Goal: Task Accomplishment & Management: Manage account settings

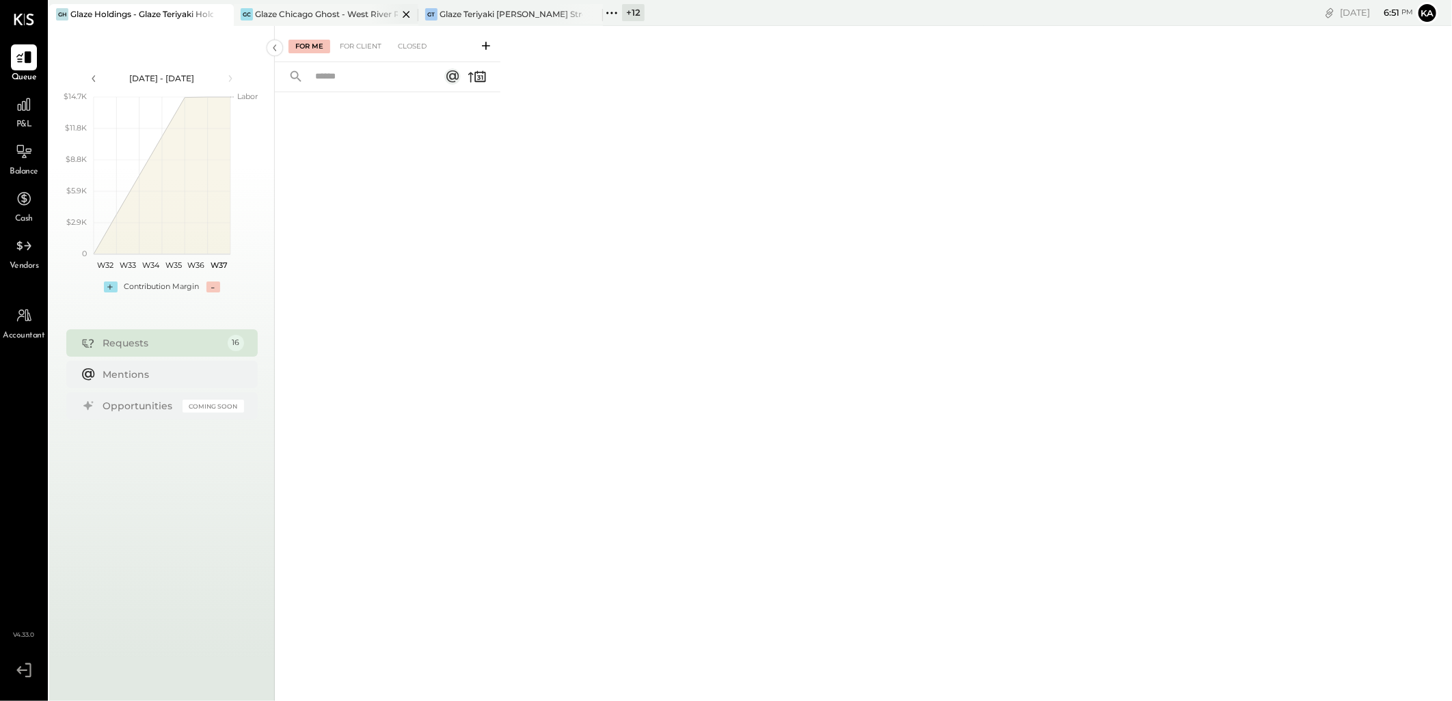
click at [407, 14] on icon at bounding box center [406, 14] width 7 height 7
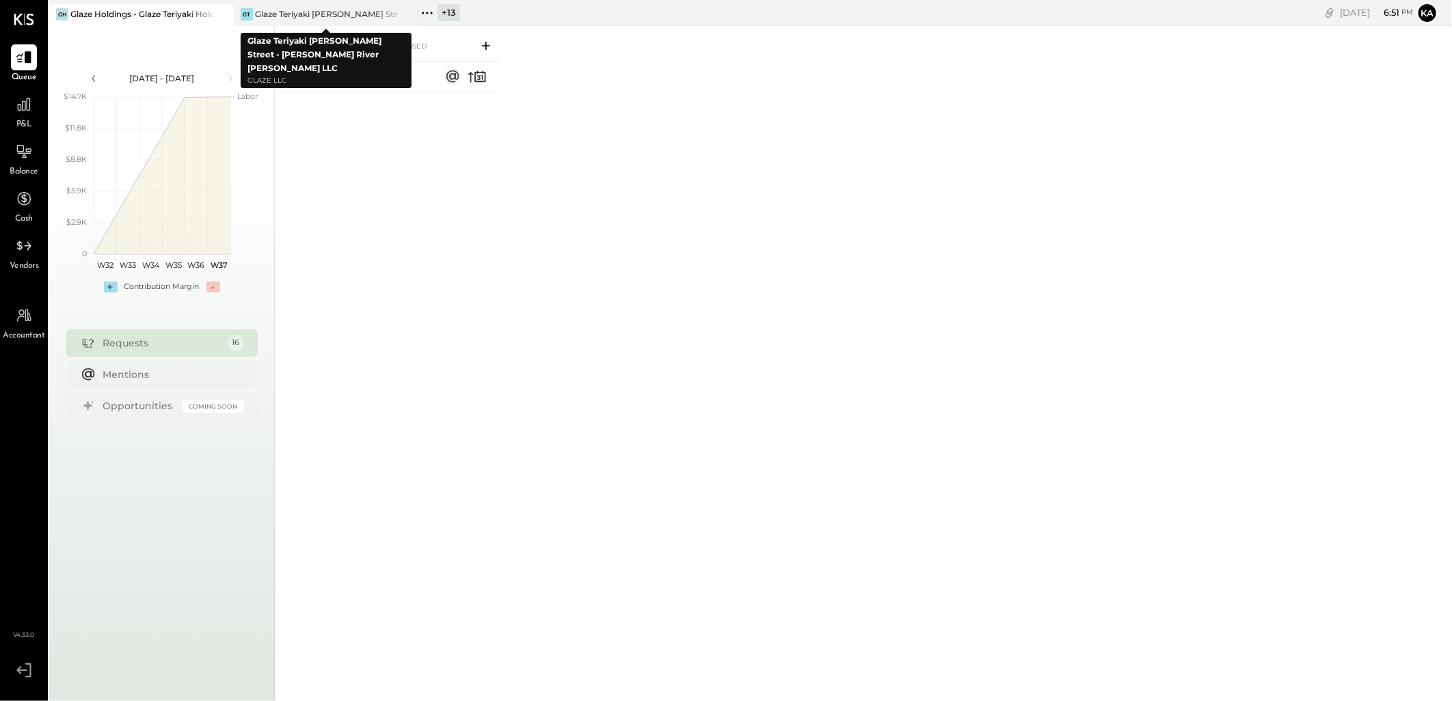
click at [407, 14] on icon at bounding box center [406, 14] width 7 height 7
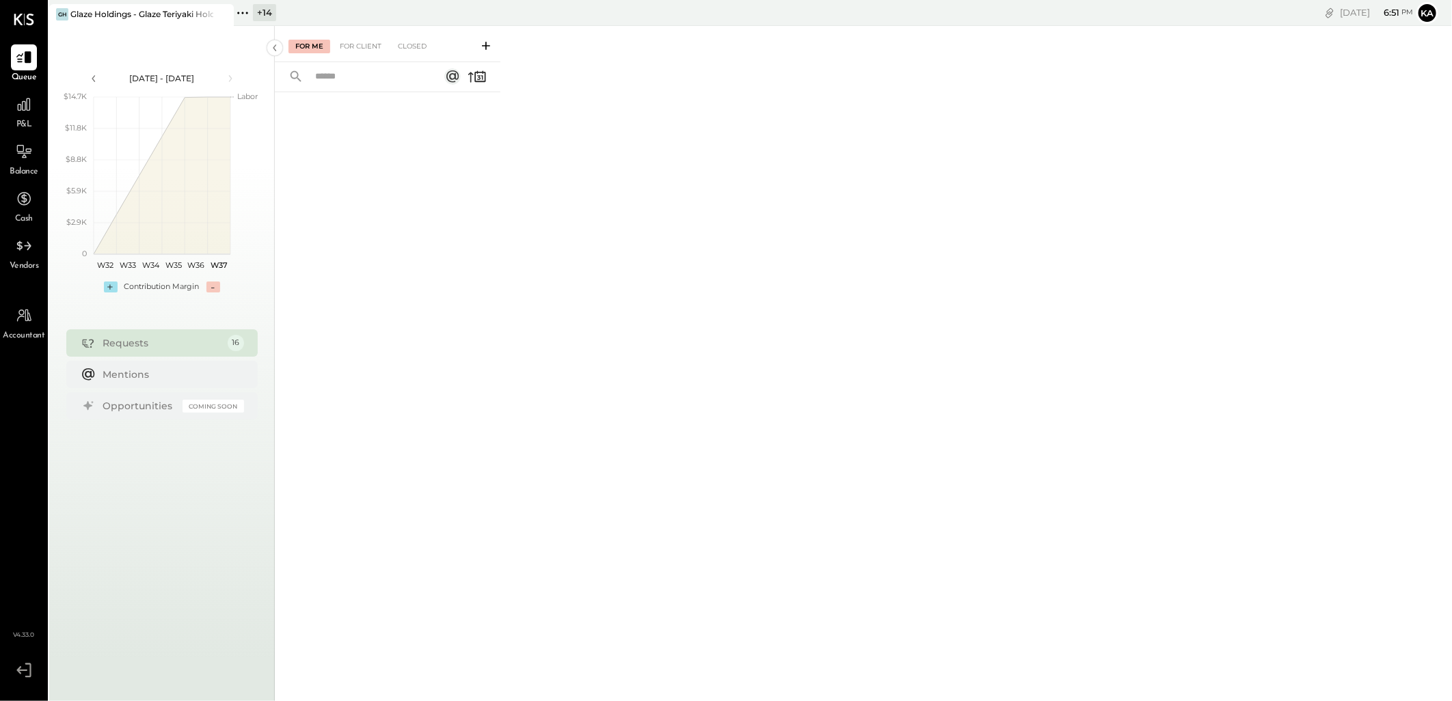
click at [247, 11] on icon at bounding box center [243, 13] width 18 height 18
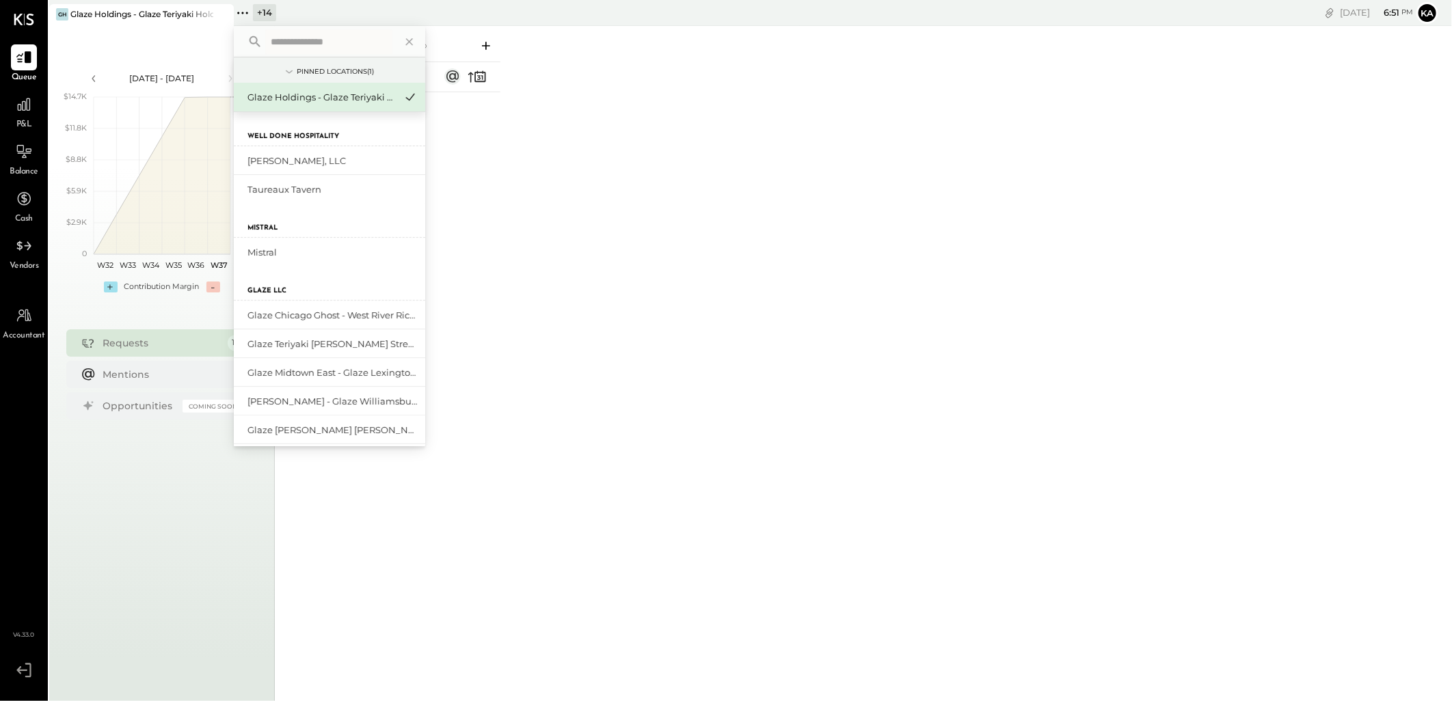
click at [316, 42] on input "text" at bounding box center [328, 41] width 127 height 25
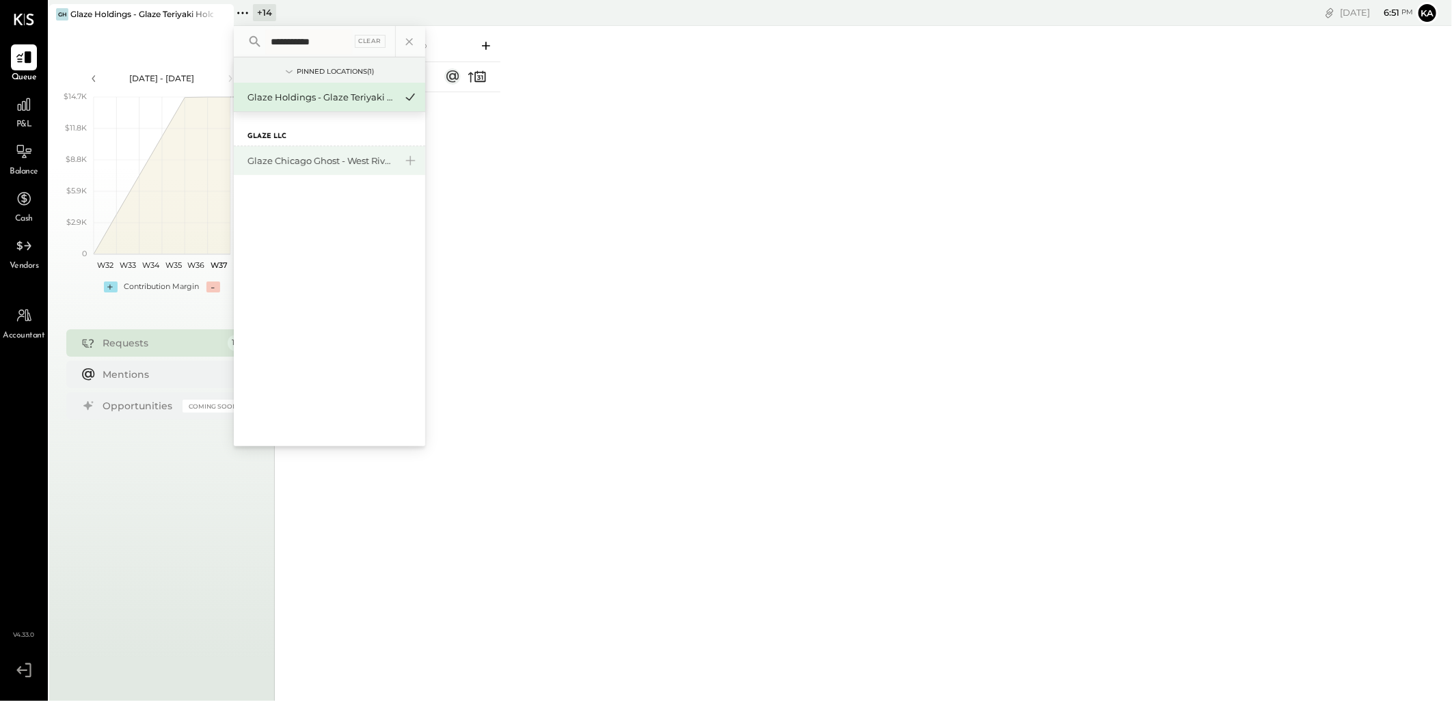
type input "**********"
click at [293, 152] on div "Glaze Chicago Ghost - West River Rice LLC" at bounding box center [329, 160] width 191 height 29
click at [361, 154] on div "Glaze Chicago Ghost - West River Rice LLC" at bounding box center [321, 160] width 148 height 13
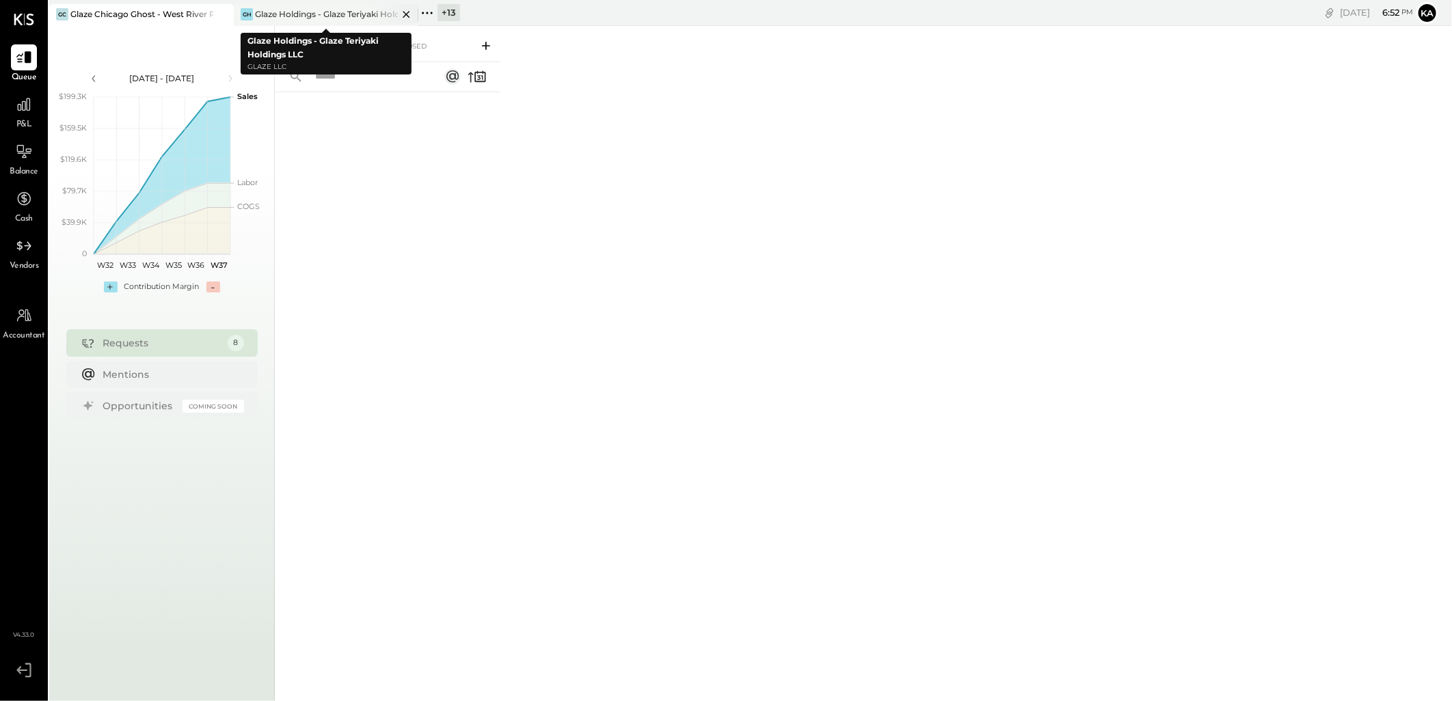
click at [405, 11] on icon at bounding box center [406, 14] width 17 height 16
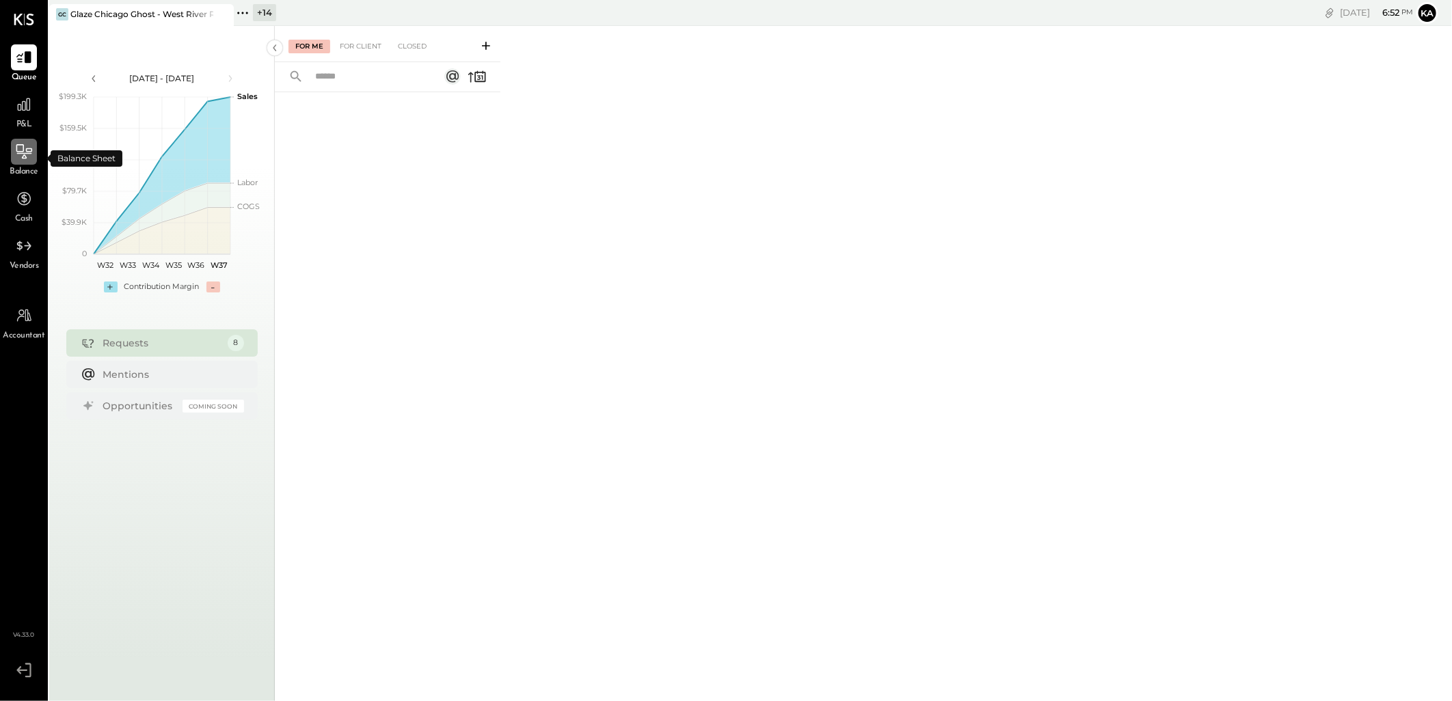
click at [25, 155] on icon at bounding box center [24, 151] width 16 height 14
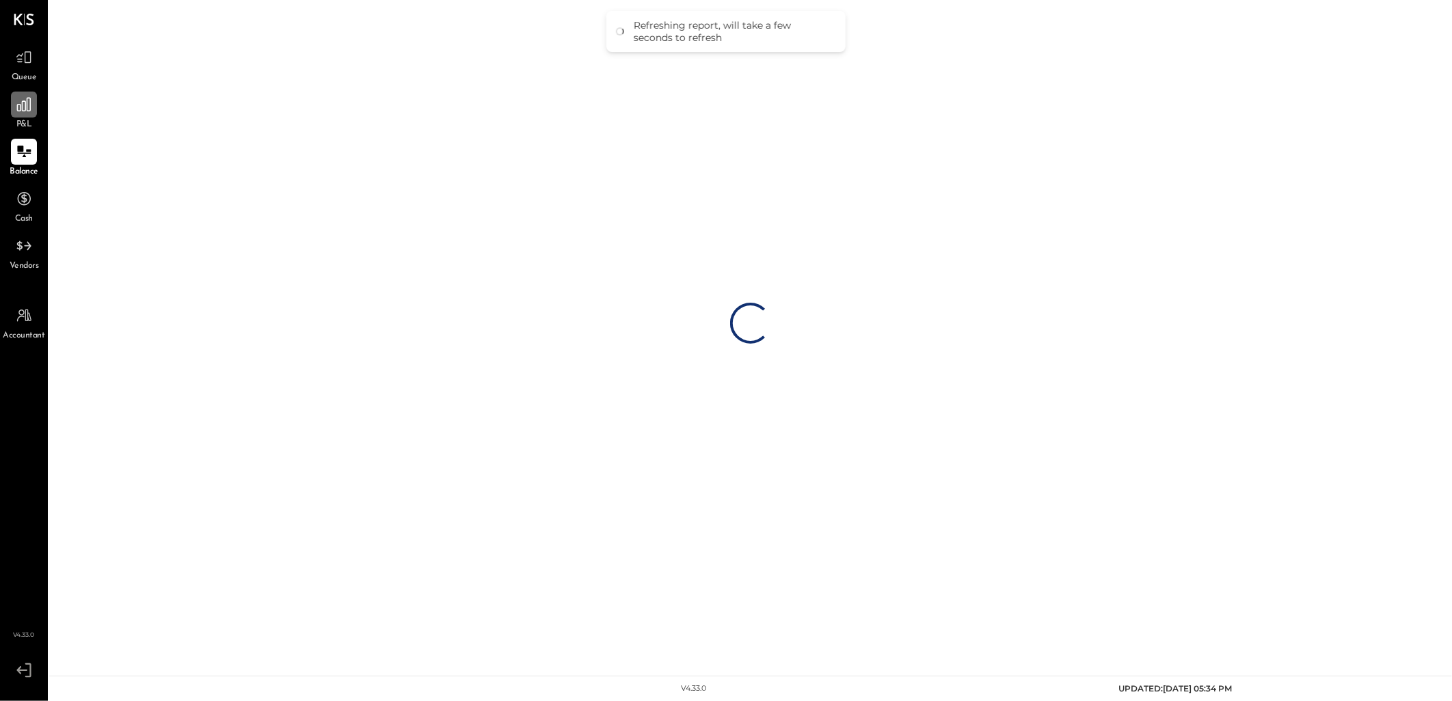
click at [23, 107] on icon at bounding box center [24, 105] width 14 height 14
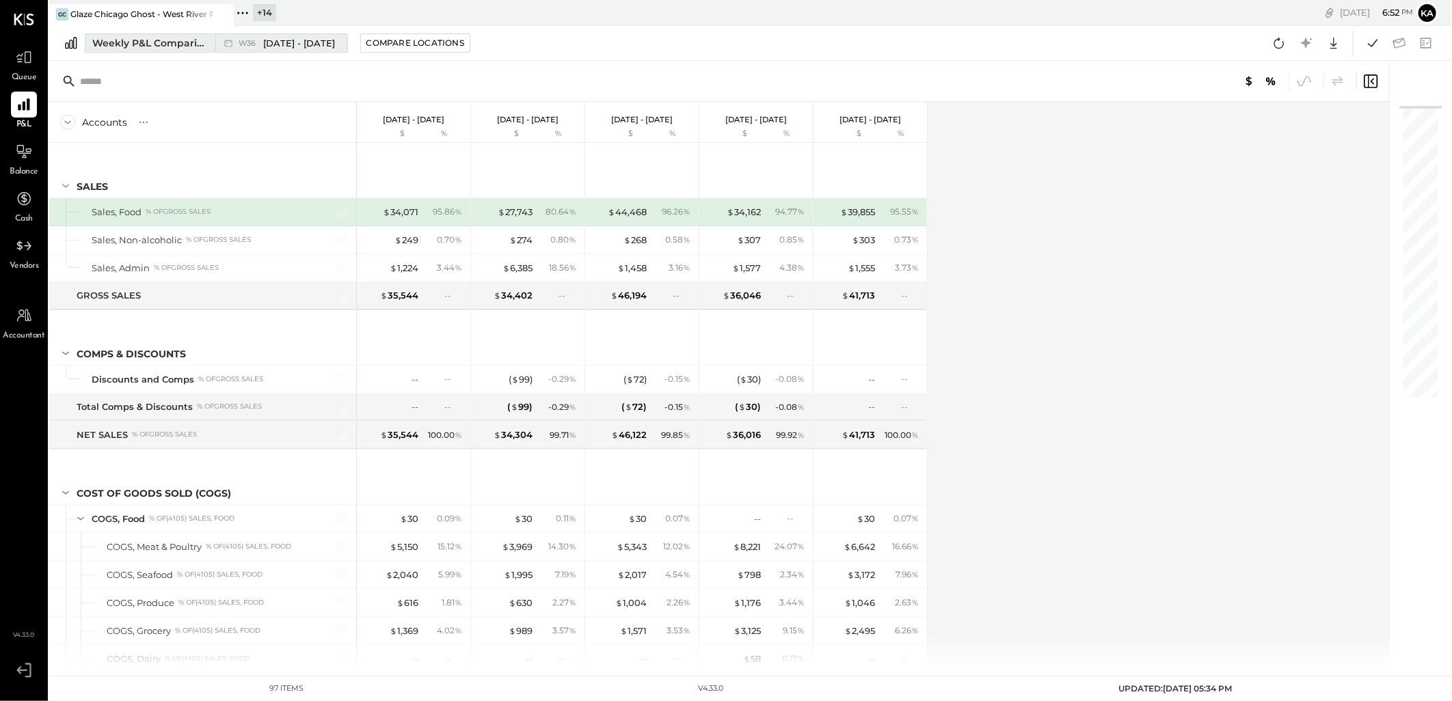
click at [191, 39] on div "Weekly P&L Comparison" at bounding box center [149, 43] width 115 height 14
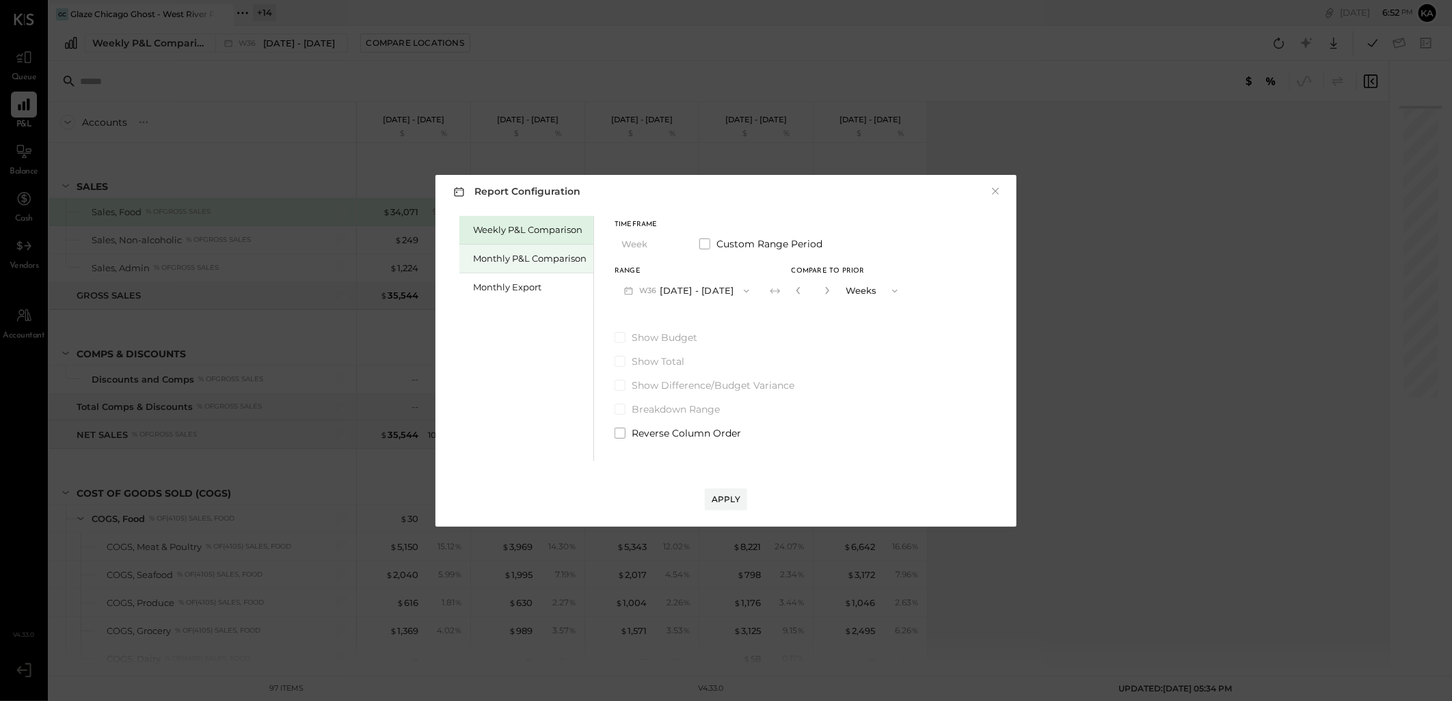
click at [493, 251] on div "Monthly P&L Comparison" at bounding box center [526, 259] width 134 height 29
click at [741, 289] on icon "button" at bounding box center [746, 291] width 11 height 11
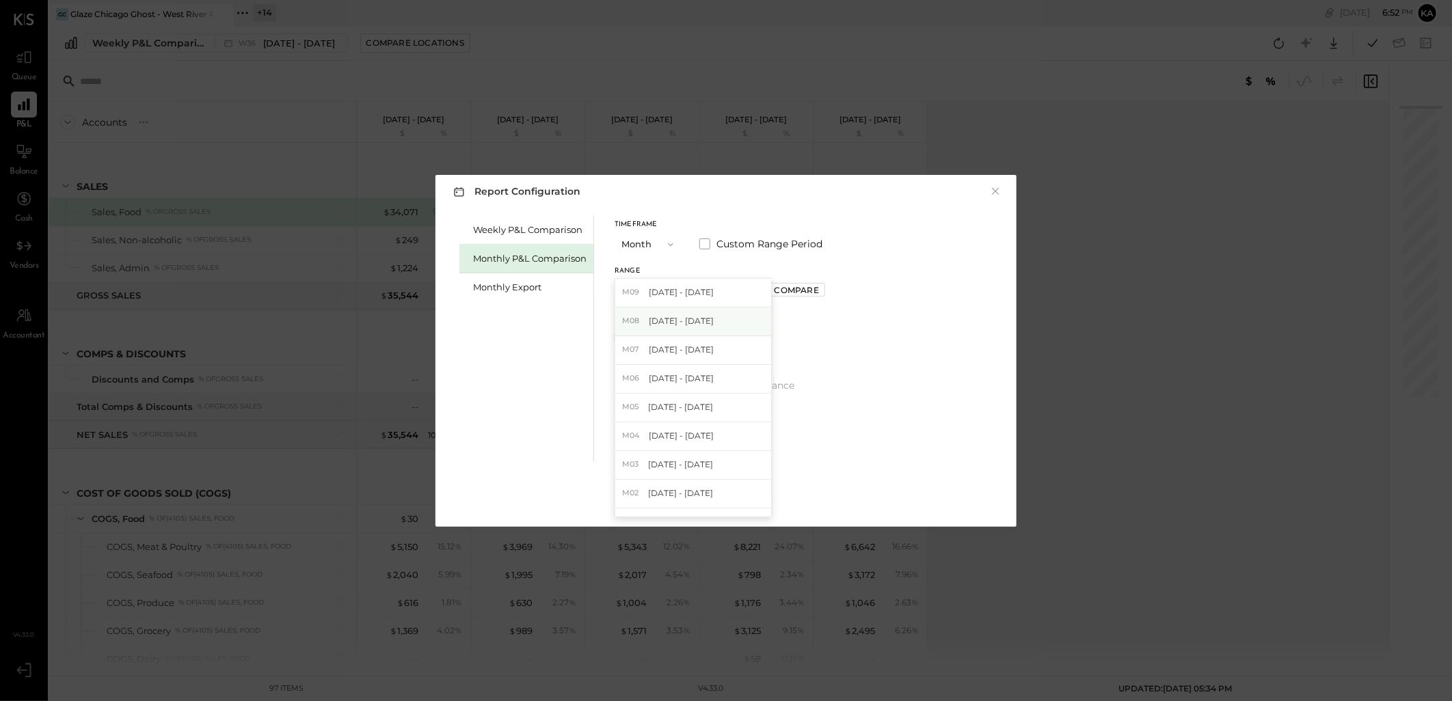
click at [702, 318] on span "Aug 1 - 31, 2025" at bounding box center [681, 321] width 65 height 12
click at [722, 496] on div "Apply" at bounding box center [725, 499] width 29 height 12
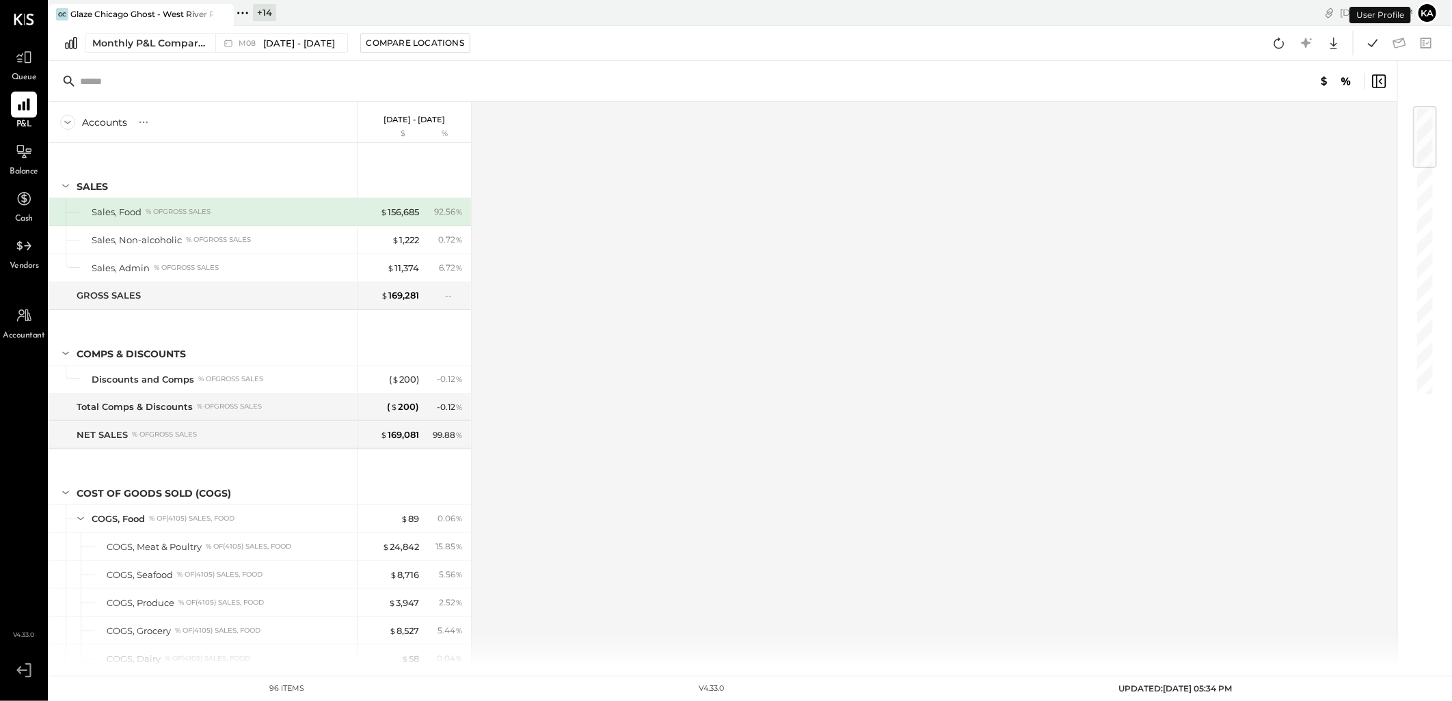
click at [615, 393] on div "Accounts S % GL Aug 1 - 31, 2025 $ % SALES Sales, Food % of GROSS SALES Sales, …" at bounding box center [724, 385] width 1350 height 566
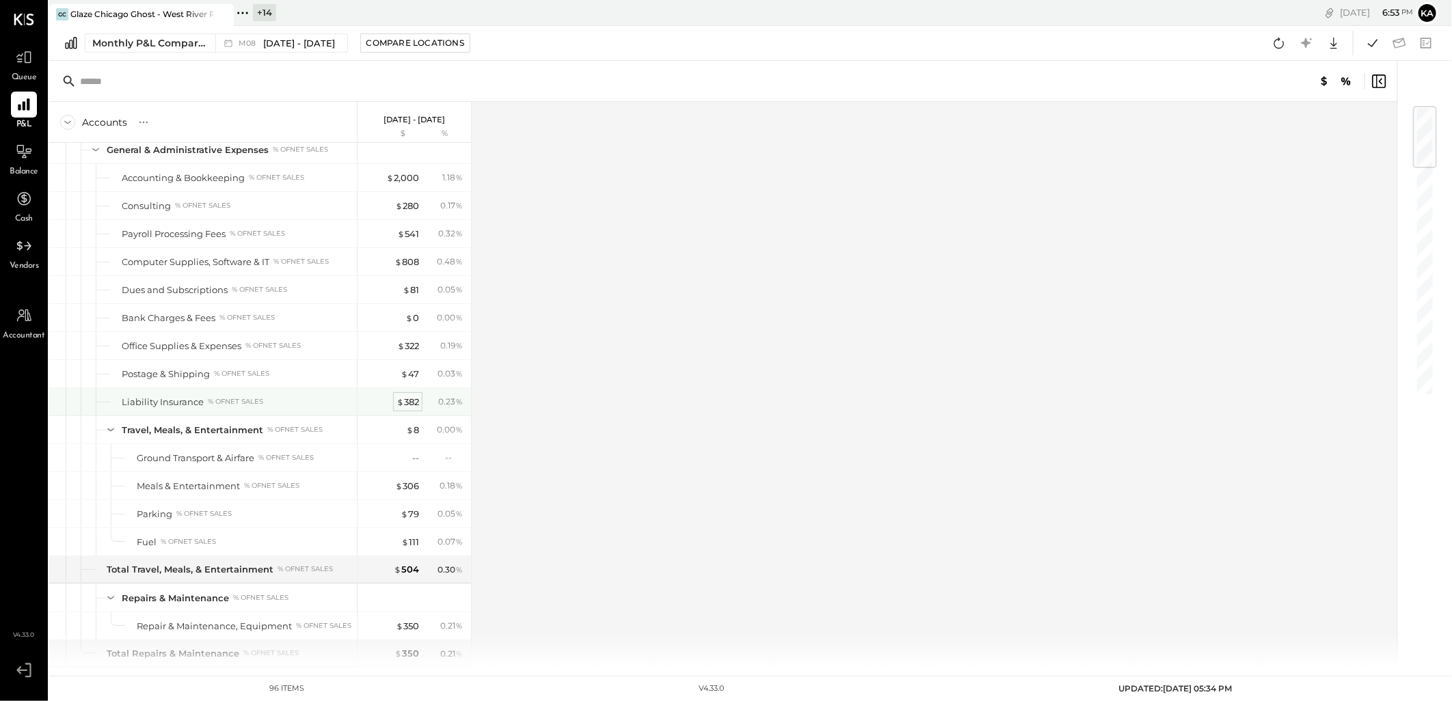
click at [407, 402] on div "$ 382" at bounding box center [407, 402] width 23 height 13
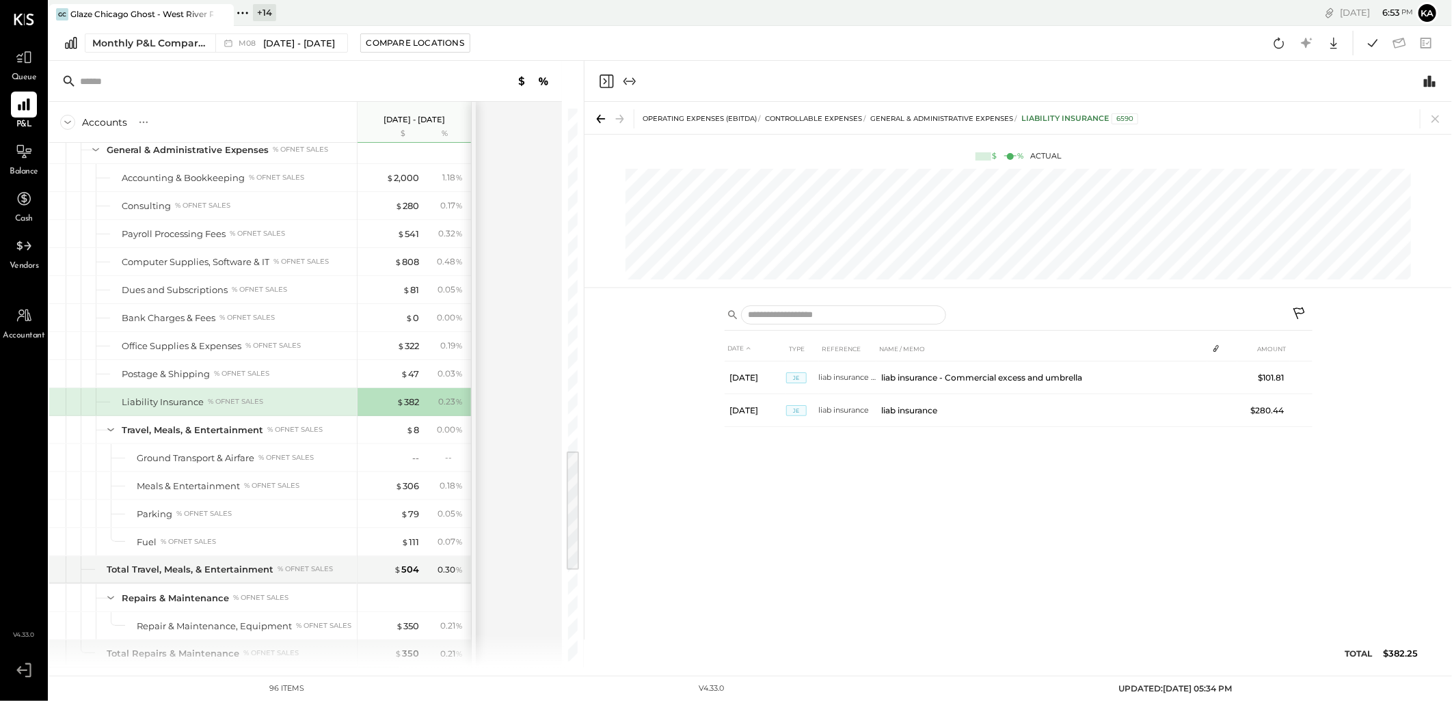
click at [1389, 653] on div "DATE TYPE REFERENCE NAME / MEMO AMOUNT Aug 31, 25 JE liab insurance - Commercia…" at bounding box center [1017, 482] width 867 height 372
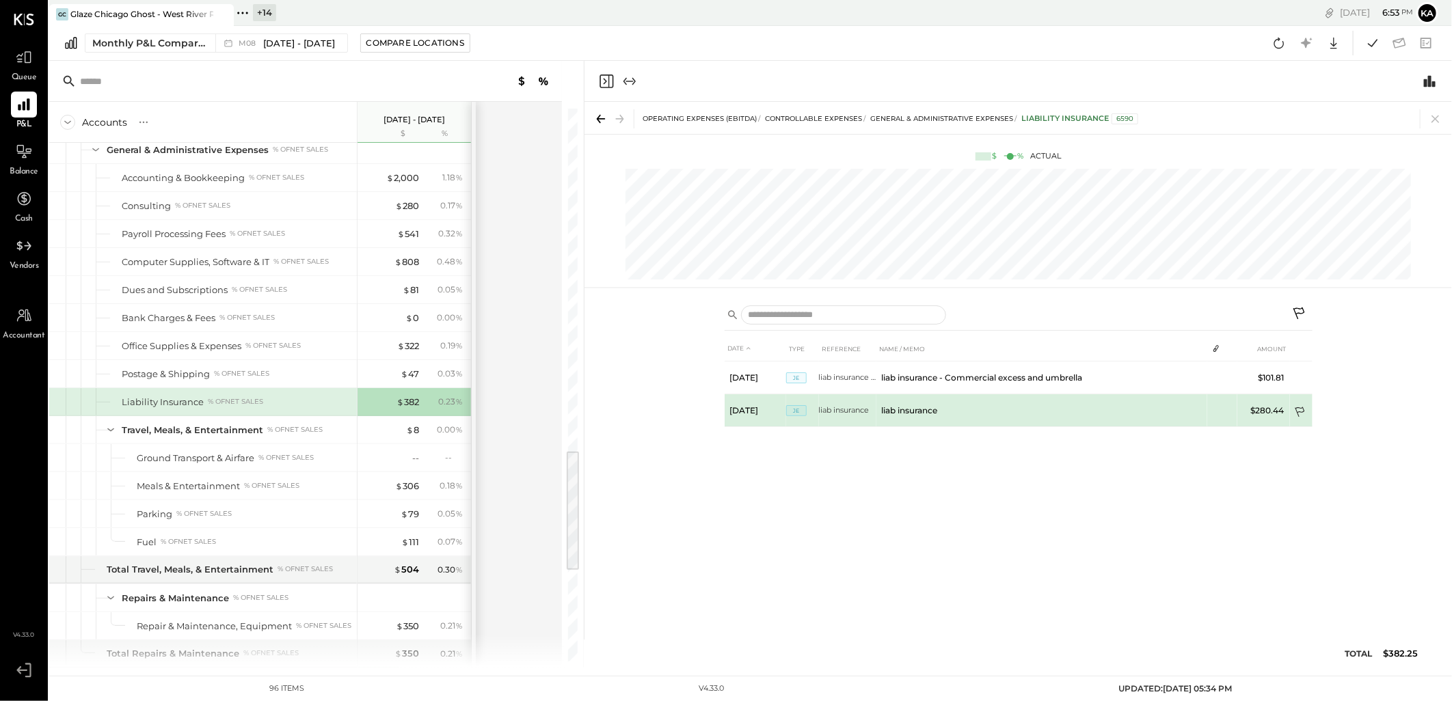
click at [1299, 411] on icon at bounding box center [1301, 414] width 14 height 14
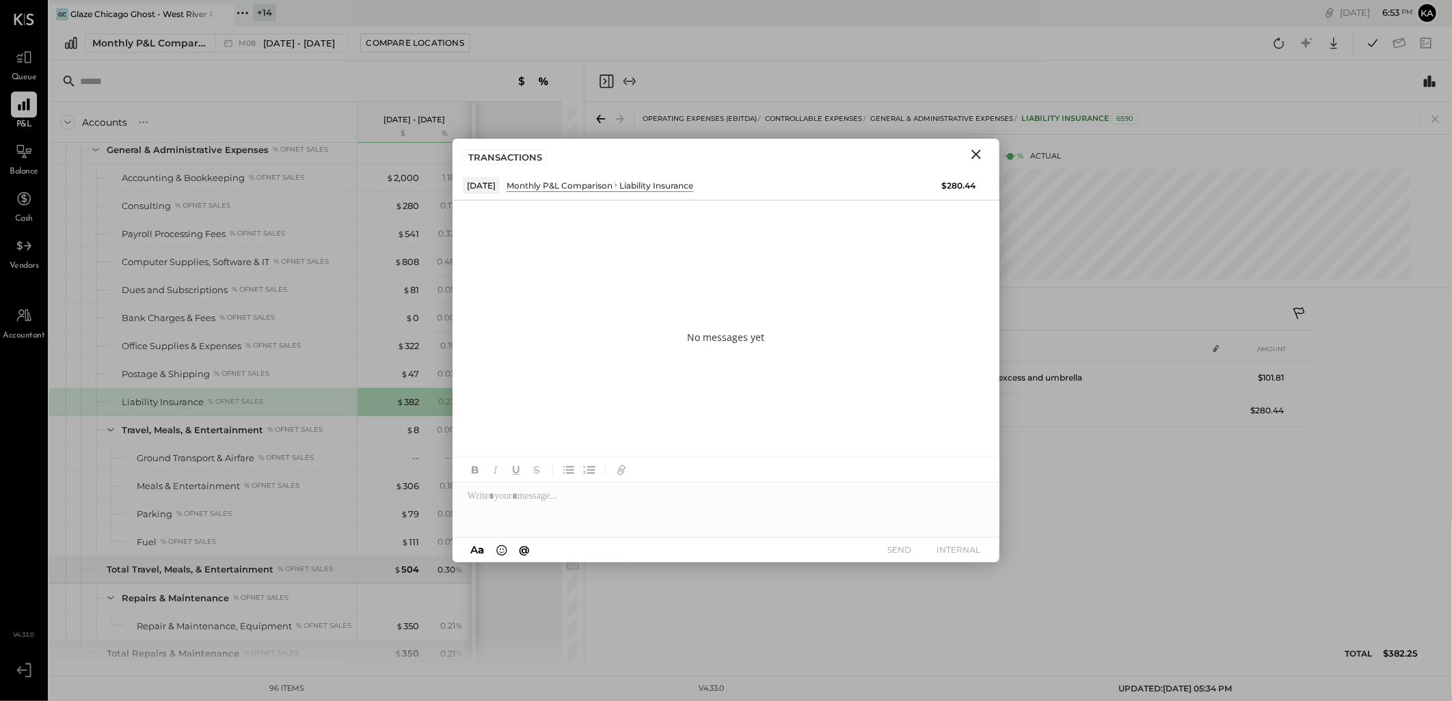
click at [548, 502] on div at bounding box center [725, 509] width 547 height 55
paste div
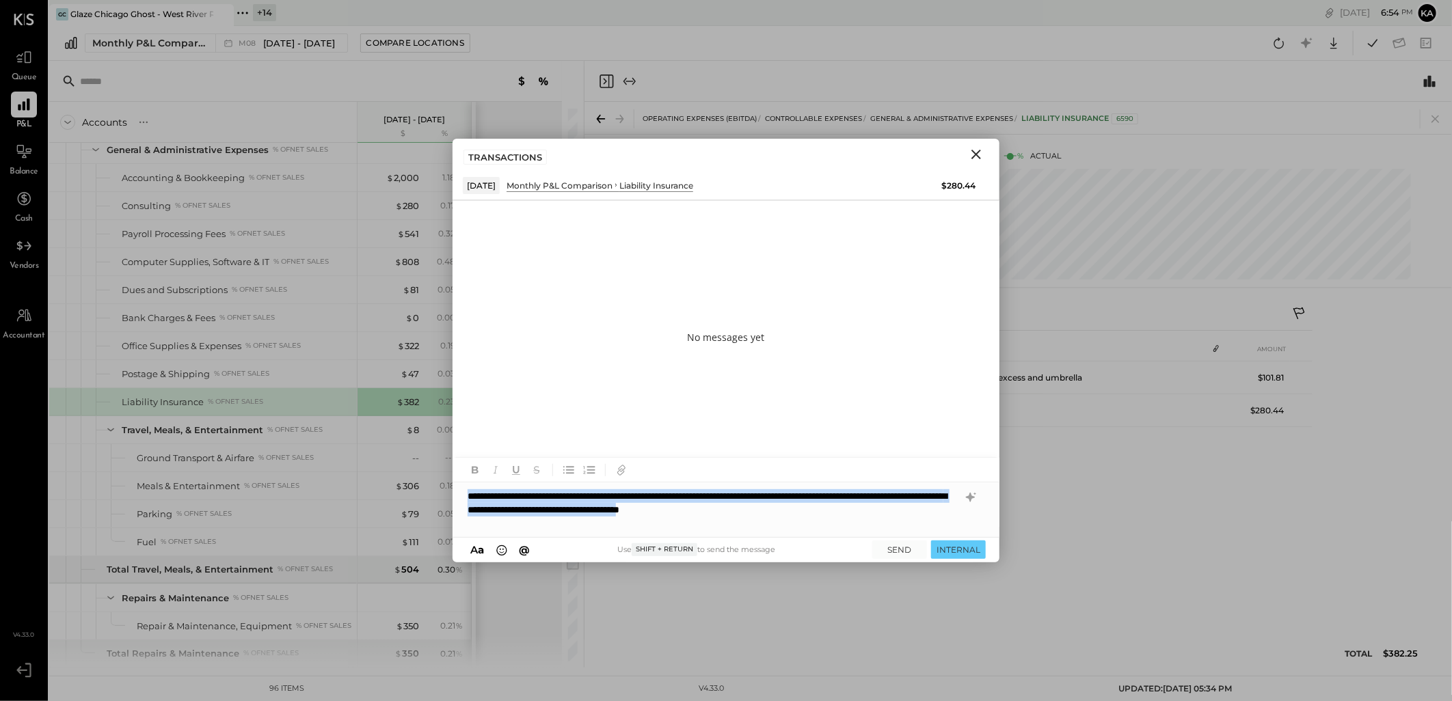
drag, startPoint x: 465, startPoint y: 500, endPoint x: 845, endPoint y: 510, distance: 380.1
click at [845, 510] on div "**********" at bounding box center [725, 509] width 547 height 55
copy div "**********"
click at [574, 498] on div "**********" at bounding box center [725, 509] width 547 height 55
click at [584, 495] on div "**********" at bounding box center [725, 509] width 547 height 55
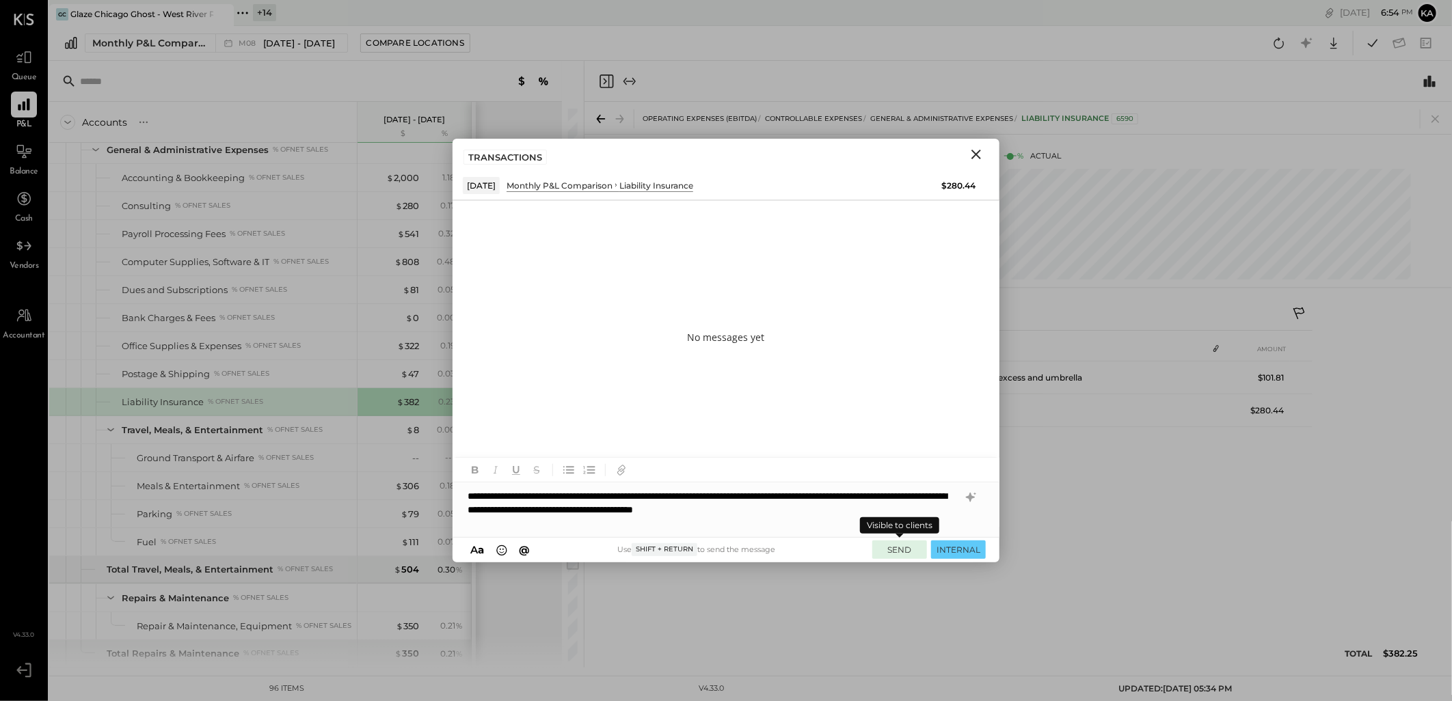
click at [892, 552] on button "SEND" at bounding box center [899, 550] width 55 height 18
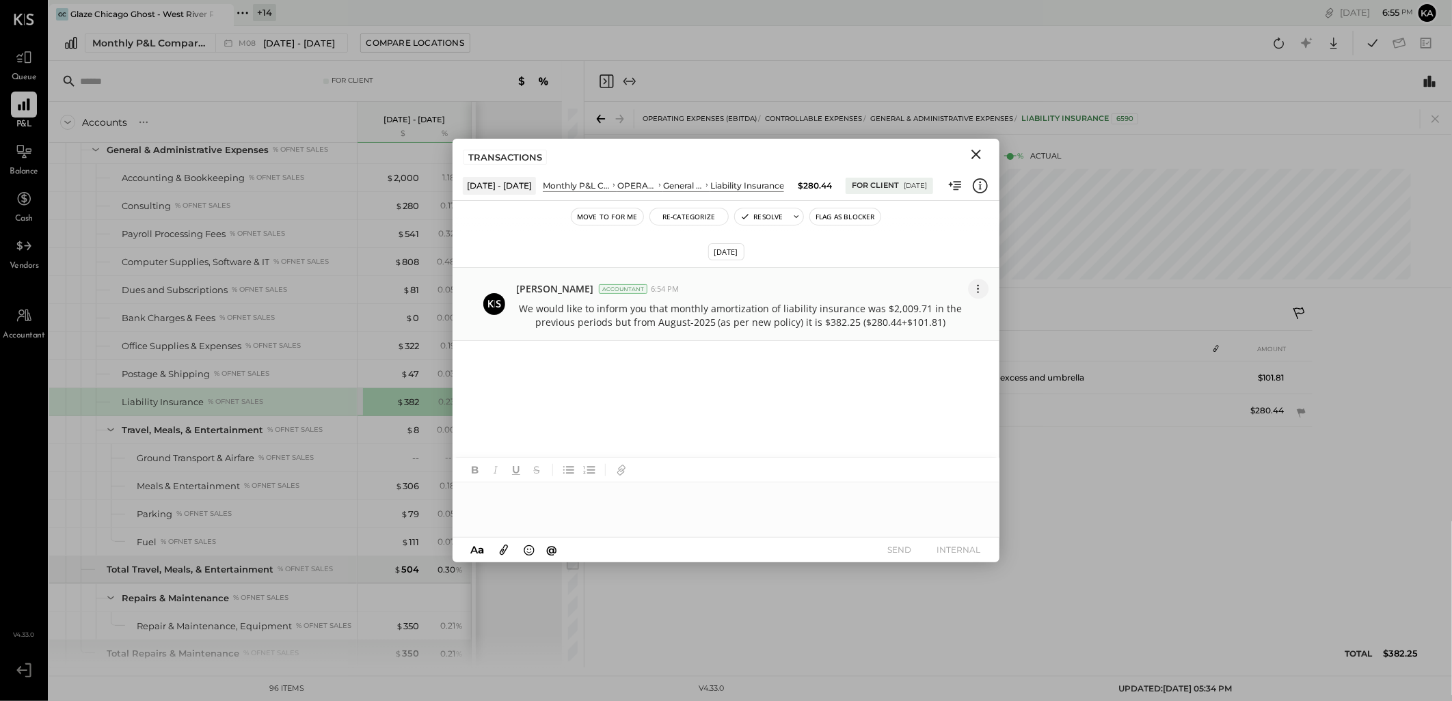
click at [976, 295] on icon at bounding box center [978, 289] width 14 height 14
click at [951, 315] on button "Edit Message" at bounding box center [944, 313] width 87 height 25
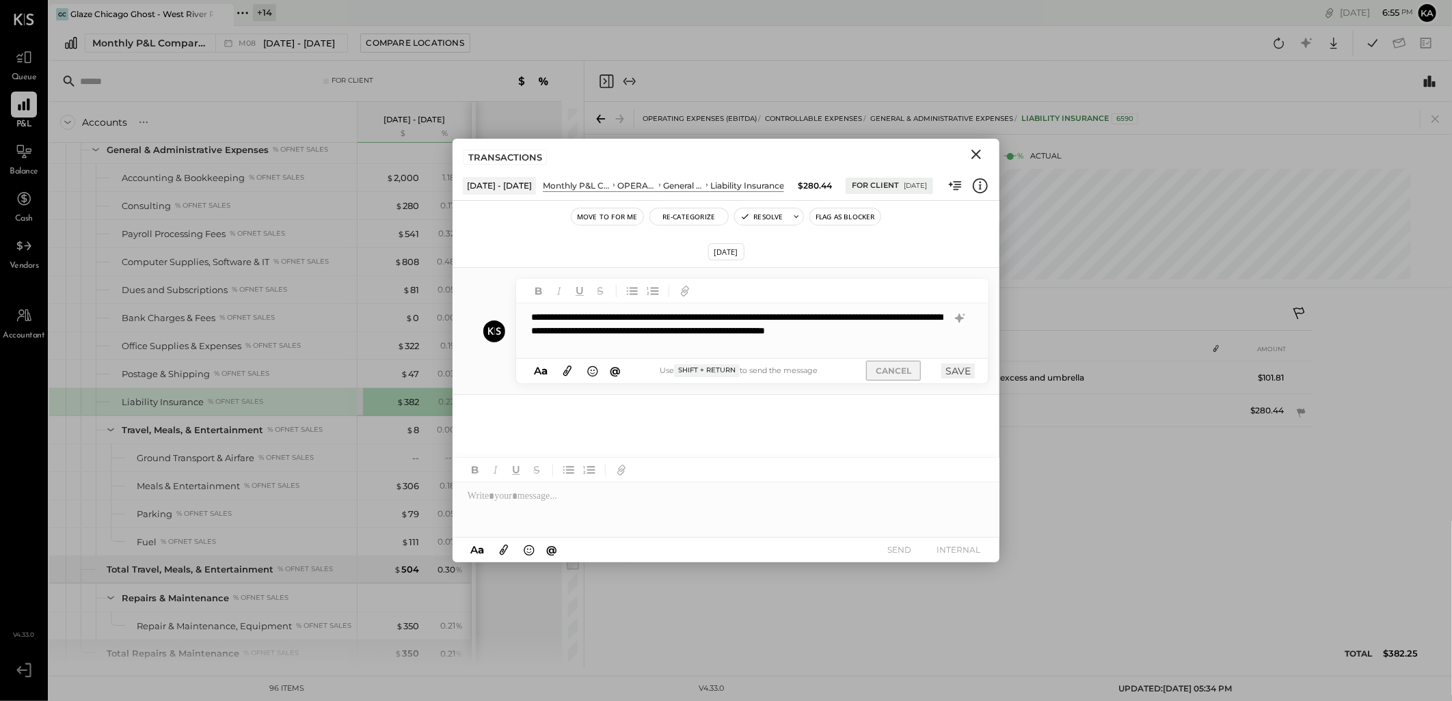
click at [892, 372] on button "CANCEL" at bounding box center [893, 371] width 55 height 20
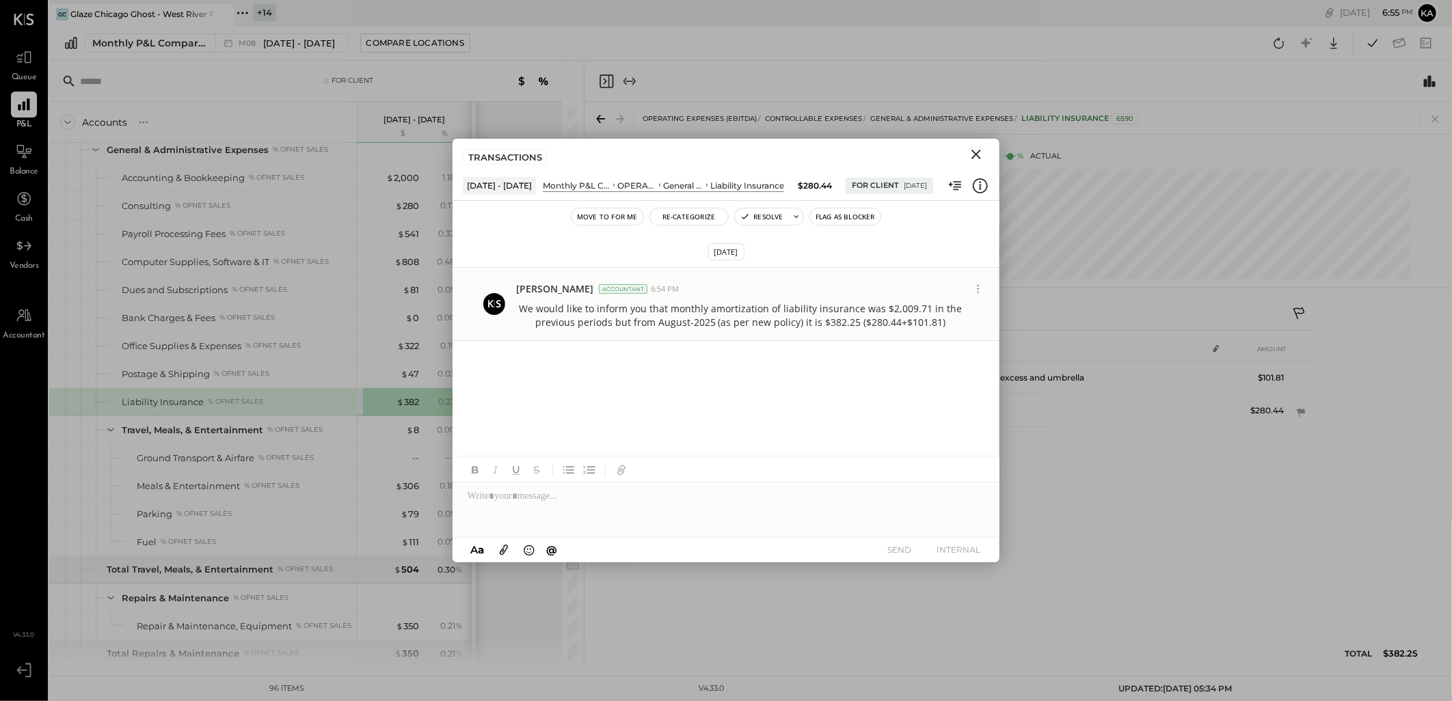
click at [977, 153] on icon "Close" at bounding box center [976, 155] width 10 height 10
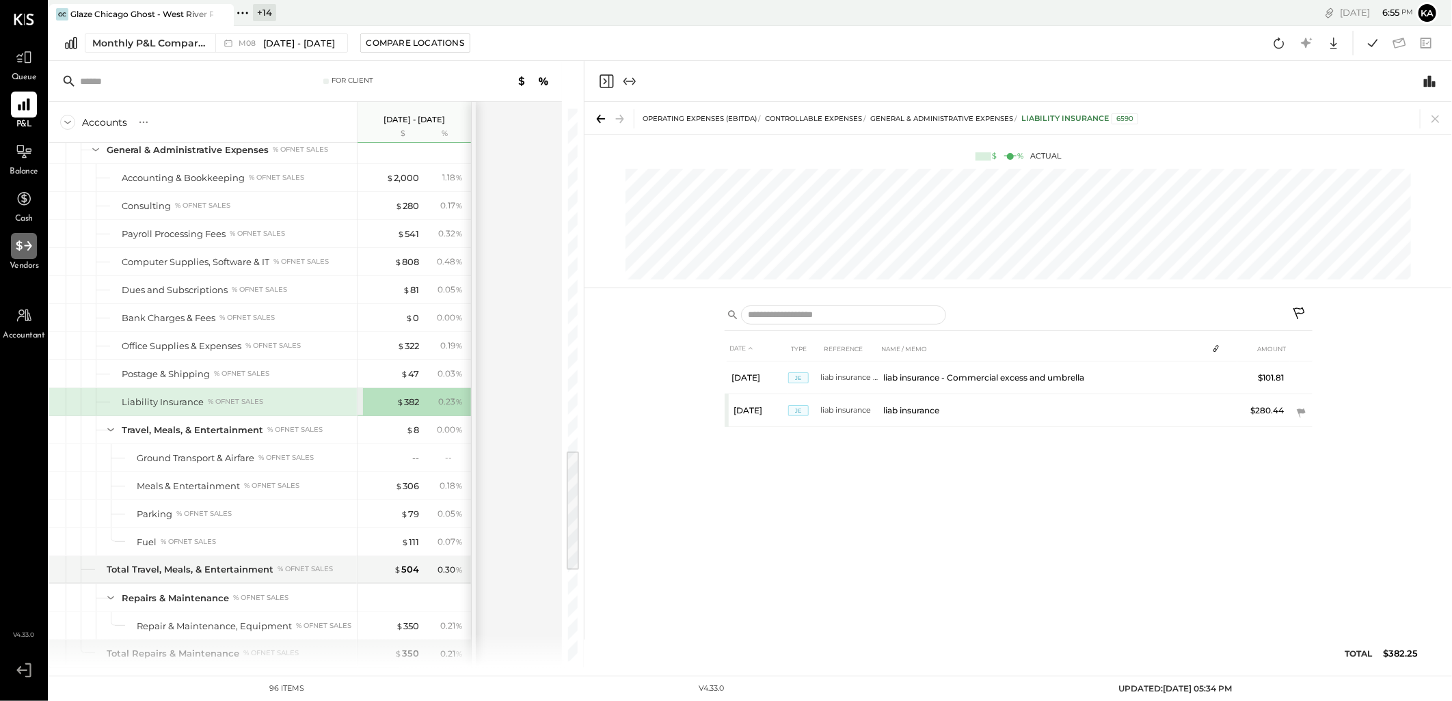
click at [24, 256] on div at bounding box center [24, 246] width 26 height 26
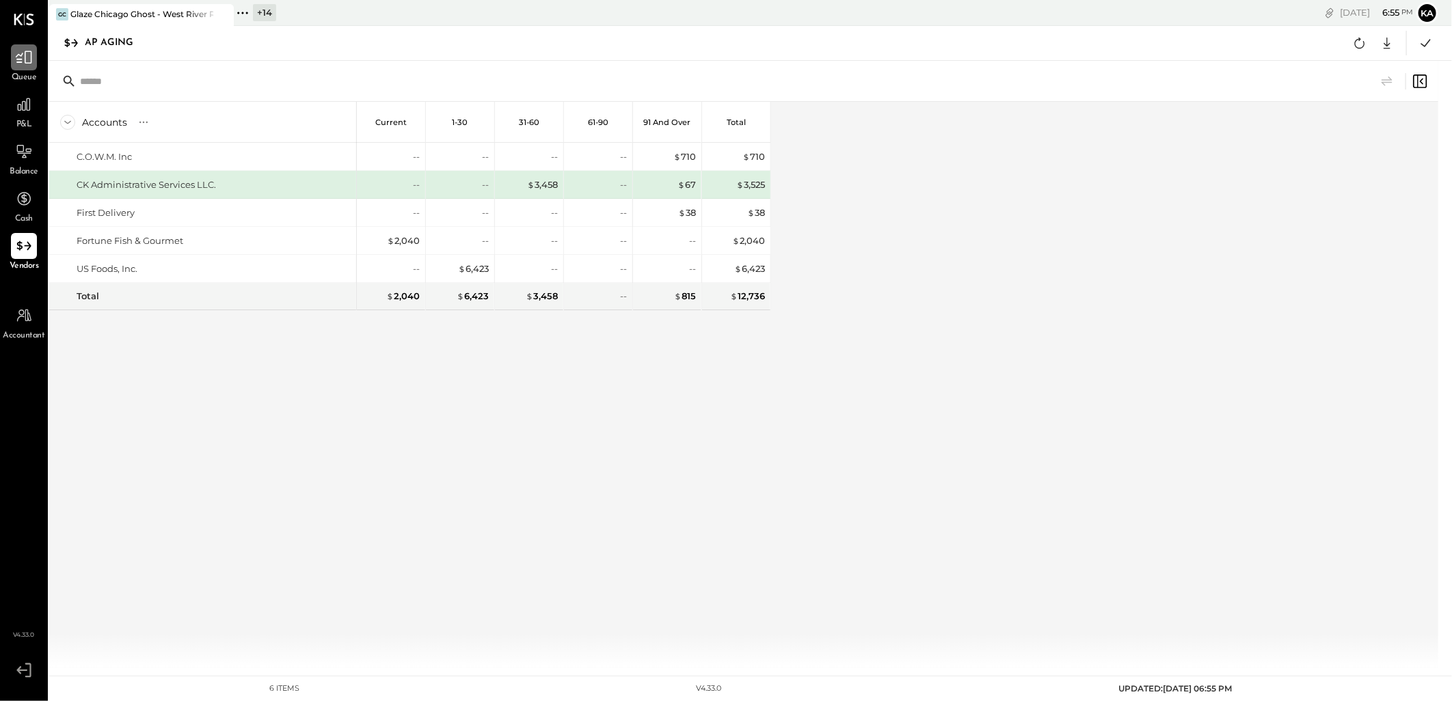
click at [26, 62] on icon at bounding box center [24, 58] width 18 height 18
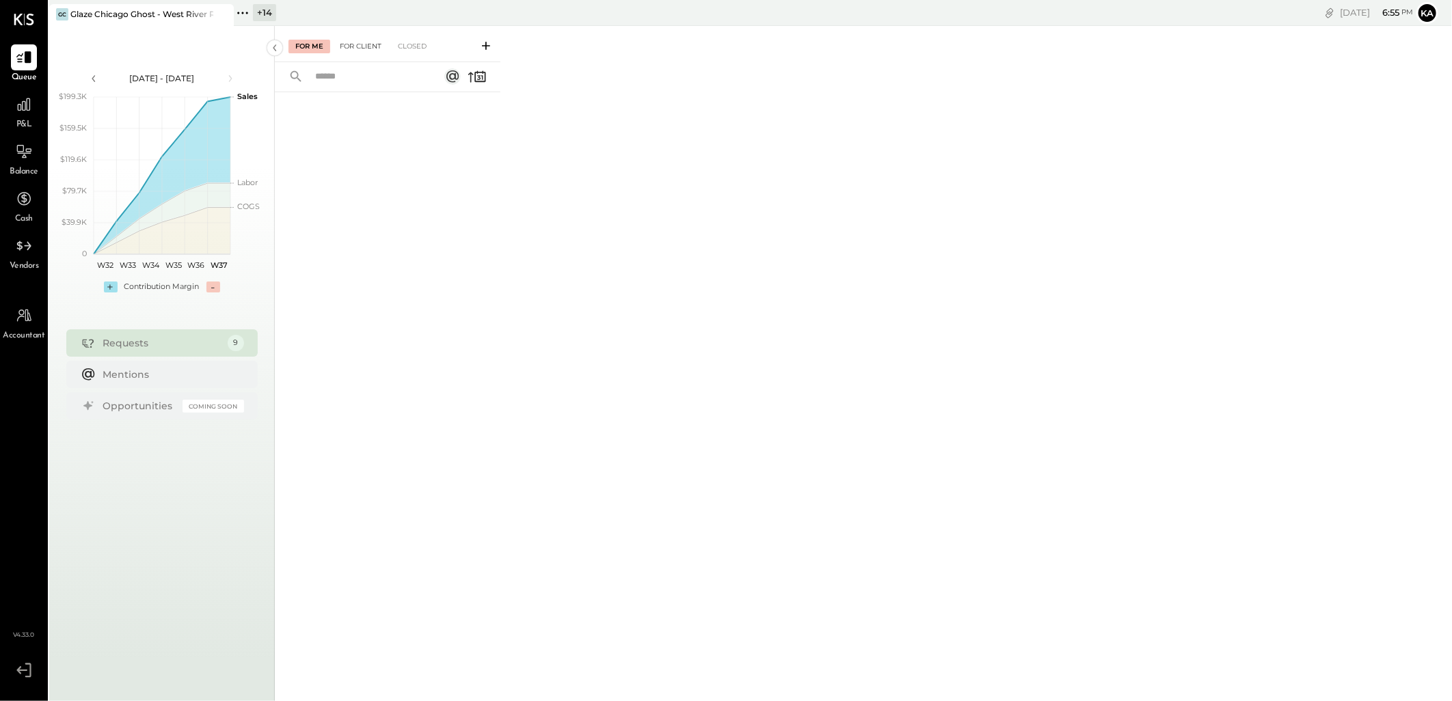
click at [357, 46] on div "For Client" at bounding box center [360, 47] width 55 height 14
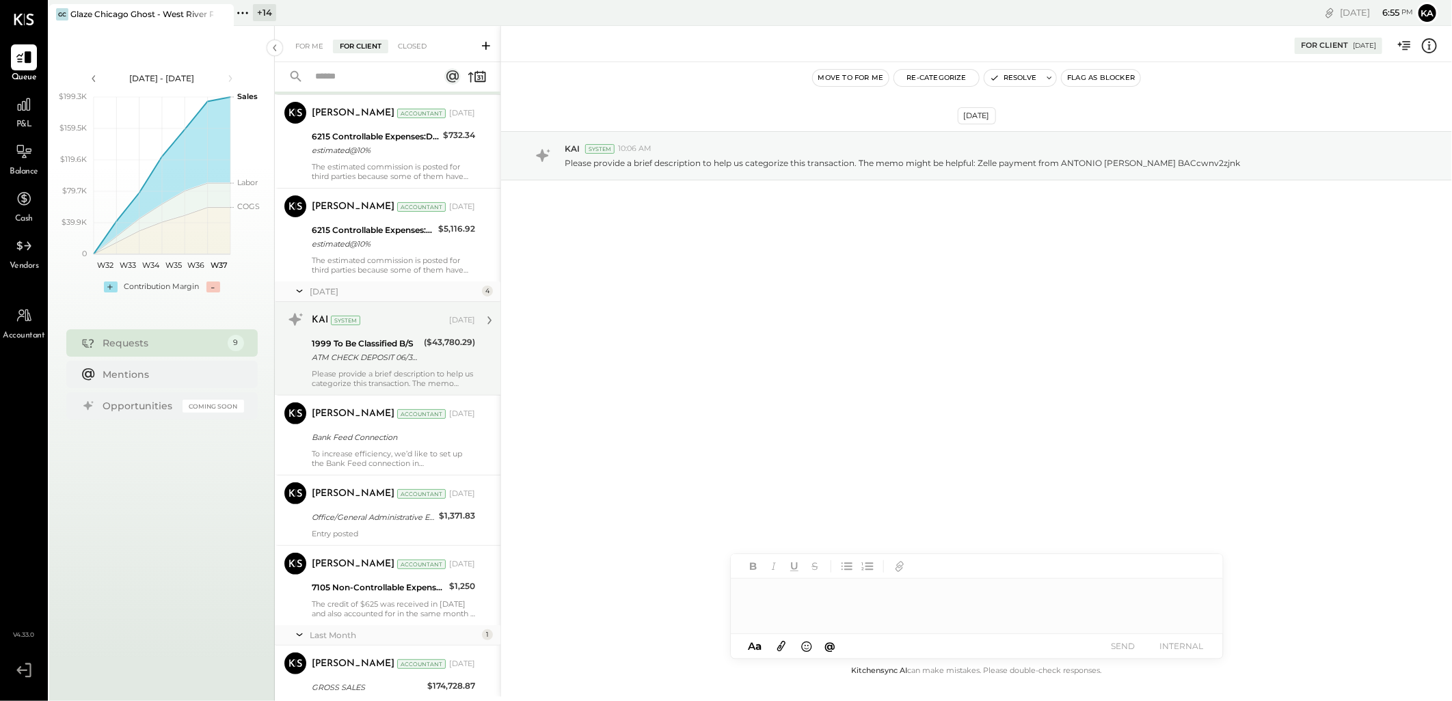
scroll to position [313, 0]
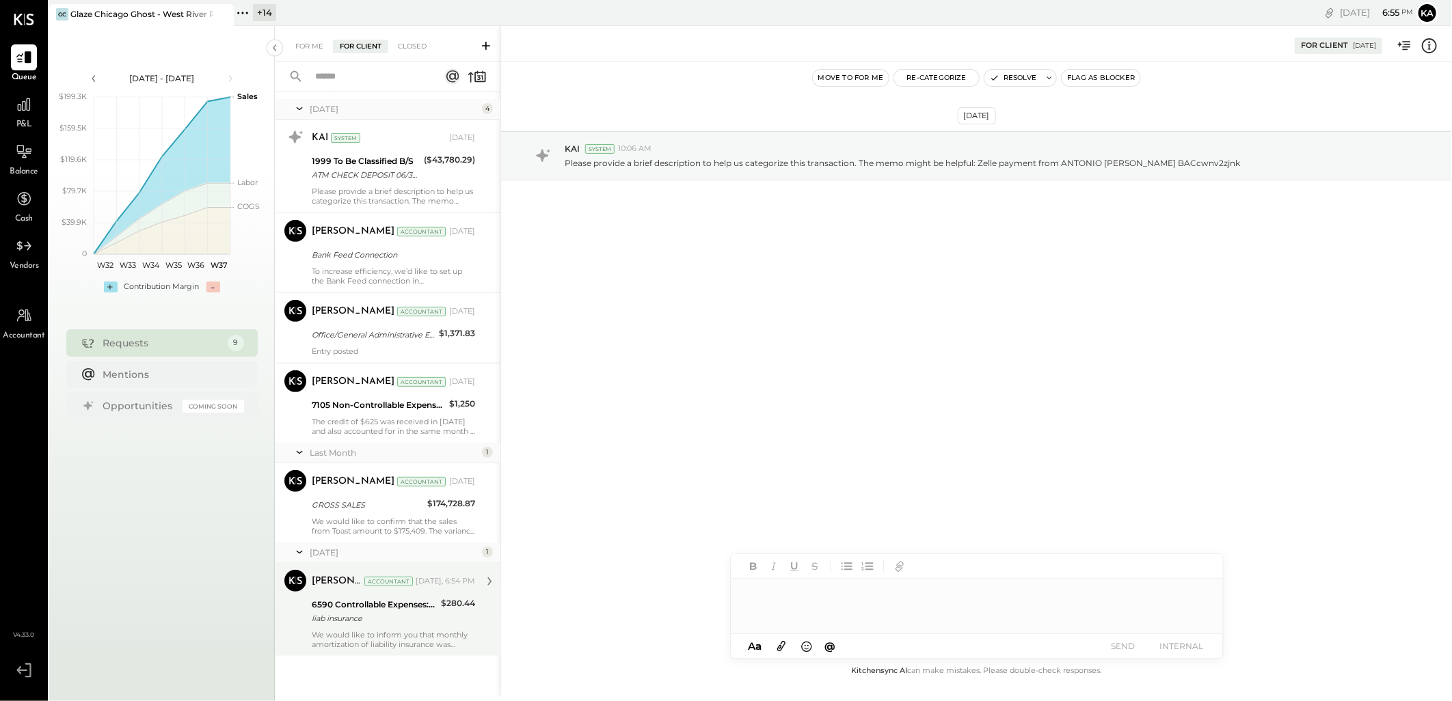
click at [397, 644] on div "We would like to inform you that monthly amortization of liability insurance wa…" at bounding box center [393, 639] width 163 height 19
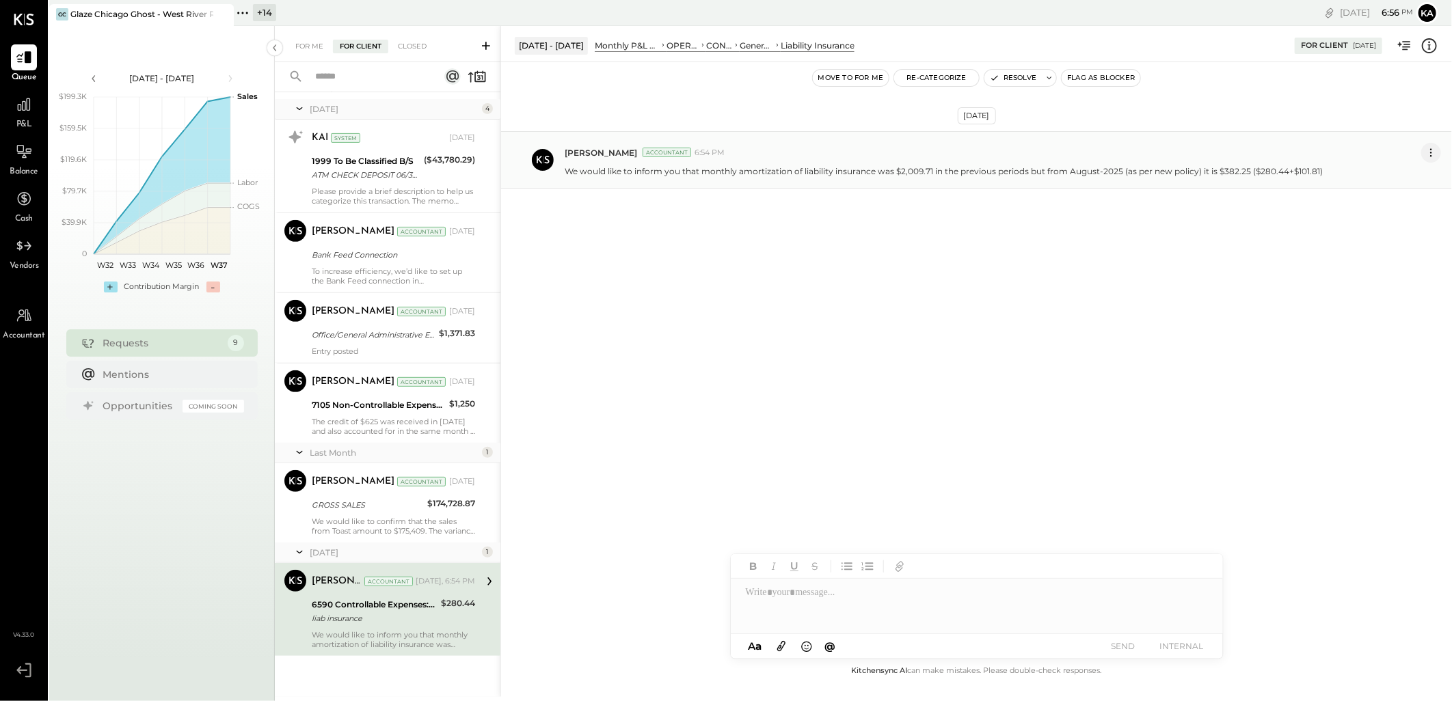
click at [1437, 146] on icon at bounding box center [1431, 153] width 14 height 14
click at [1412, 173] on button "Edit Message" at bounding box center [1396, 176] width 87 height 23
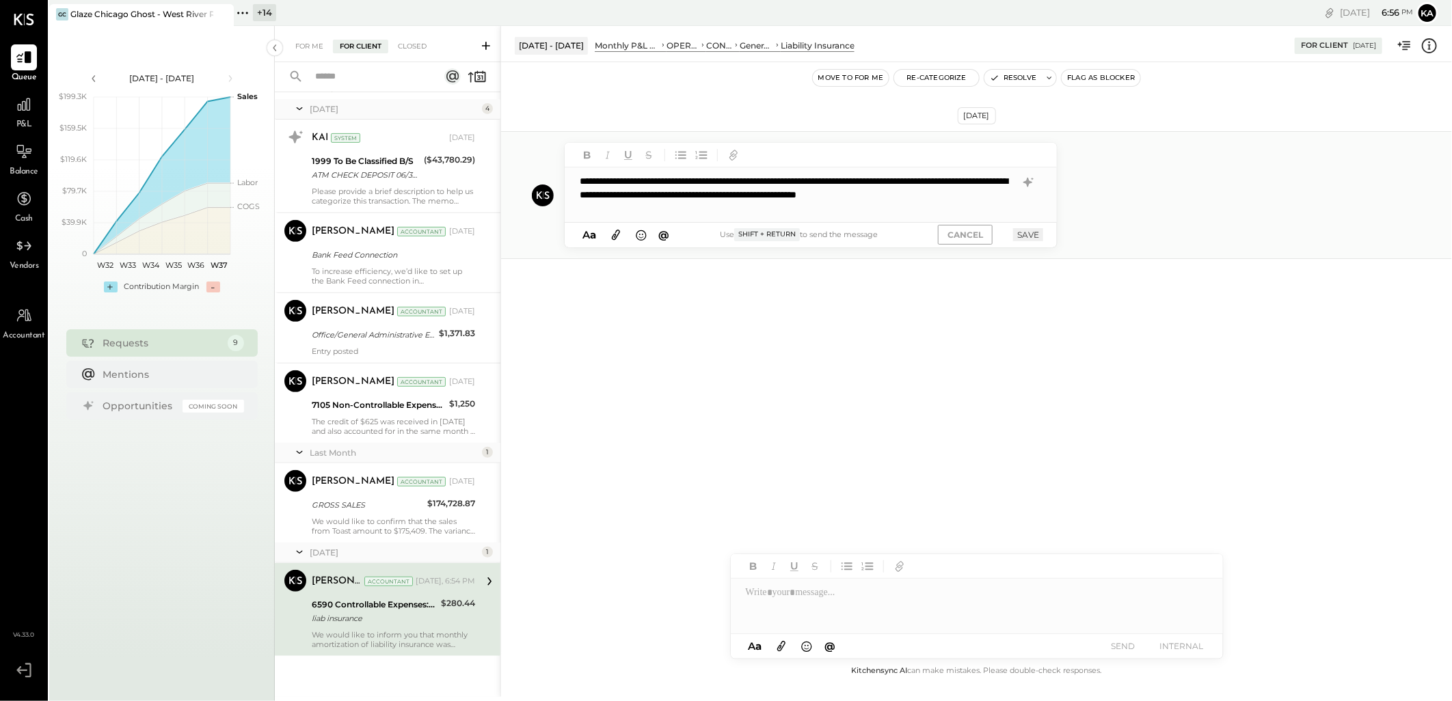
click at [691, 192] on div "**********" at bounding box center [811, 194] width 492 height 55
drag, startPoint x: 921, startPoint y: 195, endPoint x: 1001, endPoint y: 195, distance: 80.0
click at [1001, 195] on div "**********" at bounding box center [811, 194] width 492 height 55
click at [930, 206] on div "**********" at bounding box center [811, 194] width 492 height 55
click at [1025, 234] on button "SAVE" at bounding box center [1028, 234] width 30 height 13
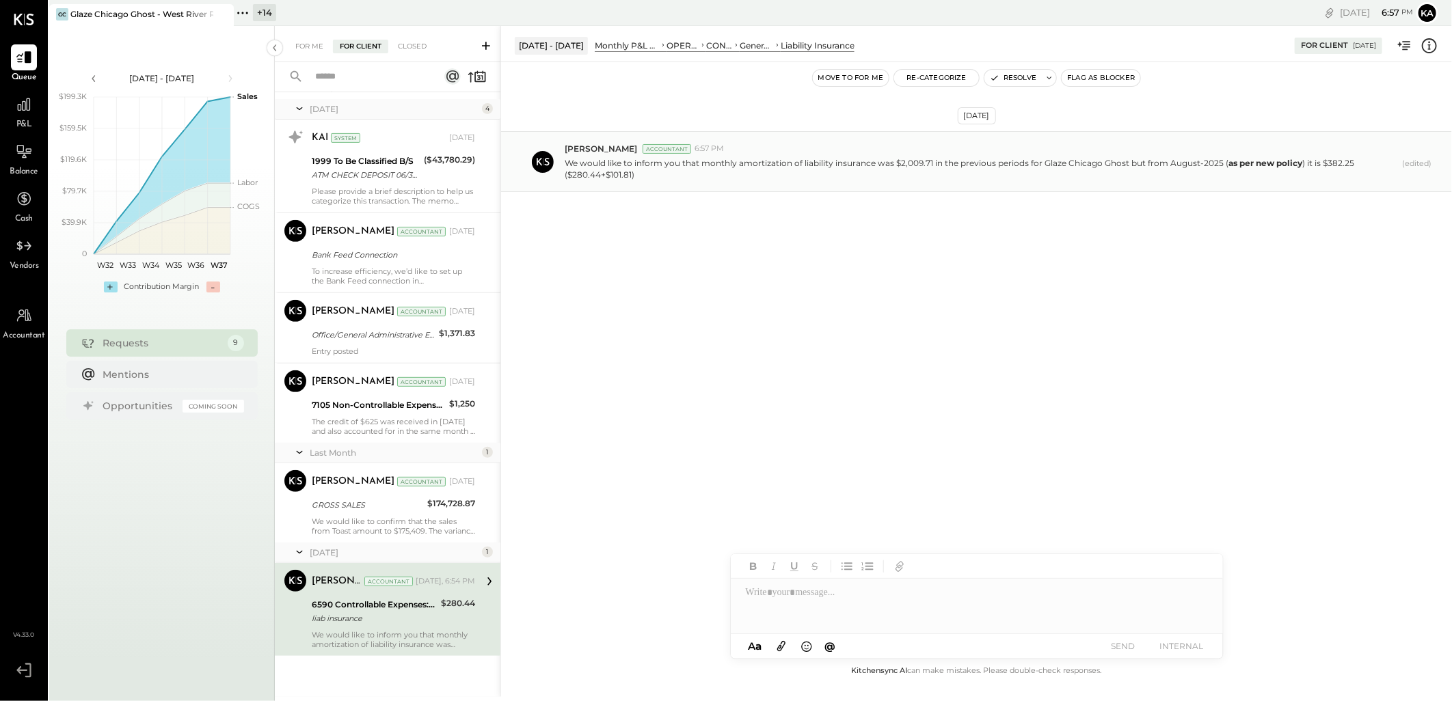
click at [784, 644] on icon at bounding box center [781, 646] width 15 height 16
click at [754, 549] on div at bounding box center [977, 555] width 492 height 55
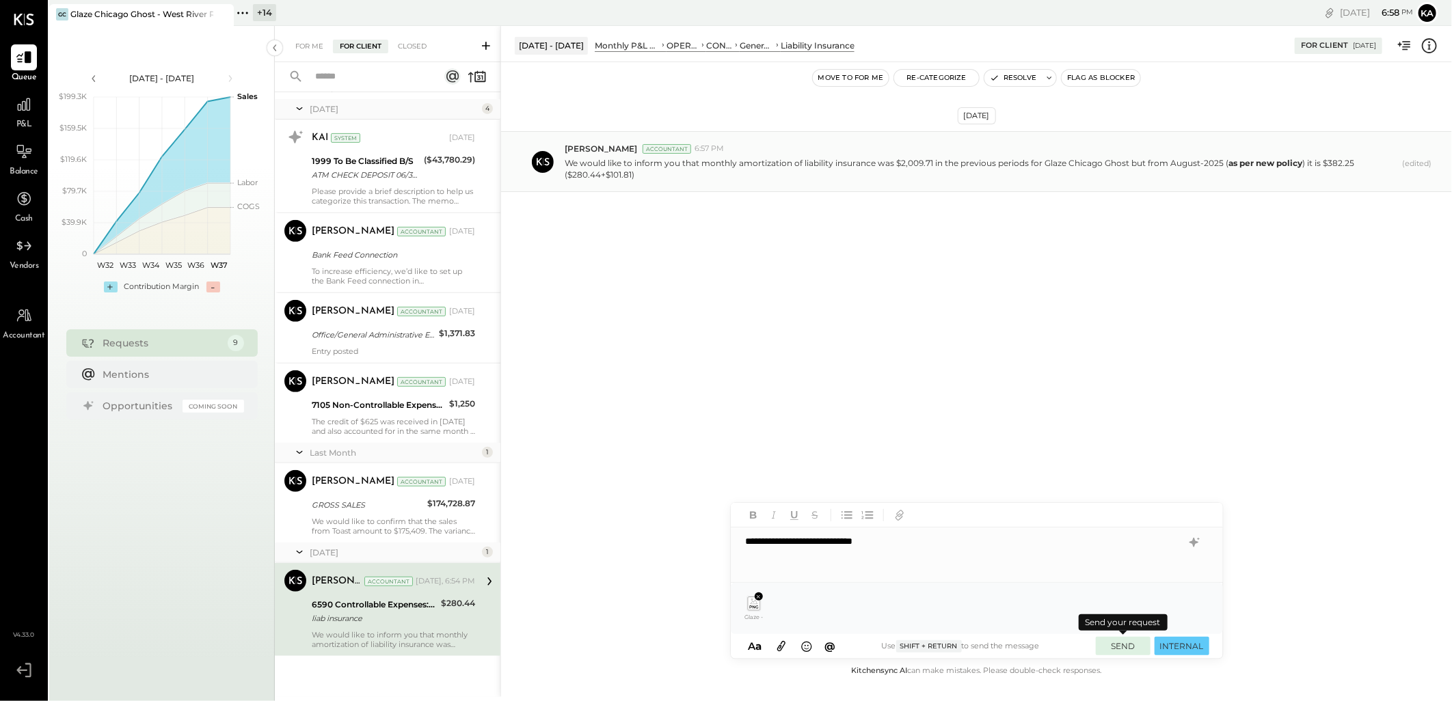
click at [1121, 644] on button "SEND" at bounding box center [1123, 646] width 55 height 18
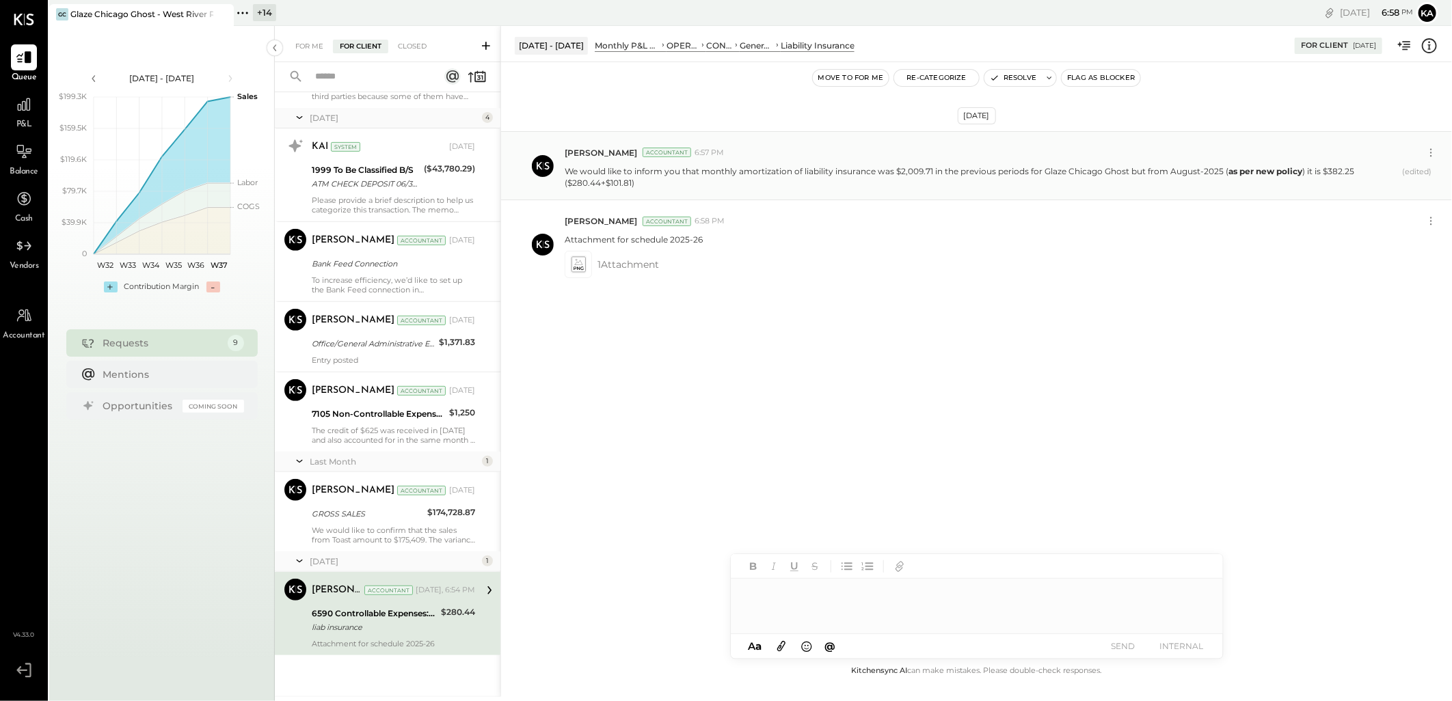
scroll to position [304, 0]
click at [245, 12] on icon at bounding box center [243, 13] width 18 height 18
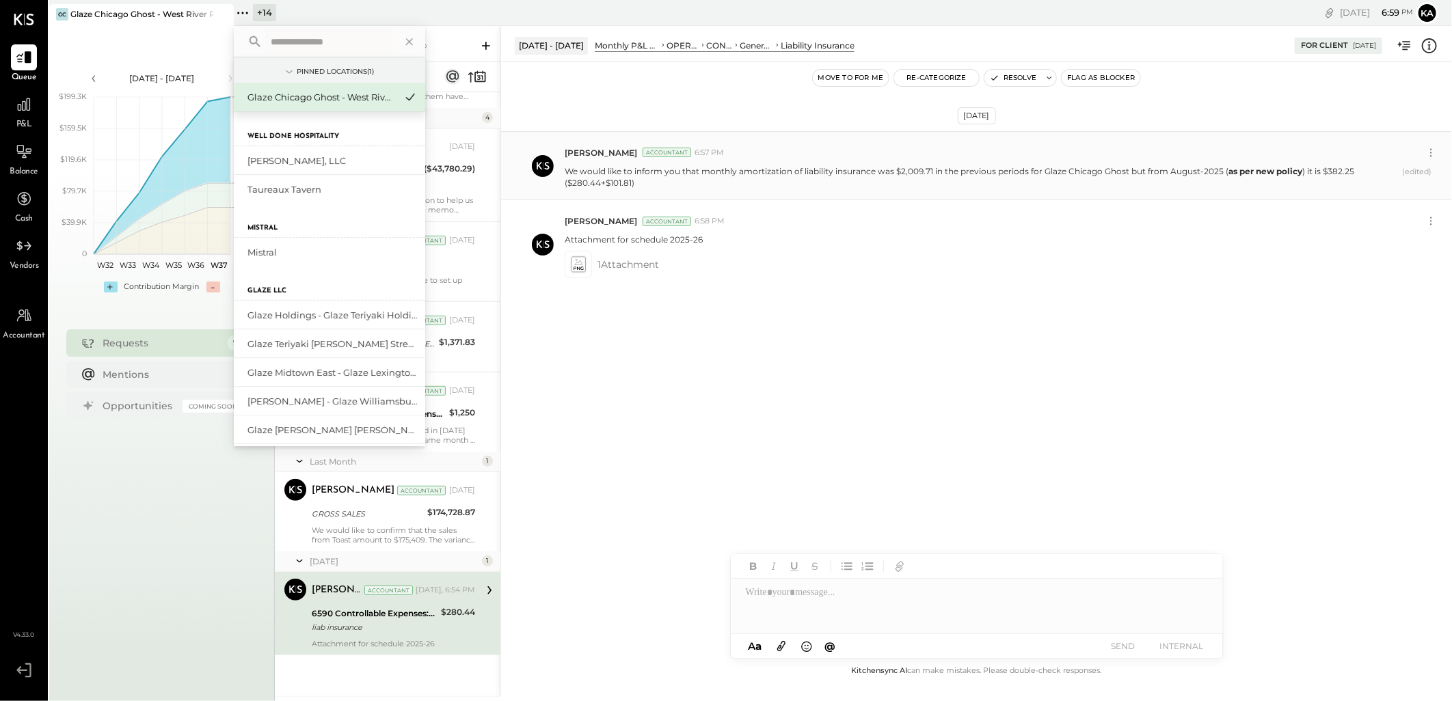
click at [277, 44] on input "text" at bounding box center [328, 41] width 127 height 25
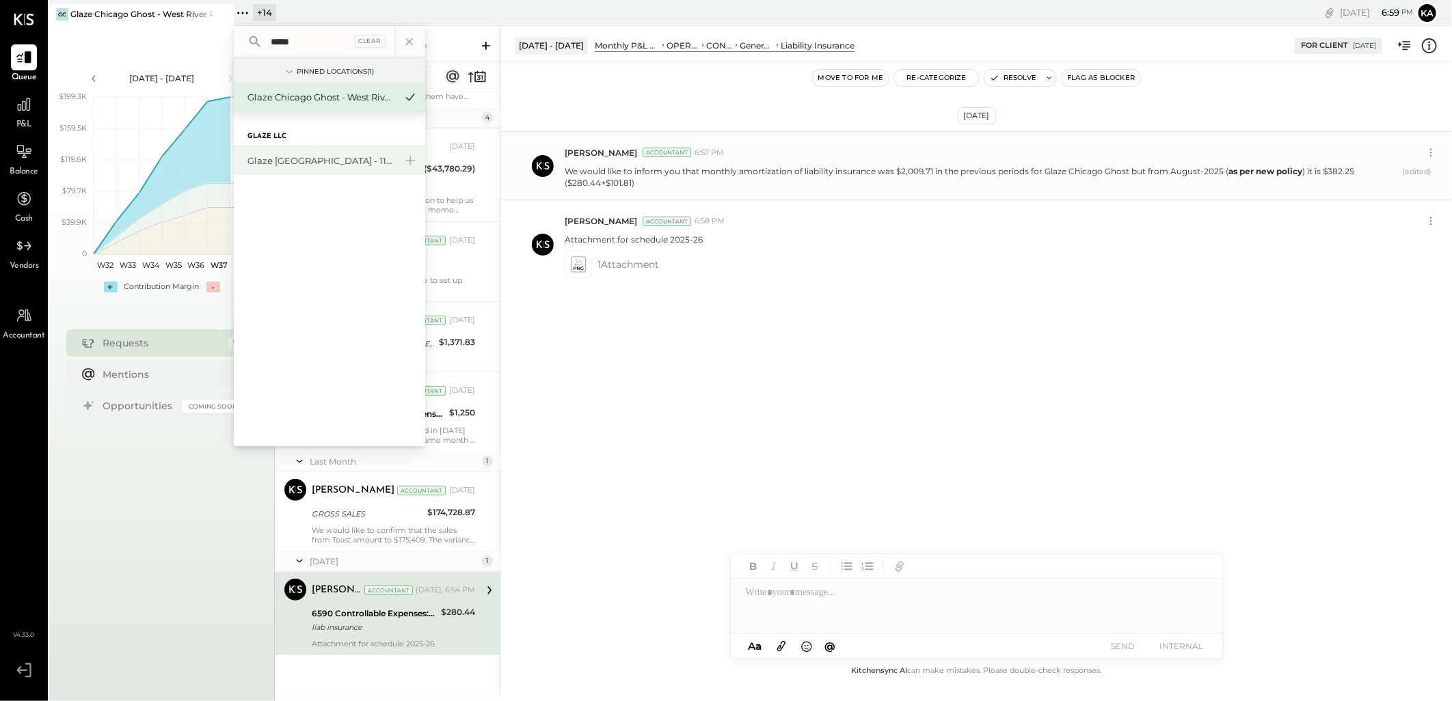
type input "*****"
click at [313, 165] on div "Glaze [GEOGRAPHIC_DATA] - 110 Uni" at bounding box center [321, 160] width 148 height 13
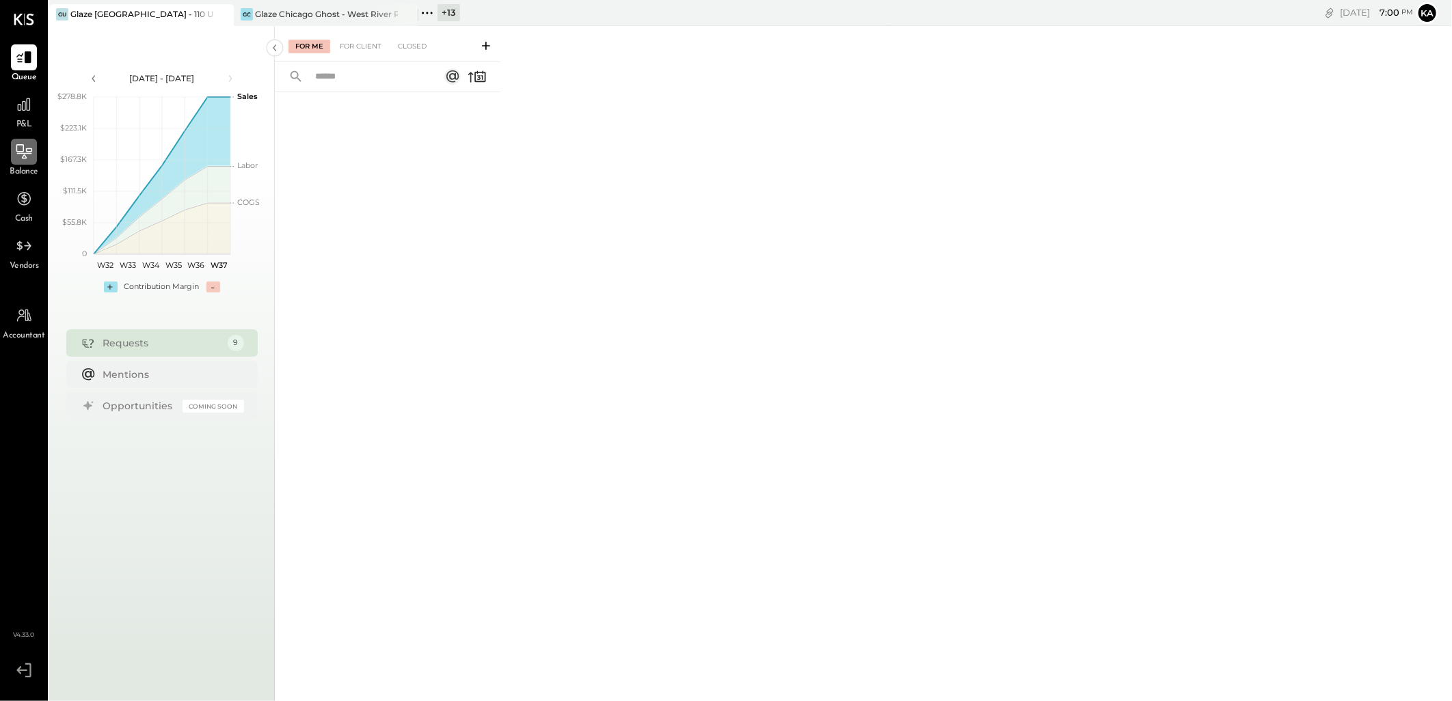
click at [25, 151] on icon at bounding box center [24, 152] width 18 height 18
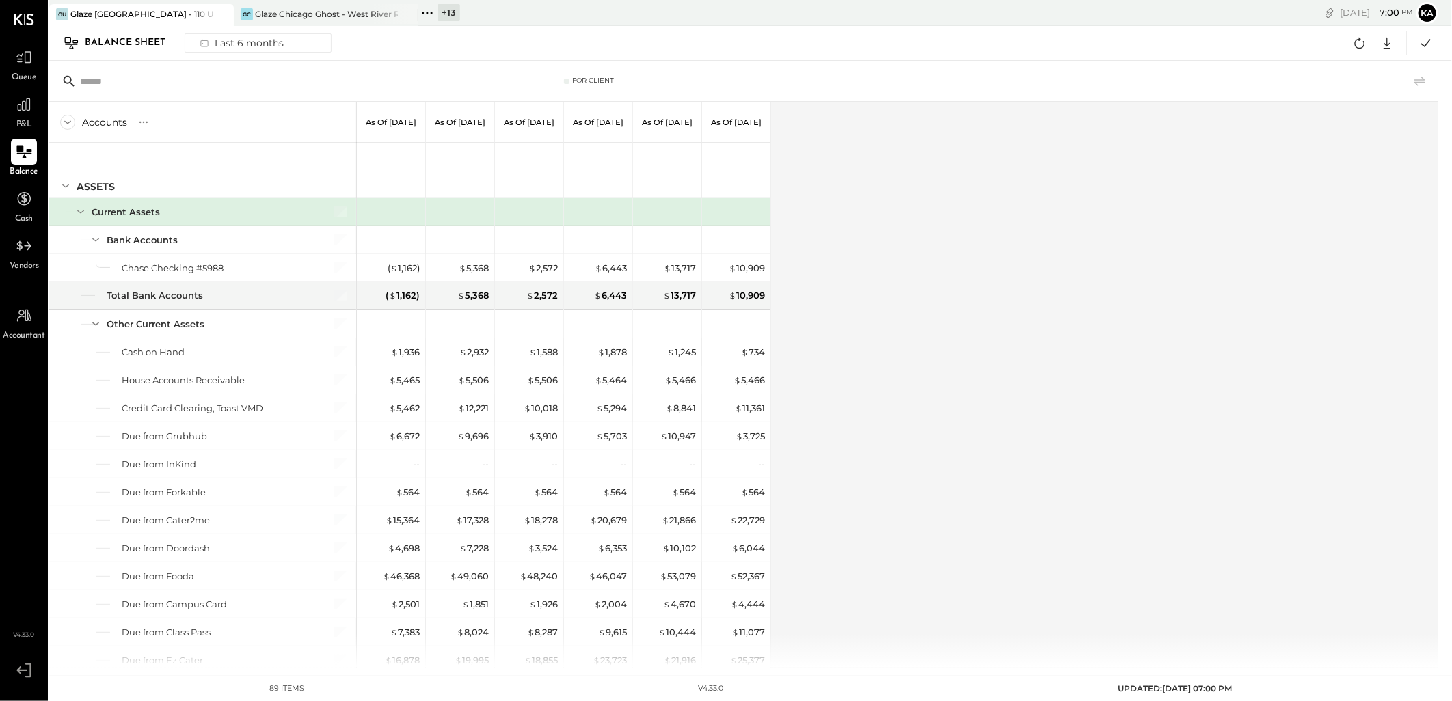
click at [21, 147] on icon at bounding box center [23, 152] width 15 height 13
click at [262, 38] on div "Last 6 months" at bounding box center [240, 43] width 97 height 18
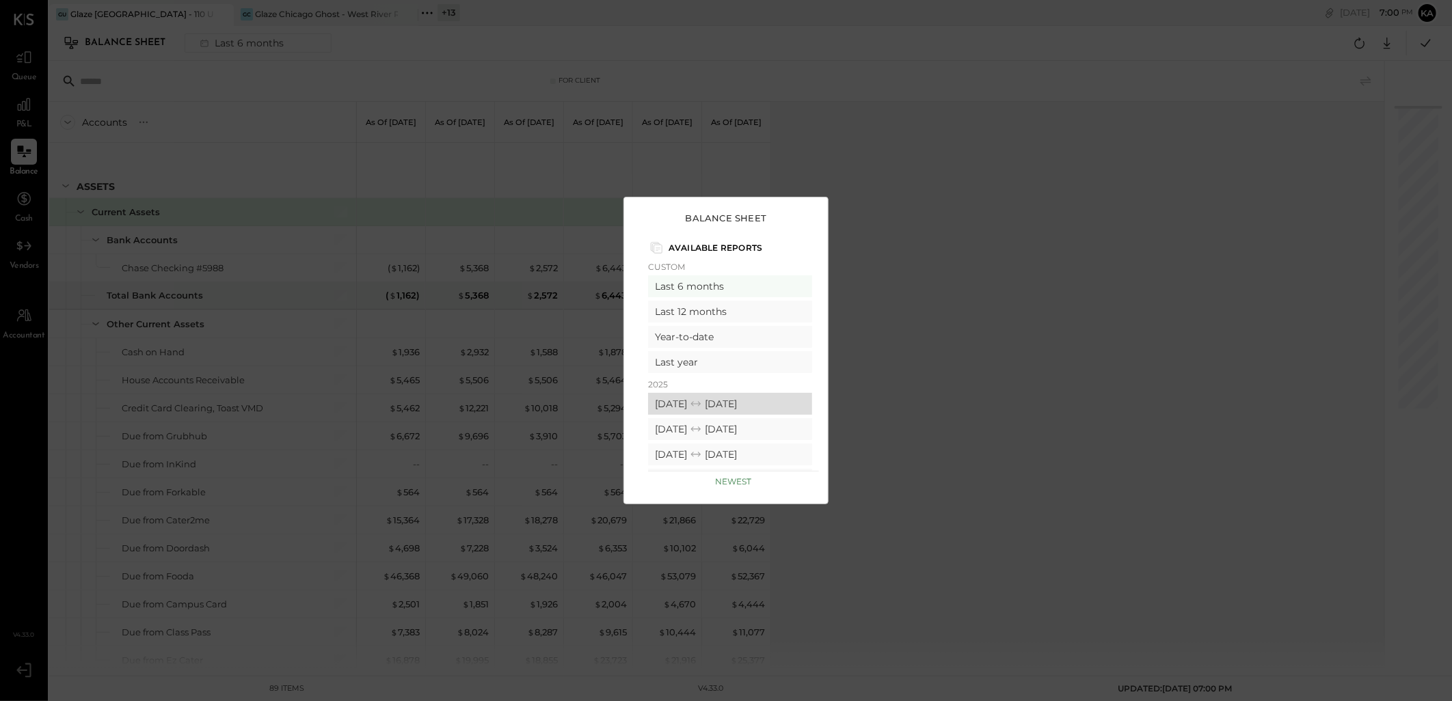
click at [699, 400] on div "08/01/2025 08/31/2025" at bounding box center [730, 404] width 164 height 22
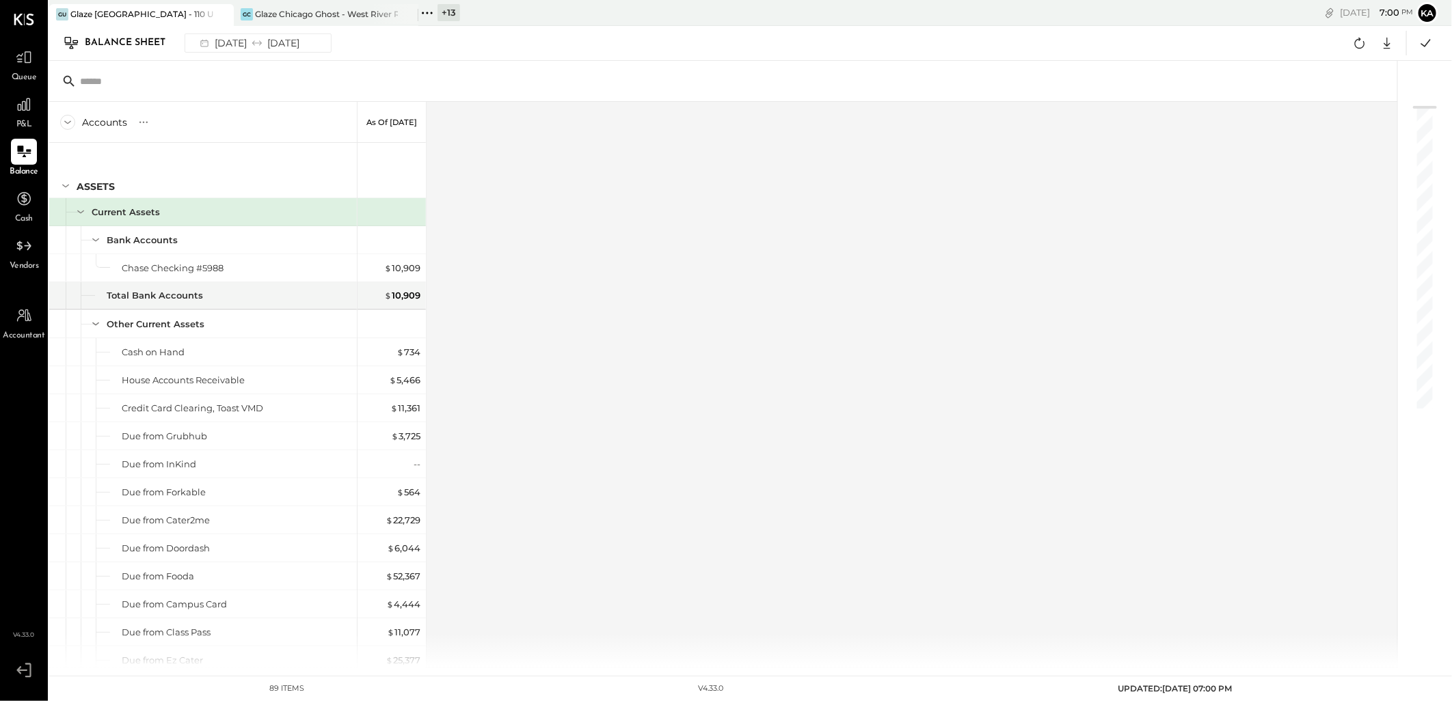
click at [808, 397] on div "Accounts S GL As of Aug 31st 2025 ASSETS Current Assets Bank Accounts Chase Che…" at bounding box center [724, 385] width 1350 height 566
drag, startPoint x: 405, startPoint y: 573, endPoint x: 422, endPoint y: 573, distance: 17.1
click at [405, 573] on div "$ 52,367" at bounding box center [402, 576] width 35 height 13
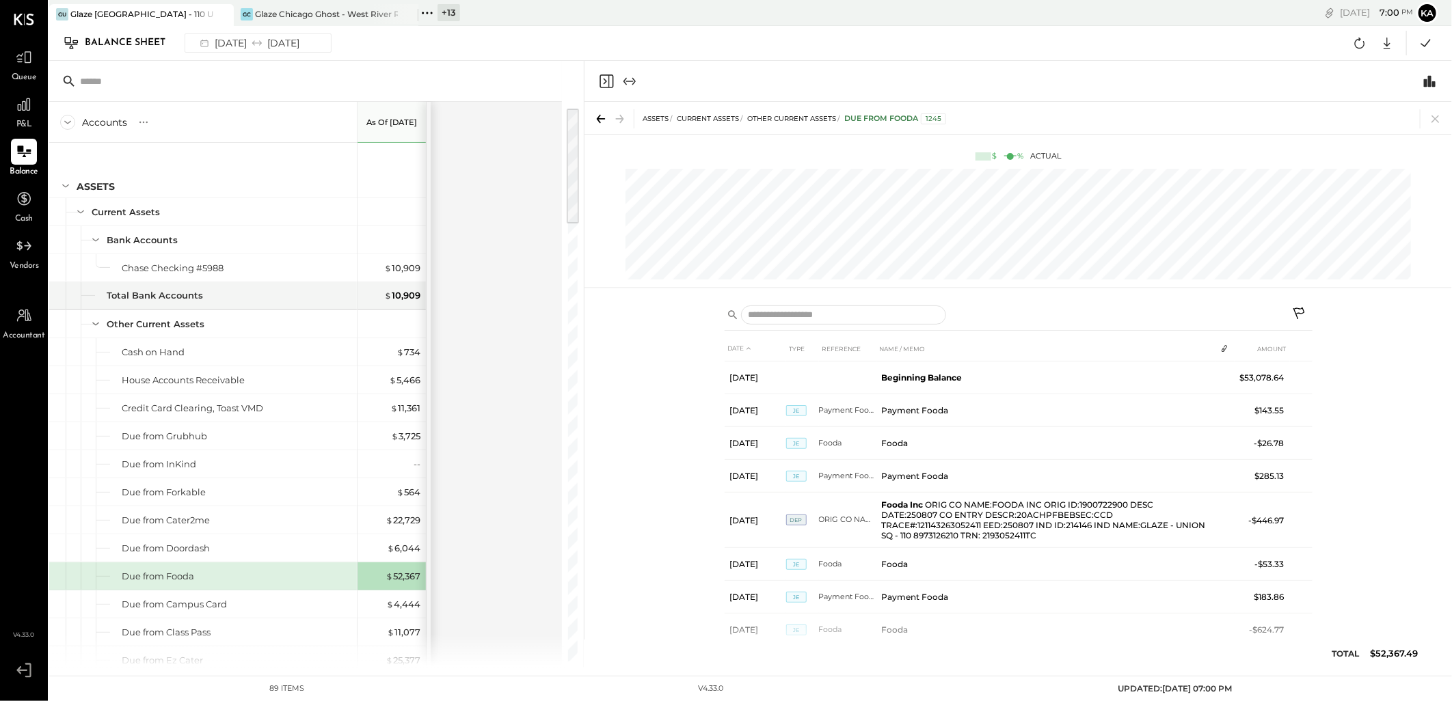
click at [467, 72] on div at bounding box center [305, 81] width 513 height 41
click at [297, 80] on div at bounding box center [178, 81] width 239 height 21
click at [627, 81] on icon "Expand panel (e)" at bounding box center [629, 81] width 8 height 1
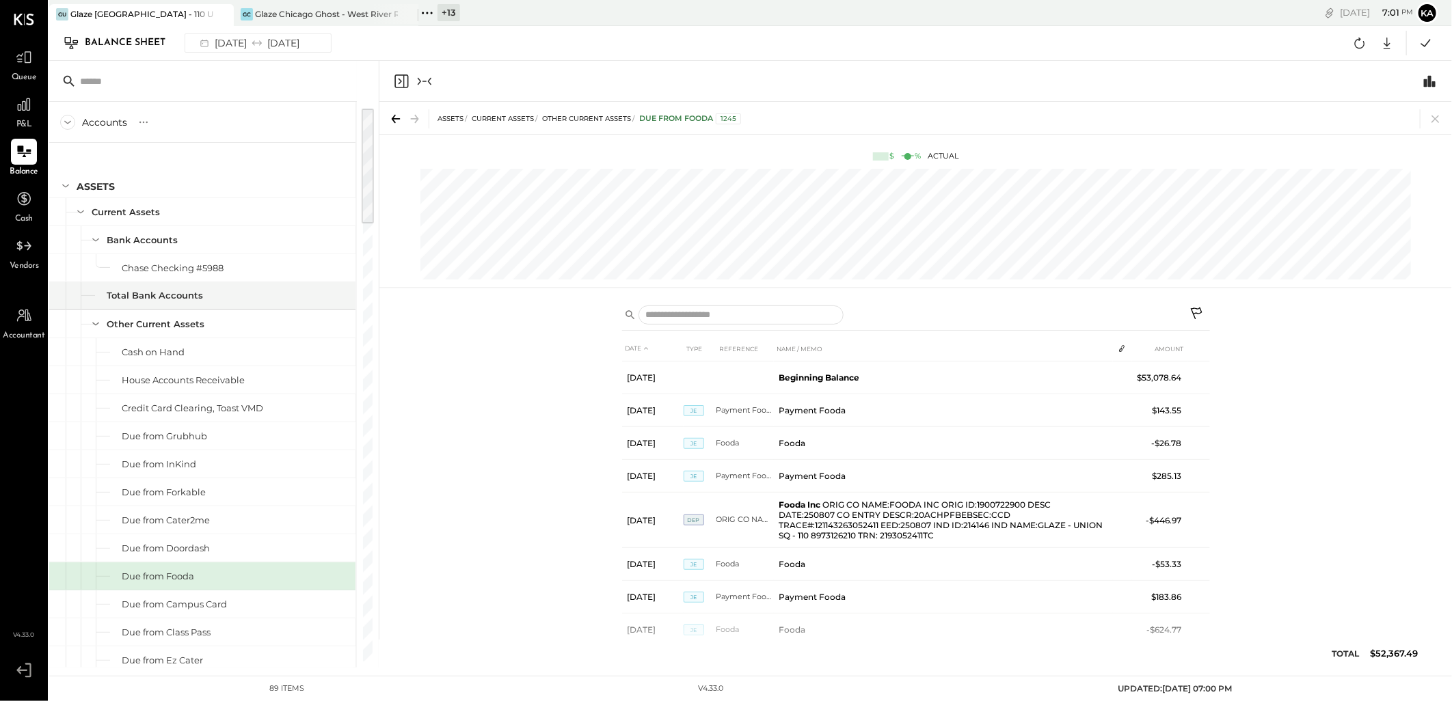
click at [429, 79] on icon "Collapse panel (e)" at bounding box center [429, 81] width 3 height 8
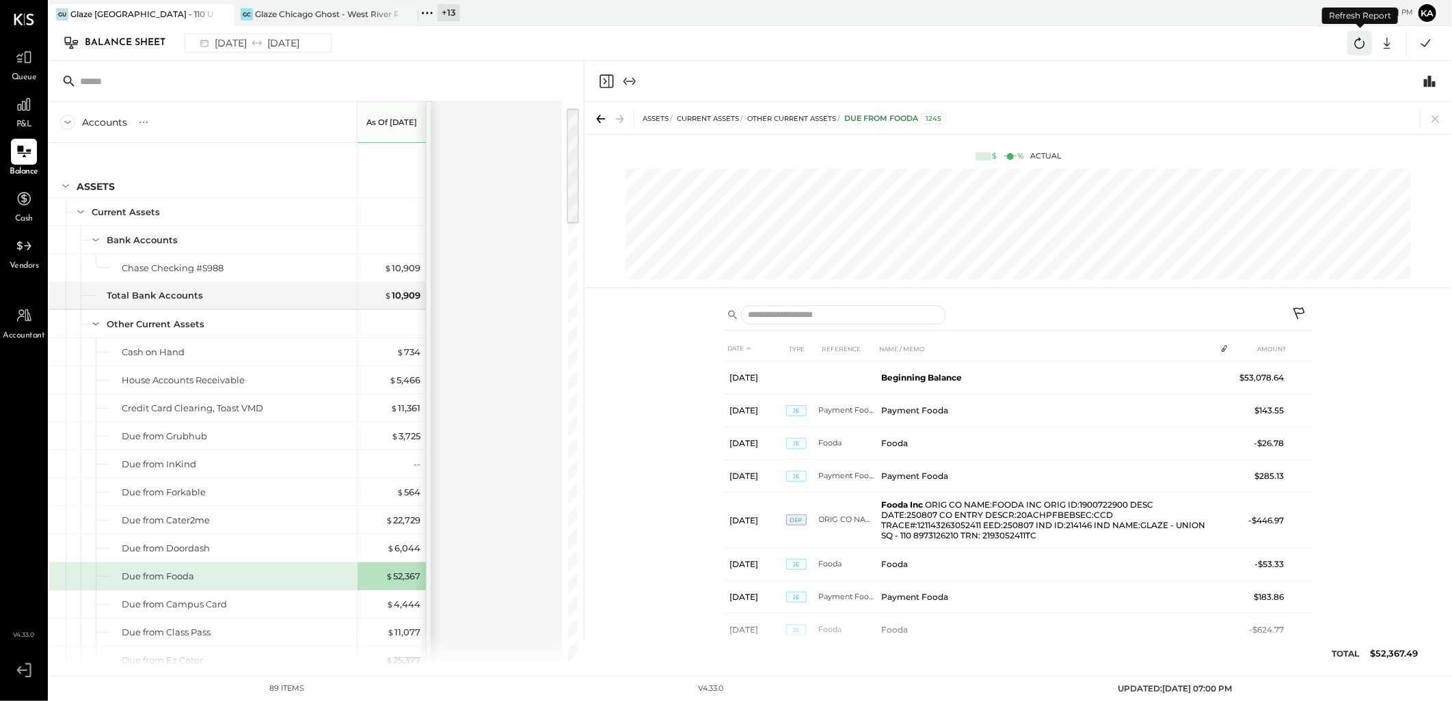
click at [1361, 45] on icon at bounding box center [1359, 43] width 18 height 18
click at [377, 83] on div at bounding box center [305, 81] width 513 height 41
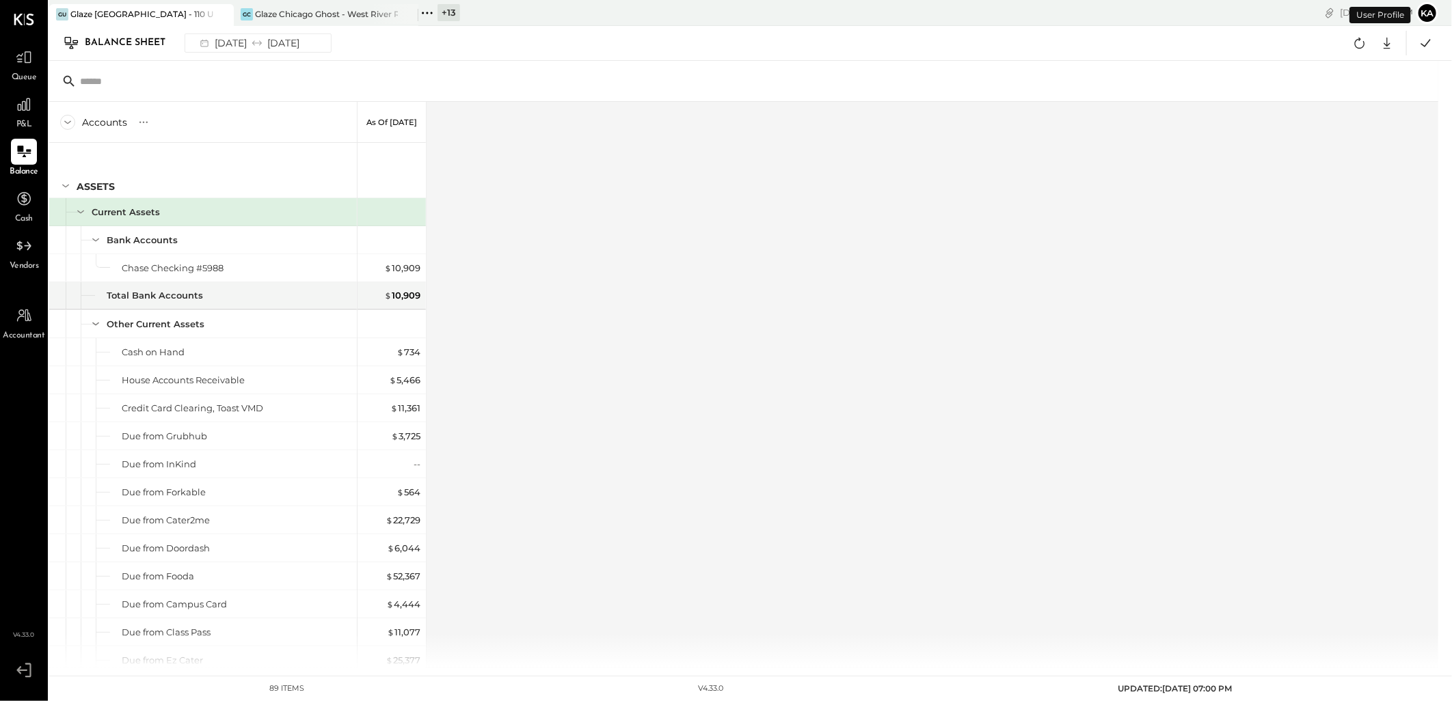
click at [795, 297] on div "Accounts S GL As of Aug 31st 2025 ASSETS Current Assets Bank Accounts Chase Che…" at bounding box center [744, 385] width 1391 height 566
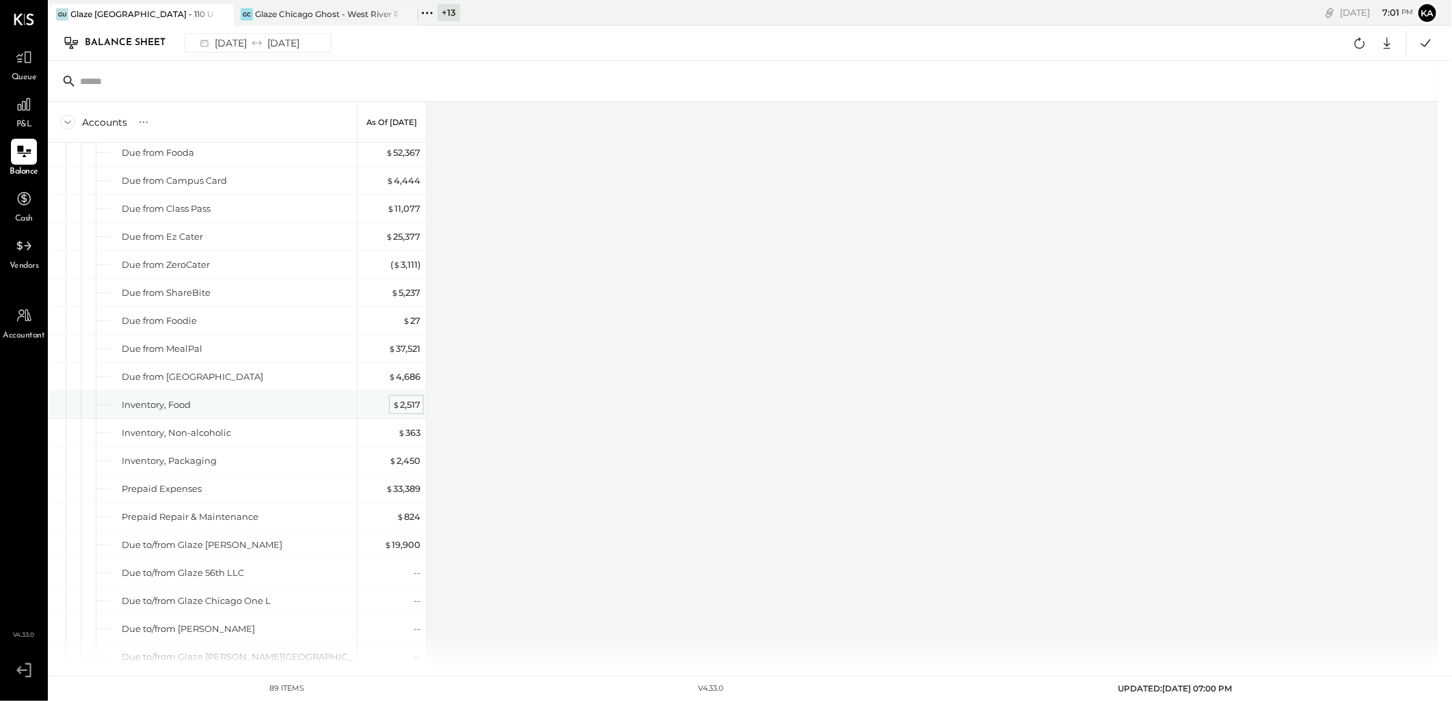
click at [398, 409] on span "$" at bounding box center [396, 404] width 8 height 11
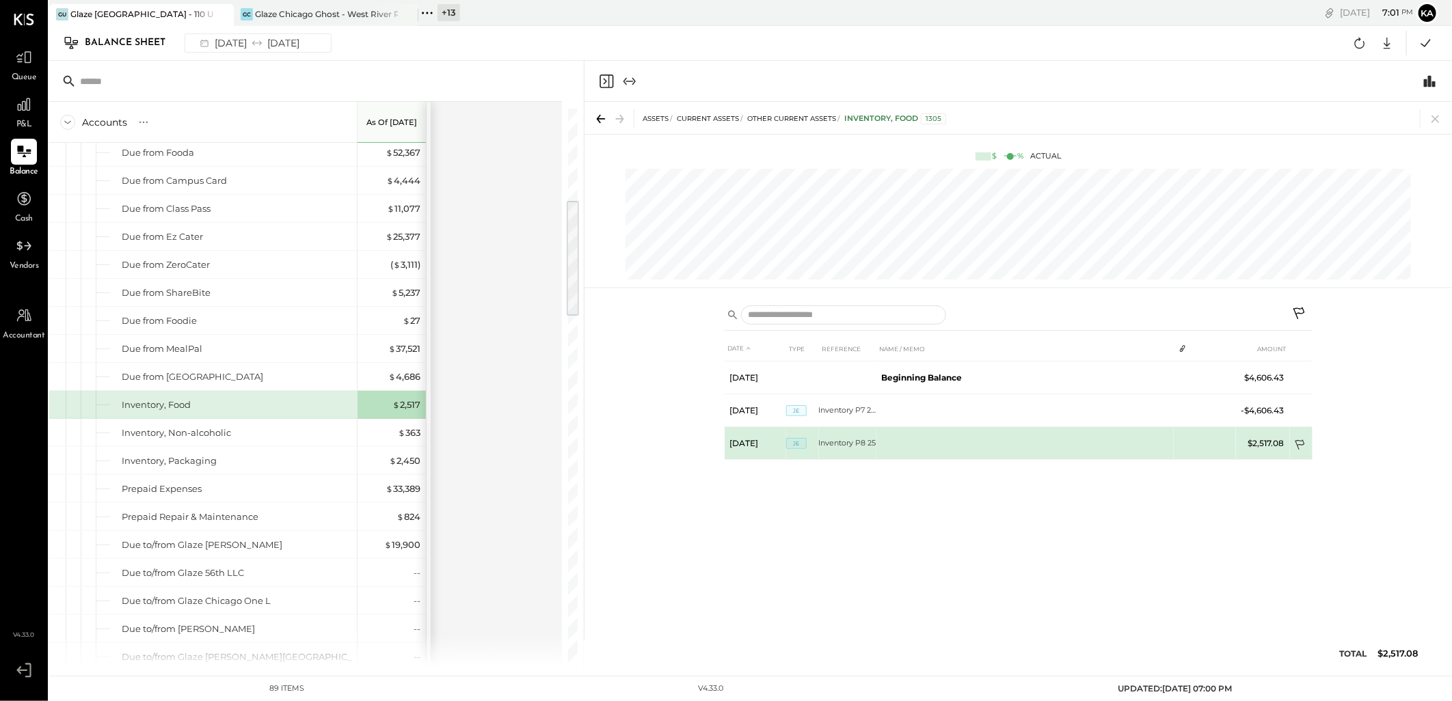
click at [1299, 441] on icon at bounding box center [1300, 445] width 10 height 10
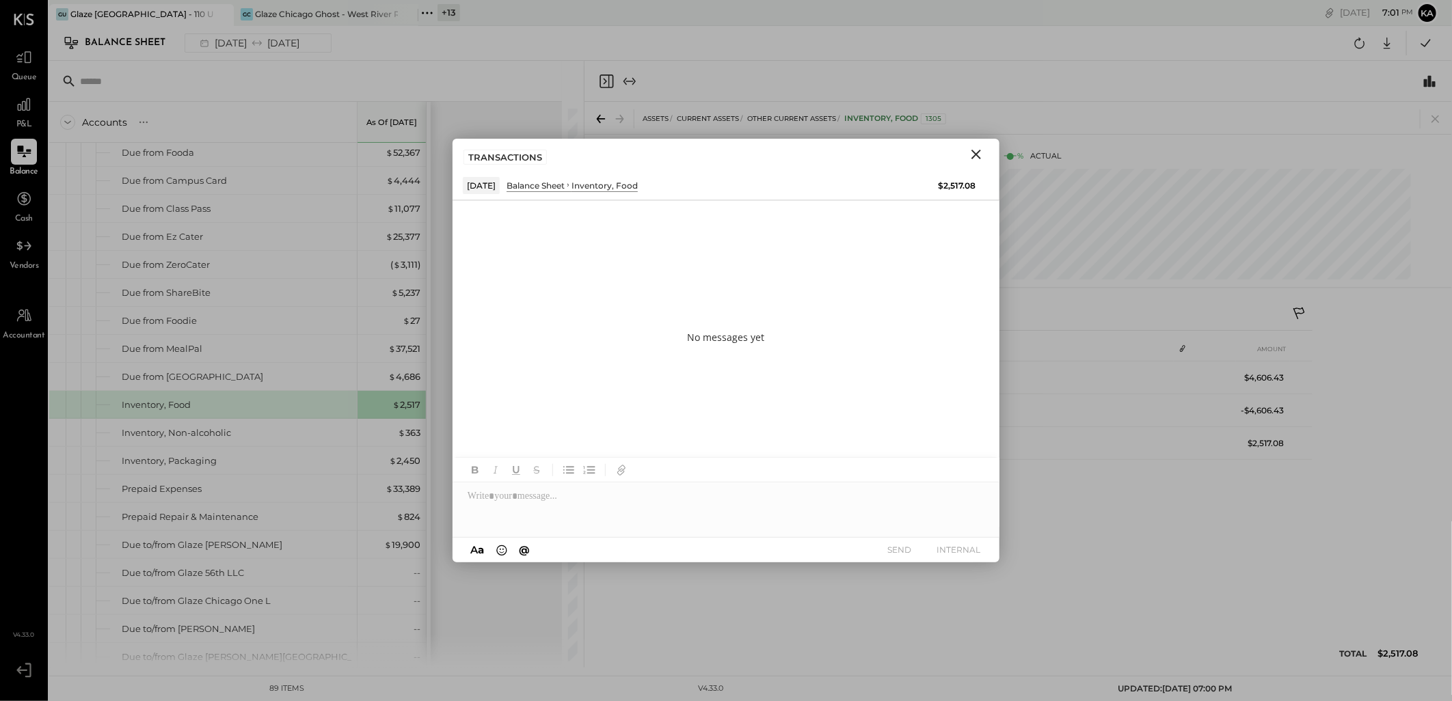
click at [975, 153] on icon "Close" at bounding box center [976, 155] width 10 height 10
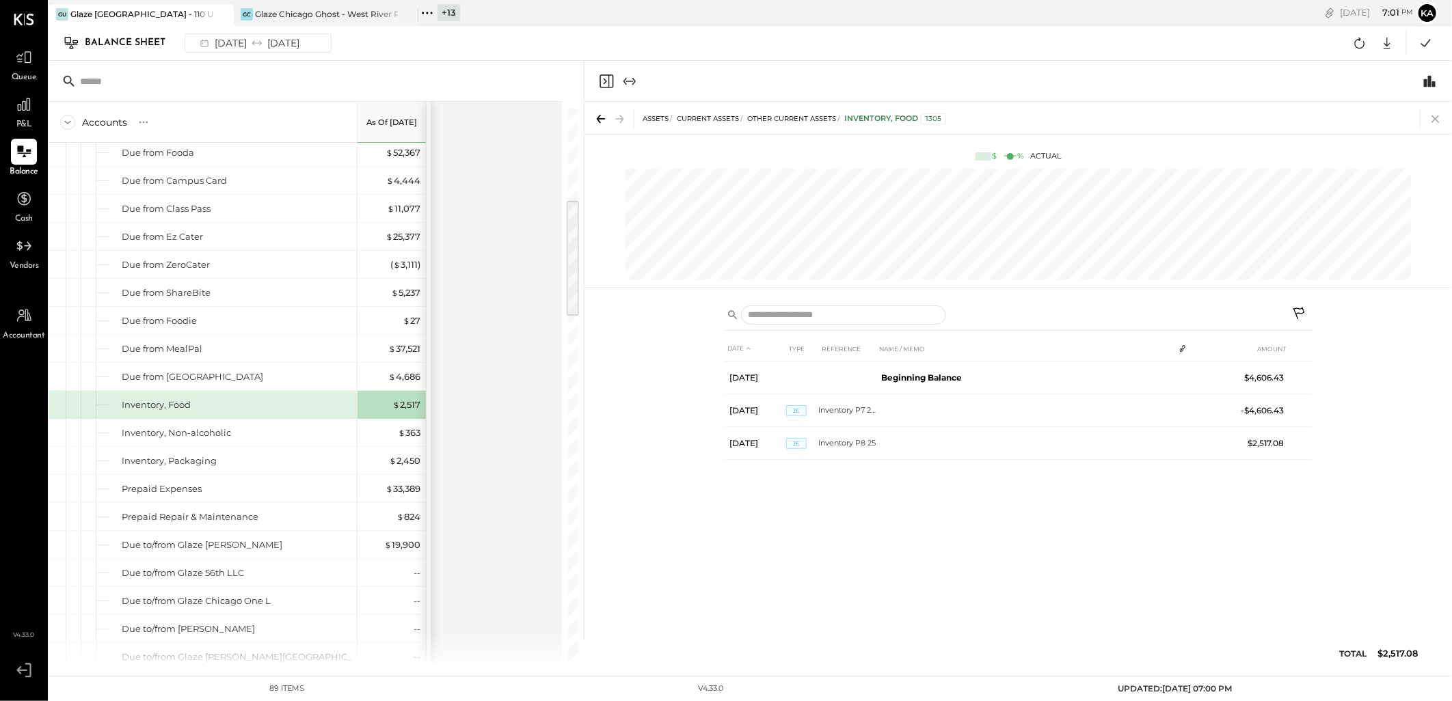
click at [1437, 117] on icon at bounding box center [1435, 119] width 8 height 8
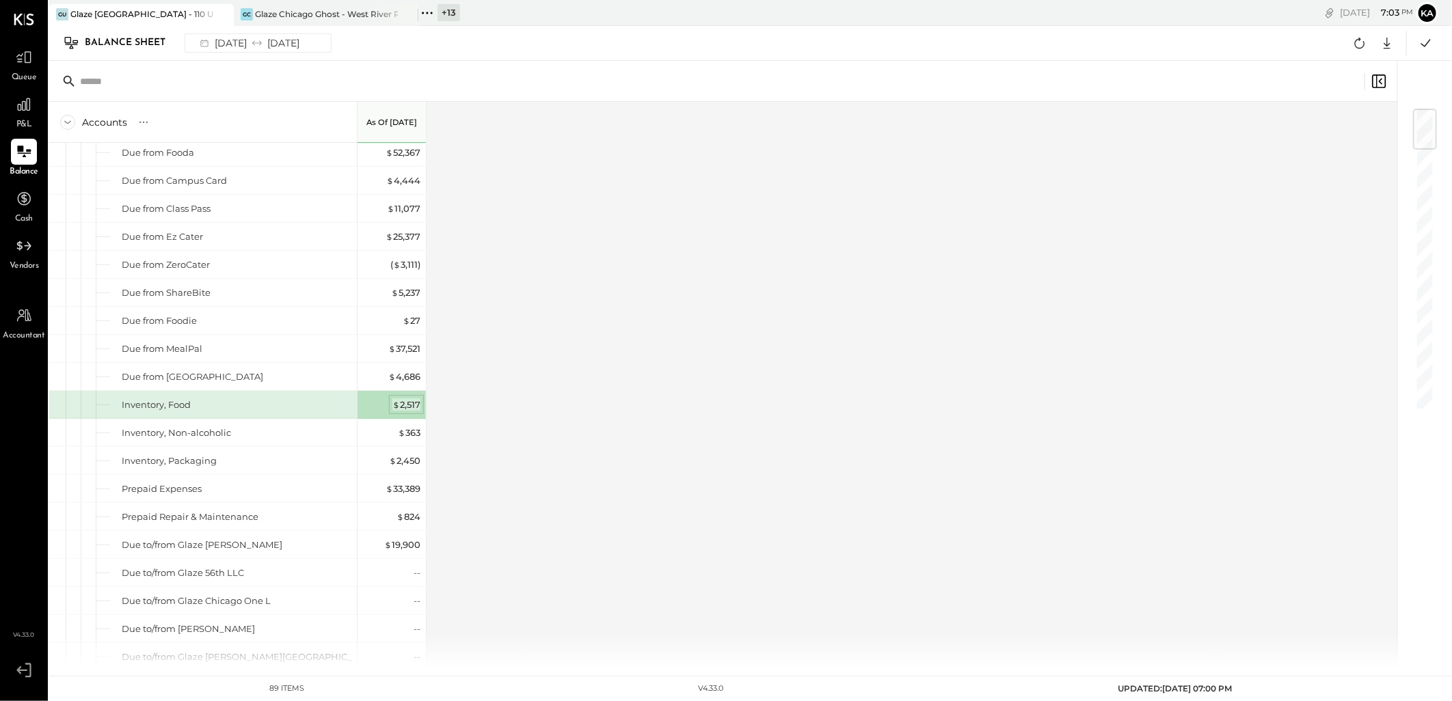
click at [410, 407] on div "$ 2,517" at bounding box center [406, 404] width 28 height 13
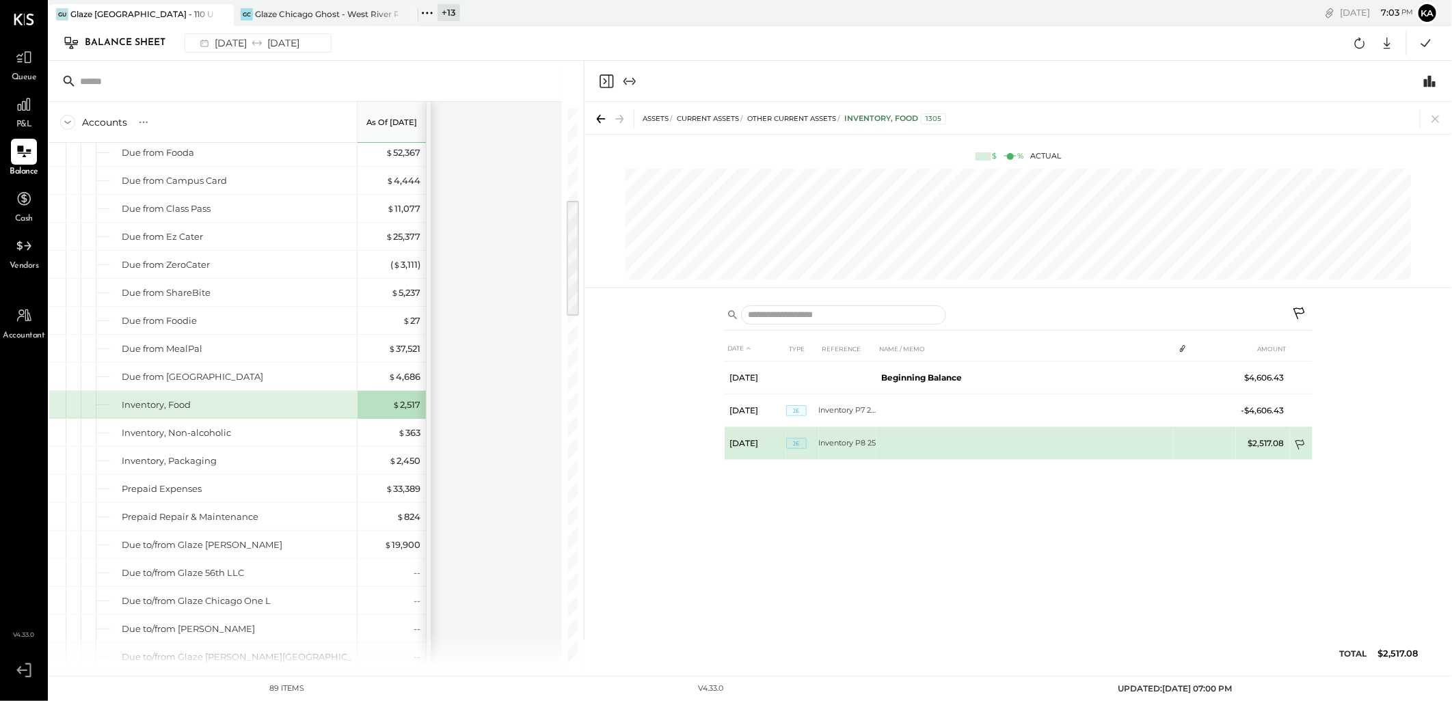
click at [1303, 441] on icon at bounding box center [1300, 445] width 10 height 10
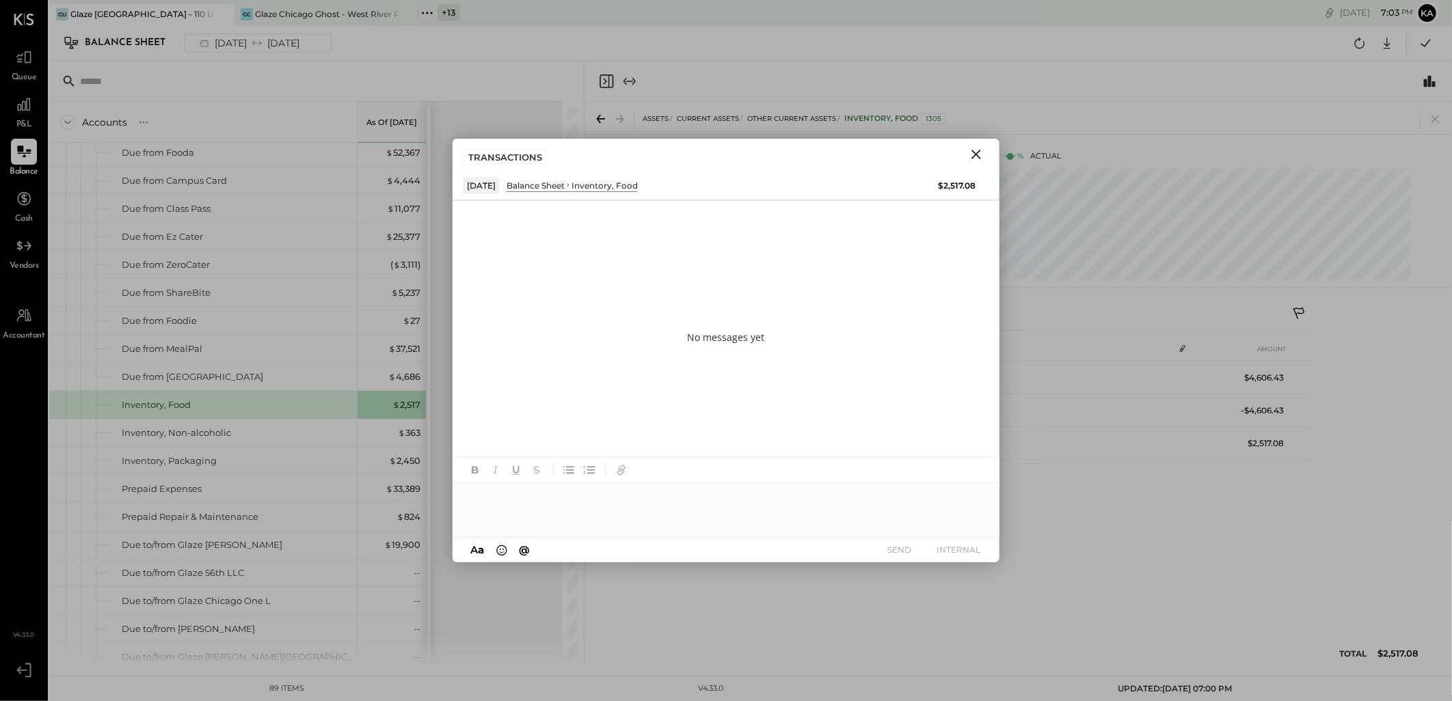
click at [580, 498] on div at bounding box center [725, 509] width 547 height 55
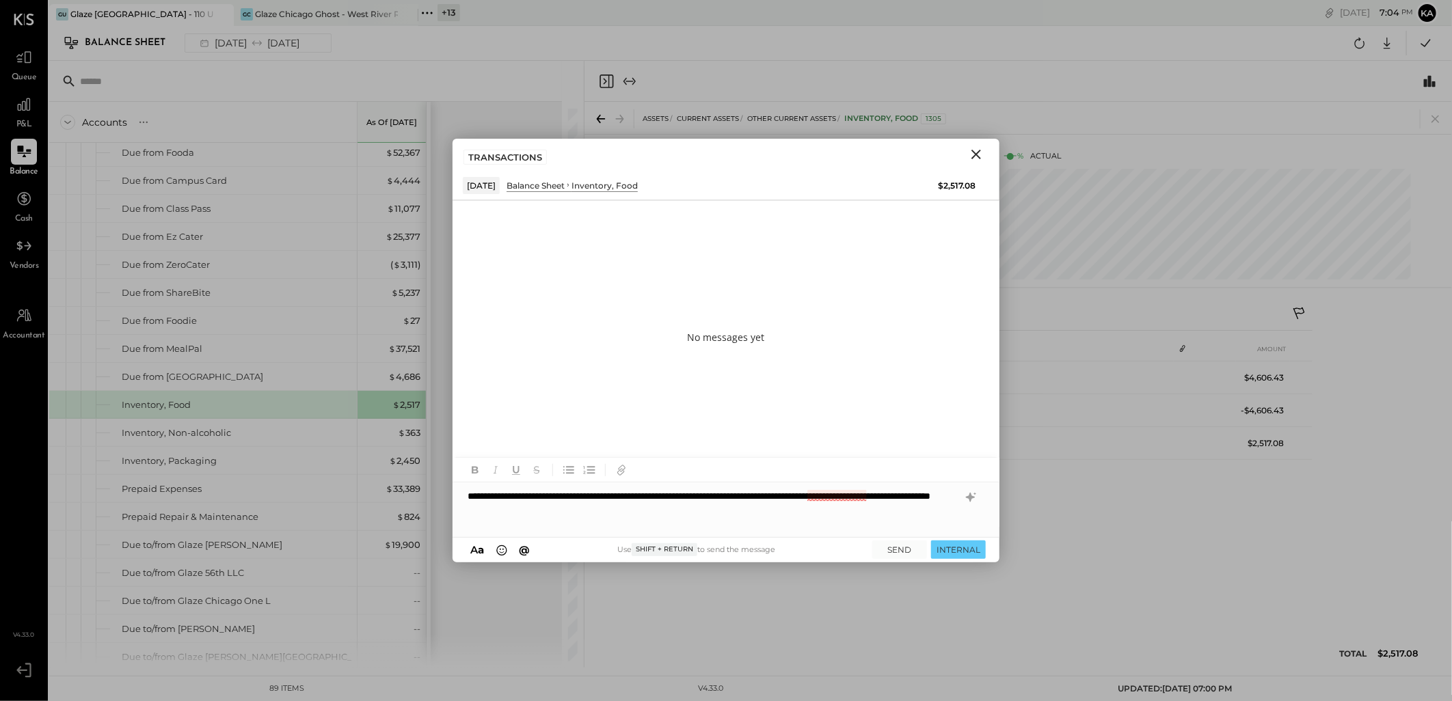
click at [843, 499] on div "**********" at bounding box center [725, 509] width 547 height 55
click at [890, 506] on div "**********" at bounding box center [725, 509] width 547 height 55
click at [895, 550] on button "SEND" at bounding box center [899, 550] width 55 height 18
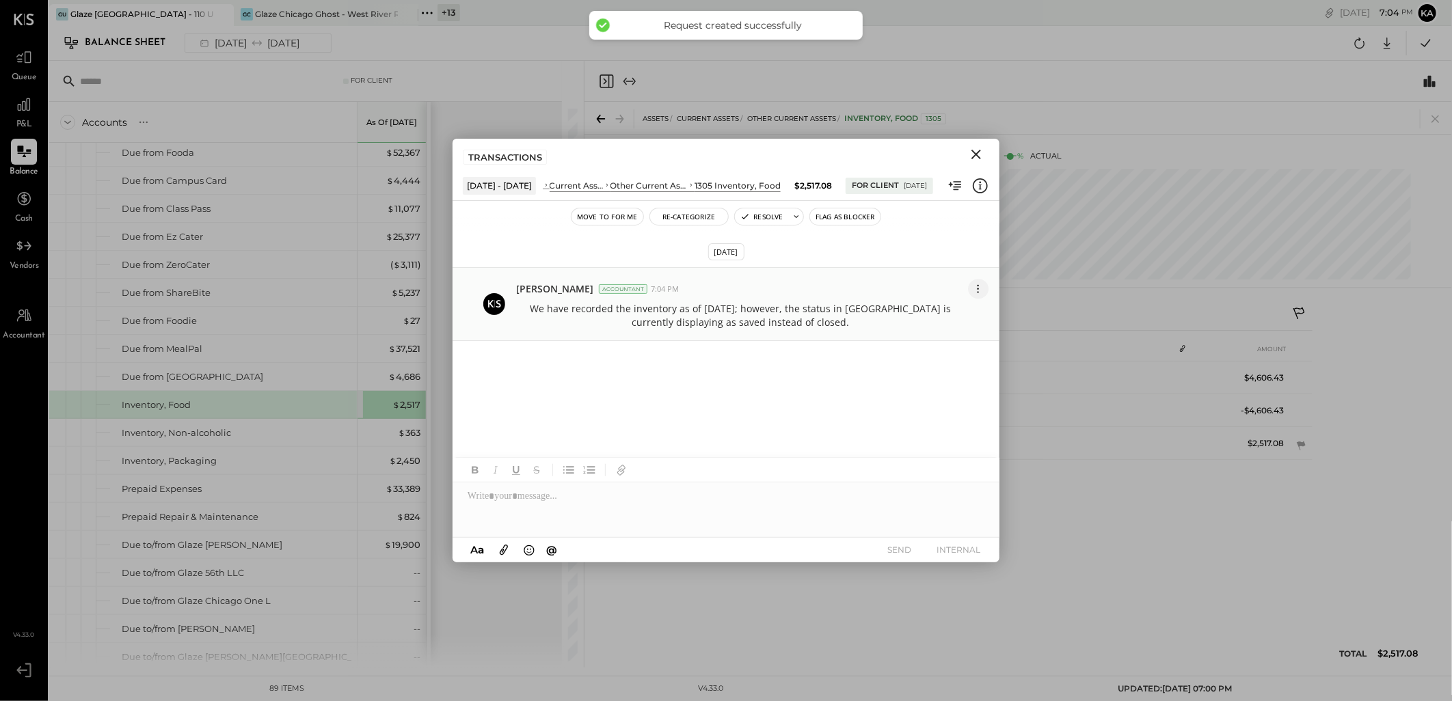
click at [979, 295] on icon at bounding box center [978, 289] width 14 height 14
click at [959, 311] on button "Edit Message" at bounding box center [944, 313] width 87 height 25
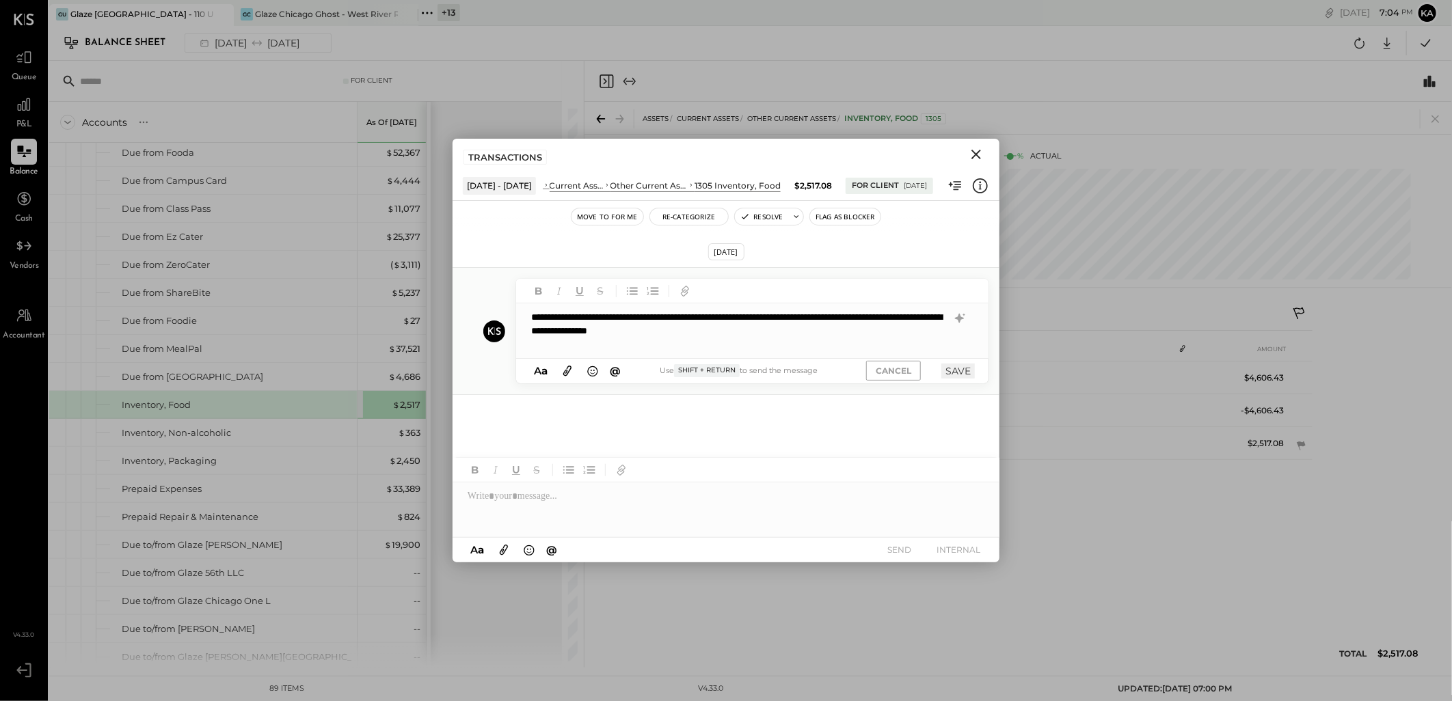
click at [530, 331] on div "**********" at bounding box center [752, 330] width 472 height 55
click at [957, 375] on button "SAVE" at bounding box center [957, 371] width 33 height 15
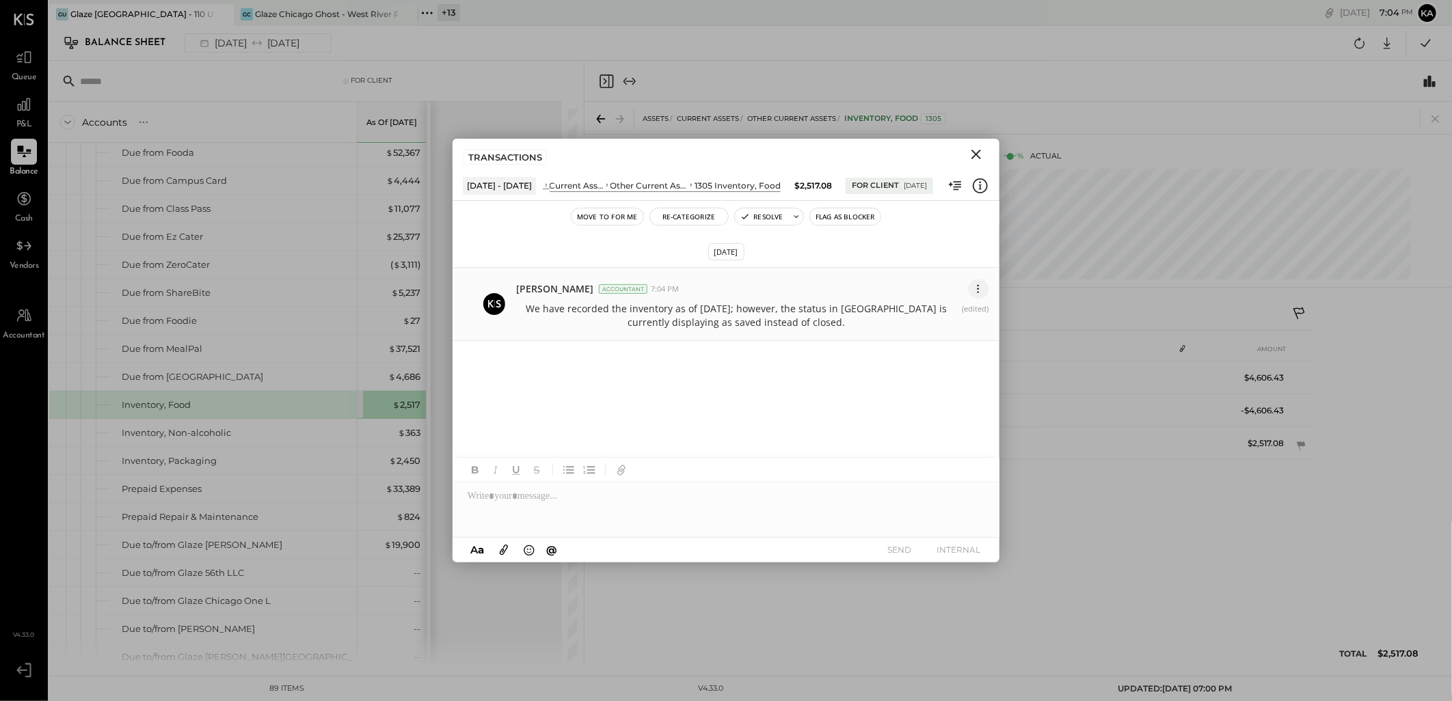
click at [978, 290] on icon at bounding box center [978, 289] width 14 height 14
click at [968, 305] on button "Edit Message" at bounding box center [944, 313] width 87 height 25
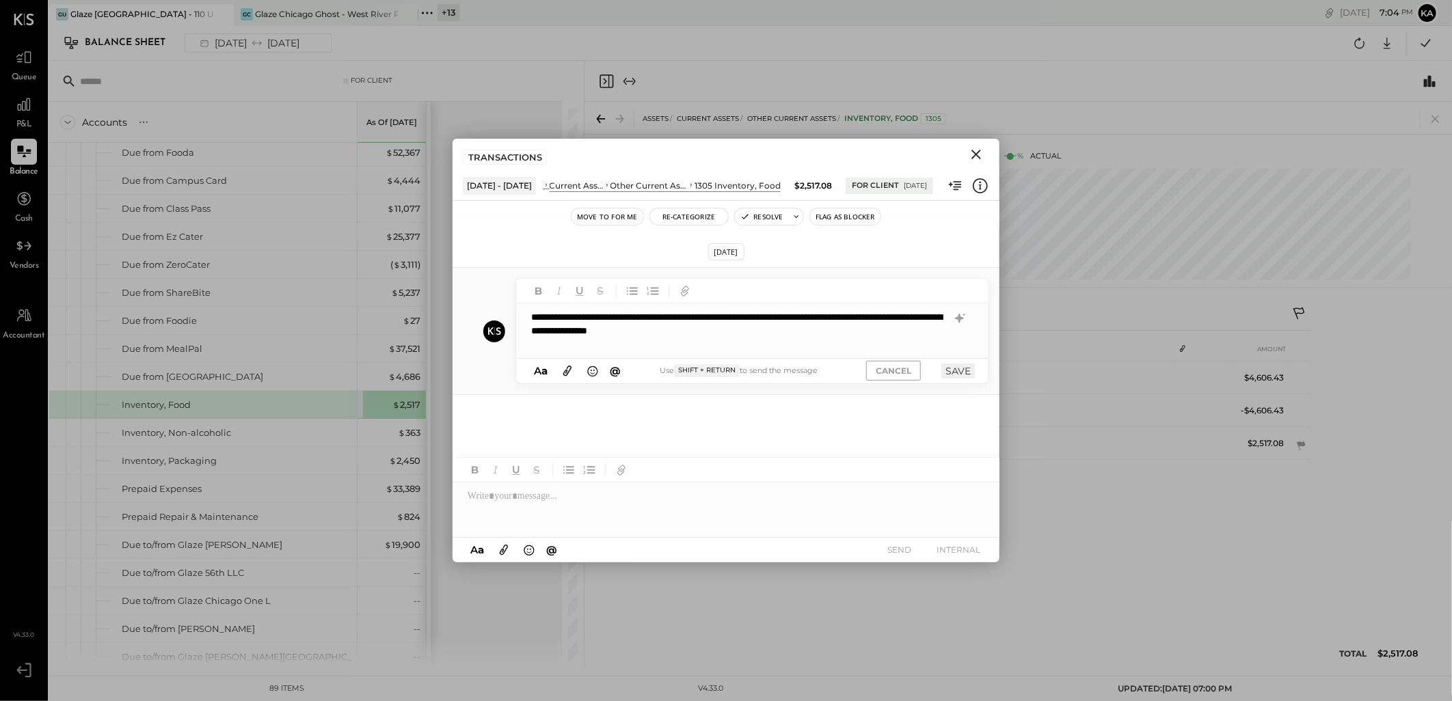
click at [957, 372] on button "SAVE" at bounding box center [957, 371] width 33 height 15
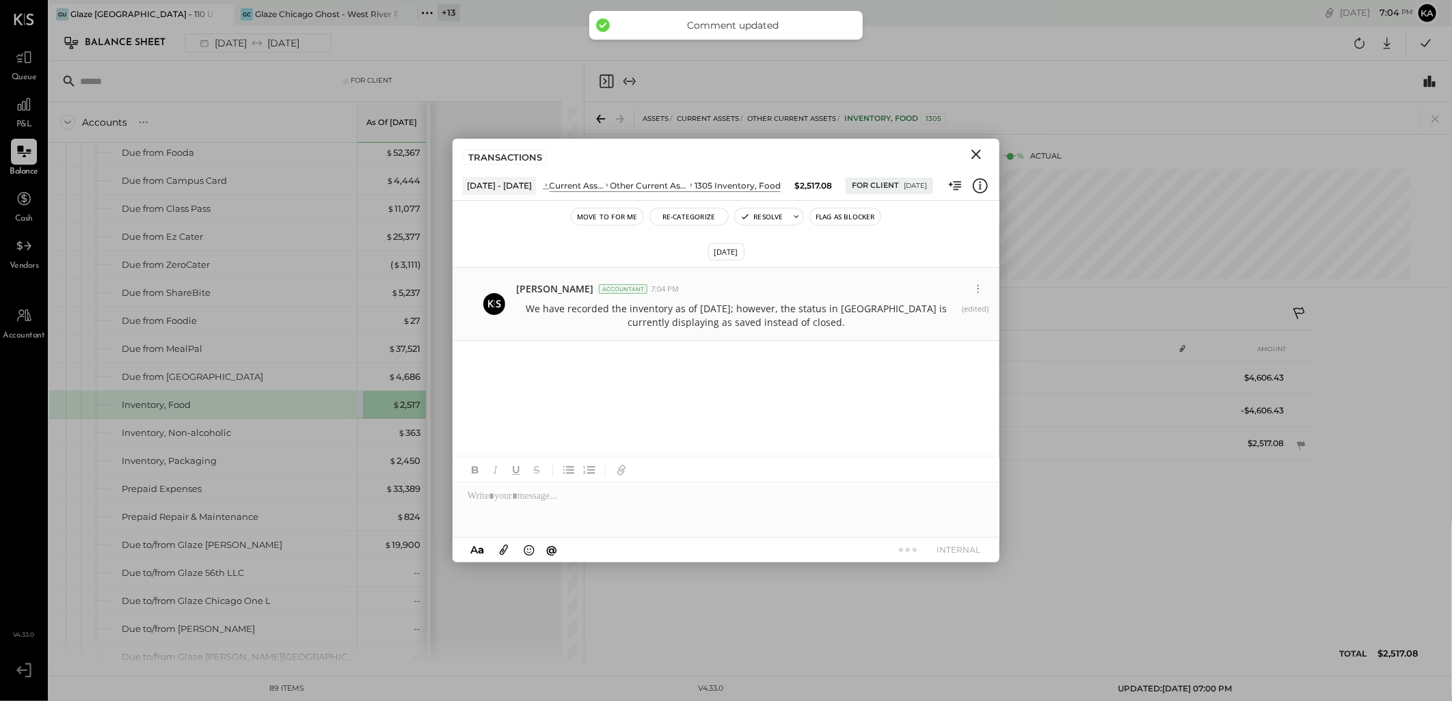
click at [980, 155] on icon "Close" at bounding box center [976, 154] width 16 height 16
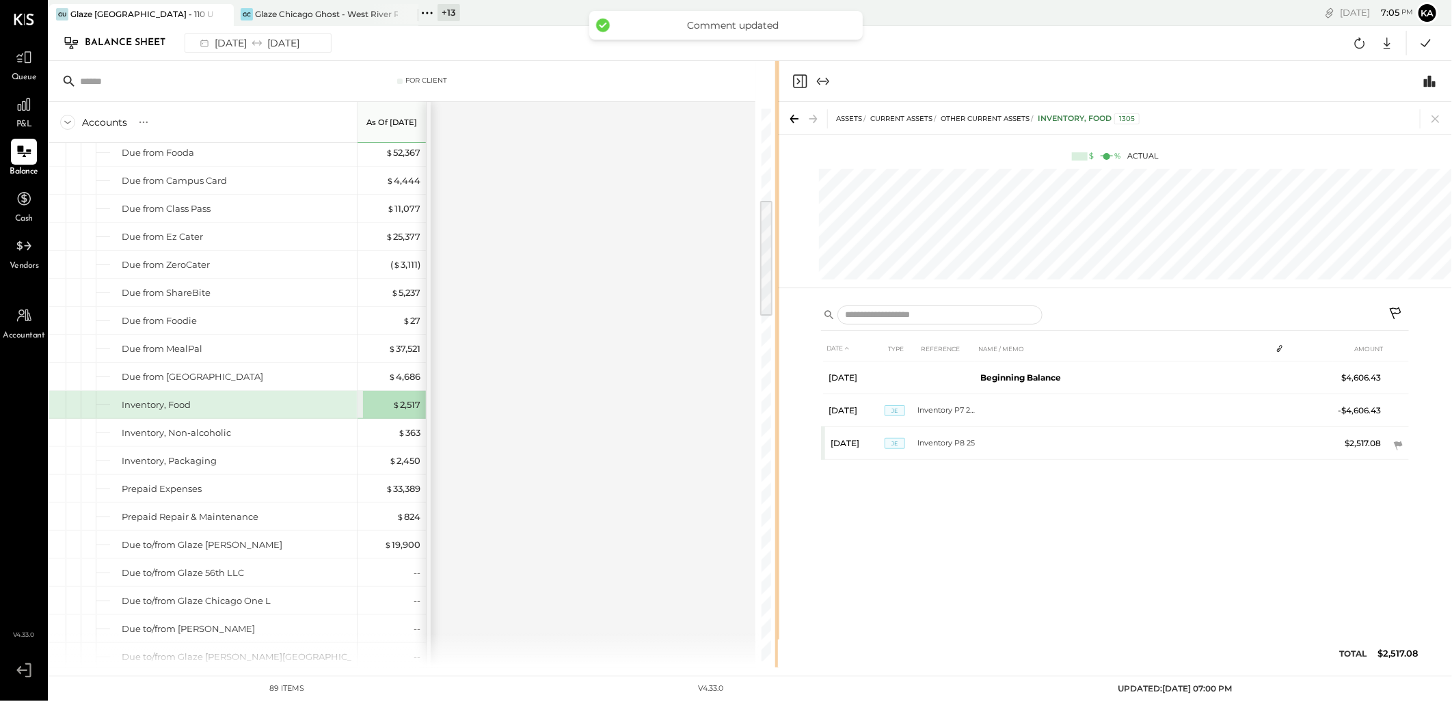
drag, startPoint x: 582, startPoint y: 309, endPoint x: 777, endPoint y: 306, distance: 195.5
click at [777, 306] on div "For Client Accounts S GL As of Aug 31st 2025 ASSETS Current Assets Bank Account…" at bounding box center [750, 364] width 1402 height 607
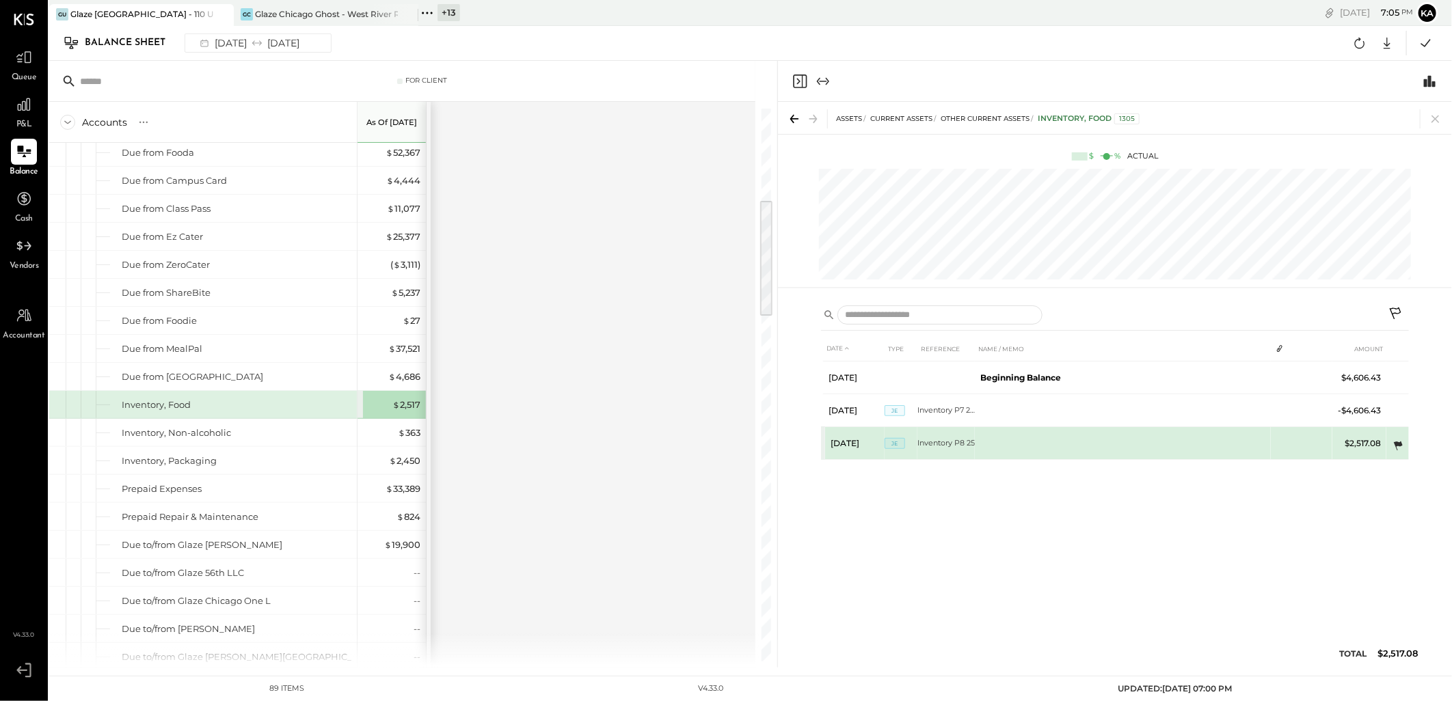
click at [1396, 443] on icon at bounding box center [1397, 445] width 9 height 9
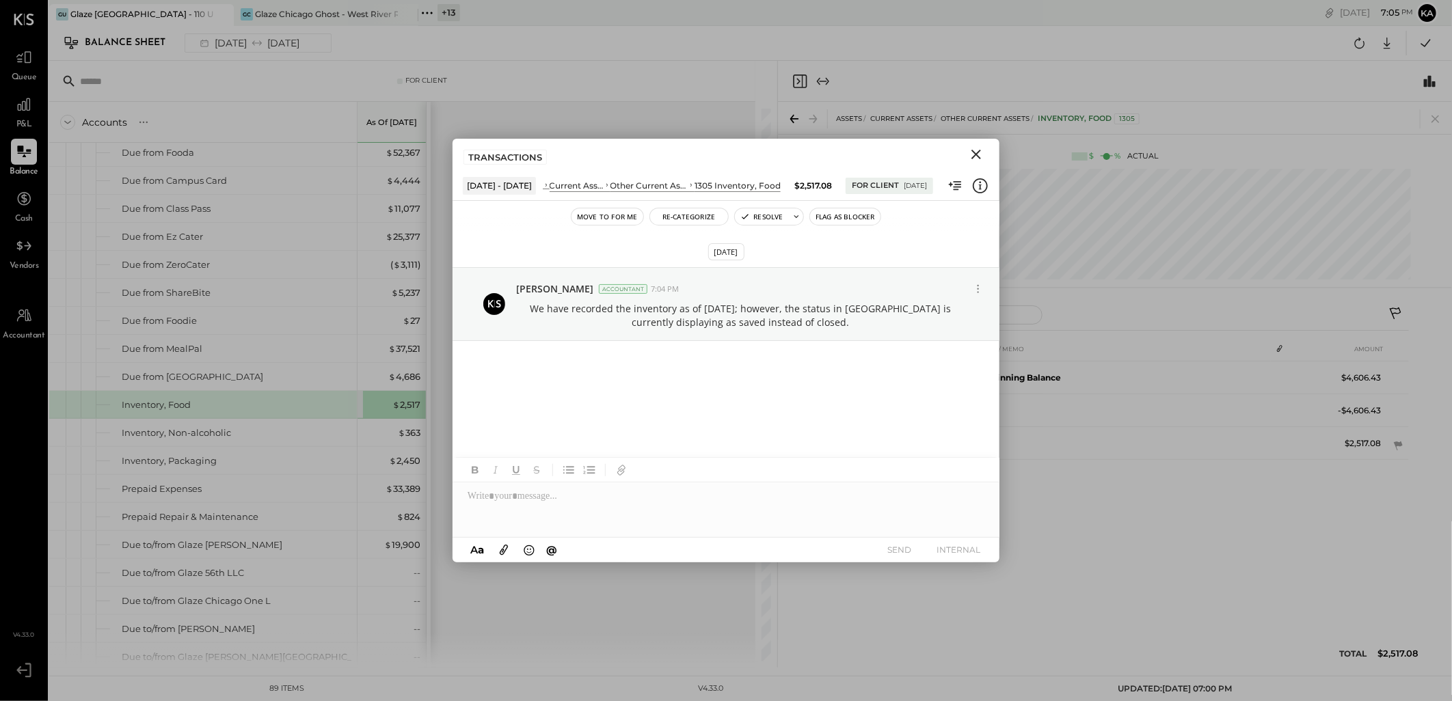
click at [979, 153] on icon "Close" at bounding box center [976, 154] width 16 height 16
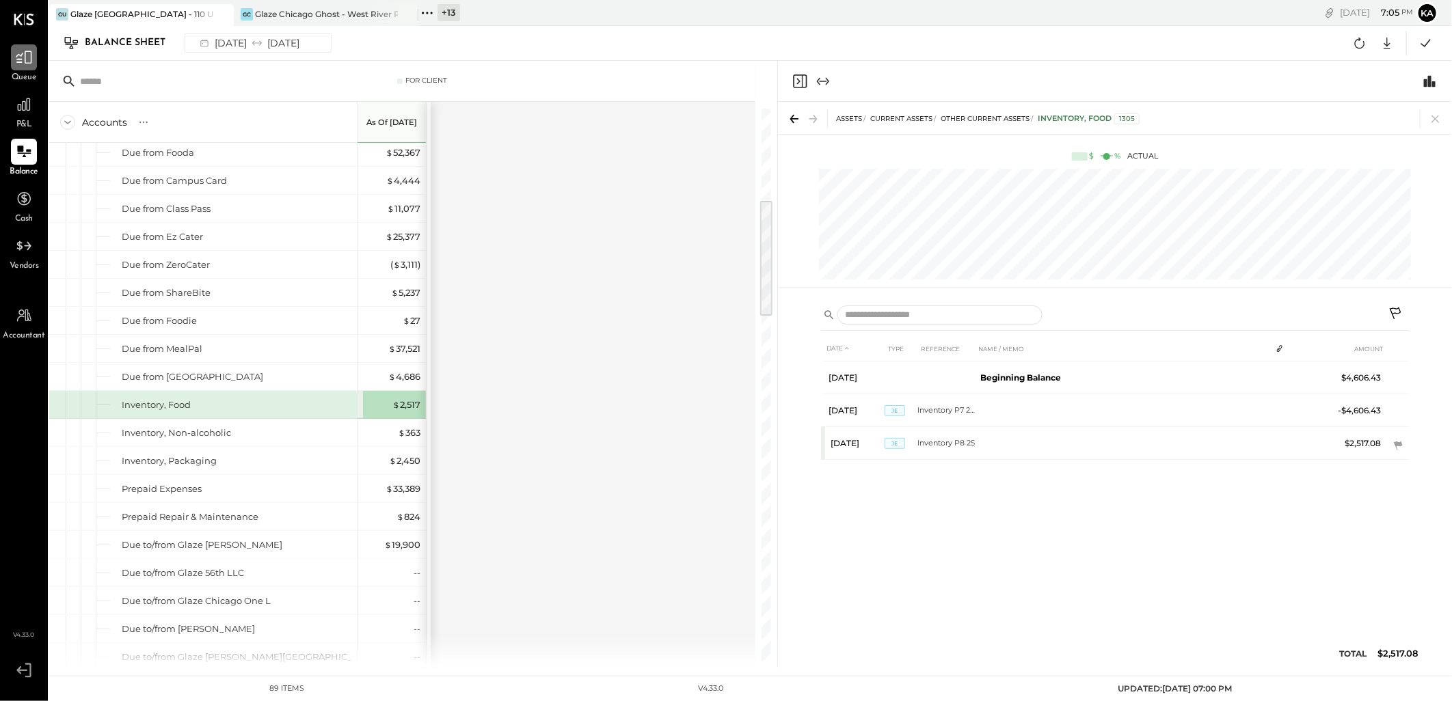
click at [25, 60] on icon at bounding box center [24, 57] width 16 height 13
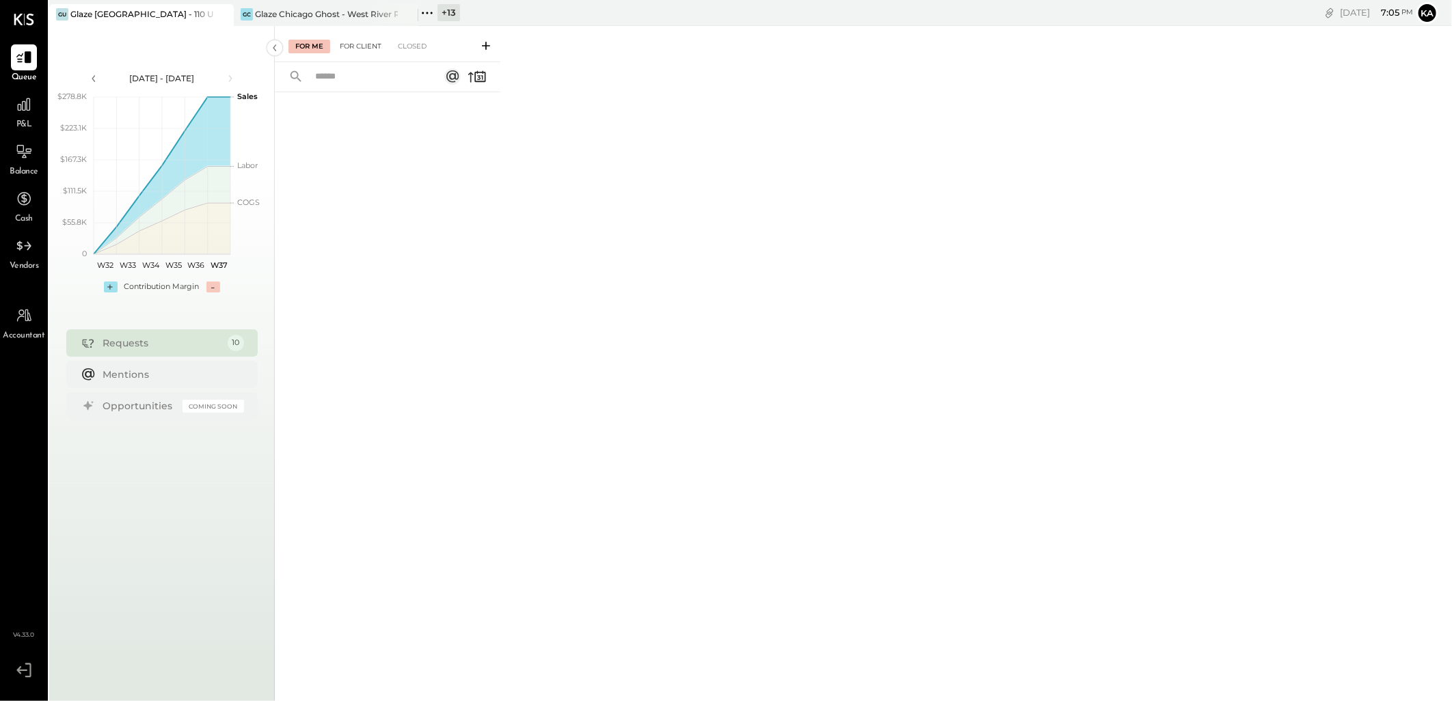
drag, startPoint x: 365, startPoint y: 42, endPoint x: 384, endPoint y: 46, distance: 19.6
click at [365, 42] on div "For Client" at bounding box center [360, 47] width 55 height 14
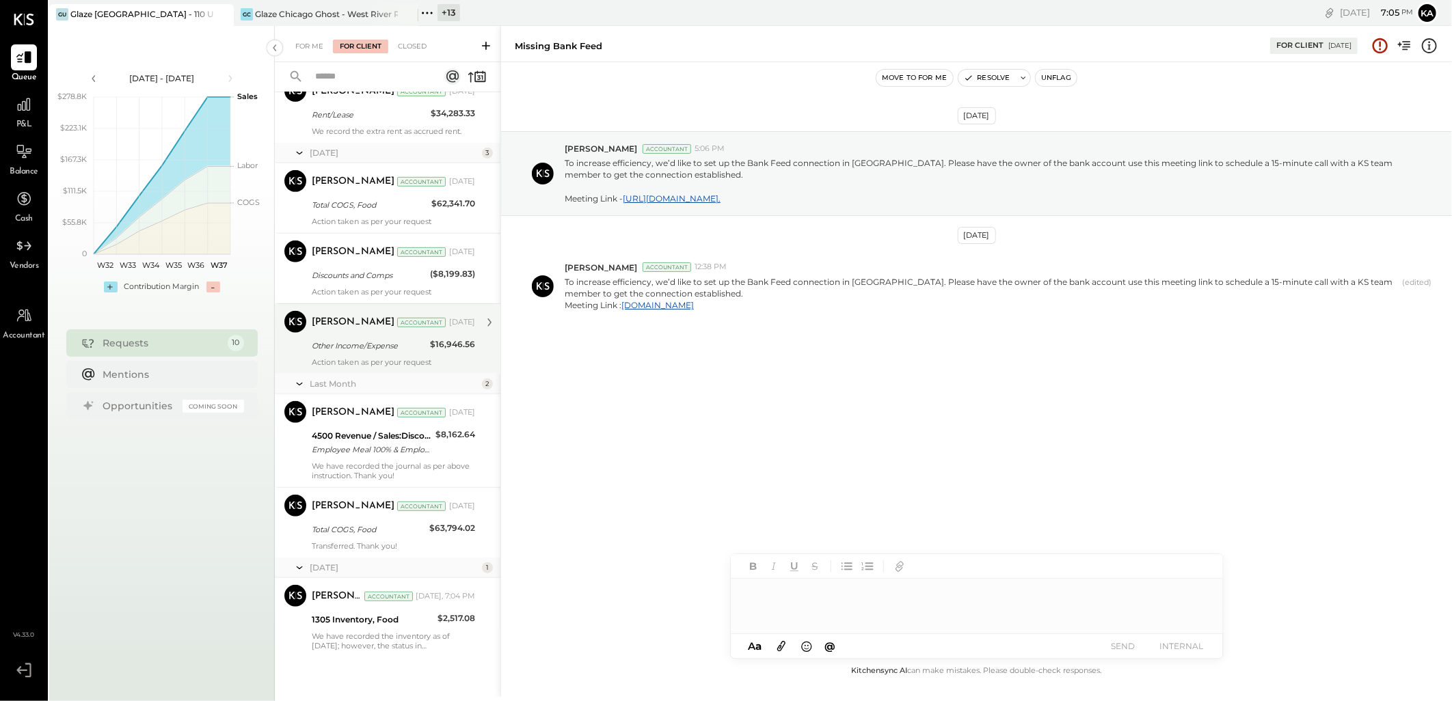
scroll to position [380, 0]
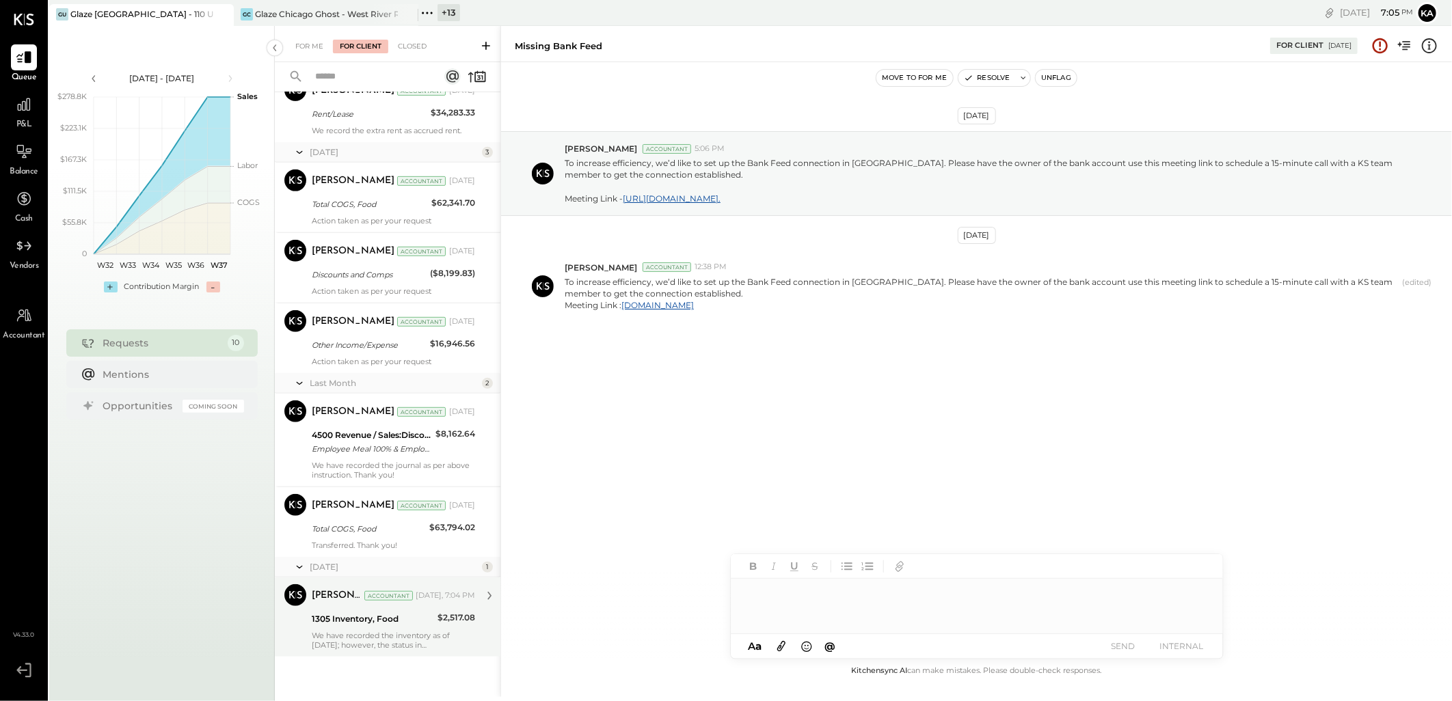
click at [377, 616] on div "1305 Inventory, Food" at bounding box center [373, 619] width 122 height 14
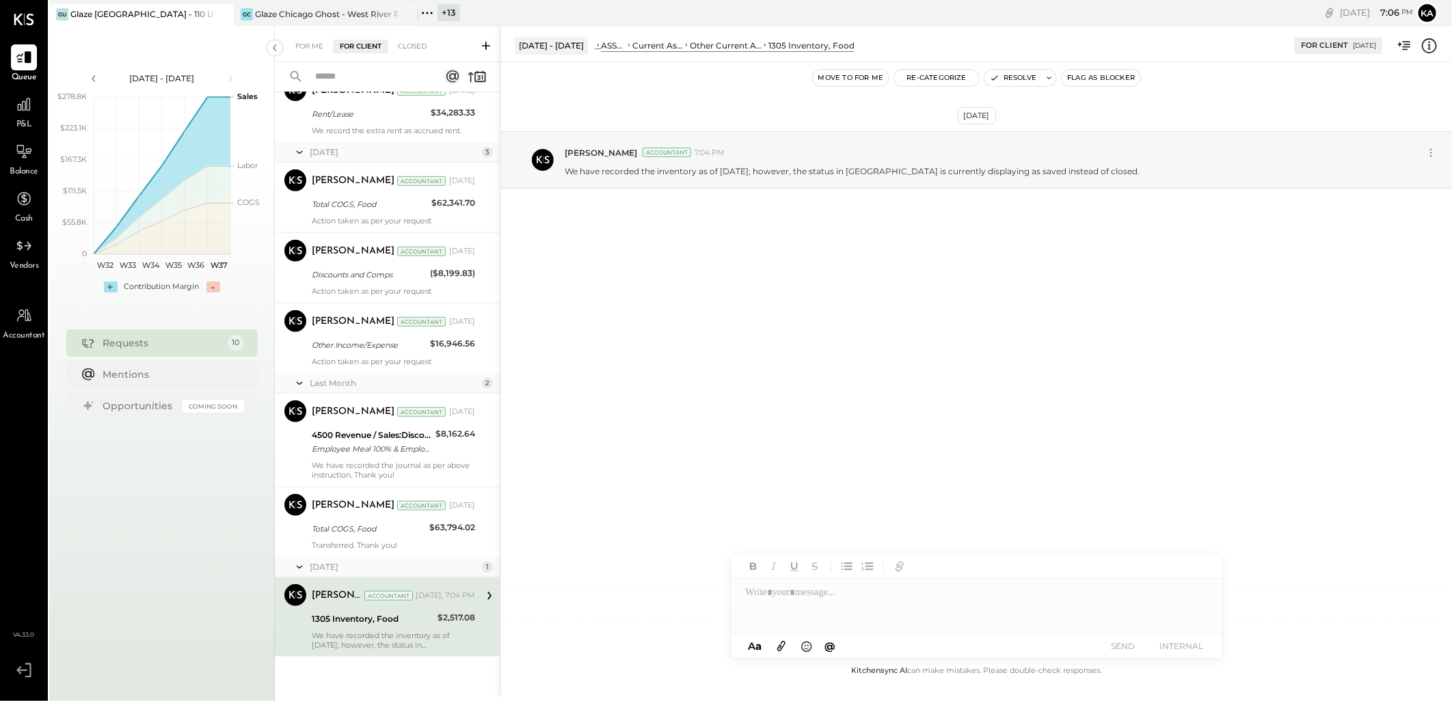
click at [774, 595] on div at bounding box center [977, 606] width 492 height 55
click at [780, 650] on icon at bounding box center [781, 646] width 15 height 16
click at [842, 543] on div "**********" at bounding box center [977, 555] width 492 height 55
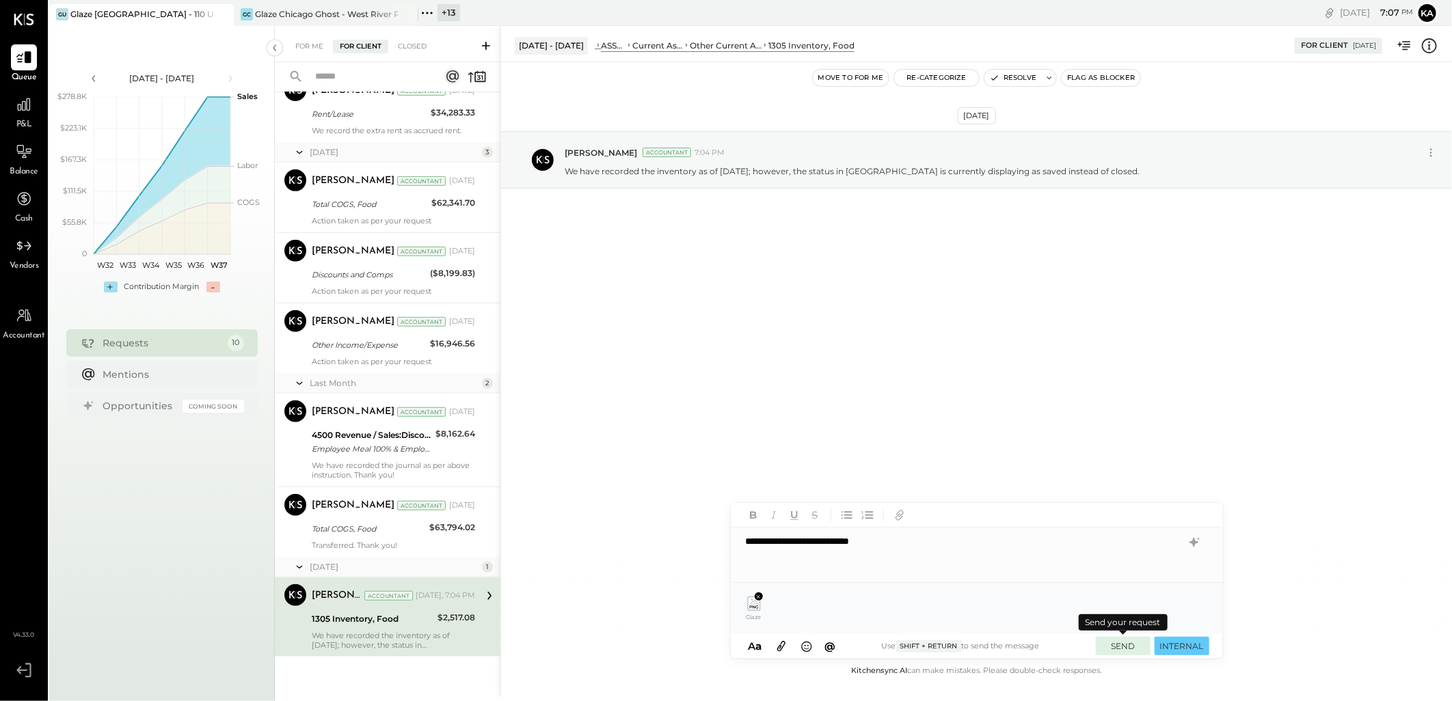
click at [1114, 645] on button "SEND" at bounding box center [1123, 646] width 55 height 18
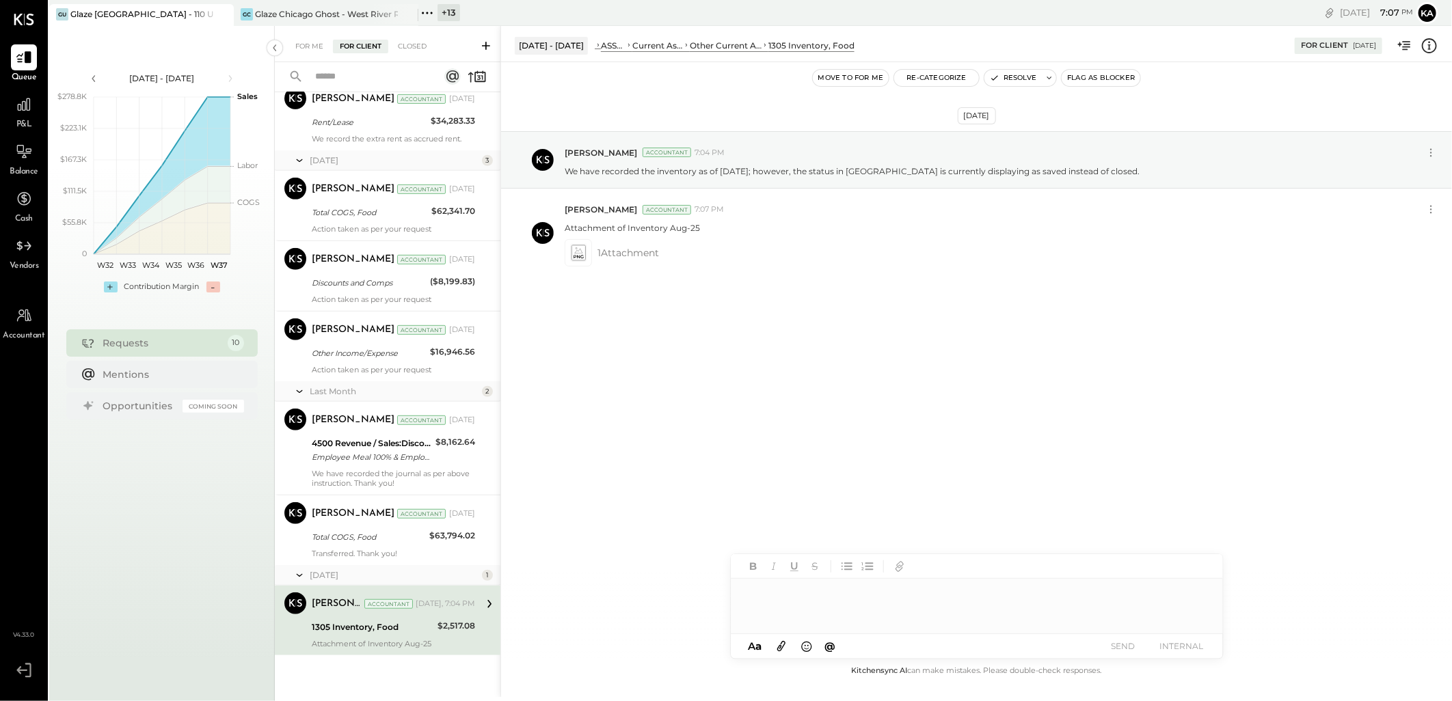
scroll to position [371, 0]
click at [429, 10] on icon at bounding box center [427, 13] width 18 height 18
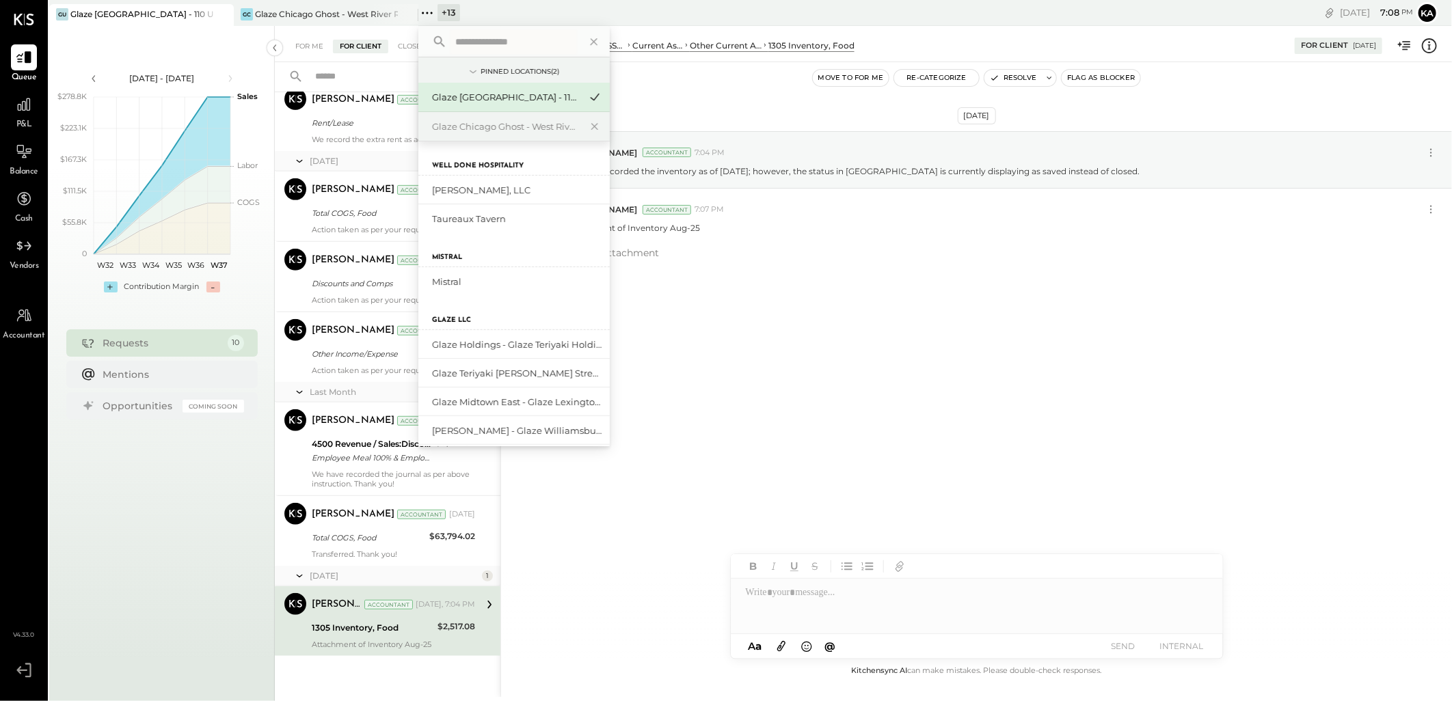
click at [479, 38] on input "text" at bounding box center [513, 41] width 127 height 25
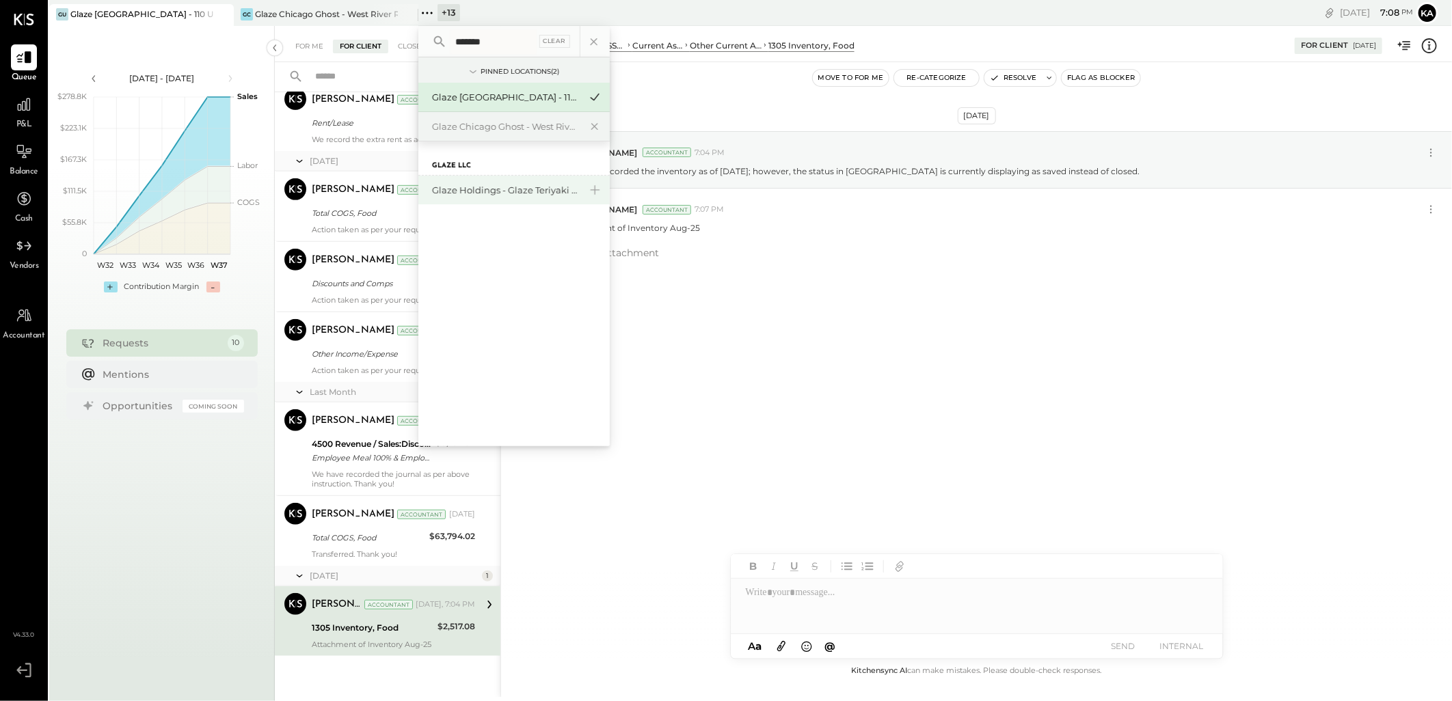
type input "*******"
click at [514, 191] on div "Glaze Holdings - Glaze Teriyaki Holdings LLC" at bounding box center [506, 190] width 148 height 13
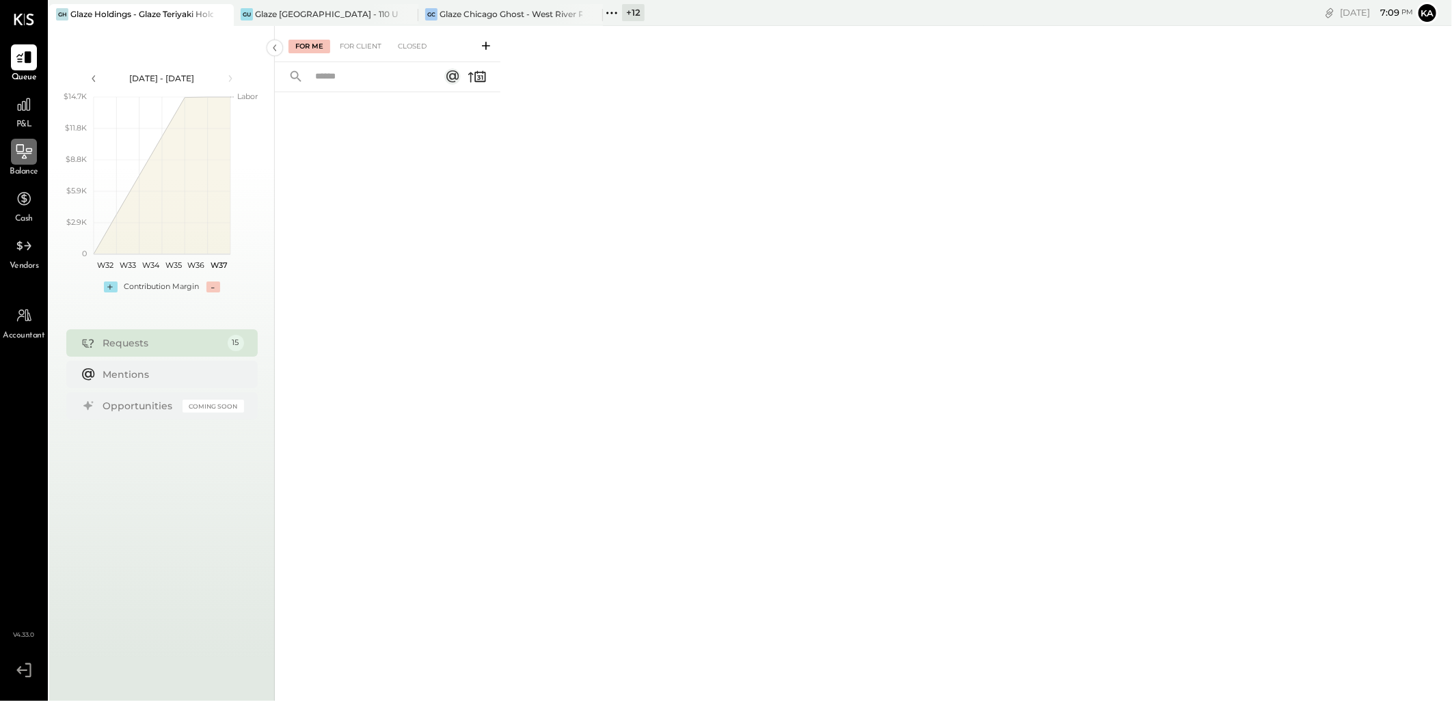
click at [23, 161] on div at bounding box center [24, 152] width 26 height 26
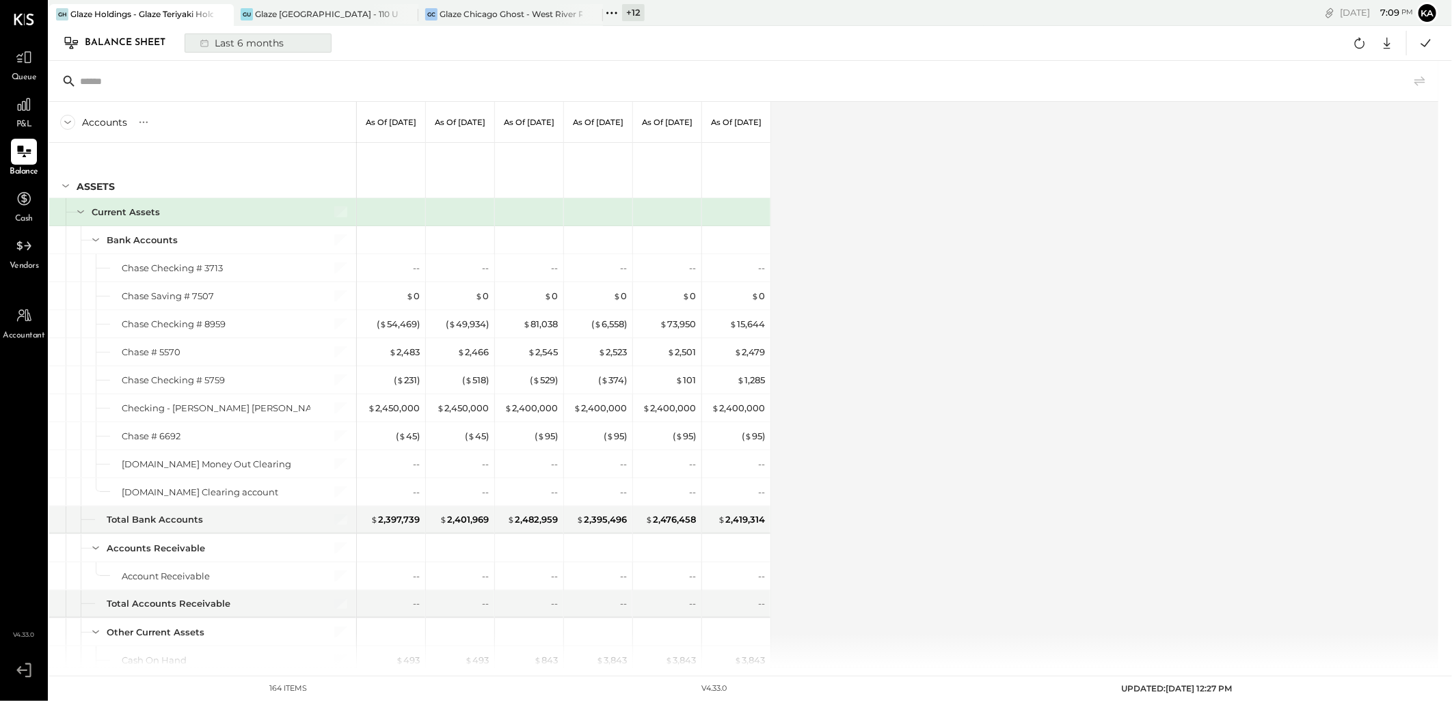
click at [280, 42] on div "Last 6 months" at bounding box center [240, 43] width 97 height 18
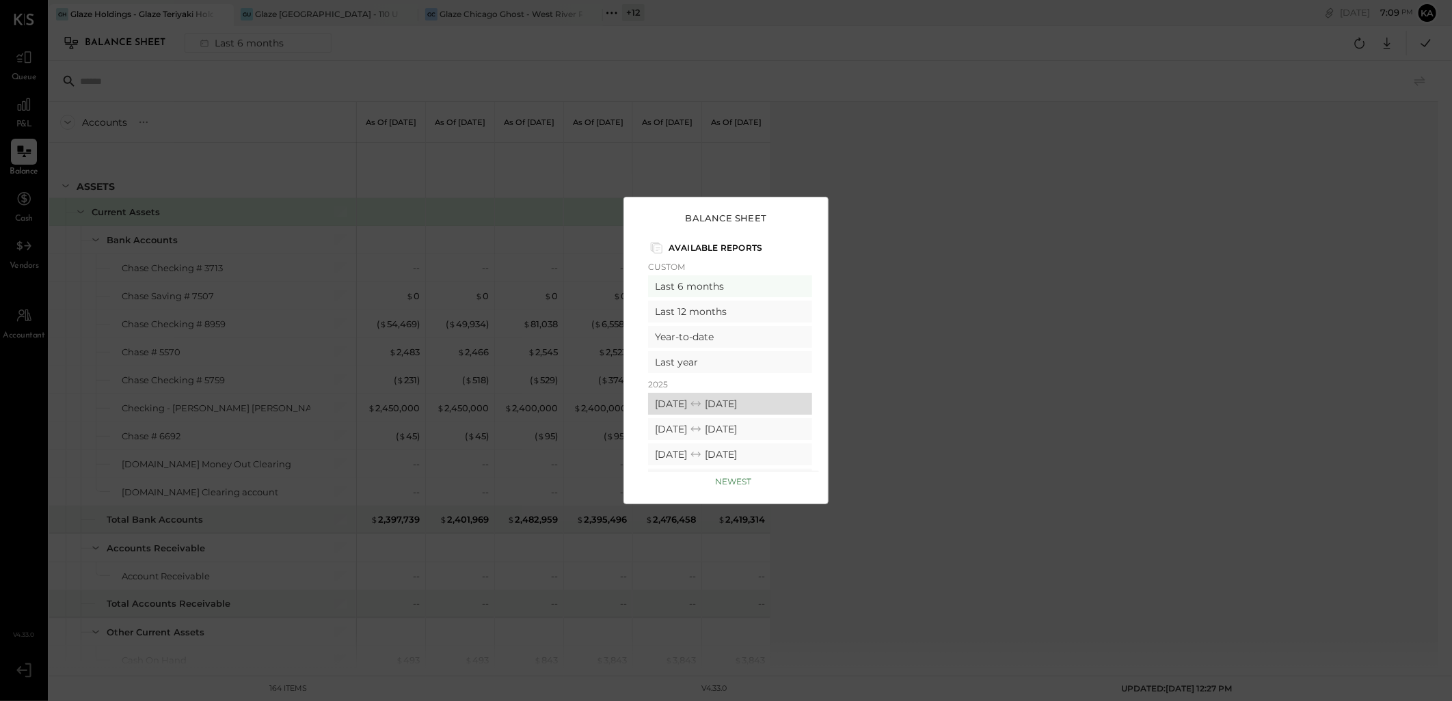
click at [705, 405] on div "08/01/2025 08/31/2025" at bounding box center [730, 404] width 164 height 22
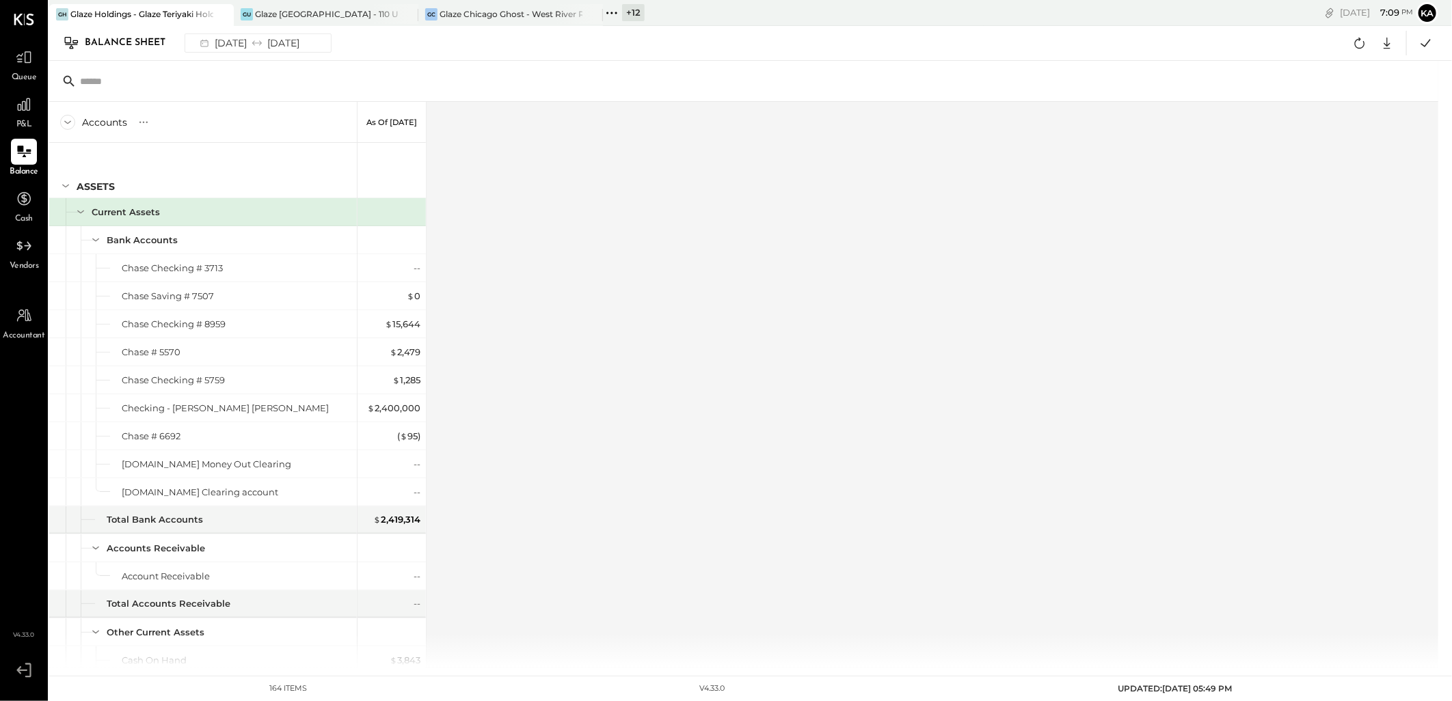
click at [664, 402] on div "Accounts S GL As of Aug 31st 2025 ASSETS Current Assets Bank Accounts Chase Che…" at bounding box center [744, 385] width 1391 height 566
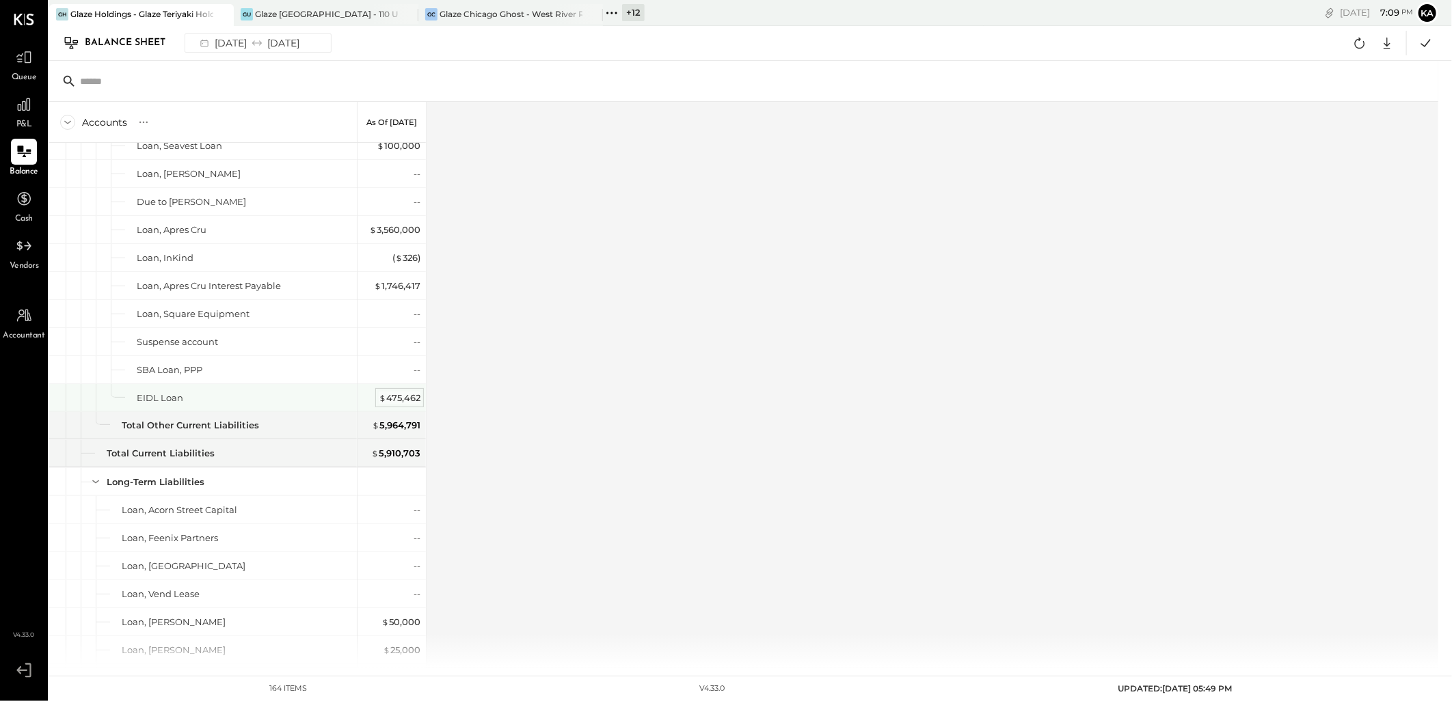
click at [404, 405] on div "$ 475,462" at bounding box center [400, 398] width 42 height 13
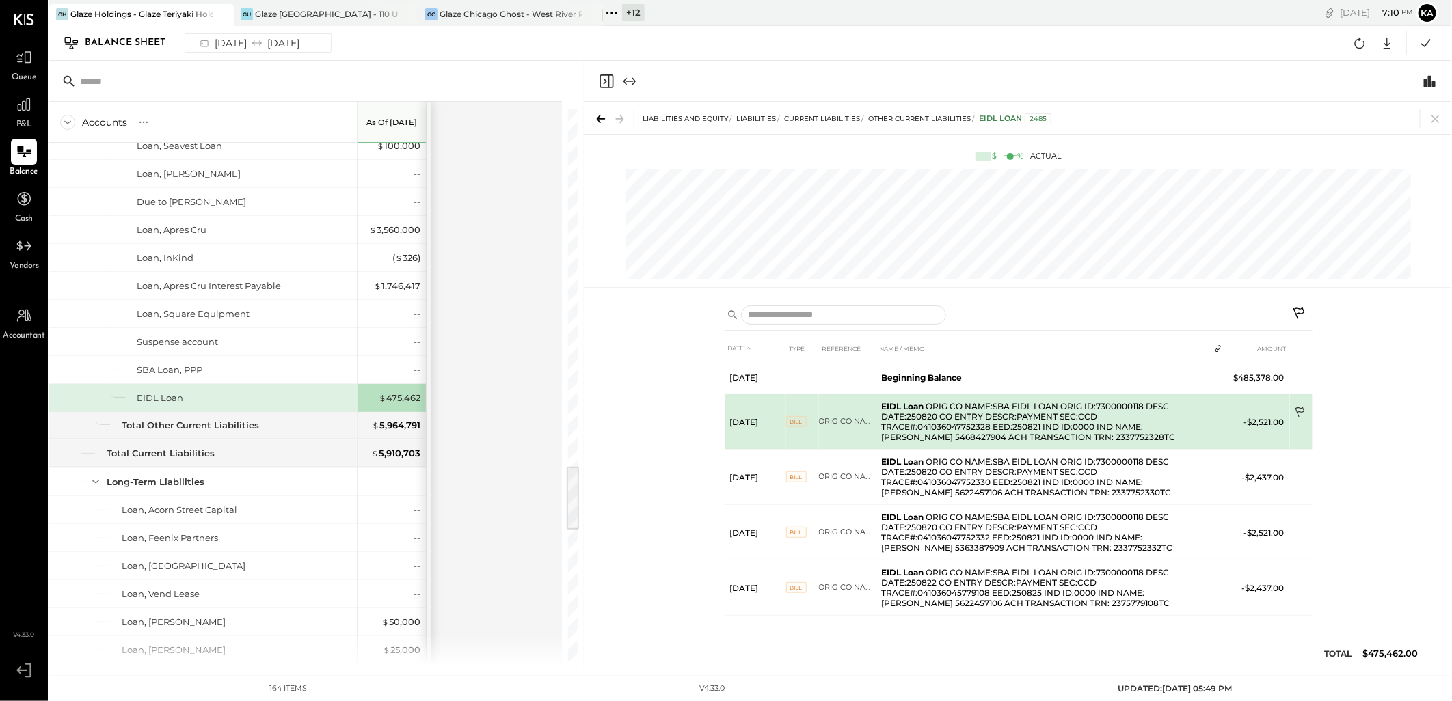
click at [1300, 411] on icon at bounding box center [1301, 414] width 14 height 14
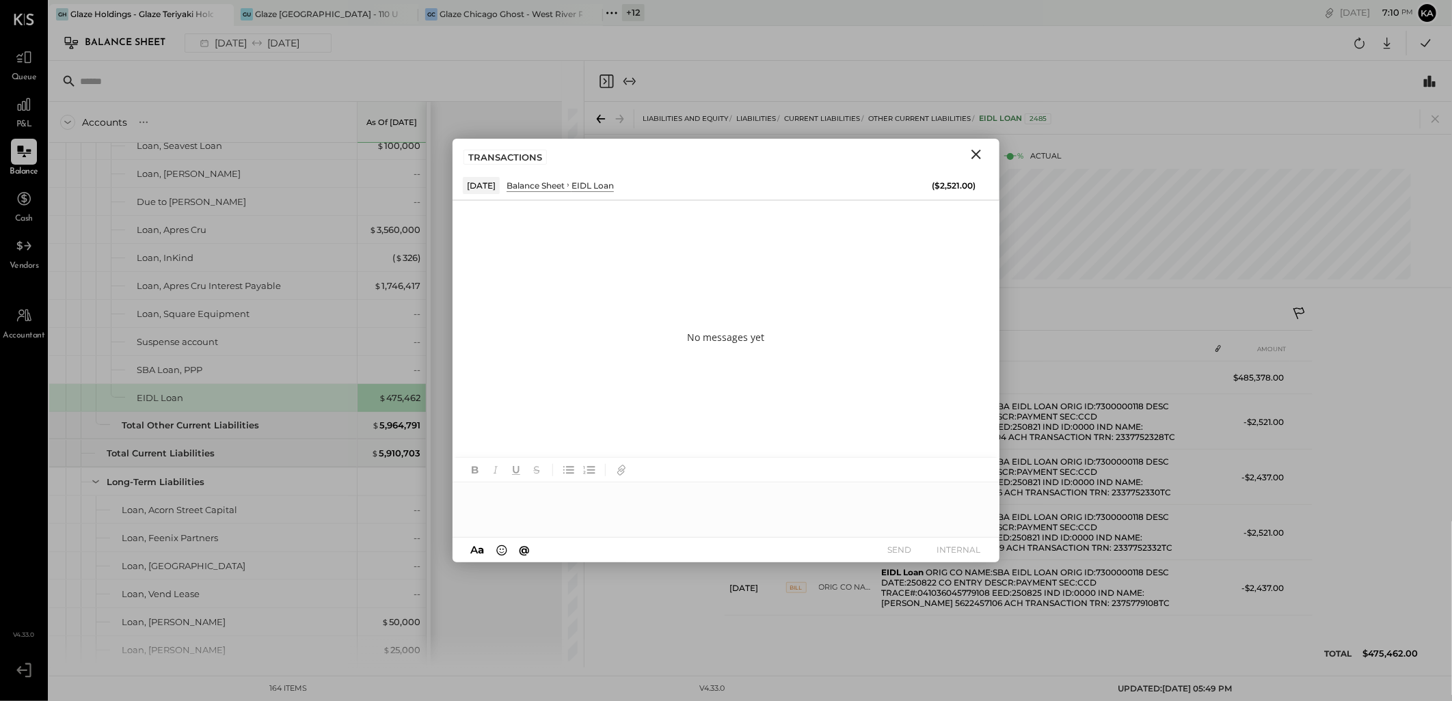
click at [549, 508] on div at bounding box center [725, 509] width 547 height 55
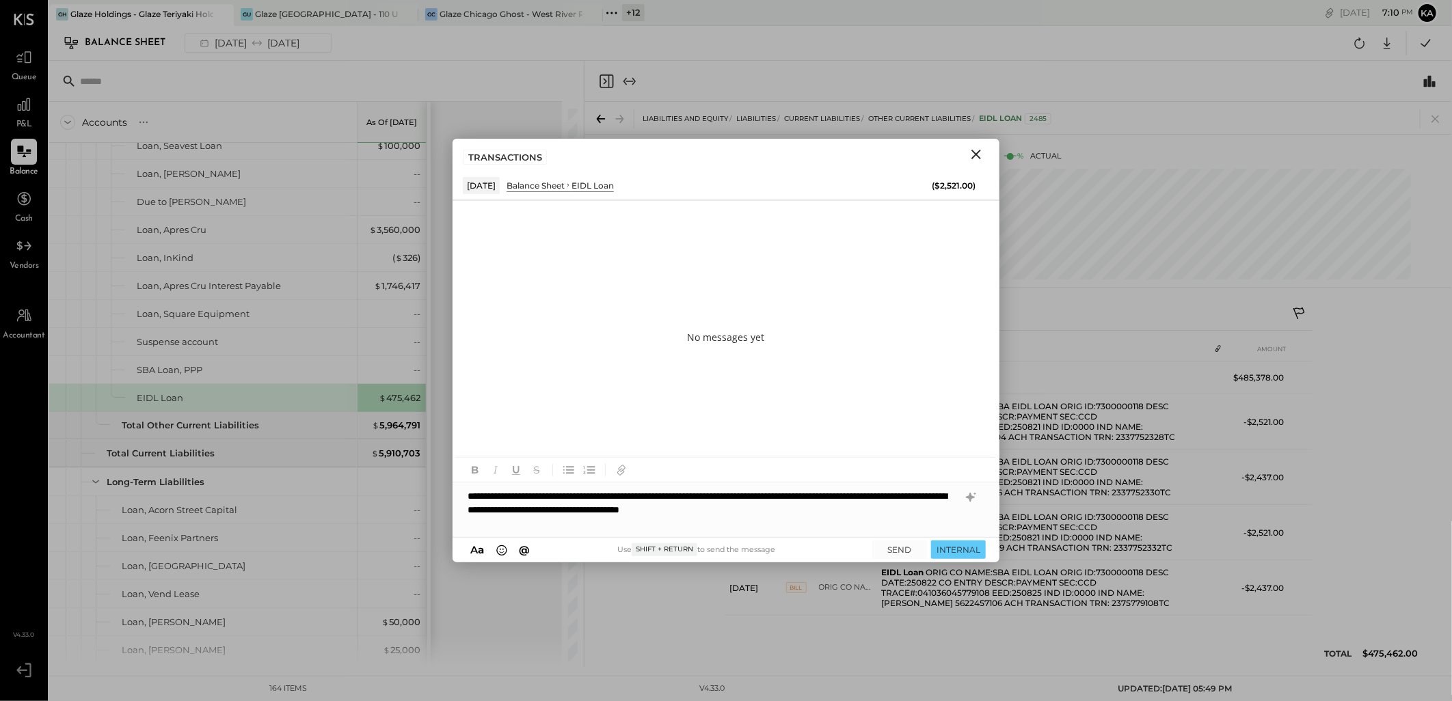
click at [759, 495] on div "**********" at bounding box center [725, 509] width 547 height 55
click at [894, 552] on button "SEND" at bounding box center [899, 550] width 55 height 18
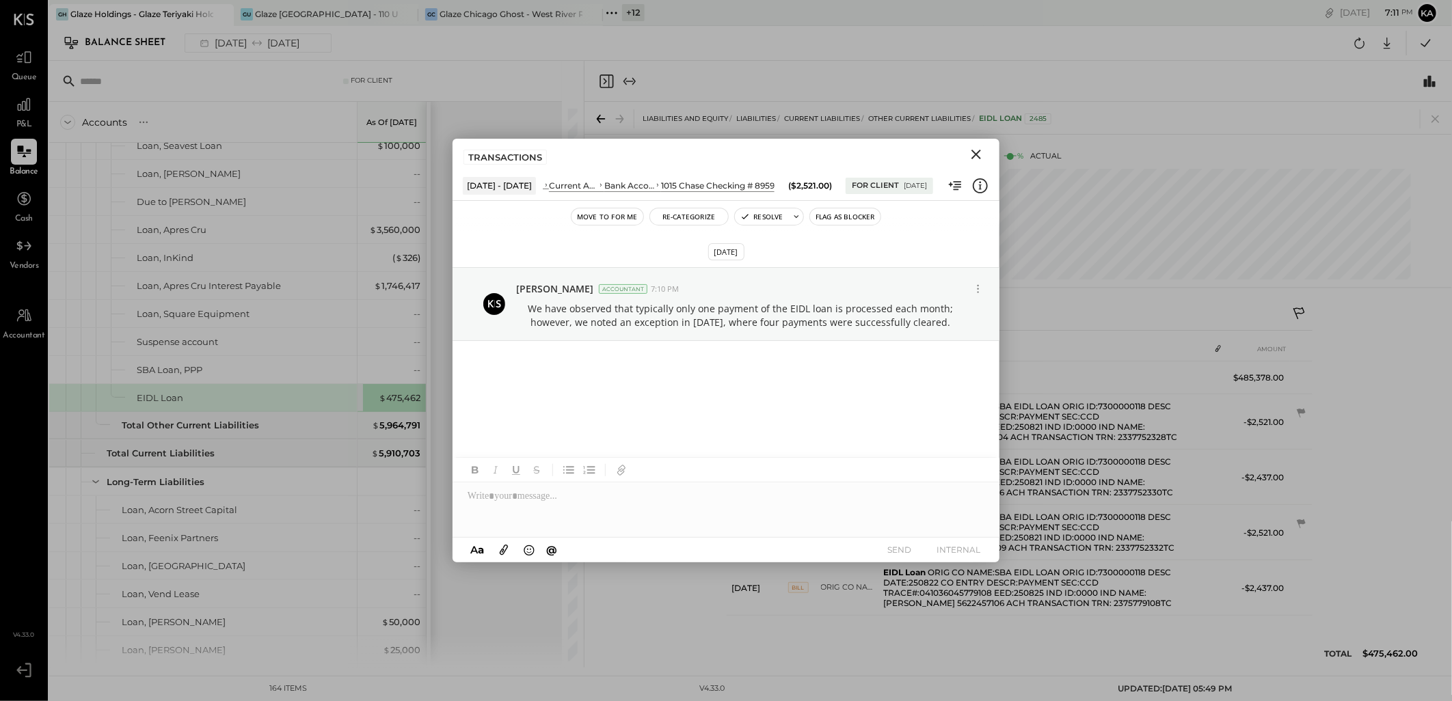
click at [978, 152] on icon "Close" at bounding box center [976, 155] width 10 height 10
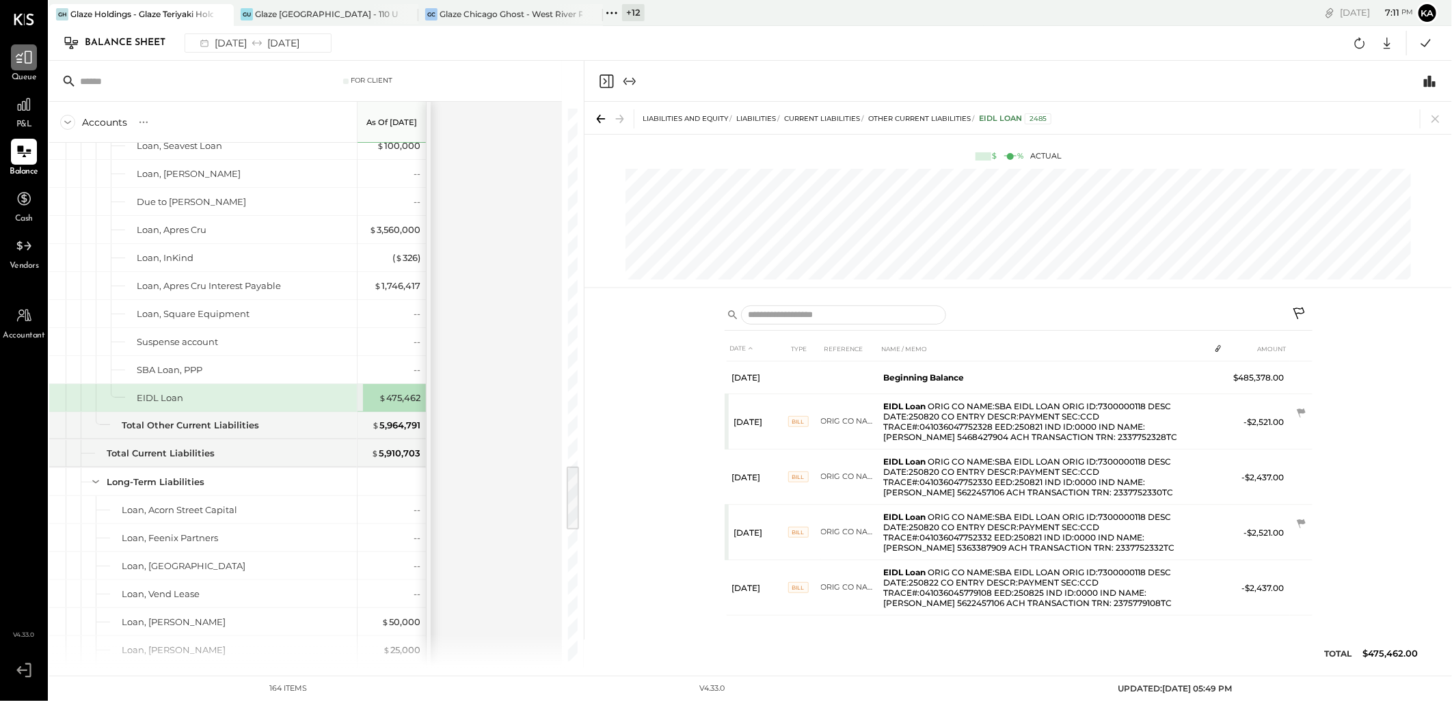
click at [27, 64] on icon at bounding box center [24, 58] width 18 height 18
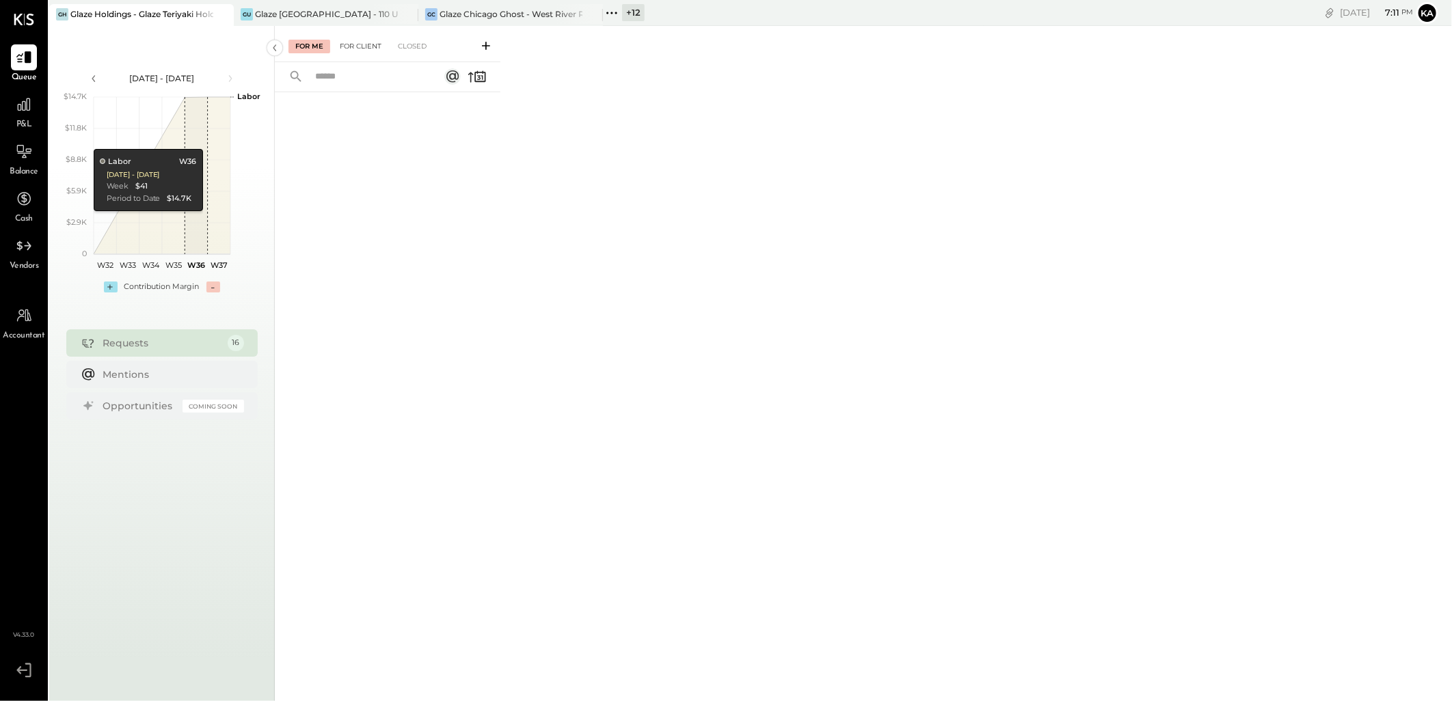
click at [370, 40] on div "For Client" at bounding box center [360, 47] width 55 height 14
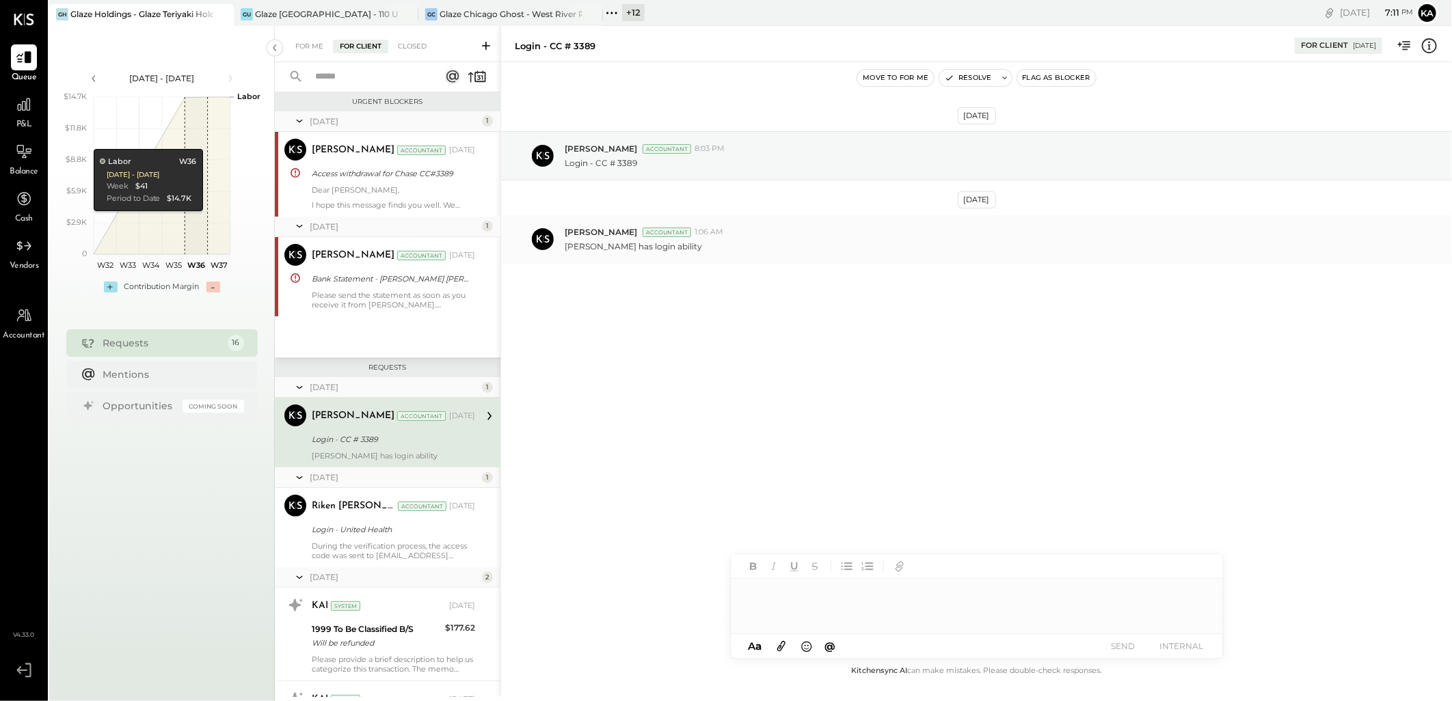
scroll to position [38, 0]
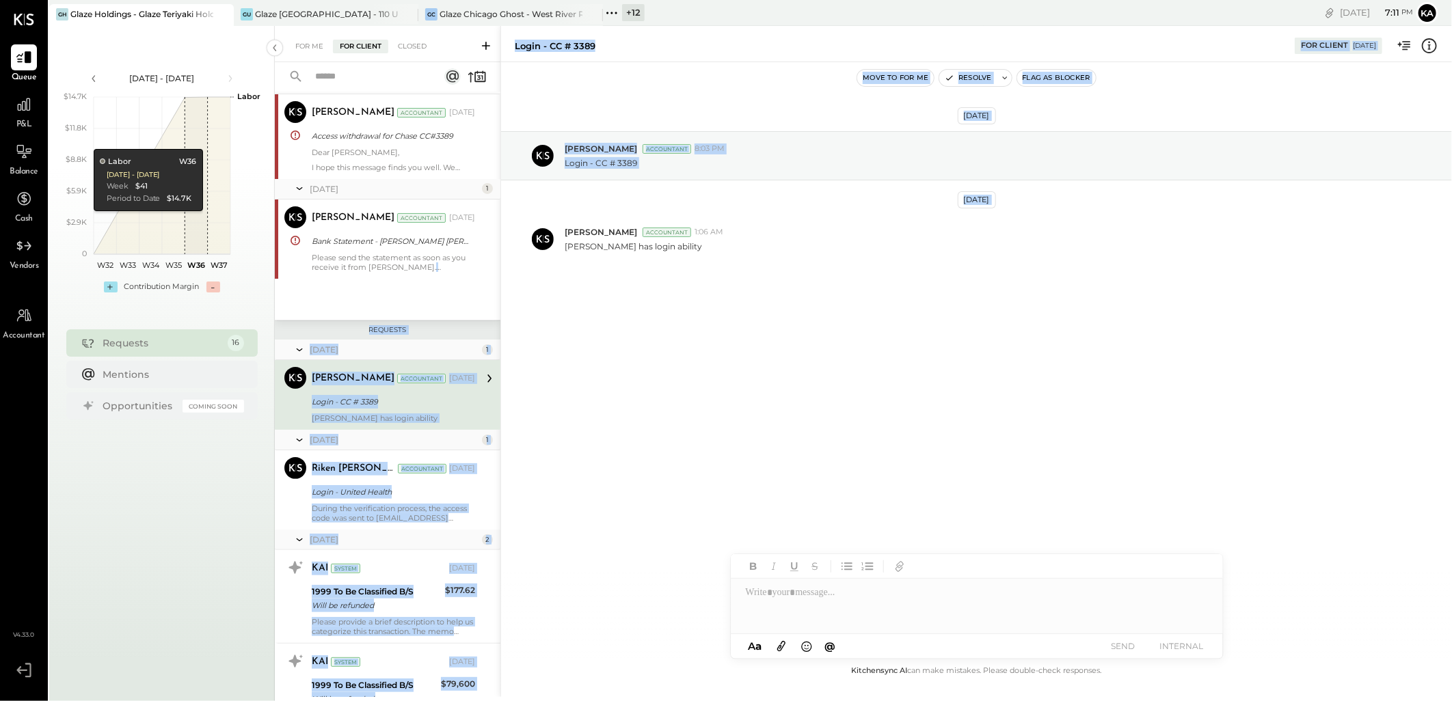
drag, startPoint x: 497, startPoint y: 314, endPoint x: 559, endPoint y: 585, distance: 277.7
click at [558, 585] on div "For Me For Client Closed Urgent Blockers June 25 1 Meghna Chavda Accountant Meg…" at bounding box center [863, 361] width 1177 height 671
drag, startPoint x: 559, startPoint y: 585, endPoint x: 521, endPoint y: 329, distance: 258.3
click at [521, 329] on div "Feb 5th, 2025 Vinay Navlakha Accountant 8:03 PM Login - CC # 3389 Mar 11th, 202…" at bounding box center [976, 231] width 951 height 270
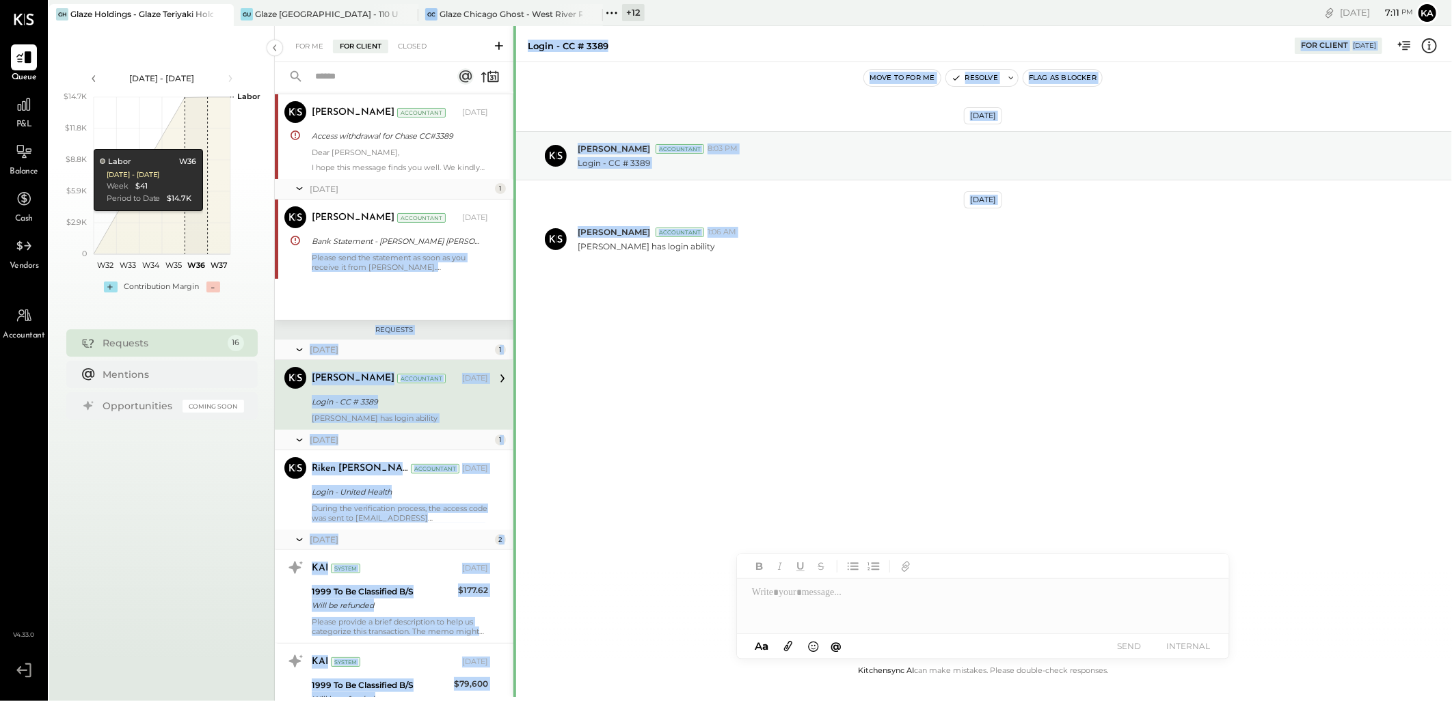
drag, startPoint x: 500, startPoint y: 309, endPoint x: 513, endPoint y: 618, distance: 309.9
click at [513, 618] on div at bounding box center [514, 697] width 3 height 1342
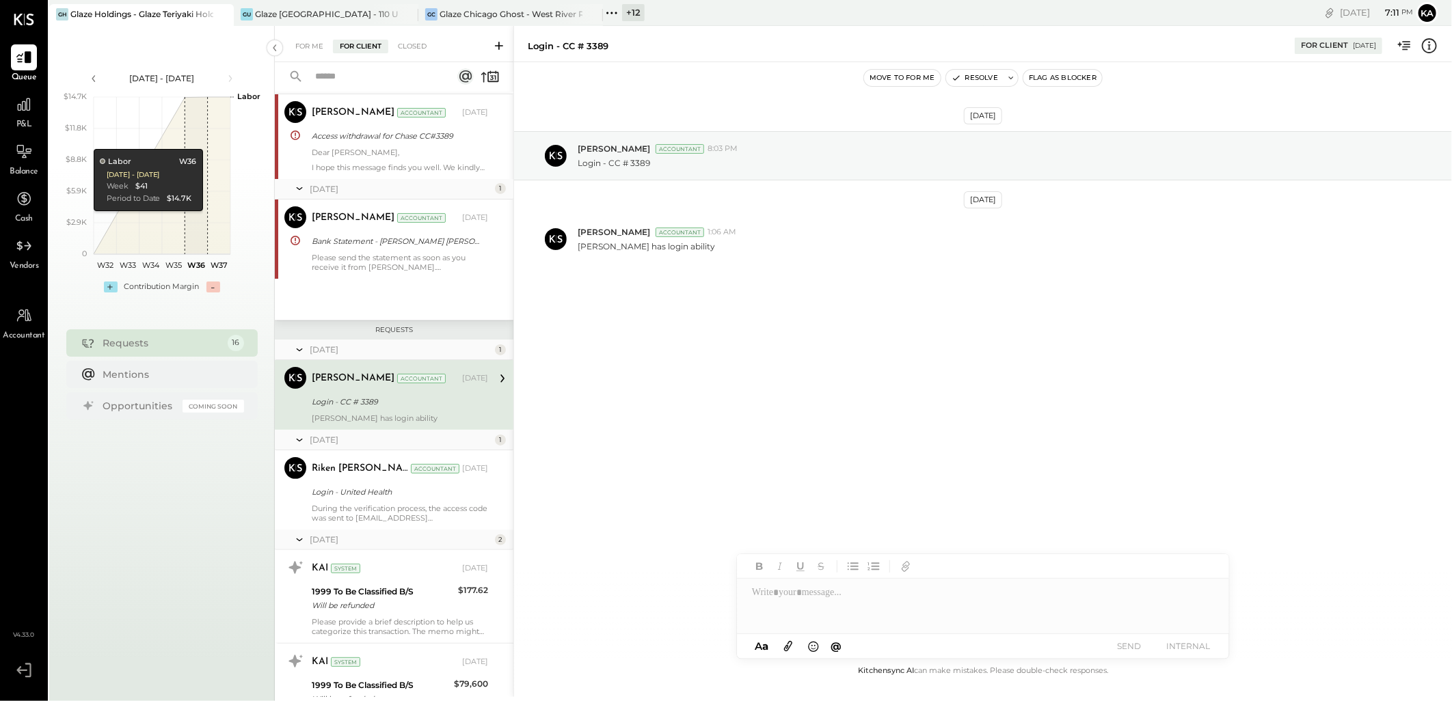
drag, startPoint x: 586, startPoint y: 538, endPoint x: 562, endPoint y: 530, distance: 25.7
click at [586, 537] on div "Feb 5th, 2025 Vinay Navlakha Accountant 8:03 PM Login - CC # 3389 Mar 11th, 202…" at bounding box center [983, 362] width 938 height 601
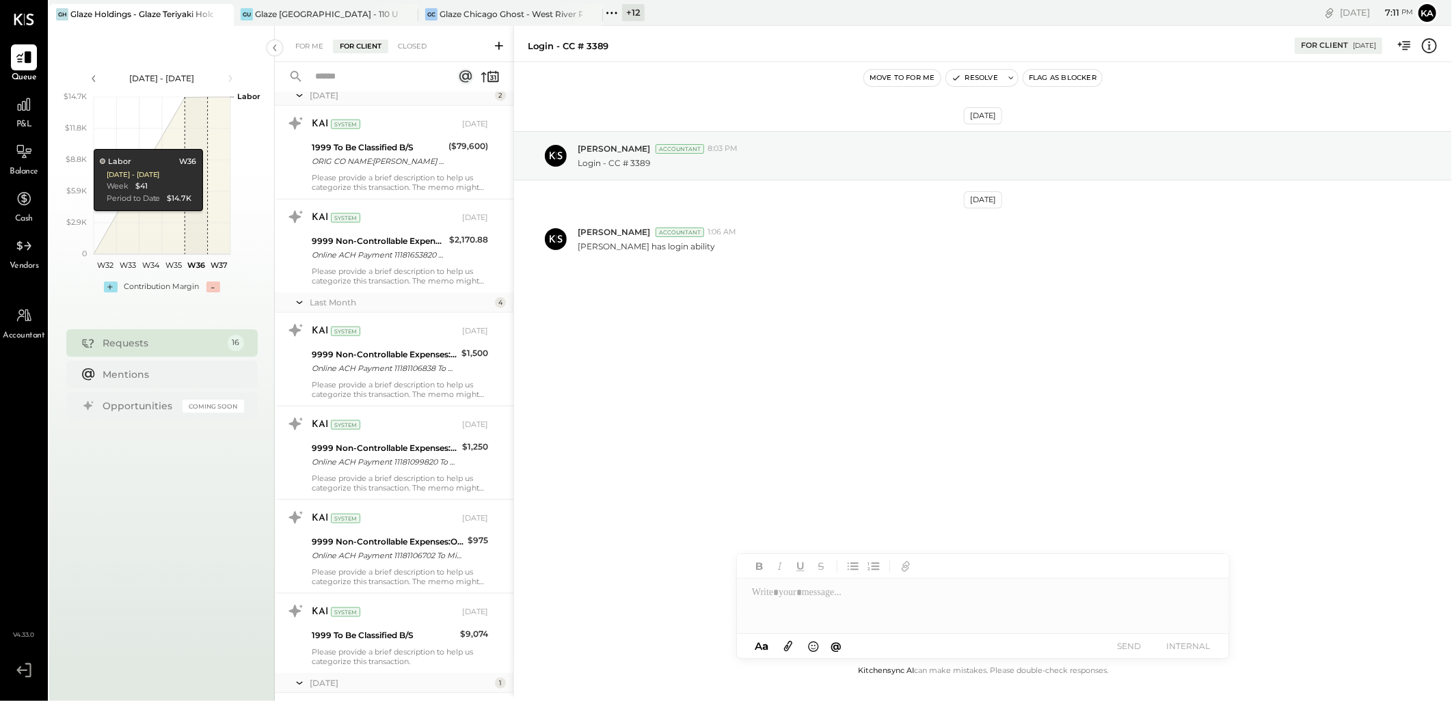
scroll to position [1106, 0]
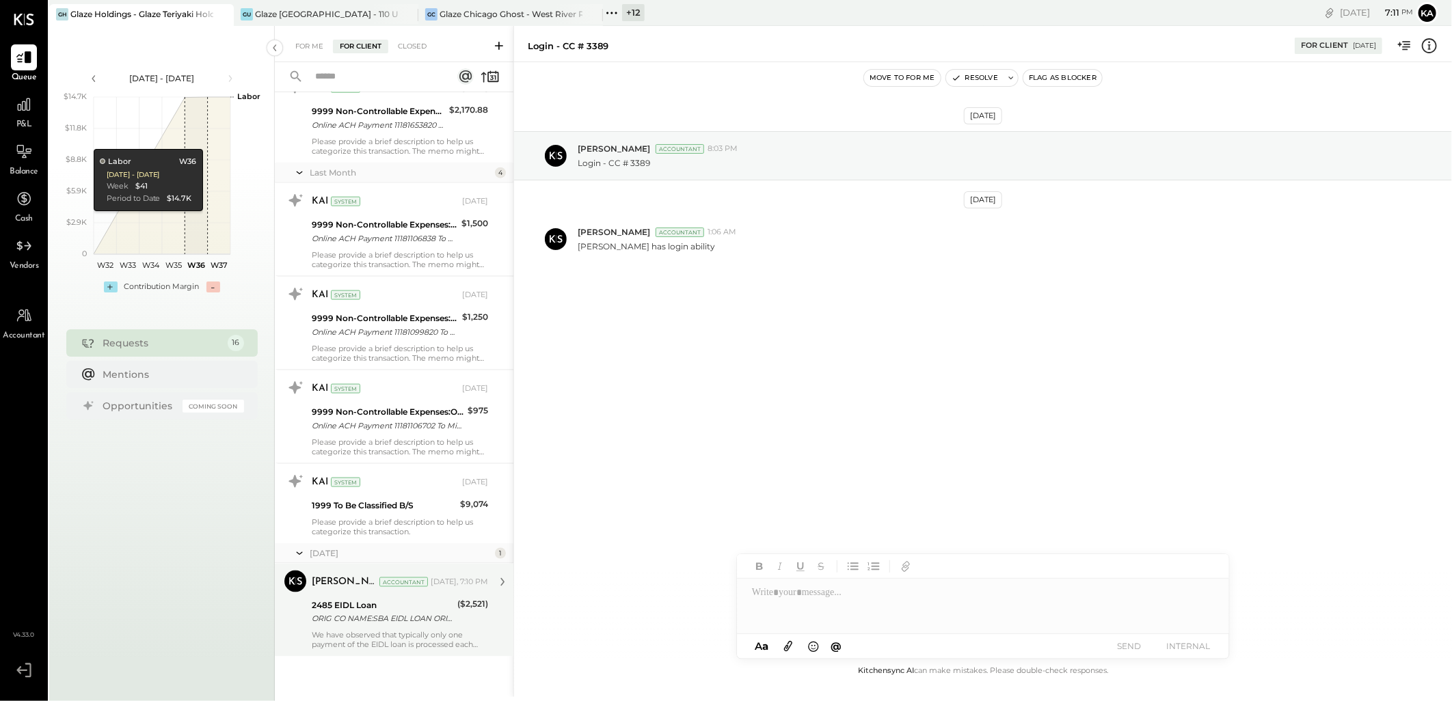
click at [391, 625] on div "ORIG CO NAME:SBA EIDL LOAN ORIG ID:7300000118 DESC DATE:250820 CO ENTRY DESCR:P…" at bounding box center [382, 619] width 141 height 14
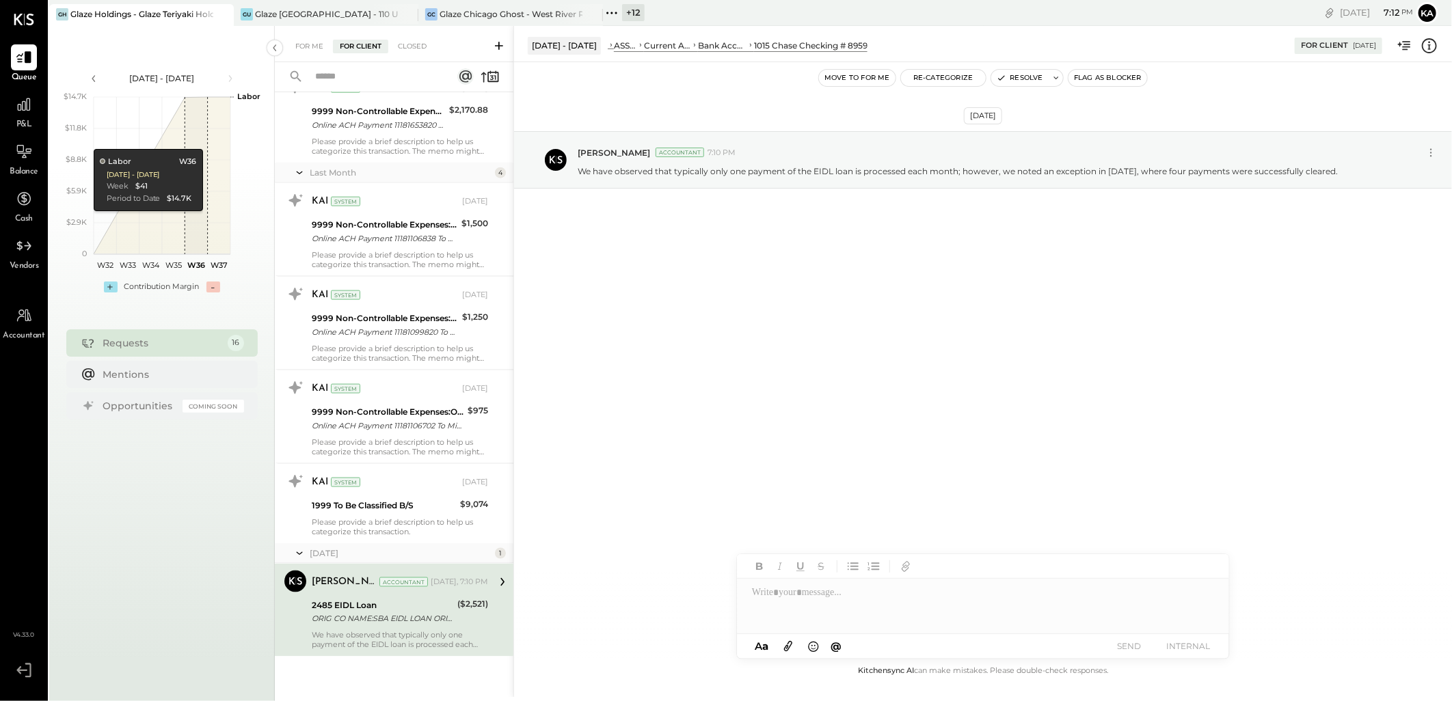
click at [793, 596] on div at bounding box center [983, 606] width 492 height 55
click at [789, 648] on icon at bounding box center [788, 647] width 8 height 10
click at [1122, 647] on button "SEND" at bounding box center [1129, 646] width 55 height 18
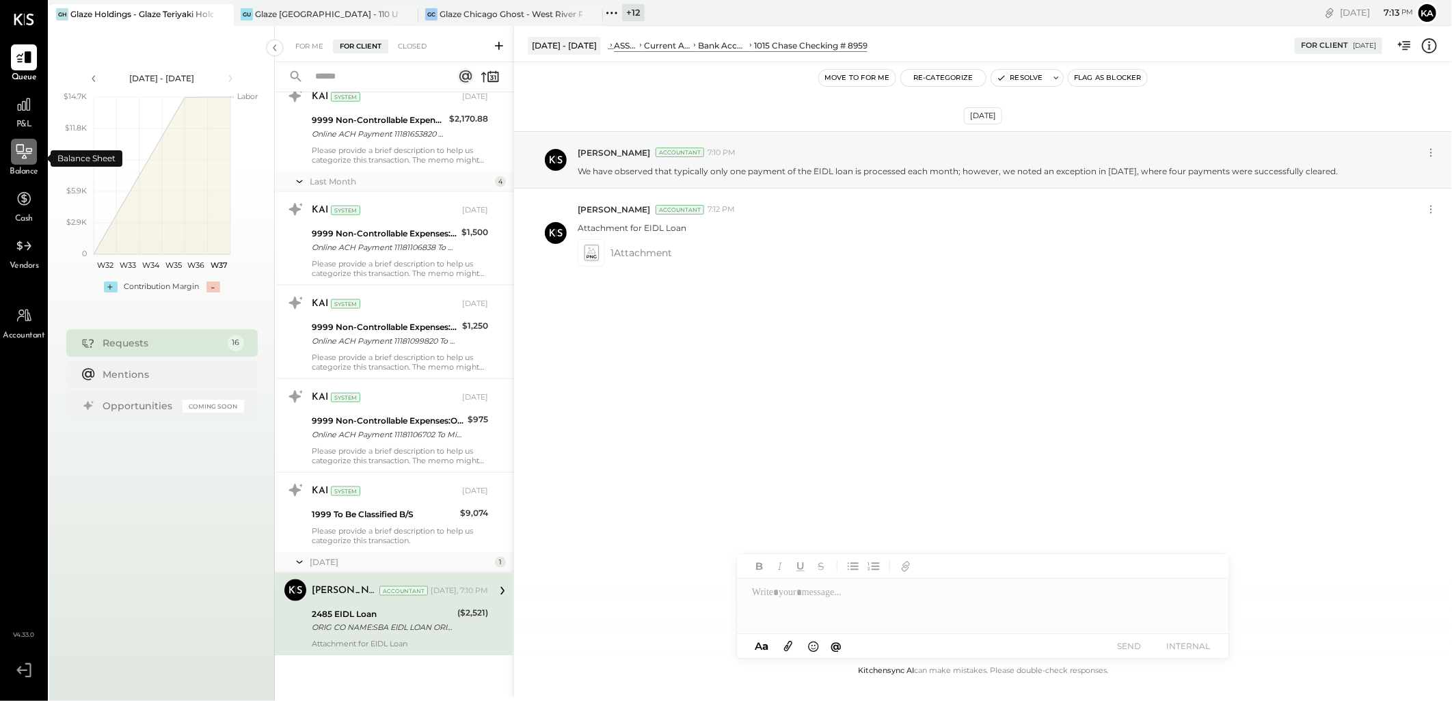
click at [25, 153] on icon at bounding box center [24, 153] width 15 height 1
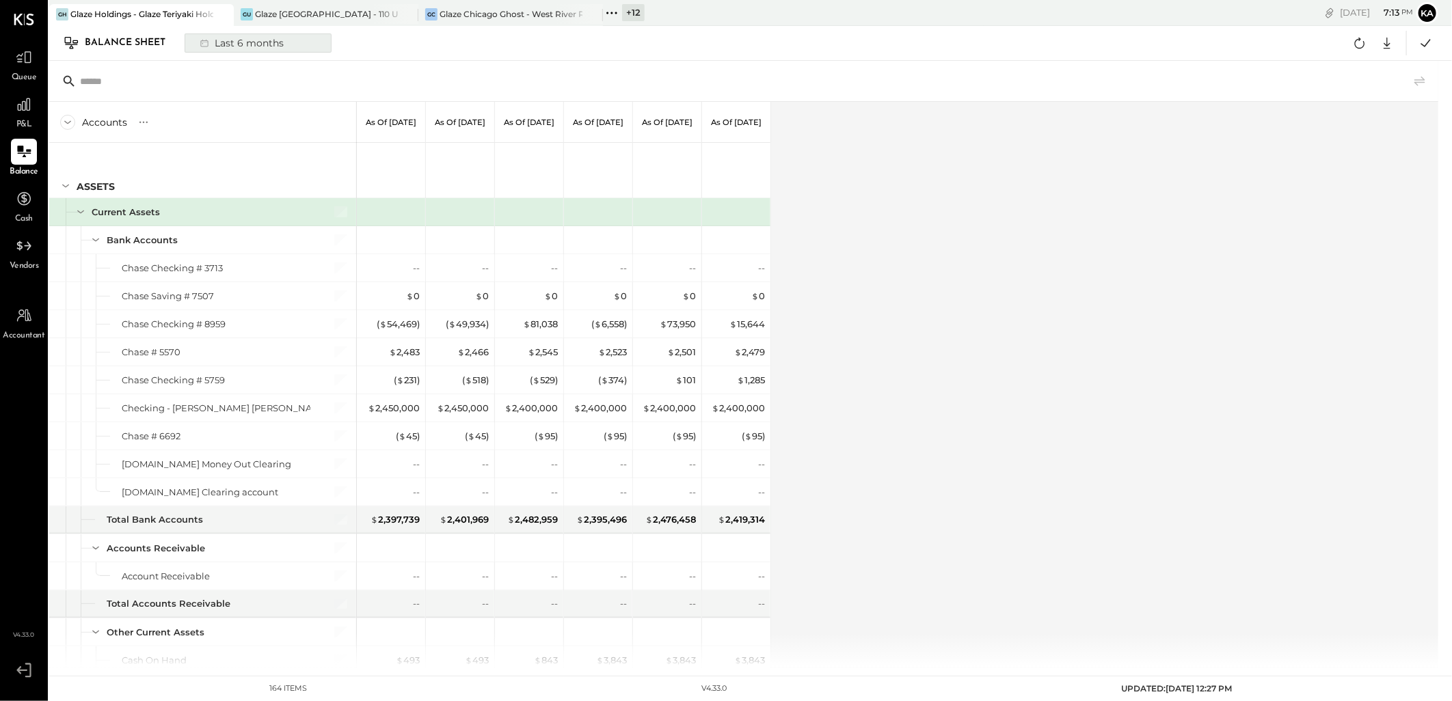
click at [243, 41] on div "Last 6 months" at bounding box center [240, 43] width 97 height 18
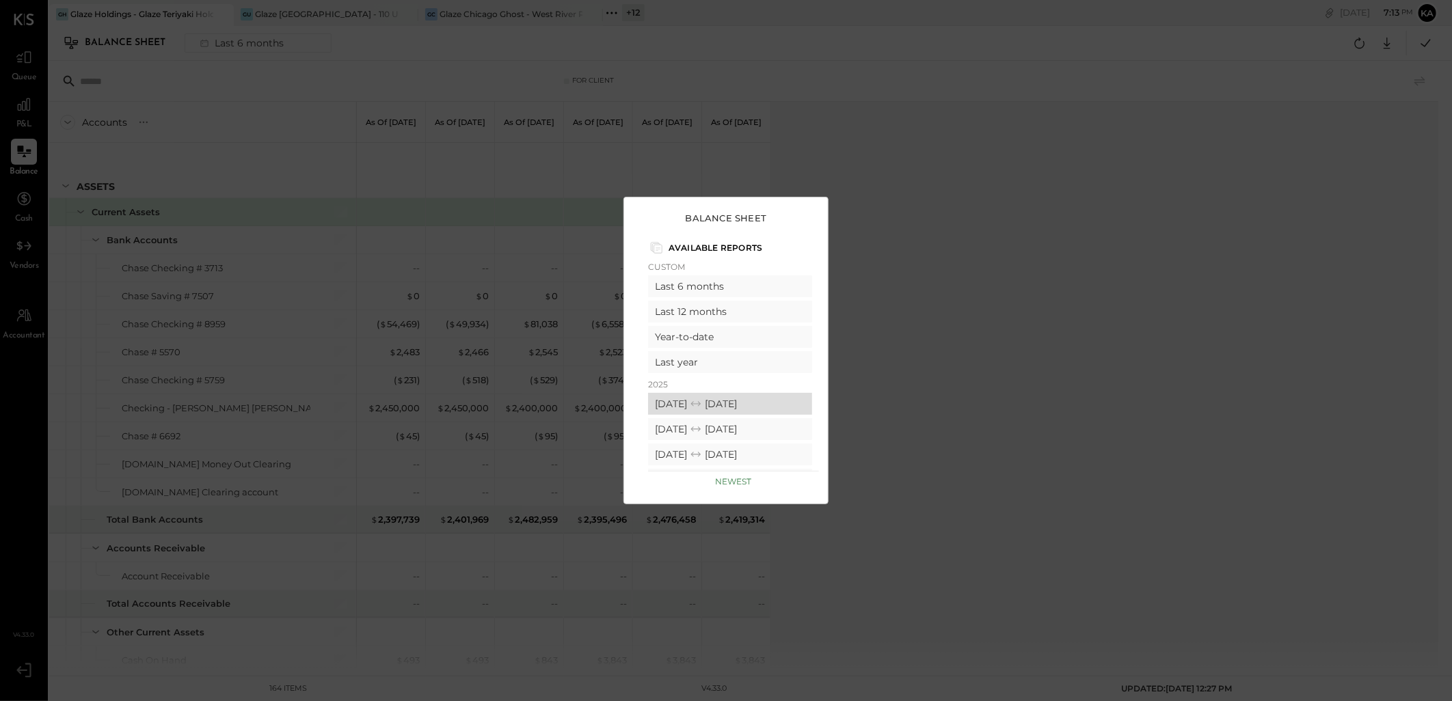
click at [695, 400] on div "08/01/2025 08/31/2025" at bounding box center [730, 404] width 164 height 22
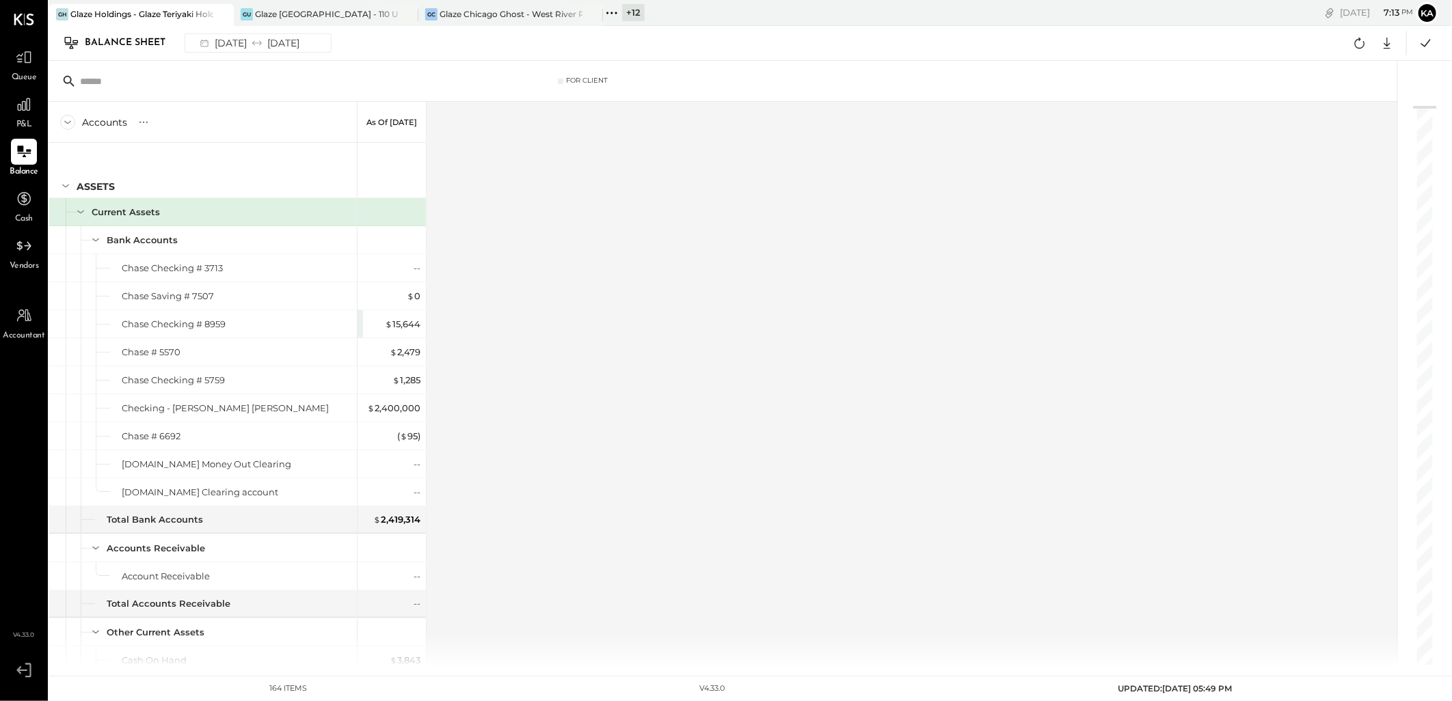
click at [762, 303] on div "Accounts S GL As of Aug 31st 2025 ASSETS Current Assets Bank Accounts Chase Che…" at bounding box center [724, 385] width 1350 height 566
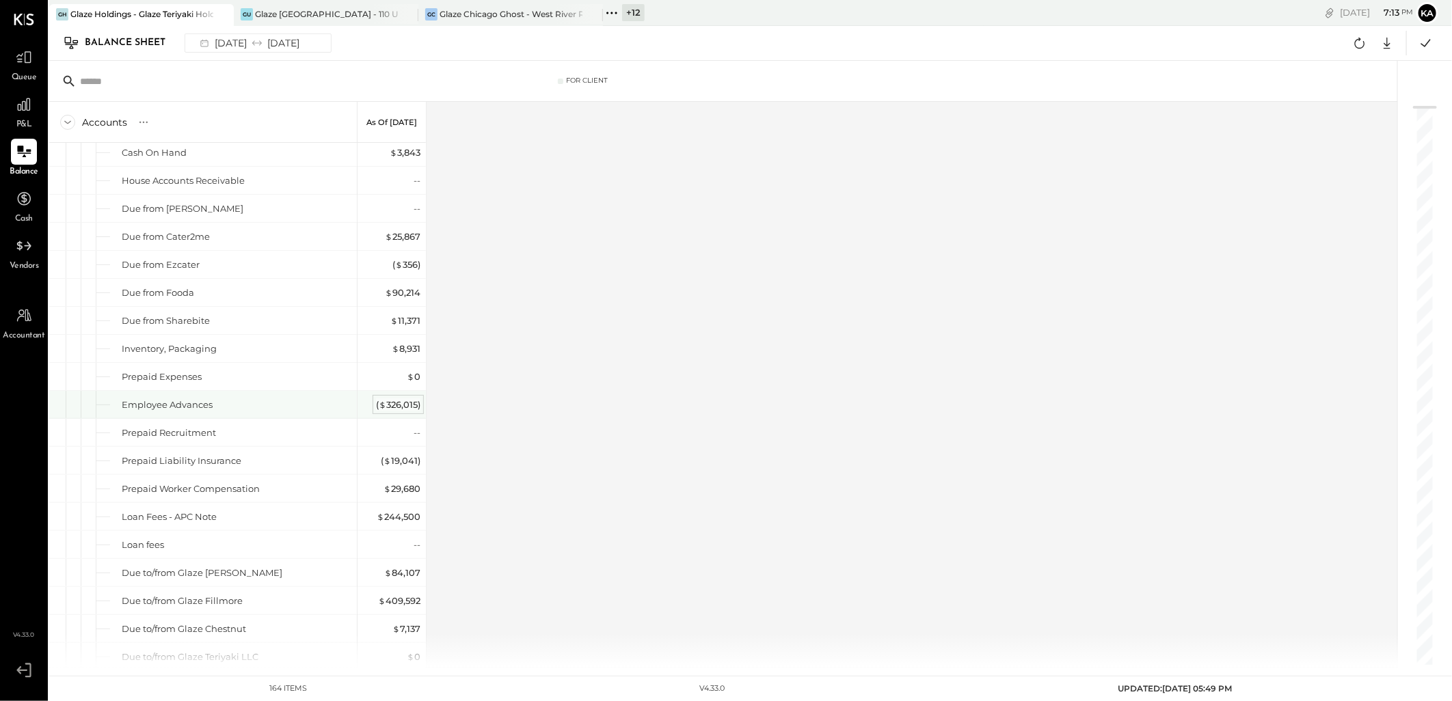
click at [392, 406] on div "( $ 326,015 )" at bounding box center [398, 404] width 44 height 13
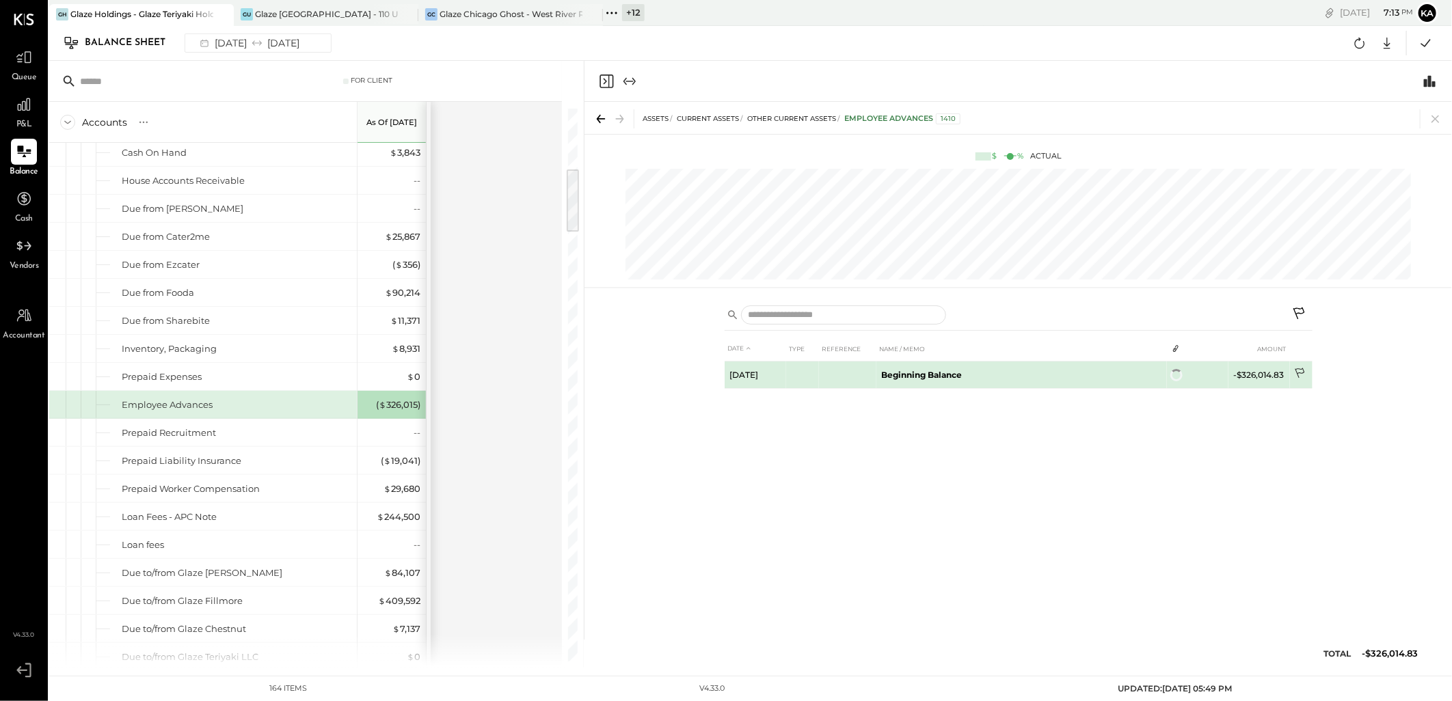
click at [1300, 377] on icon at bounding box center [1301, 375] width 14 height 14
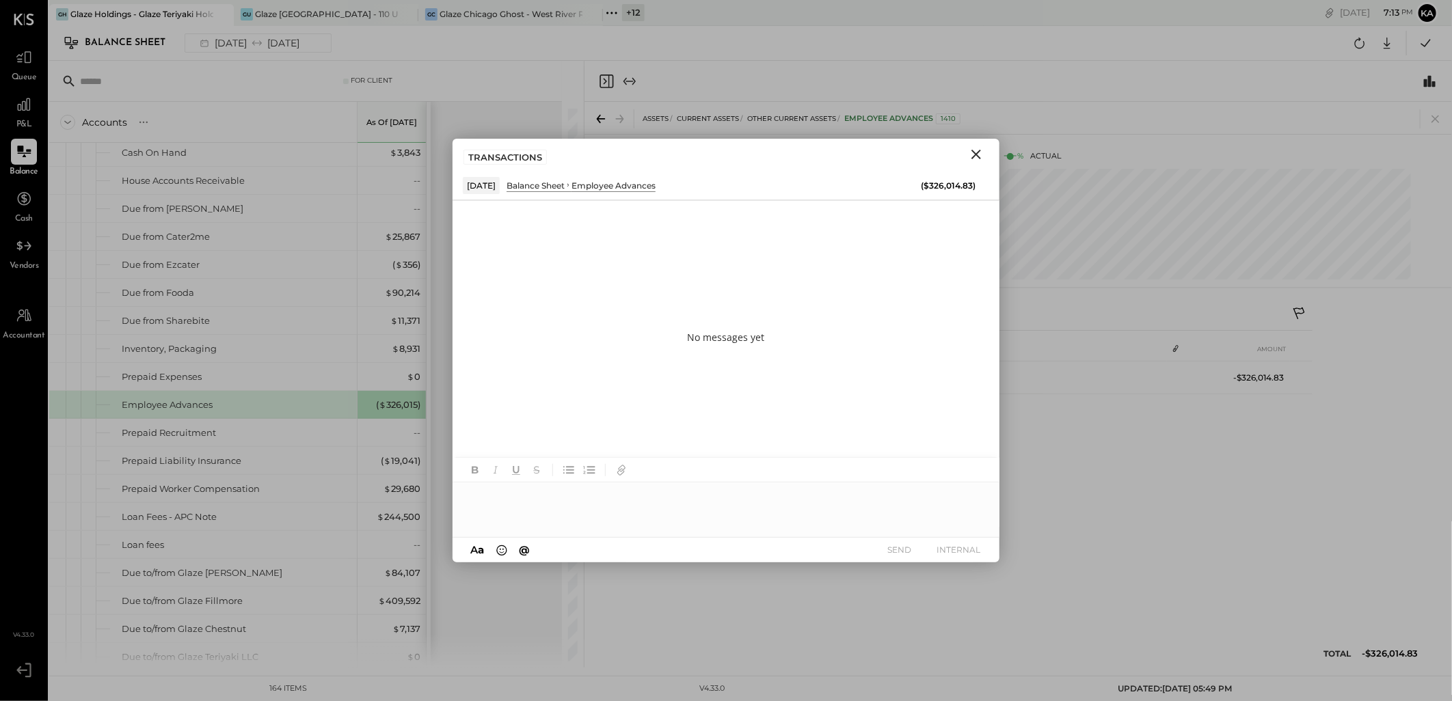
click at [575, 508] on div at bounding box center [725, 509] width 547 height 55
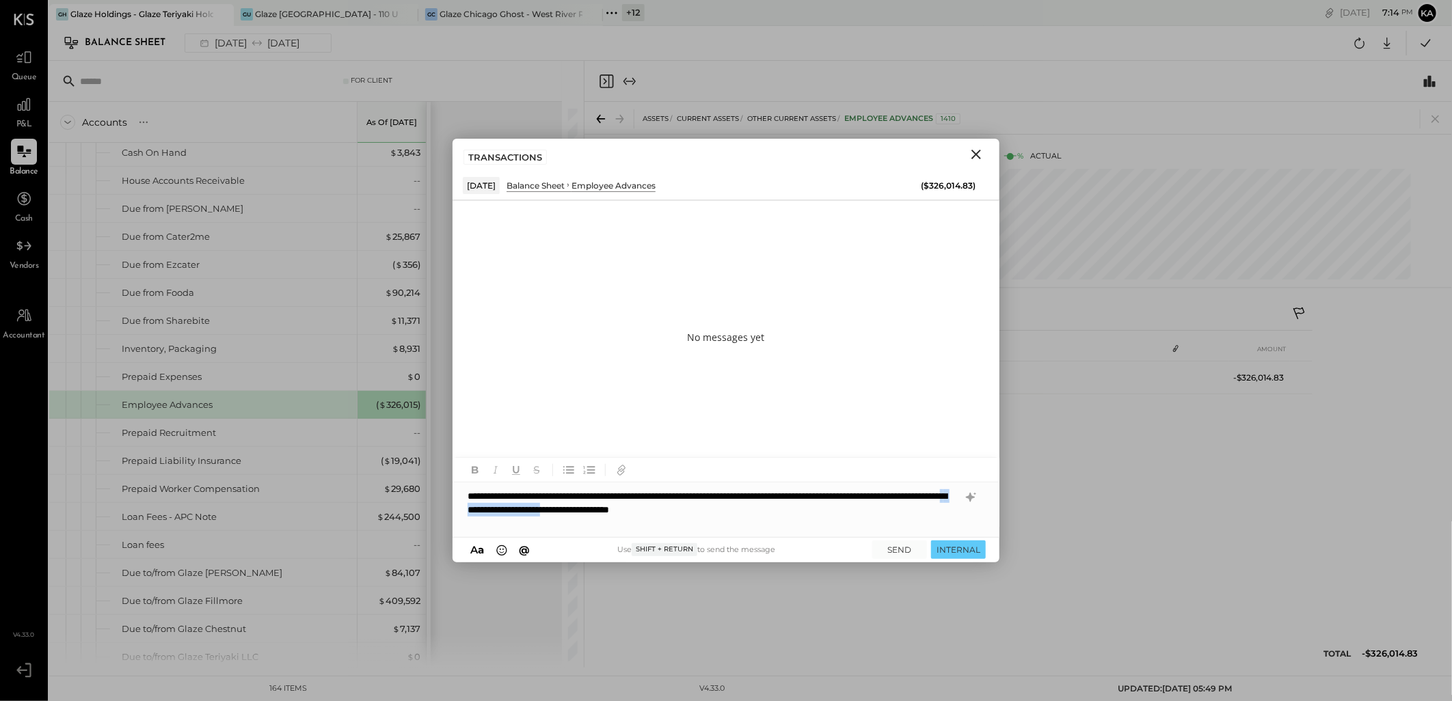
drag, startPoint x: 674, startPoint y: 511, endPoint x: 791, endPoint y: 508, distance: 116.9
click at [791, 508] on div "**********" at bounding box center [725, 509] width 547 height 55
drag, startPoint x: 541, startPoint y: 497, endPoint x: 902, endPoint y: 506, distance: 361.7
click at [902, 506] on div "**********" at bounding box center [725, 509] width 547 height 55
copy div "**********"
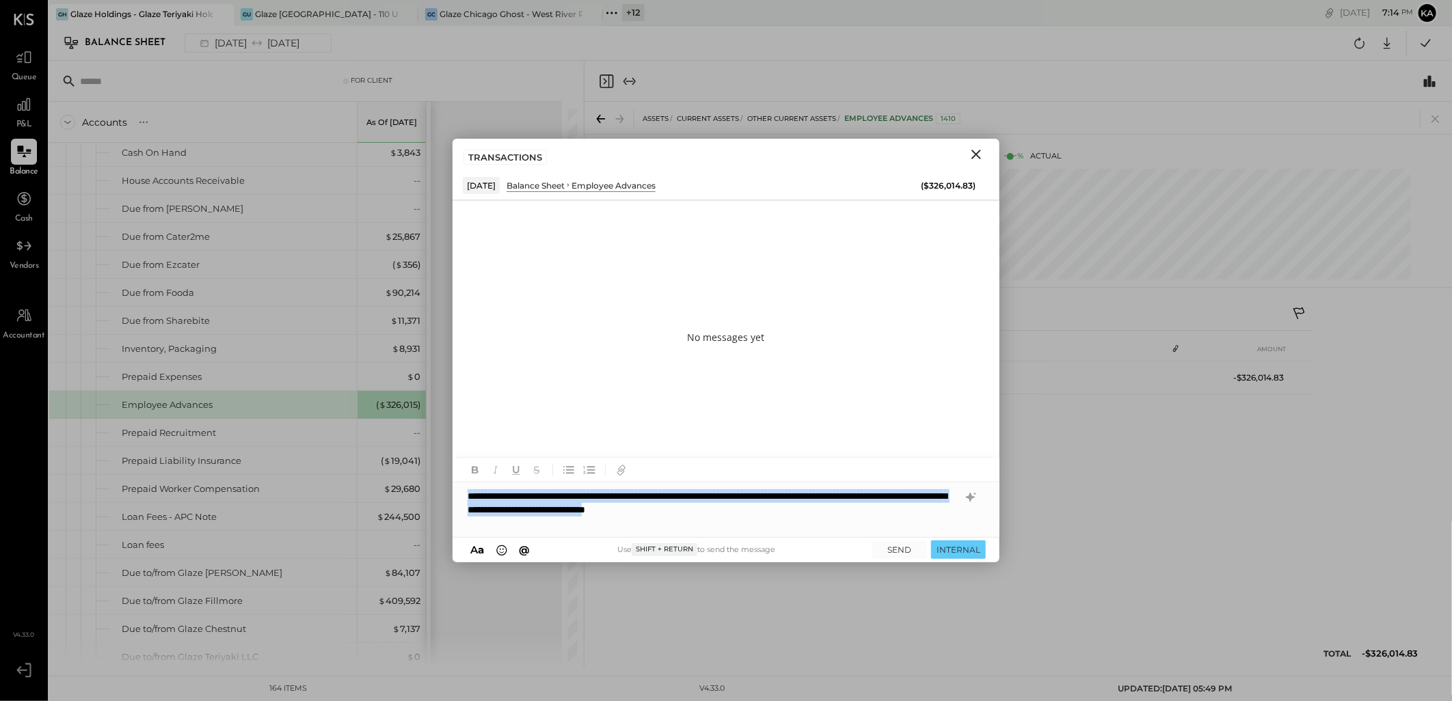
click at [882, 513] on div "**********" at bounding box center [725, 509] width 547 height 55
click at [889, 549] on button "SEND" at bounding box center [899, 550] width 55 height 18
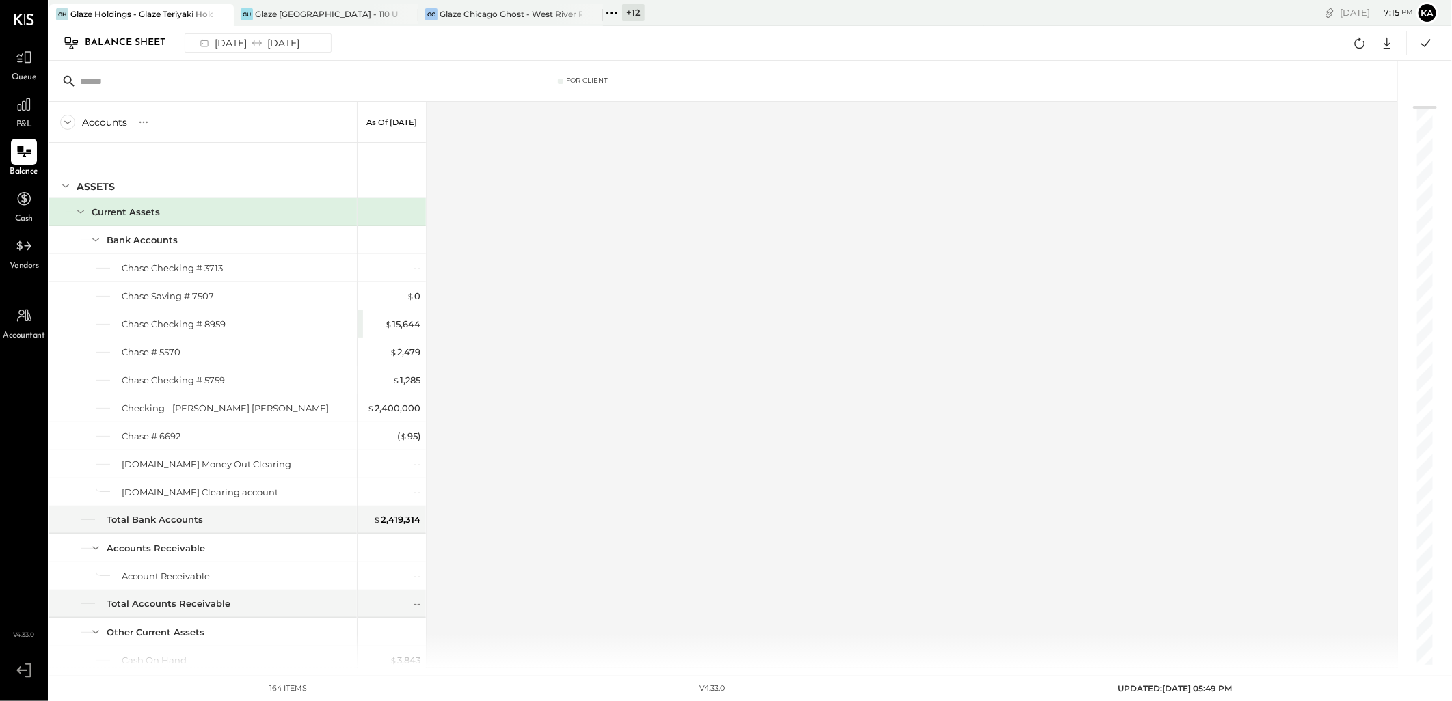
click at [618, 248] on div "Accounts S GL As of [DATE] ASSETS Current Assets Bank Accounts Chase Checking #…" at bounding box center [724, 385] width 1350 height 566
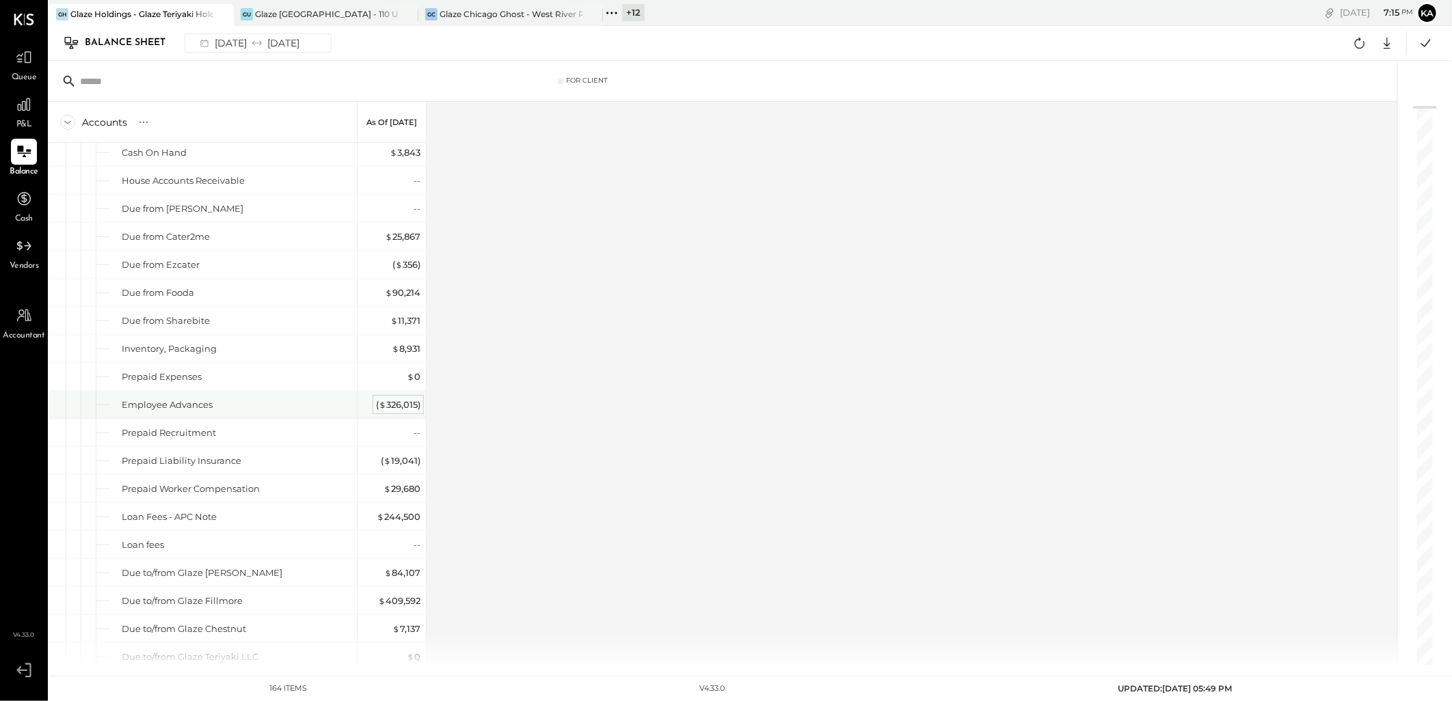
click at [400, 404] on div "( $ 326,015 )" at bounding box center [398, 404] width 44 height 13
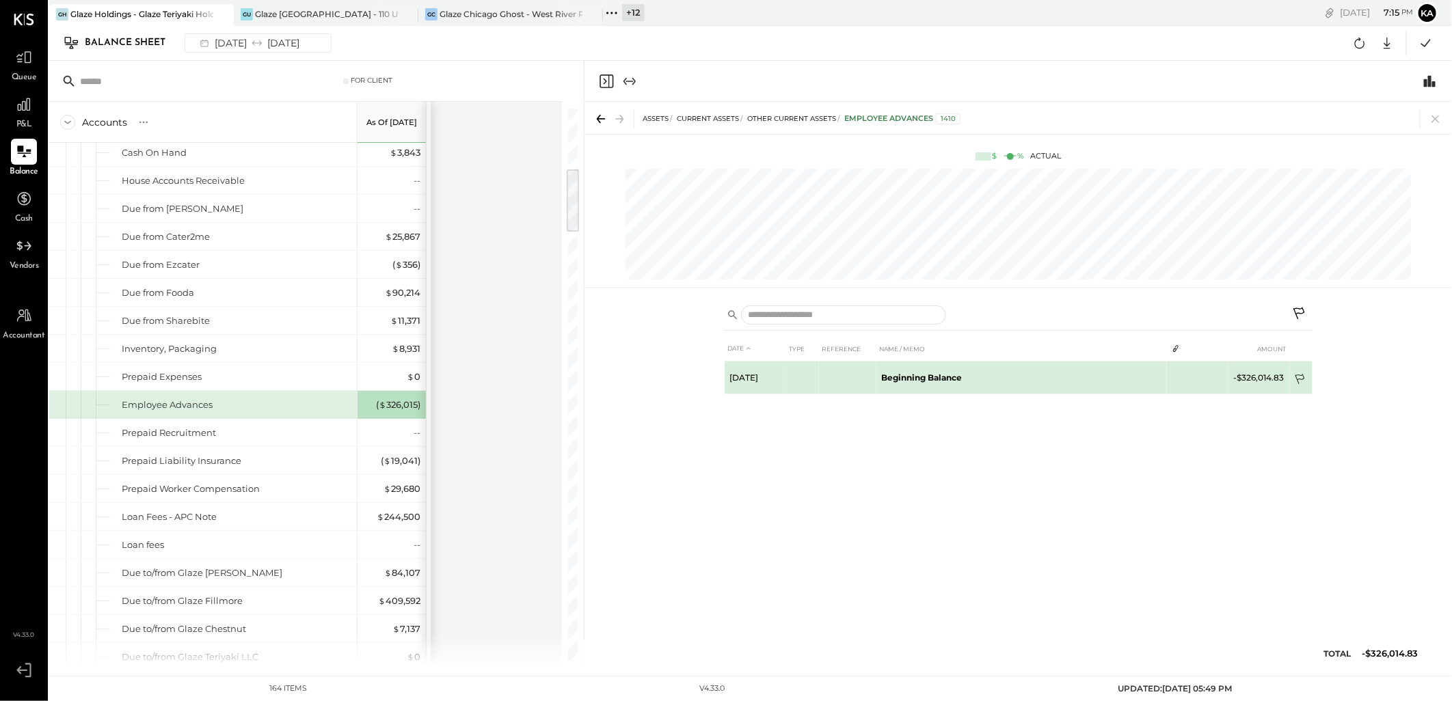
click at [1296, 372] on td at bounding box center [1301, 381] width 23 height 26
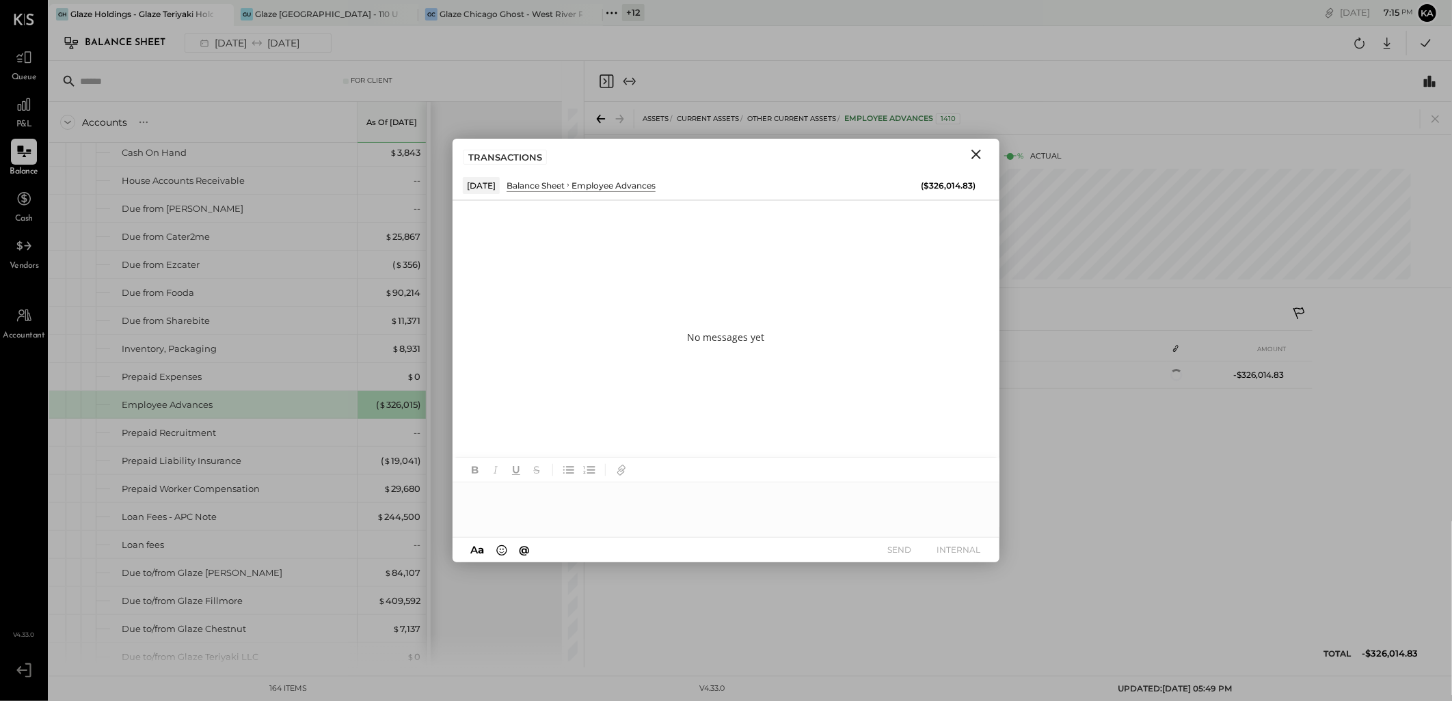
click at [541, 506] on div at bounding box center [725, 509] width 547 height 55
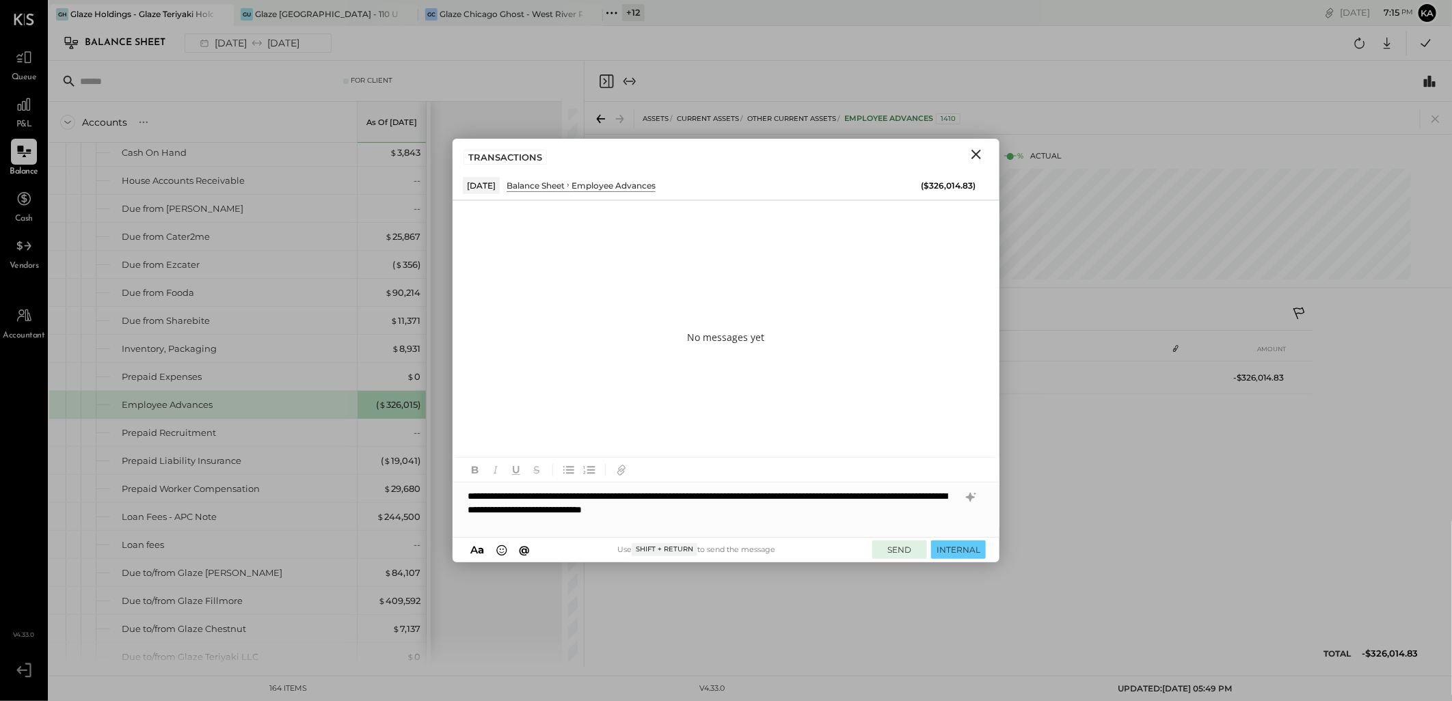
click at [903, 545] on button "SEND" at bounding box center [899, 550] width 55 height 18
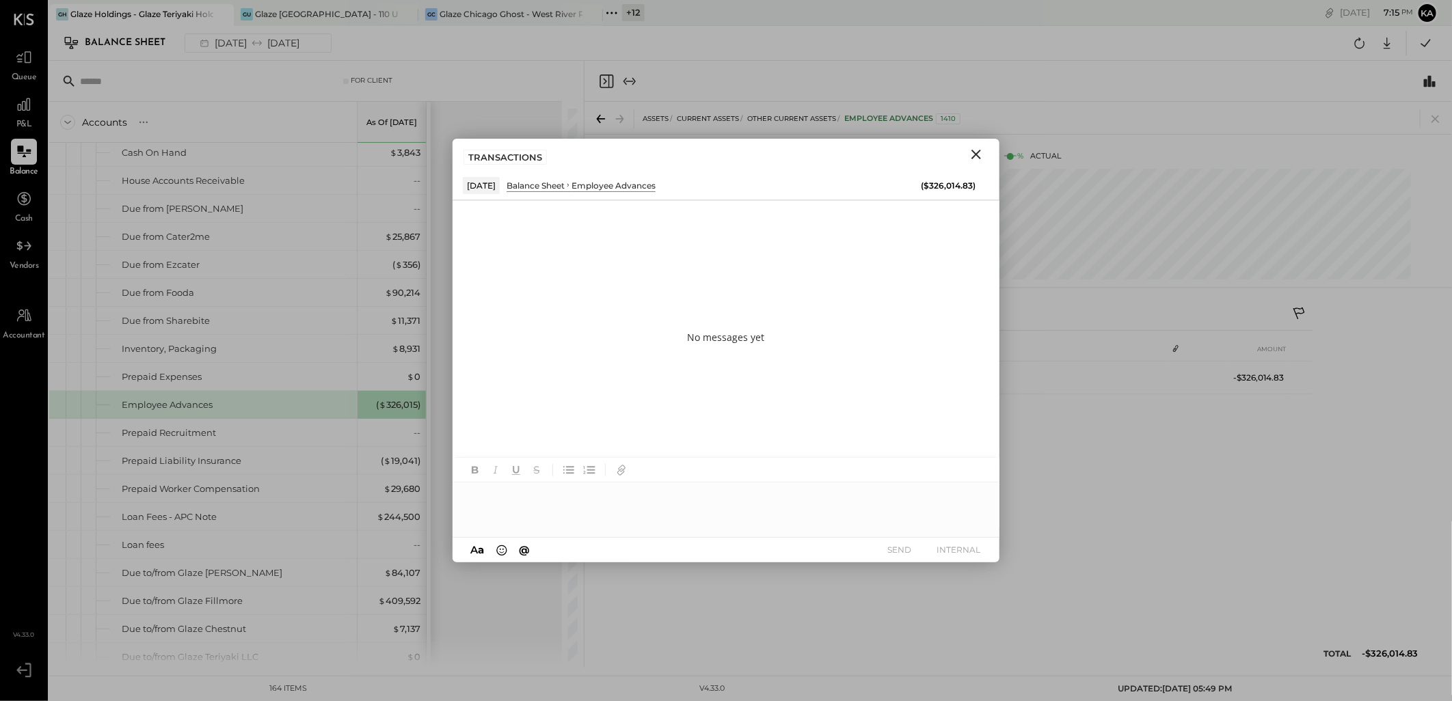
click at [689, 507] on div at bounding box center [725, 509] width 547 height 55
click at [620, 502] on div at bounding box center [725, 509] width 547 height 55
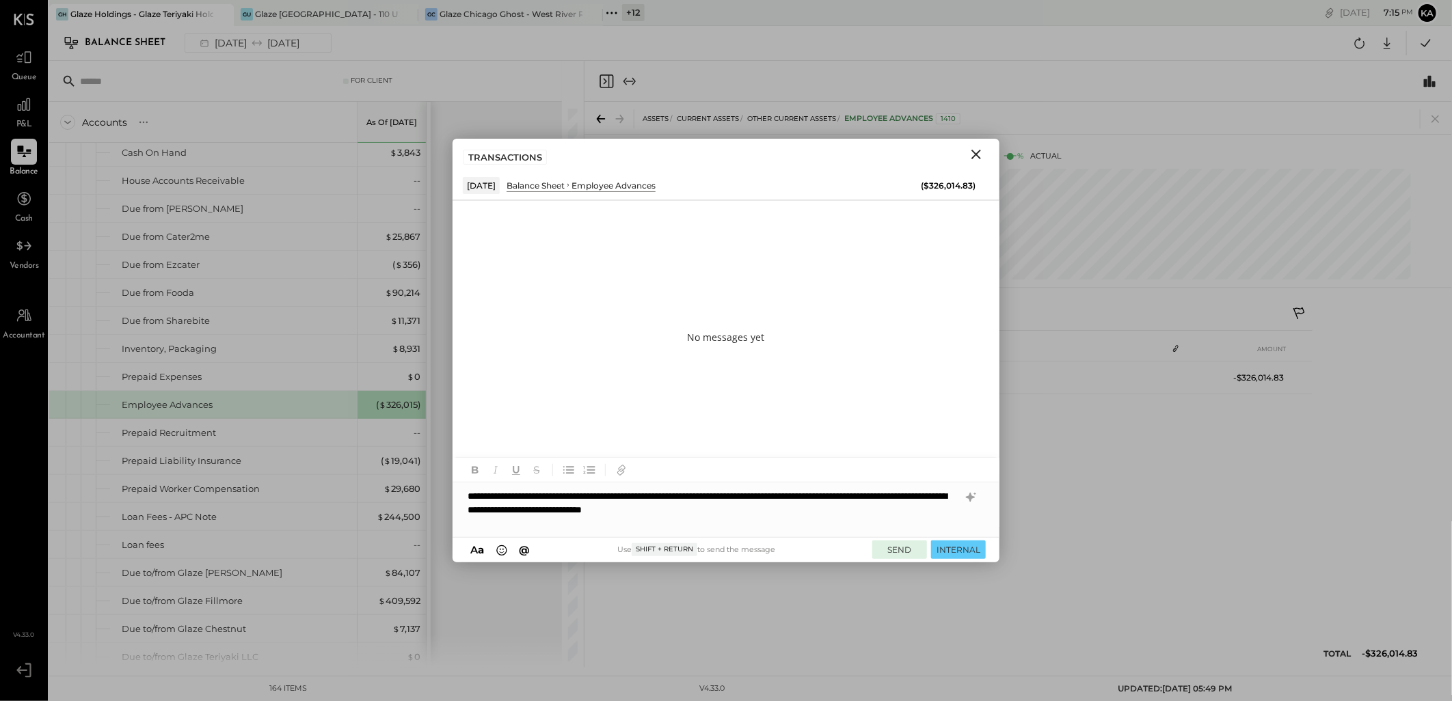
click at [900, 551] on button "SEND" at bounding box center [899, 550] width 55 height 18
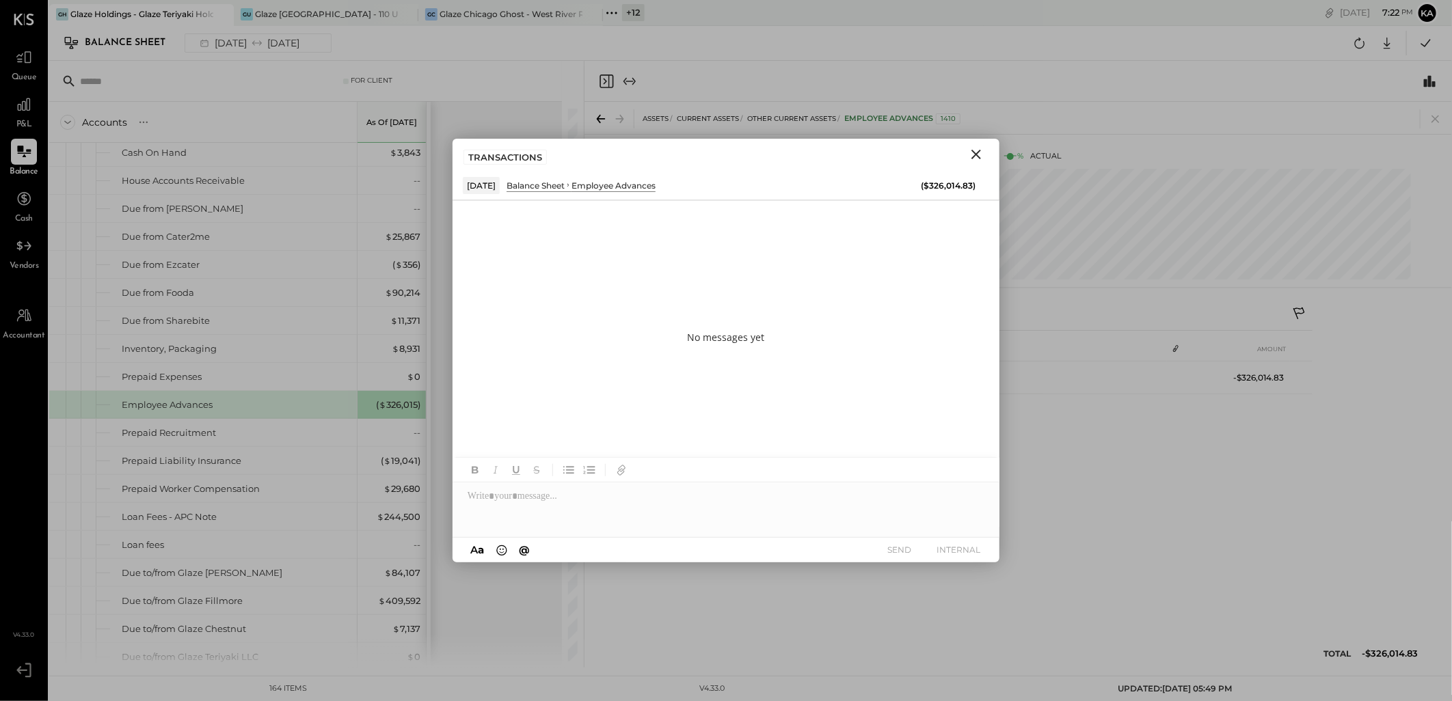
click at [979, 148] on icon "Close" at bounding box center [976, 154] width 16 height 16
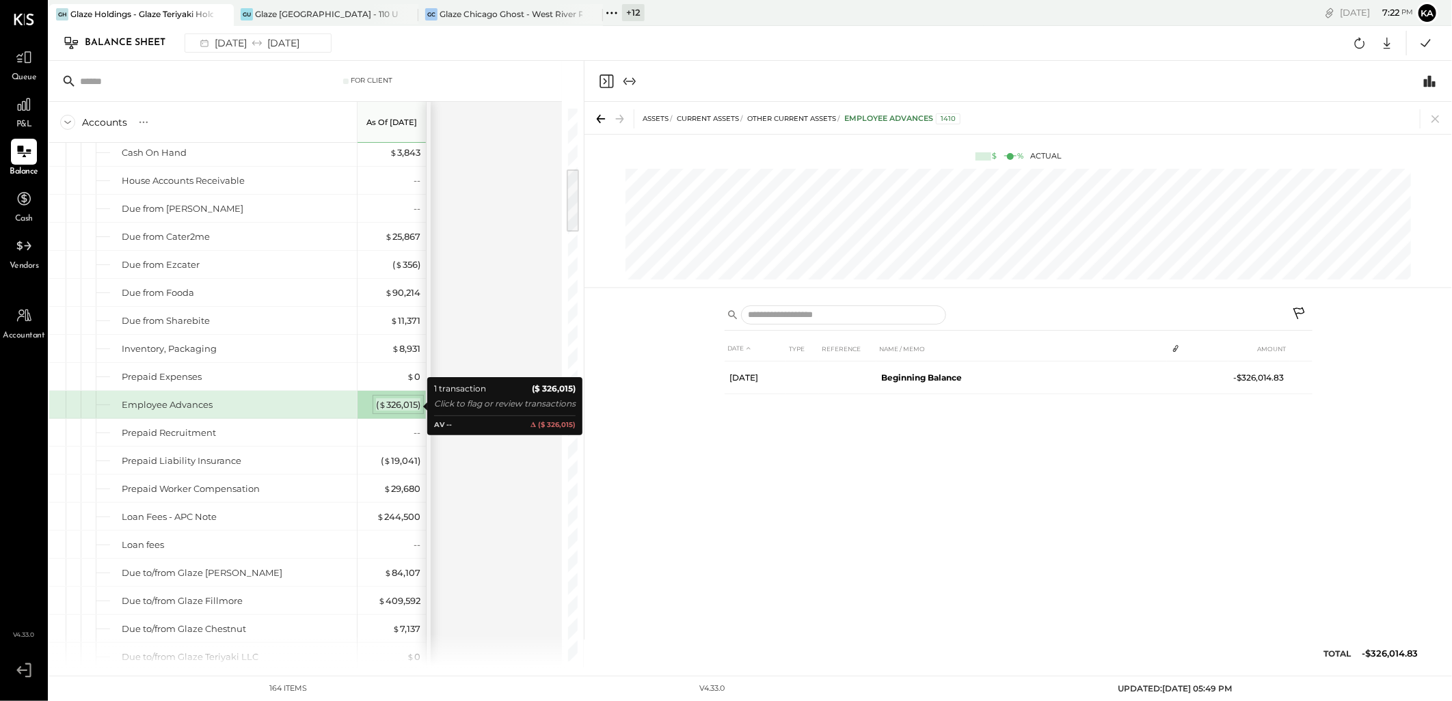
click at [385, 406] on span "$" at bounding box center [383, 404] width 8 height 11
click at [607, 77] on icon "Close panel" at bounding box center [606, 81] width 16 height 16
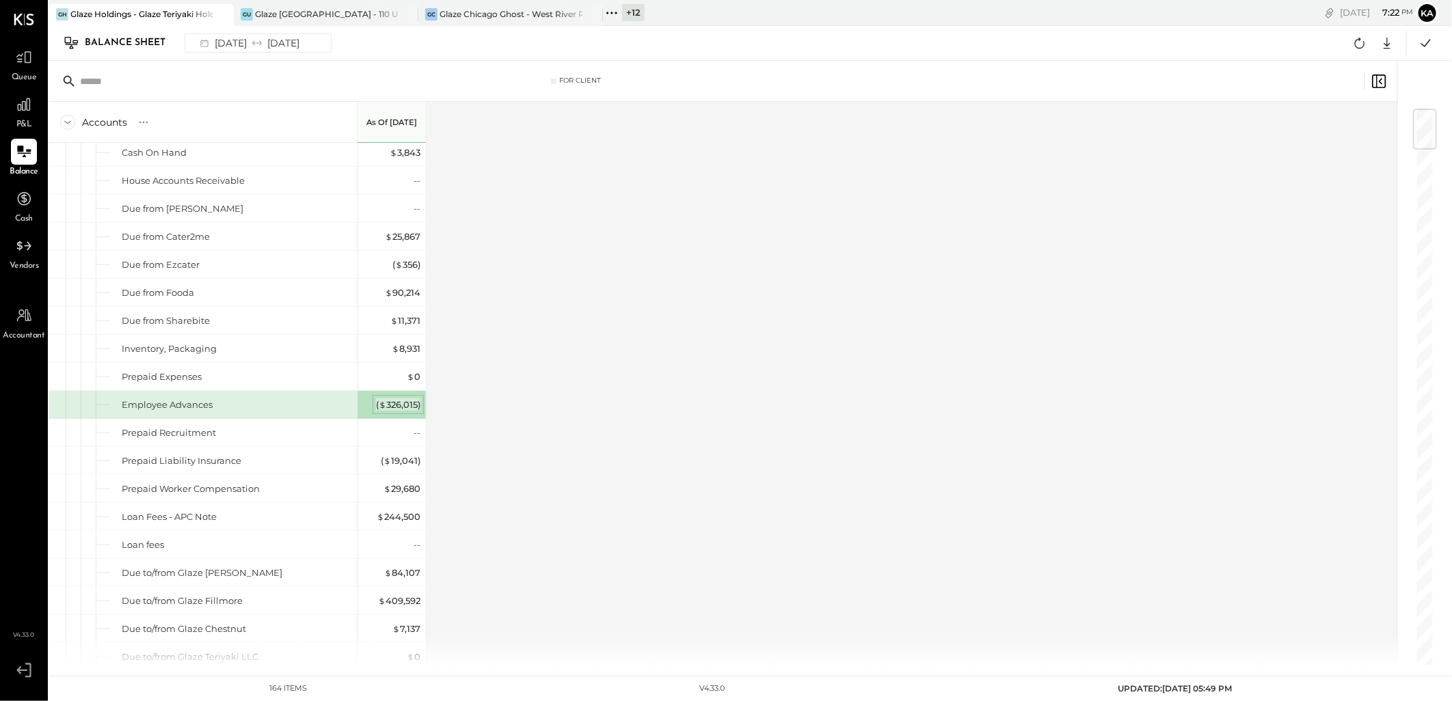
click at [390, 409] on div "( $ 326,015 )" at bounding box center [398, 404] width 44 height 13
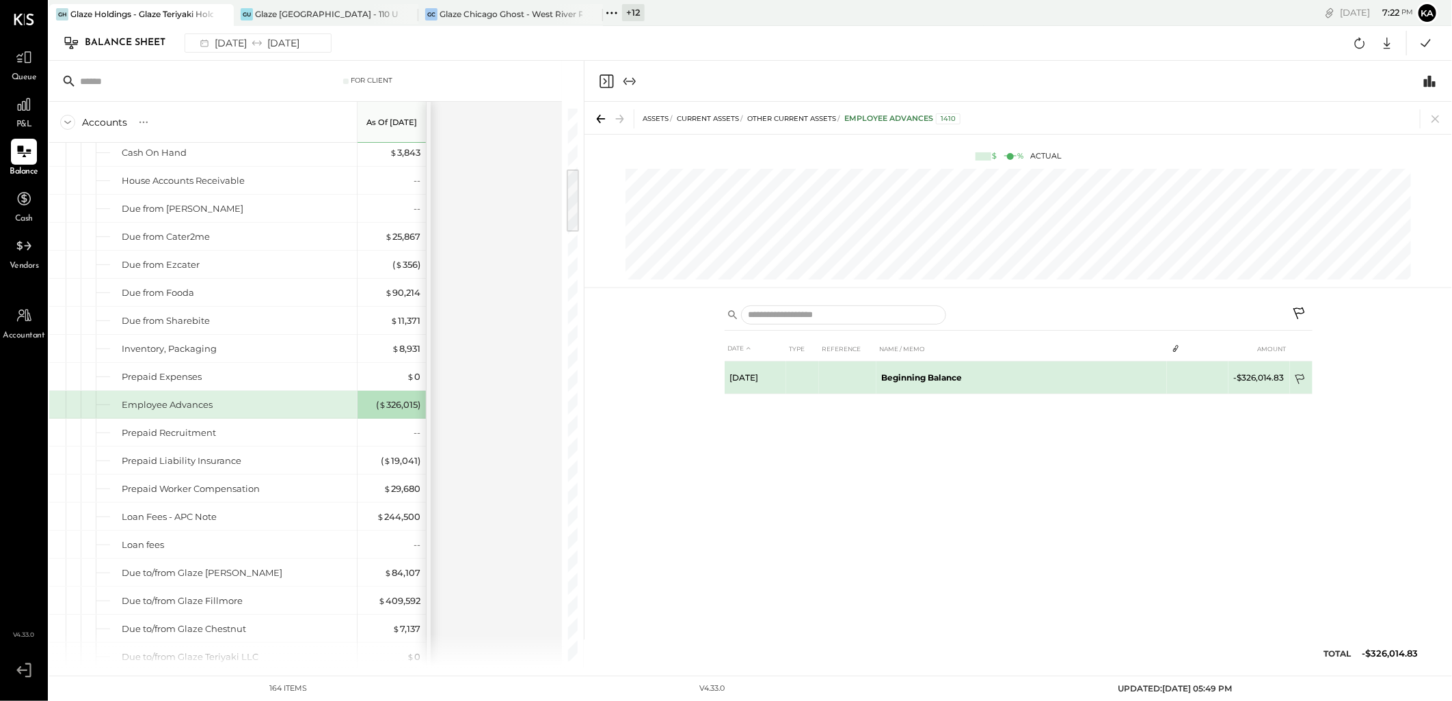
click at [1298, 381] on icon at bounding box center [1301, 381] width 14 height 14
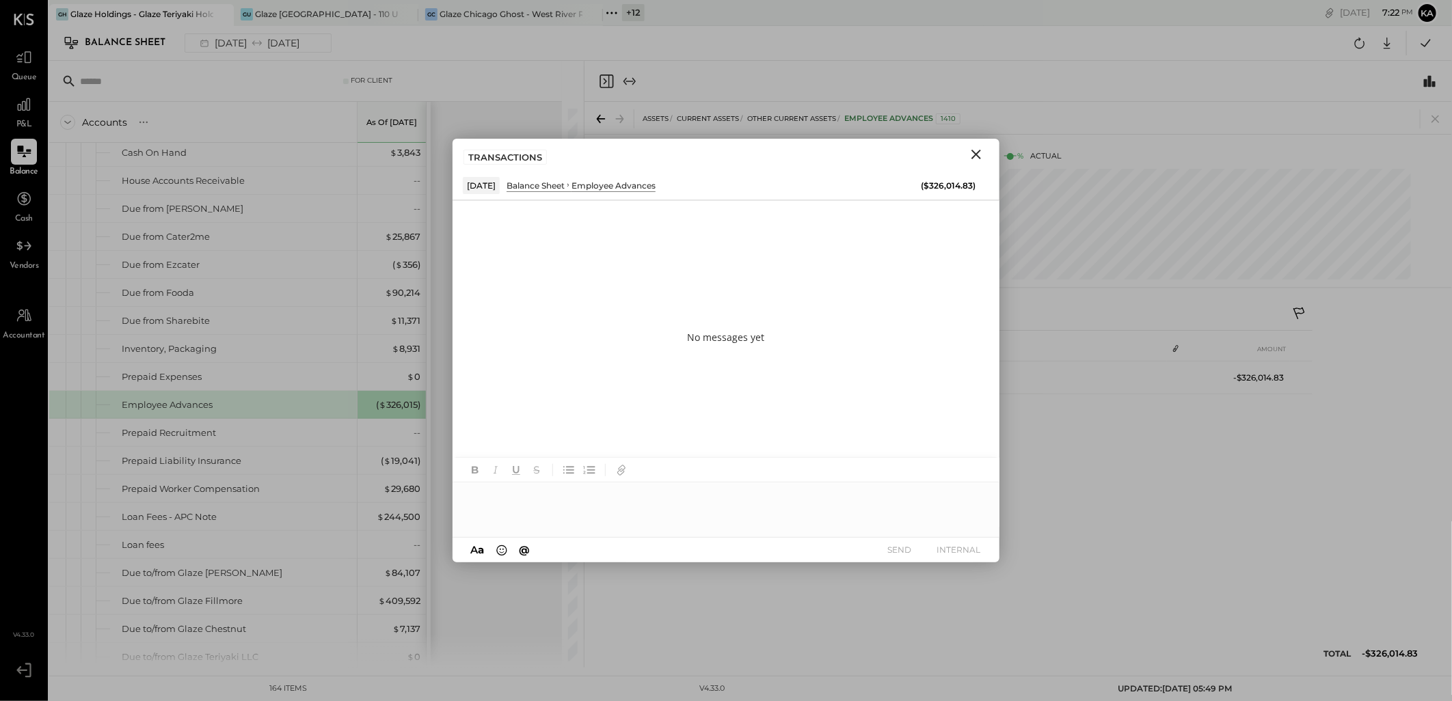
click at [610, 492] on div at bounding box center [725, 509] width 547 height 55
click at [966, 555] on button "INTERNAL" at bounding box center [958, 550] width 55 height 18
click at [977, 152] on icon "Close" at bounding box center [976, 154] width 16 height 16
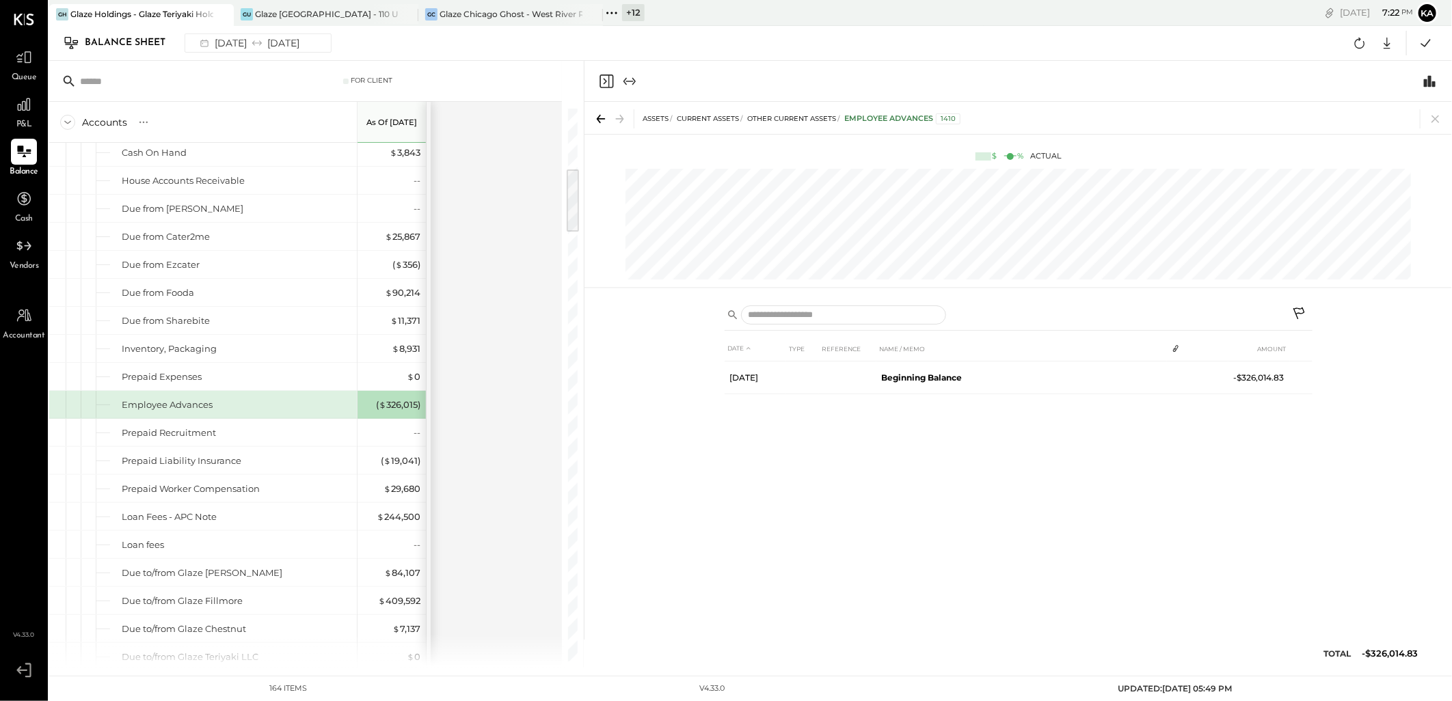
click at [1303, 312] on icon at bounding box center [1299, 314] width 12 height 12
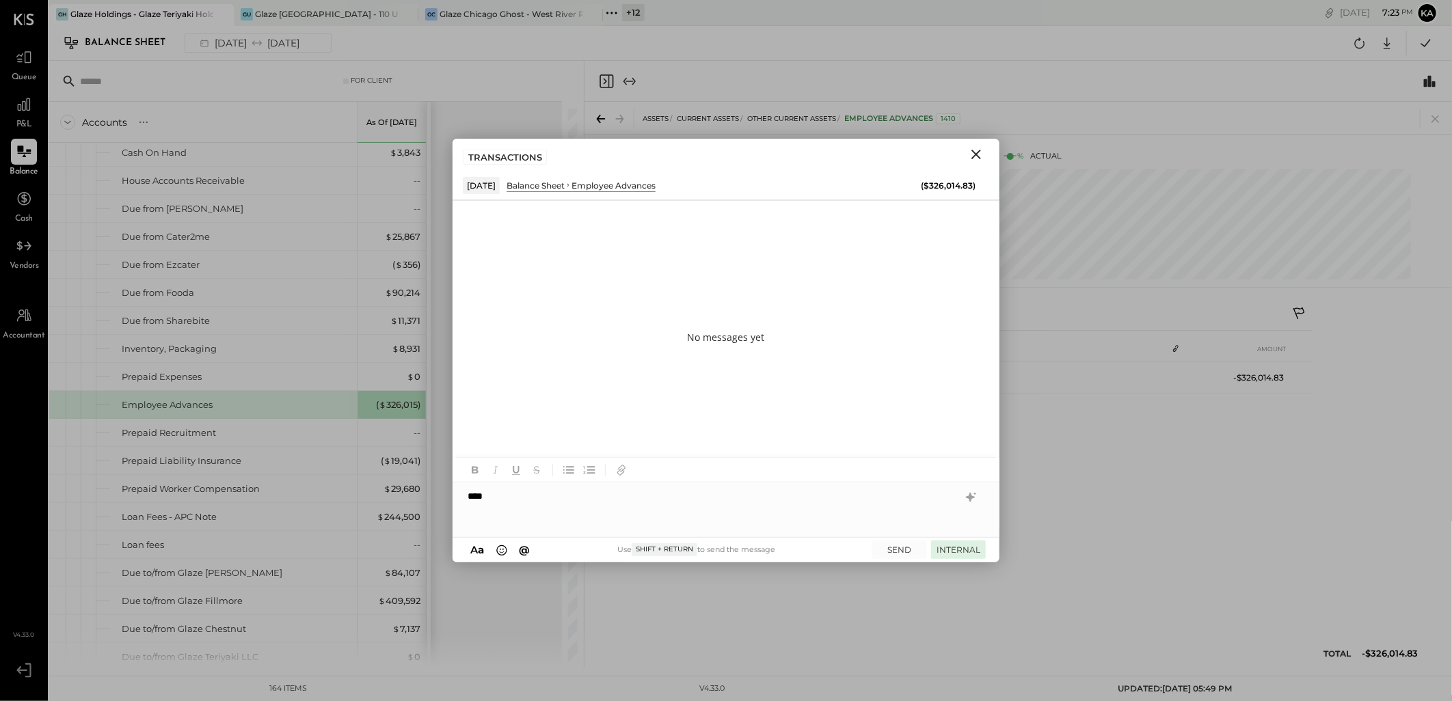
click at [962, 547] on button "INTERNAL" at bounding box center [958, 550] width 55 height 18
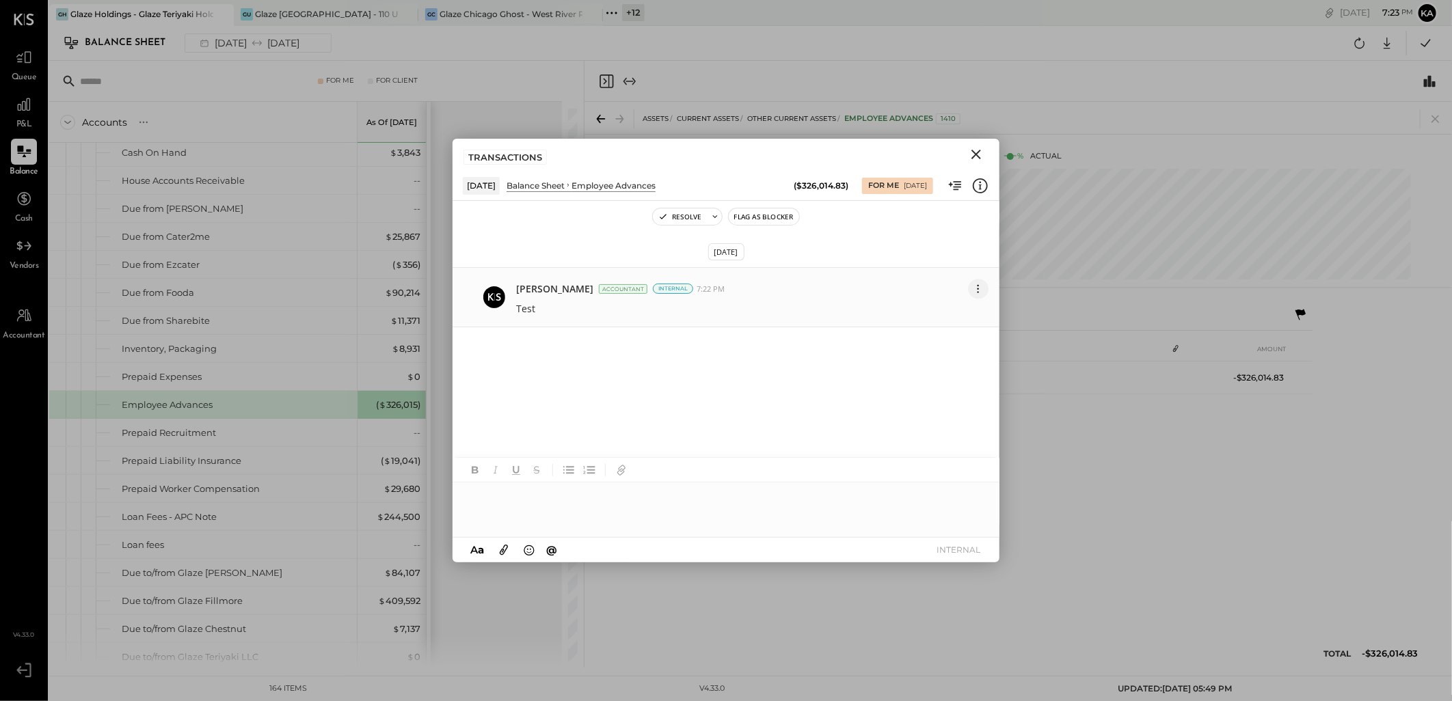
click at [979, 289] on icon at bounding box center [977, 288] width 1 height 1
click at [951, 315] on button "Edit Message" at bounding box center [944, 313] width 87 height 25
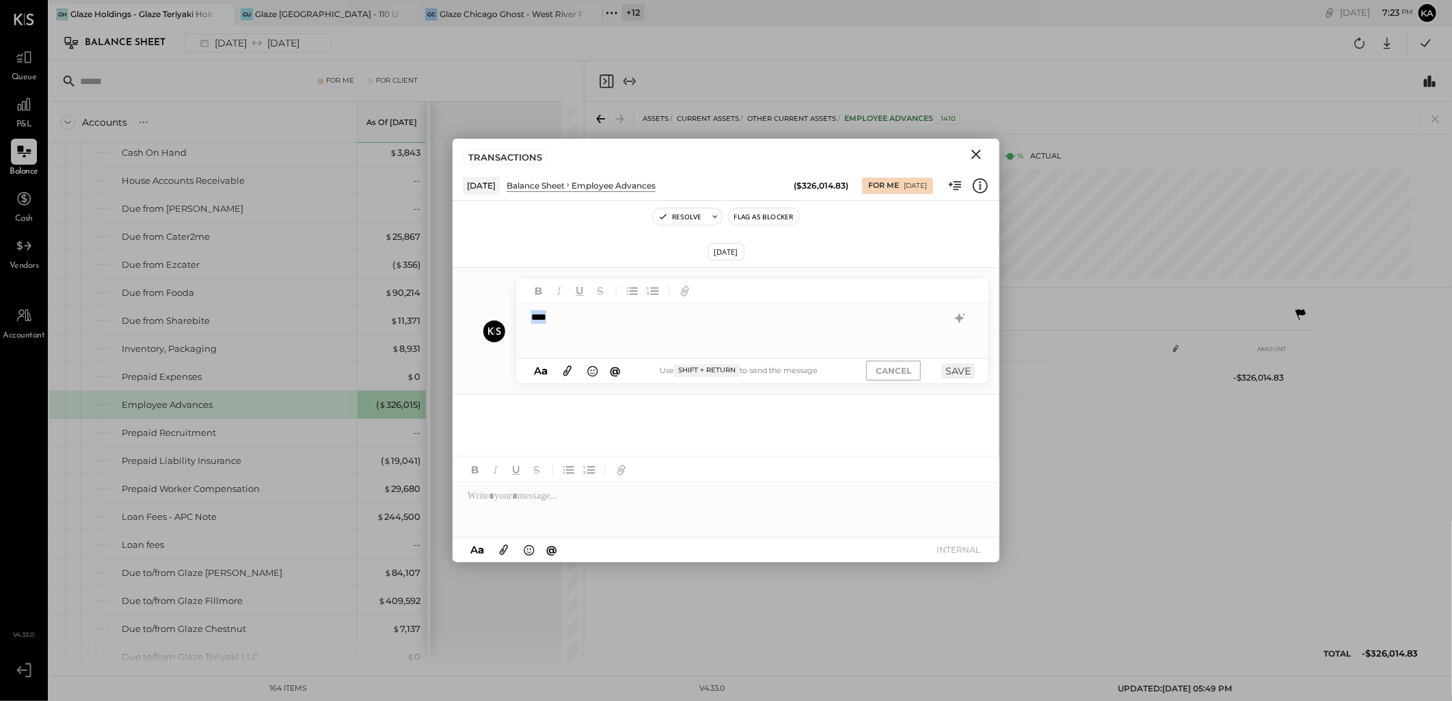
drag, startPoint x: 549, startPoint y: 320, endPoint x: 481, endPoint y: 321, distance: 68.4
click at [481, 321] on div "HM Harshil Mehta KP Kapil Pandya TP Tarang Padia PJ Pravin Jangid MC Meghna Cha…" at bounding box center [725, 331] width 547 height 128
click at [957, 361] on div "CANCEL SAVE" at bounding box center [913, 371] width 122 height 20
click at [960, 370] on button "SAVE" at bounding box center [957, 371] width 33 height 15
click at [757, 295] on div at bounding box center [752, 291] width 472 height 25
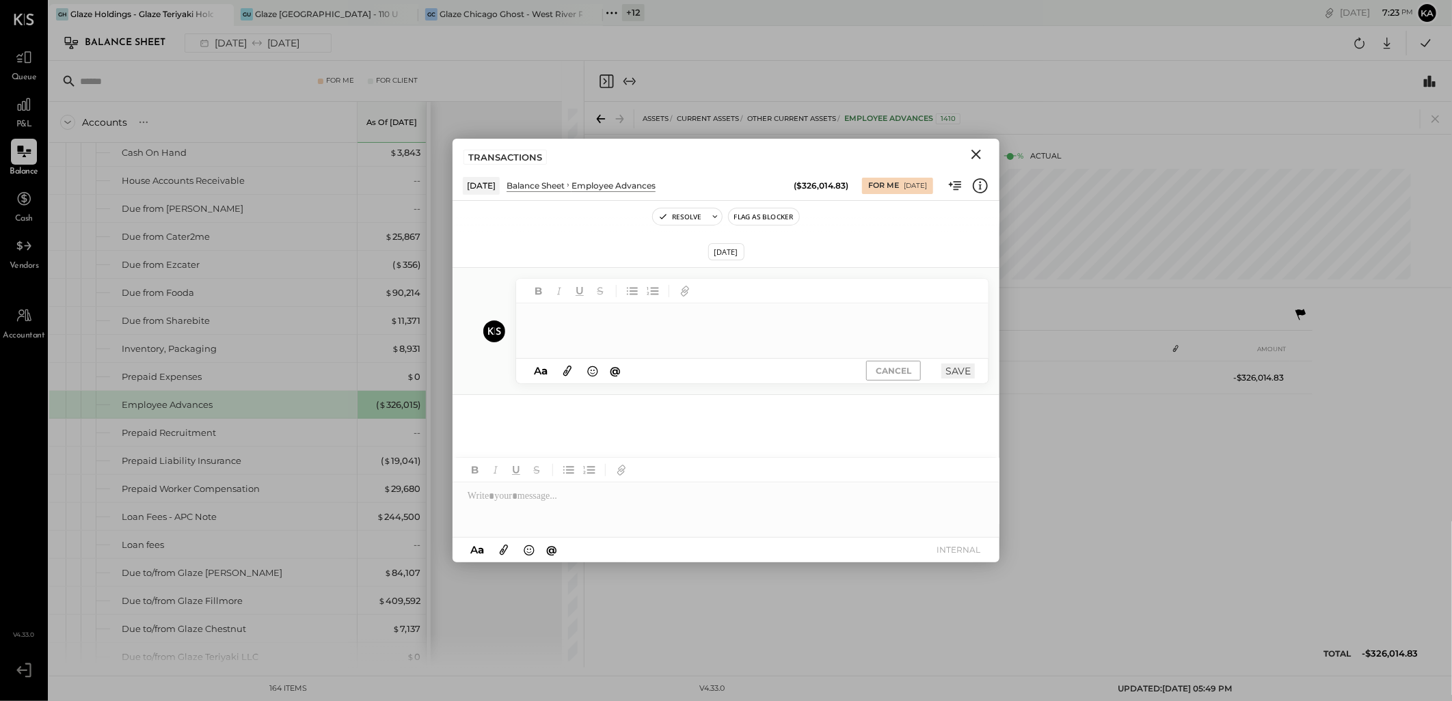
click at [720, 318] on div at bounding box center [752, 330] width 472 height 55
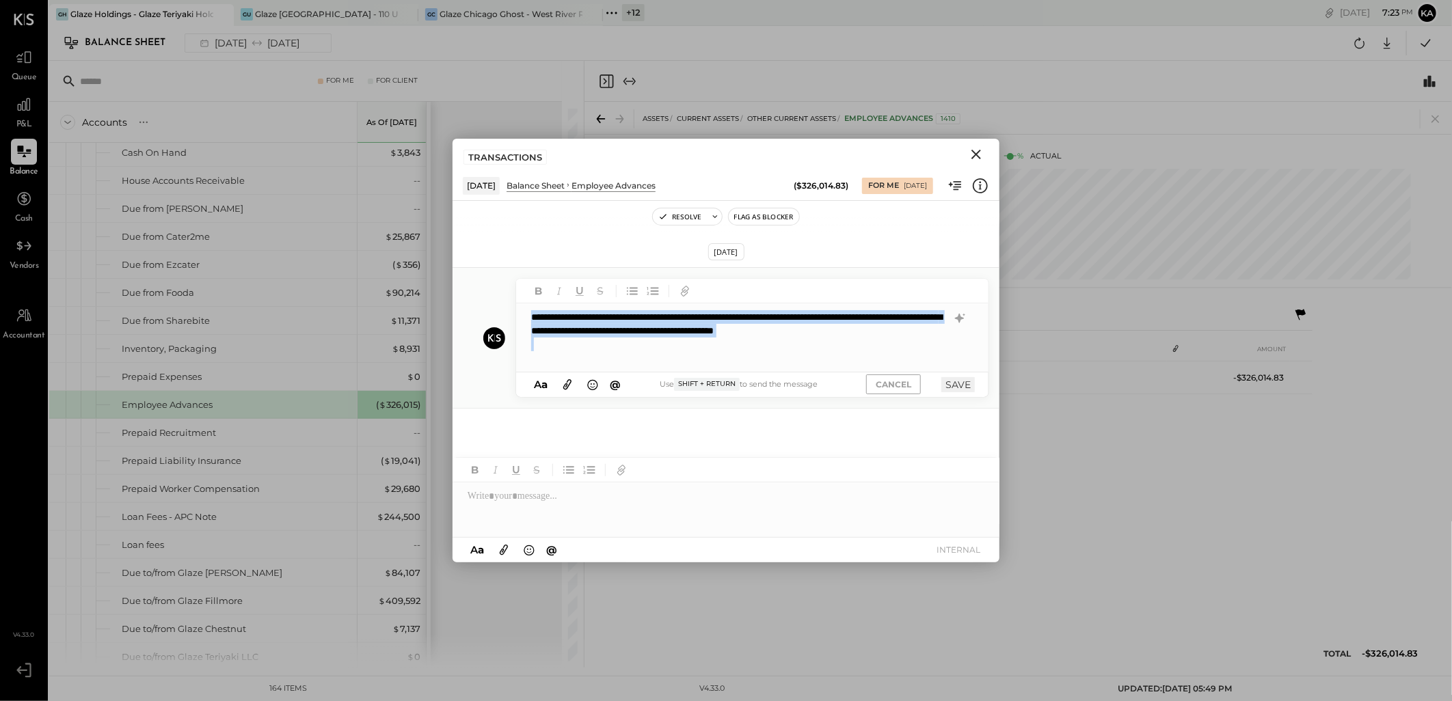
drag, startPoint x: 636, startPoint y: 349, endPoint x: 468, endPoint y: 319, distance: 170.8
click at [468, 319] on div "**********" at bounding box center [725, 337] width 547 height 141
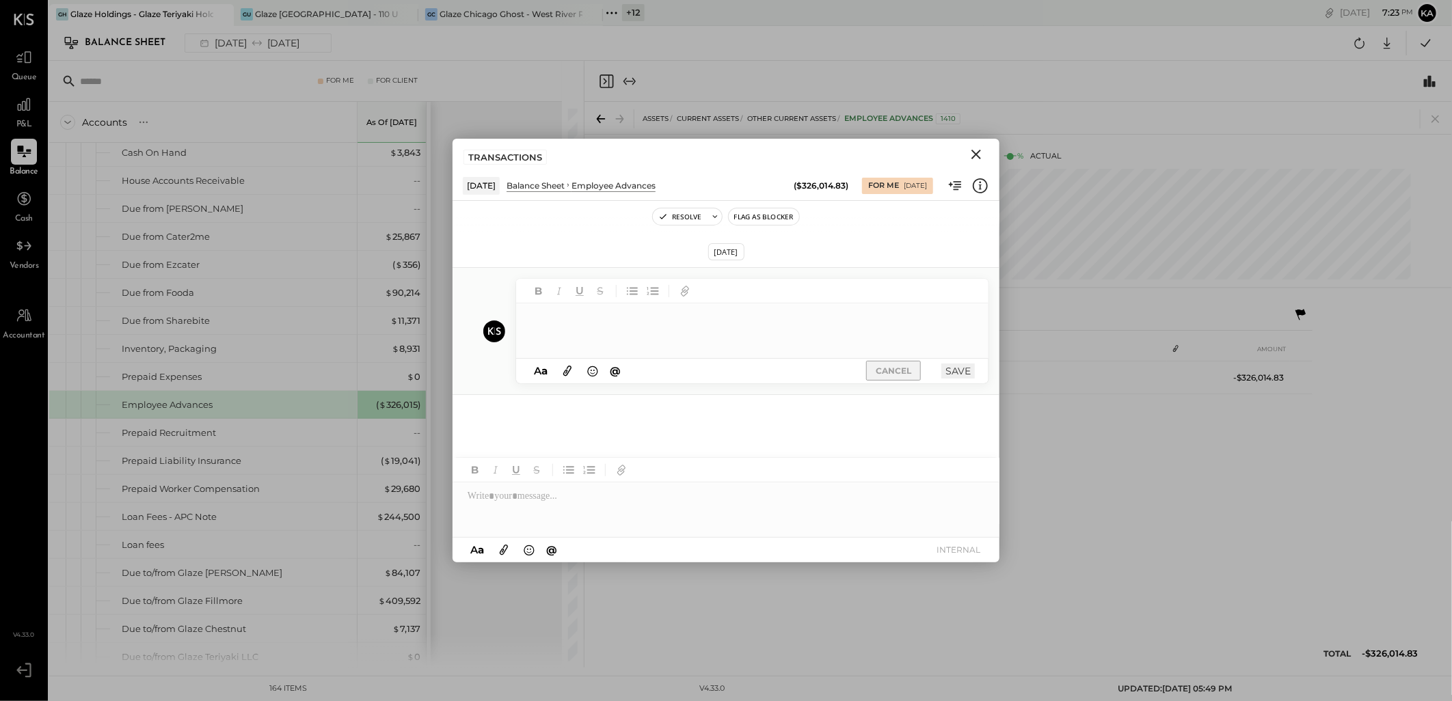
click at [895, 373] on button "CANCEL" at bounding box center [893, 371] width 55 height 20
click at [619, 483] on div at bounding box center [725, 509] width 547 height 55
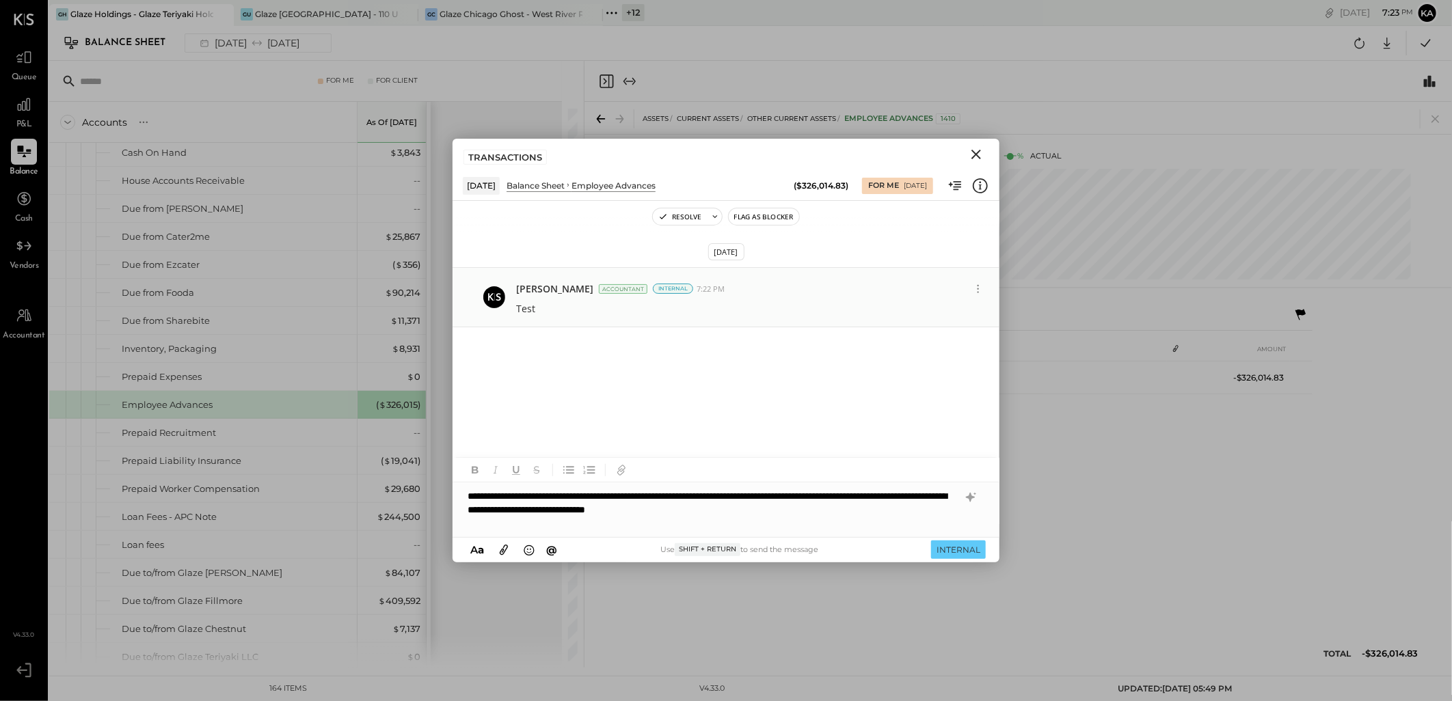
click at [975, 149] on icon "Close" at bounding box center [976, 154] width 16 height 16
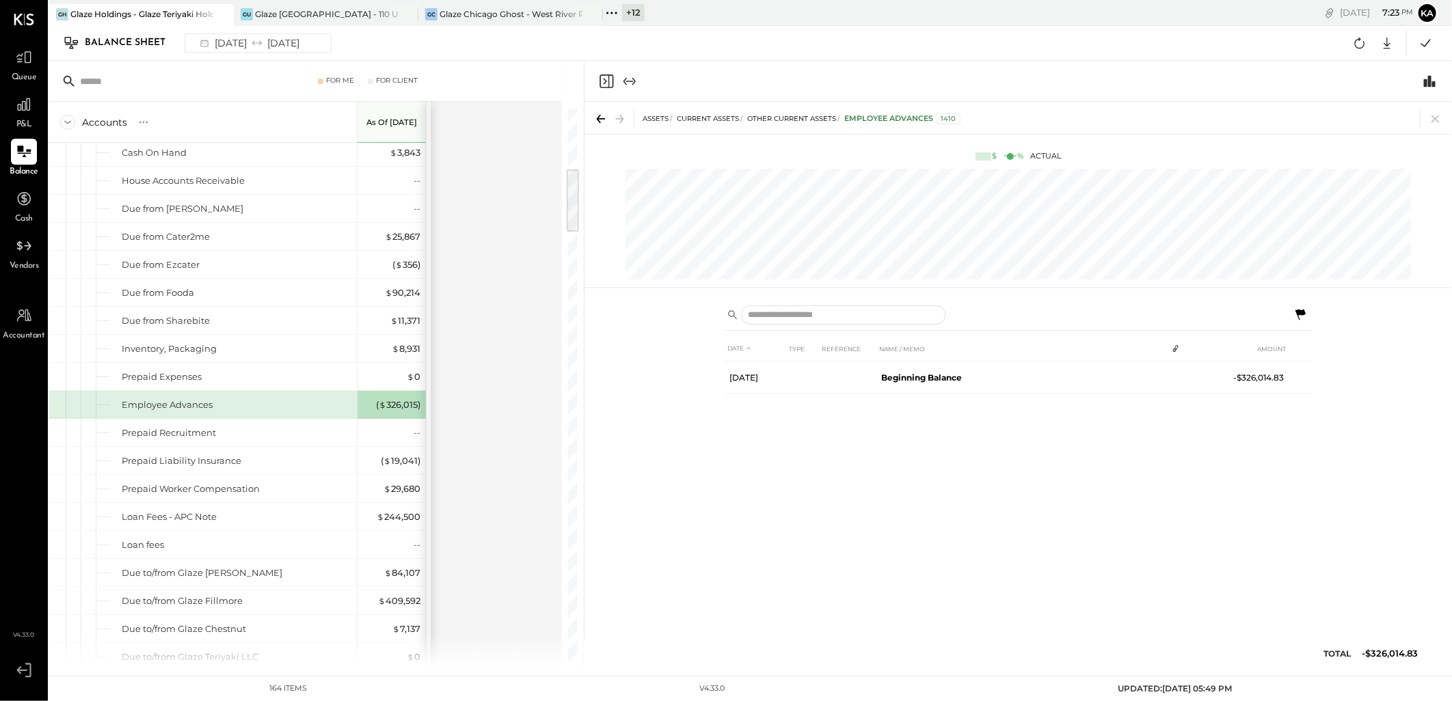
click at [1303, 312] on icon at bounding box center [1300, 314] width 10 height 11
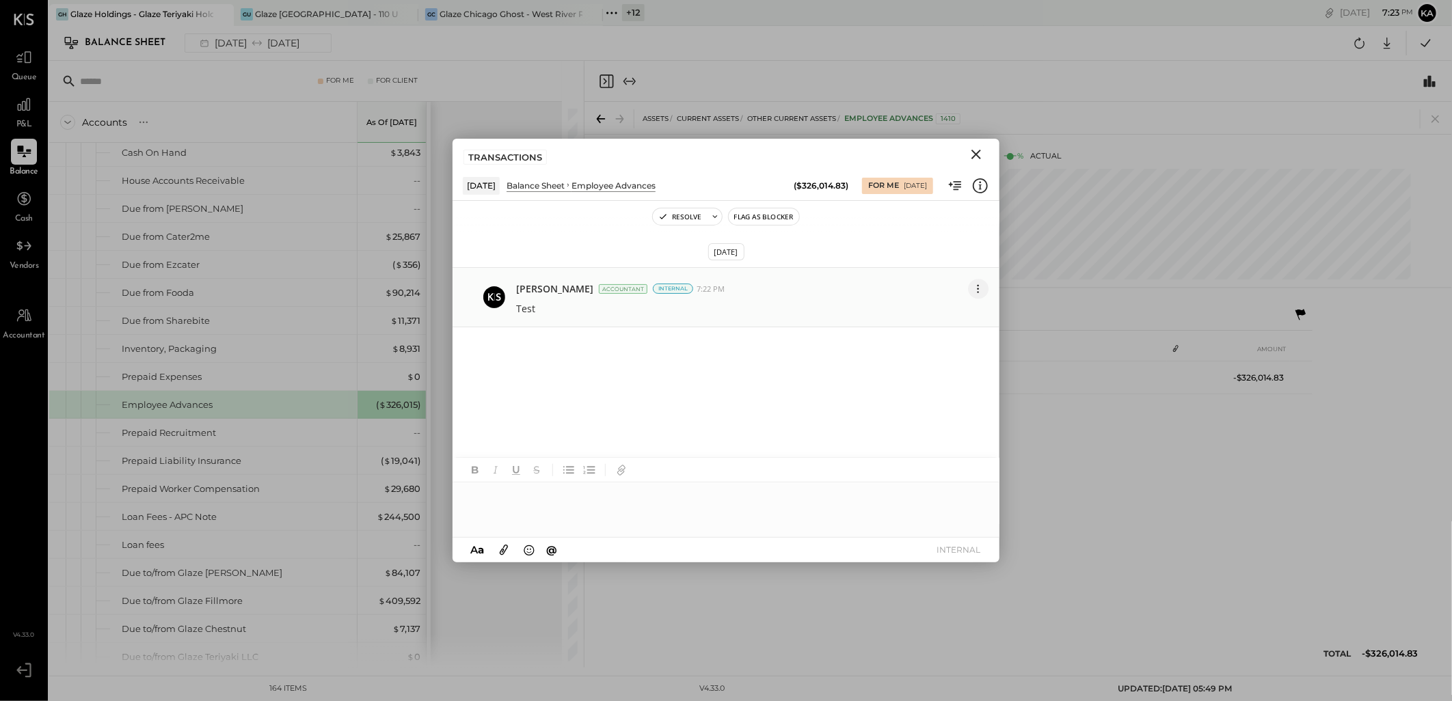
click at [975, 290] on icon at bounding box center [978, 289] width 14 height 14
click at [689, 216] on button "Resolve" at bounding box center [680, 216] width 54 height 16
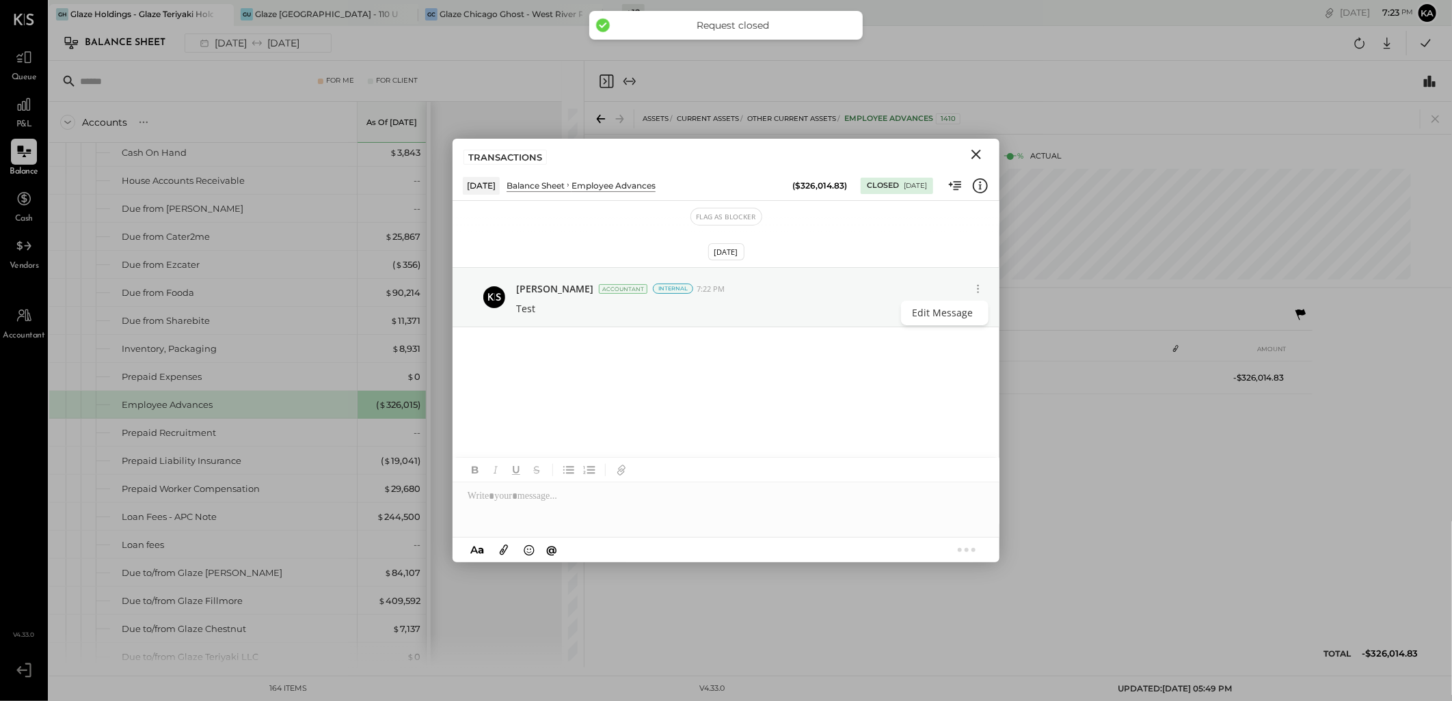
click at [975, 152] on icon "Close" at bounding box center [976, 154] width 16 height 16
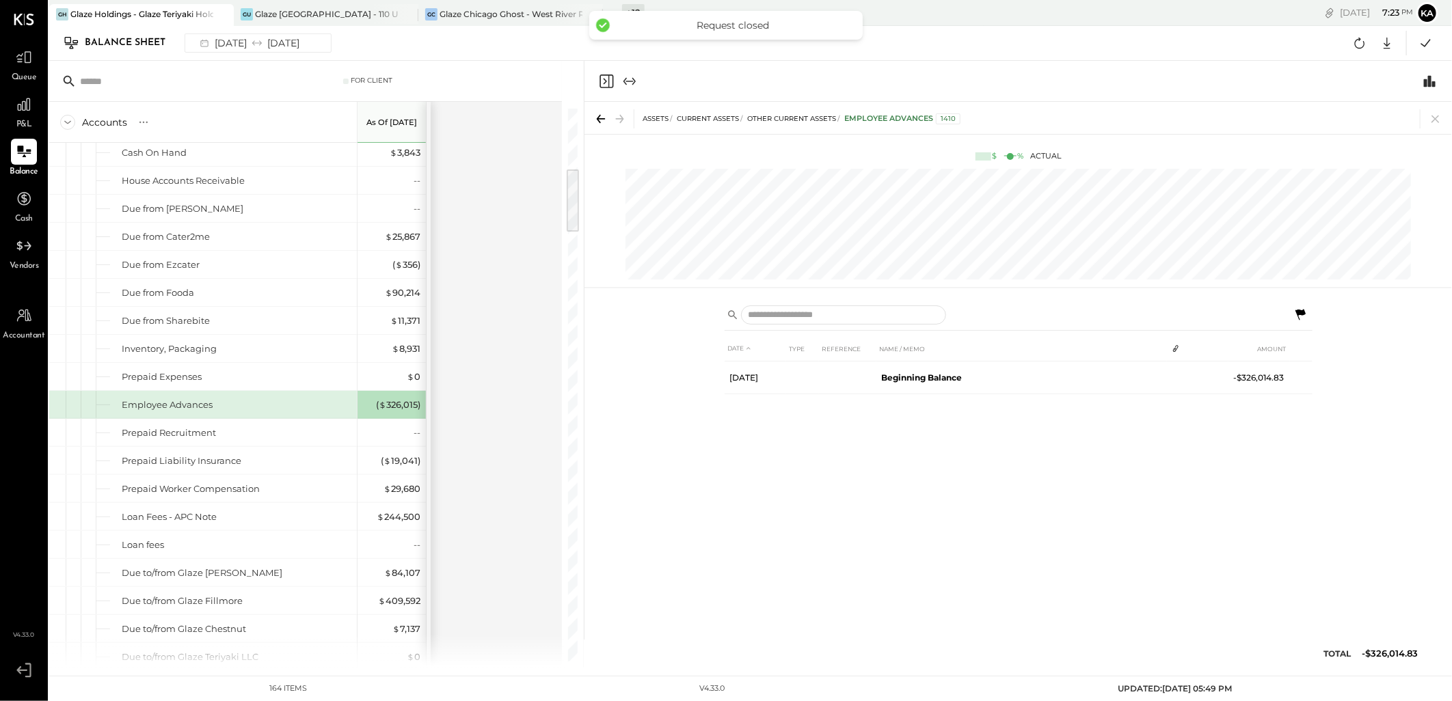
click at [1301, 318] on icon at bounding box center [1300, 315] width 16 height 16
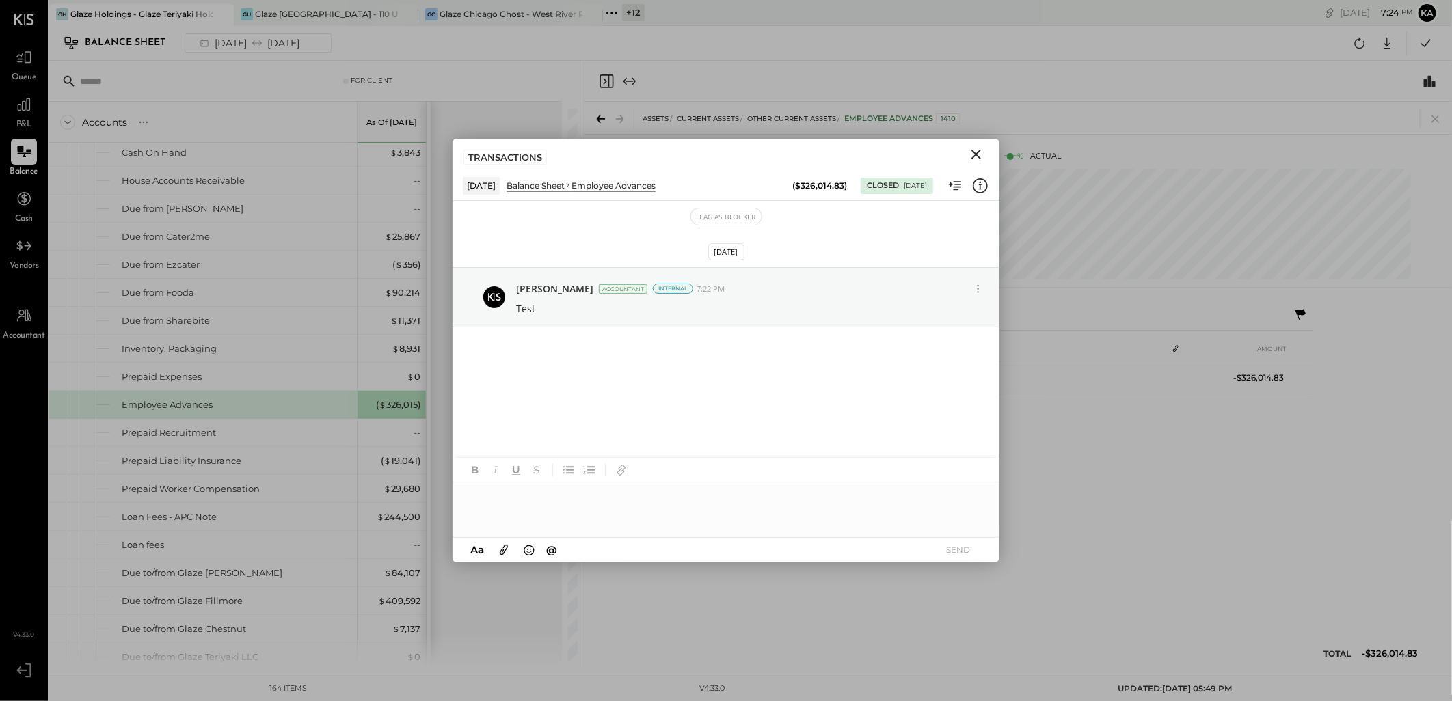
click at [975, 152] on icon "Close" at bounding box center [976, 154] width 16 height 16
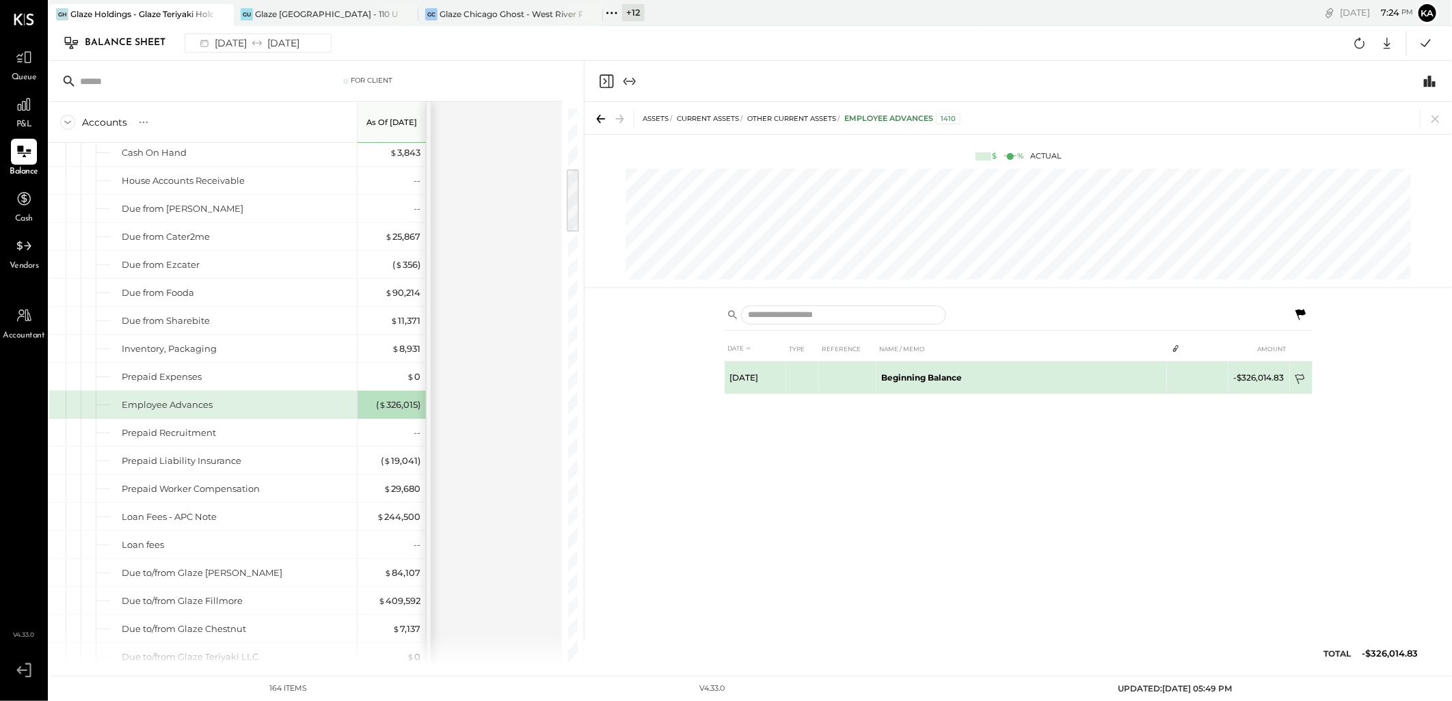
click at [1299, 379] on icon at bounding box center [1301, 381] width 14 height 14
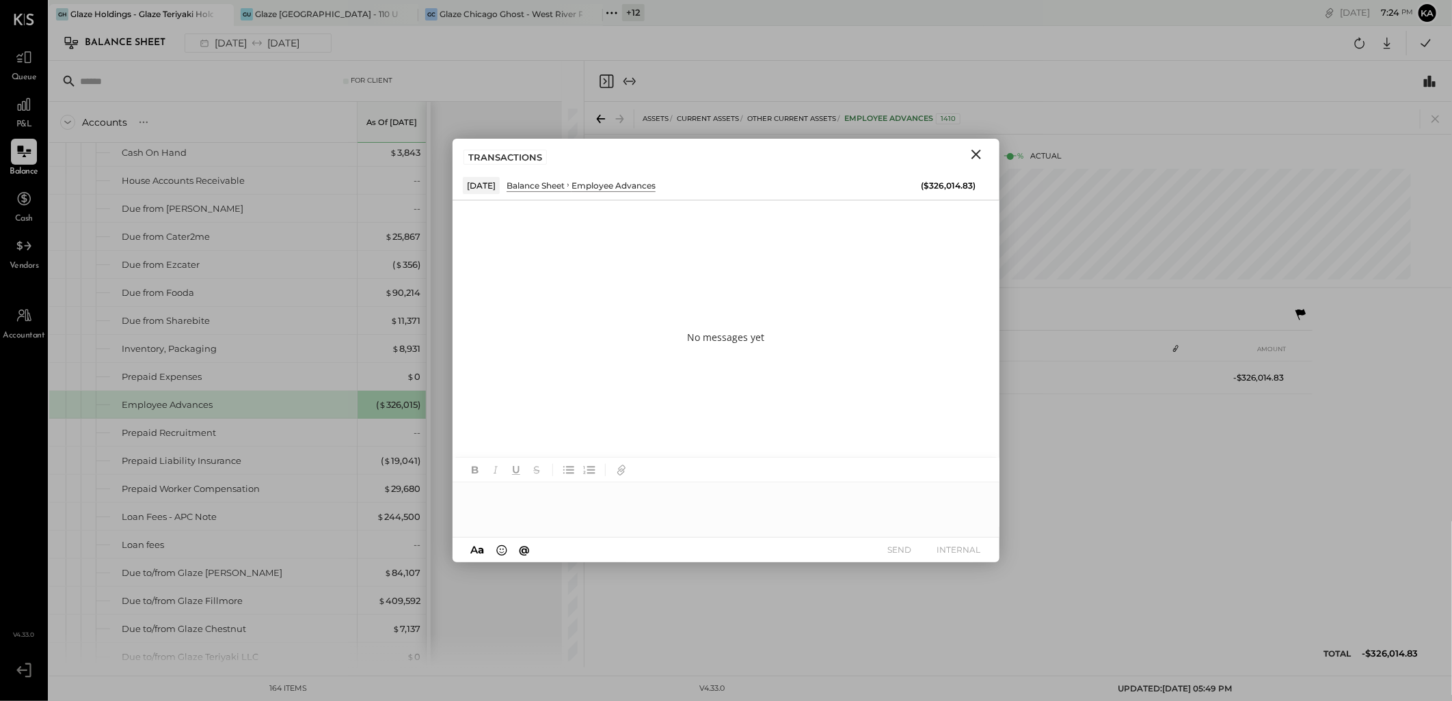
click at [581, 500] on div at bounding box center [725, 509] width 547 height 55
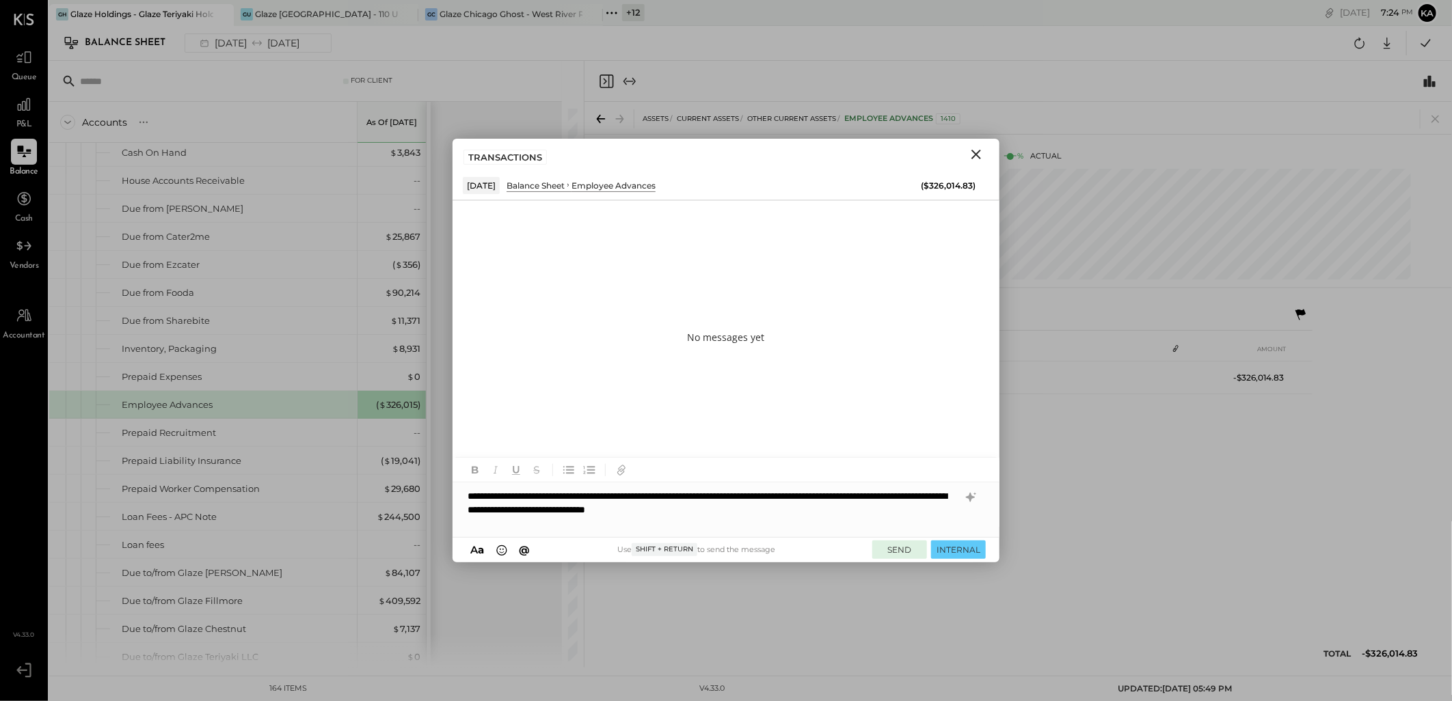
click at [898, 547] on button "SEND" at bounding box center [899, 550] width 55 height 18
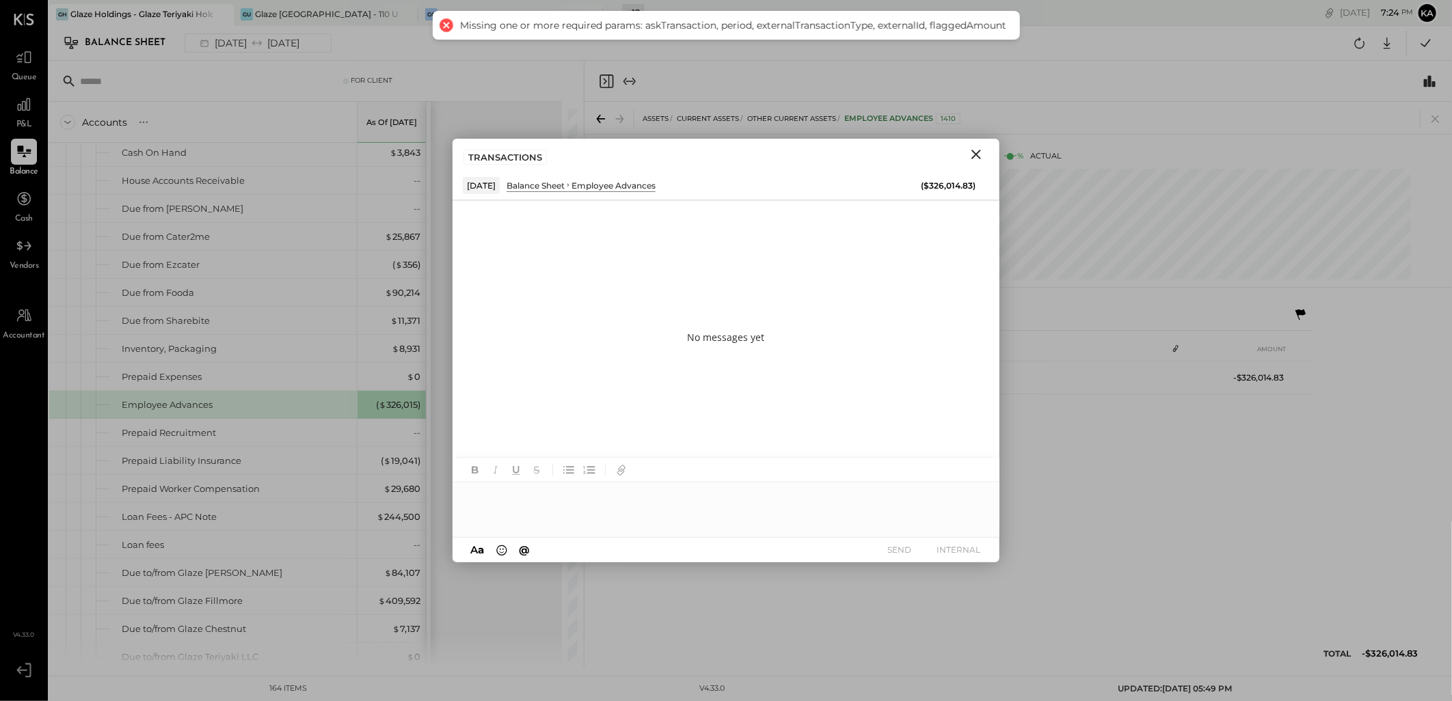
click at [972, 151] on icon "Close" at bounding box center [976, 155] width 10 height 10
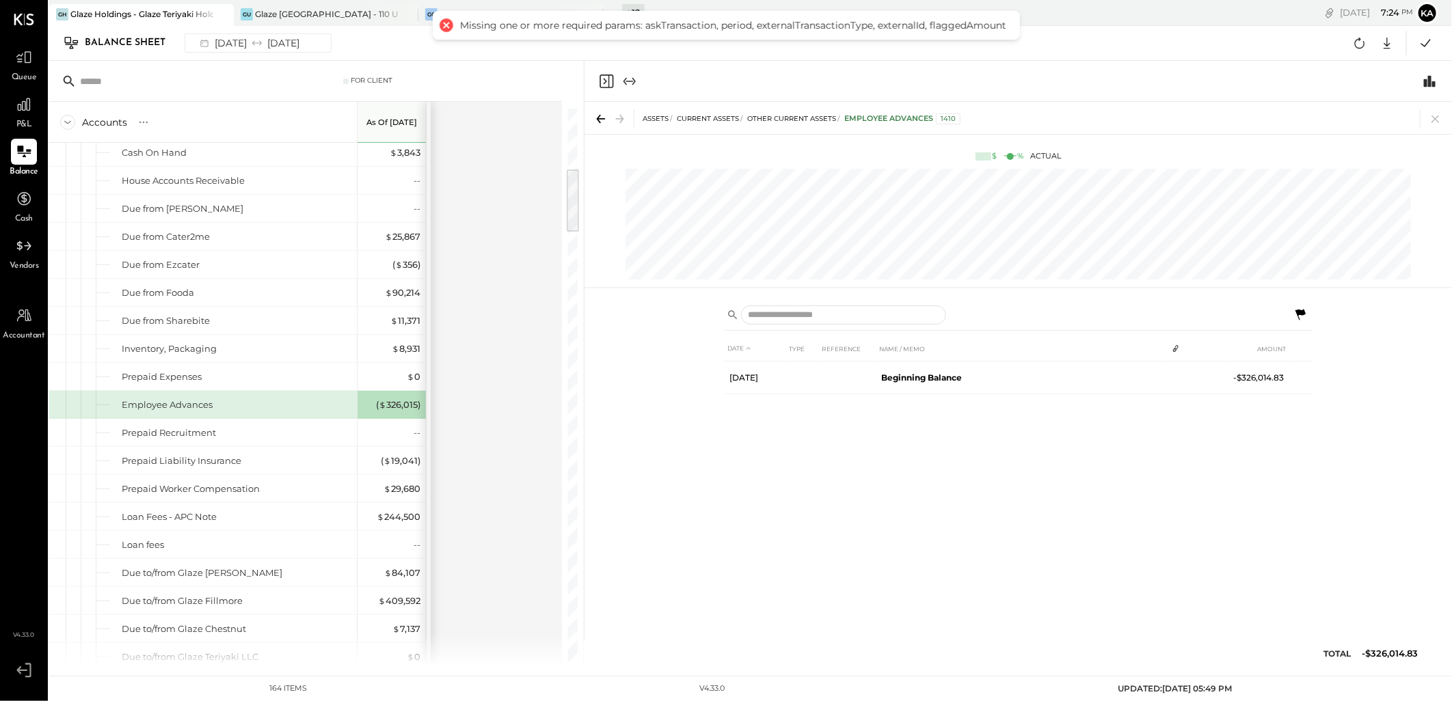
click at [1297, 310] on icon at bounding box center [1300, 314] width 10 height 11
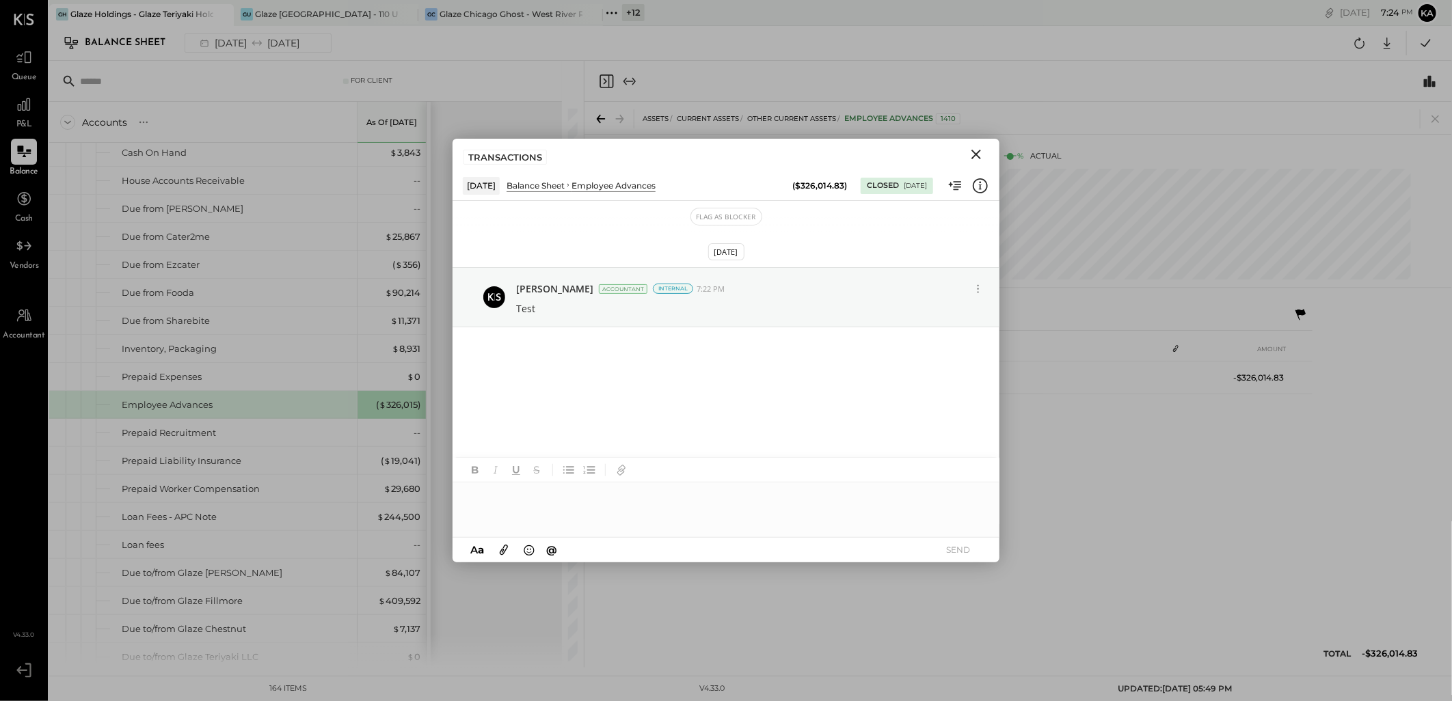
click at [519, 500] on div at bounding box center [725, 509] width 547 height 55
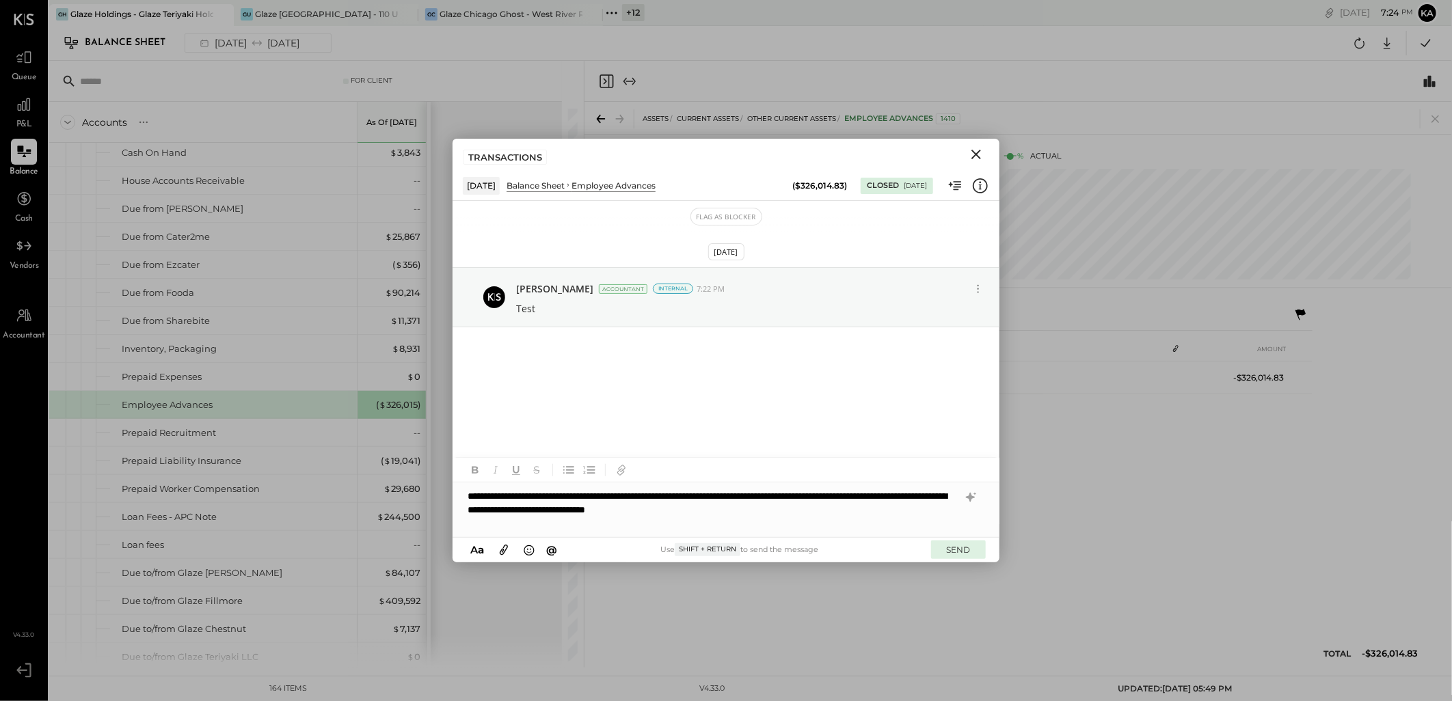
click at [966, 552] on button "SEND" at bounding box center [958, 550] width 55 height 18
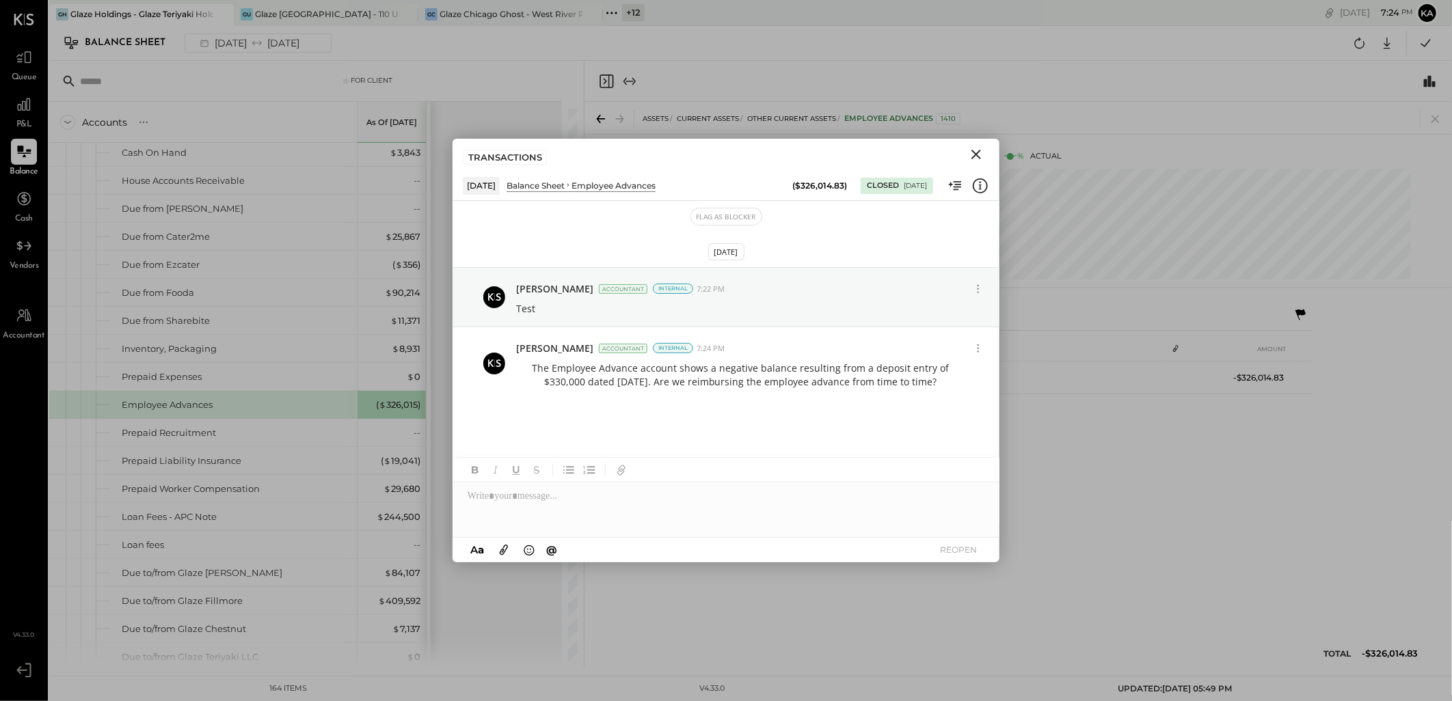
click at [977, 152] on icon "Close" at bounding box center [976, 154] width 16 height 16
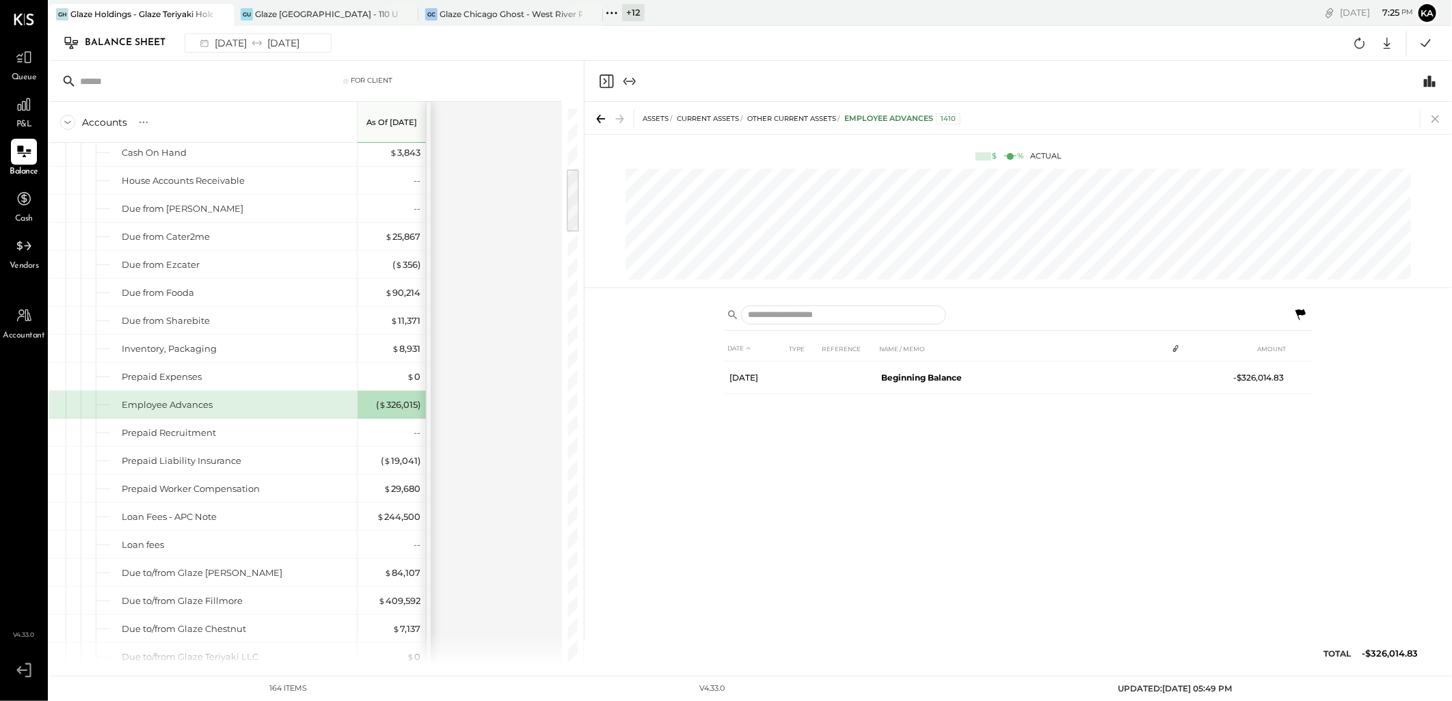
click at [1437, 120] on icon at bounding box center [1435, 119] width 8 height 8
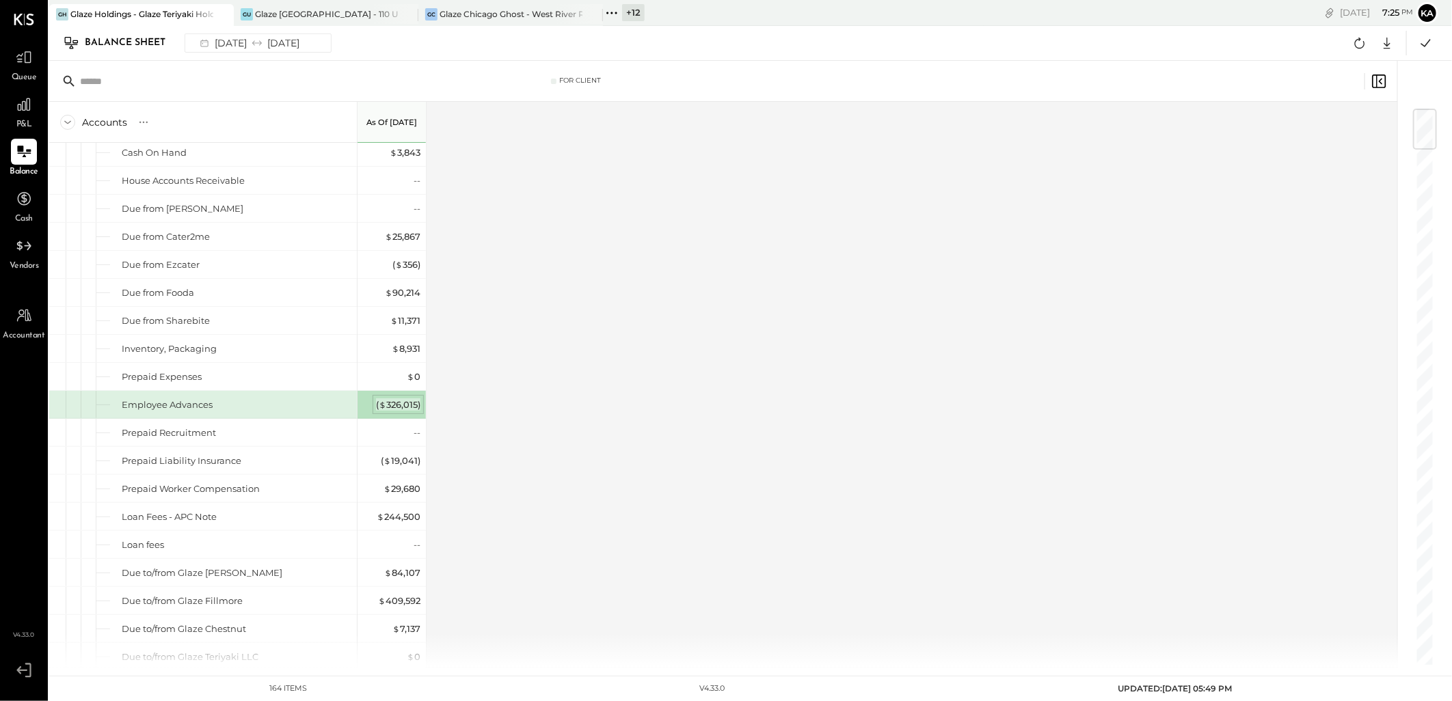
click at [402, 406] on div "( $ 326,015 )" at bounding box center [398, 404] width 44 height 13
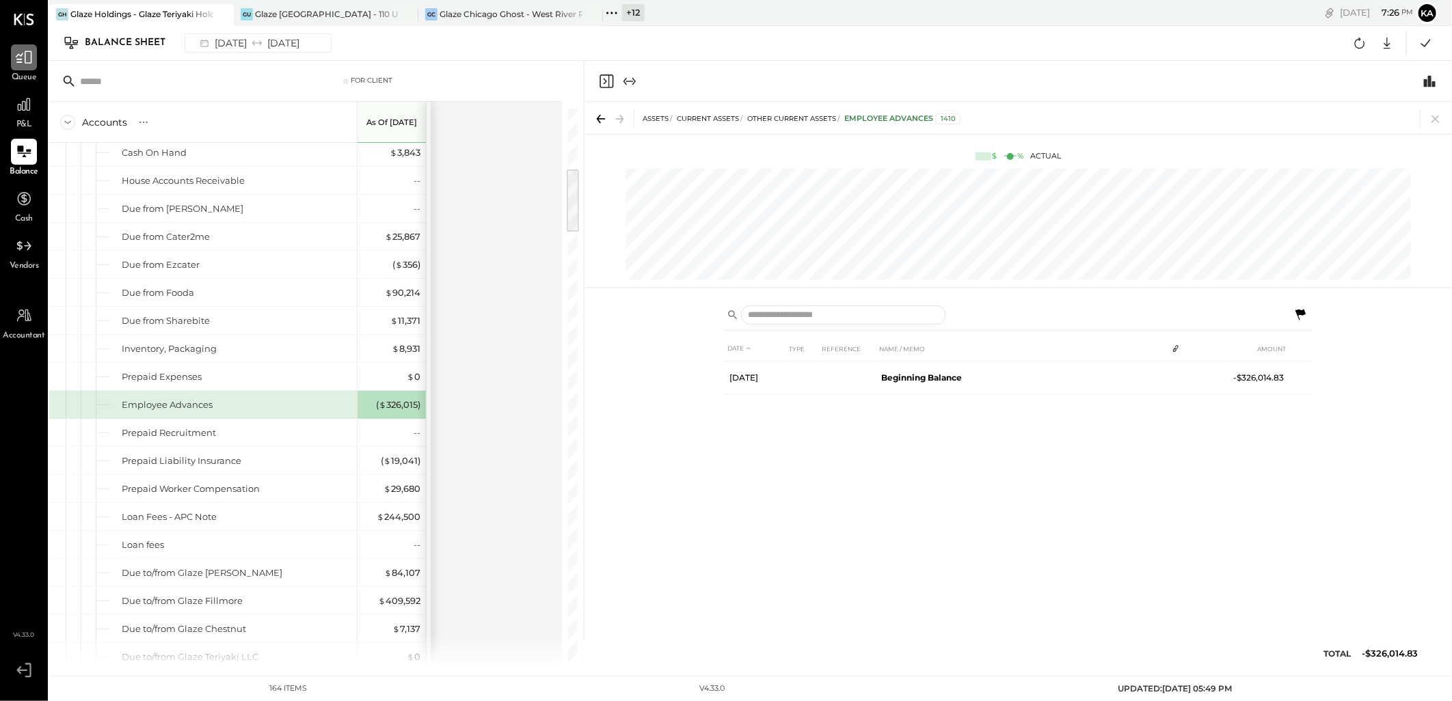
click at [26, 63] on icon at bounding box center [24, 57] width 16 height 13
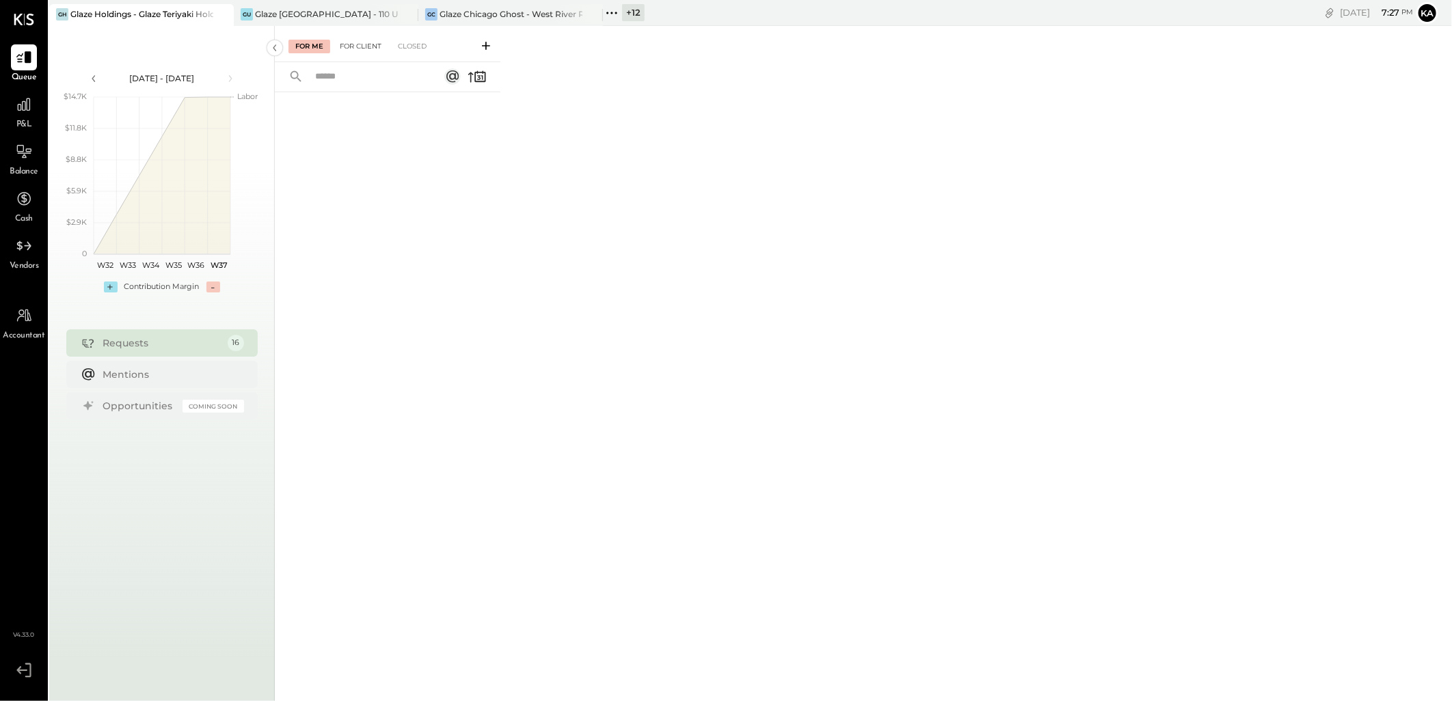
click at [369, 46] on div "For Client" at bounding box center [360, 47] width 55 height 14
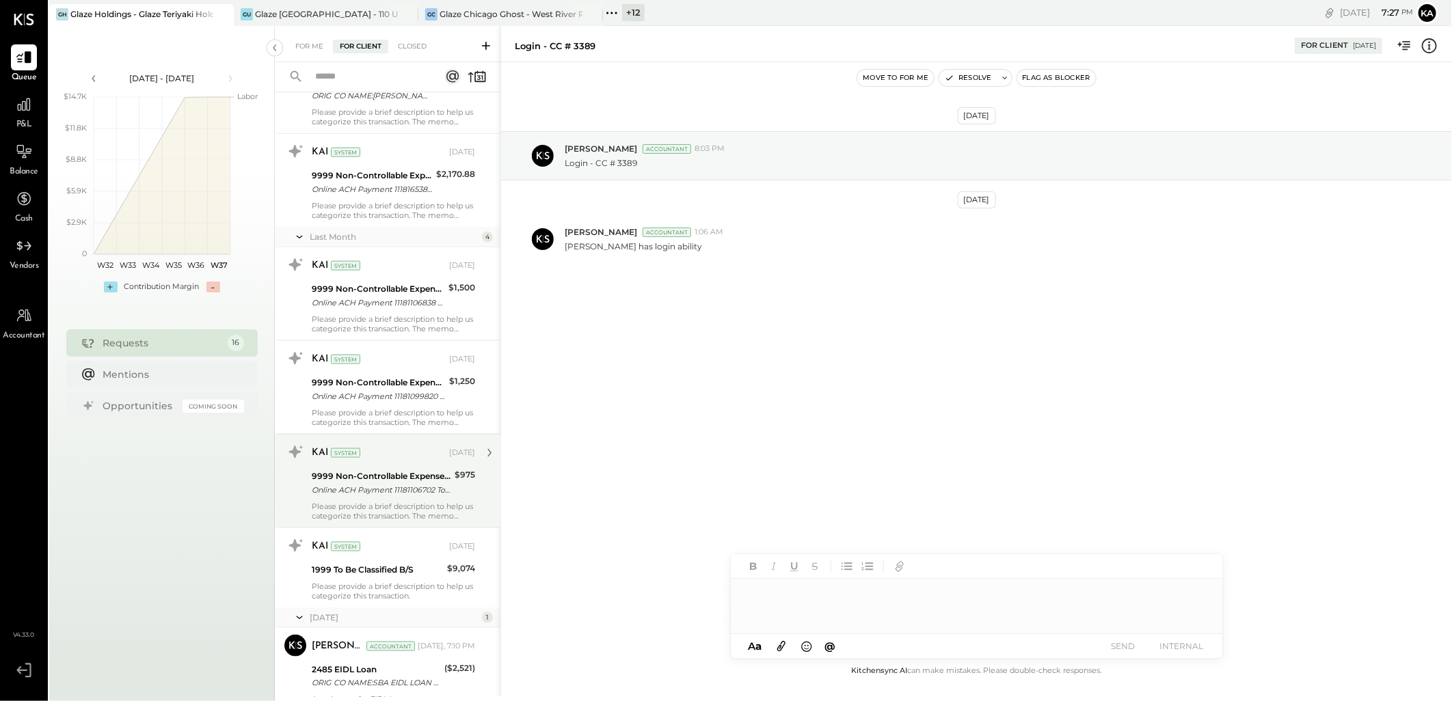
scroll to position [1096, 0]
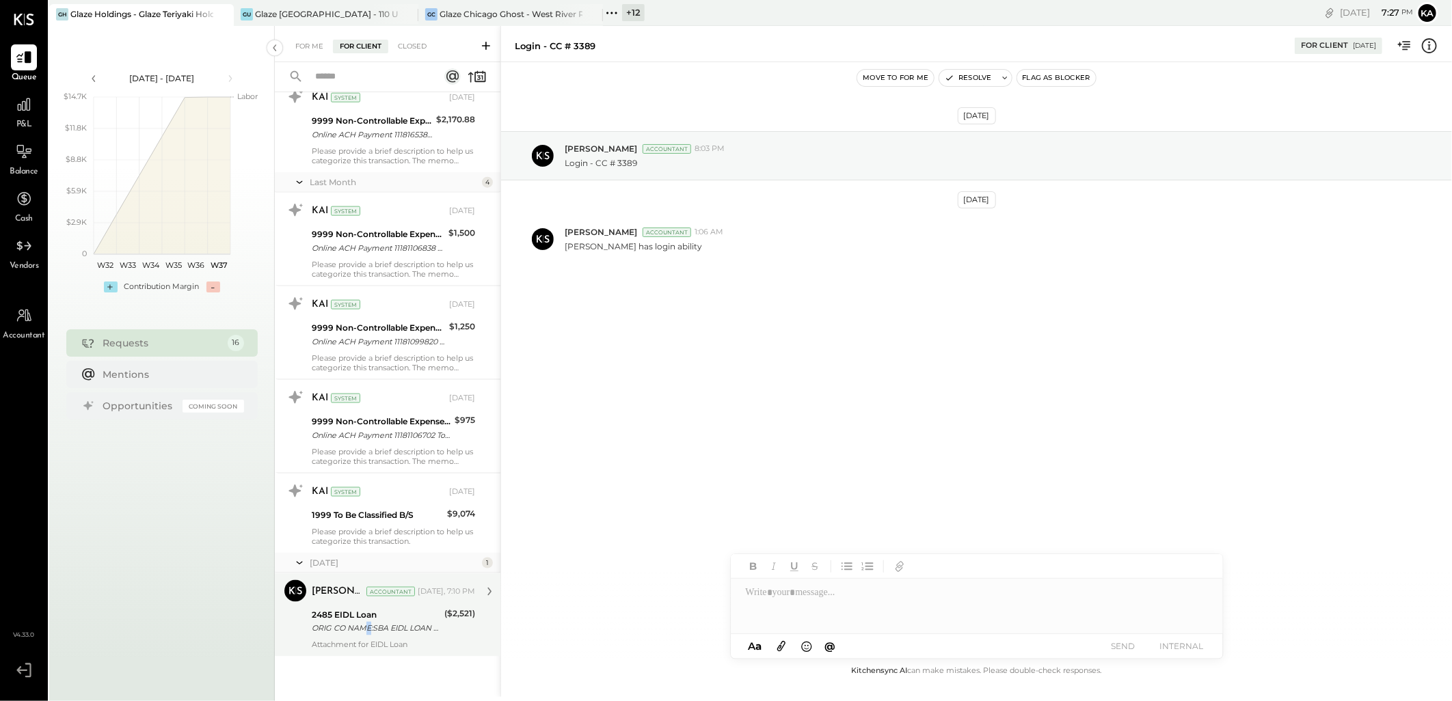
click at [366, 624] on div "ORIG CO NAME:SBA EIDL LOAN ORIG ID:7300000118 DESC DATE:250820 CO ENTRY DESCR:P…" at bounding box center [376, 629] width 128 height 14
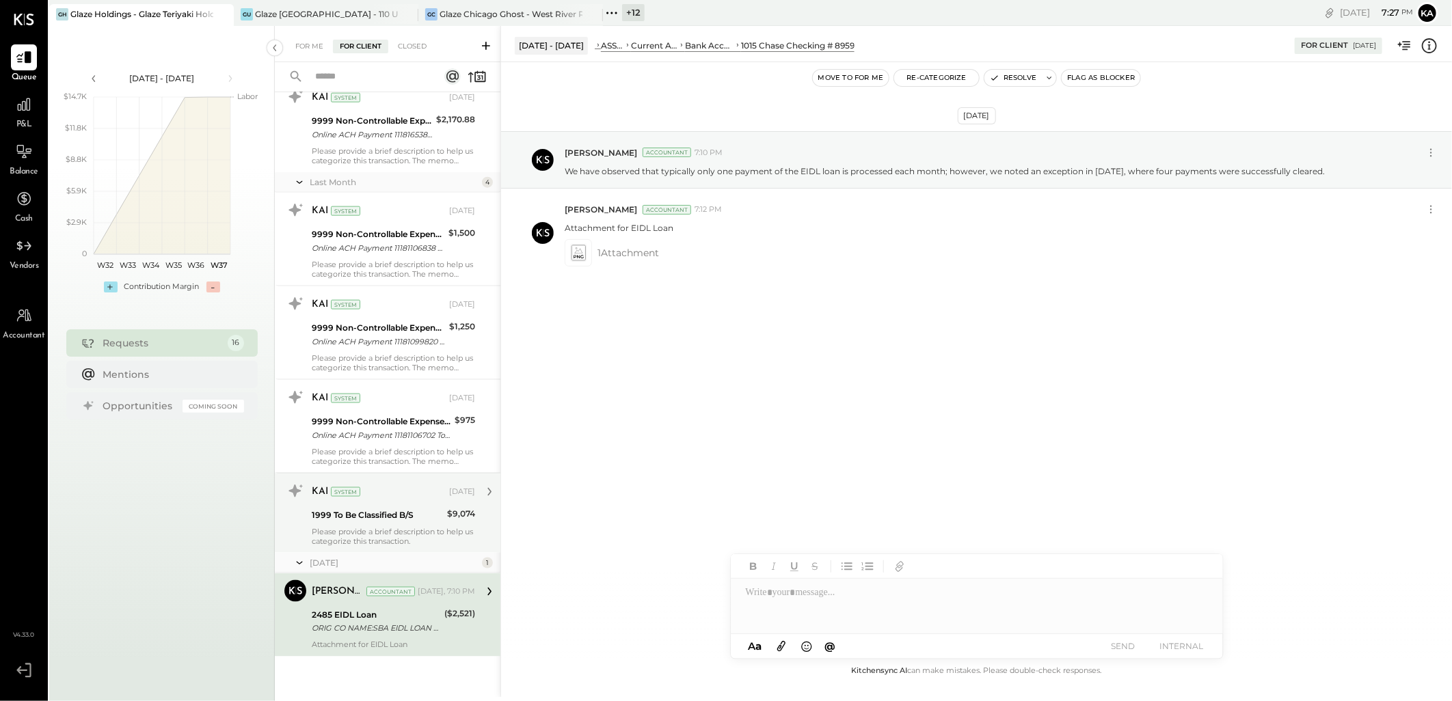
click at [400, 525] on div "KAI System Aug 21, 2025 1999 To Be Classified B/S $9,074 Please provide a brief…" at bounding box center [393, 513] width 163 height 66
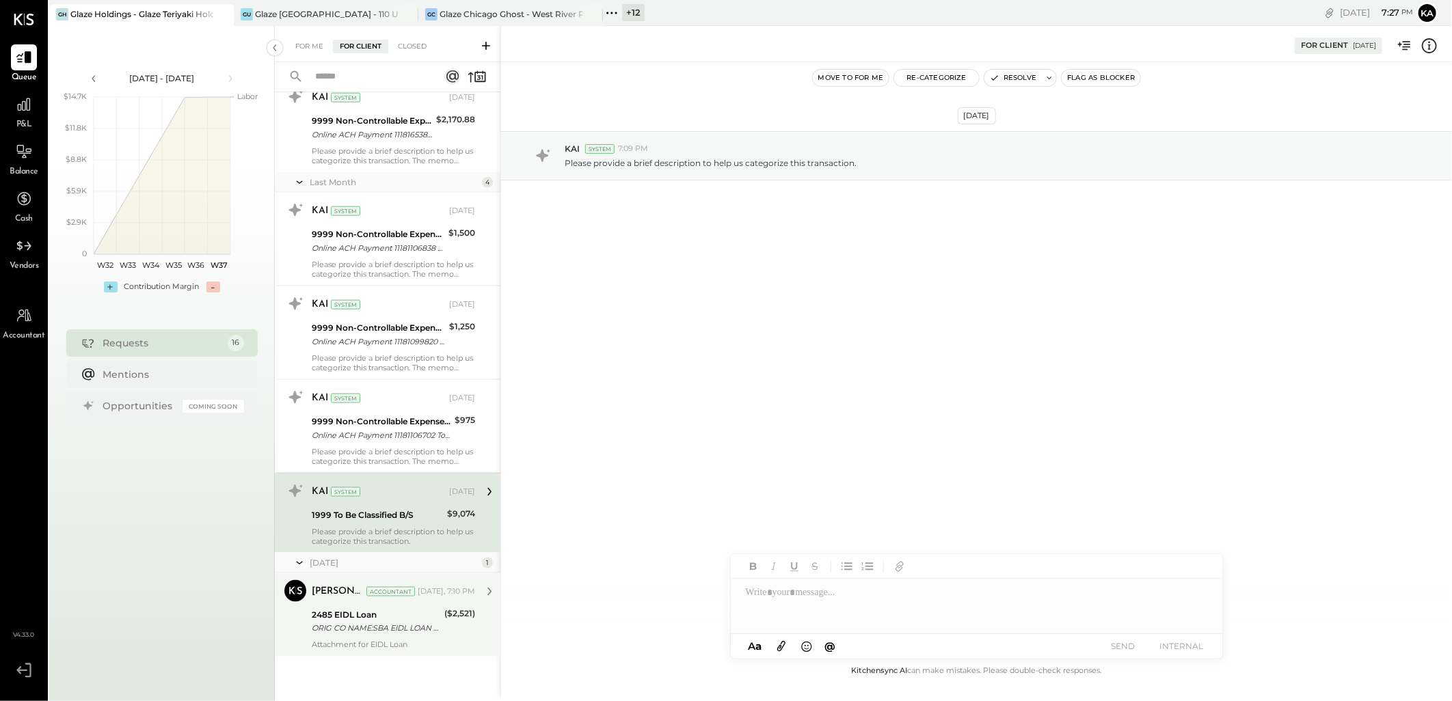
click at [387, 614] on div "2485 EIDL Loan" at bounding box center [376, 615] width 128 height 14
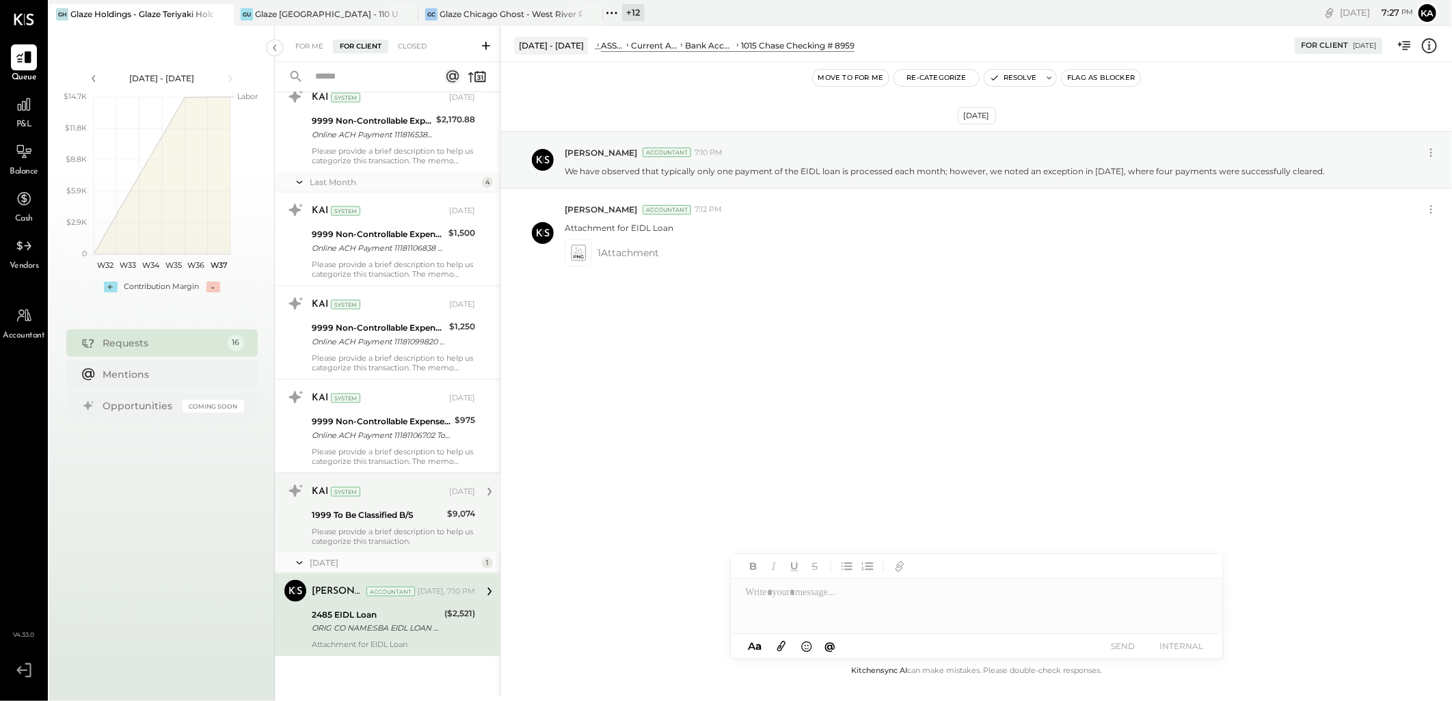
click at [385, 530] on div "Please provide a brief description to help us categorize this transaction." at bounding box center [393, 536] width 163 height 19
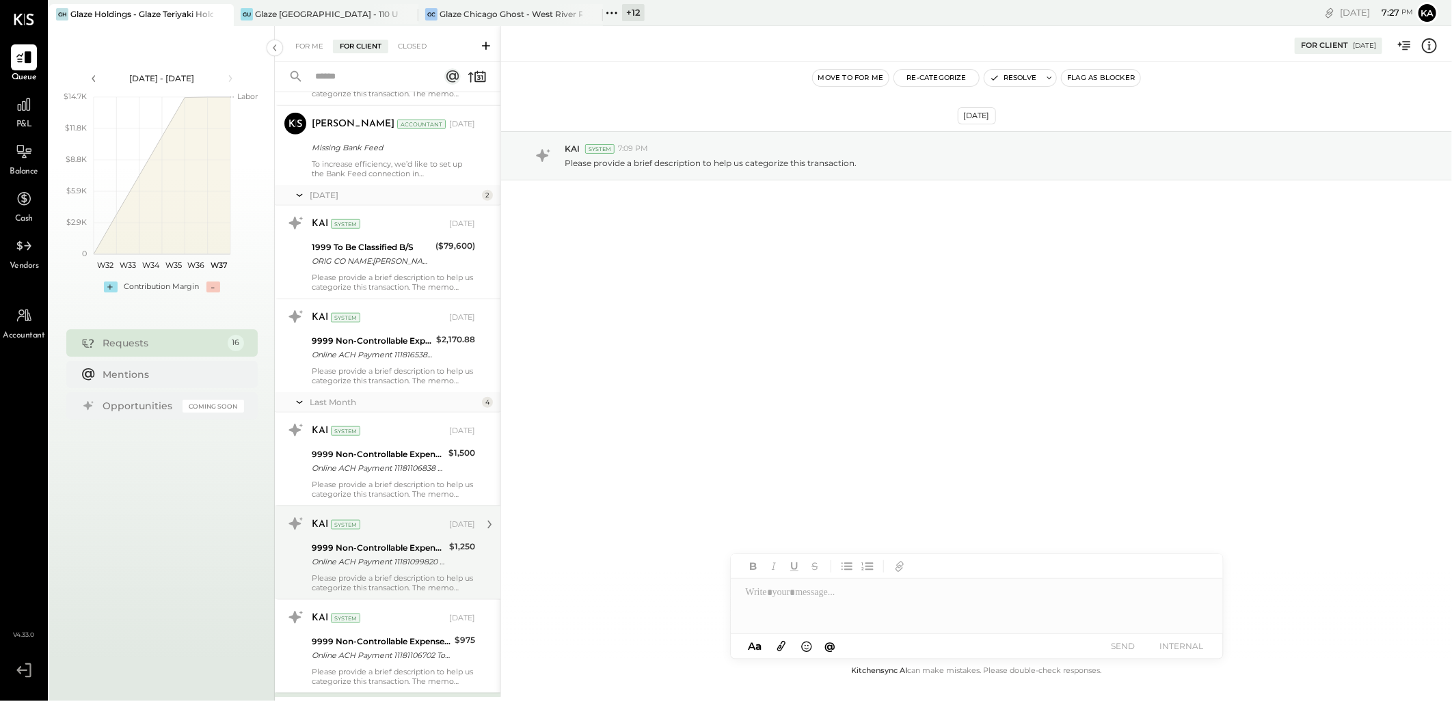
scroll to position [869, 0]
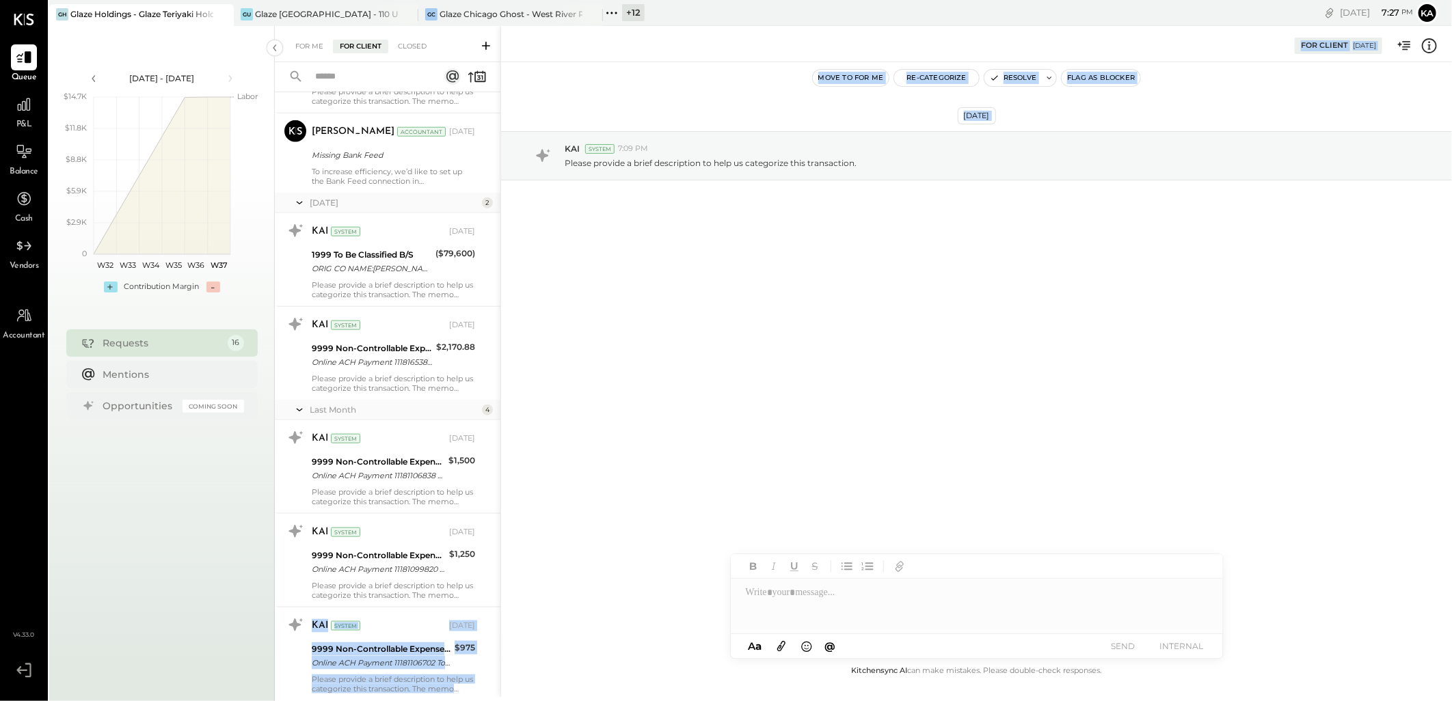
drag, startPoint x: 497, startPoint y: 539, endPoint x: 517, endPoint y: 303, distance: 236.6
click at [517, 303] on div "For Me For Client Closed Urgent Blockers June 25 1 Meghna Chavda Accountant Meg…" at bounding box center [863, 361] width 1177 height 671
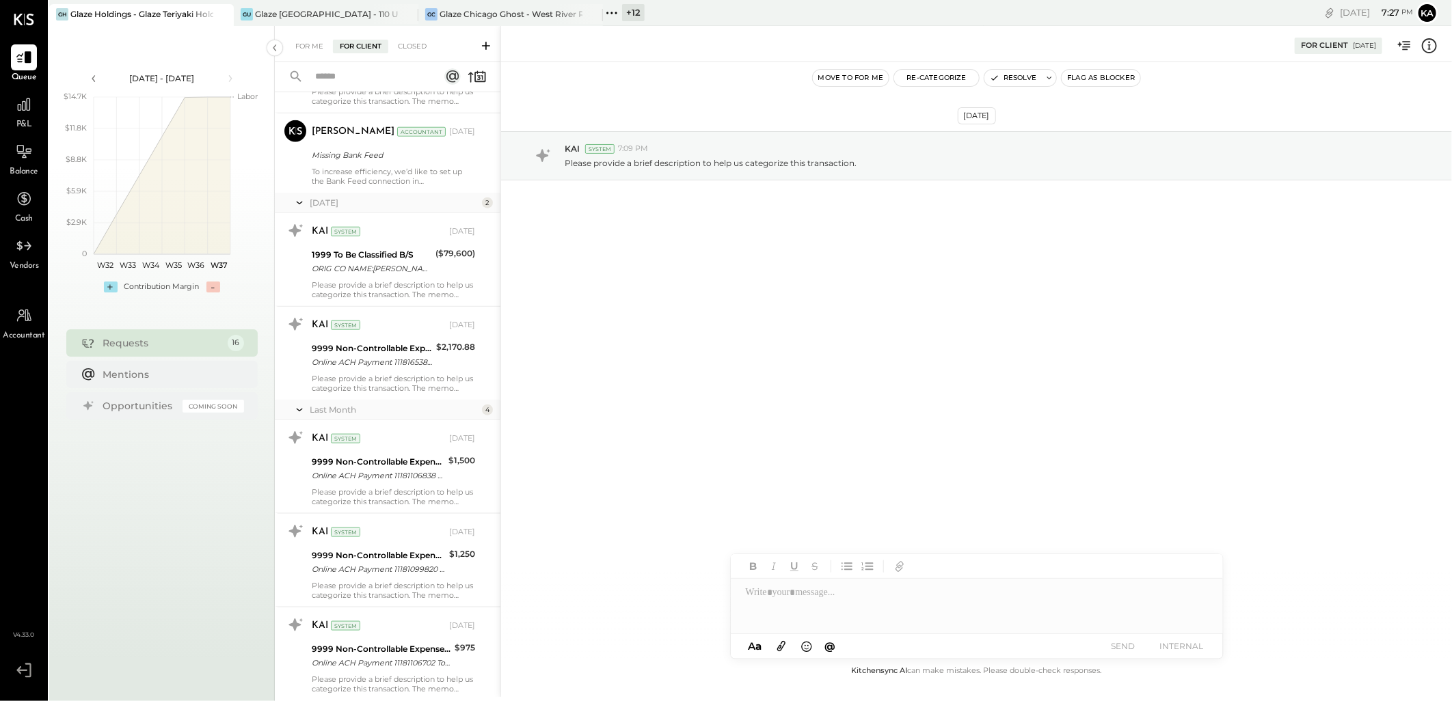
drag, startPoint x: 517, startPoint y: 303, endPoint x: 565, endPoint y: 420, distance: 126.5
click at [565, 420] on div "Aug 21st, 2025 KAI System 7:09 PM Please provide a brief description to help us…" at bounding box center [976, 362] width 951 height 601
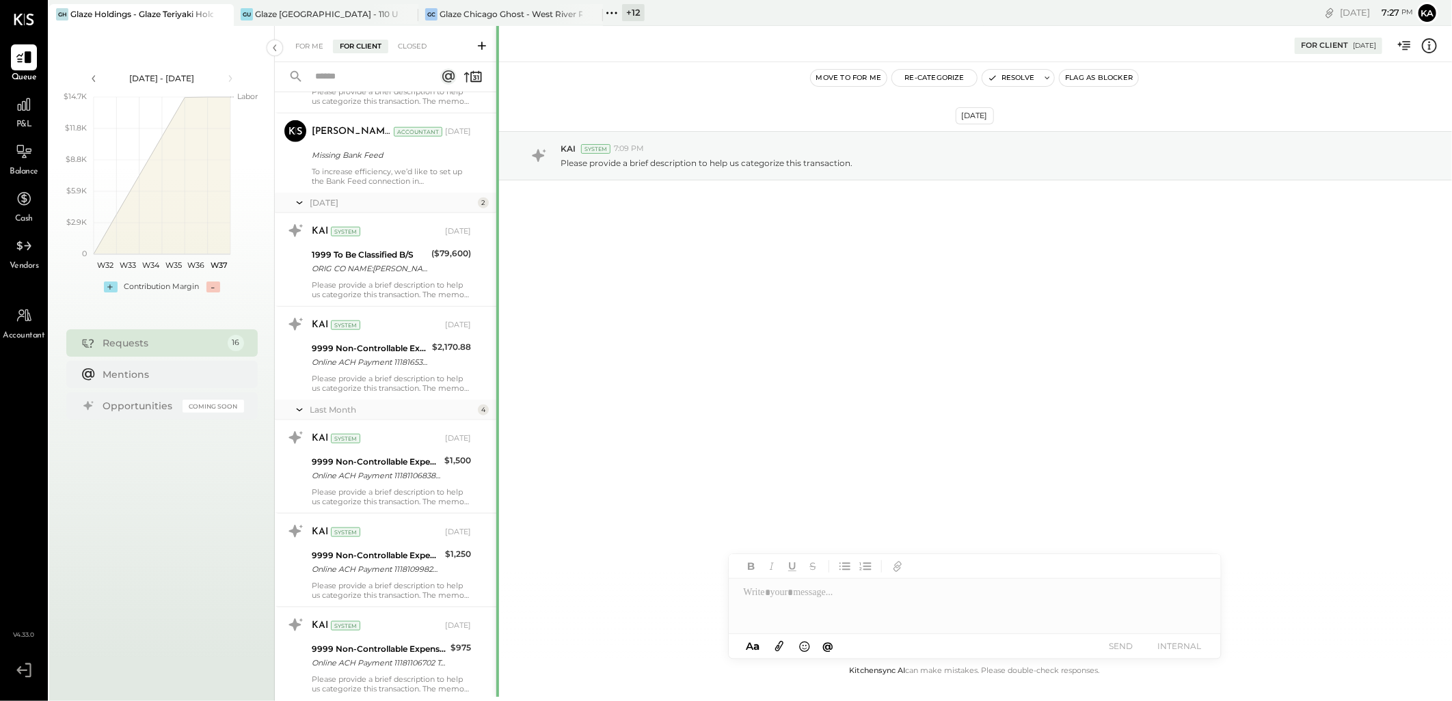
drag, startPoint x: 501, startPoint y: 433, endPoint x: 497, endPoint y: 472, distance: 39.8
click at [497, 472] on div at bounding box center [497, 697] width 3 height 1342
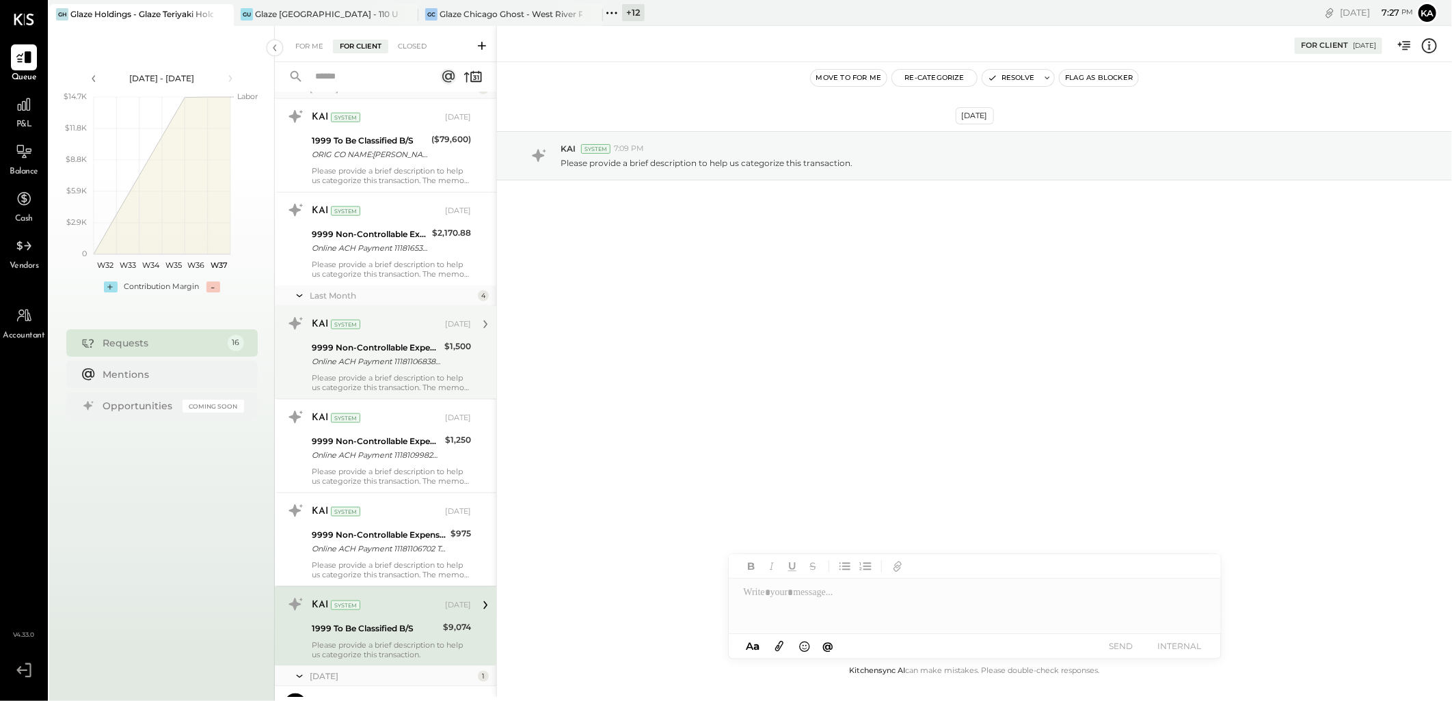
scroll to position [1096, 0]
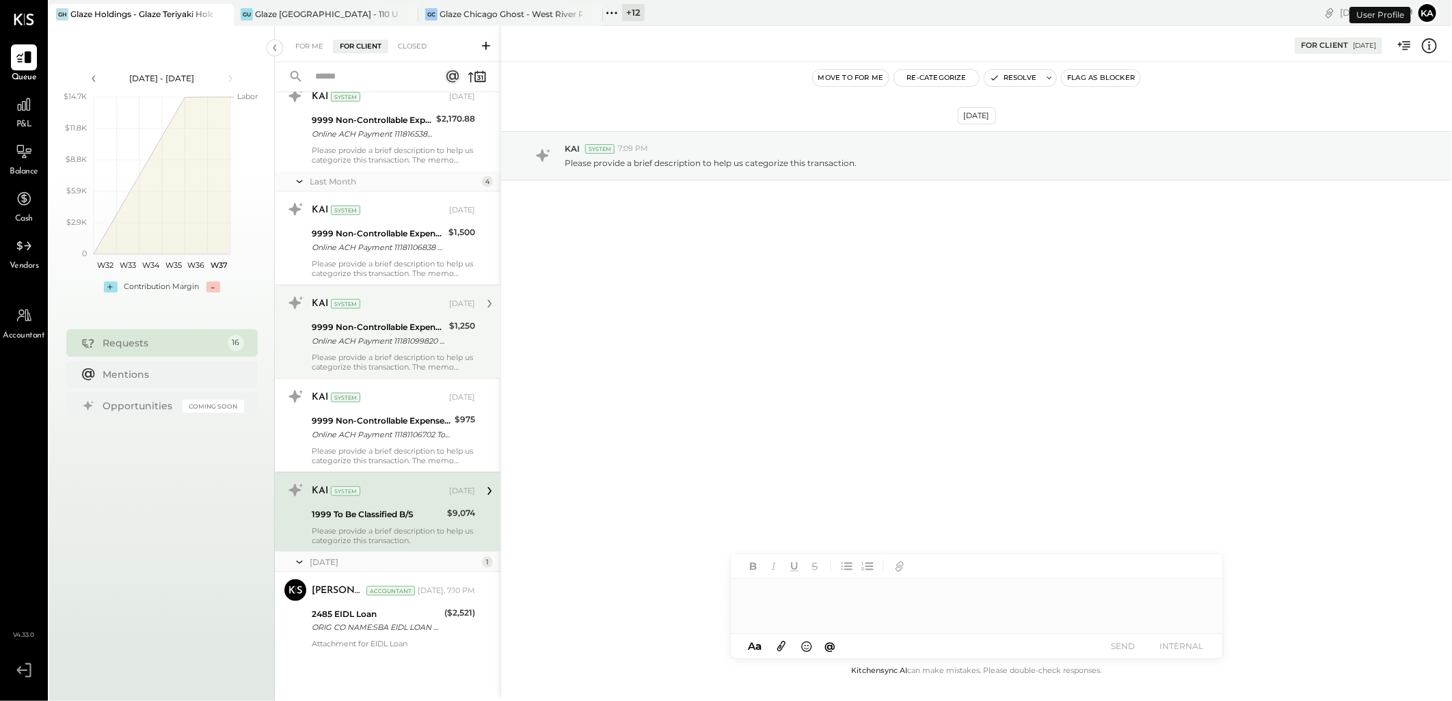
scroll to position [1096, 0]
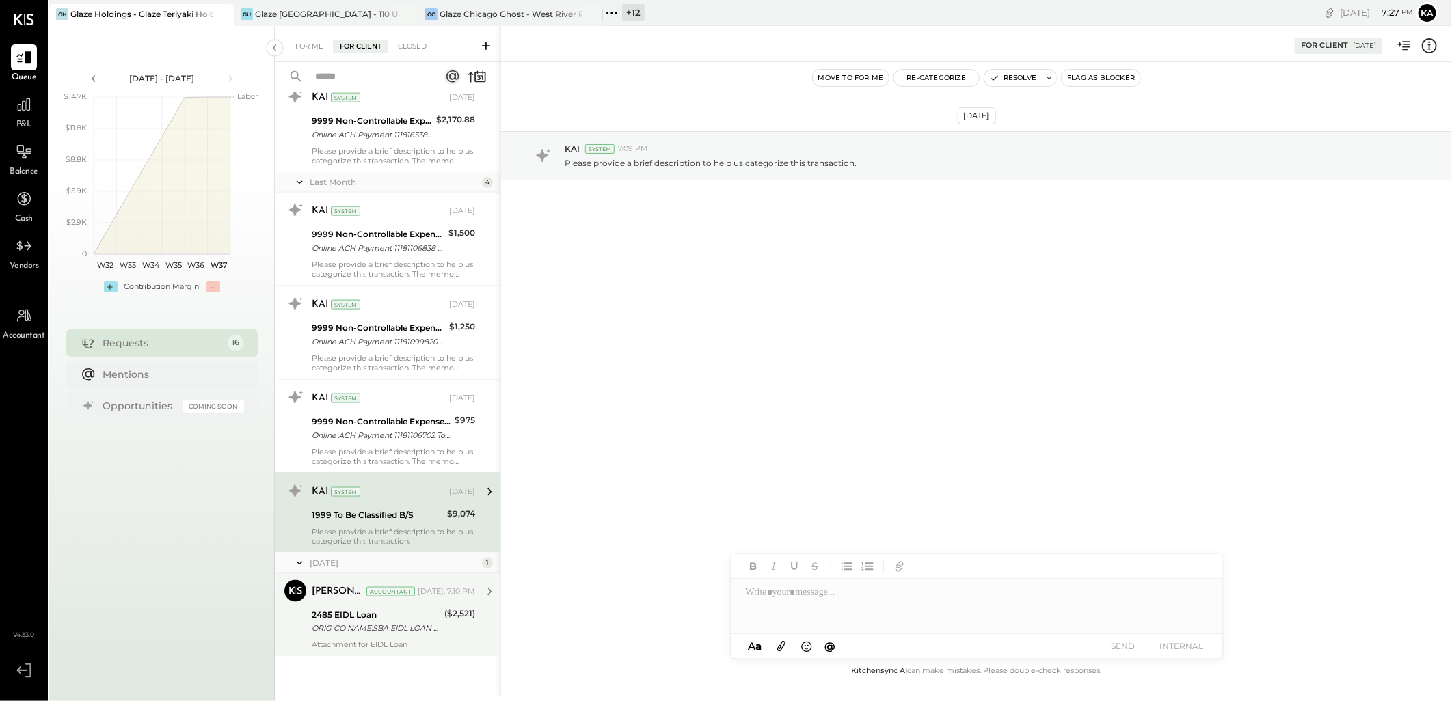
click at [355, 608] on div "2485 EIDL Loan" at bounding box center [376, 615] width 128 height 14
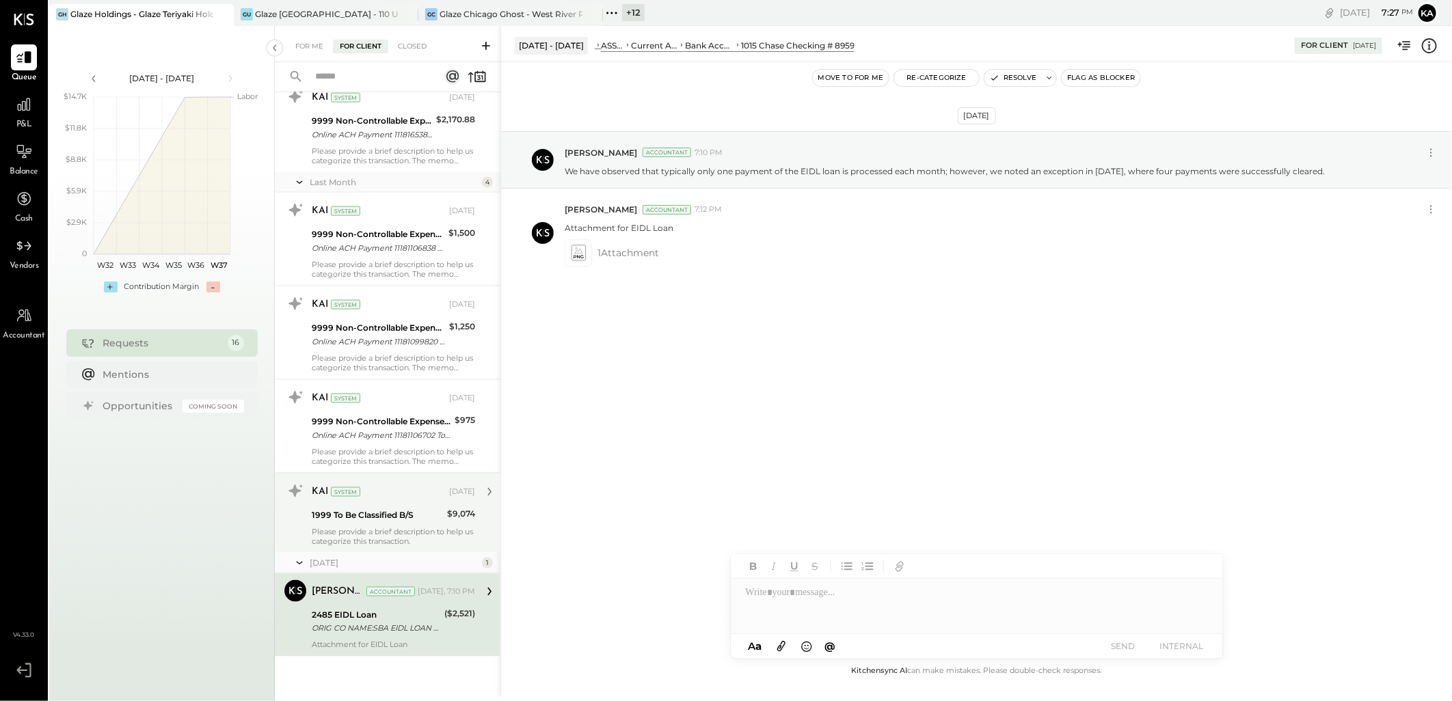
click at [370, 529] on div "Please provide a brief description to help us categorize this transaction." at bounding box center [393, 536] width 163 height 19
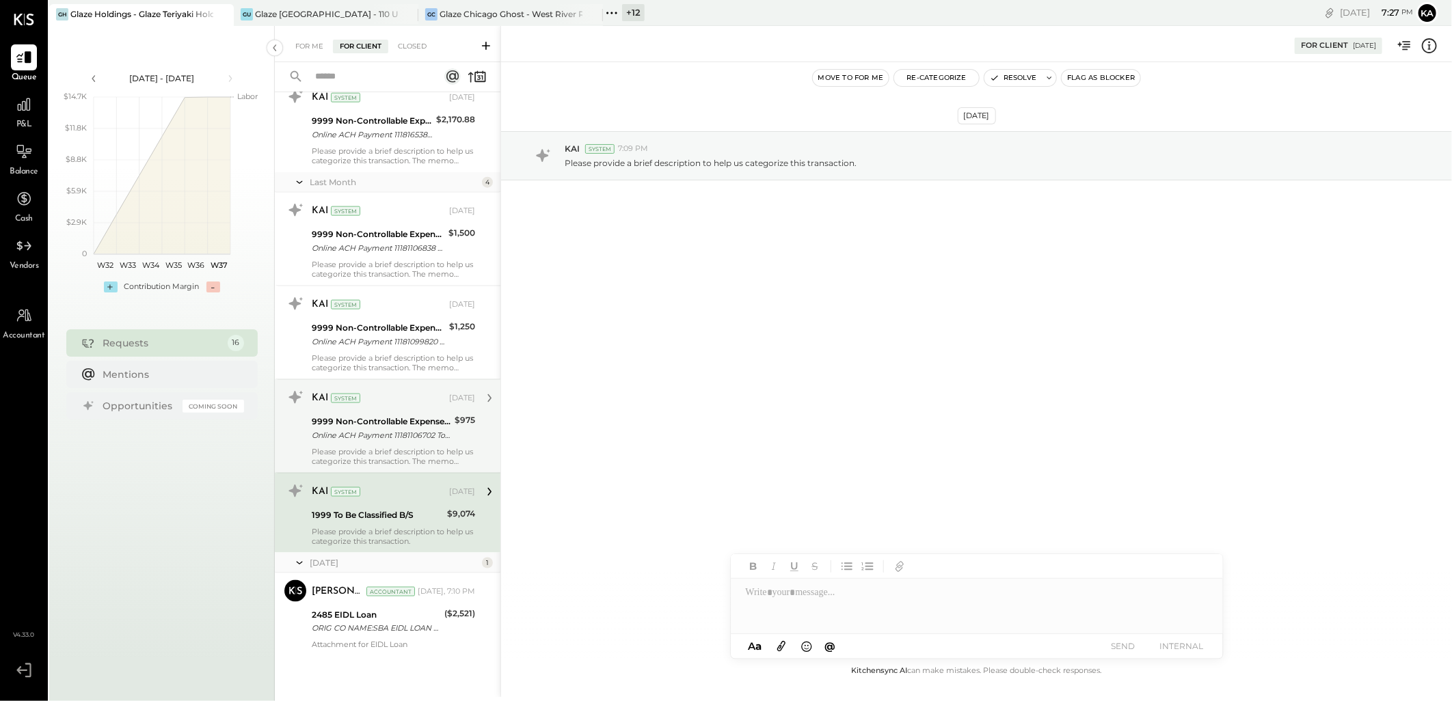
click at [381, 439] on div "Online ACH Payment 11181106702 To MichaelKatz (_#####7602)" at bounding box center [381, 436] width 139 height 14
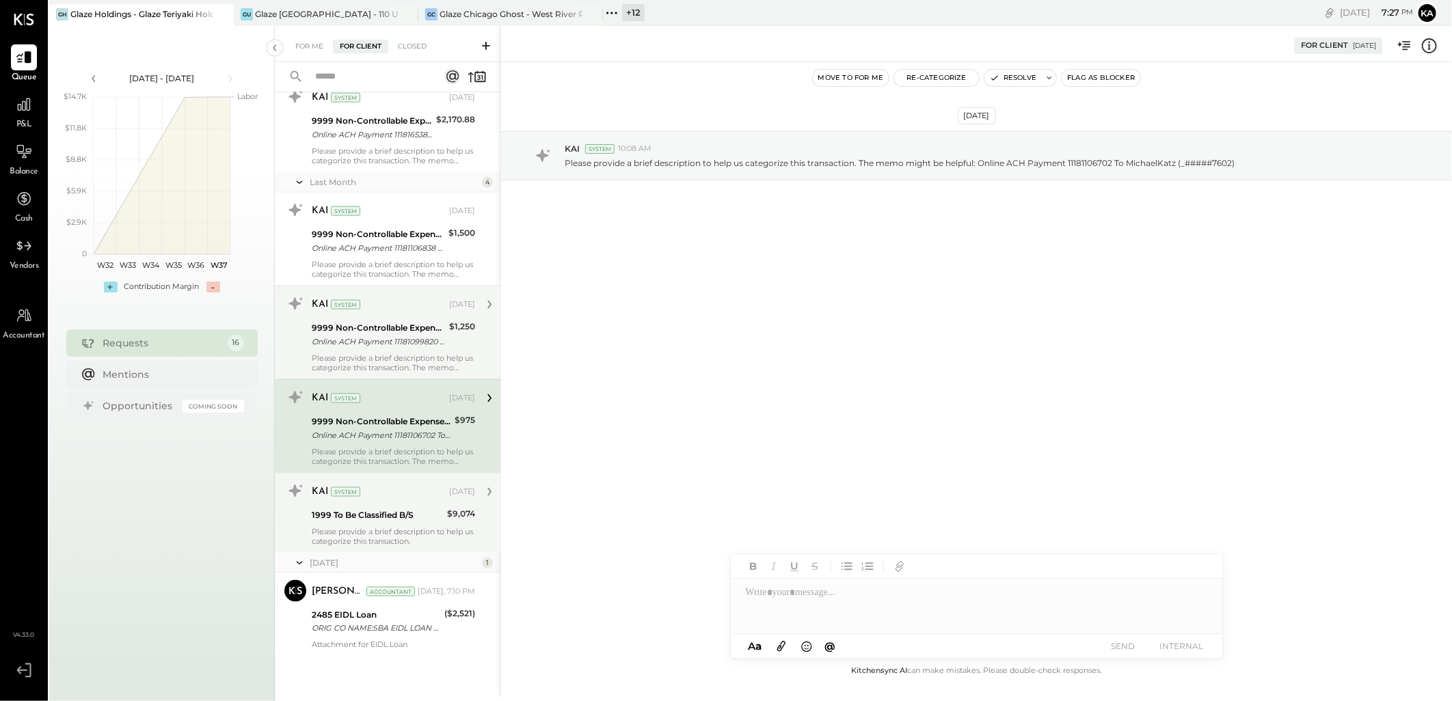
click at [415, 350] on div "KAI System [DATE] 9999 Non-Controllable Expenses:Other Income and Expenses:To b…" at bounding box center [393, 332] width 163 height 79
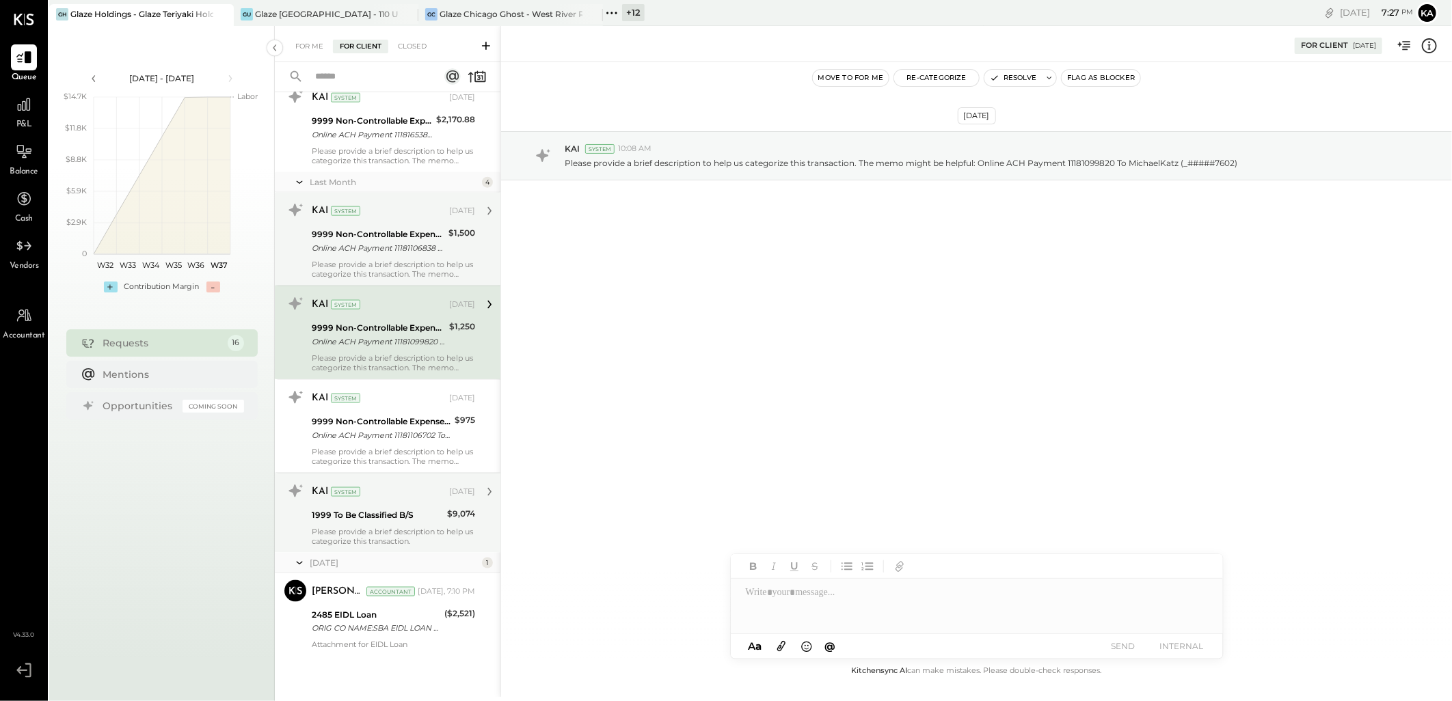
click at [413, 264] on div "Please provide a brief description to help us categorize this transaction. The …" at bounding box center [393, 269] width 163 height 19
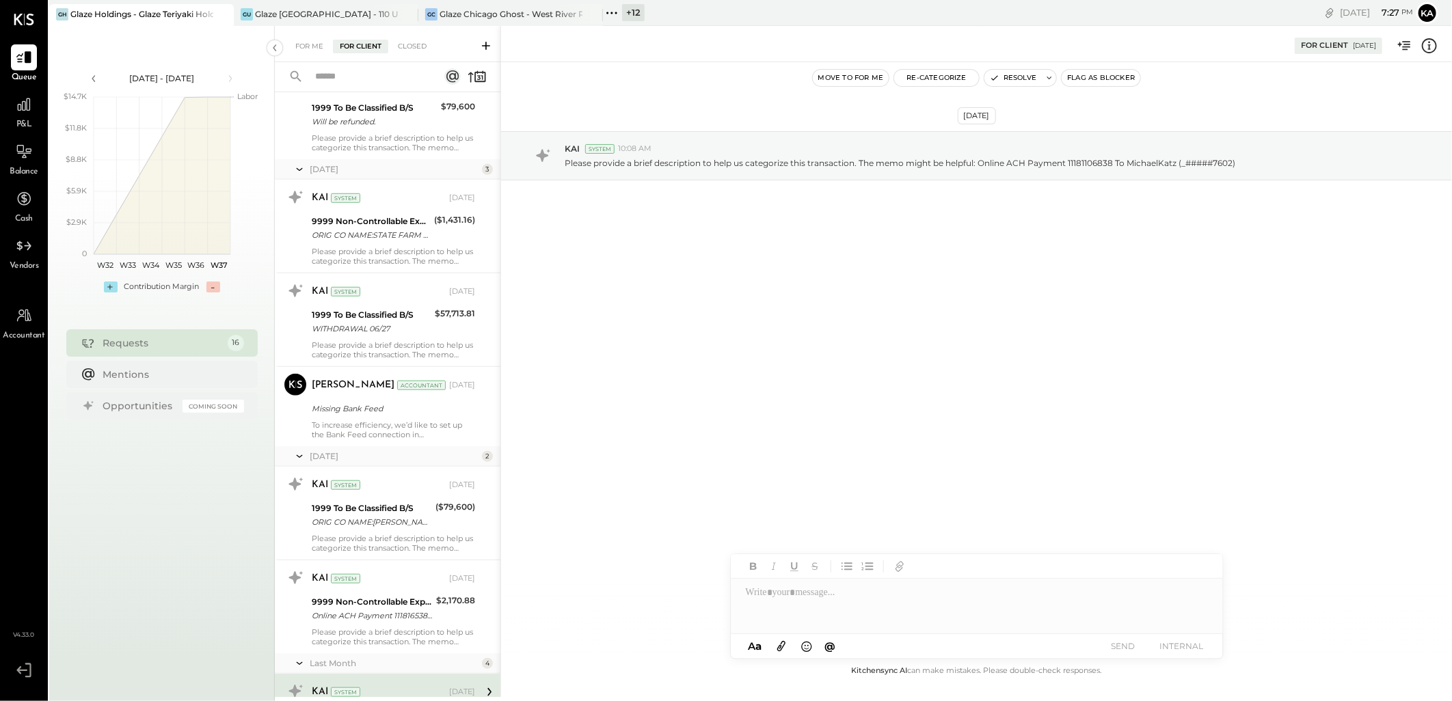
scroll to position [1096, 0]
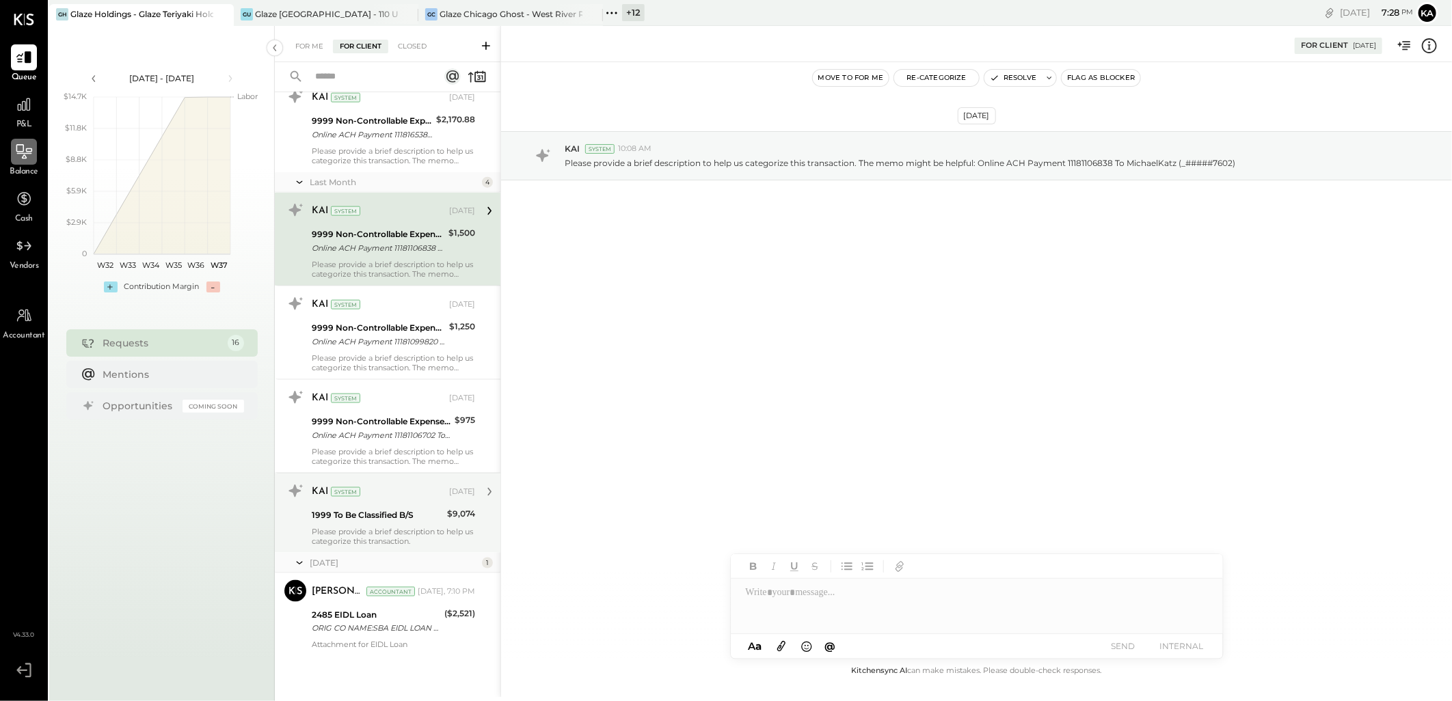
click at [16, 152] on icon at bounding box center [24, 152] width 18 height 18
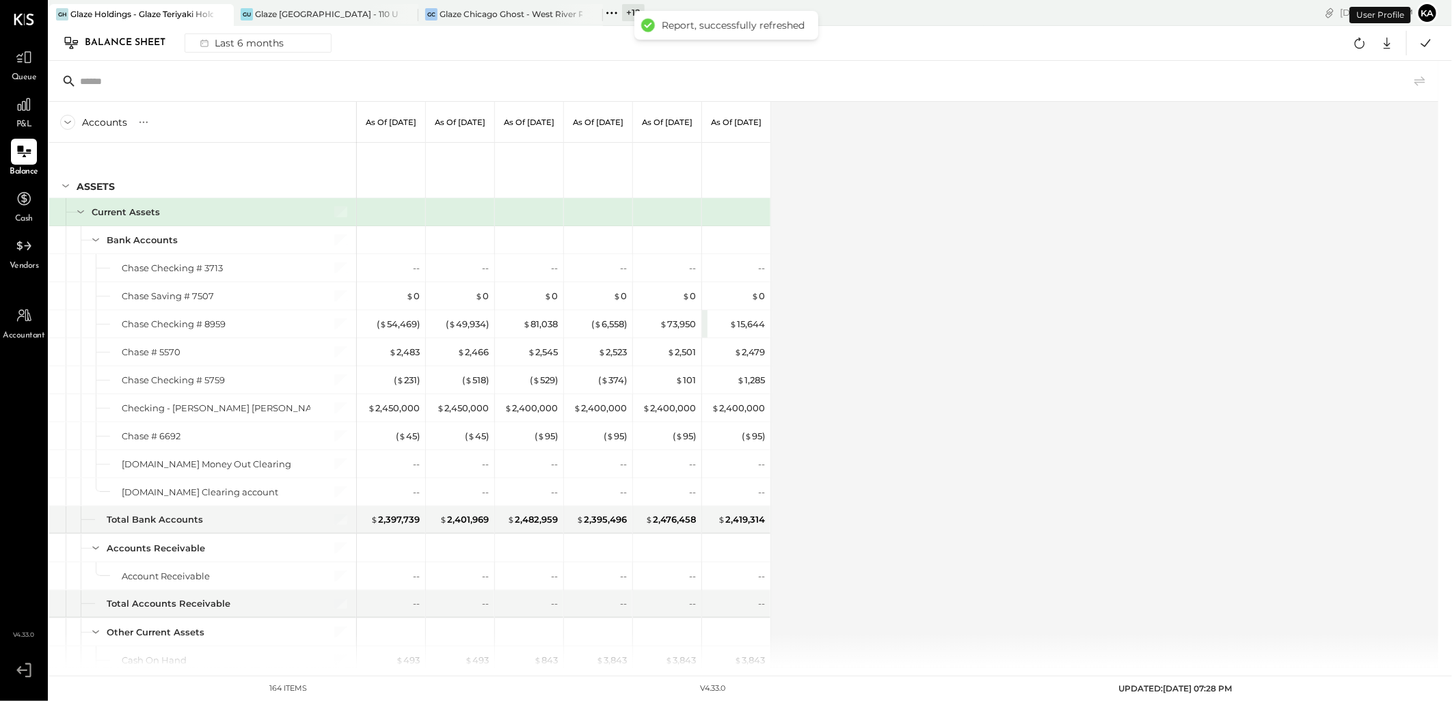
click at [1073, 394] on div "Accounts S GL As of [DATE] As of [DATE] As of [DATE] As of [DATE] As of [DATE] …" at bounding box center [744, 385] width 1391 height 566
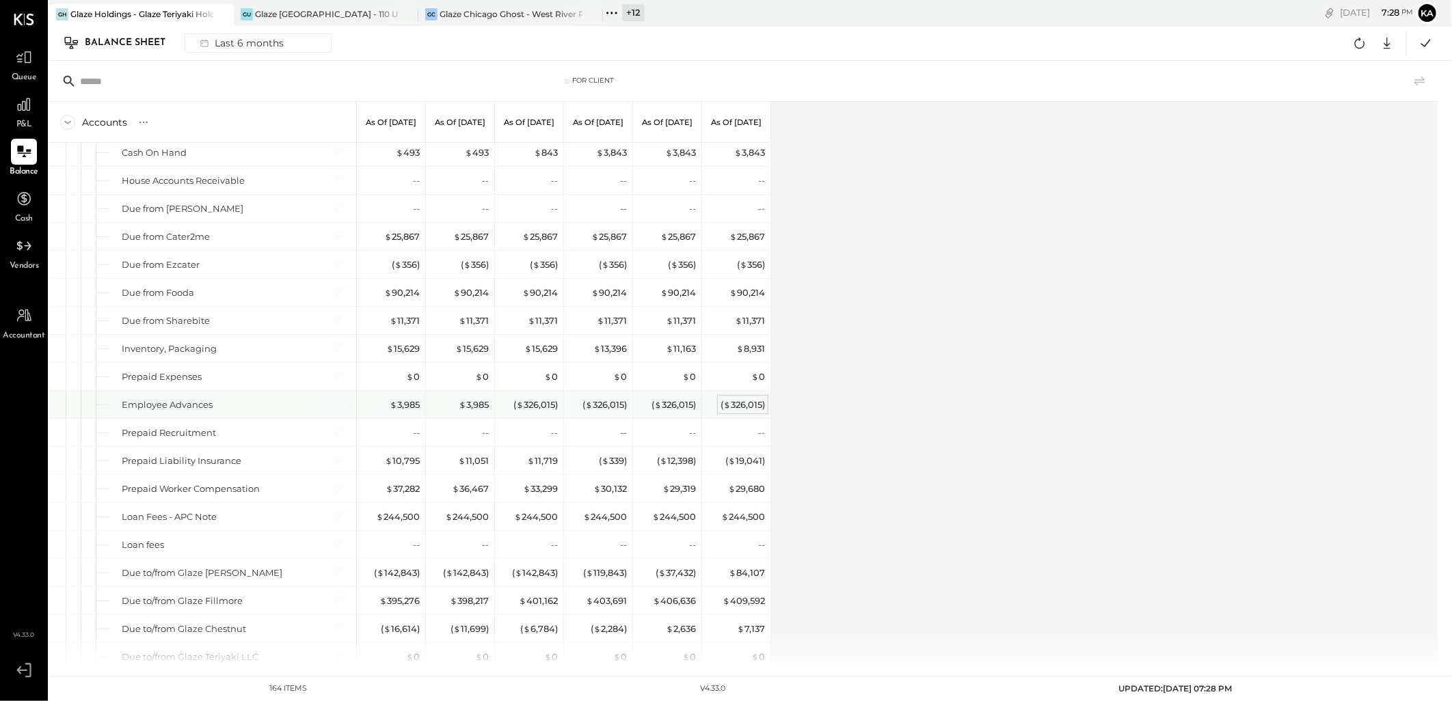
click at [748, 403] on div "( $ 326,015 )" at bounding box center [742, 404] width 44 height 13
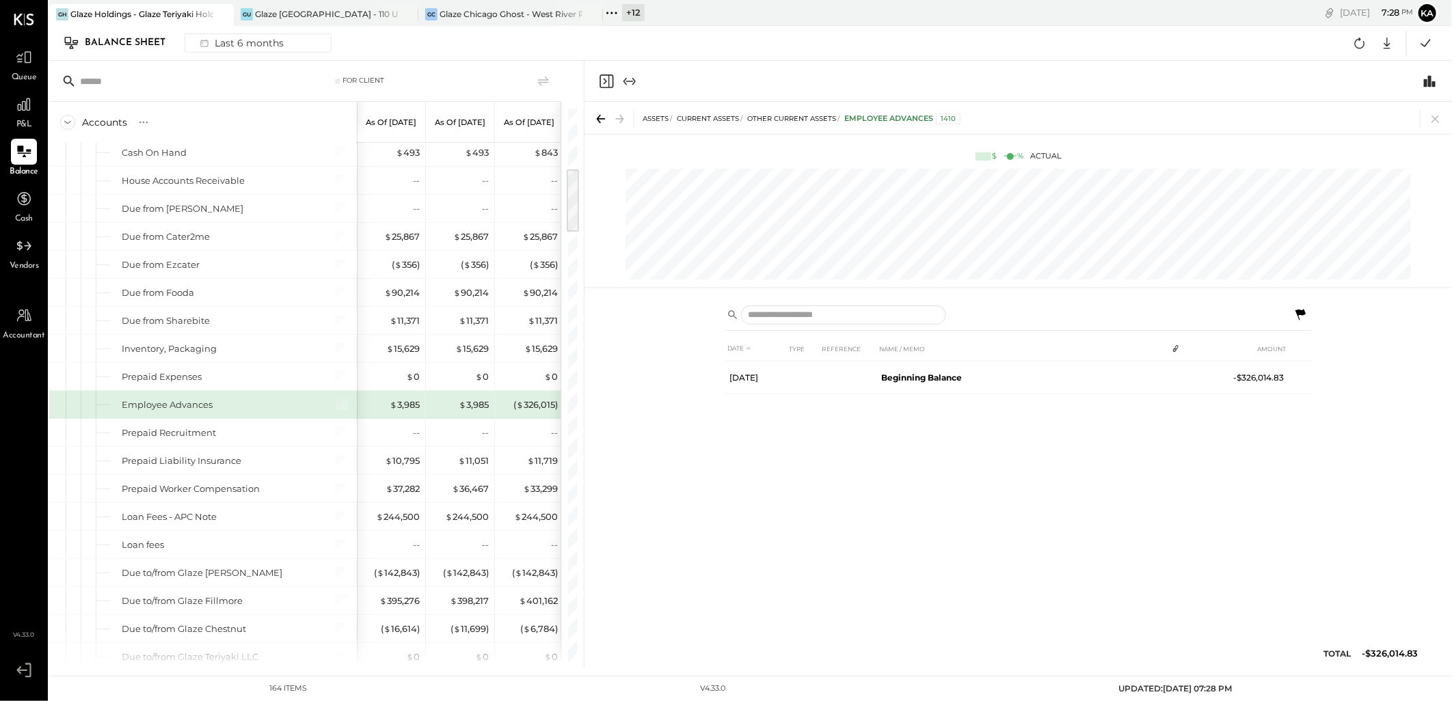
click at [1295, 313] on icon at bounding box center [1300, 315] width 16 height 16
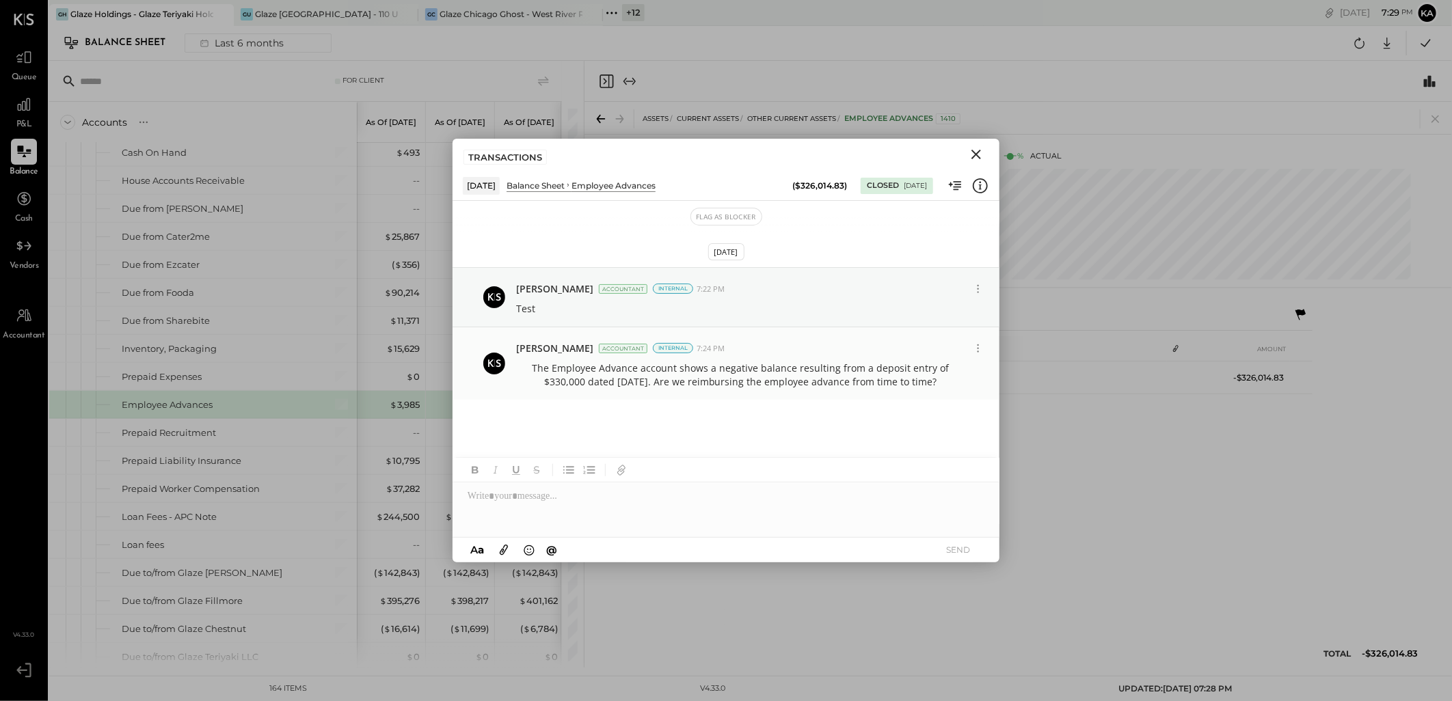
drag, startPoint x: 517, startPoint y: 366, endPoint x: 928, endPoint y: 394, distance: 412.4
click at [928, 394] on div "Kapil Pandya Accountant Internal 7:24 PM The Employee Advance account shows a n…" at bounding box center [725, 363] width 547 height 72
copy p "The Employee Advance account shows a negative balance resulting from a deposit …"
click at [975, 159] on icon "Close" at bounding box center [976, 154] width 16 height 16
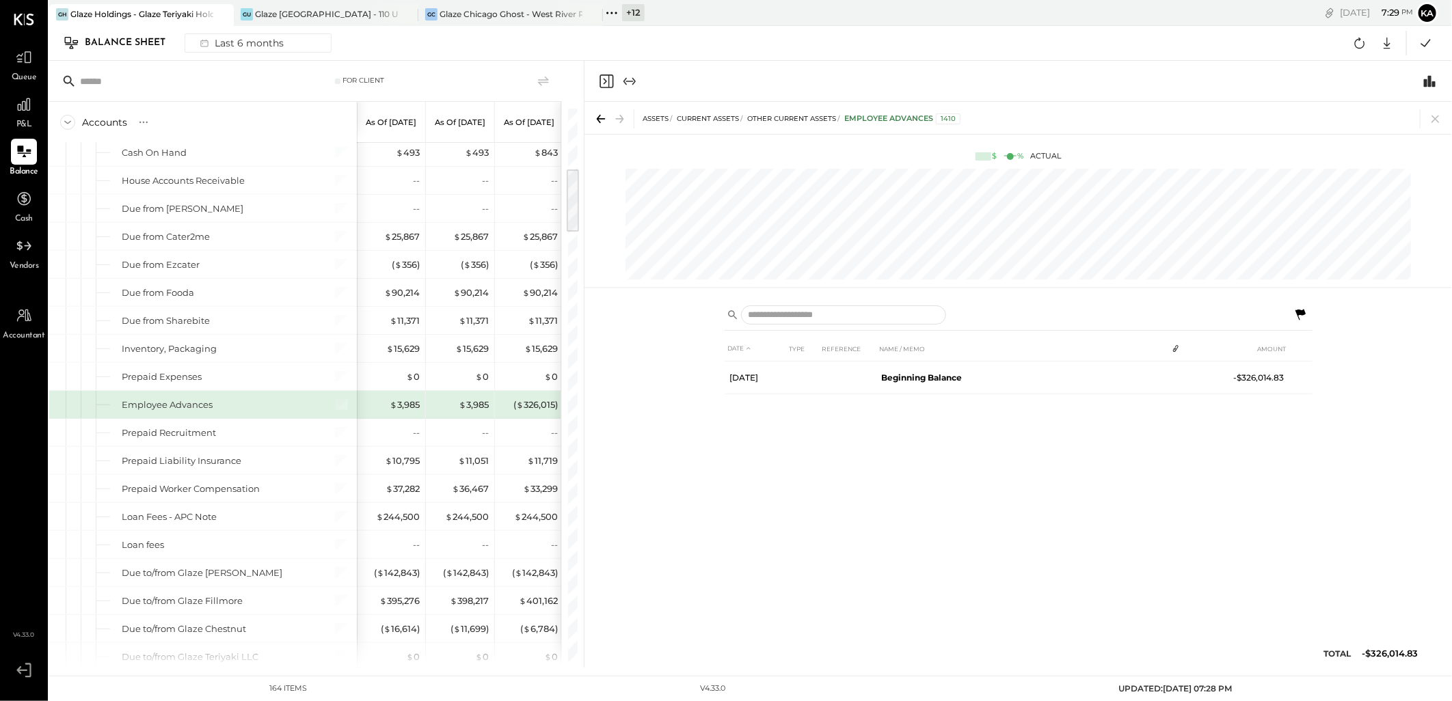
click at [1298, 312] on icon at bounding box center [1300, 314] width 10 height 11
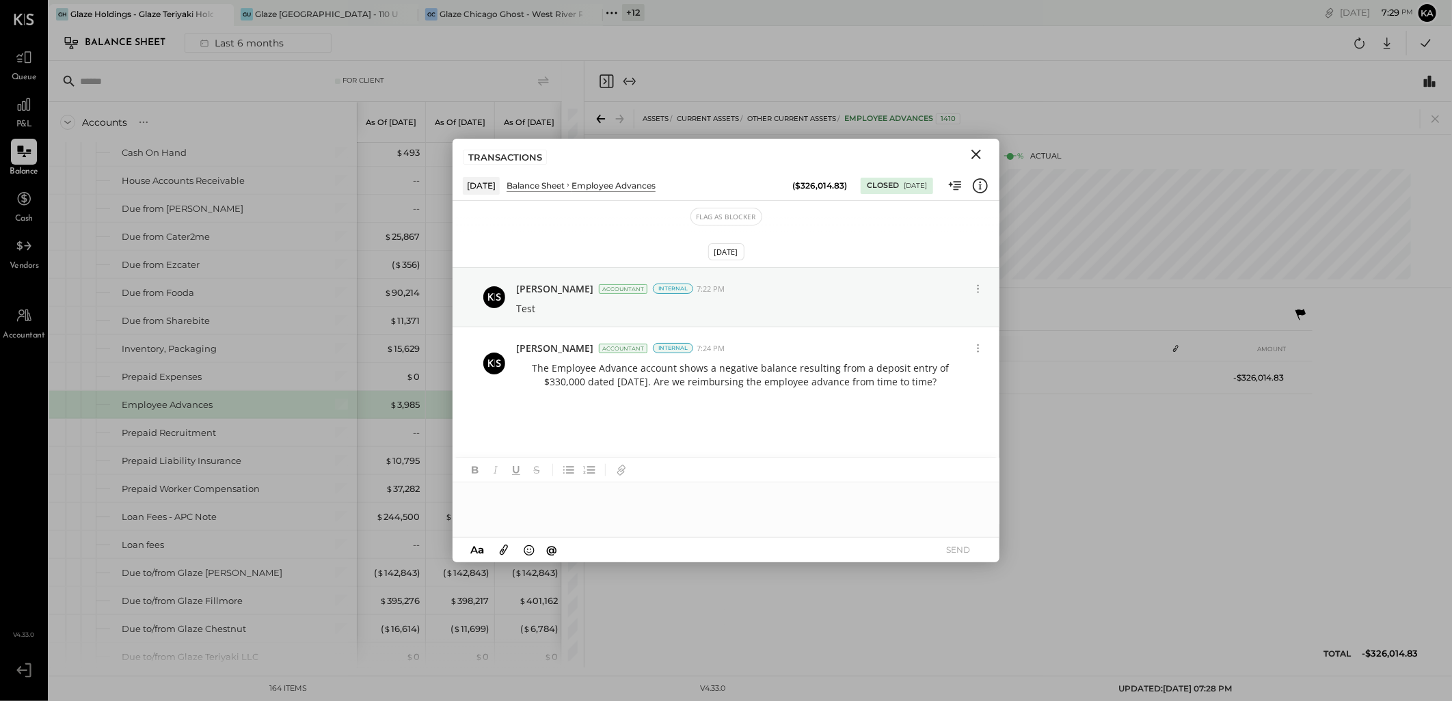
click at [856, 515] on div at bounding box center [725, 509] width 547 height 55
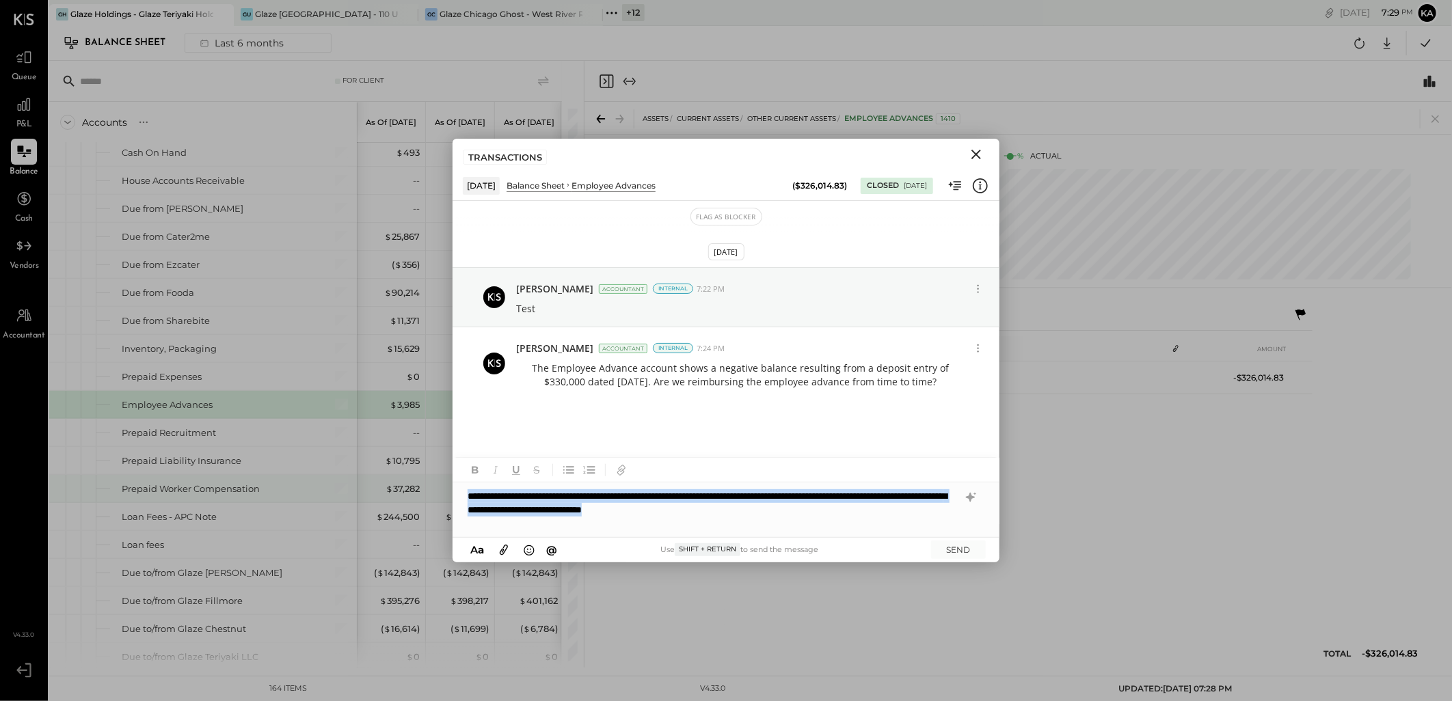
drag, startPoint x: 855, startPoint y: 515, endPoint x: 451, endPoint y: 494, distance: 404.4
click at [451, 494] on div "For Client Accounts S GL As of Mar 31st 2025 As of Apr 30th 2025 As of May 31st…" at bounding box center [750, 364] width 1402 height 607
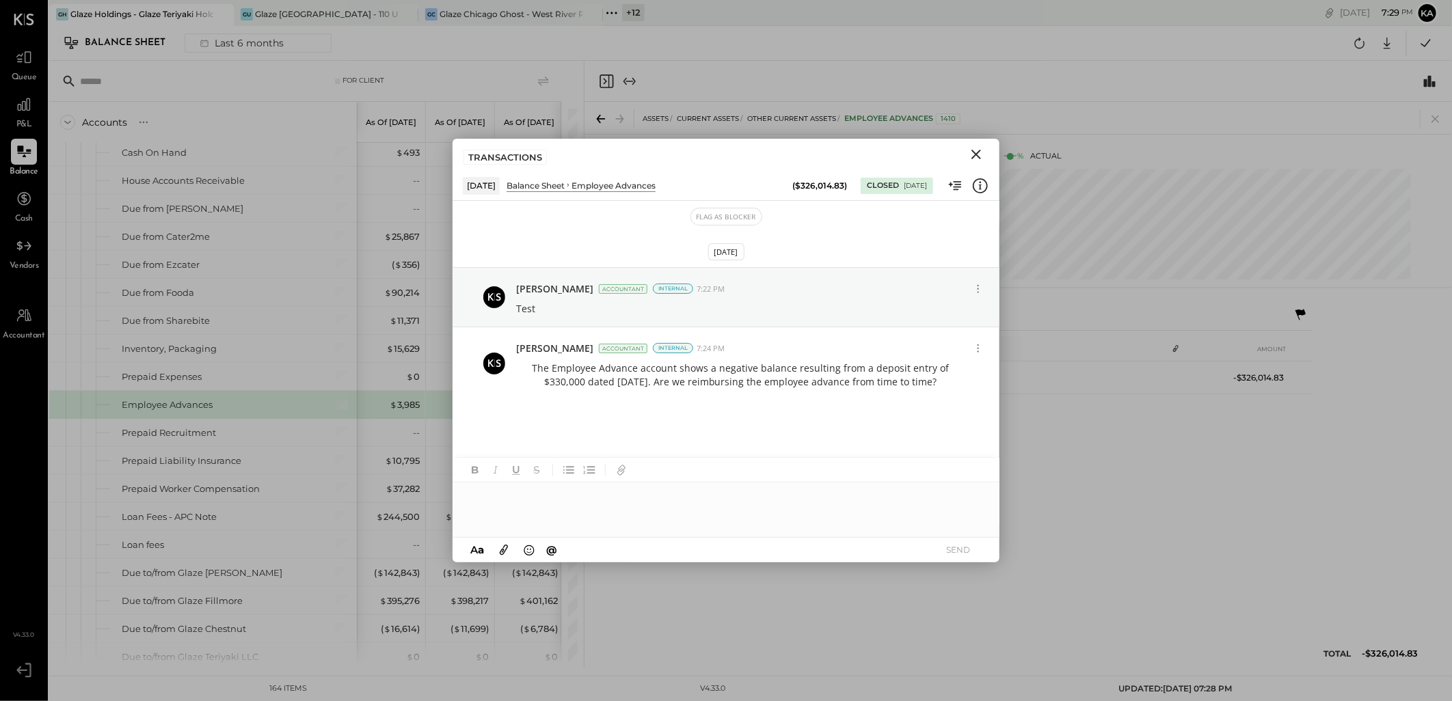
click at [980, 150] on icon "Close" at bounding box center [976, 155] width 10 height 10
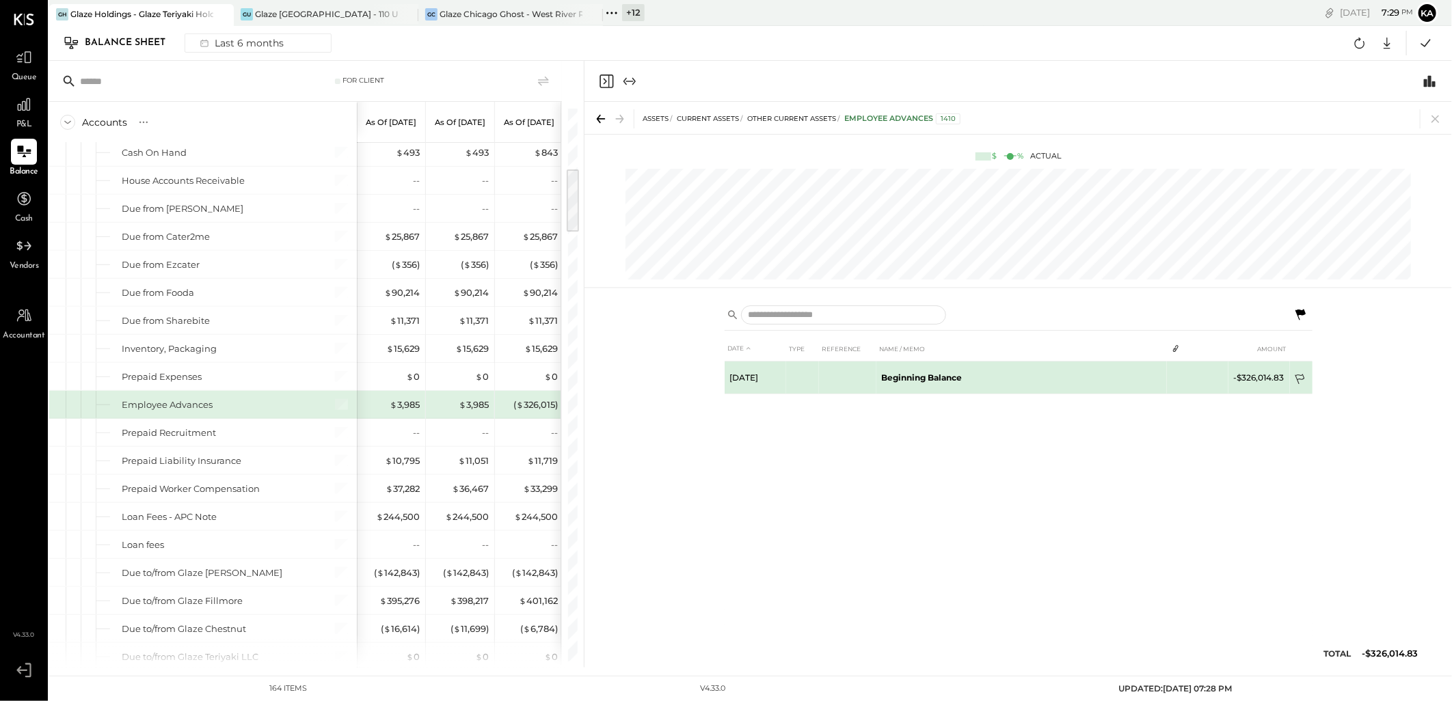
click at [1298, 379] on icon at bounding box center [1301, 381] width 14 height 14
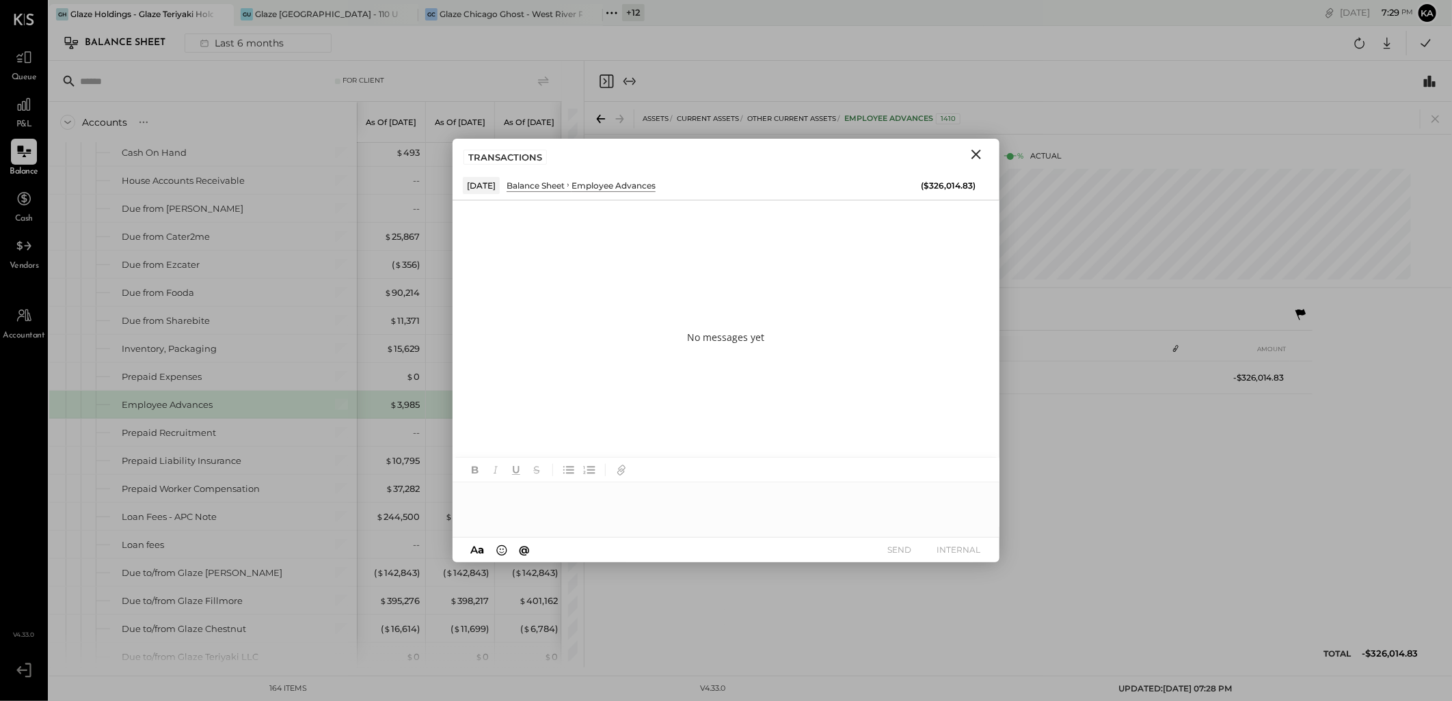
click at [705, 508] on div at bounding box center [725, 509] width 547 height 55
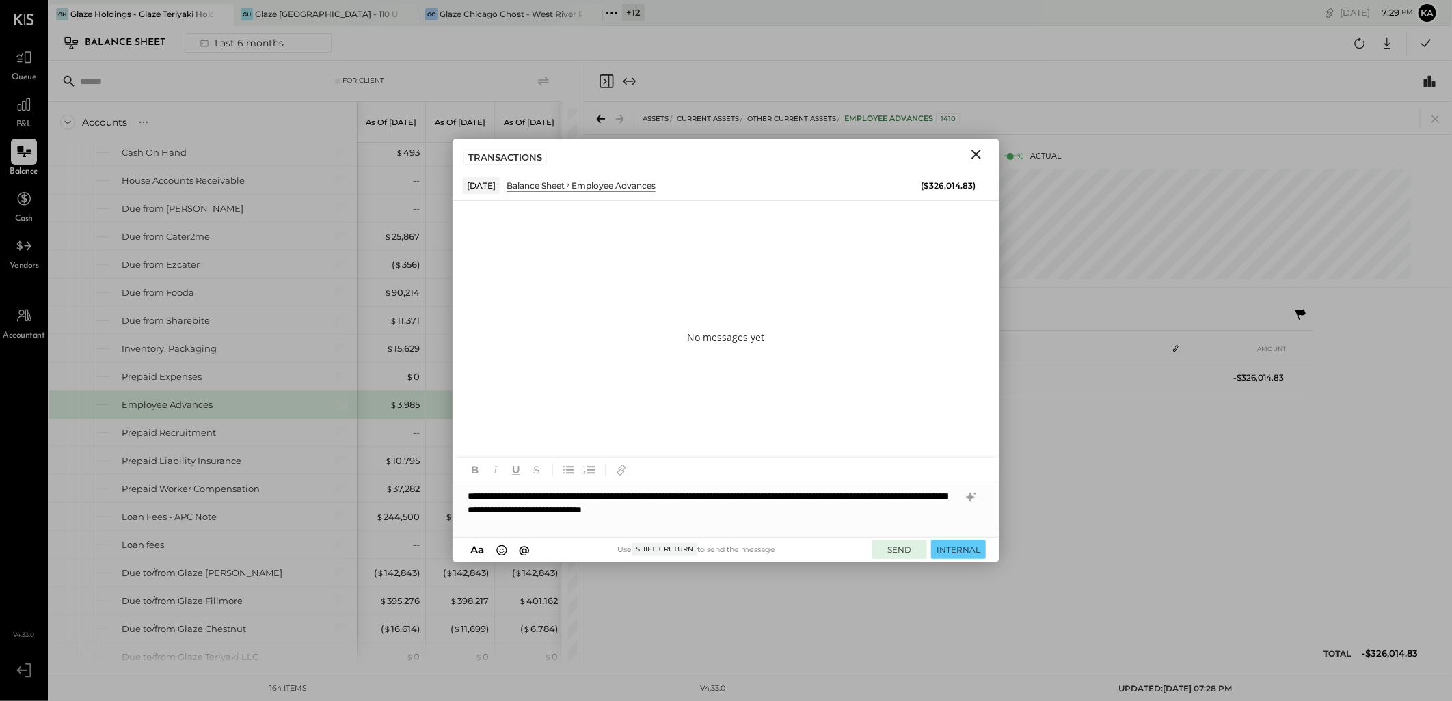
click at [899, 551] on button "SEND" at bounding box center [899, 550] width 55 height 18
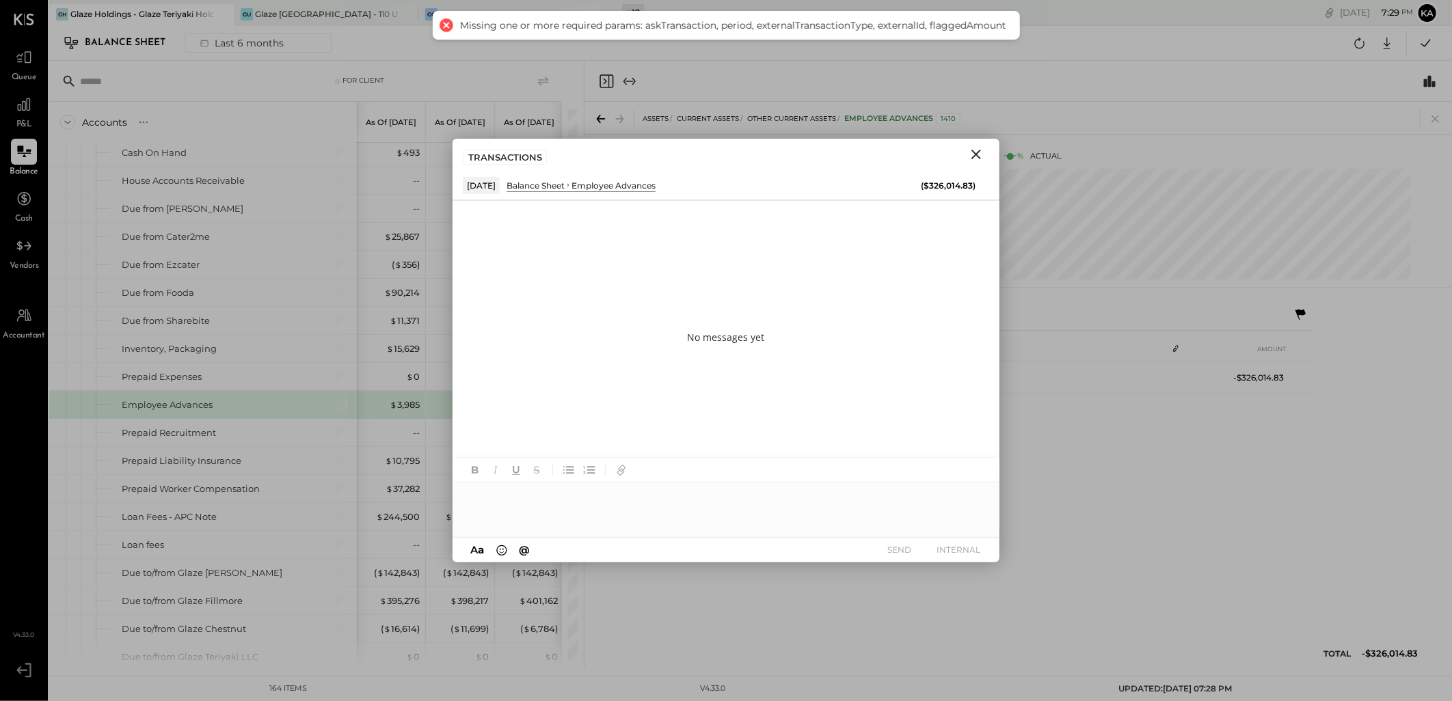
click at [973, 150] on icon "Close" at bounding box center [976, 154] width 16 height 16
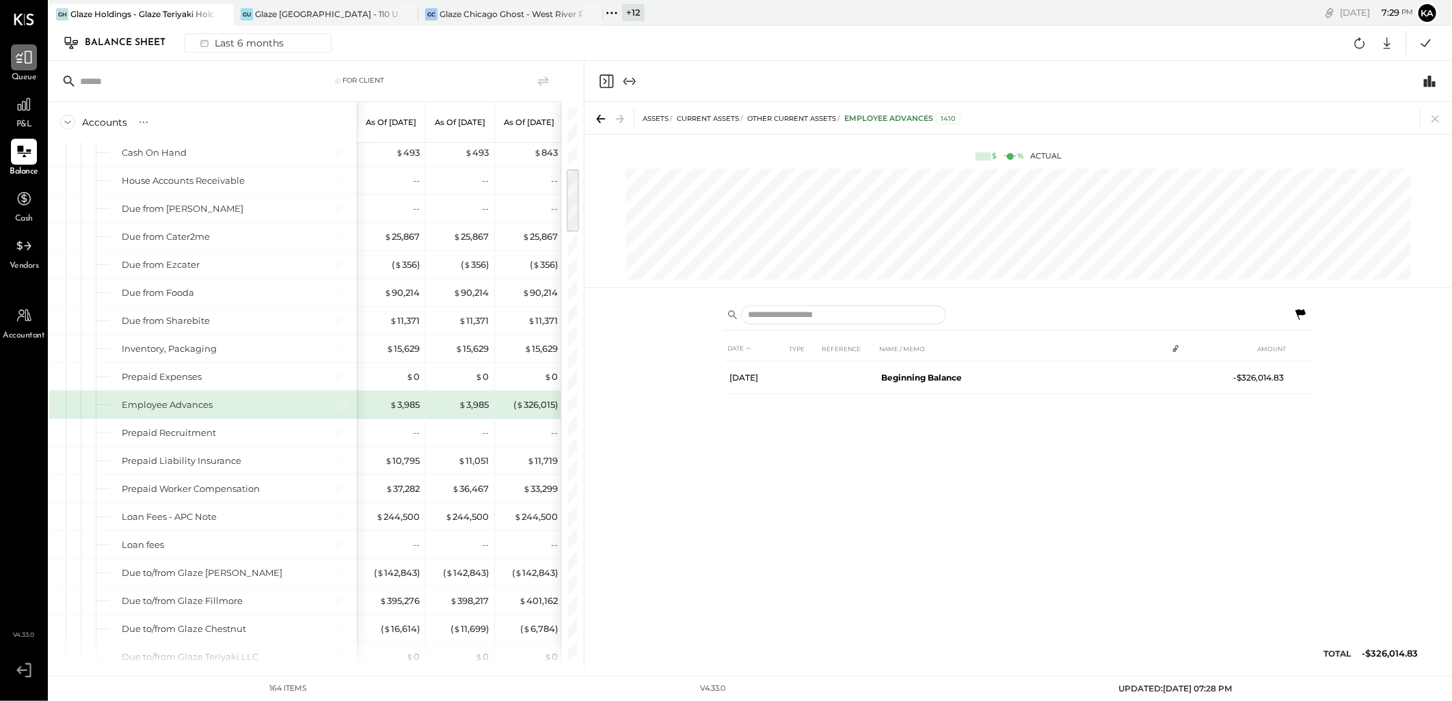
click at [29, 53] on icon at bounding box center [24, 58] width 18 height 18
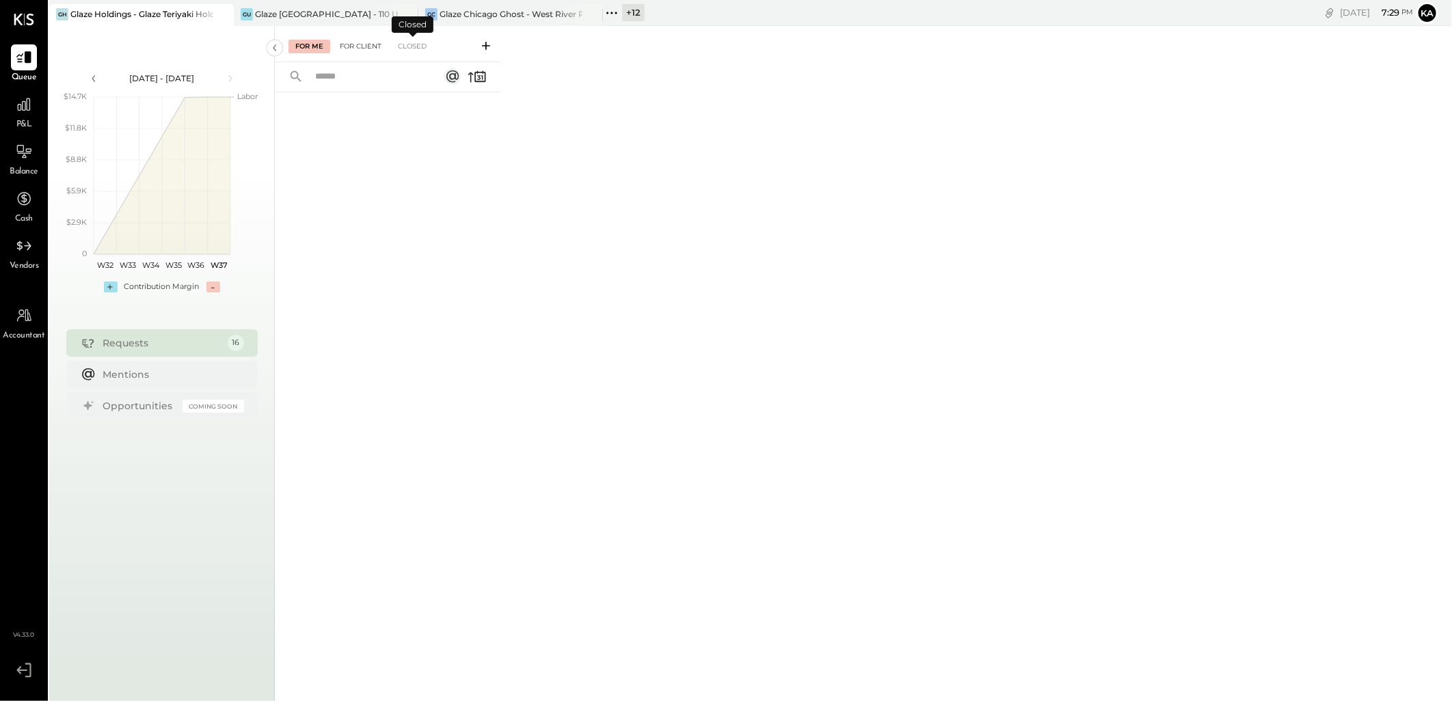
click at [377, 46] on div "For Client" at bounding box center [360, 47] width 55 height 14
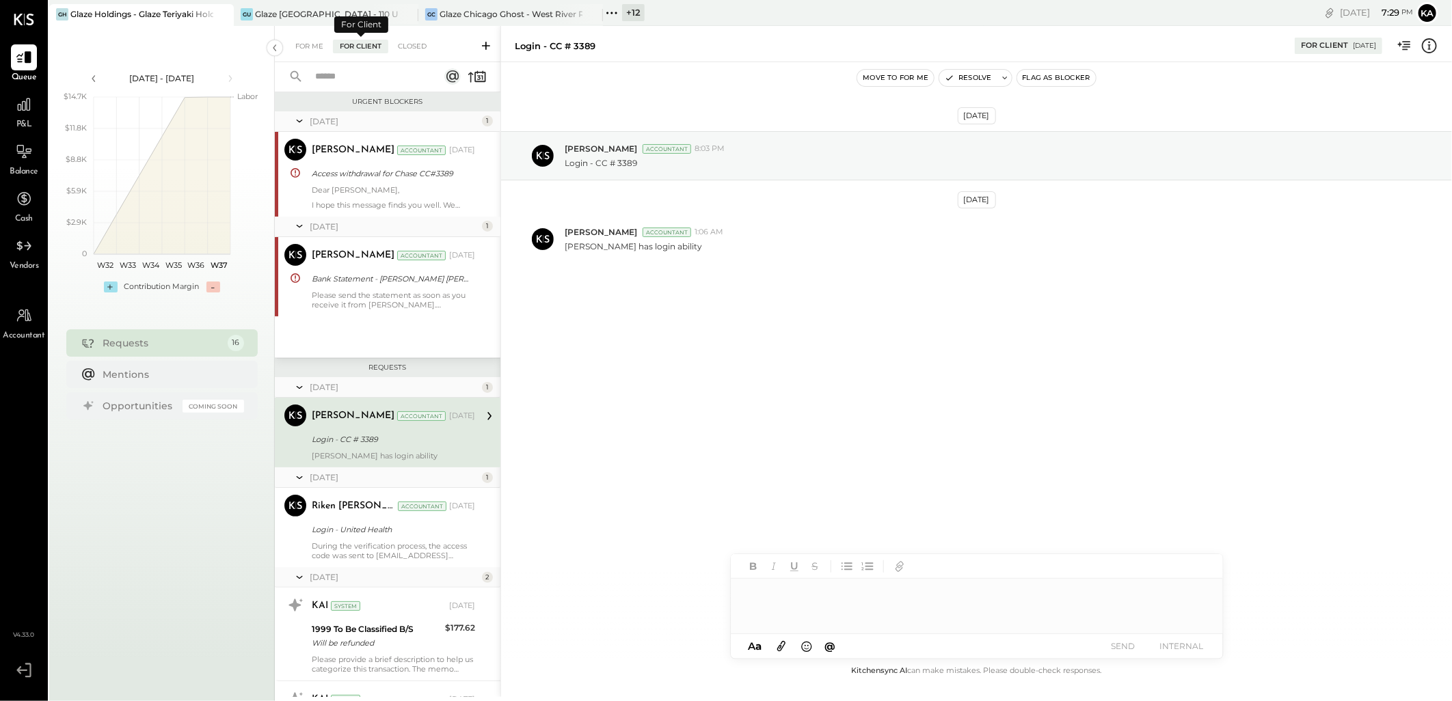
scroll to position [38, 0]
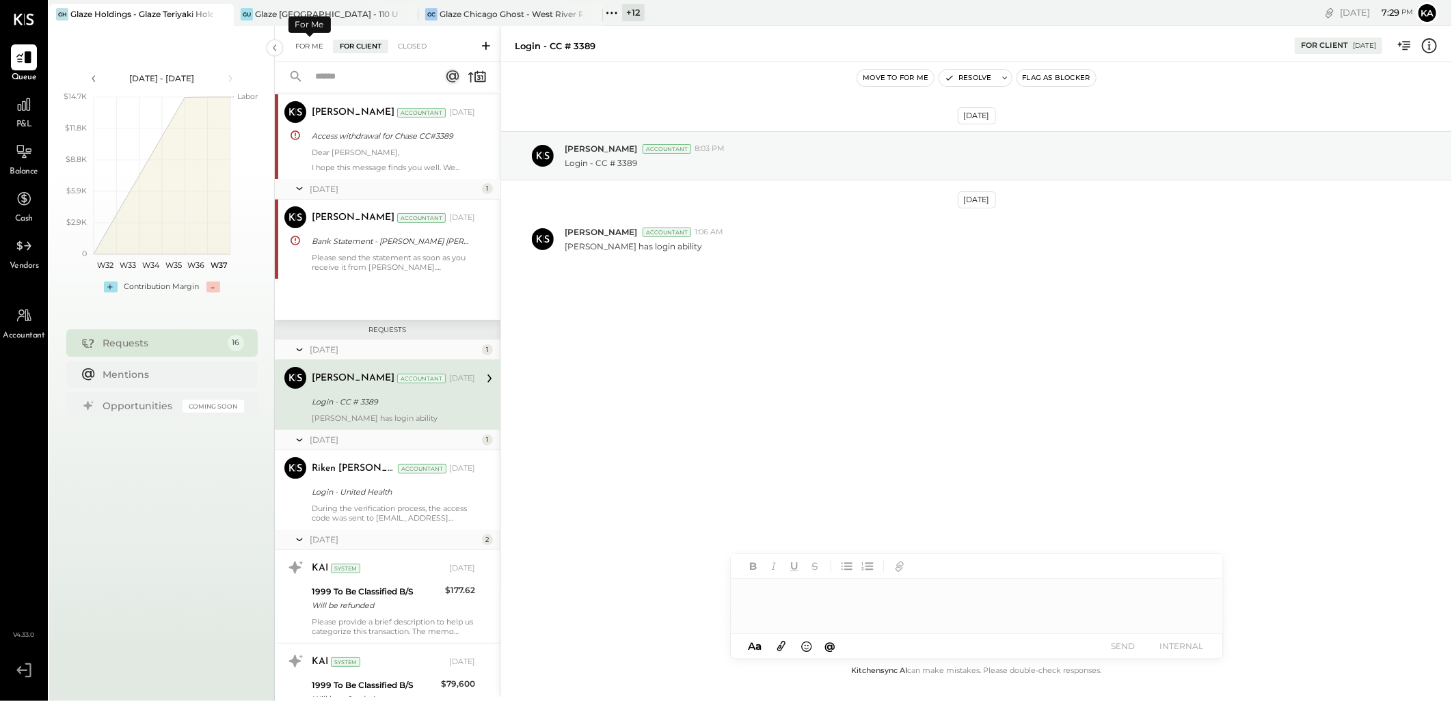
click at [308, 49] on div "For Me" at bounding box center [309, 47] width 42 height 14
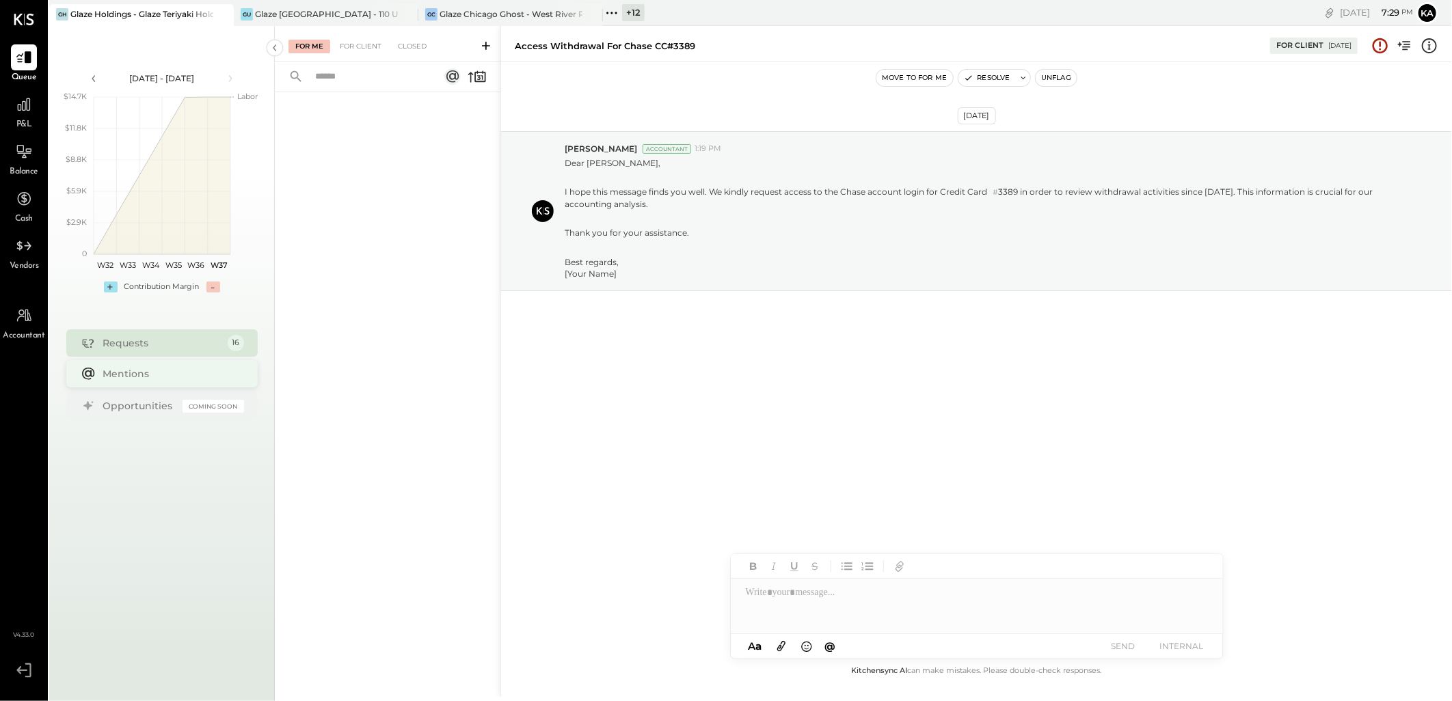
click at [133, 385] on div "Mentions" at bounding box center [161, 373] width 191 height 27
click at [135, 349] on div "Requests 16" at bounding box center [161, 342] width 191 height 27
click at [354, 51] on div "For Client" at bounding box center [360, 47] width 55 height 14
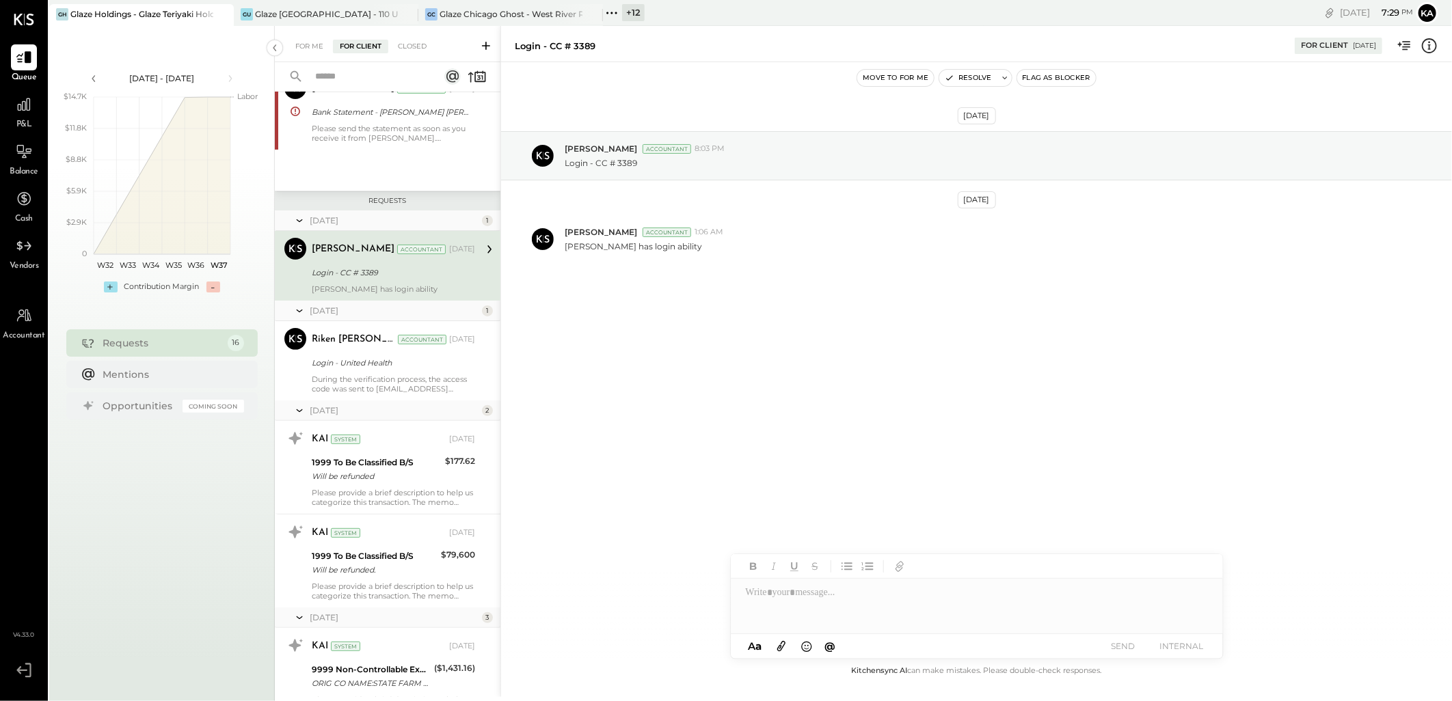
scroll to position [265, 0]
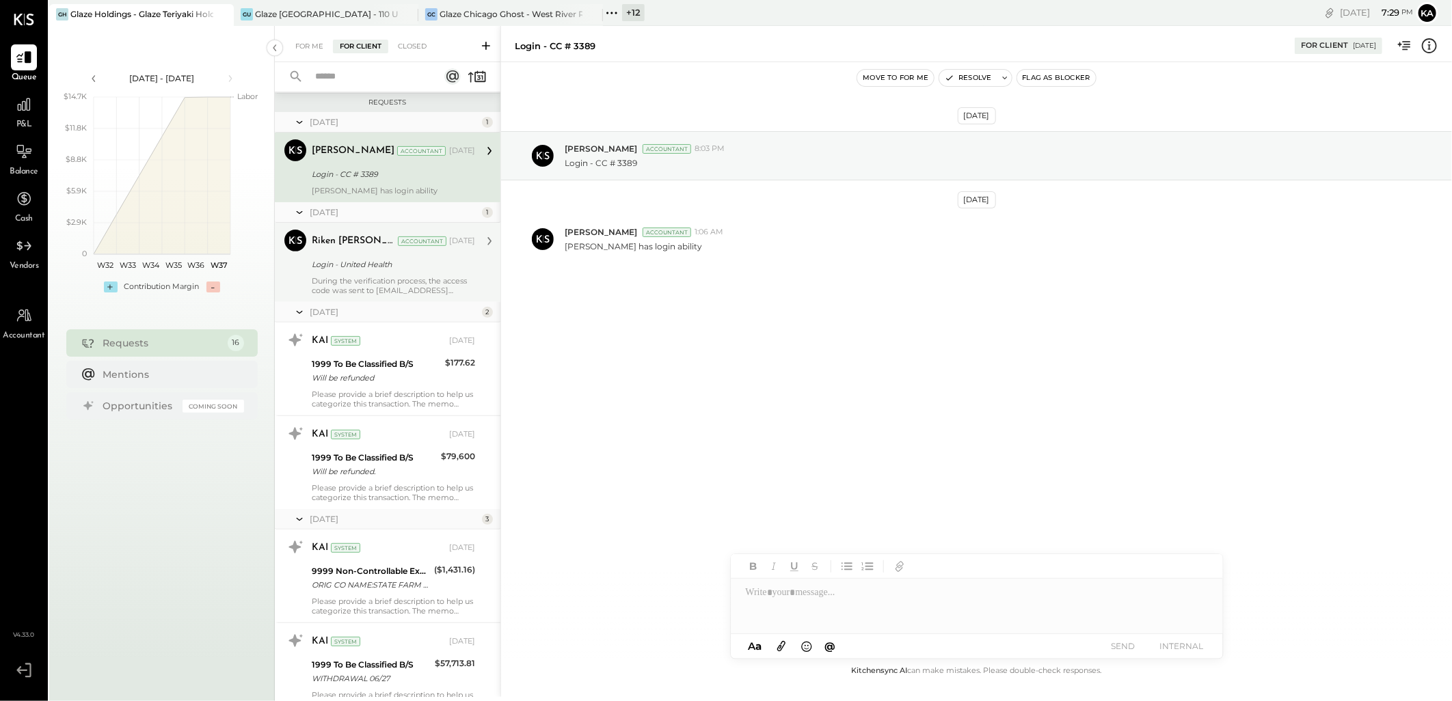
click at [385, 271] on div "Login - United Health" at bounding box center [391, 264] width 159 height 16
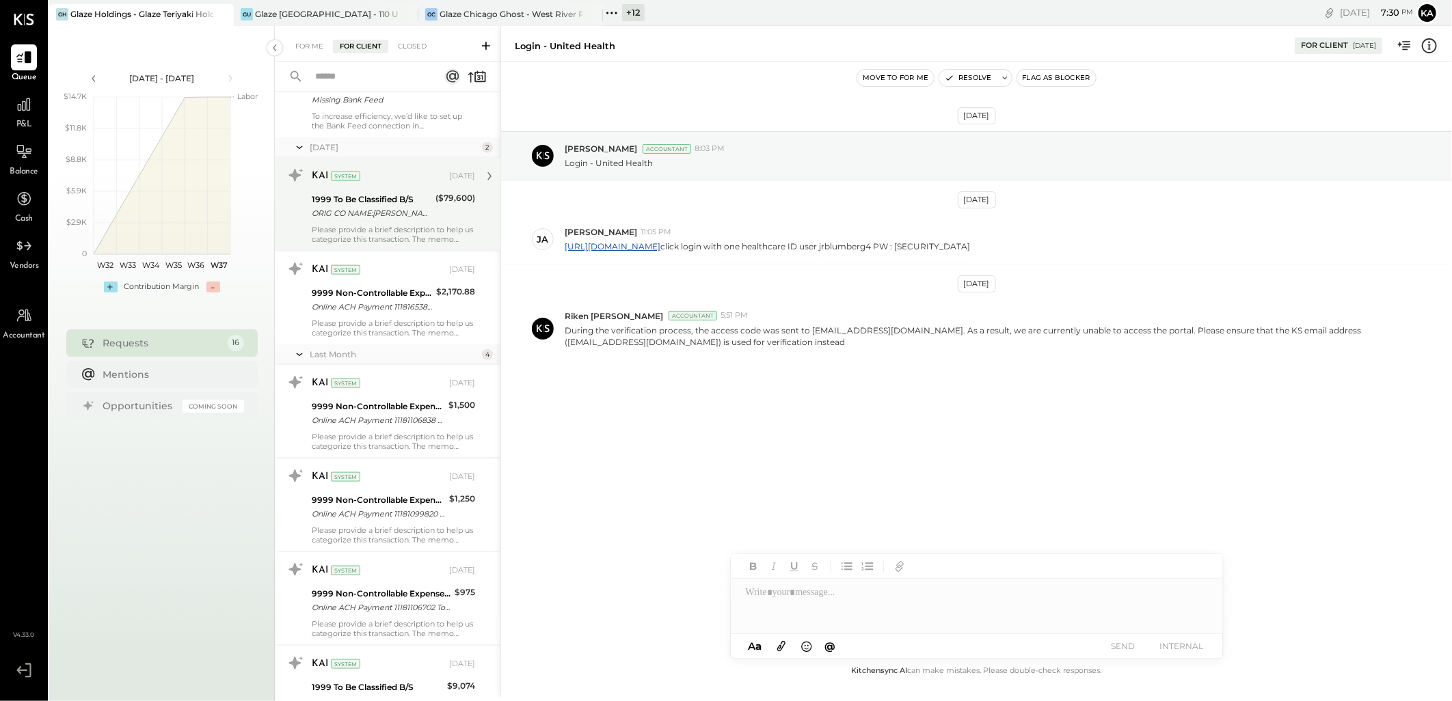
scroll to position [1096, 0]
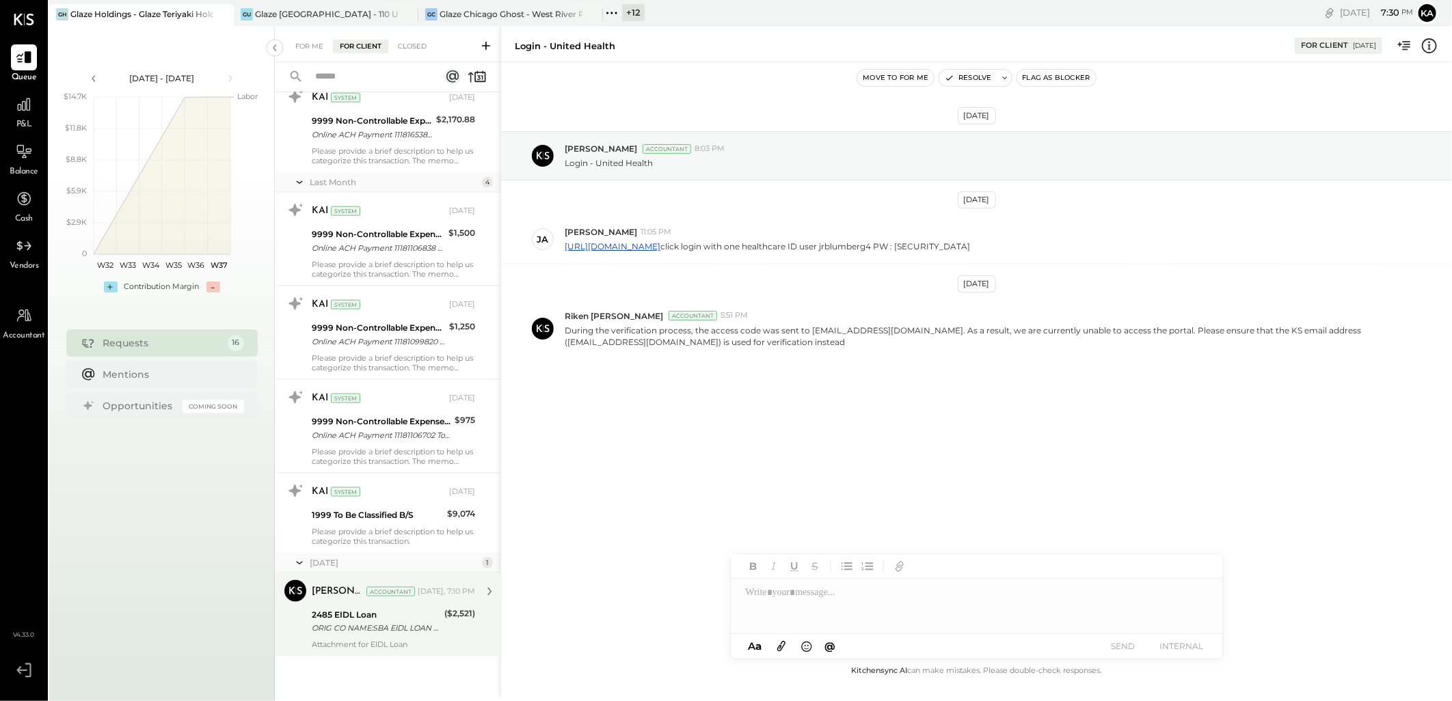
click at [364, 627] on div "ORIG CO NAME:SBA EIDL LOAN ORIG ID:7300000118 DESC DATE:250820 CO ENTRY DESCR:P…" at bounding box center [376, 629] width 128 height 14
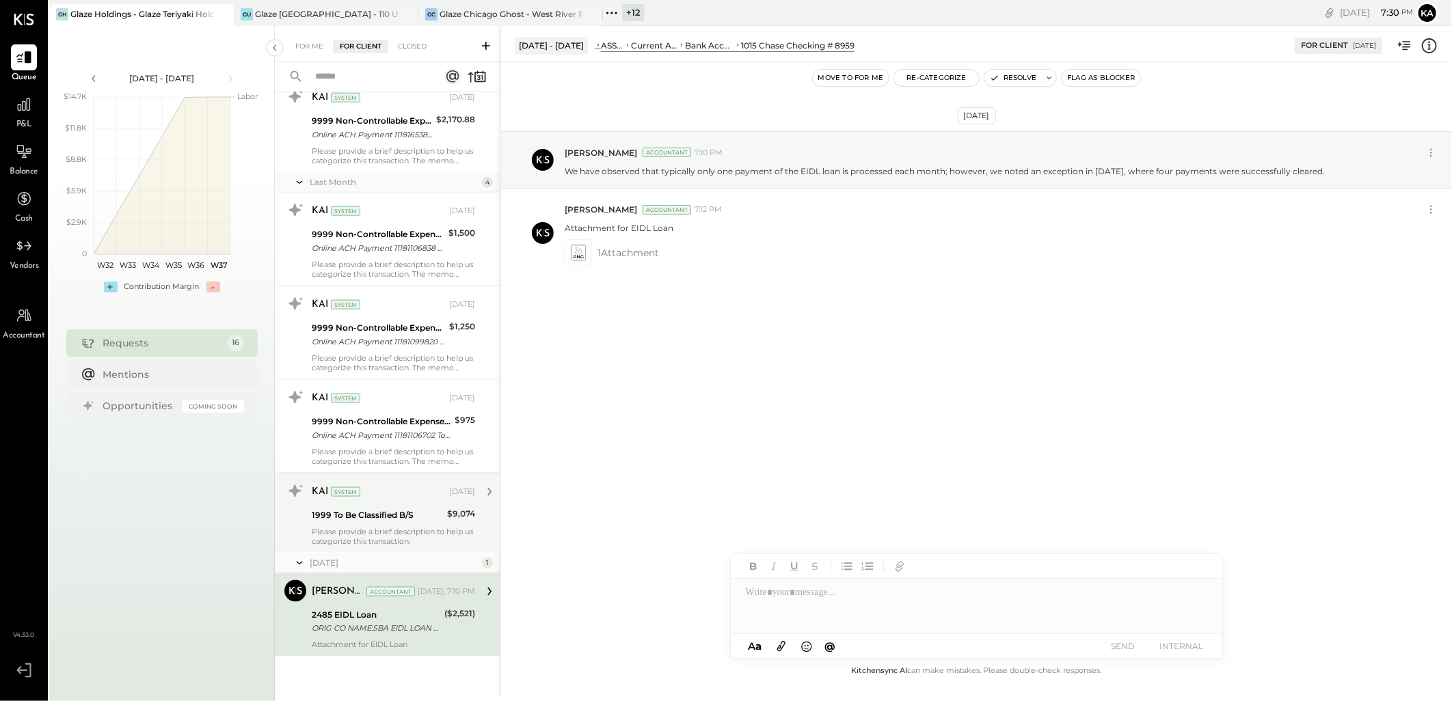
click at [357, 538] on div "Please provide a brief description to help us categorize this transaction." at bounding box center [393, 536] width 163 height 19
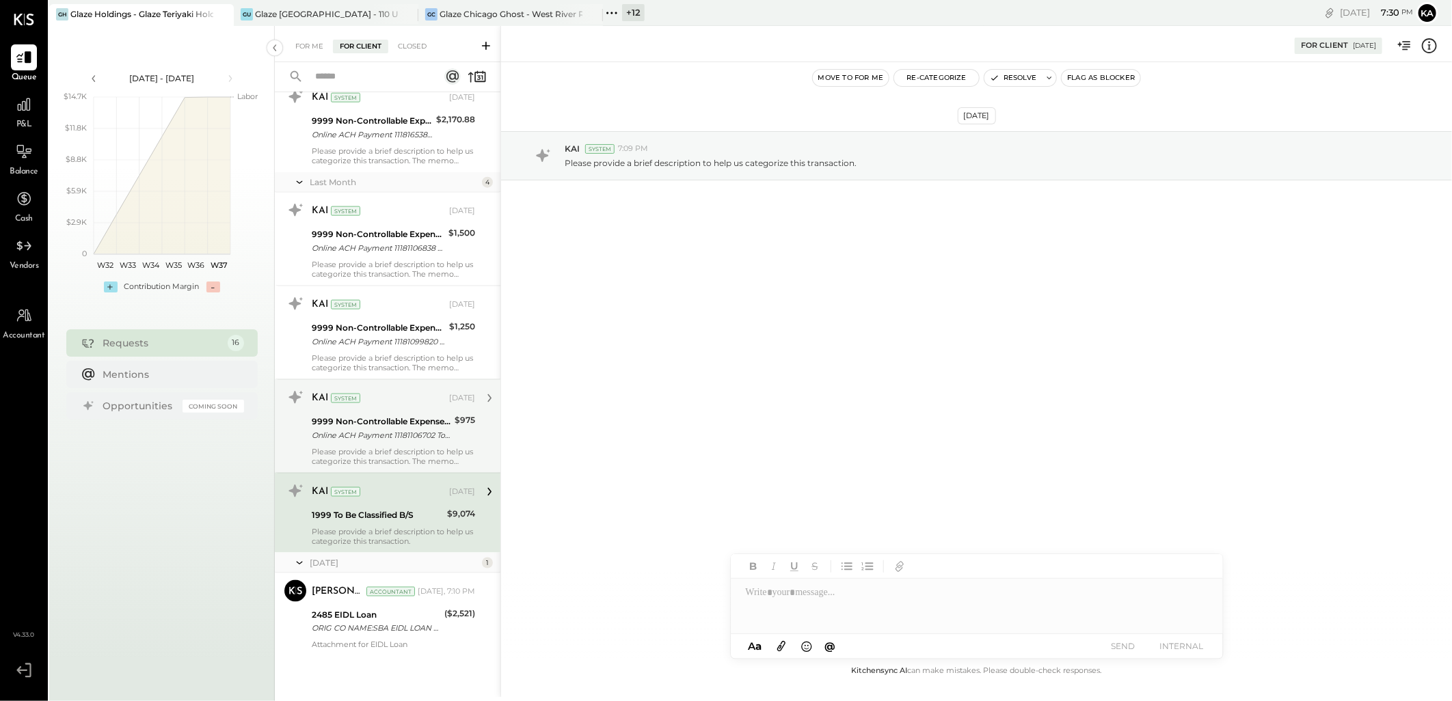
click at [361, 452] on div "Please provide a brief description to help us categorize this transaction. The …" at bounding box center [393, 456] width 163 height 19
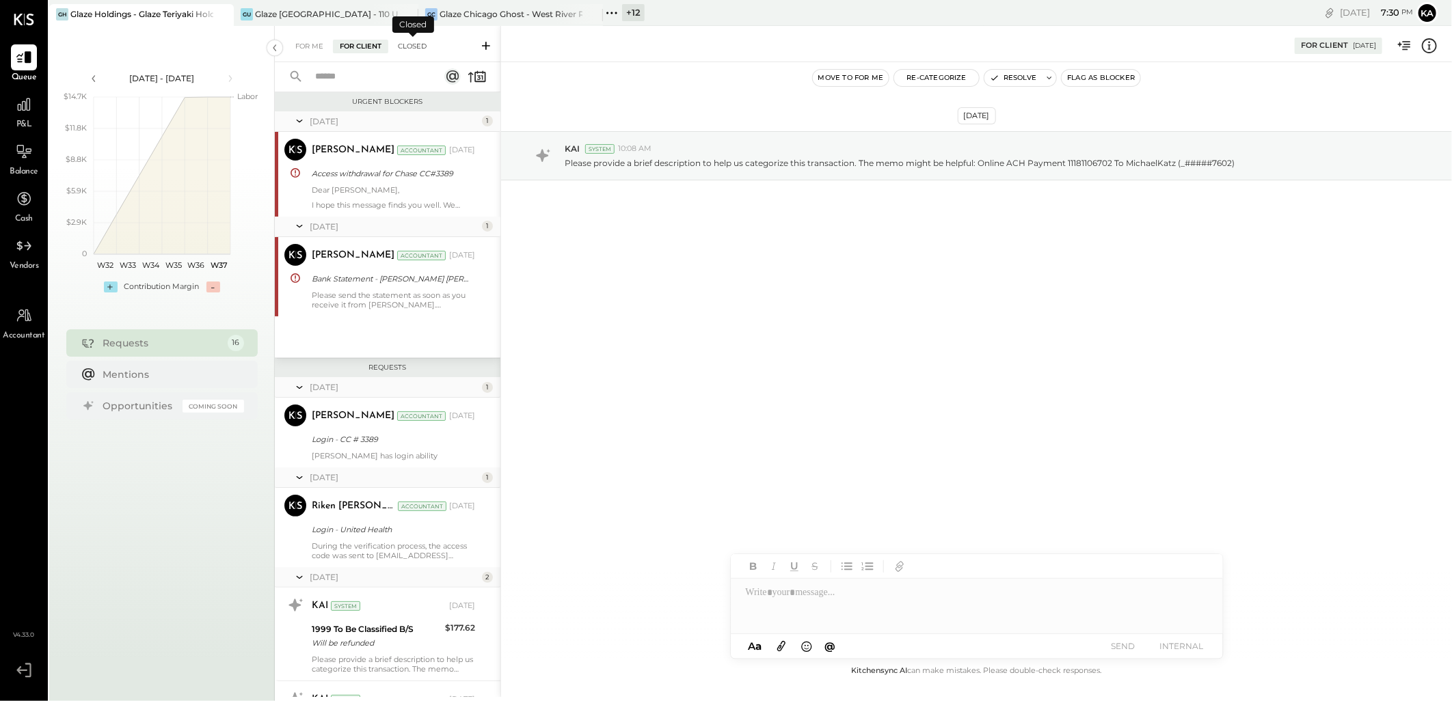
click at [424, 49] on div "Closed" at bounding box center [412, 47] width 42 height 14
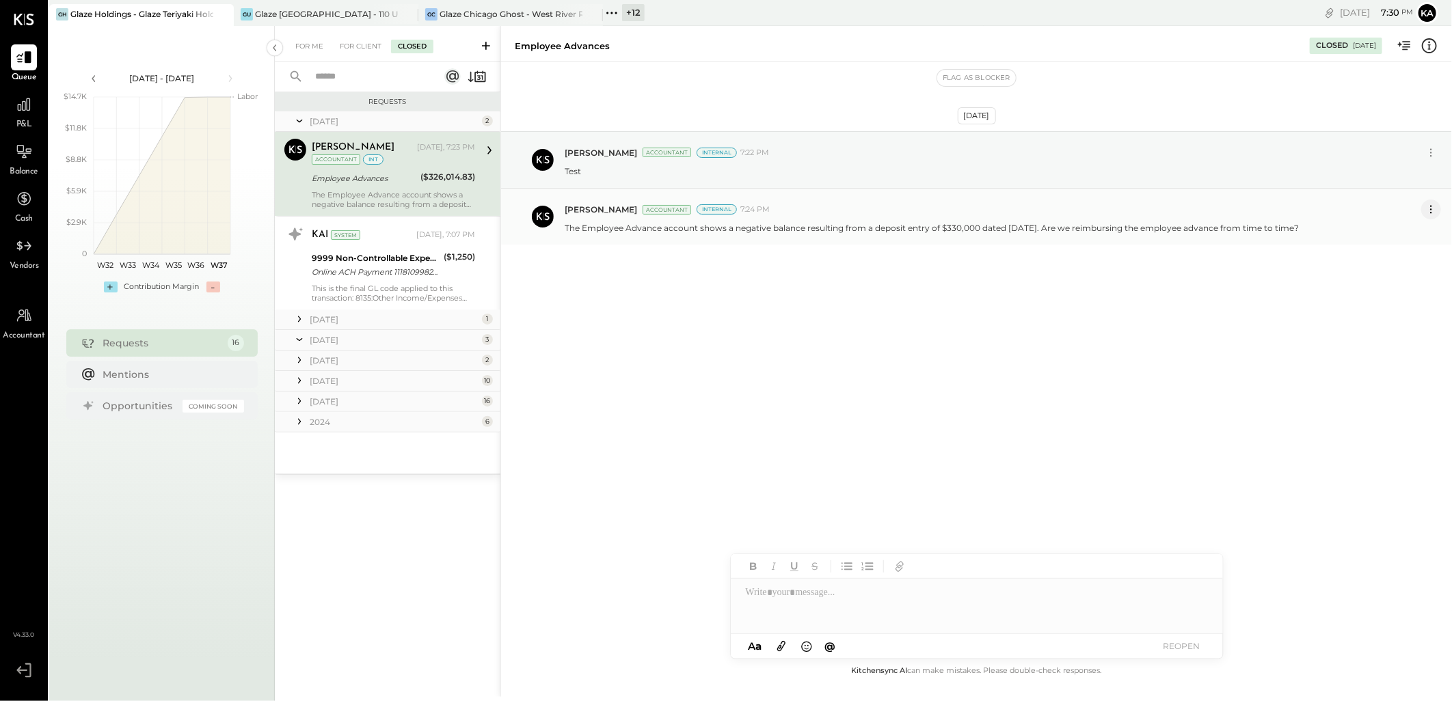
click at [1432, 204] on icon at bounding box center [1431, 209] width 14 height 14
click at [1394, 256] on button "Delete Message..." at bounding box center [1394, 255] width 92 height 23
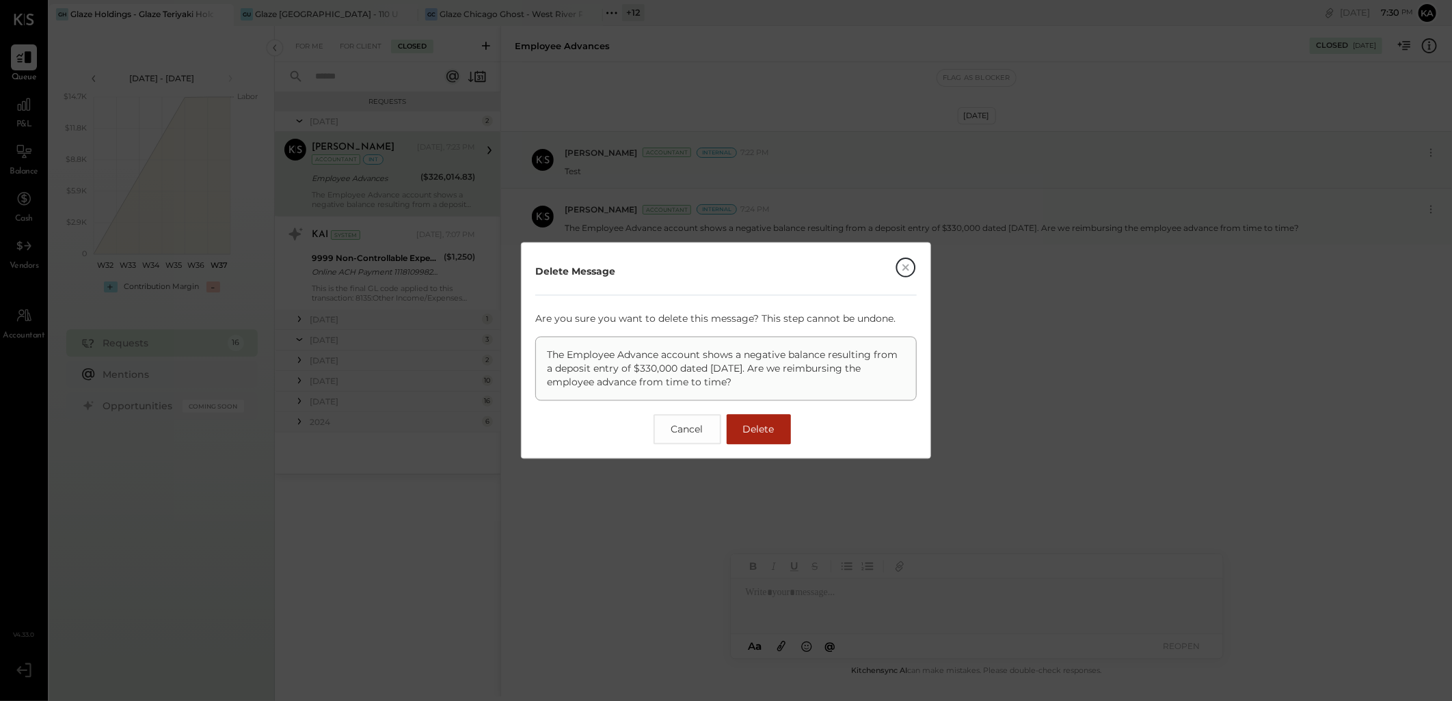
click at [769, 432] on span "Delete" at bounding box center [758, 430] width 31 height 12
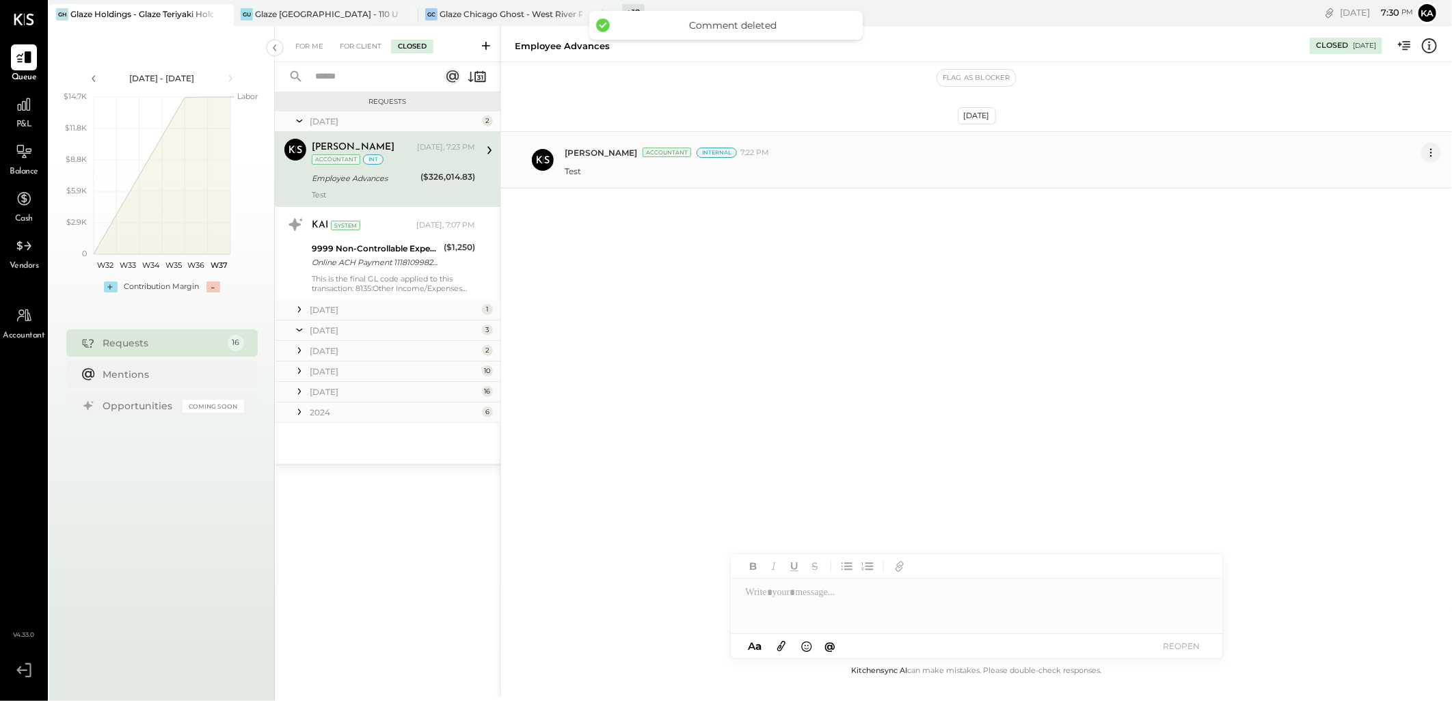
click at [1430, 154] on icon at bounding box center [1431, 153] width 14 height 14
click at [1388, 178] on button "Edit Message" at bounding box center [1396, 176] width 87 height 23
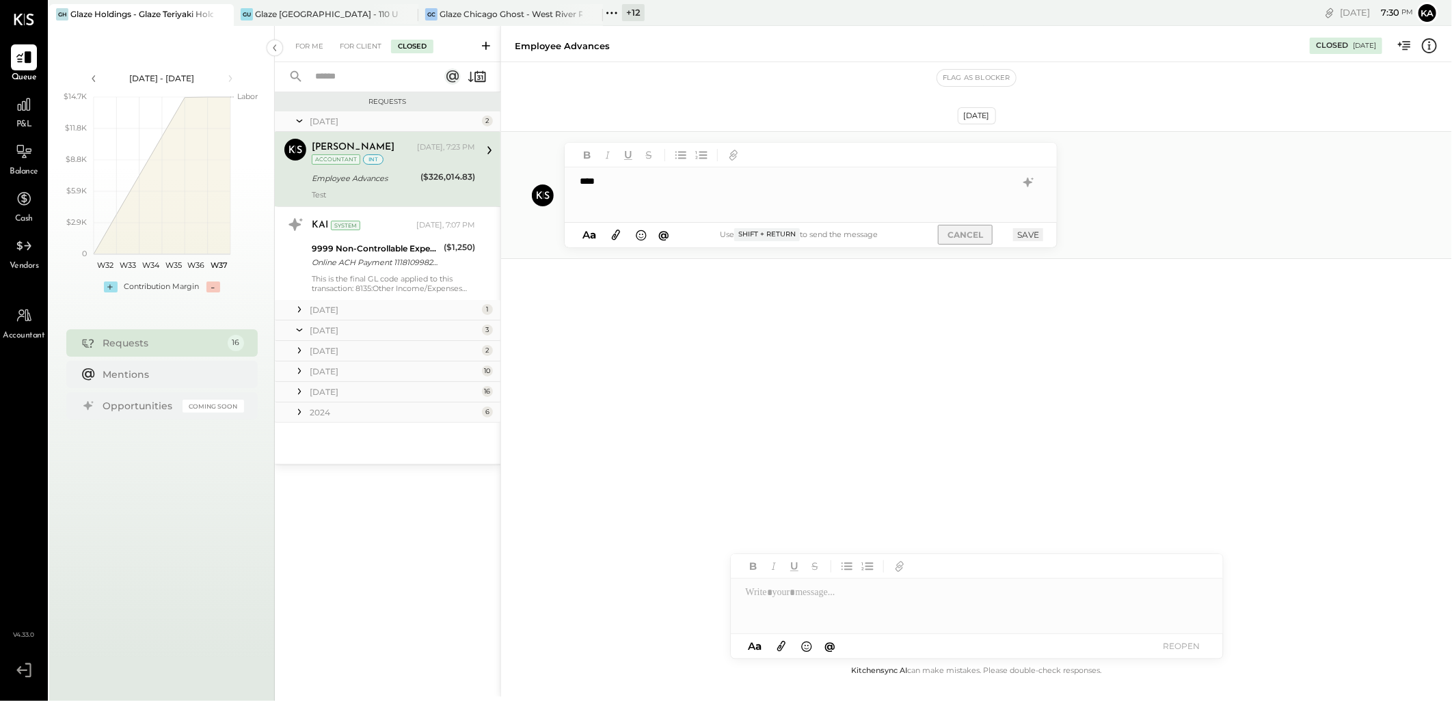
click at [957, 234] on button "CANCEL" at bounding box center [965, 235] width 55 height 20
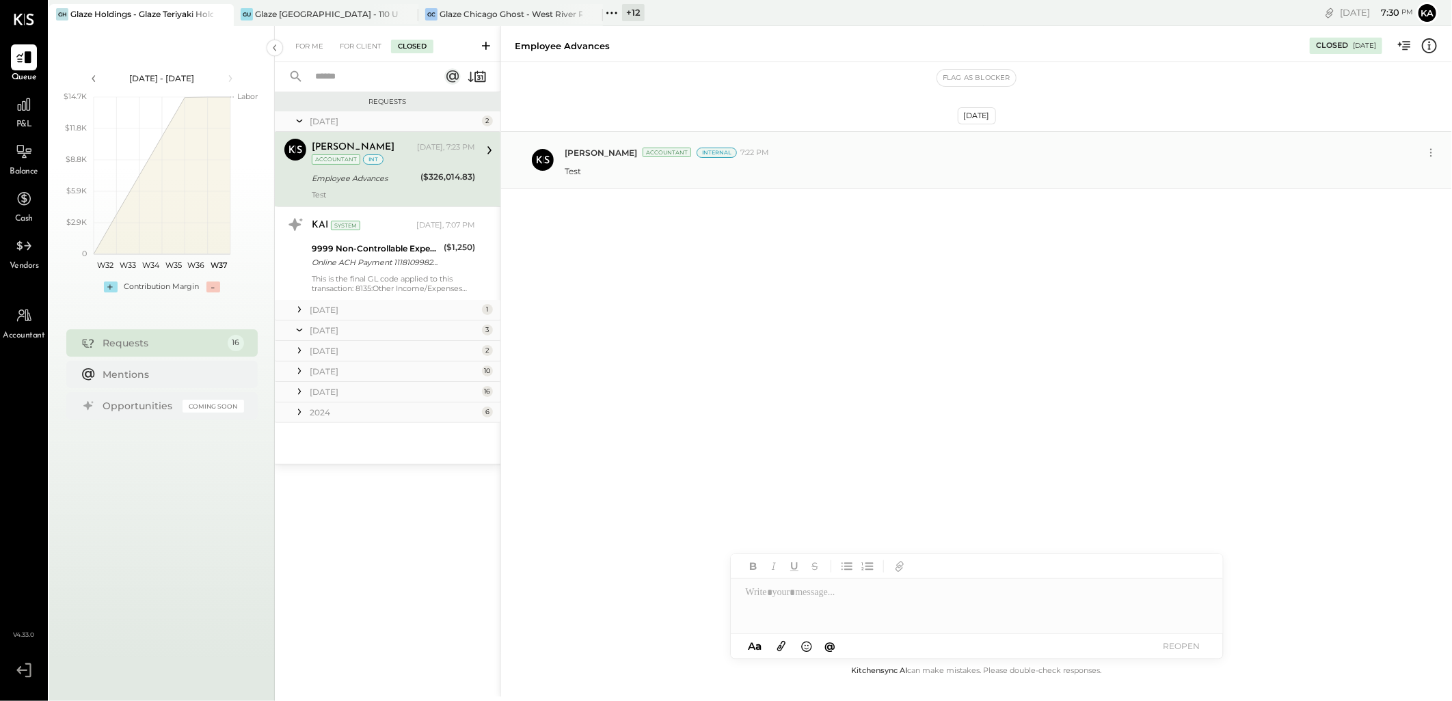
click at [489, 147] on icon at bounding box center [489, 150] width 18 height 18
click at [488, 147] on icon at bounding box center [489, 150] width 4 height 8
drag, startPoint x: 359, startPoint y: 187, endPoint x: 887, endPoint y: 326, distance: 546.4
click at [923, 334] on div "Sep 9th, 2025 Kapil Pandya Accountant Internal 7:22 PM Test" at bounding box center [976, 362] width 951 height 601
click at [21, 152] on icon at bounding box center [24, 152] width 18 height 18
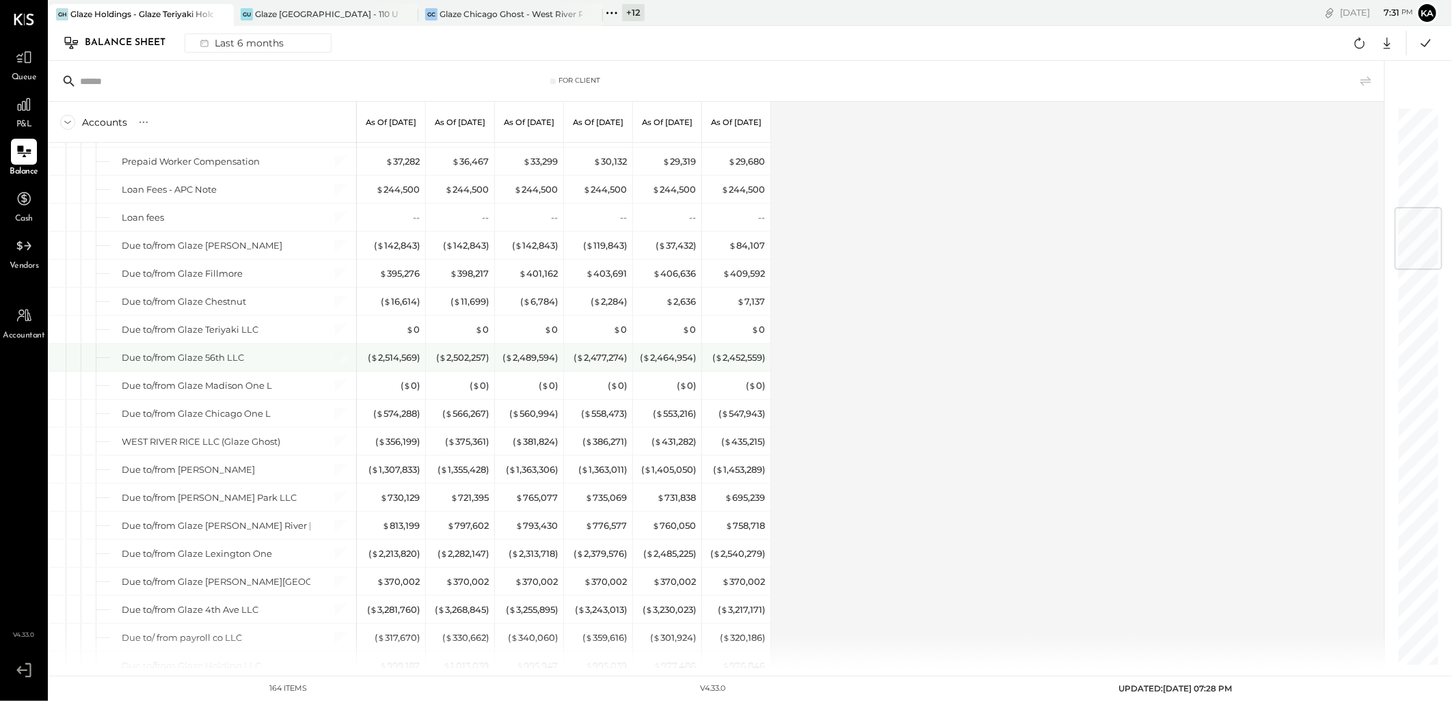
scroll to position [683, 0]
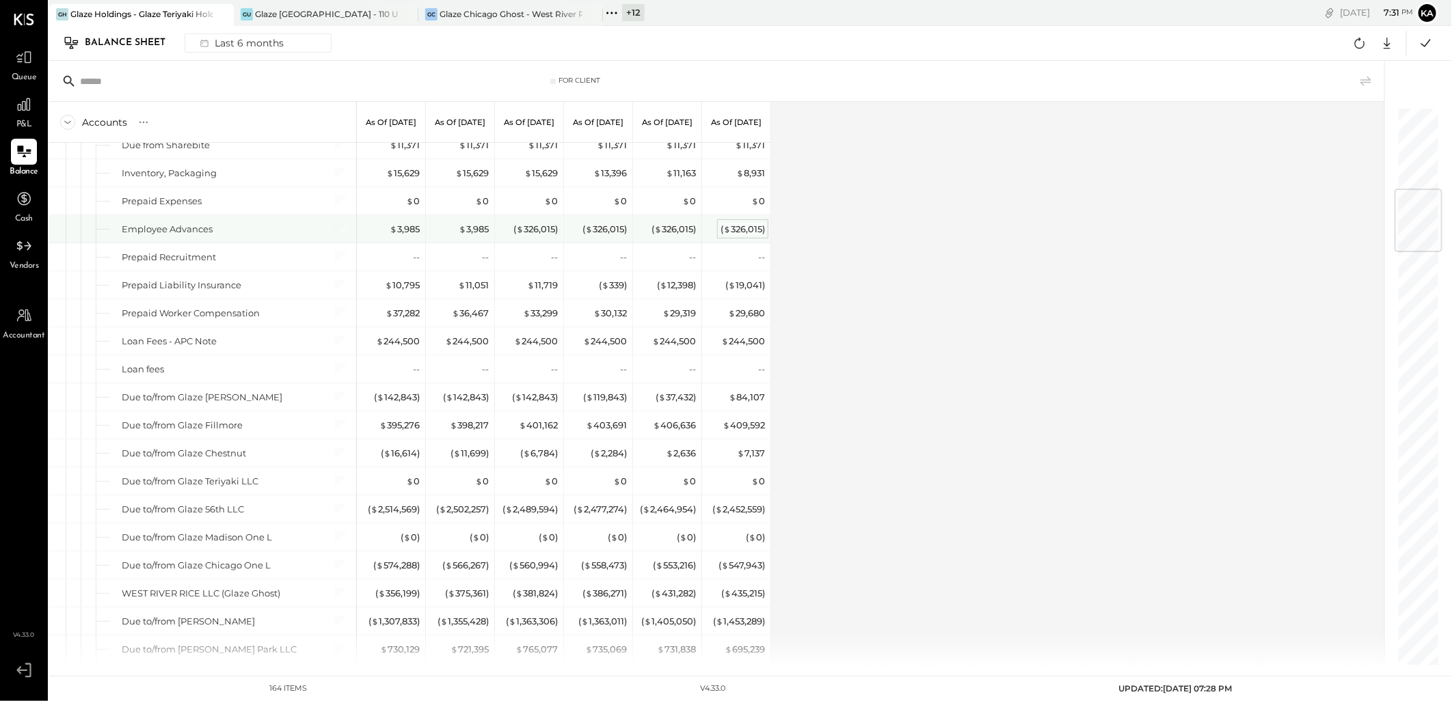
click at [745, 233] on div "( $ 326,015 )" at bounding box center [742, 229] width 44 height 13
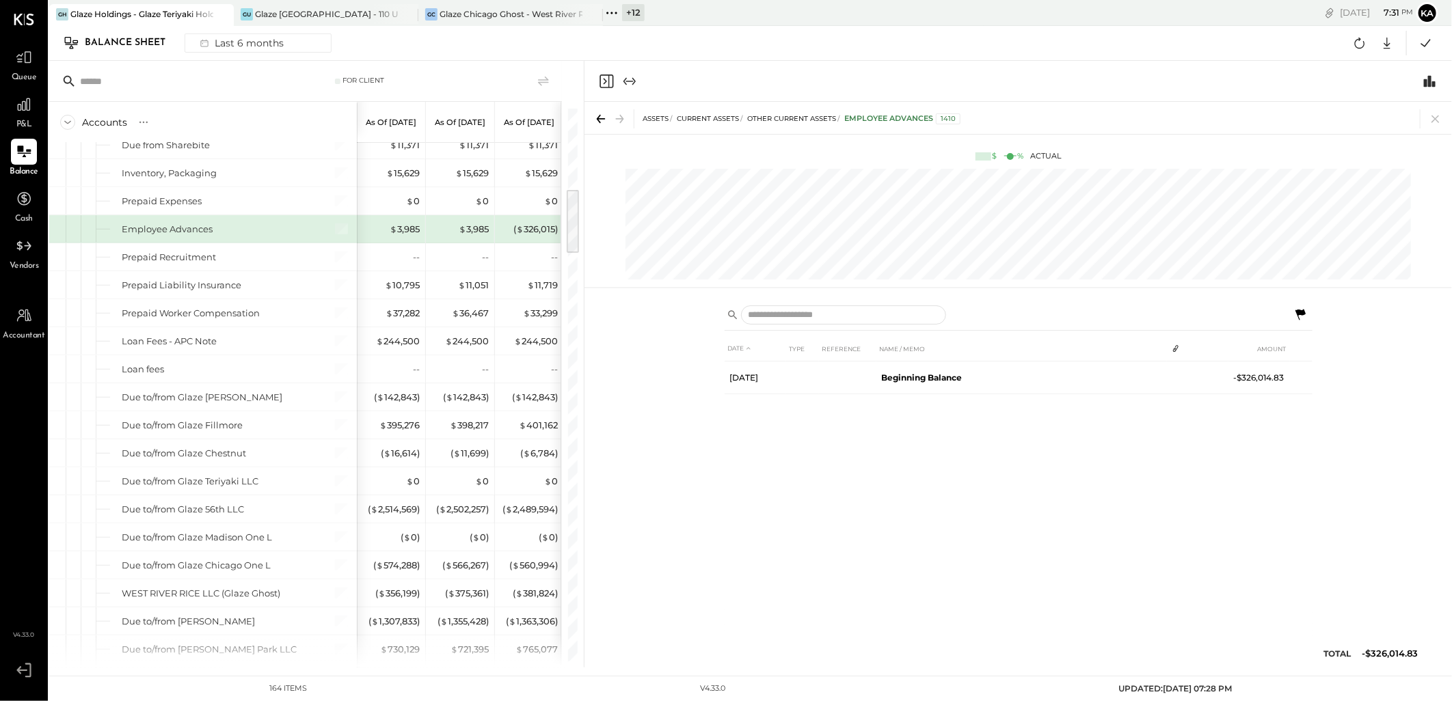
click at [1297, 311] on icon at bounding box center [1300, 314] width 10 height 11
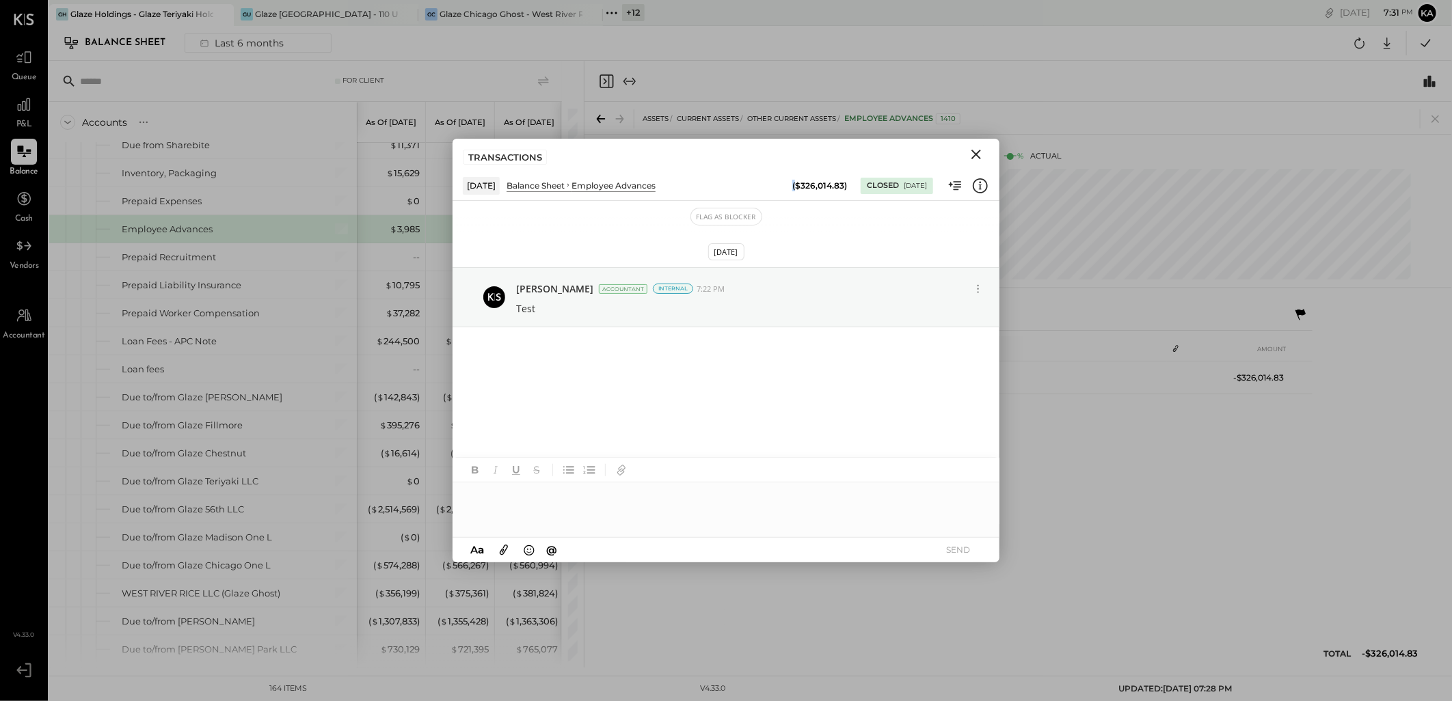
click at [792, 181] on div "($326,014.83)" at bounding box center [819, 186] width 55 height 12
drag, startPoint x: 780, startPoint y: 181, endPoint x: 882, endPoint y: 189, distance: 102.1
click at [882, 189] on div "Closed" at bounding box center [883, 185] width 32 height 11
click at [952, 182] on icon at bounding box center [956, 186] width 18 height 18
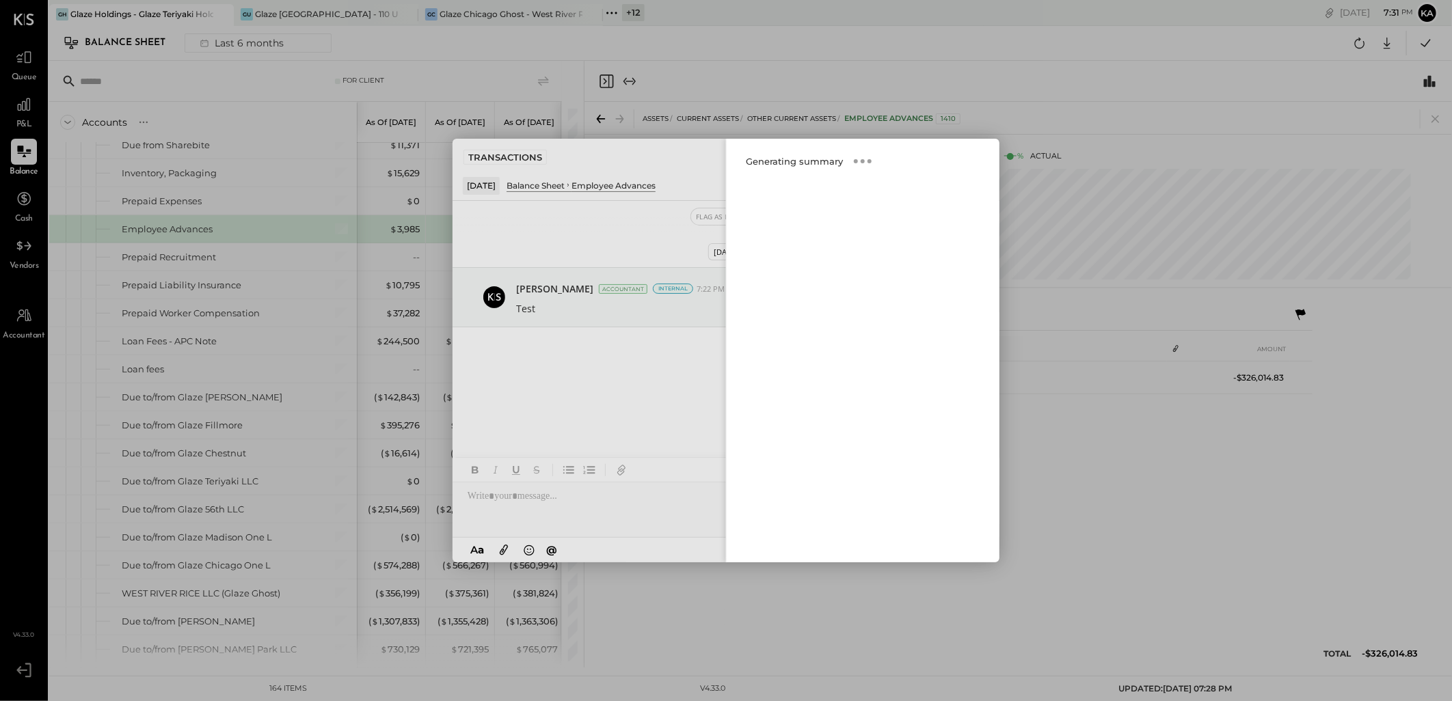
click at [675, 239] on div "Close panel" at bounding box center [725, 351] width 547 height 424
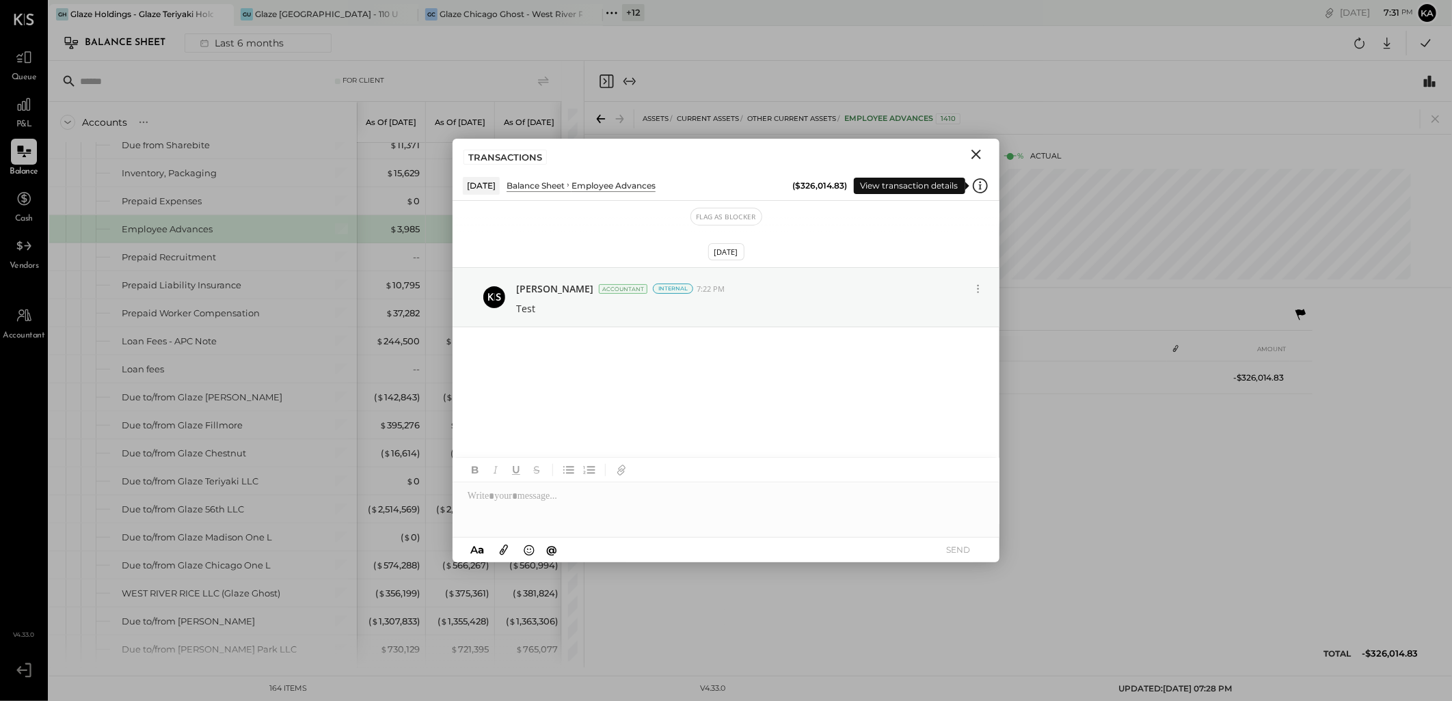
click at [977, 189] on icon at bounding box center [980, 186] width 18 height 18
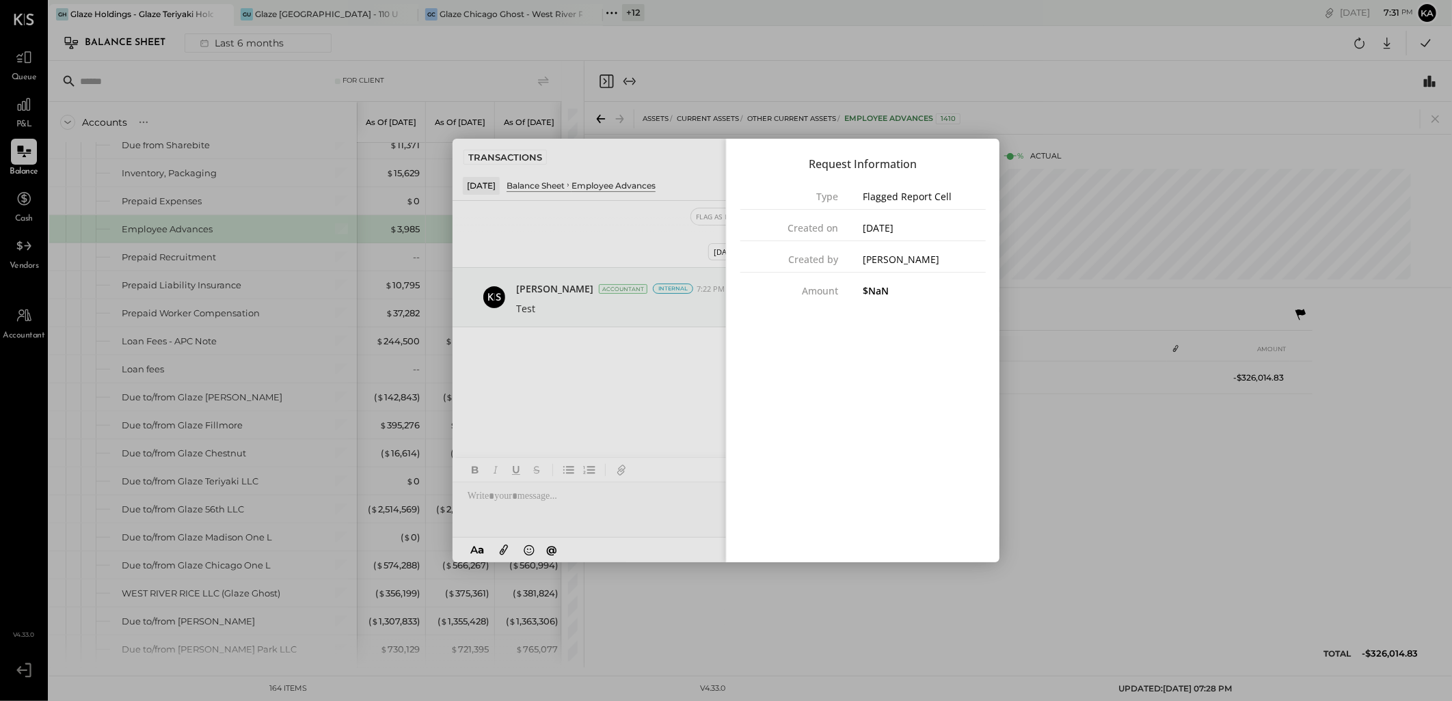
click at [579, 243] on div "Close panel" at bounding box center [725, 351] width 547 height 424
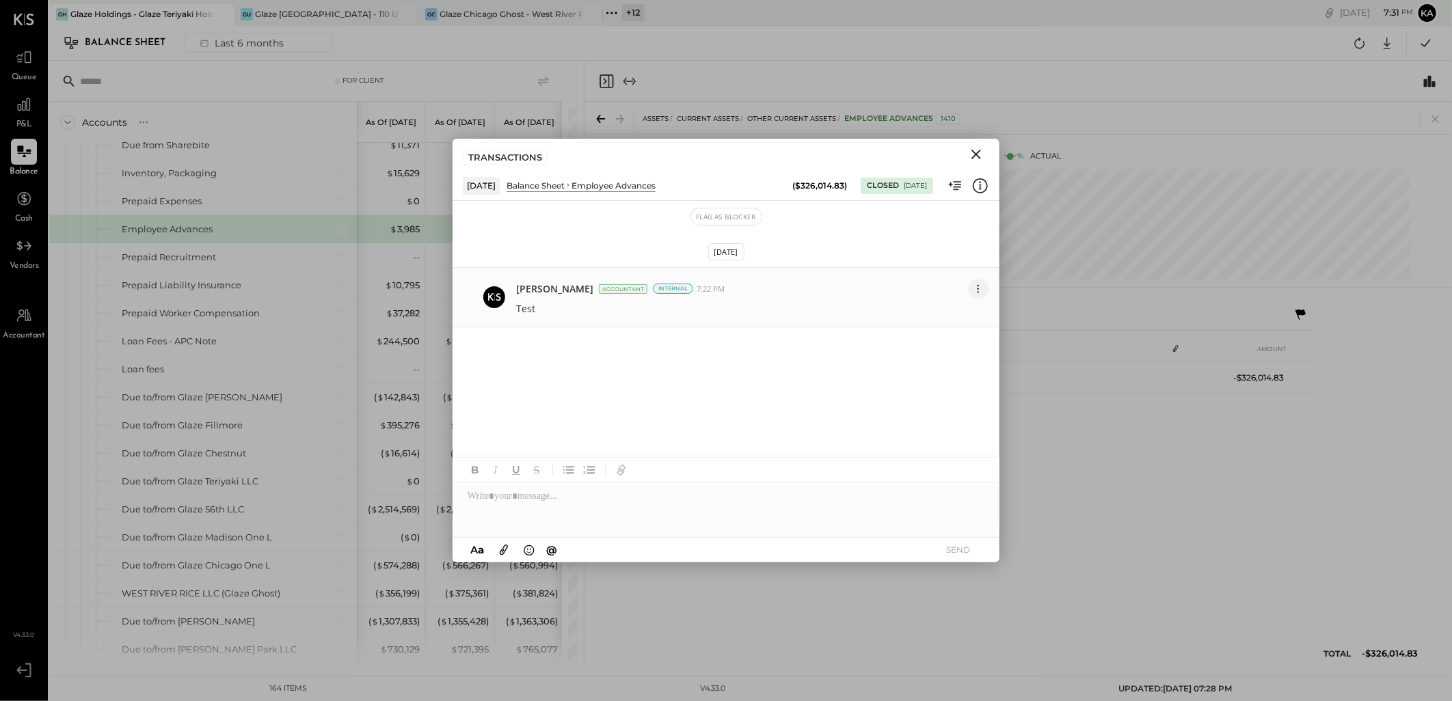
click at [979, 284] on icon at bounding box center [978, 289] width 14 height 14
click at [543, 488] on div at bounding box center [725, 509] width 547 height 55
click at [555, 550] on span "@" at bounding box center [552, 549] width 11 height 13
click at [656, 514] on div at bounding box center [725, 509] width 547 height 55
click at [691, 510] on div at bounding box center [725, 509] width 547 height 55
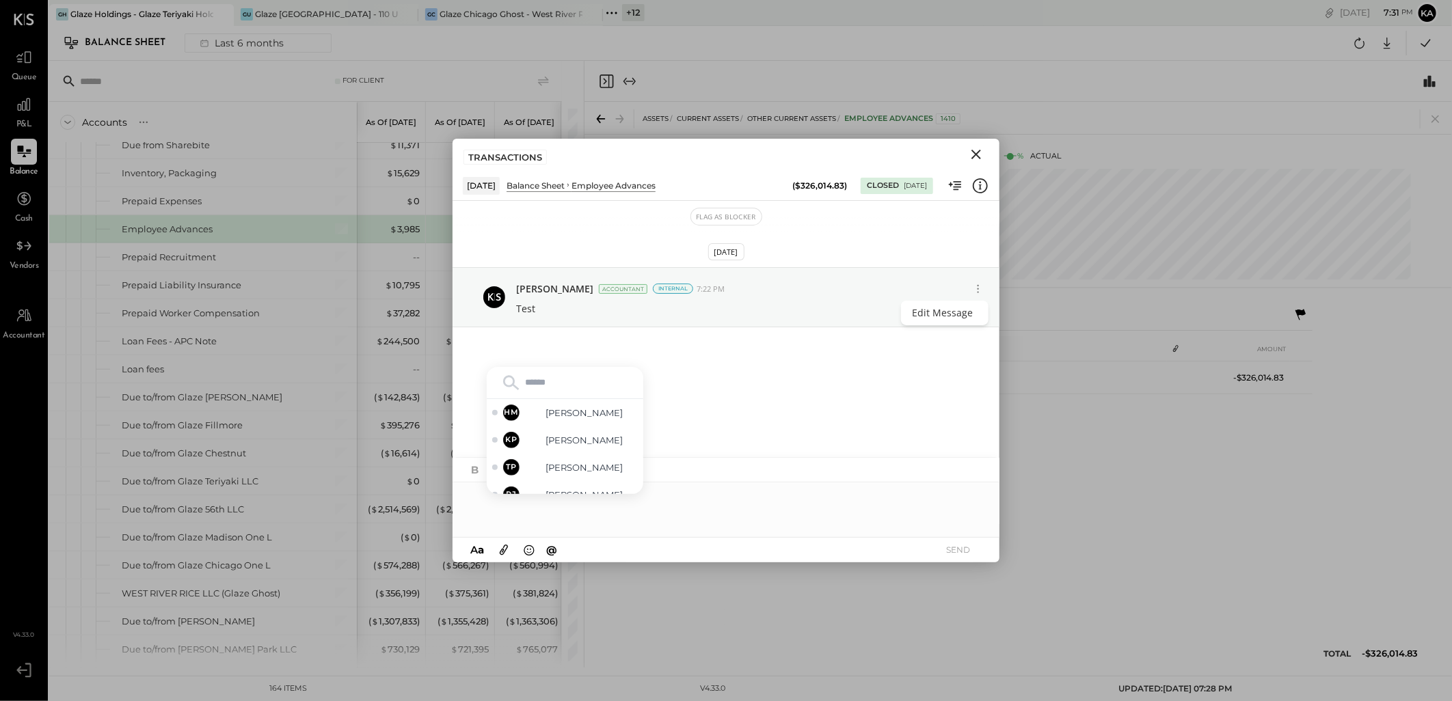
click at [975, 159] on icon "Close" at bounding box center [976, 154] width 16 height 16
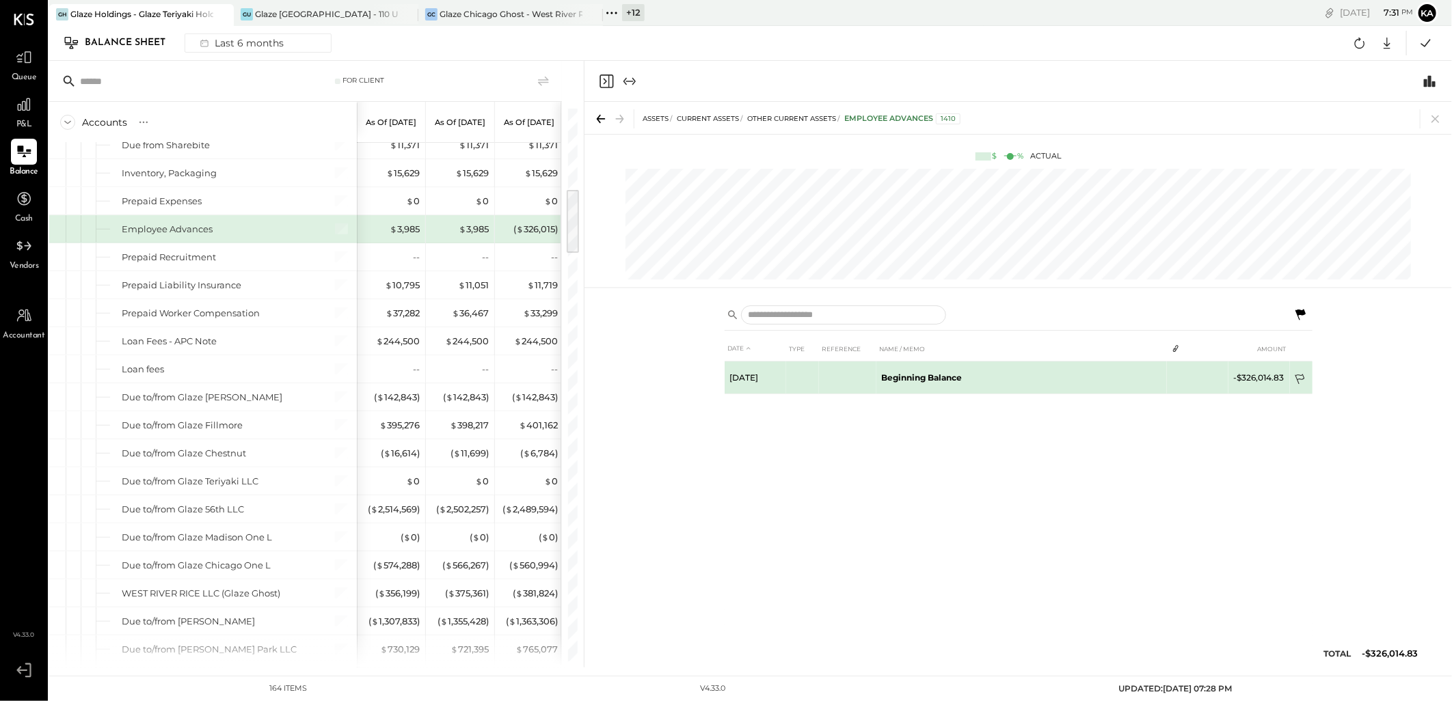
click at [1295, 375] on icon at bounding box center [1301, 381] width 14 height 14
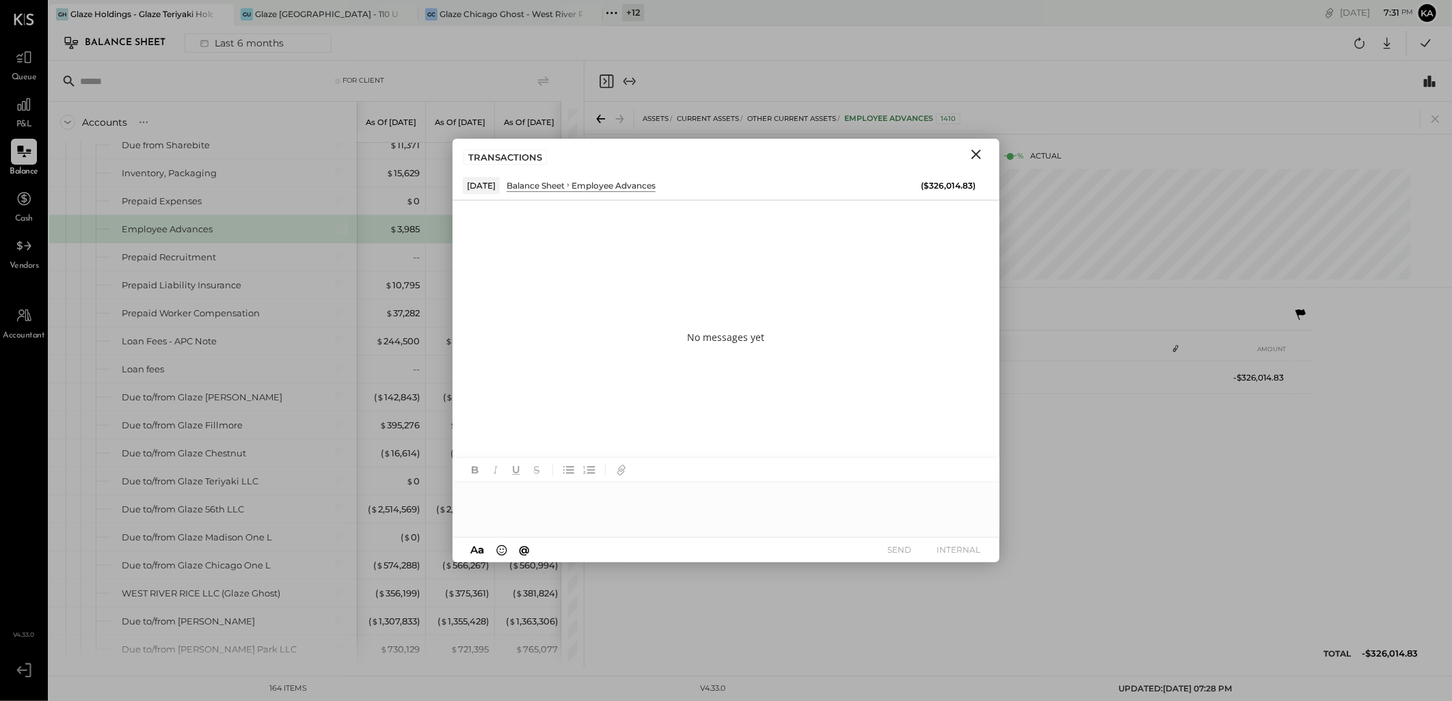
click at [478, 489] on div at bounding box center [725, 509] width 547 height 55
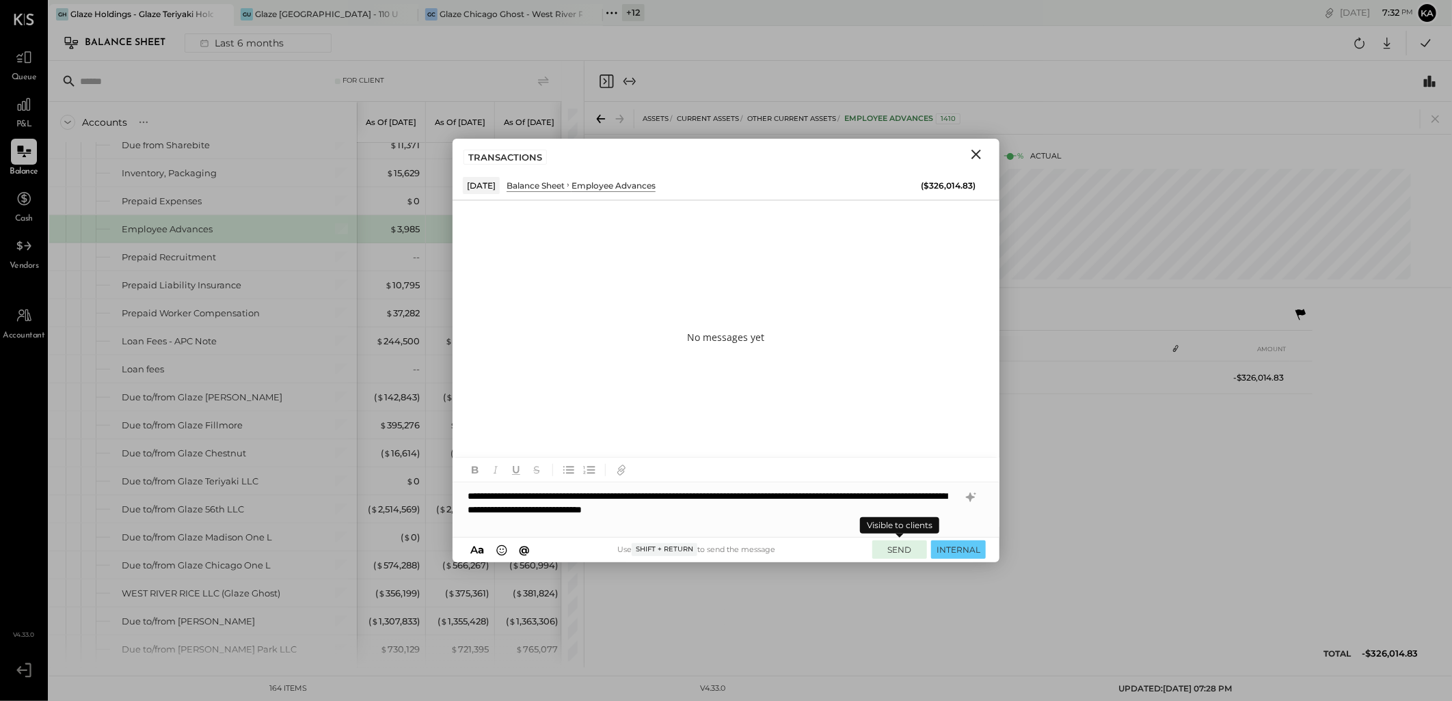
click at [890, 547] on button "SEND" at bounding box center [899, 550] width 55 height 18
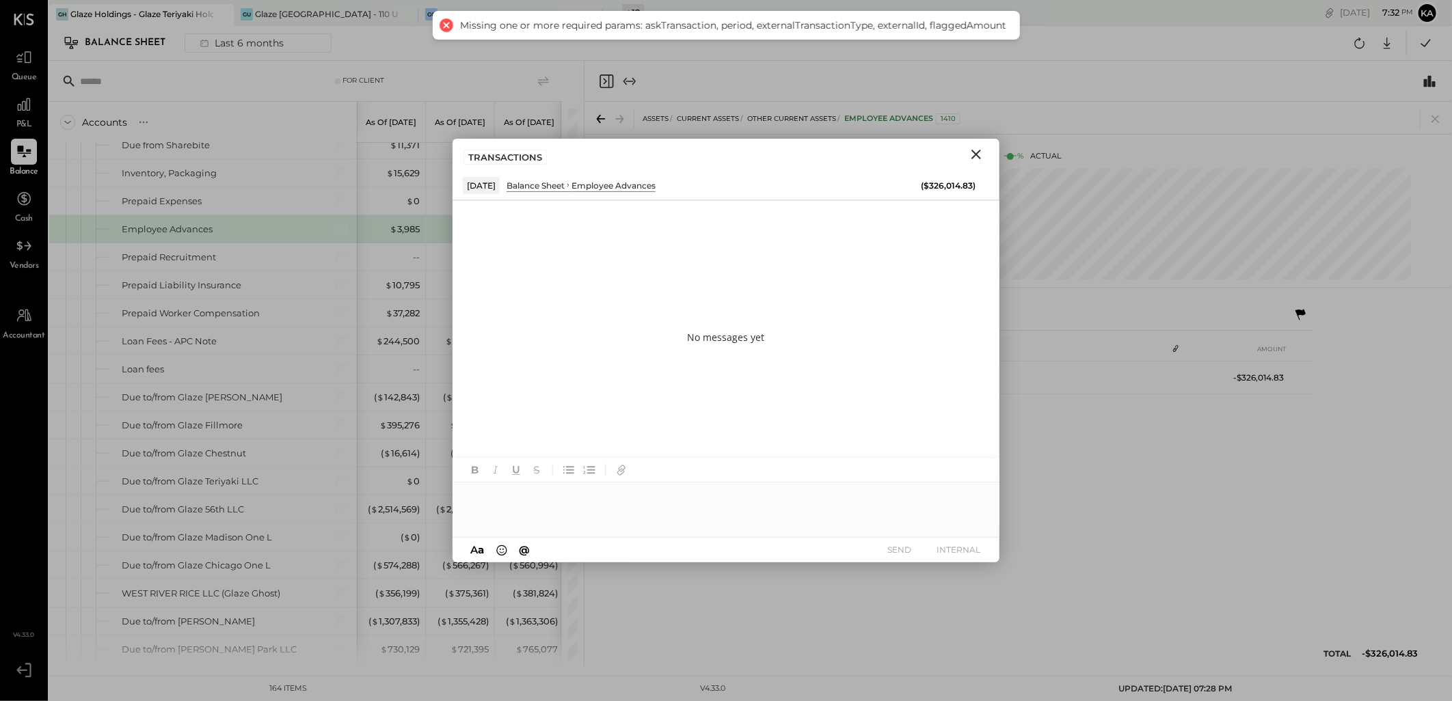
click at [976, 150] on icon "Close" at bounding box center [976, 154] width 16 height 16
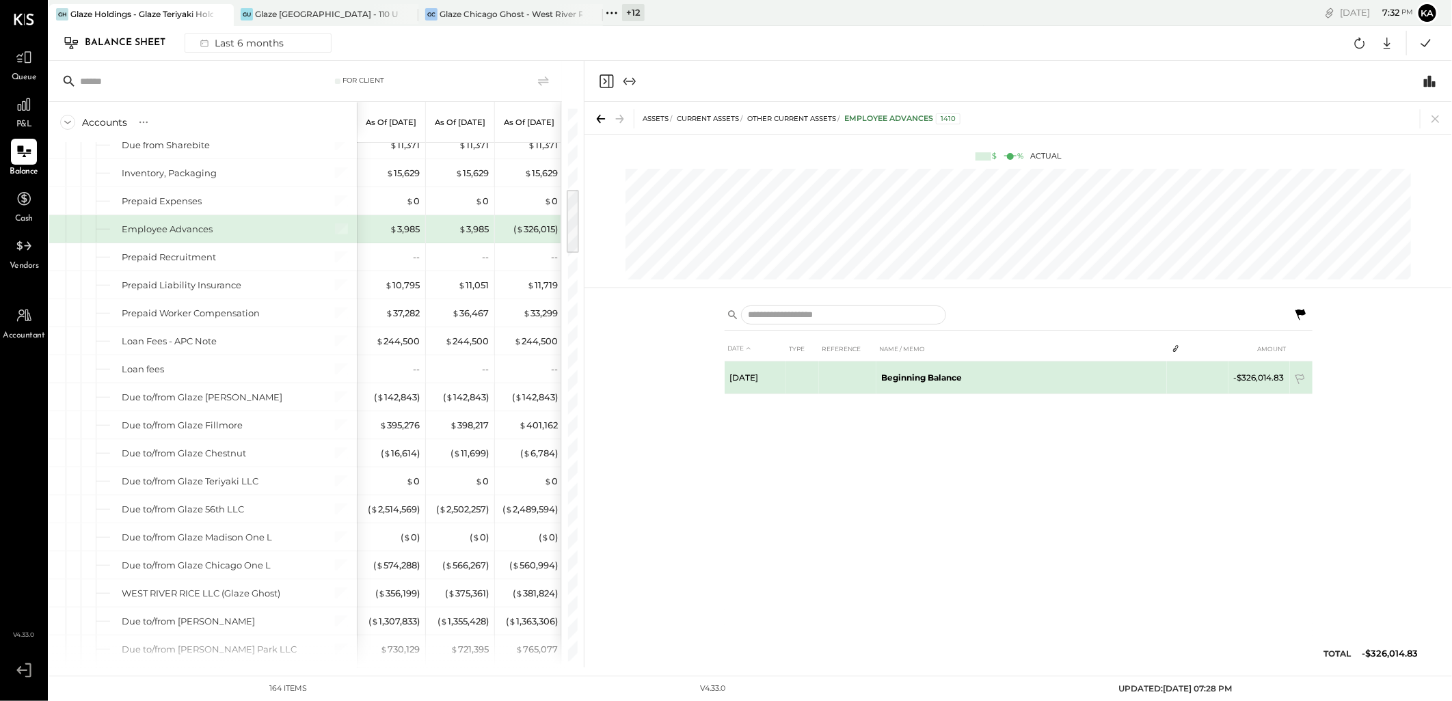
click at [1263, 383] on td "-$326,014.83" at bounding box center [1259, 378] width 62 height 33
click at [1264, 378] on td "-$326,014.83" at bounding box center [1259, 378] width 62 height 33
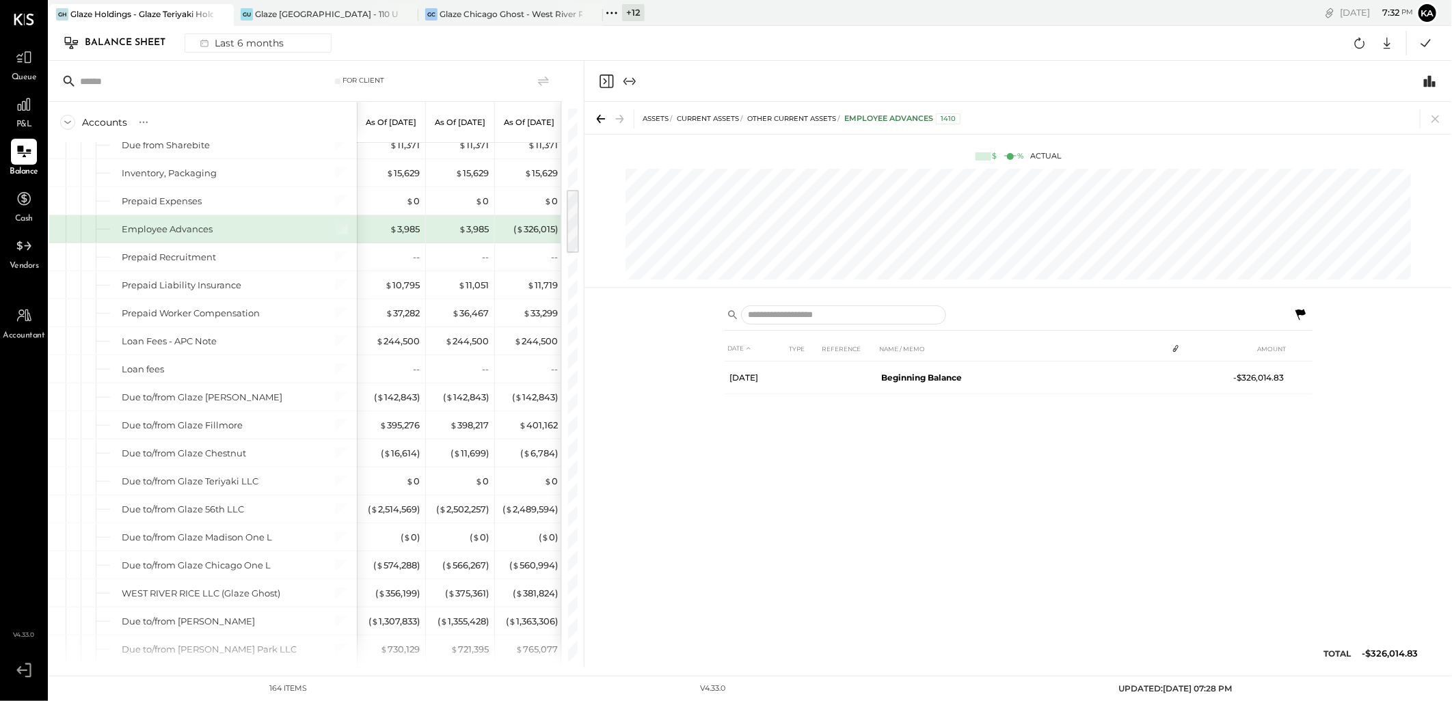
click at [1299, 314] on icon at bounding box center [1300, 314] width 10 height 11
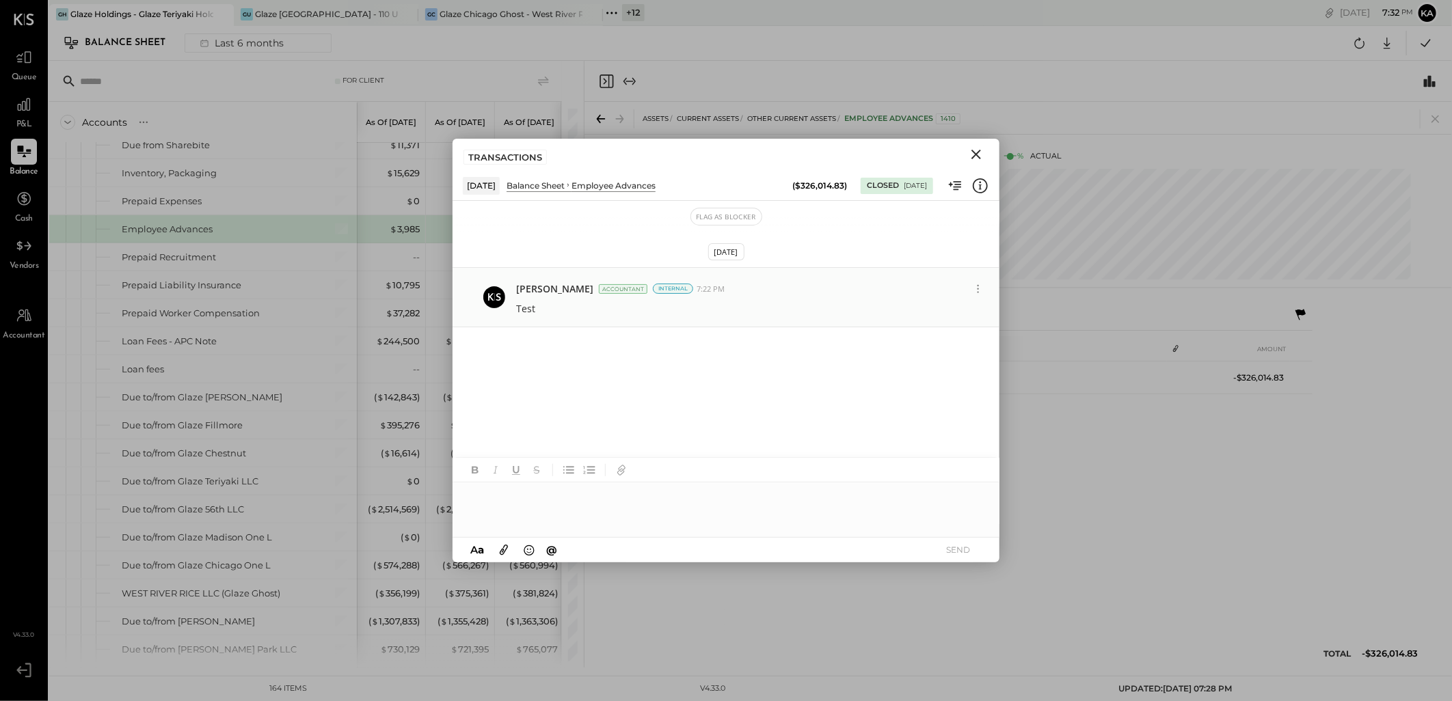
click at [653, 284] on div "Internal" at bounding box center [673, 289] width 40 height 10
click at [653, 287] on div "Internal" at bounding box center [673, 289] width 40 height 10
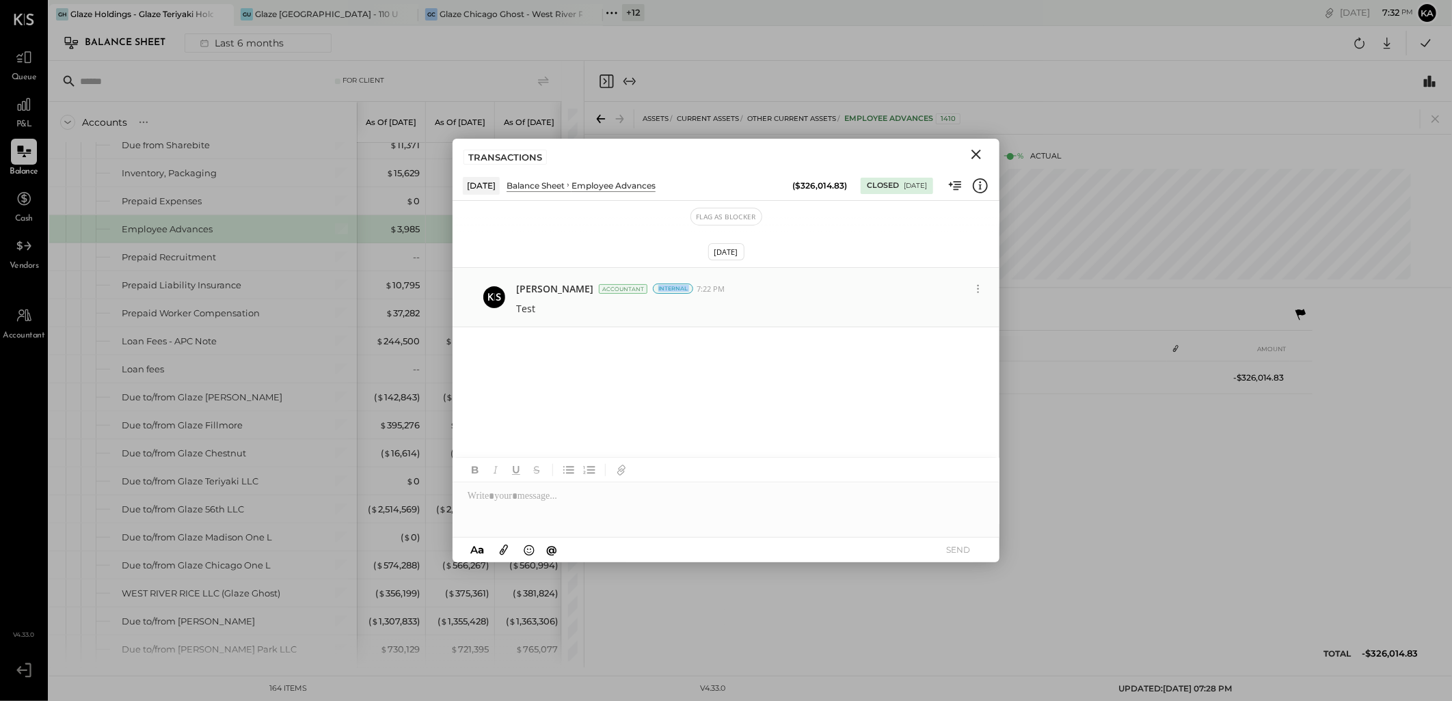
click at [653, 287] on div "Internal" at bounding box center [673, 289] width 40 height 10
drag, startPoint x: 651, startPoint y: 287, endPoint x: 771, endPoint y: 291, distance: 119.7
click at [730, 303] on div "Test" at bounding box center [752, 307] width 472 height 16
click at [903, 187] on div "09/09/2025" at bounding box center [914, 186] width 23 height 10
click at [974, 288] on icon at bounding box center [978, 289] width 14 height 14
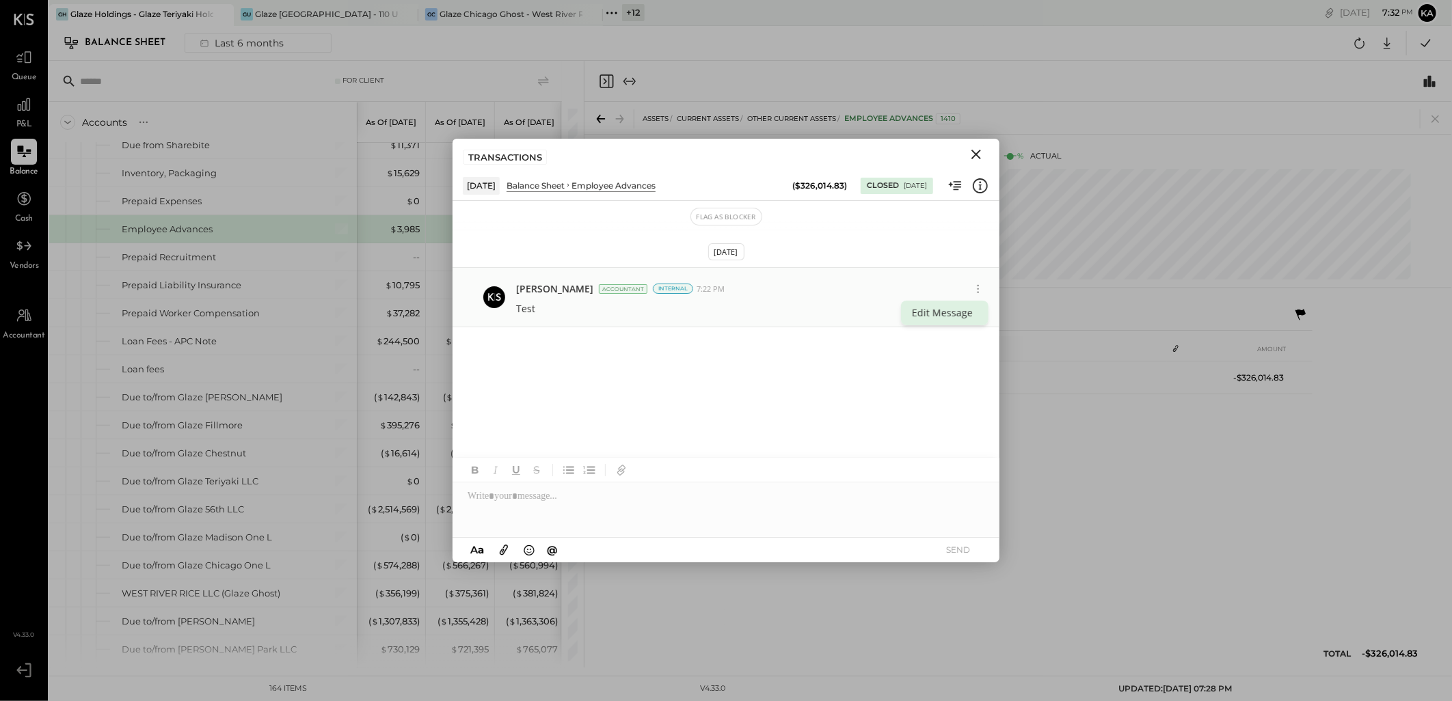
click at [925, 312] on button "Edit Message" at bounding box center [944, 313] width 87 height 25
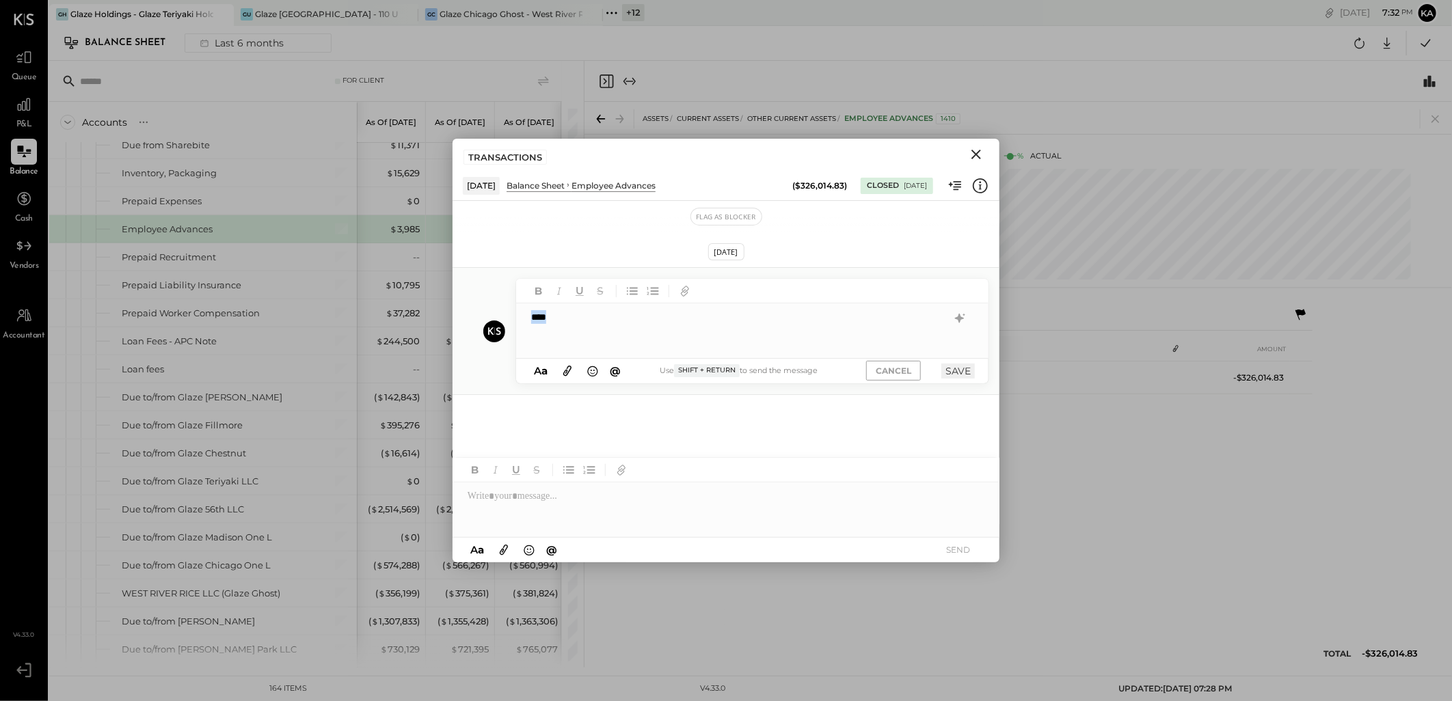
drag, startPoint x: 591, startPoint y: 317, endPoint x: 460, endPoint y: 301, distance: 132.2
click at [460, 301] on div "HM Harshil Mehta KP Kapil Pandya TP Tarang Padia PJ Pravin Jangid MC Meghna Cha…" at bounding box center [725, 331] width 547 height 128
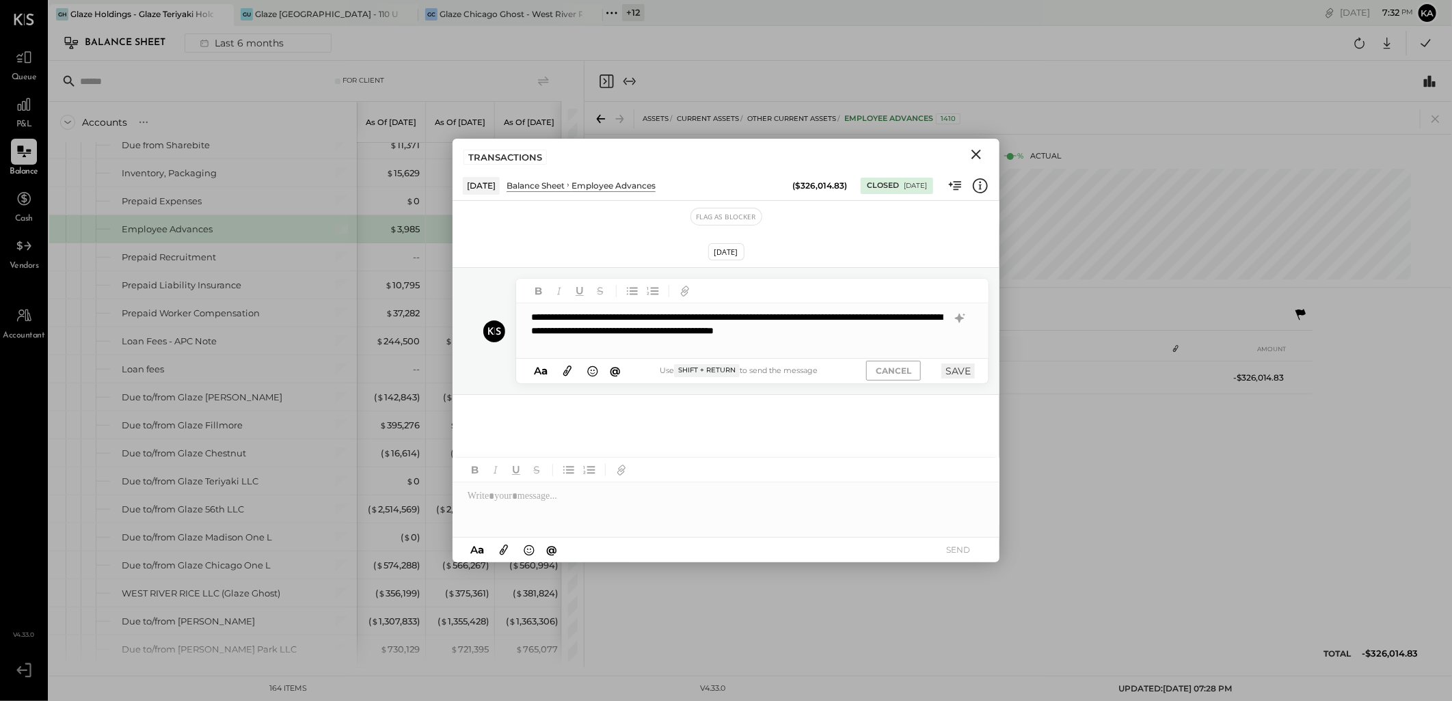
click at [960, 375] on button "SAVE" at bounding box center [957, 371] width 33 height 15
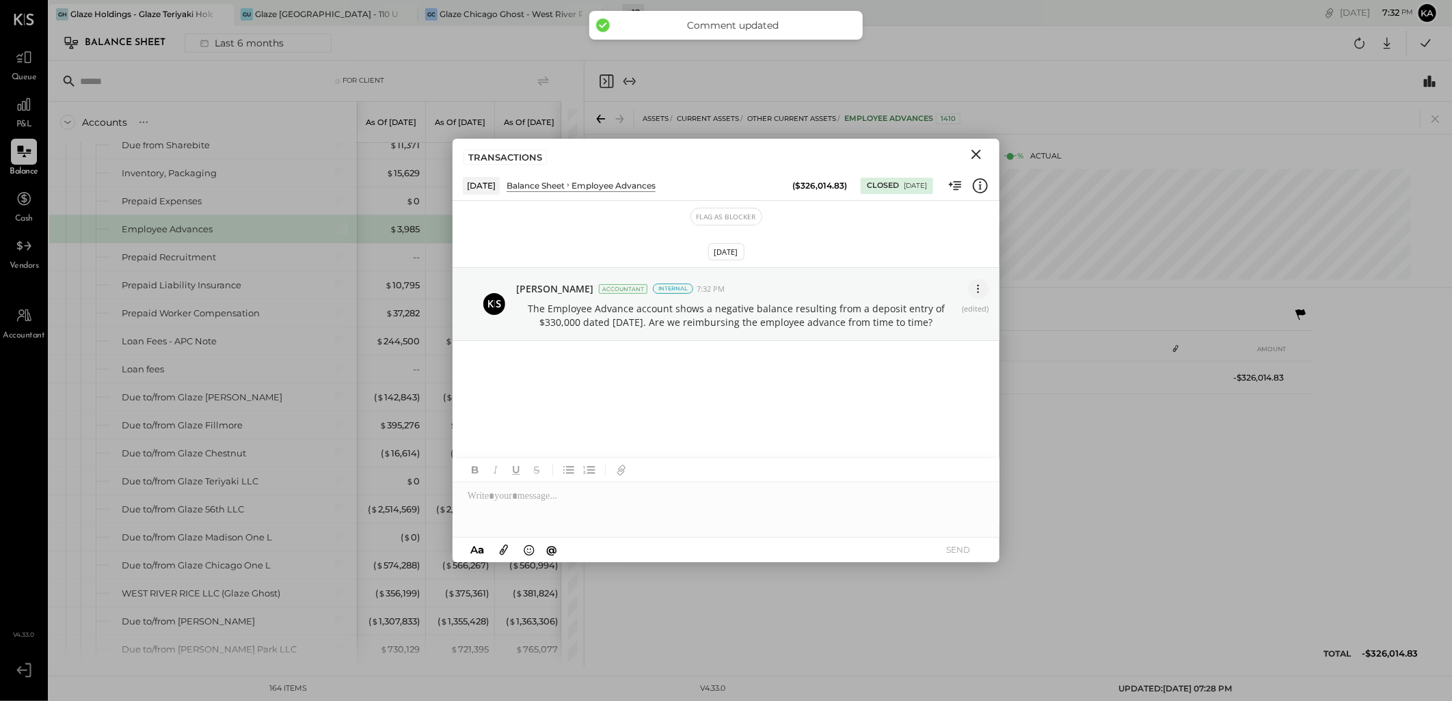
click at [976, 294] on icon at bounding box center [978, 289] width 14 height 14
click at [856, 420] on div "Sep 9th, 2025 Kapil Pandya Accountant Internal 7:32 PM Edit Message The Employe…" at bounding box center [725, 351] width 547 height 239
click at [890, 385] on div "Sep 9th, 2025 Kapil Pandya Accountant Internal 7:32 PM Edit Message The Employe…" at bounding box center [725, 351] width 547 height 239
click at [904, 268] on div "Kapil Pandya Accountant Internal 7:32 PM Edit Message The Employee Advance acco…" at bounding box center [725, 304] width 547 height 74
click at [908, 236] on div "Sep 9th, 2025 Kapil Pandya Accountant Internal 7:32 PM Edit Message The Employe…" at bounding box center [725, 351] width 547 height 239
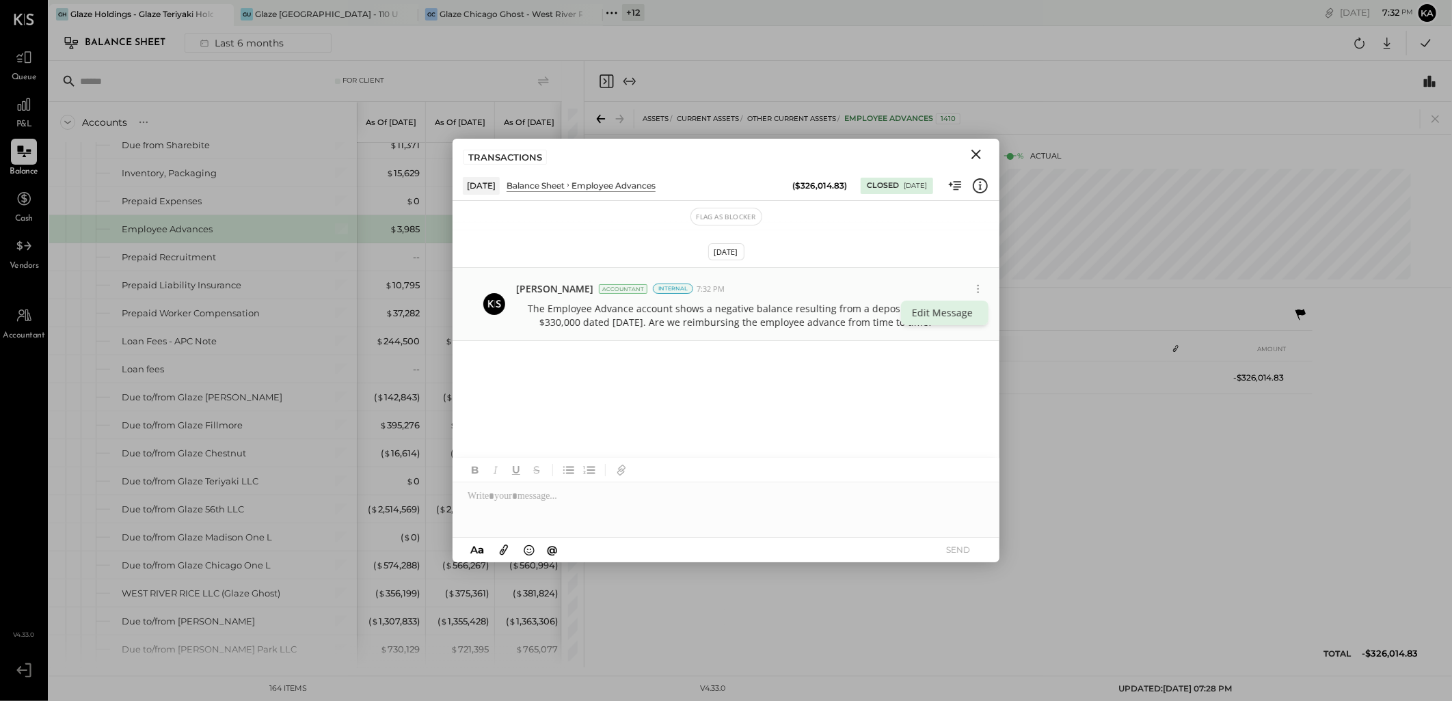
click at [902, 323] on button "Edit Message" at bounding box center [944, 313] width 87 height 25
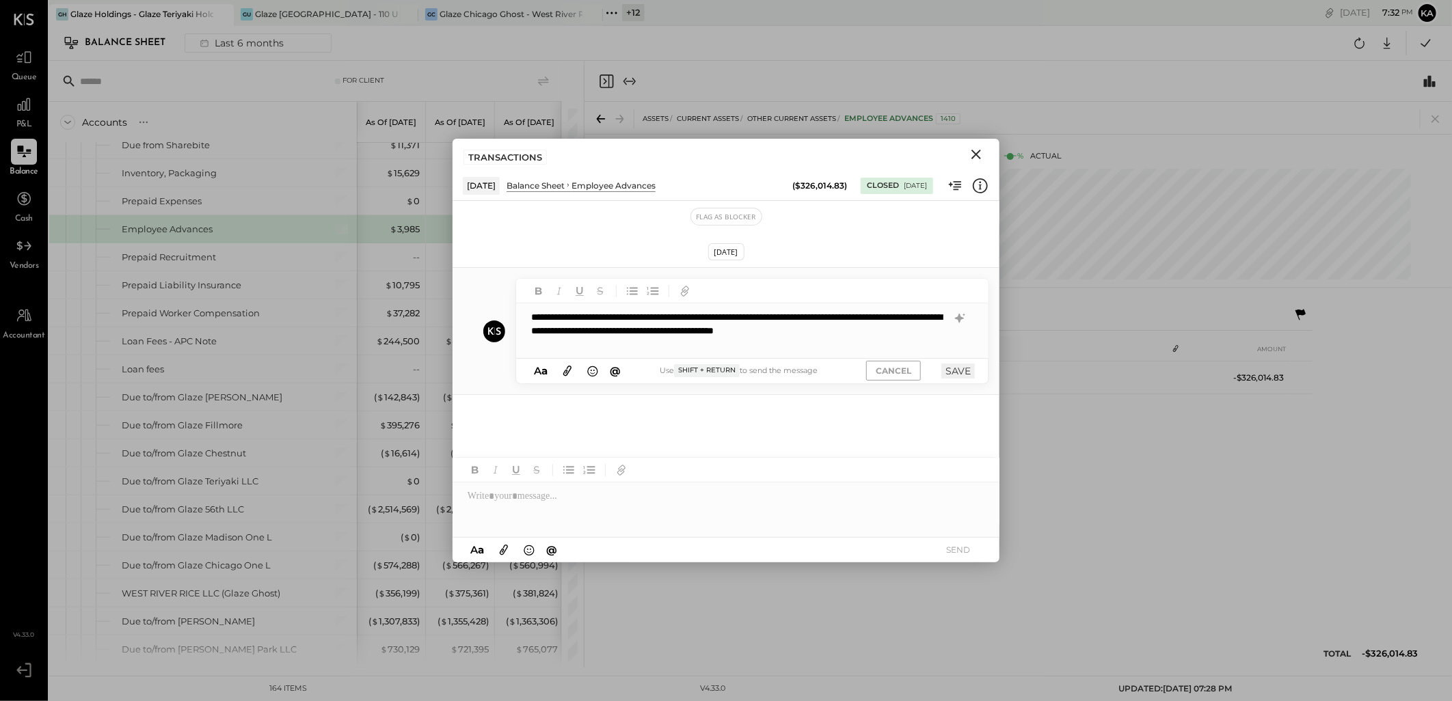
click at [861, 325] on div "**********" at bounding box center [752, 330] width 472 height 55
click at [905, 373] on button "CANCEL" at bounding box center [893, 371] width 55 height 20
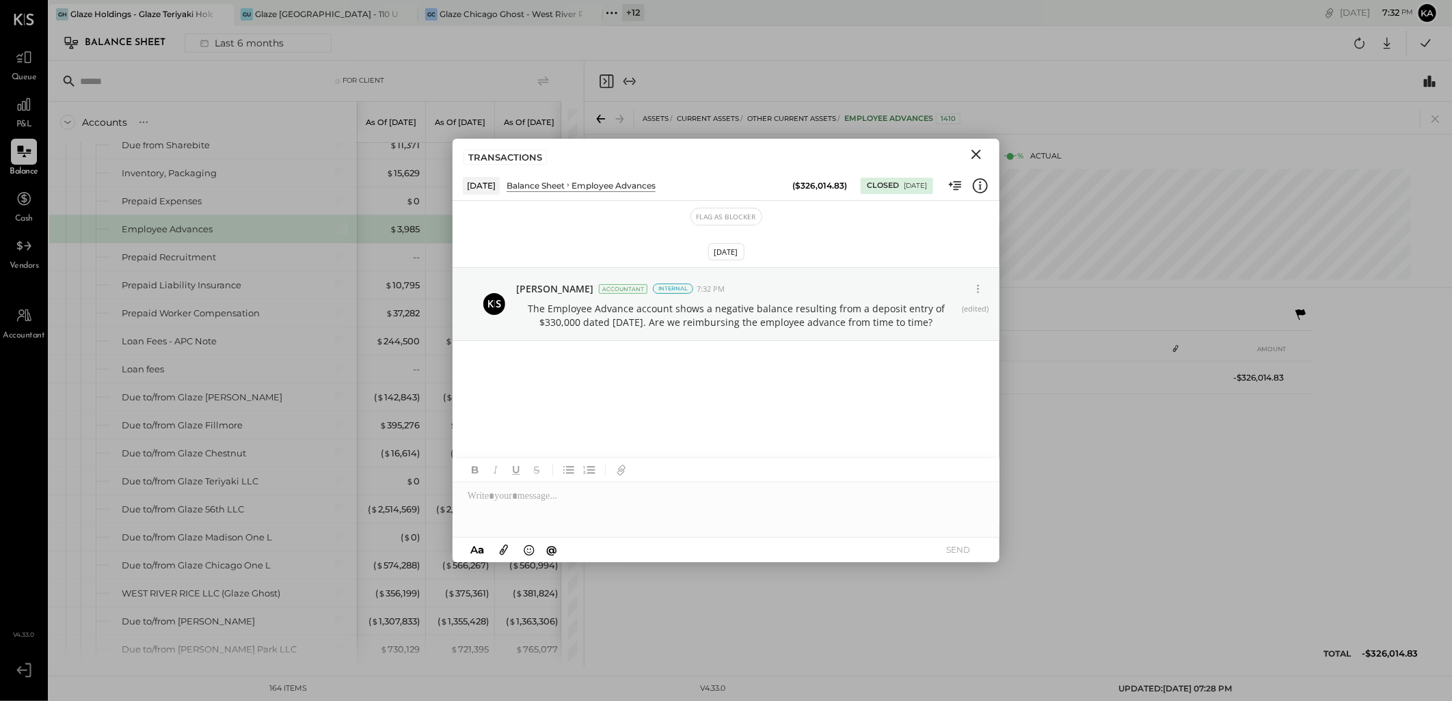
click at [749, 392] on div "Sep 9th, 2025 Kapil Pandya Accountant Internal 7:32 PM The Employee Advance acc…" at bounding box center [725, 351] width 547 height 239
click at [979, 151] on icon "Close" at bounding box center [976, 155] width 10 height 10
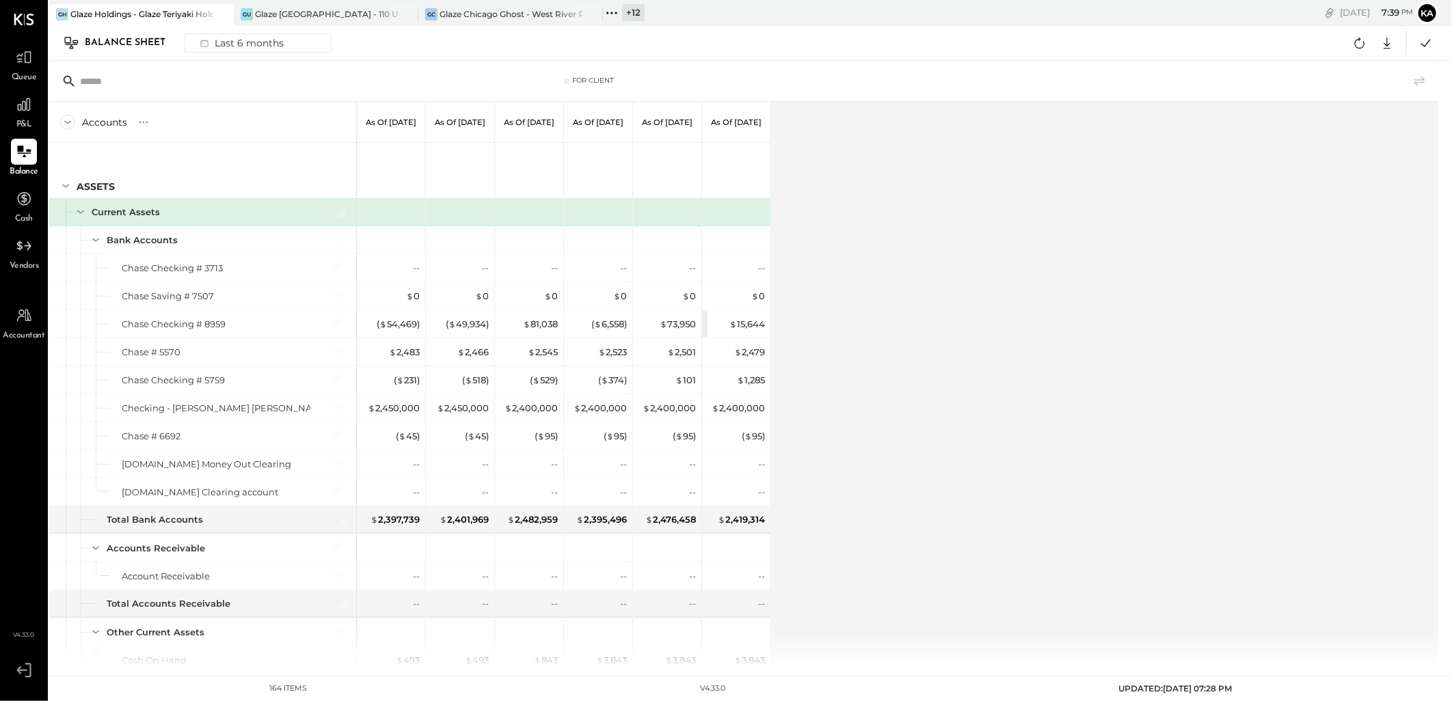
click at [878, 247] on div "Accounts S GL As of [DATE] As of [DATE] As of [DATE] As of [DATE] As of [DATE] …" at bounding box center [744, 385] width 1391 height 566
click at [23, 108] on icon at bounding box center [24, 105] width 18 height 18
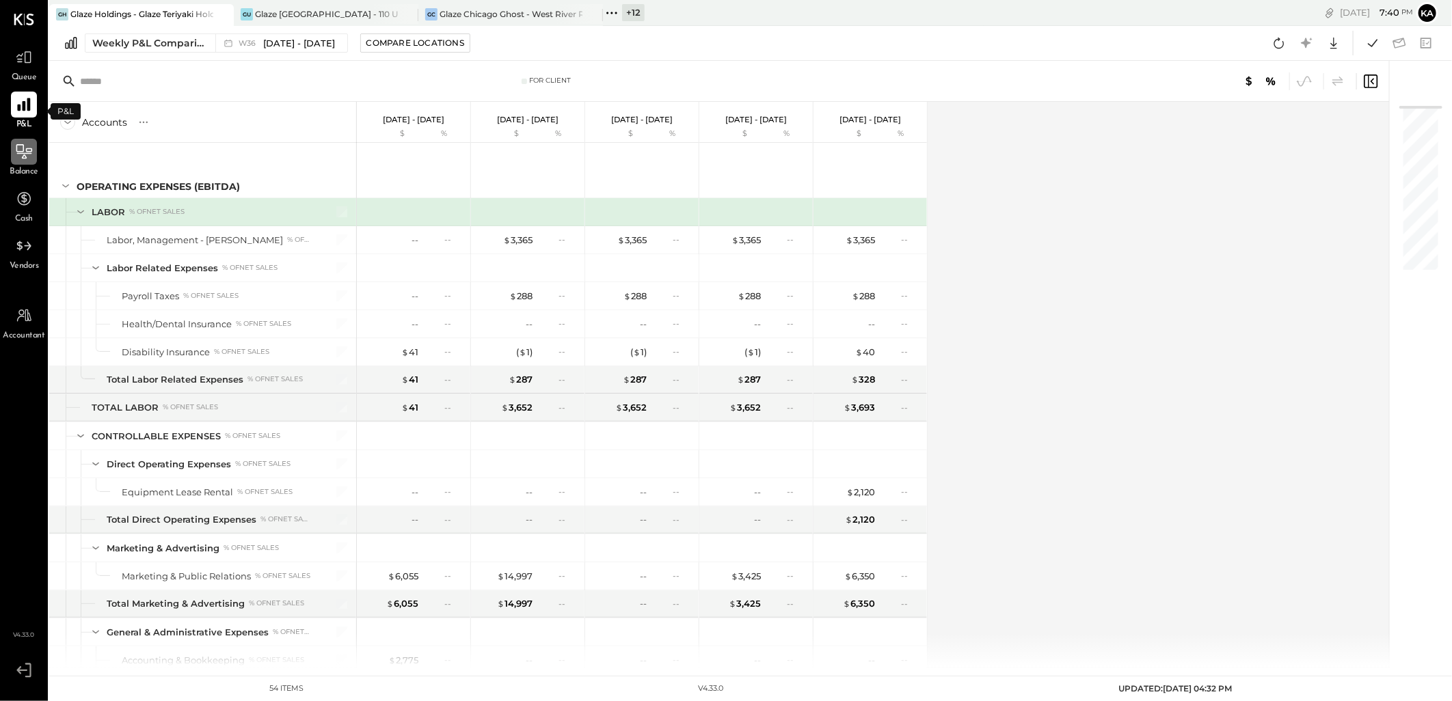
click at [23, 160] on div at bounding box center [24, 152] width 26 height 26
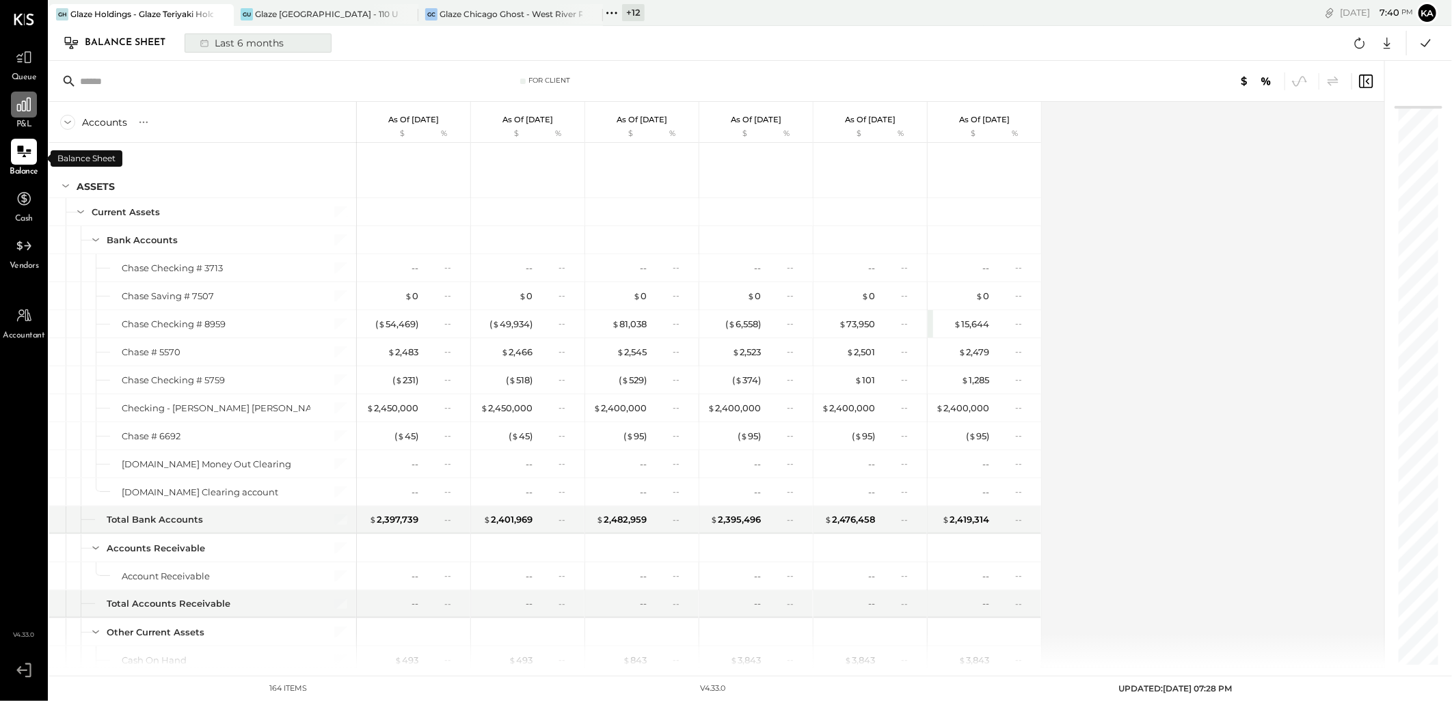
click at [268, 45] on div "Last 6 months" at bounding box center [240, 43] width 97 height 18
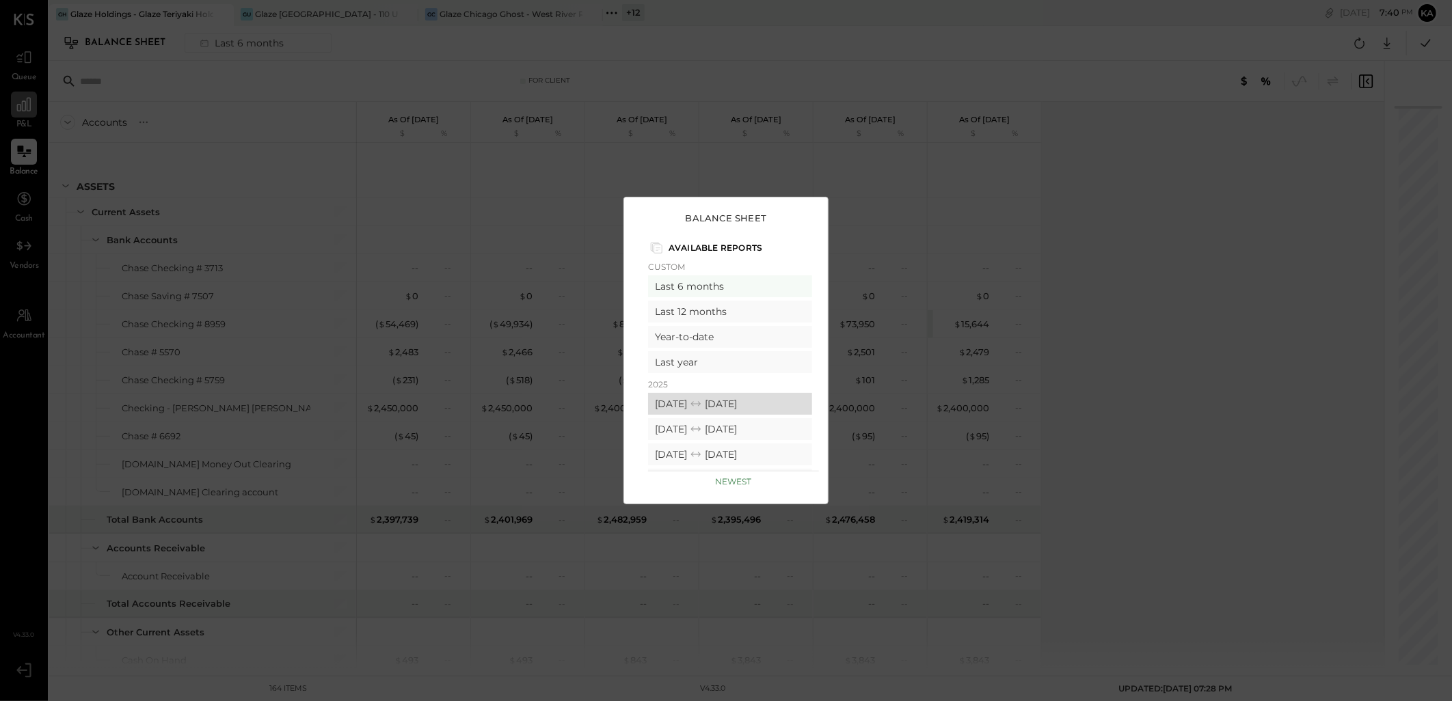
click at [703, 403] on icon at bounding box center [696, 404] width 14 height 14
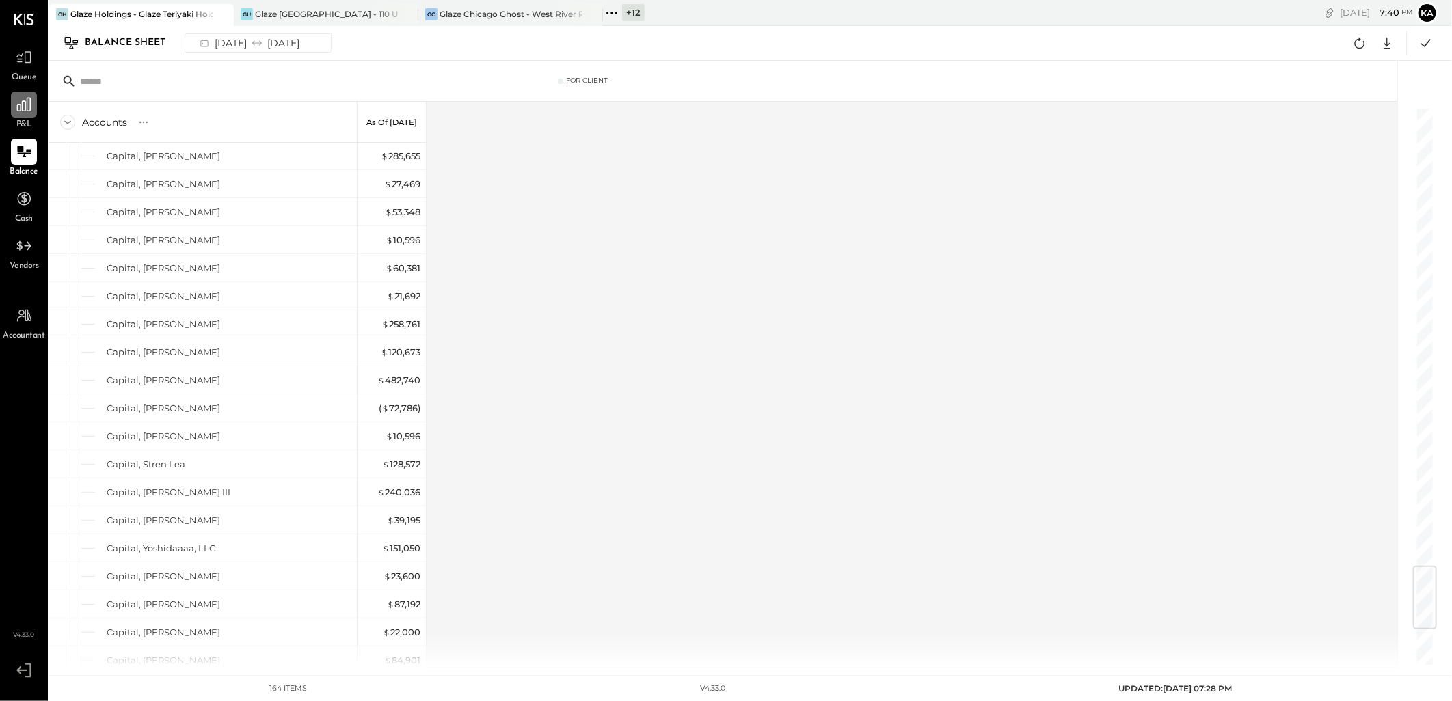
scroll to position [1266, 0]
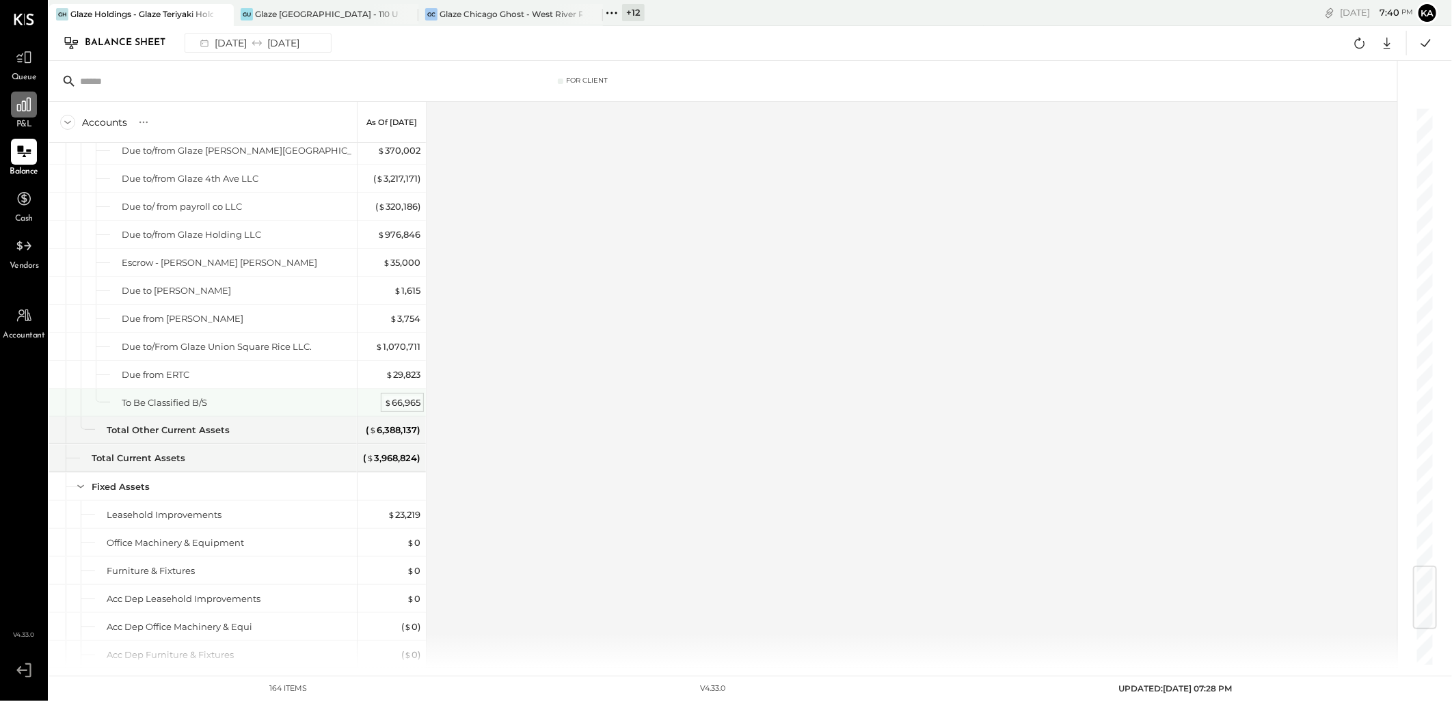
click at [413, 404] on div "$ 66,965" at bounding box center [402, 402] width 36 height 13
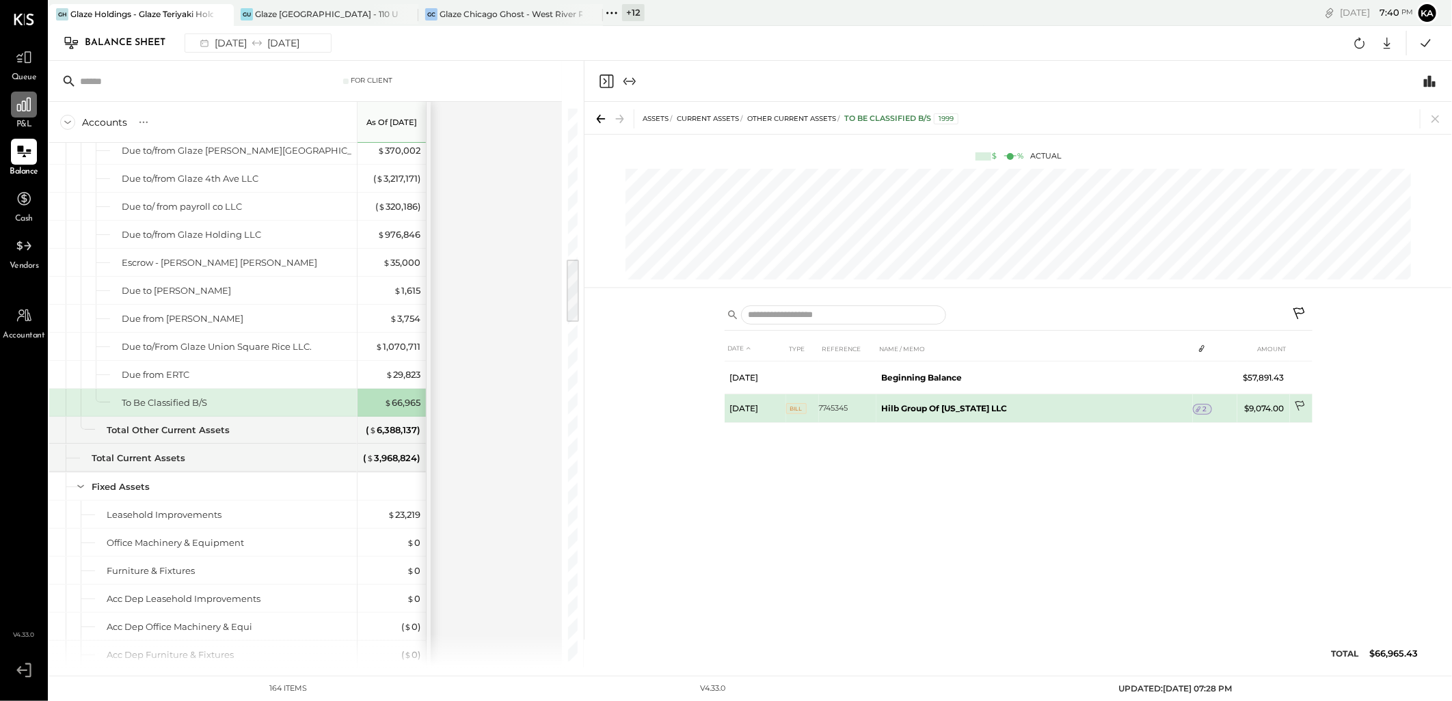
click at [1298, 404] on icon at bounding box center [1301, 407] width 14 height 14
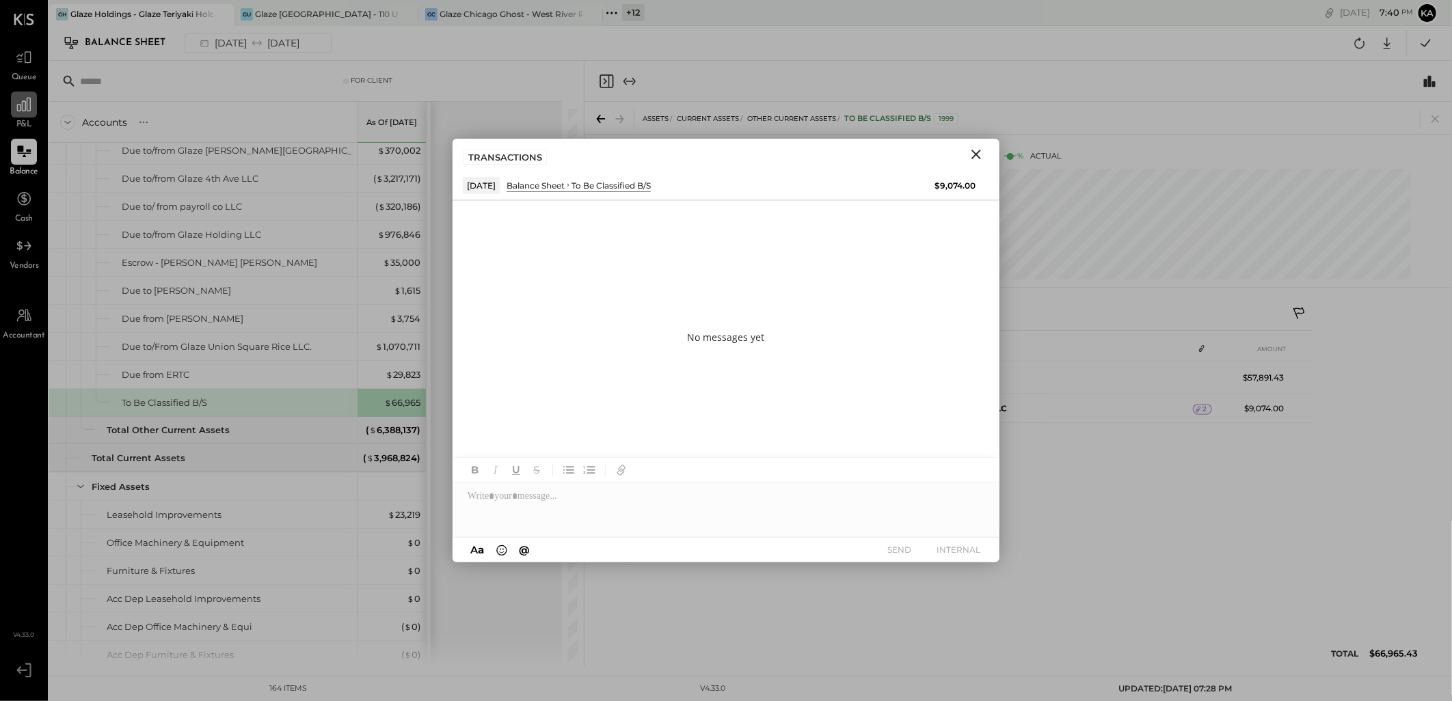
click at [590, 502] on div at bounding box center [725, 509] width 547 height 55
paste div
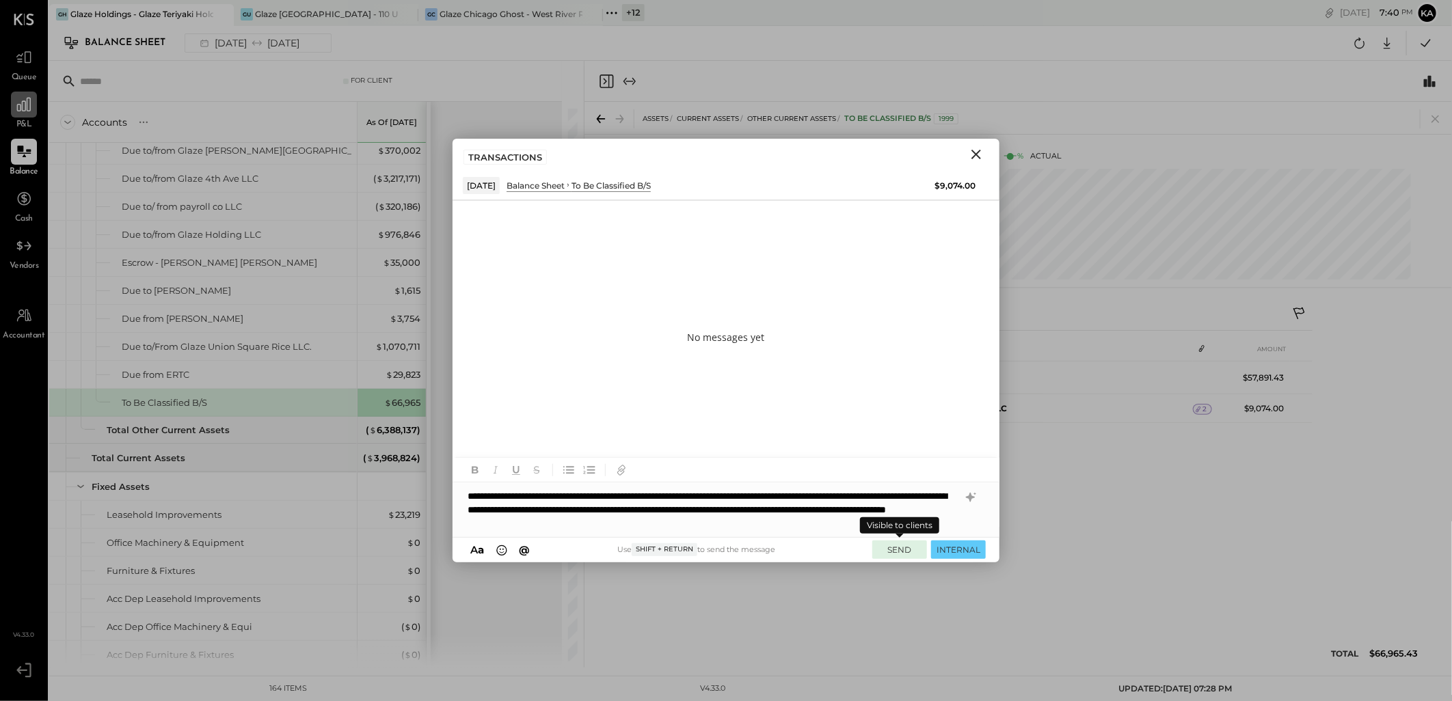
click at [900, 552] on button "SEND" at bounding box center [899, 550] width 55 height 18
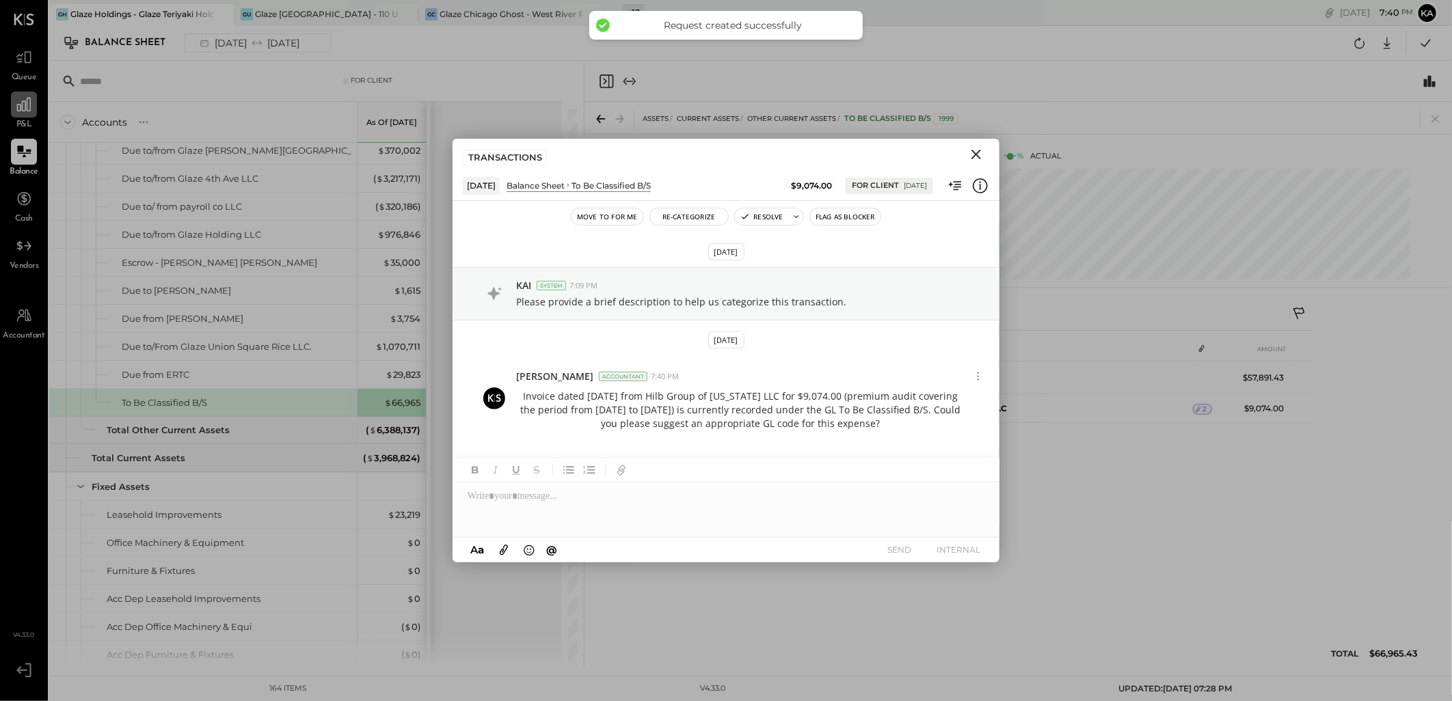
click at [979, 156] on icon "Close" at bounding box center [976, 155] width 10 height 10
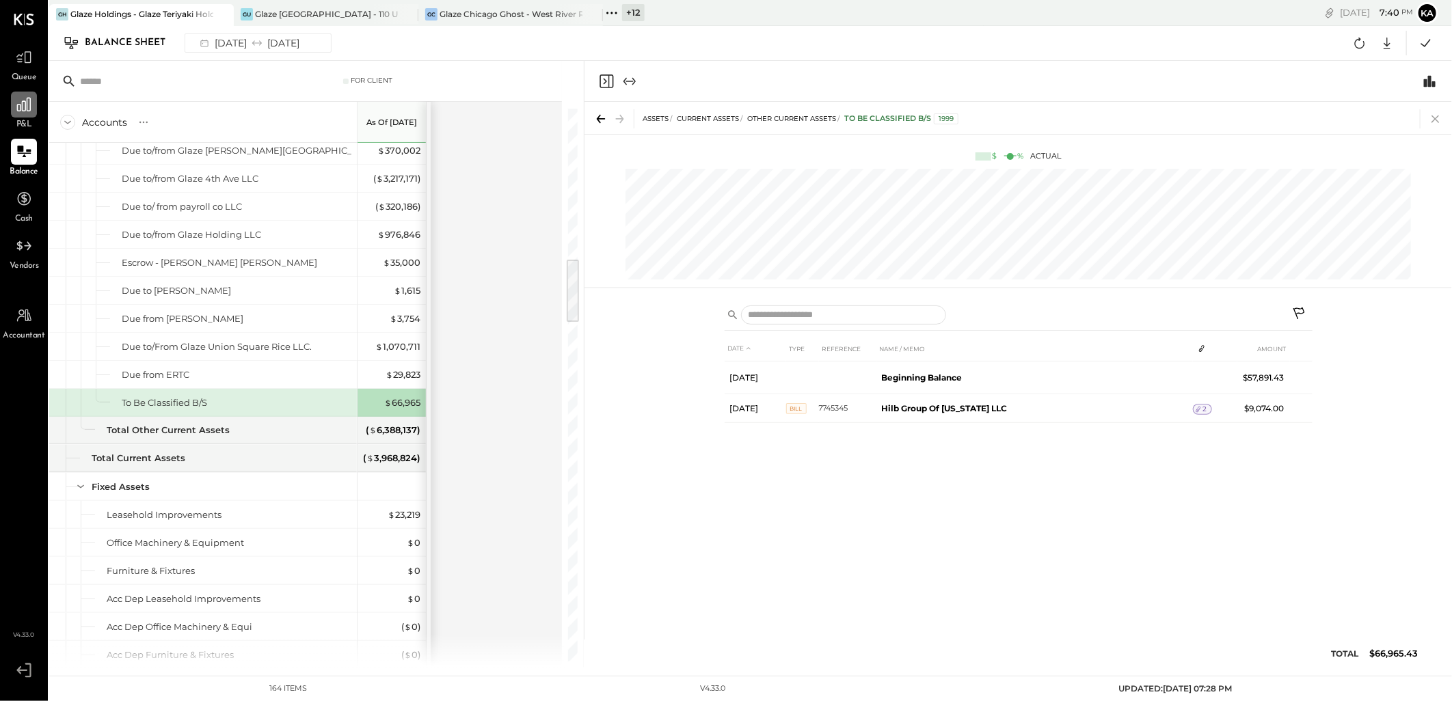
click at [1437, 119] on icon at bounding box center [1435, 119] width 8 height 8
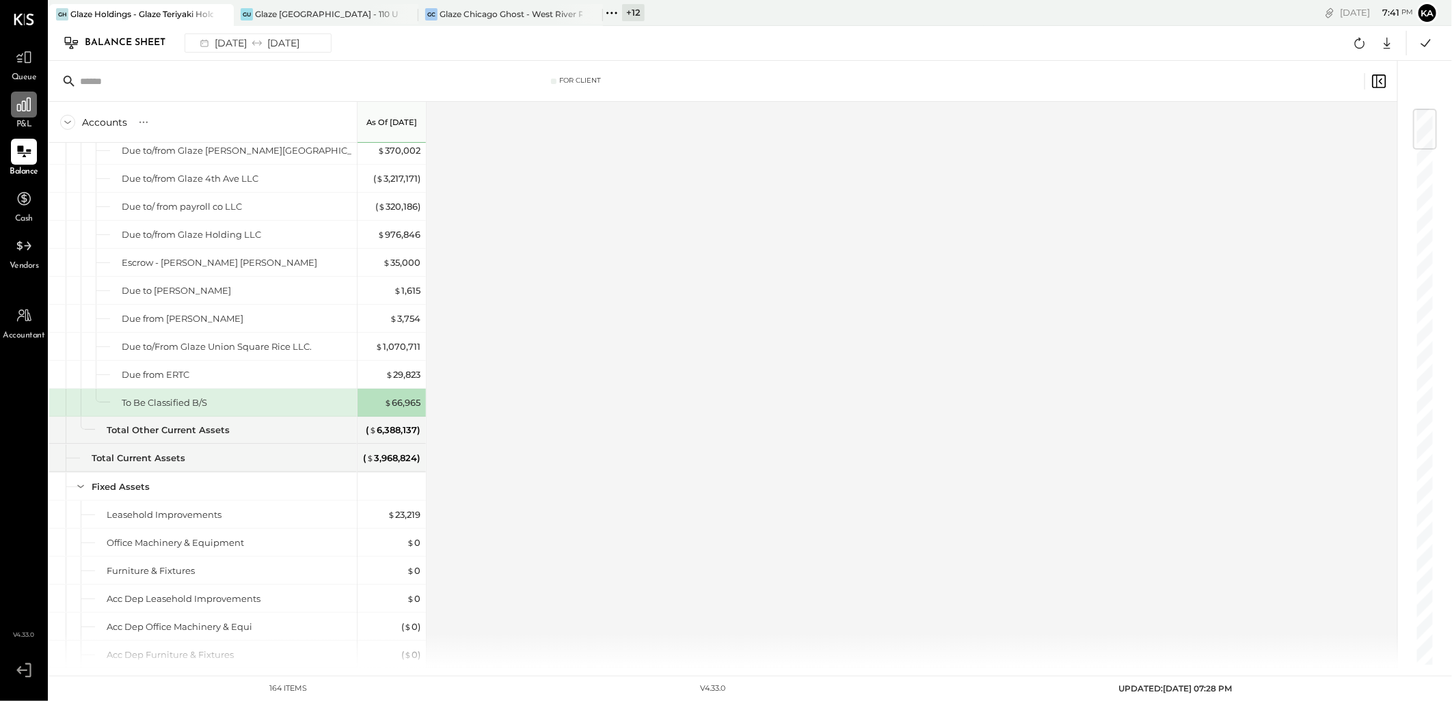
scroll to position [508, 0]
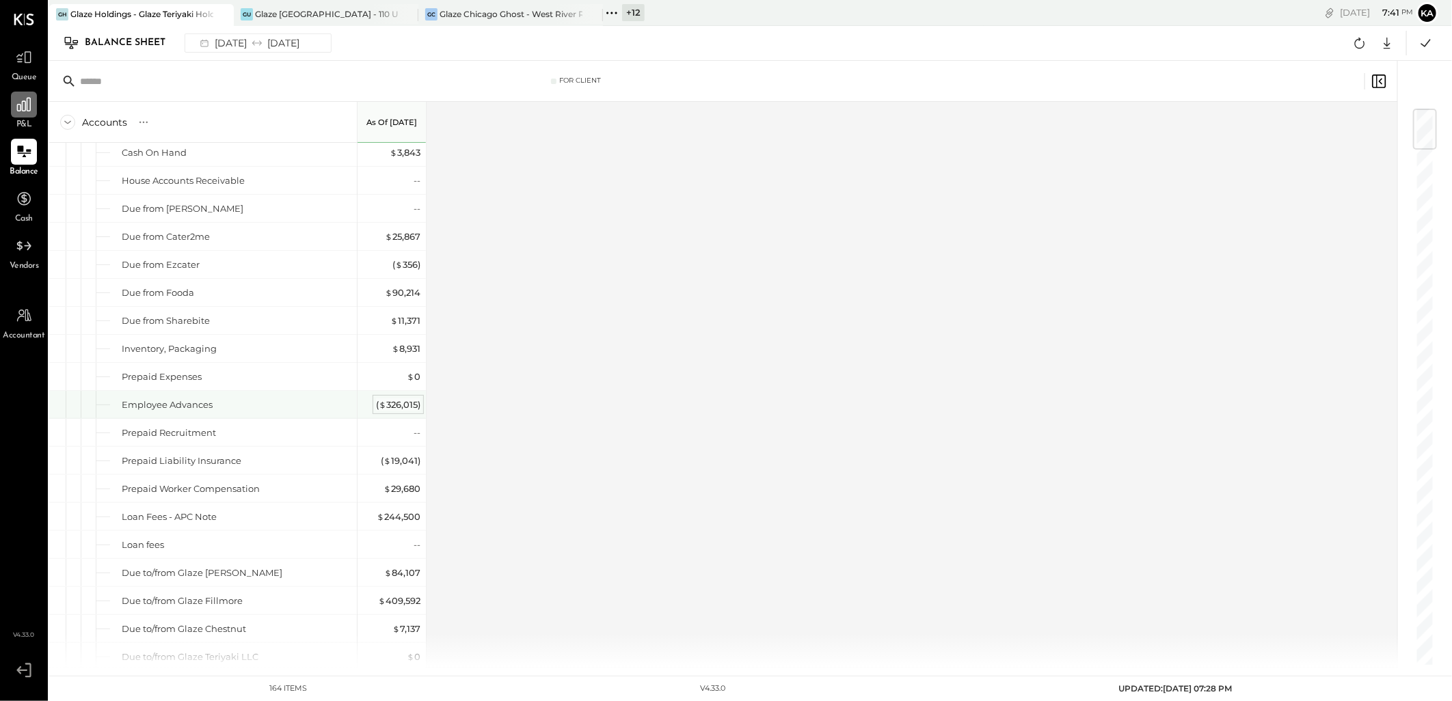
click at [412, 405] on div "( $ 326,015 )" at bounding box center [398, 404] width 44 height 13
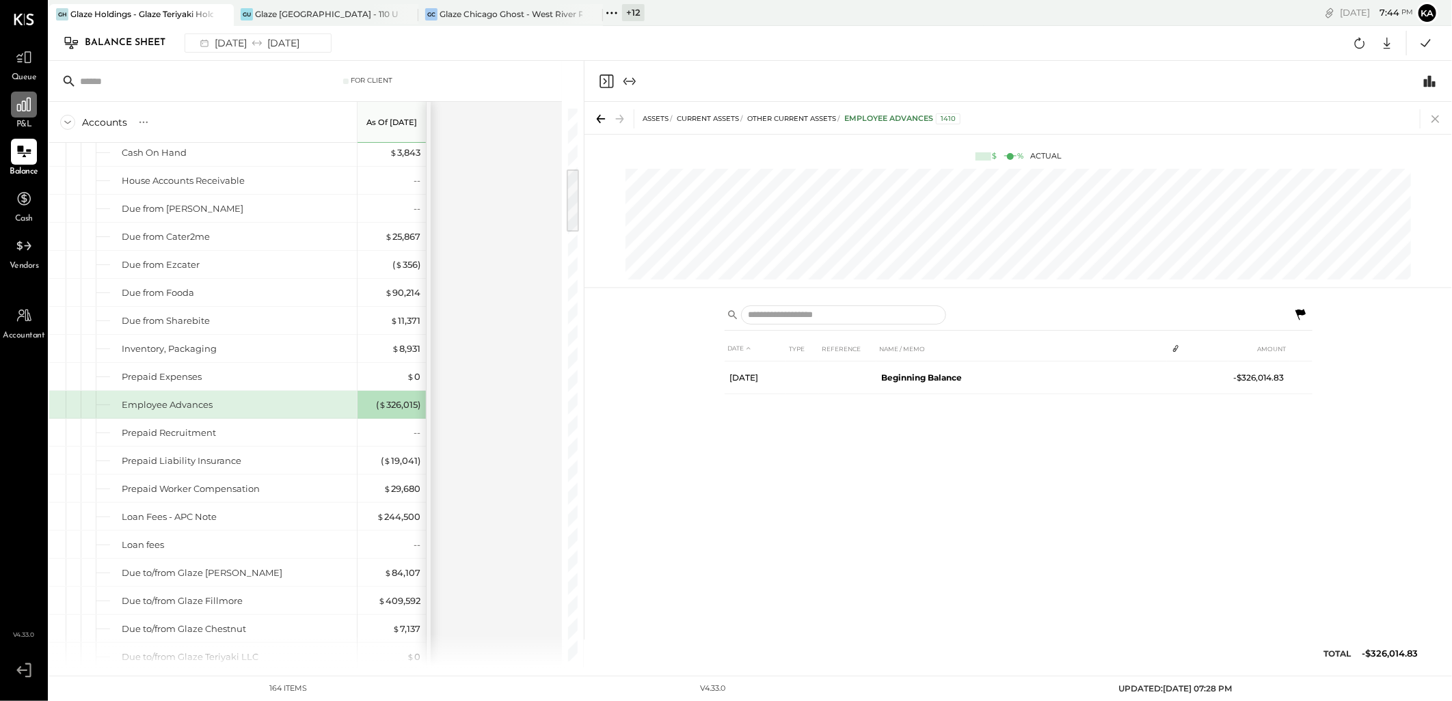
click at [1439, 120] on icon at bounding box center [1435, 118] width 19 height 19
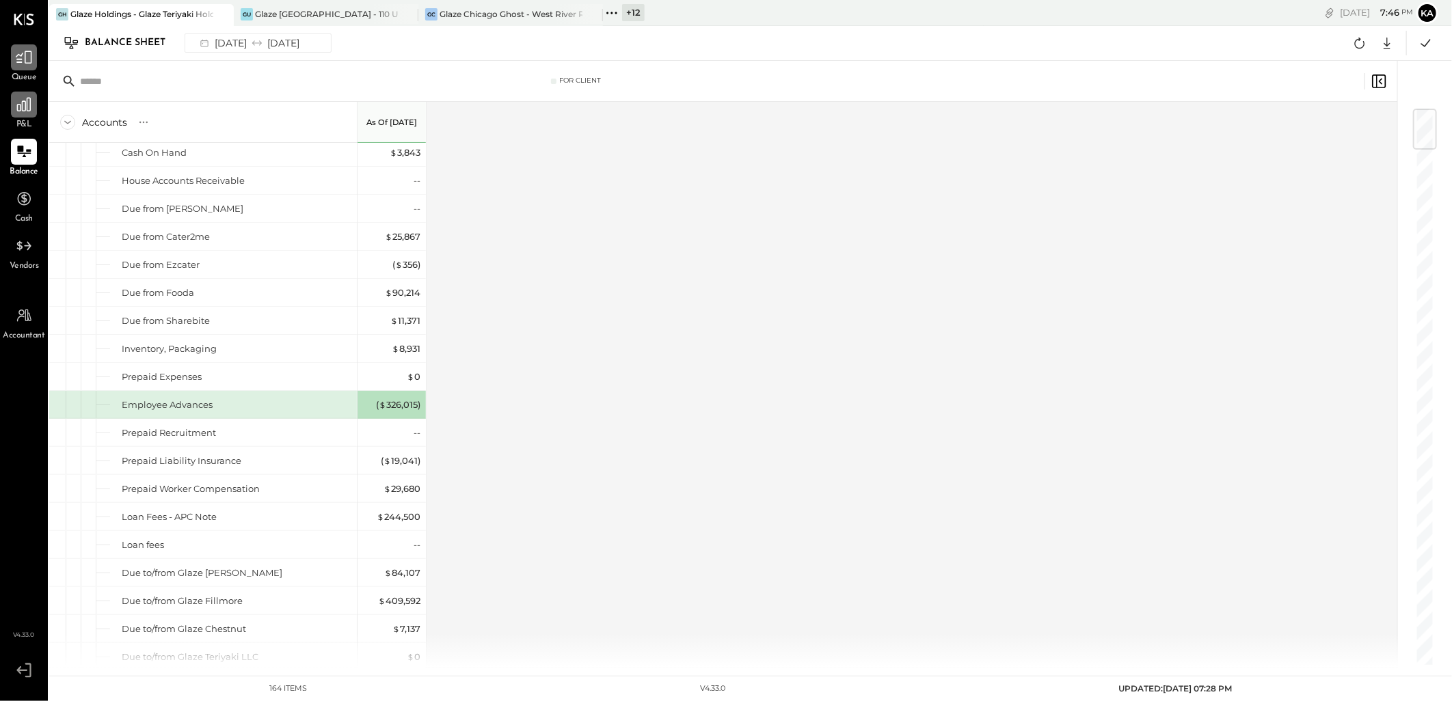
click at [29, 57] on icon at bounding box center [24, 58] width 18 height 18
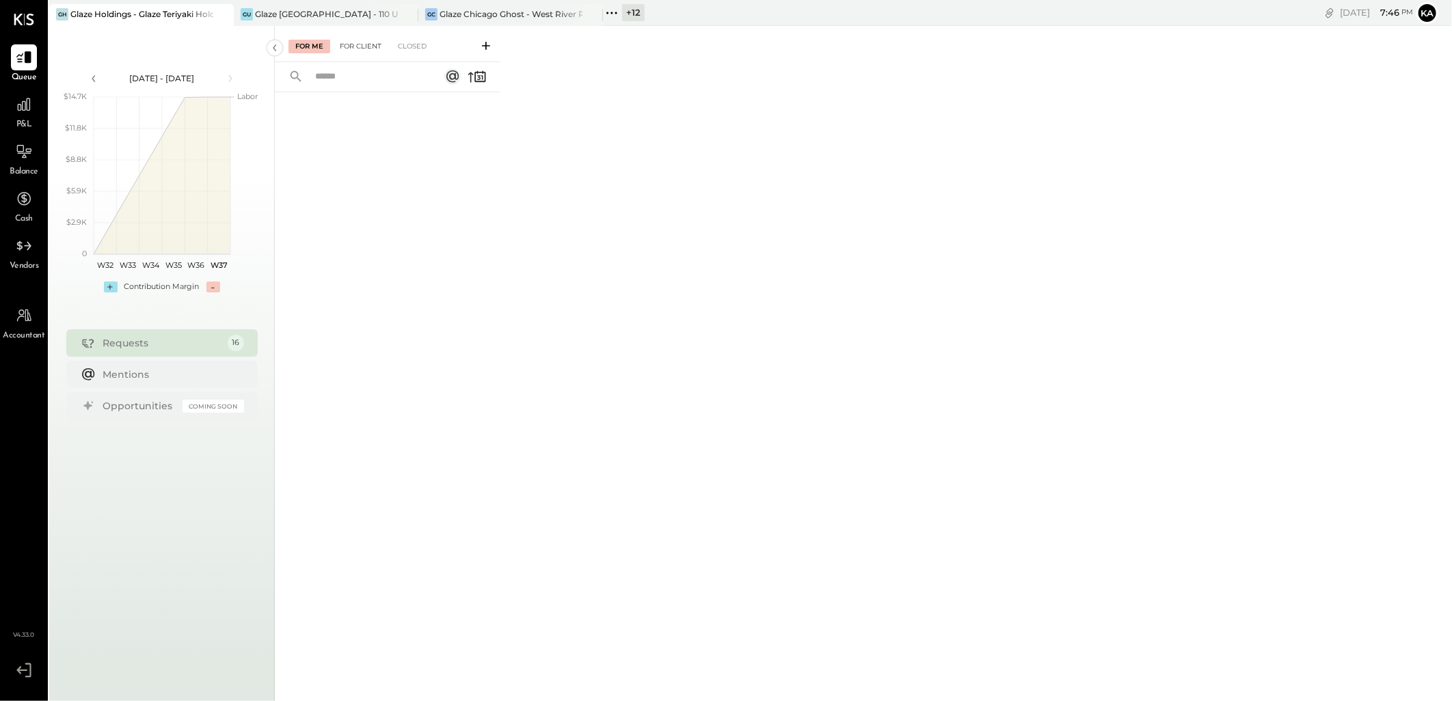
click at [358, 49] on div "For Client" at bounding box center [360, 47] width 55 height 14
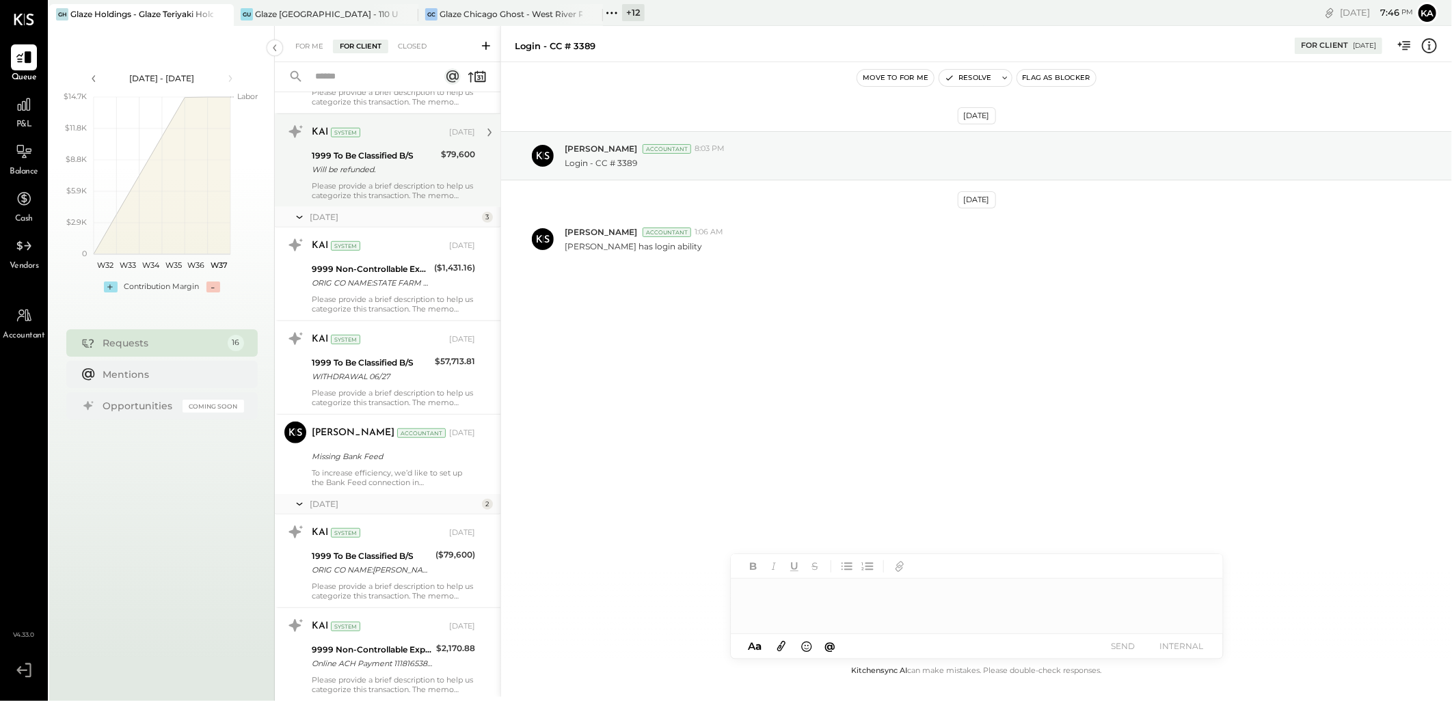
scroll to position [1096, 0]
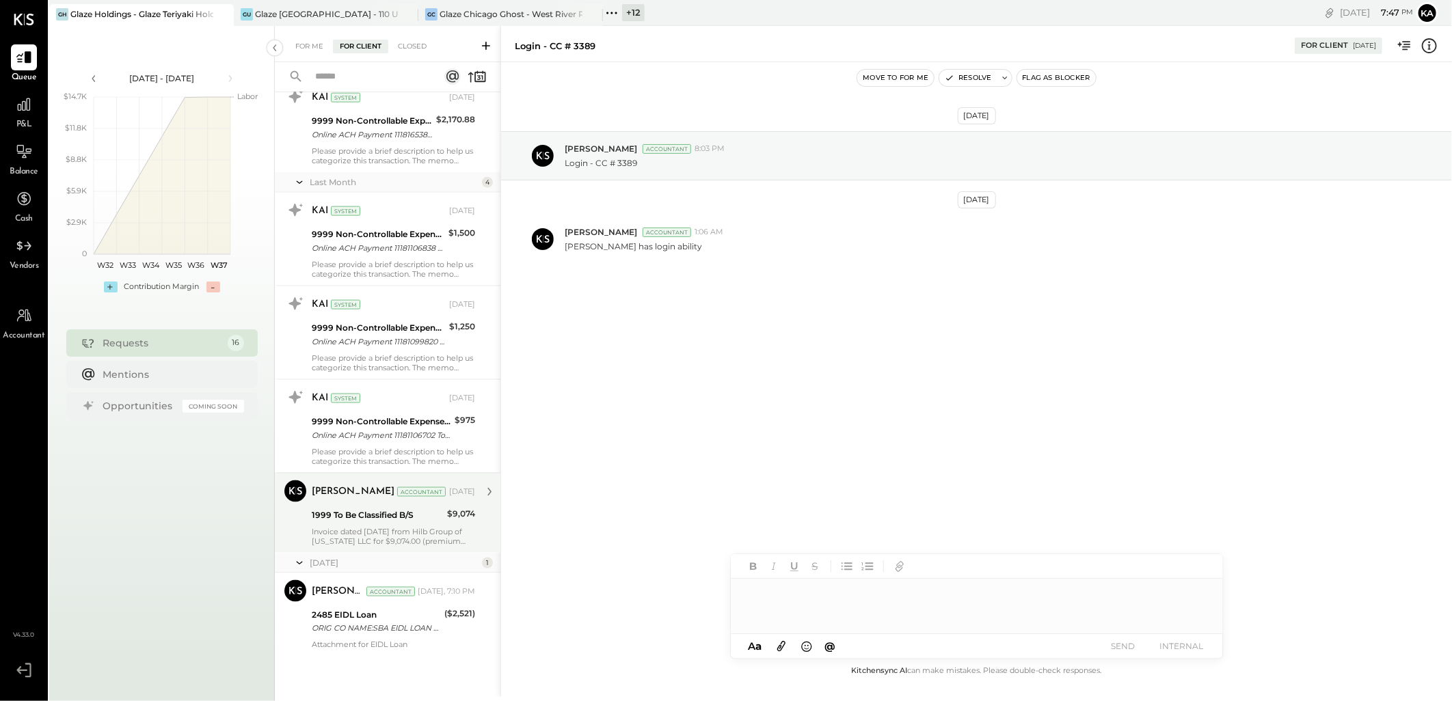
click at [372, 525] on div "Kapil Pandya Accountant Aug 21, 2025 1999 To Be Classified B/S $9,074 Invoice d…" at bounding box center [393, 513] width 163 height 66
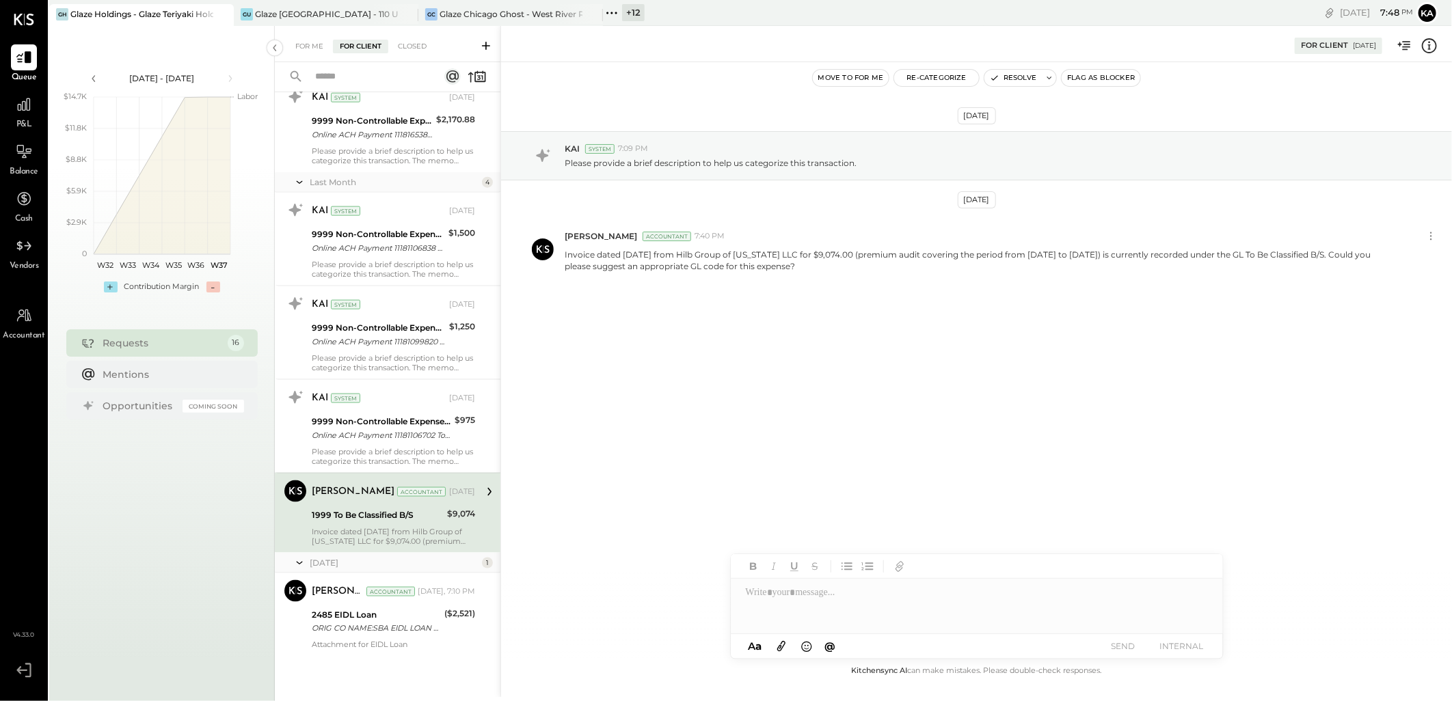
click at [608, 14] on icon at bounding box center [612, 13] width 18 height 18
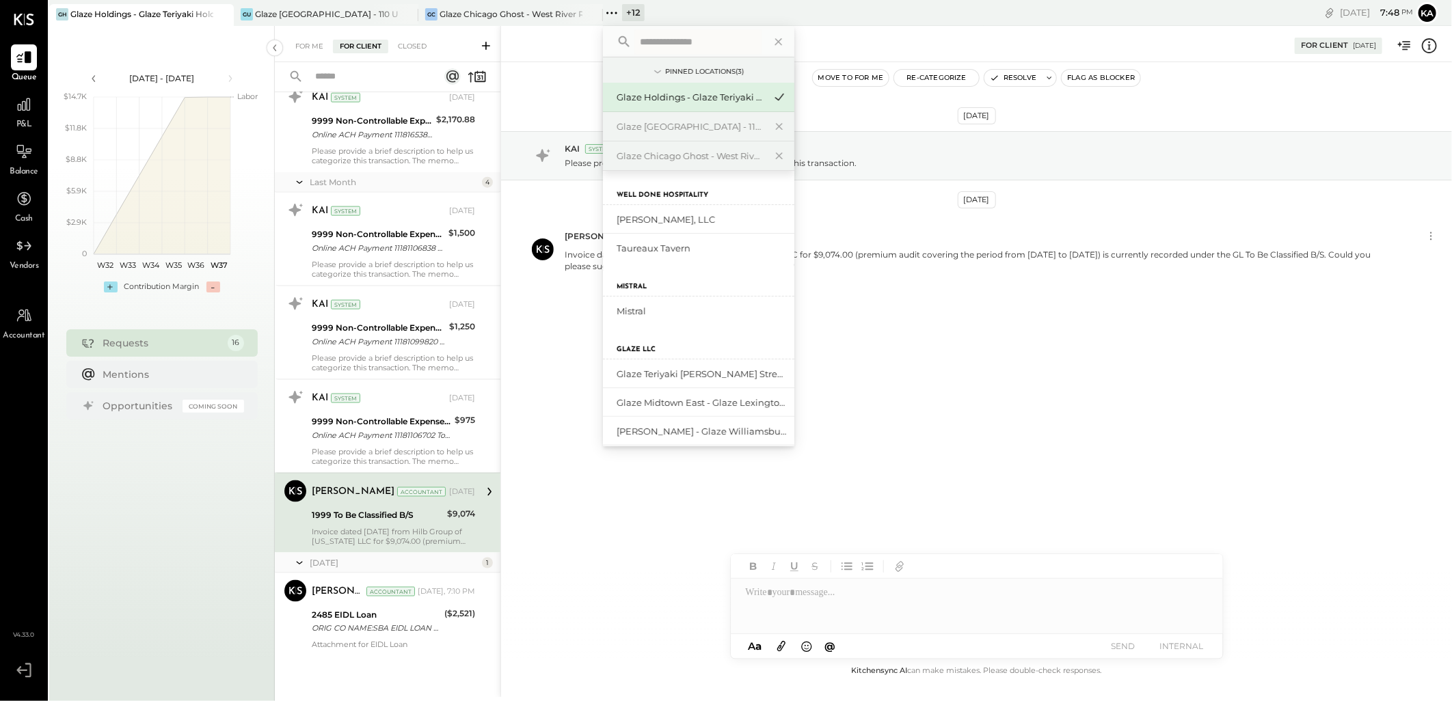
click at [670, 46] on input "text" at bounding box center [697, 41] width 127 height 25
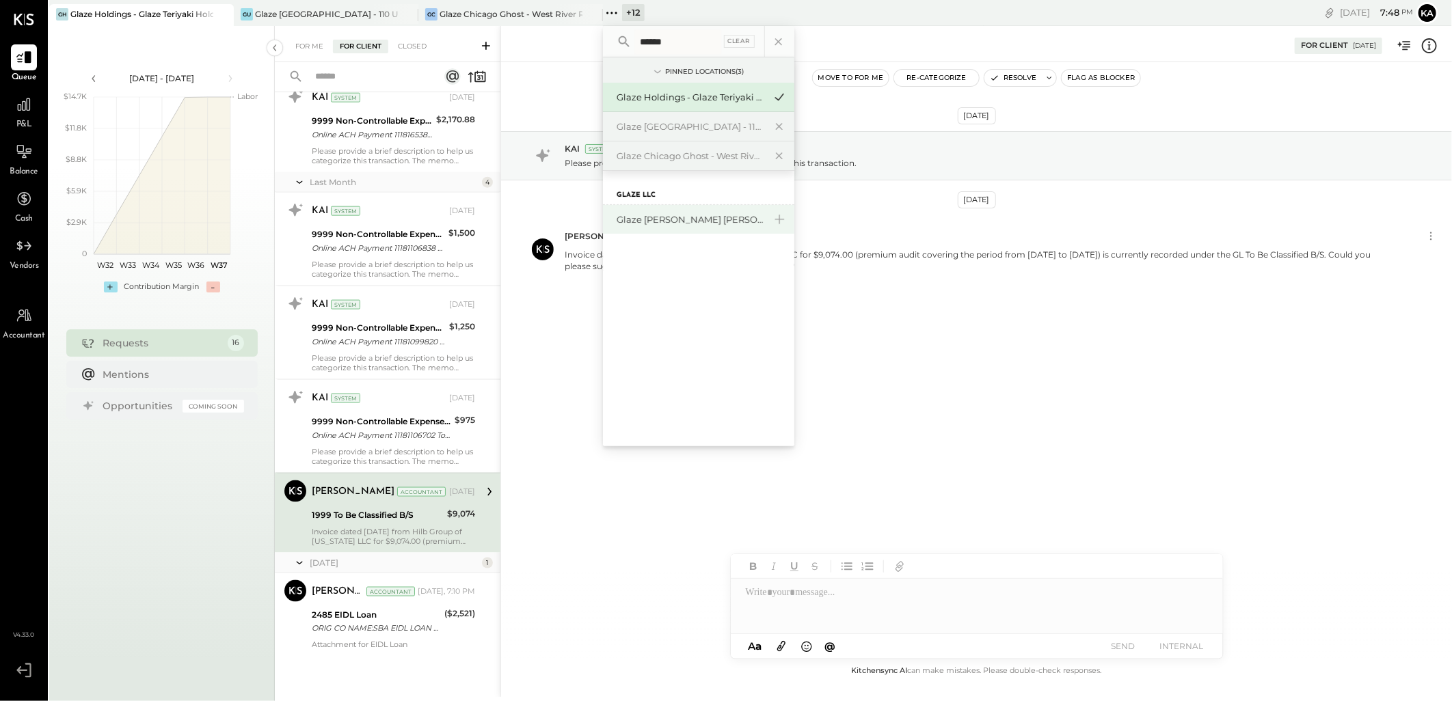
type input "******"
click at [704, 224] on div "Glaze [PERSON_NAME] [PERSON_NAME] LLC" at bounding box center [690, 219] width 148 height 13
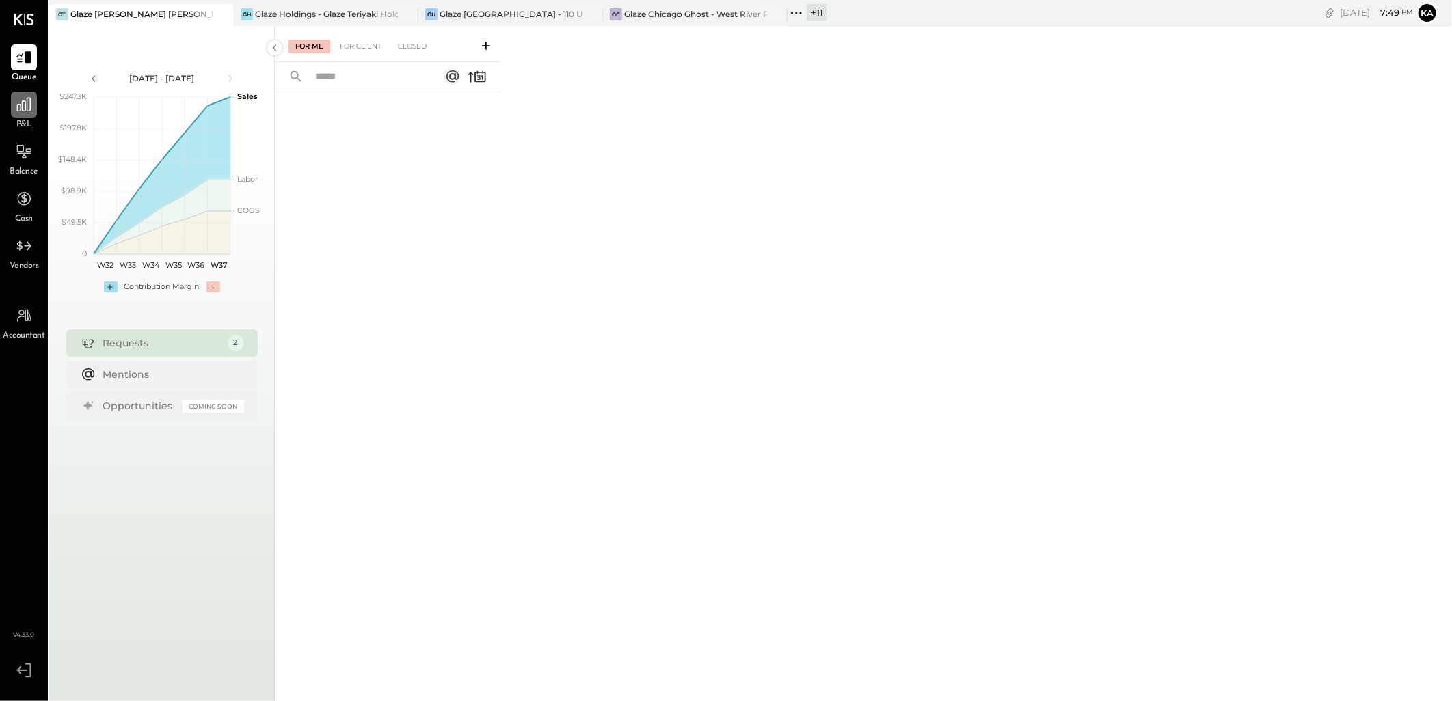
click at [25, 106] on icon at bounding box center [24, 105] width 14 height 14
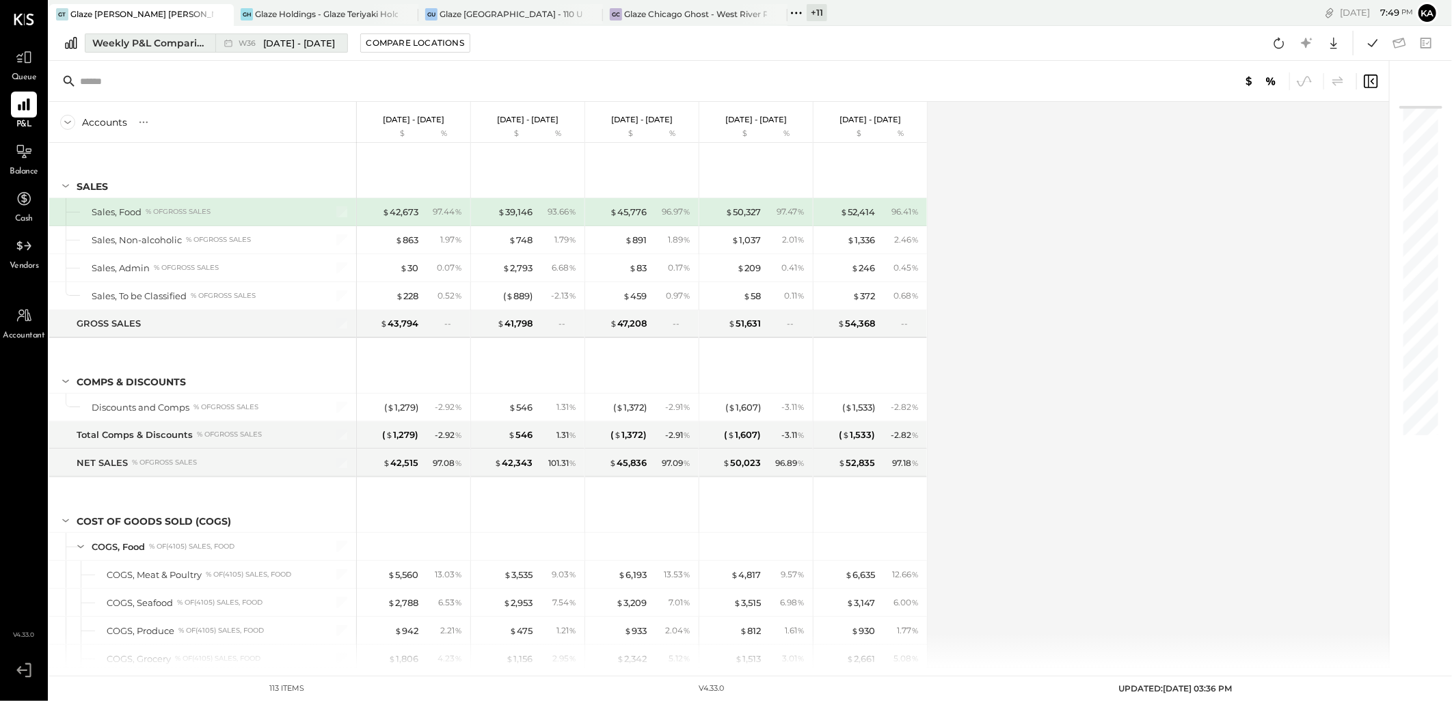
click at [202, 41] on div "Weekly P&L Comparison" at bounding box center [149, 43] width 115 height 14
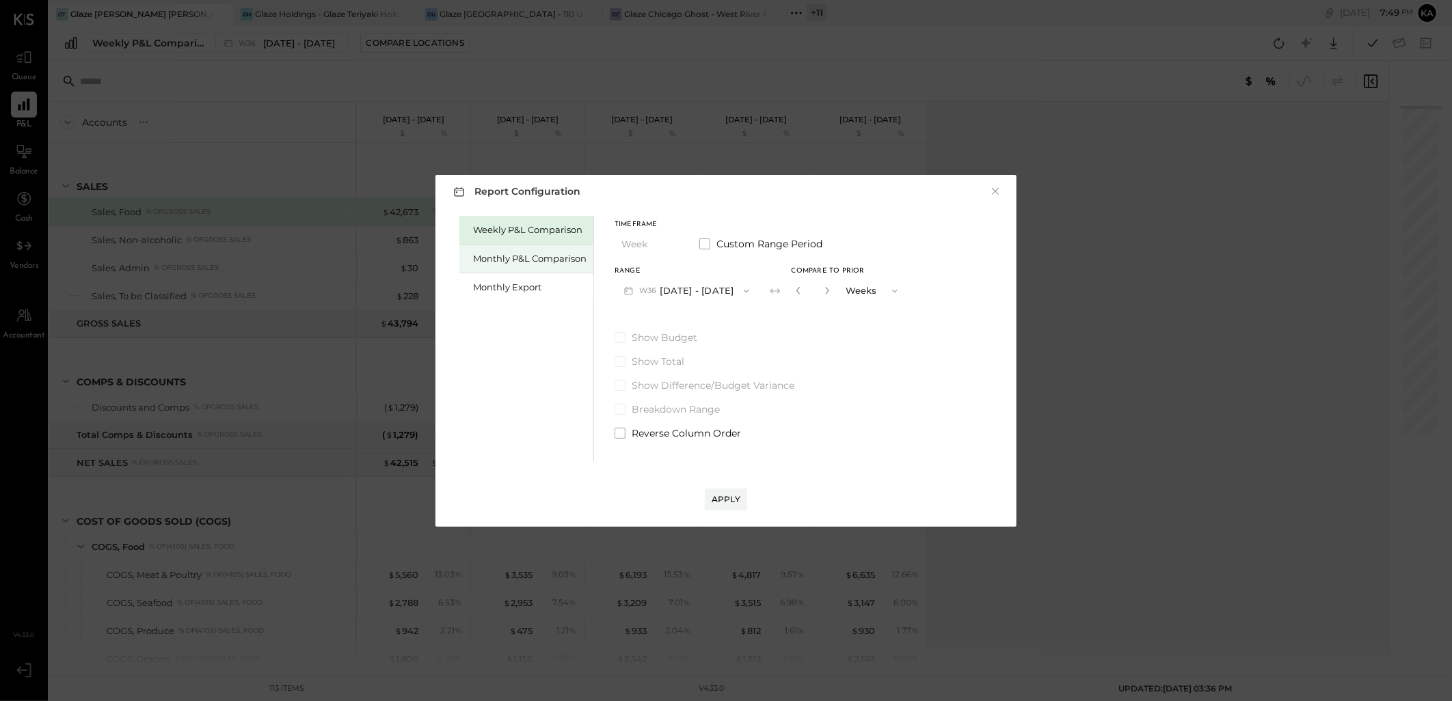
click at [511, 256] on div "Monthly P&L Comparison" at bounding box center [529, 258] width 113 height 13
click at [741, 290] on icon "button" at bounding box center [746, 291] width 11 height 11
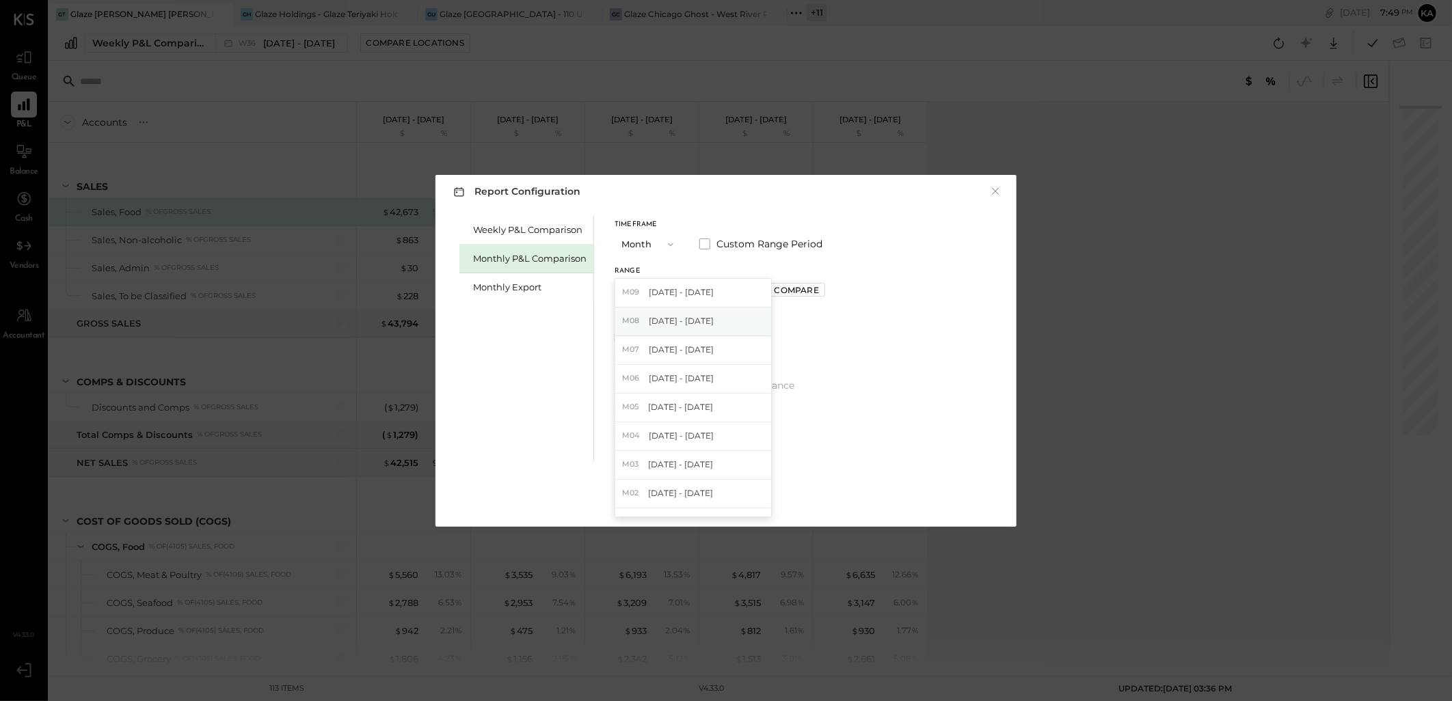
click at [707, 327] on span "Aug 1 - 31, 2025" at bounding box center [681, 321] width 65 height 12
click at [723, 495] on div "Apply" at bounding box center [725, 499] width 29 height 12
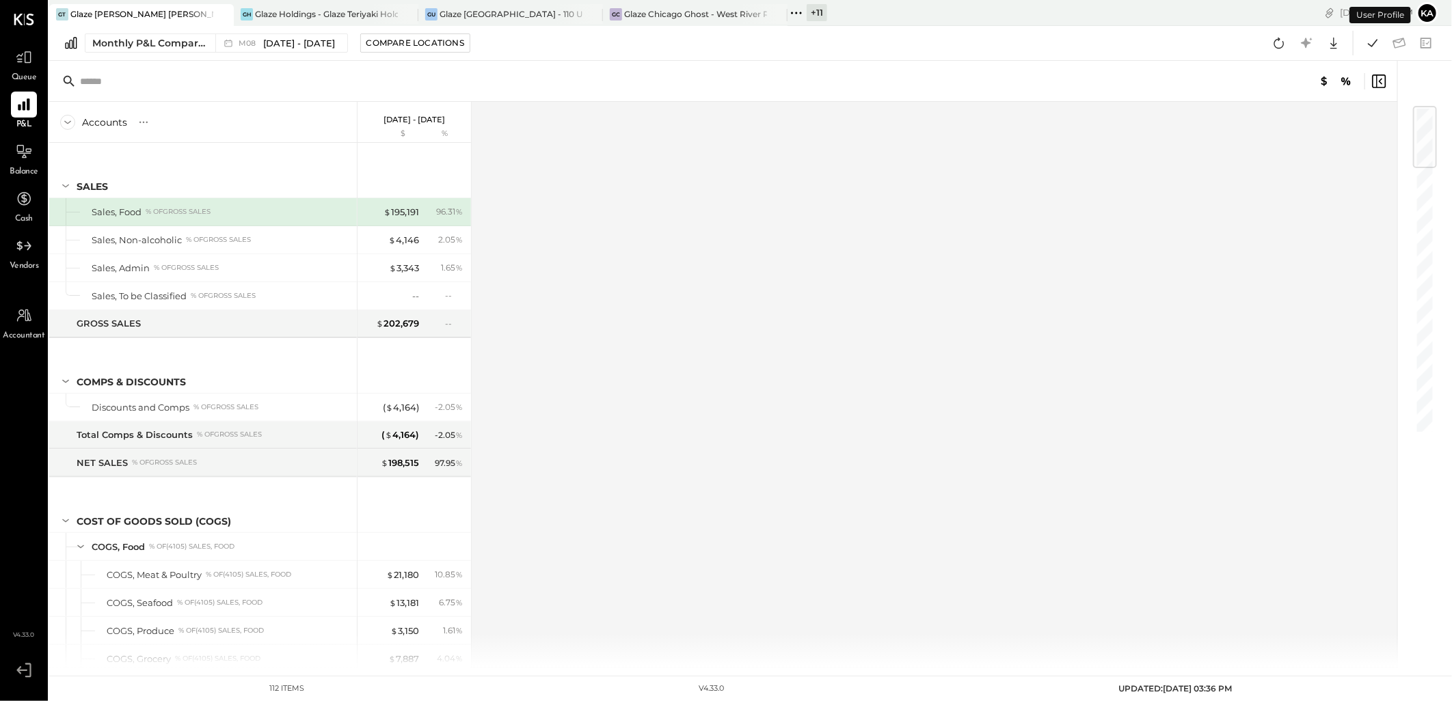
click at [824, 335] on div "Accounts S % GL Aug 1 - 31, 2025 $ % SALES Sales, Food % of GROSS SALES Sales, …" at bounding box center [724, 385] width 1350 height 566
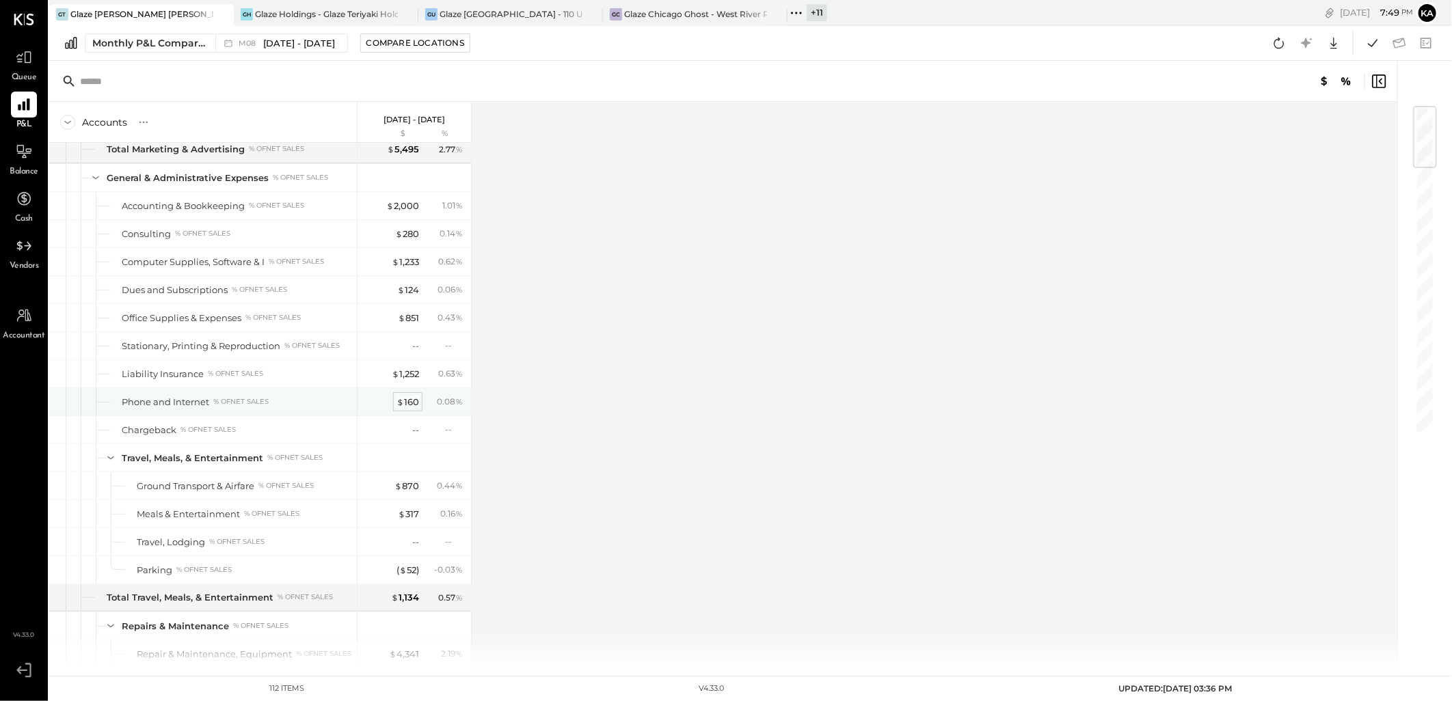
click at [408, 402] on div "$ 160" at bounding box center [407, 402] width 23 height 13
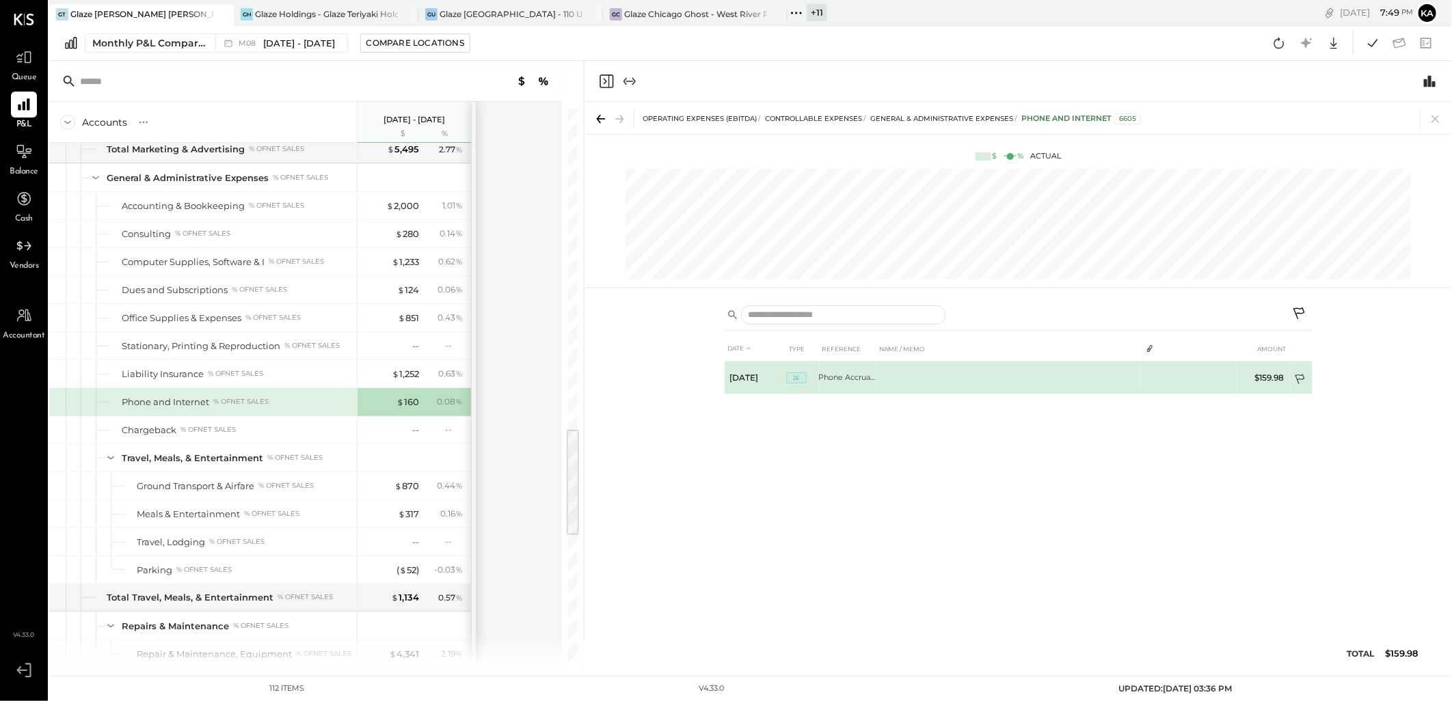
click at [1300, 377] on icon at bounding box center [1301, 381] width 14 height 14
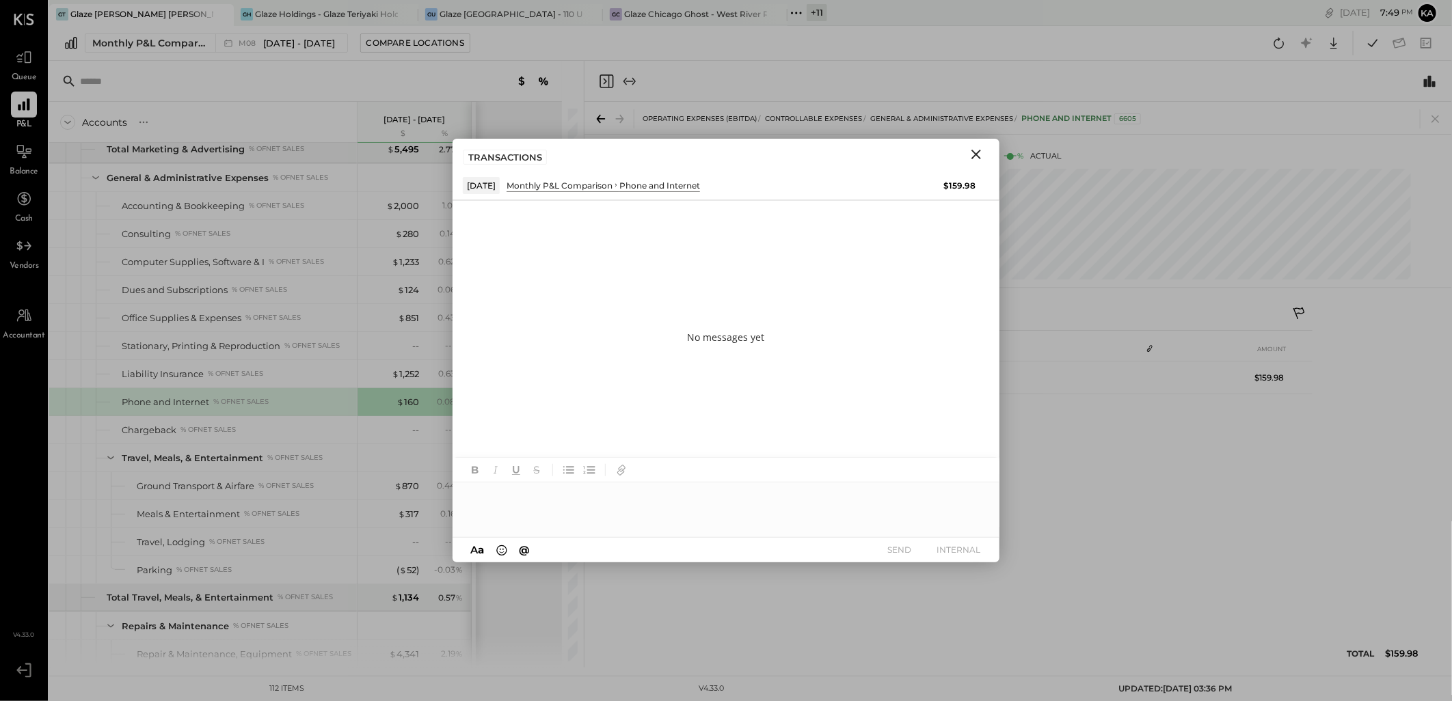
click at [531, 497] on div at bounding box center [725, 509] width 547 height 55
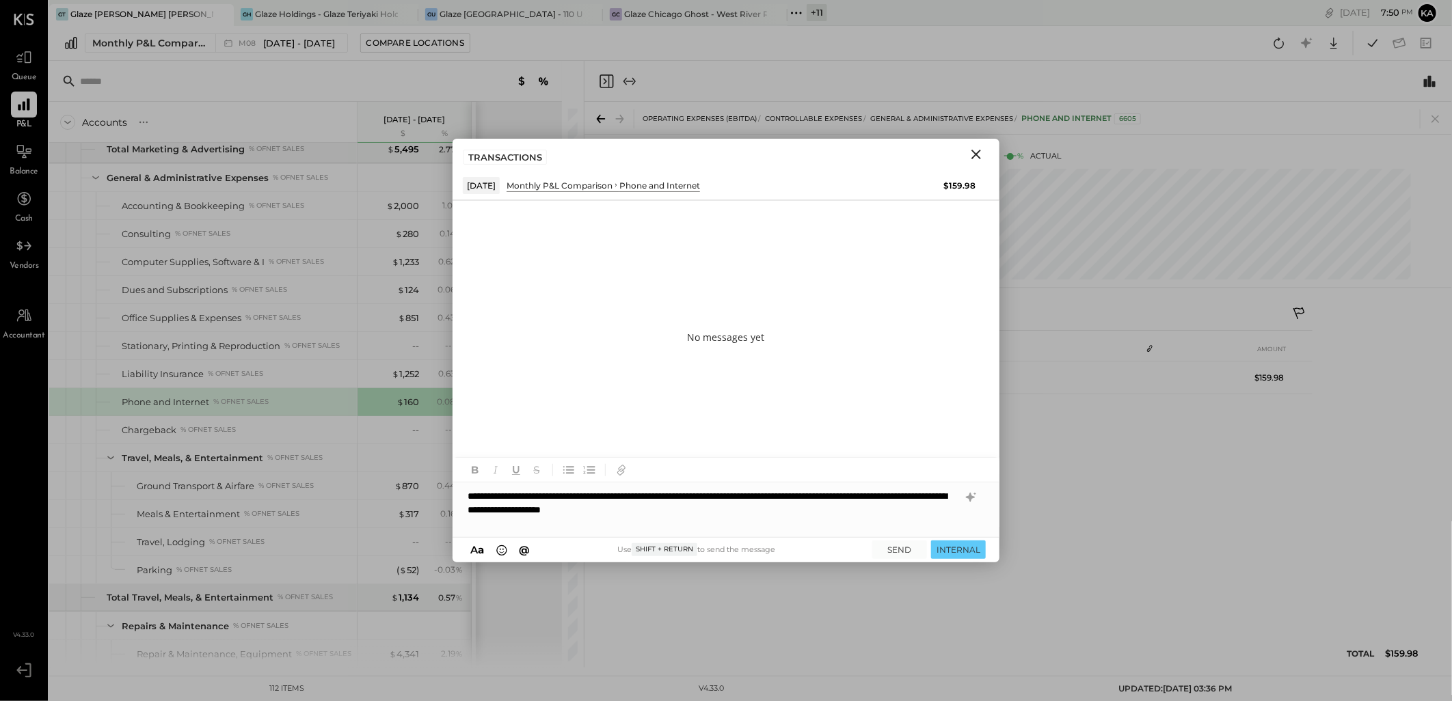
click at [597, 508] on div "**********" at bounding box center [725, 509] width 547 height 55
click at [891, 549] on button "SEND" at bounding box center [899, 550] width 55 height 18
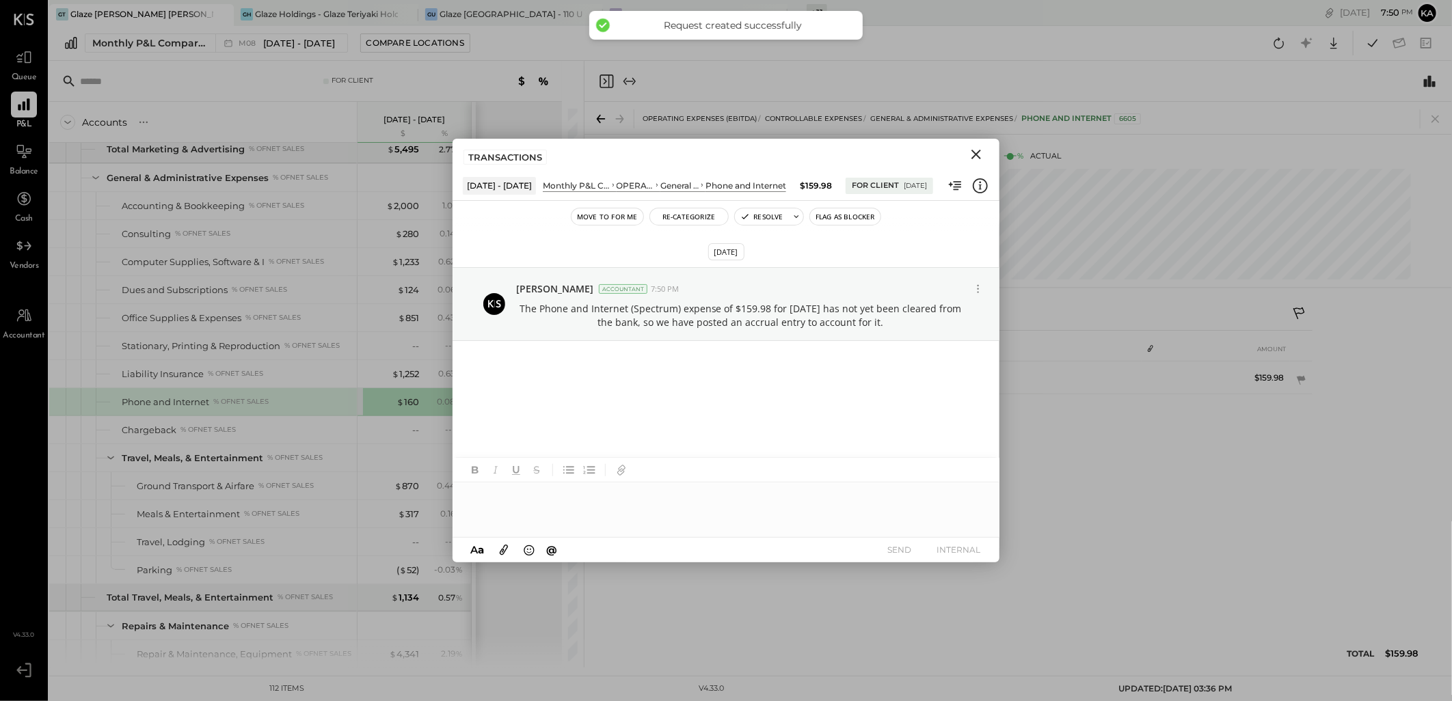
click at [978, 155] on icon "Close" at bounding box center [976, 155] width 10 height 10
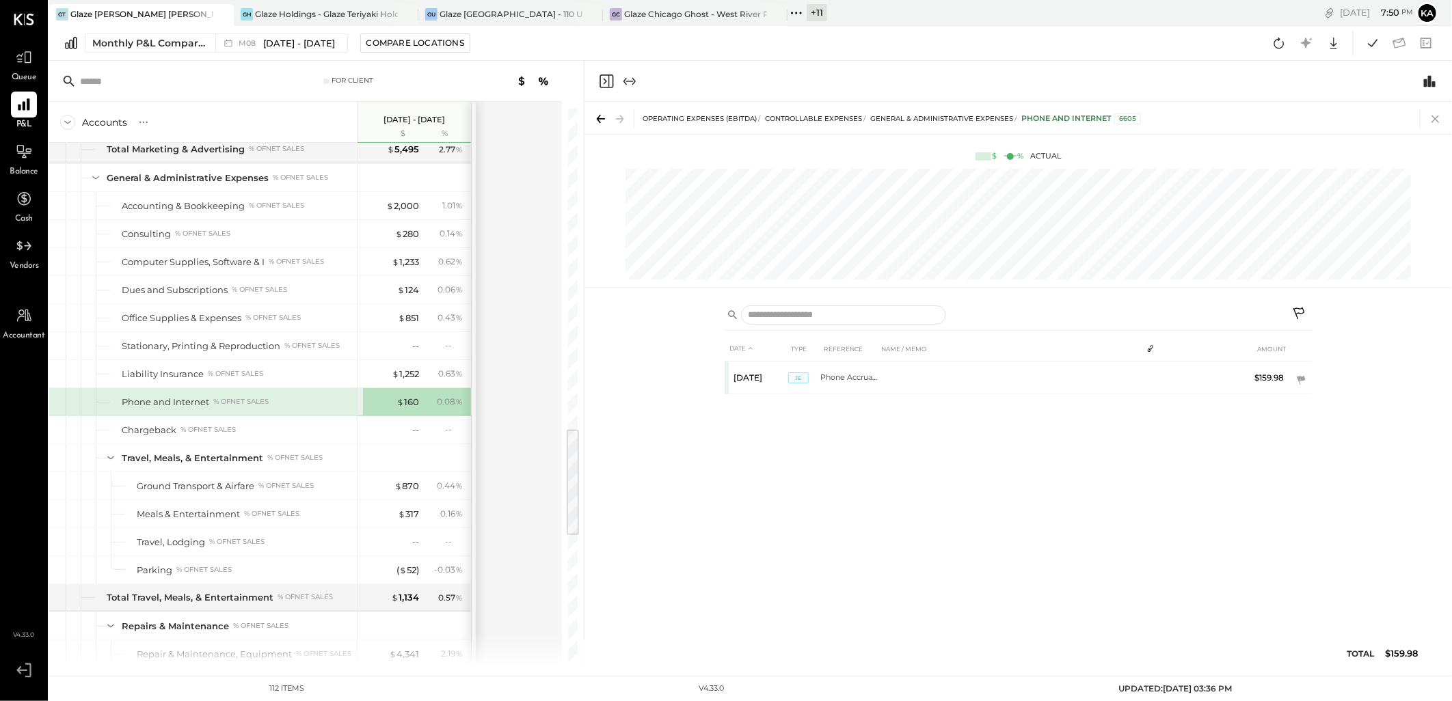
click at [1437, 123] on icon at bounding box center [1435, 118] width 19 height 19
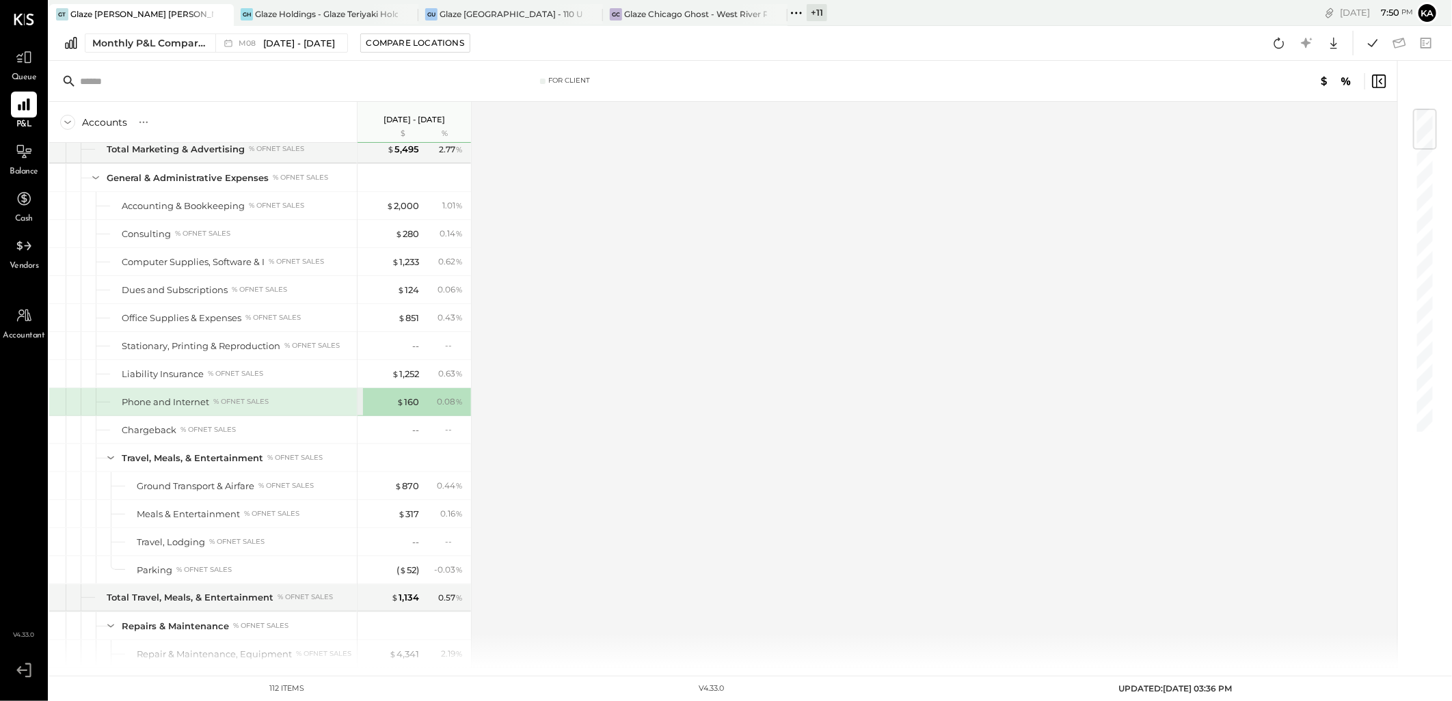
scroll to position [2163, 0]
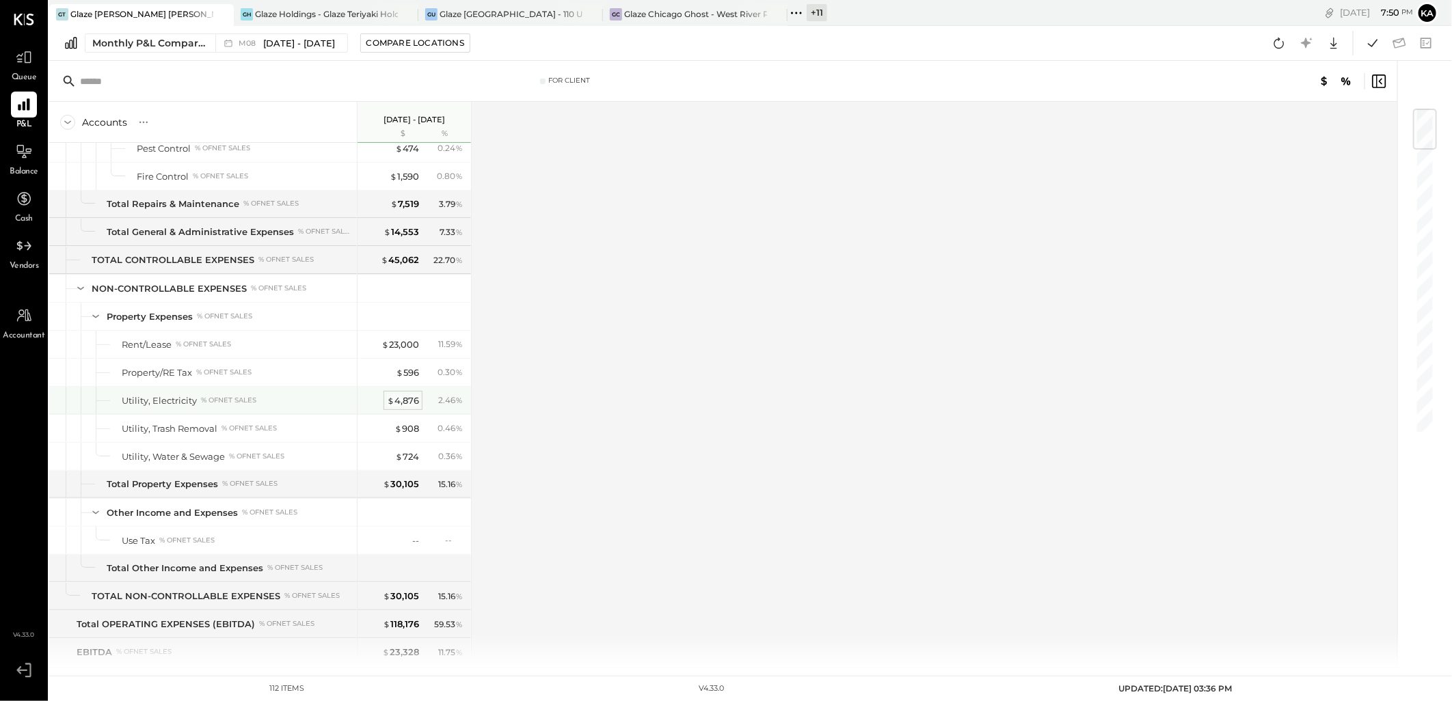
click at [406, 406] on div "$ 4,876" at bounding box center [403, 400] width 32 height 13
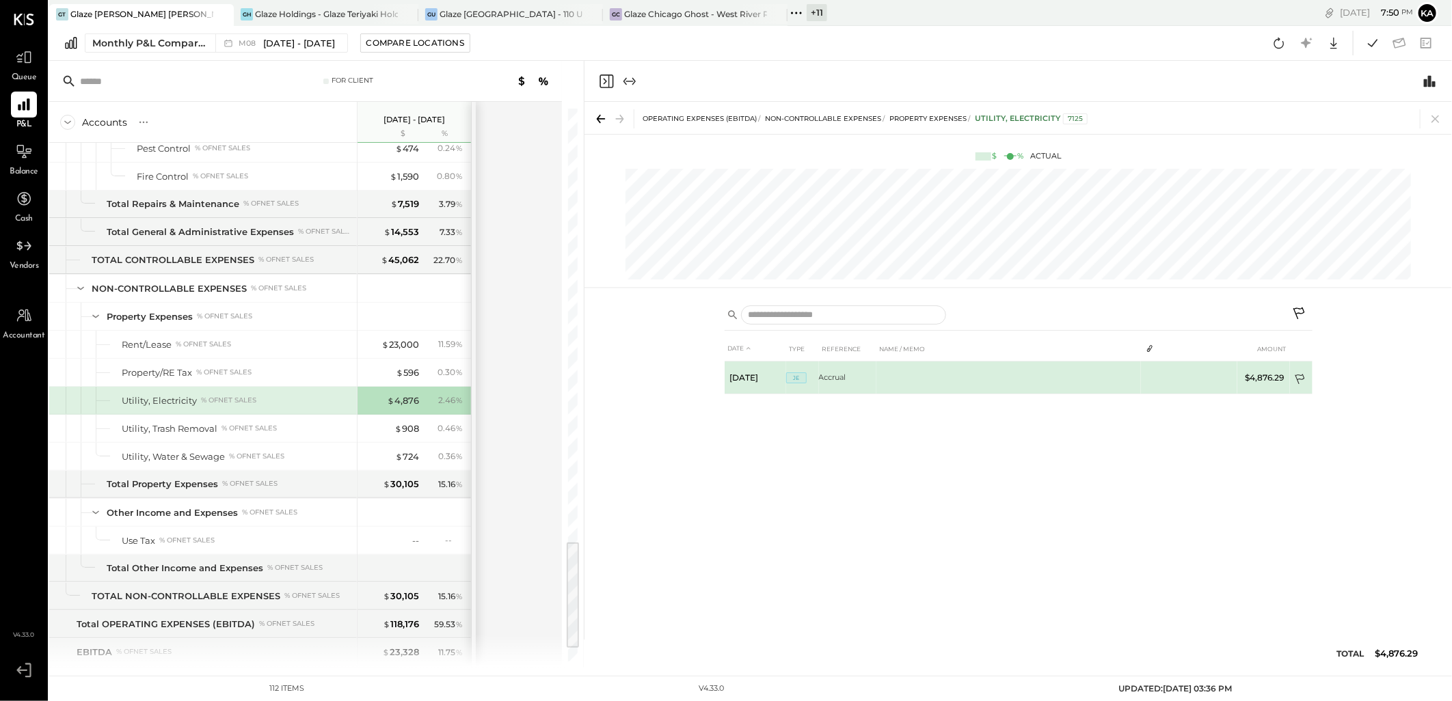
click at [1298, 377] on icon at bounding box center [1301, 381] width 14 height 14
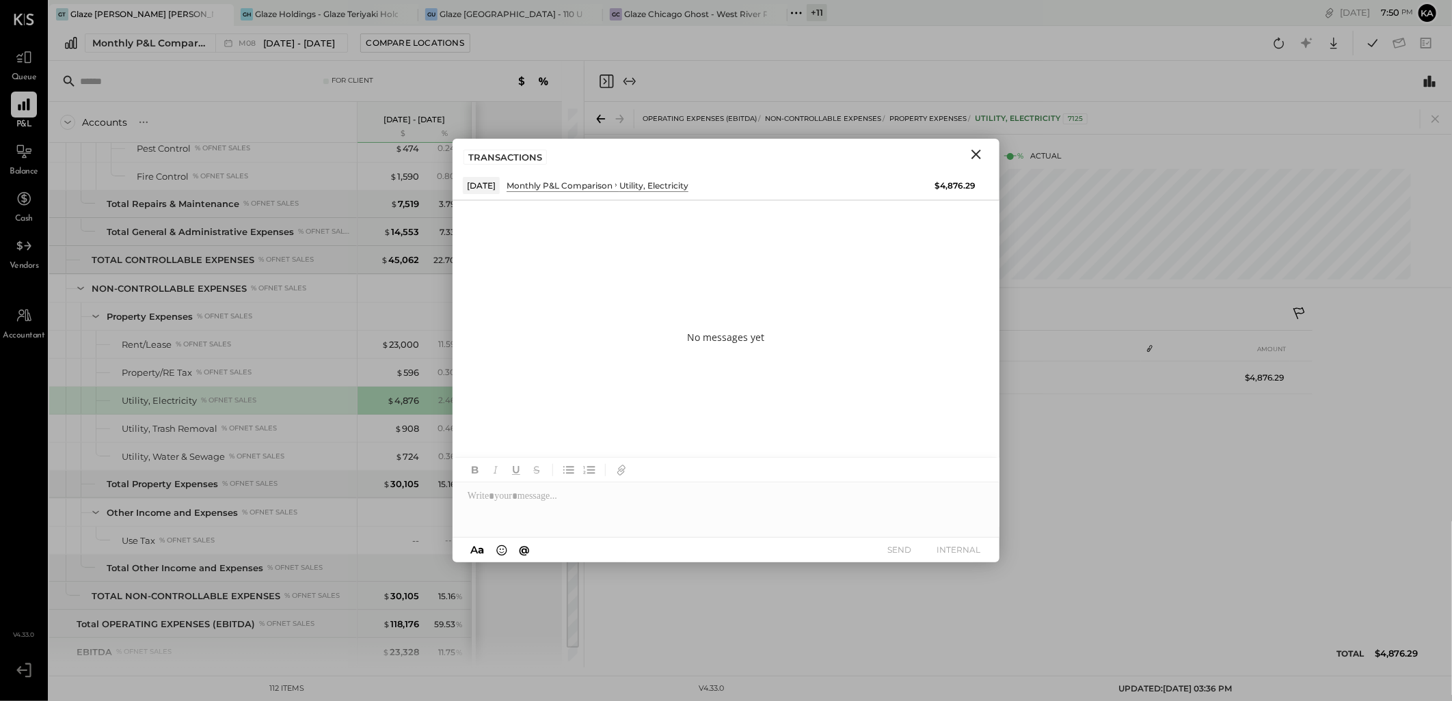
click at [584, 508] on div at bounding box center [725, 509] width 547 height 55
paste div
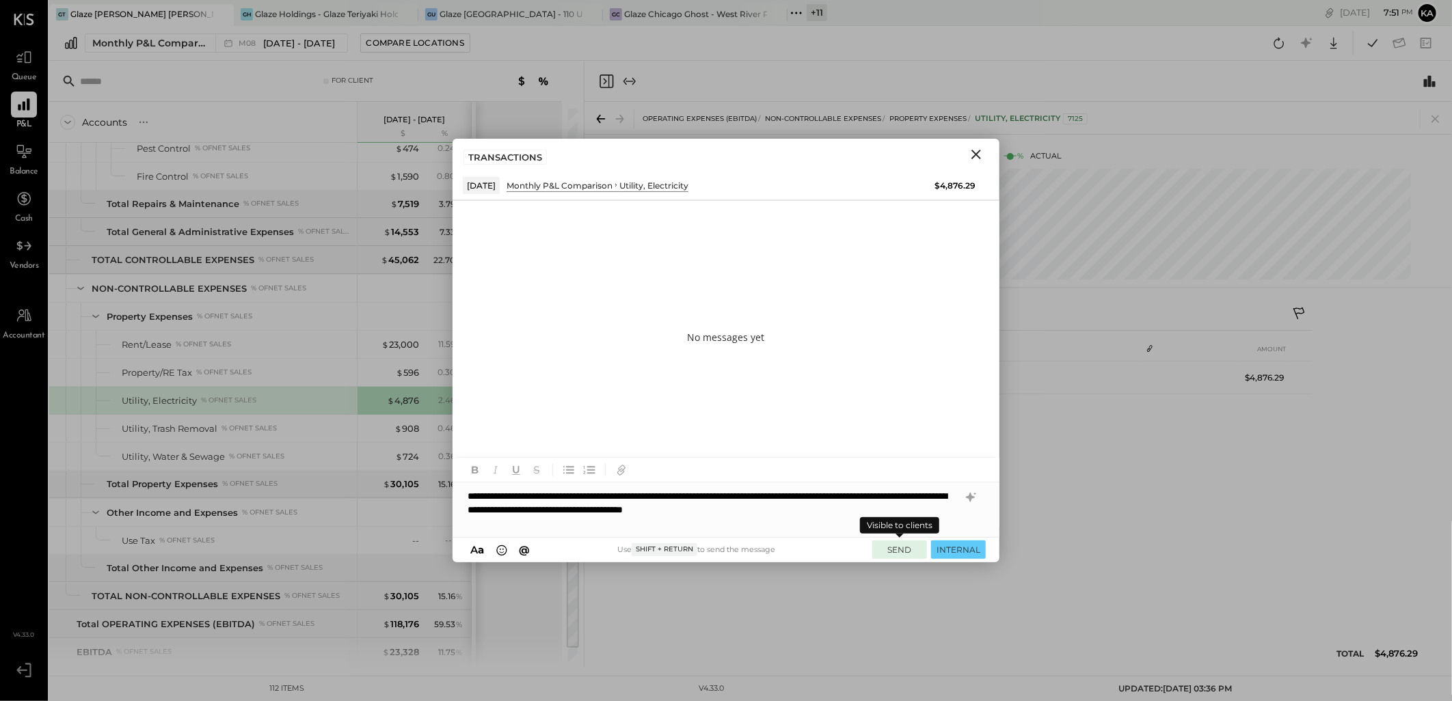
click at [897, 549] on button "SEND" at bounding box center [899, 550] width 55 height 18
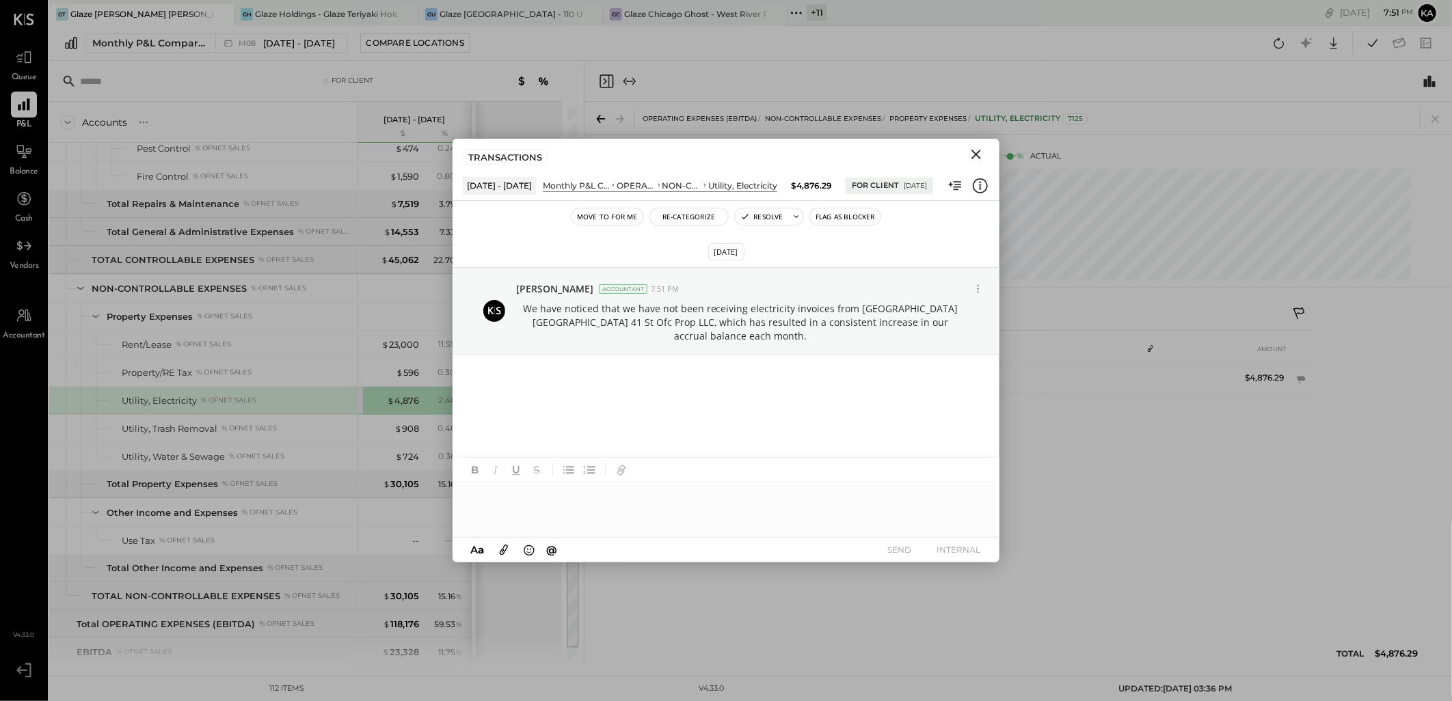
click at [980, 152] on icon "Close" at bounding box center [976, 154] width 16 height 16
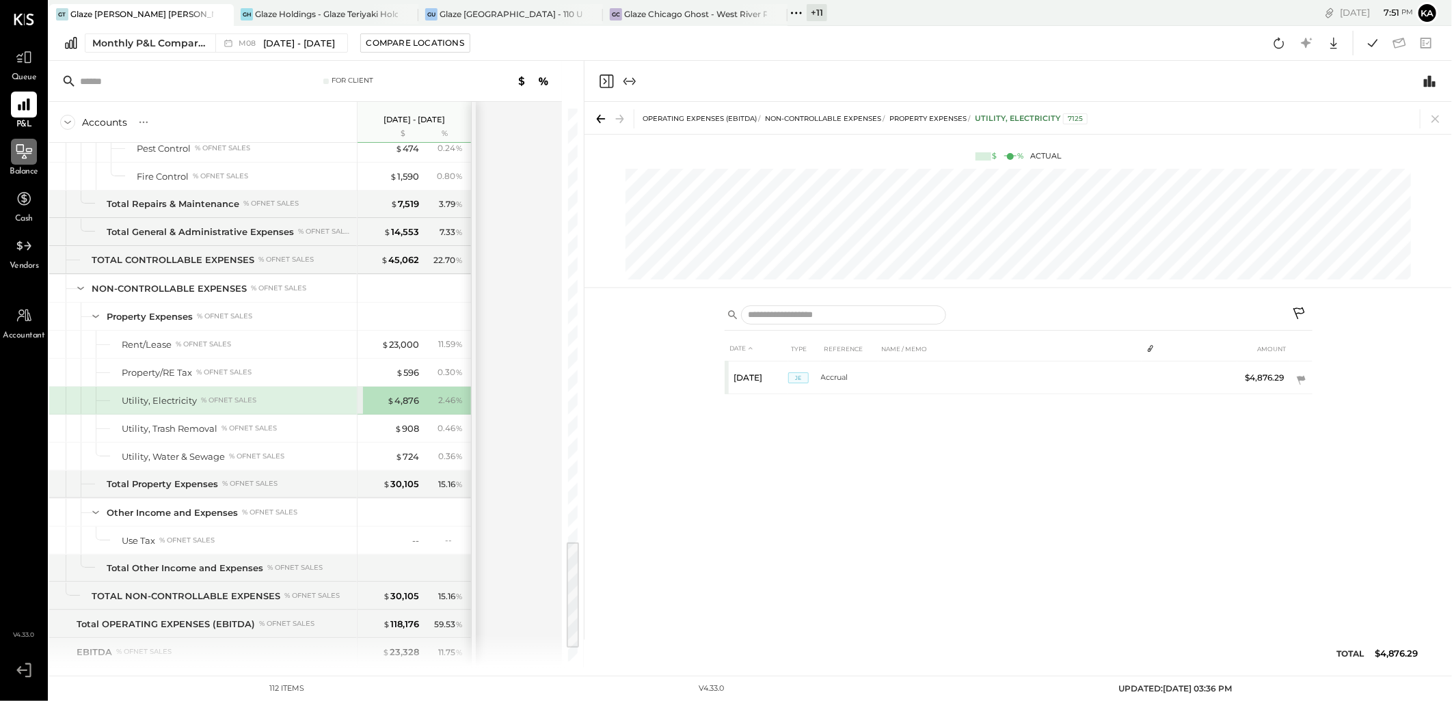
click at [21, 159] on icon at bounding box center [24, 152] width 18 height 18
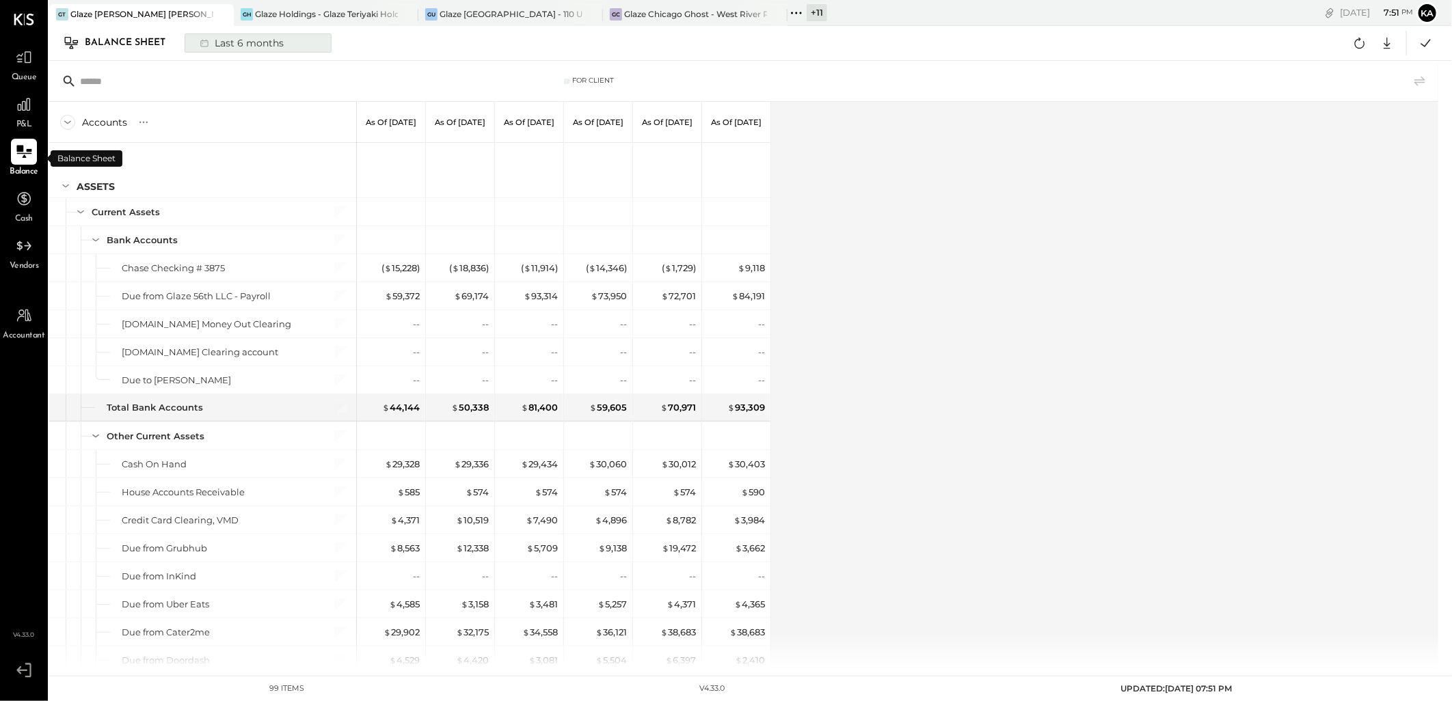
click at [249, 39] on div "Last 6 months" at bounding box center [240, 43] width 97 height 18
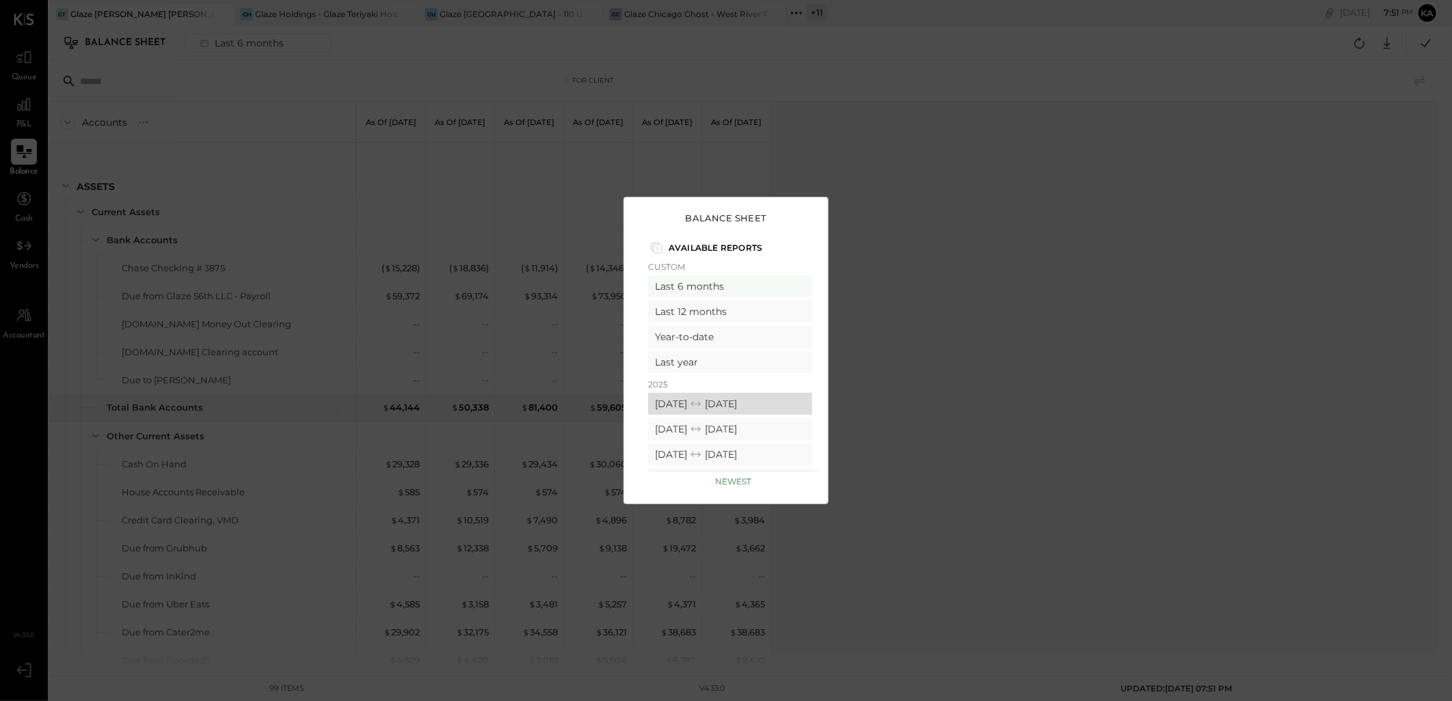
click at [688, 404] on div "08/01/2025 08/31/2025" at bounding box center [730, 404] width 164 height 22
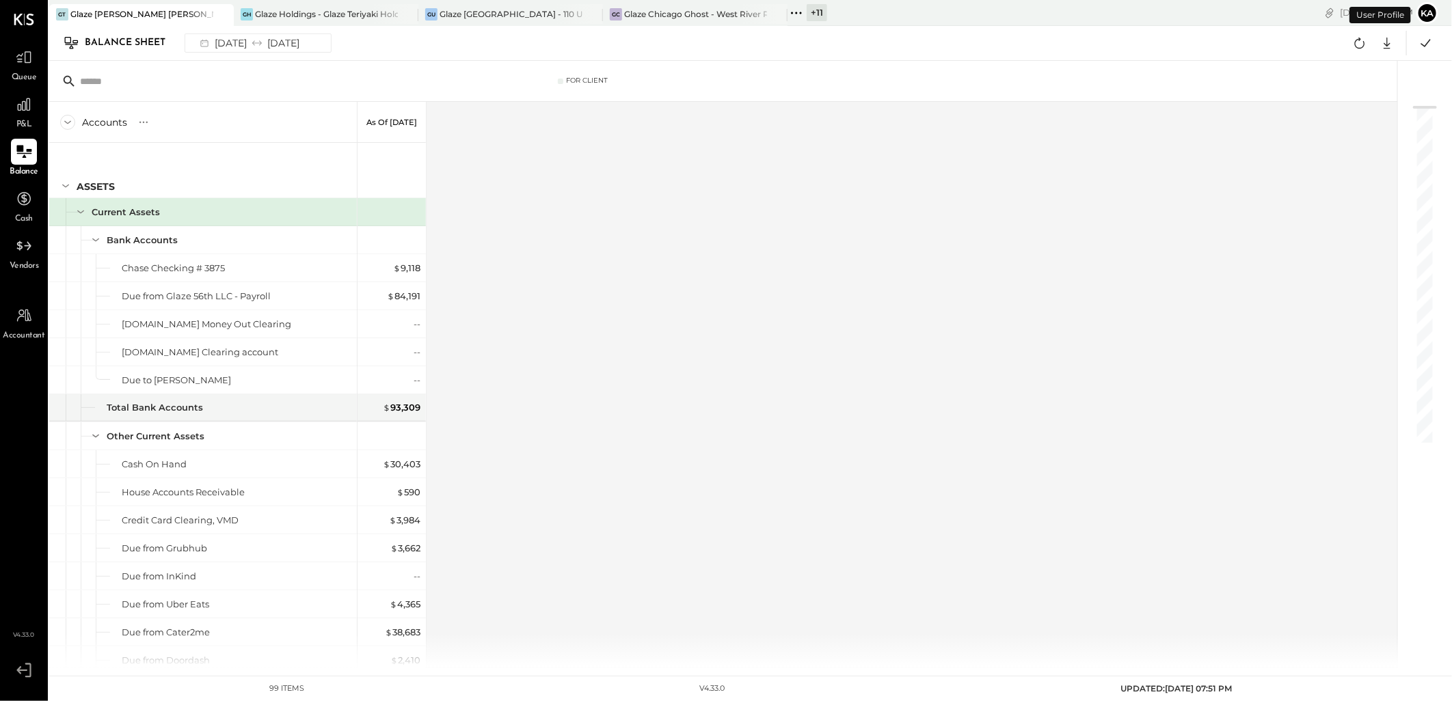
click at [674, 269] on div "Accounts S GL As of Aug 31st 2025 ASSETS Current Assets Bank Accounts Chase Che…" at bounding box center [724, 385] width 1350 height 566
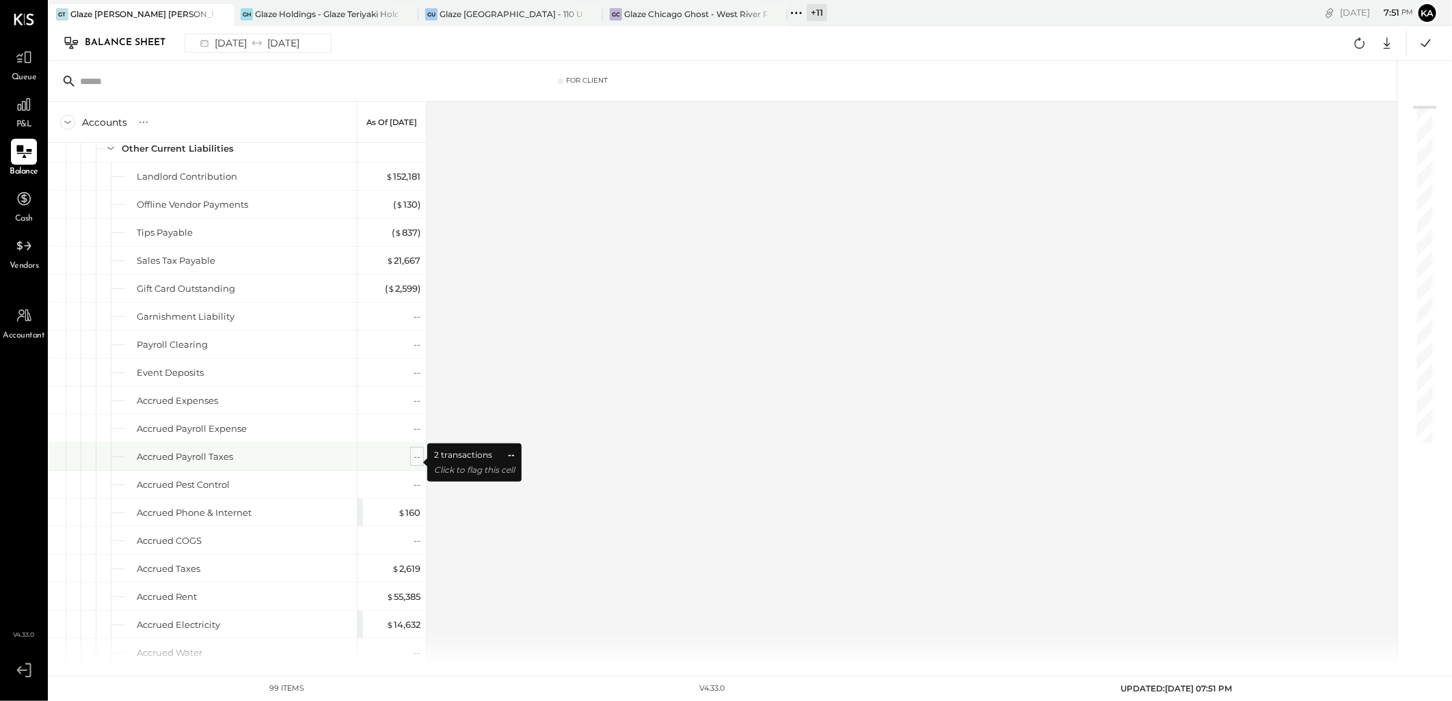
click at [415, 463] on div "--" at bounding box center [416, 456] width 7 height 13
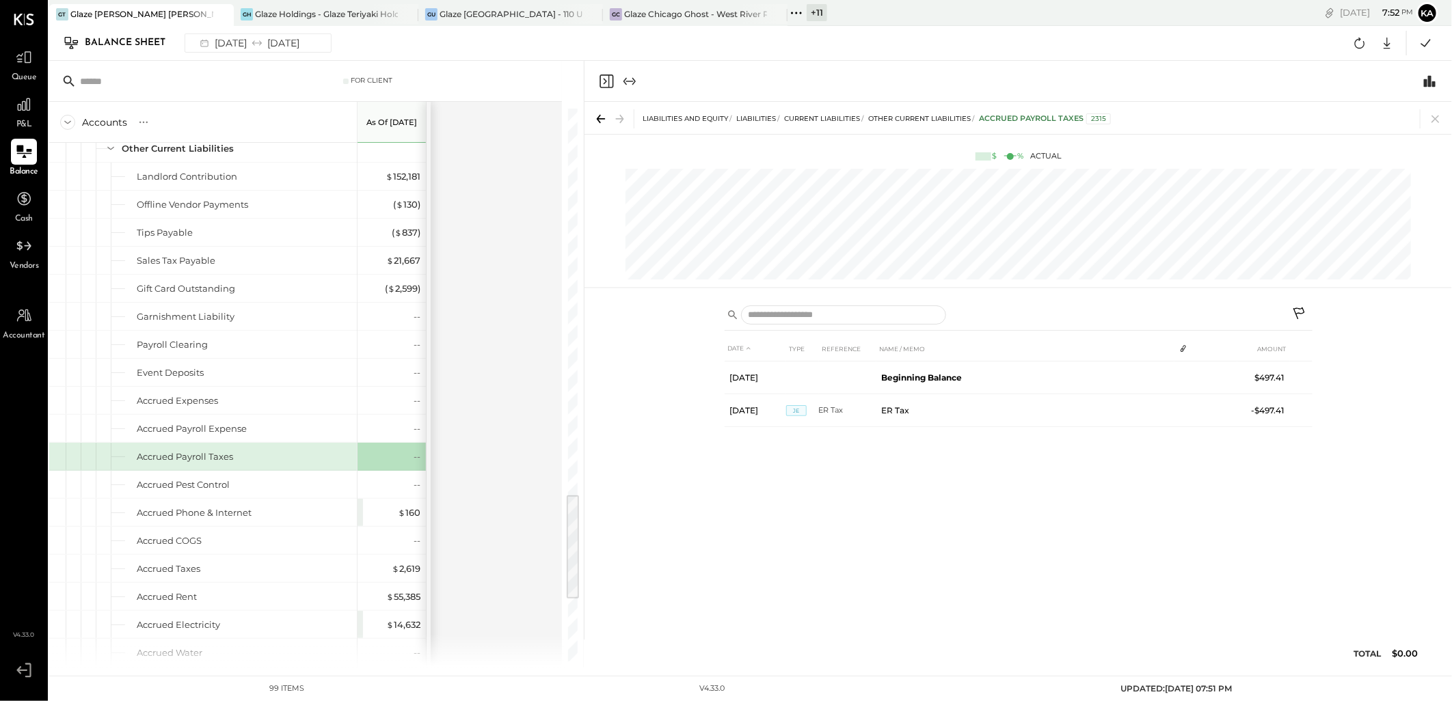
click at [1433, 119] on icon at bounding box center [1435, 118] width 19 height 19
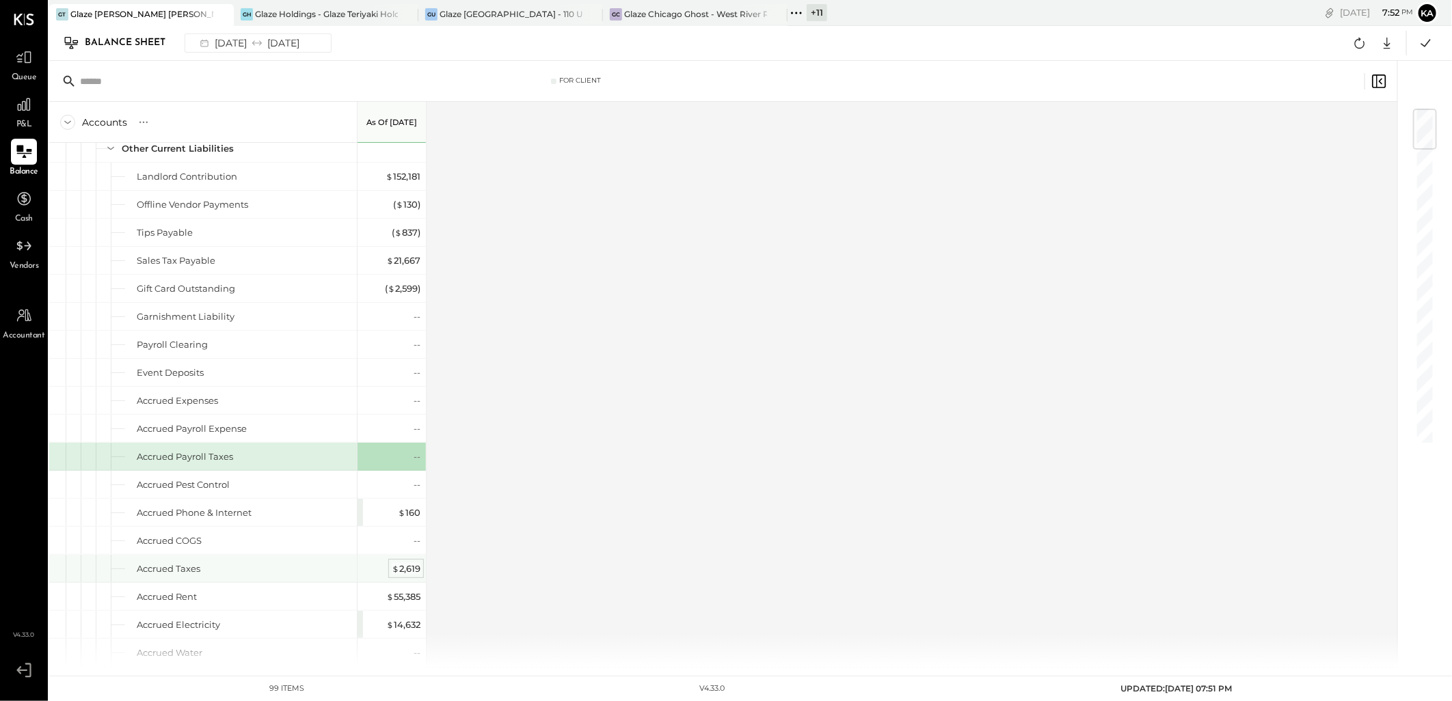
click at [405, 573] on div "$ 2,619" at bounding box center [406, 568] width 29 height 13
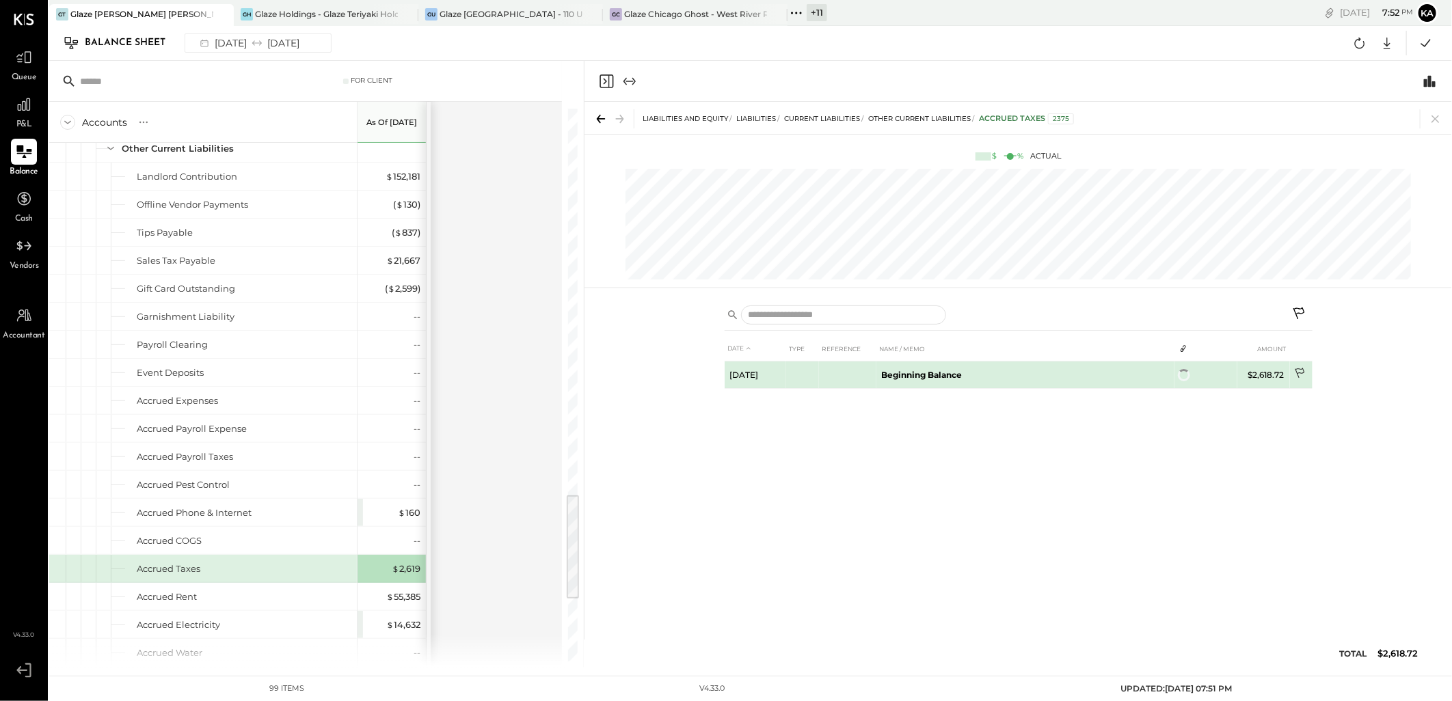
click at [1300, 377] on icon at bounding box center [1301, 375] width 14 height 14
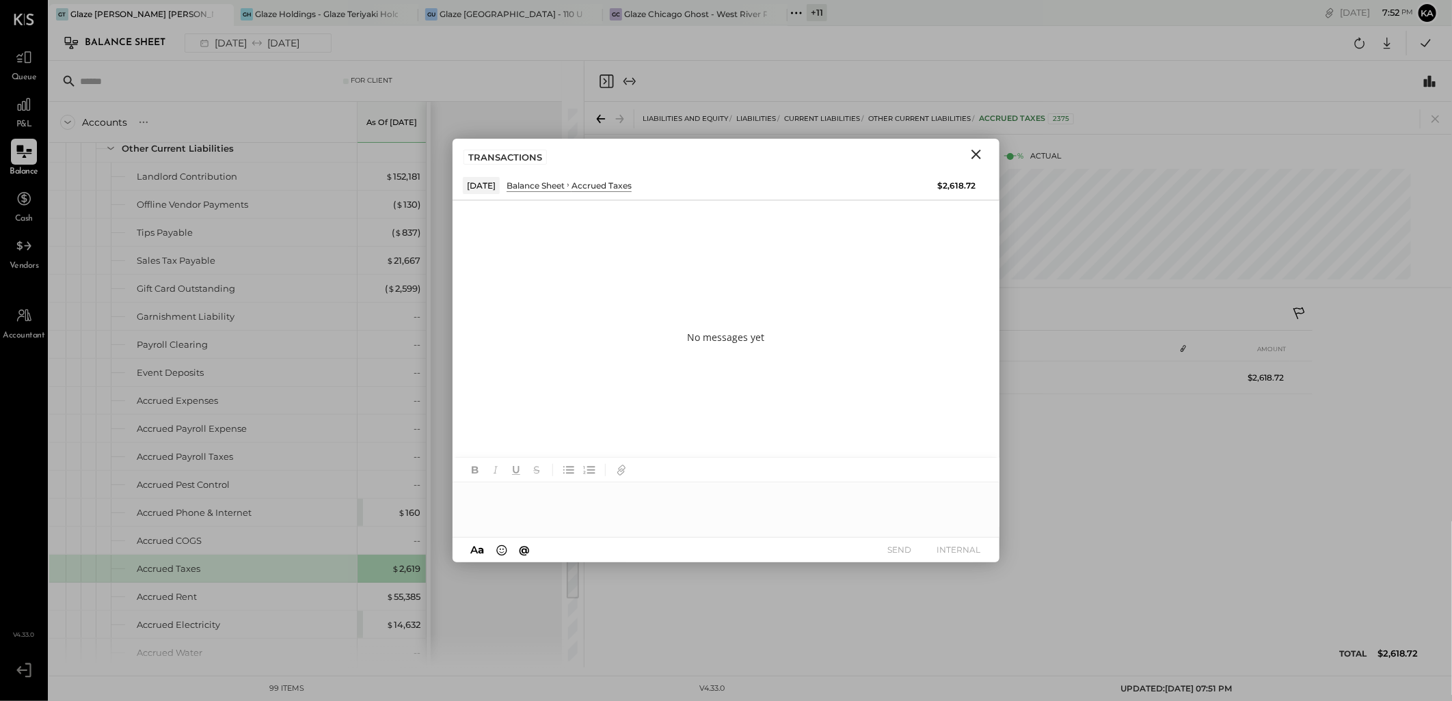
click at [589, 498] on div at bounding box center [725, 509] width 547 height 55
paste div
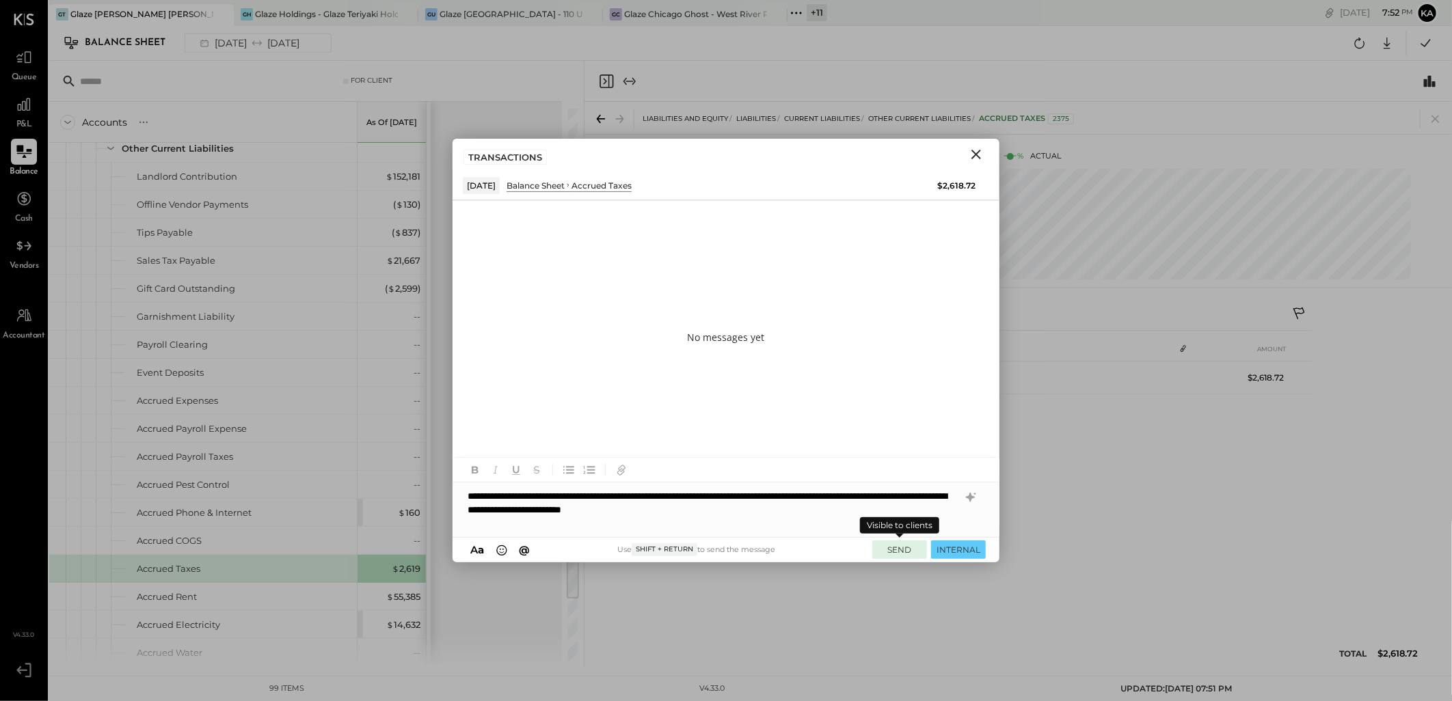
click at [899, 545] on button "SEND" at bounding box center [899, 550] width 55 height 18
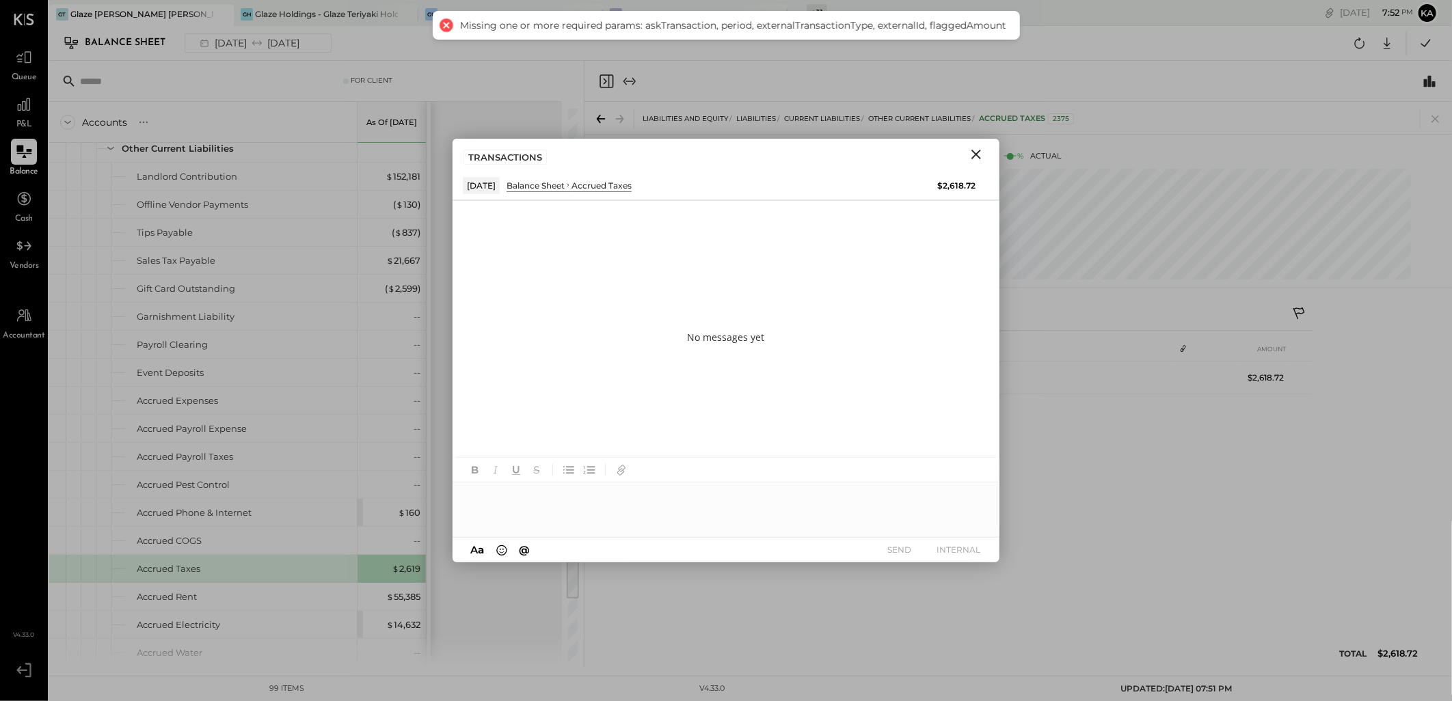
click at [975, 152] on icon "Close" at bounding box center [976, 154] width 16 height 16
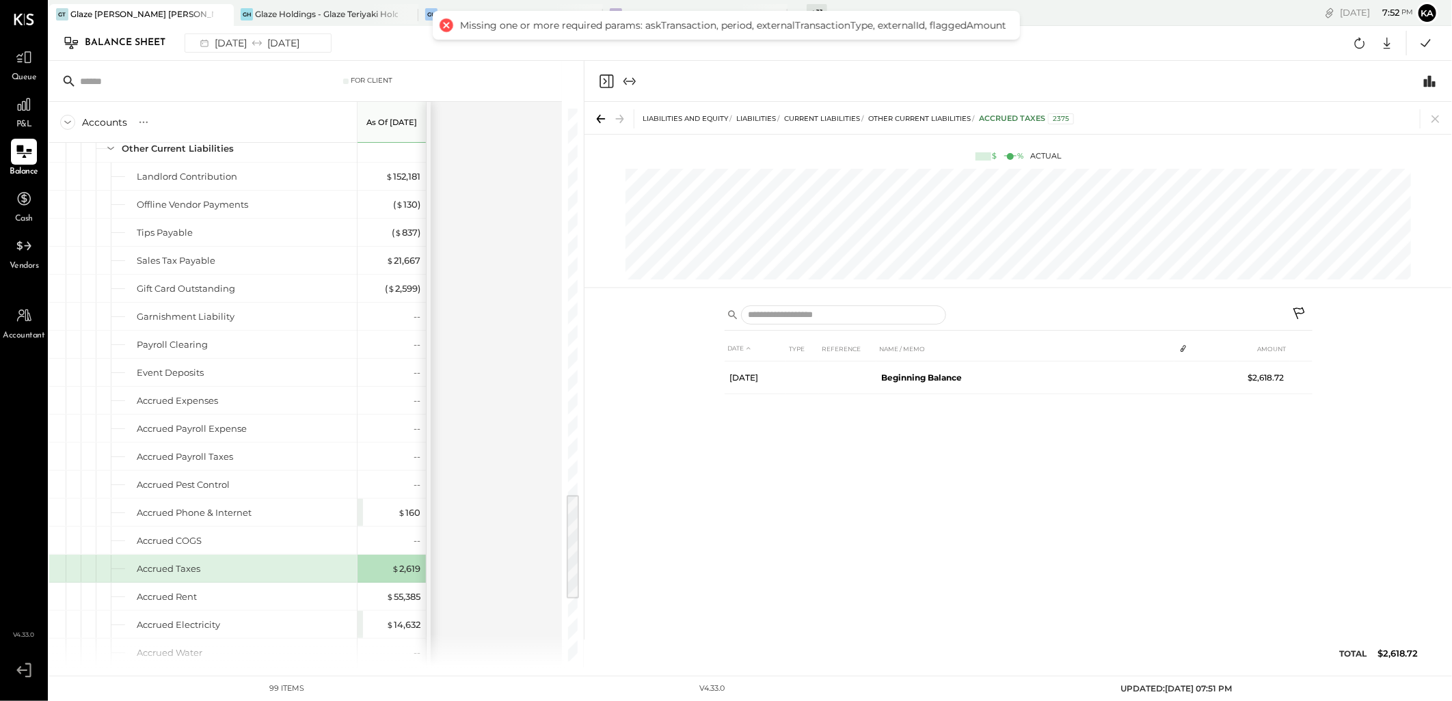
click at [476, 169] on div "Accounts S GL As of Aug 31st 2025 ASSETS Current Assets Bank Accounts Chase Che…" at bounding box center [306, 385] width 515 height 566
click at [1436, 120] on icon at bounding box center [1435, 118] width 19 height 19
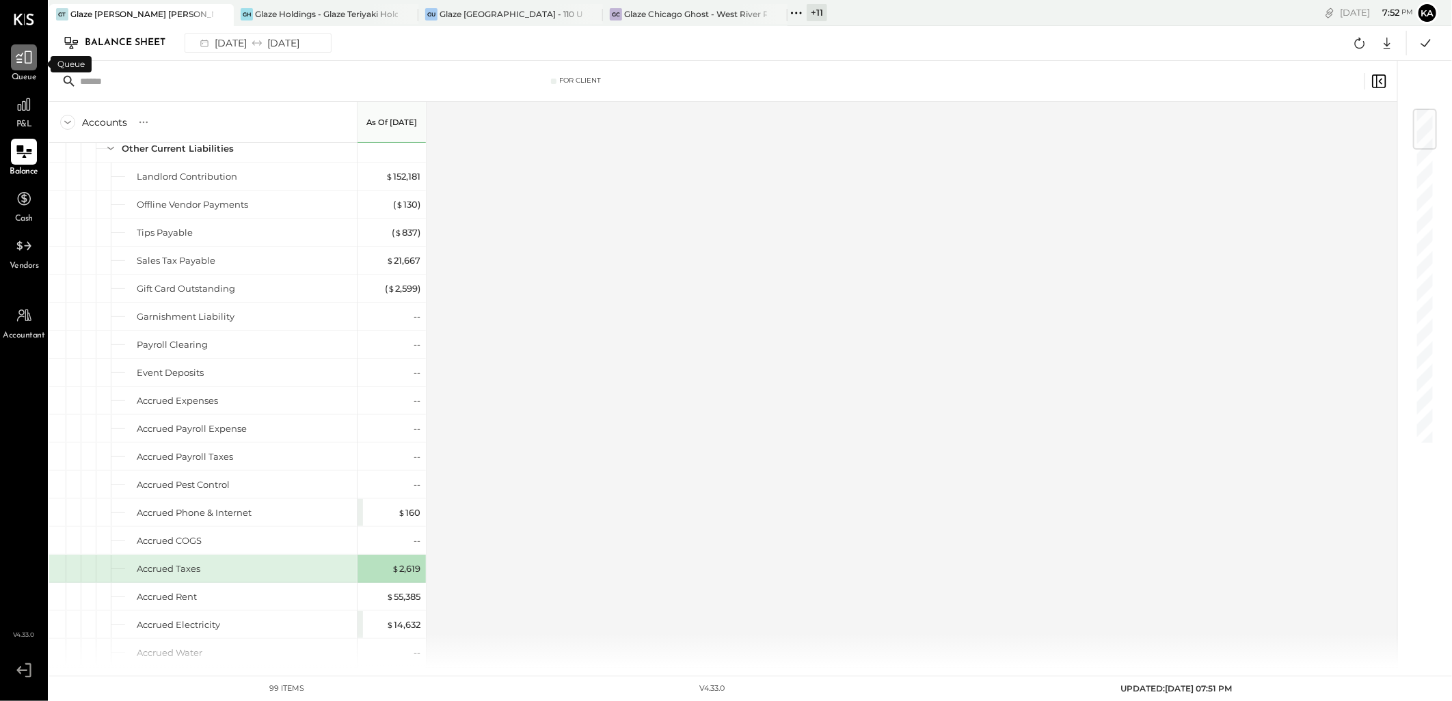
click at [27, 55] on icon at bounding box center [24, 58] width 18 height 18
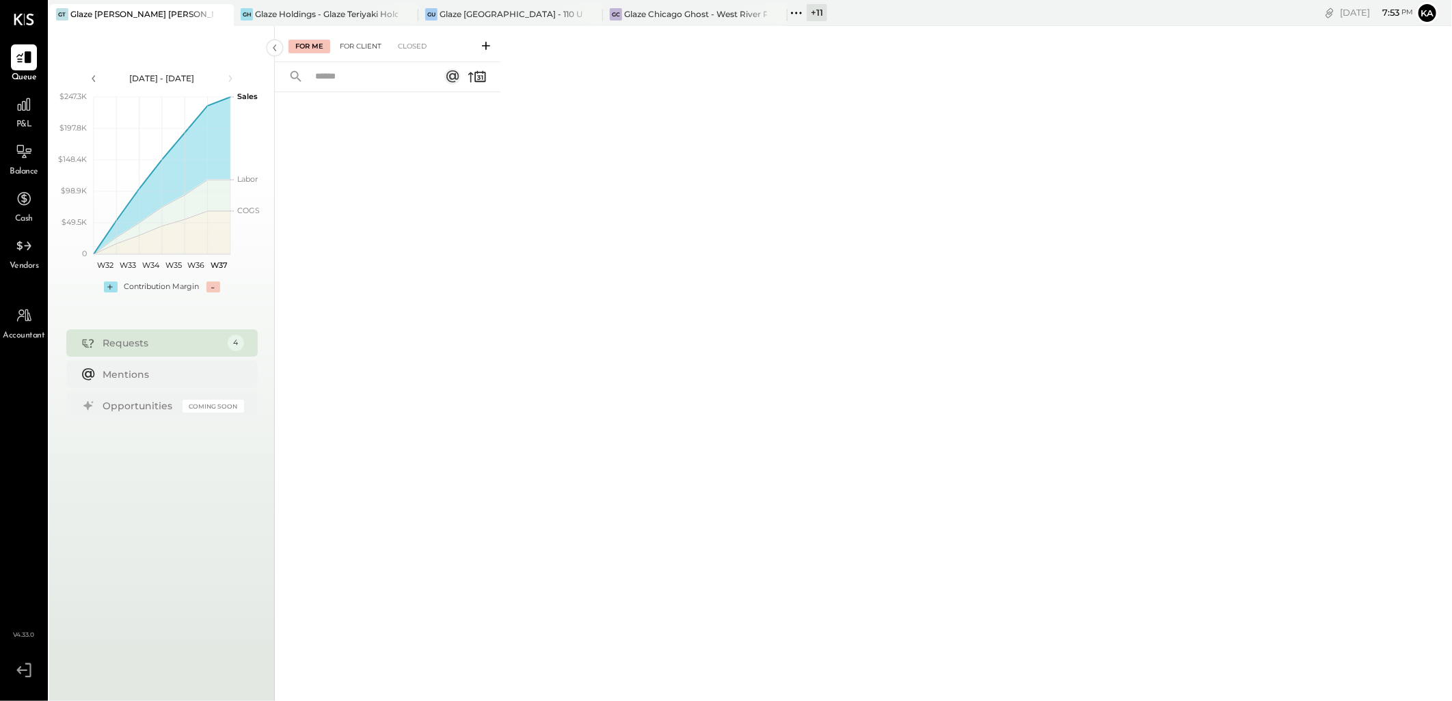
click at [370, 43] on div "For Client" at bounding box center [360, 47] width 55 height 14
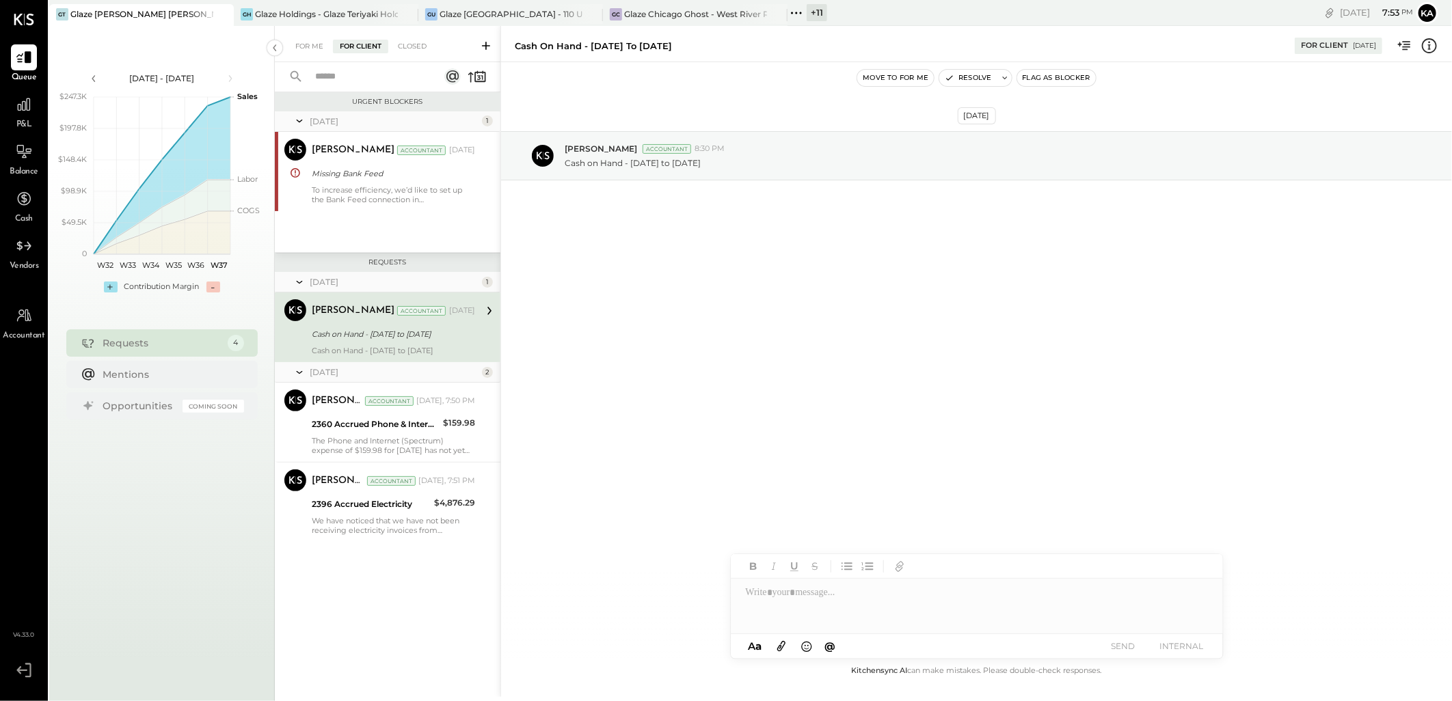
click at [486, 48] on icon at bounding box center [486, 46] width 8 height 8
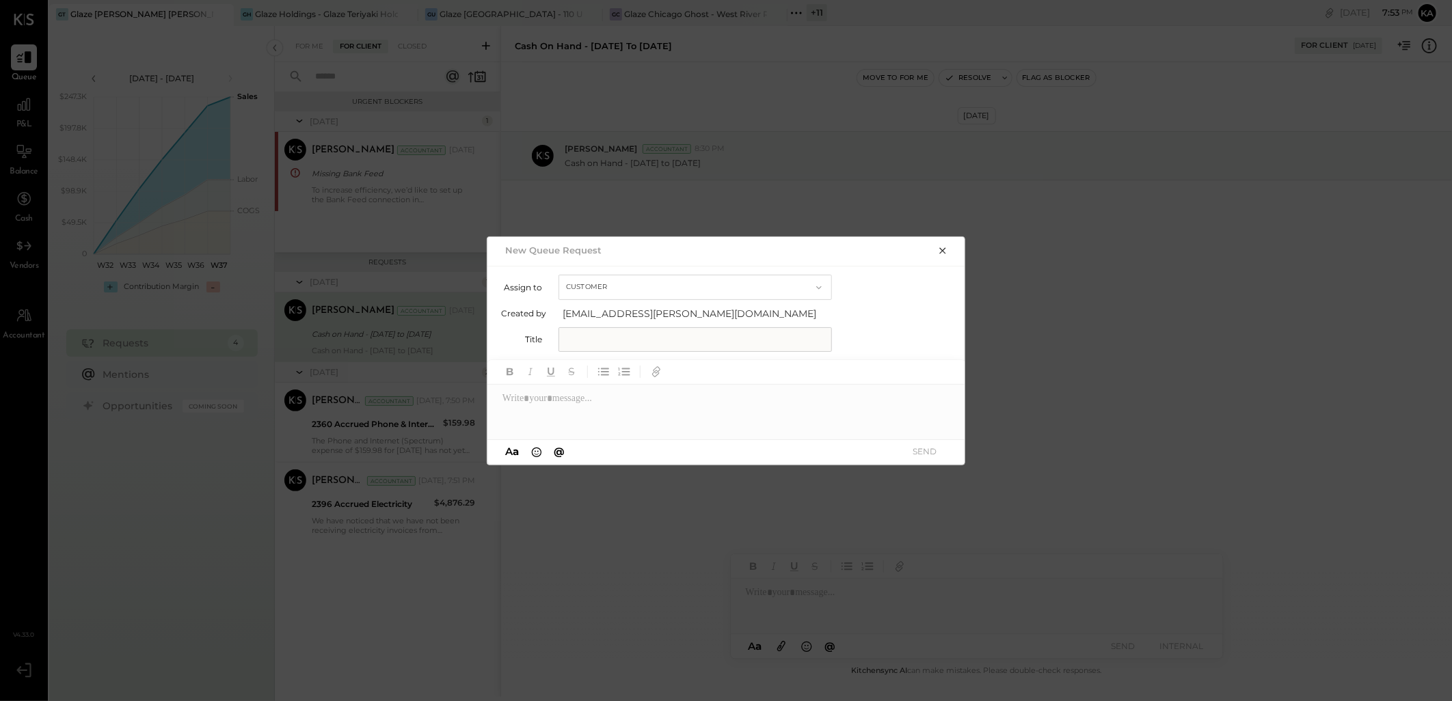
click at [686, 330] on input "text" at bounding box center [694, 339] width 273 height 25
click at [616, 339] on input "text" at bounding box center [694, 339] width 273 height 25
paste input "**********"
click at [595, 340] on input "**********" at bounding box center [694, 339] width 273 height 25
type input "**********"
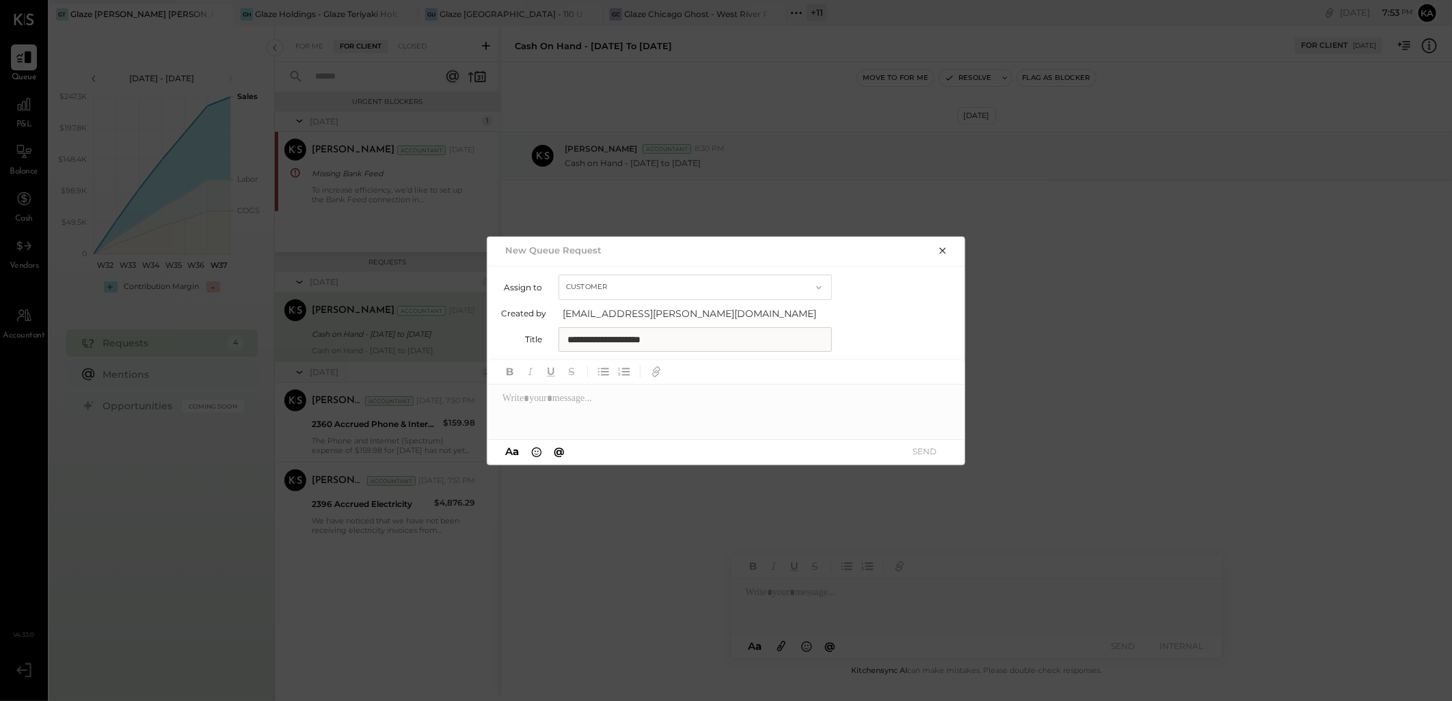
click at [652, 419] on div at bounding box center [726, 412] width 478 height 55
click at [543, 394] on div at bounding box center [726, 412] width 478 height 55
paste div
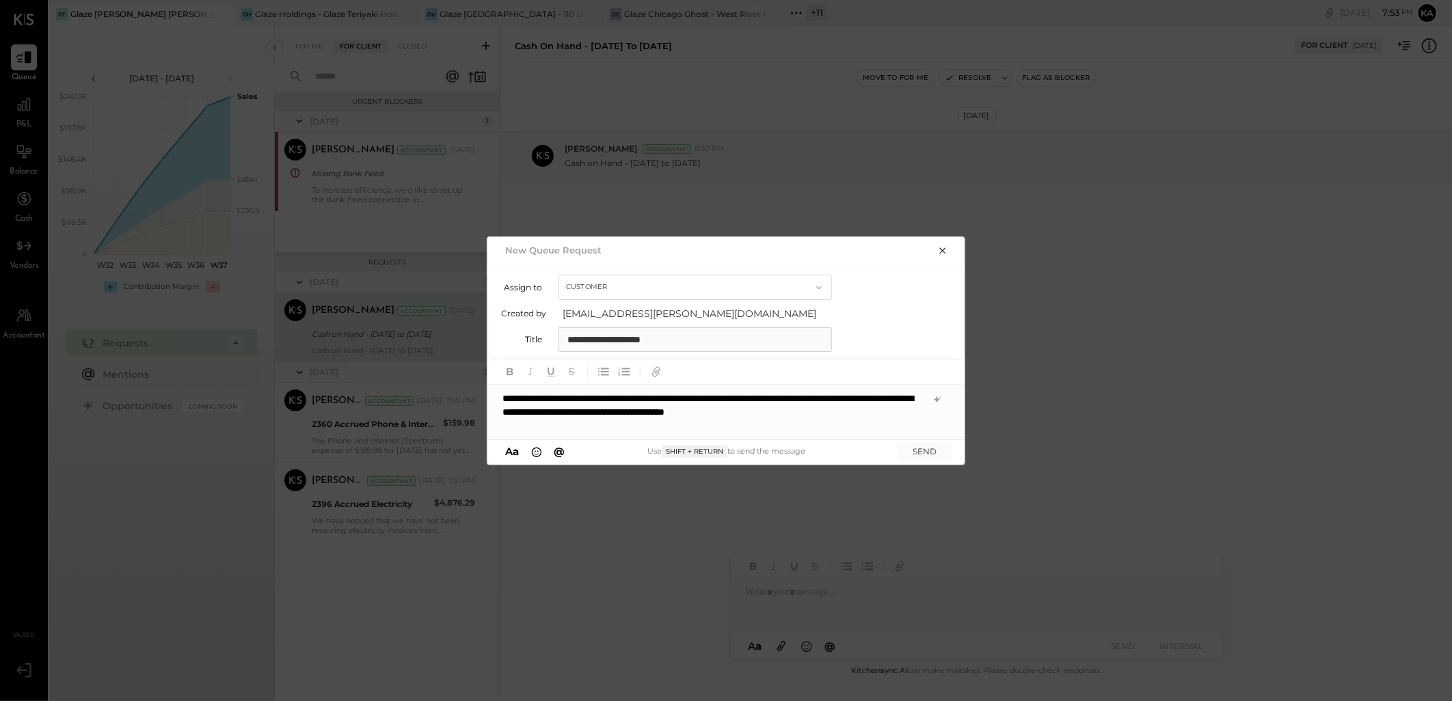
click at [817, 286] on icon "button" at bounding box center [818, 287] width 11 height 11
click at [869, 285] on div "Assign to Customer Customer Accountant" at bounding box center [726, 287] width 451 height 25
click at [924, 452] on button "SEND" at bounding box center [924, 451] width 55 height 18
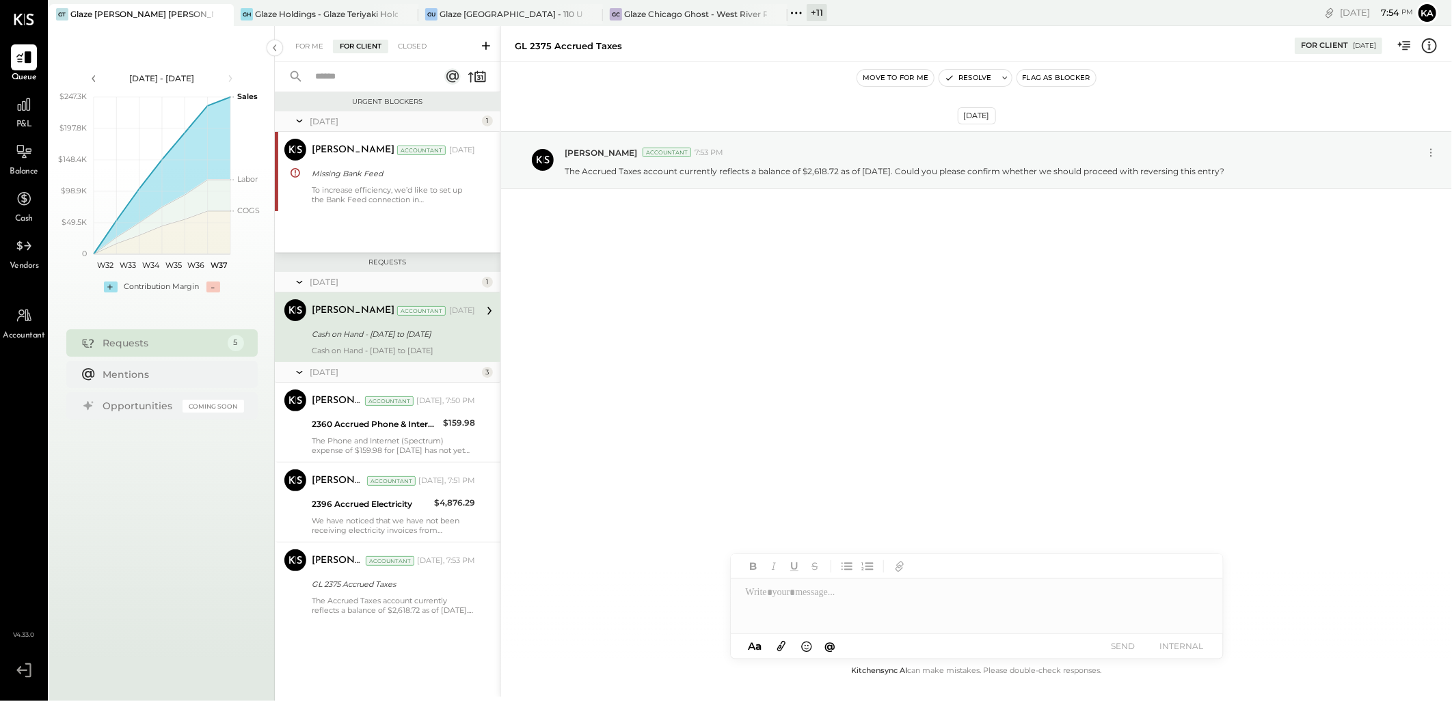
click at [482, 44] on icon at bounding box center [486, 46] width 14 height 14
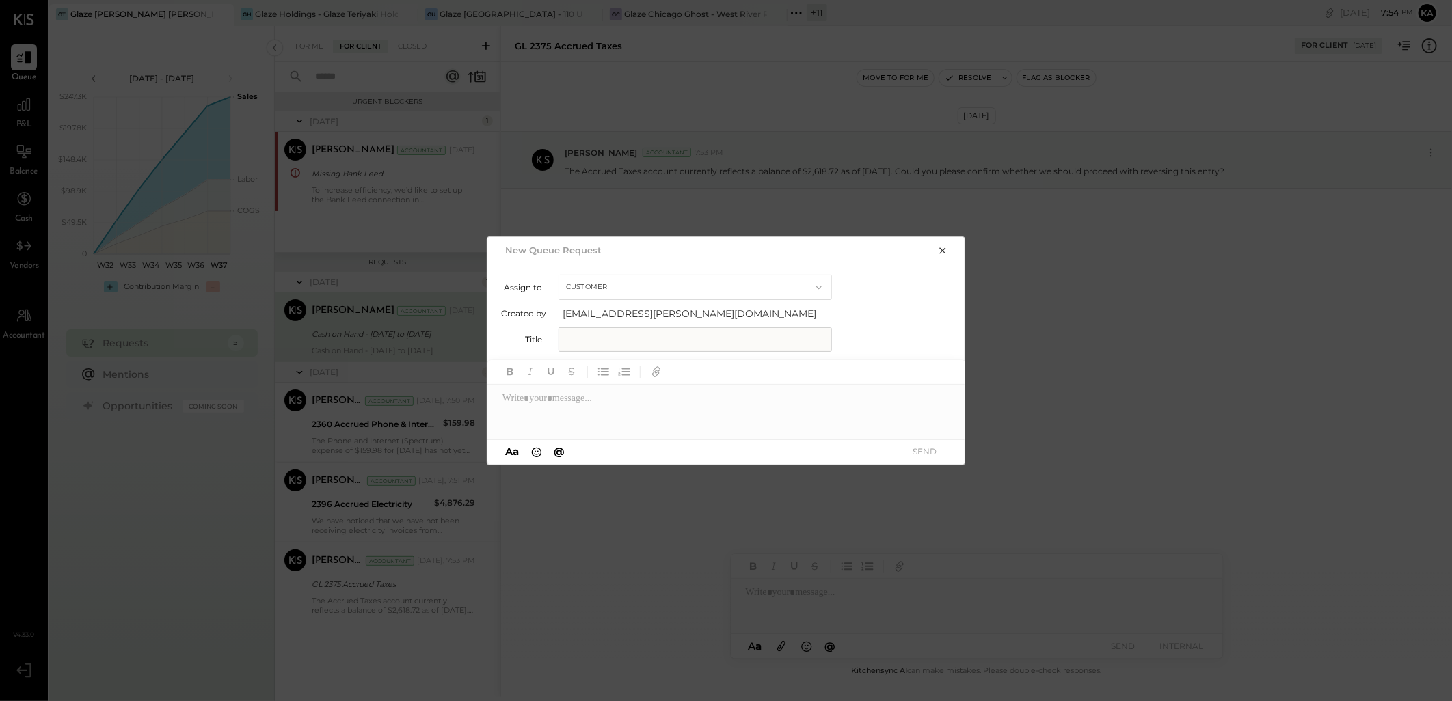
click at [596, 343] on input "text" at bounding box center [694, 339] width 273 height 25
paste input "**********"
click at [608, 338] on input "**********" at bounding box center [694, 339] width 273 height 25
type input "**********"
click at [593, 410] on div at bounding box center [726, 412] width 478 height 55
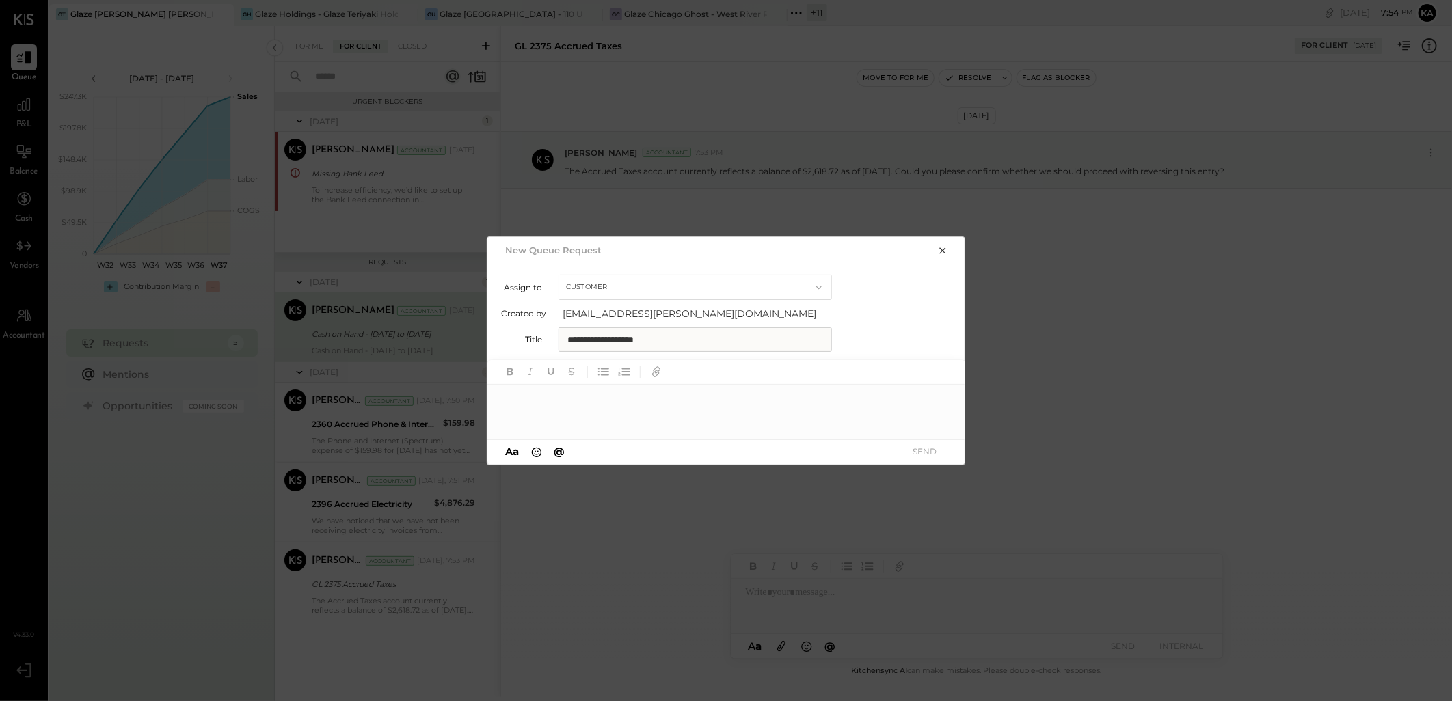
paste div
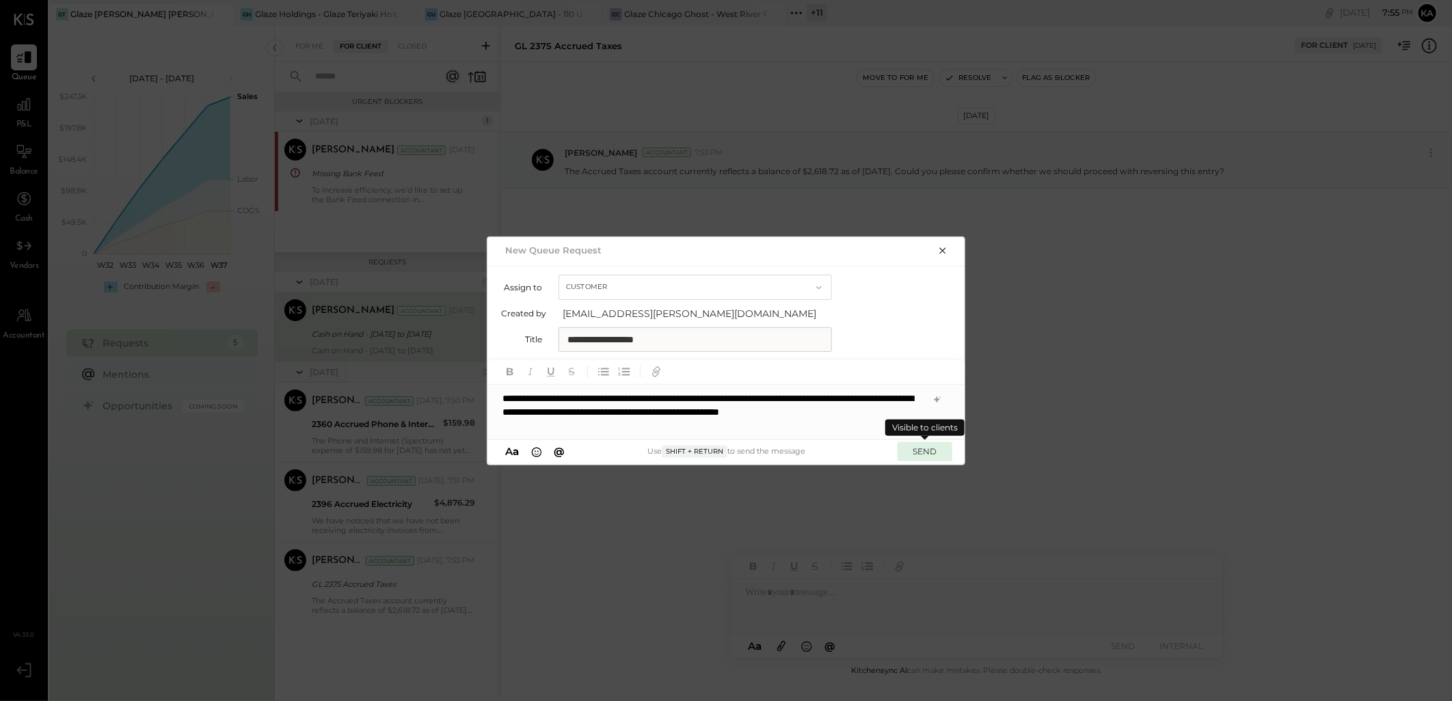
click at [931, 448] on button "SEND" at bounding box center [924, 451] width 55 height 18
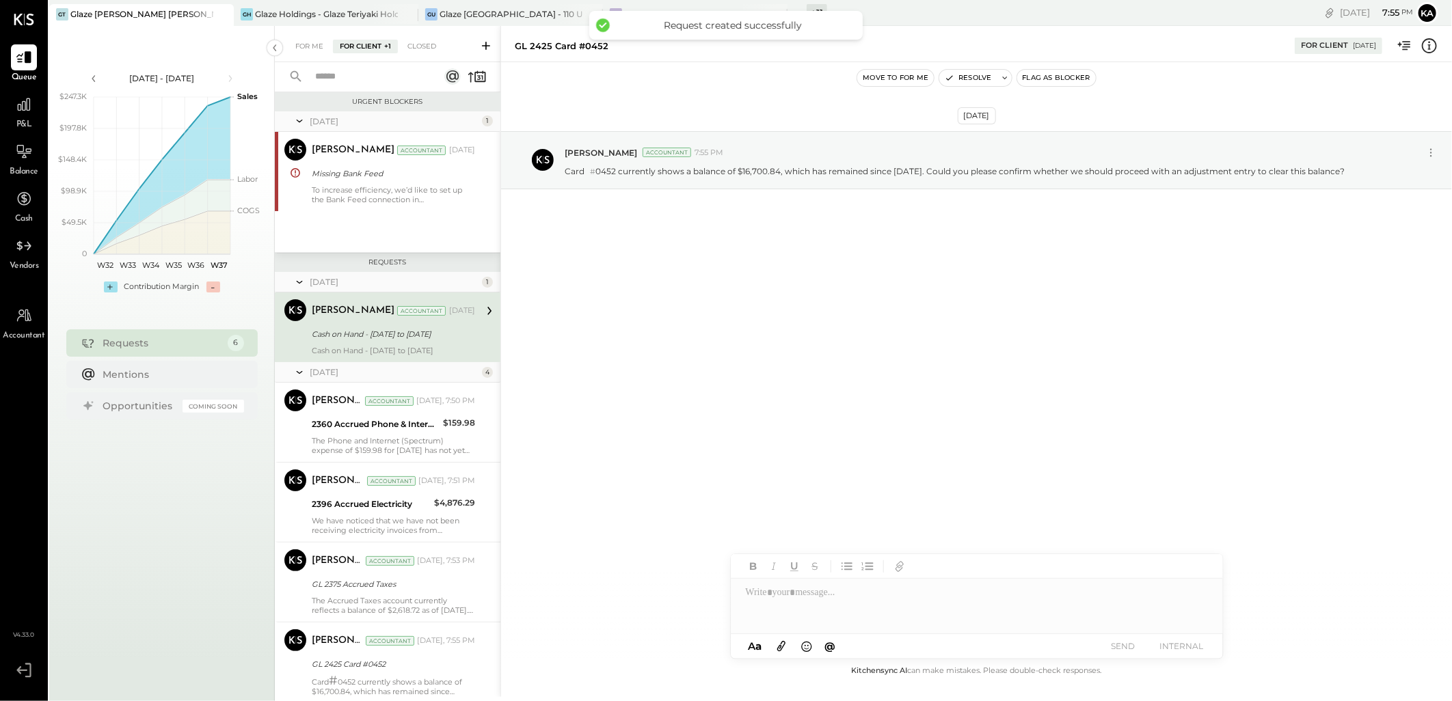
scroll to position [57, 0]
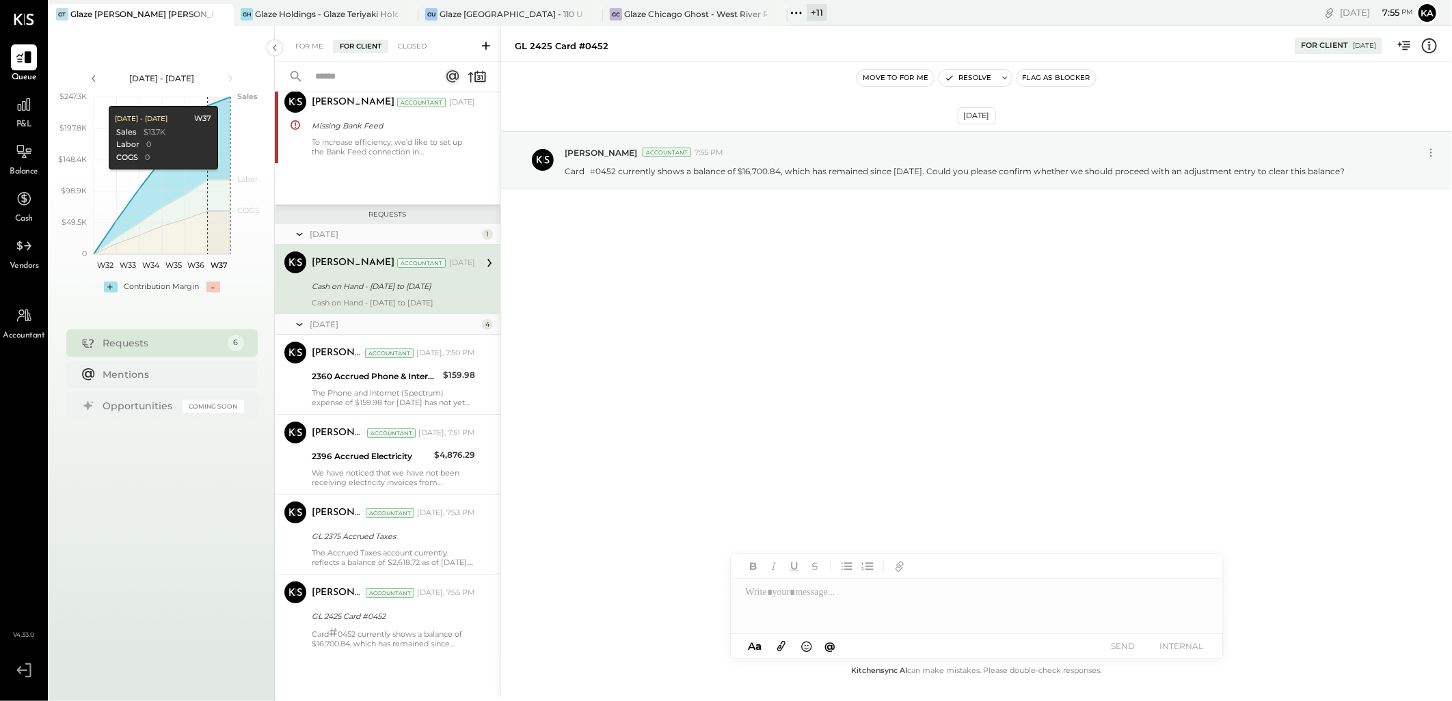
click at [798, 10] on icon at bounding box center [796, 13] width 18 height 18
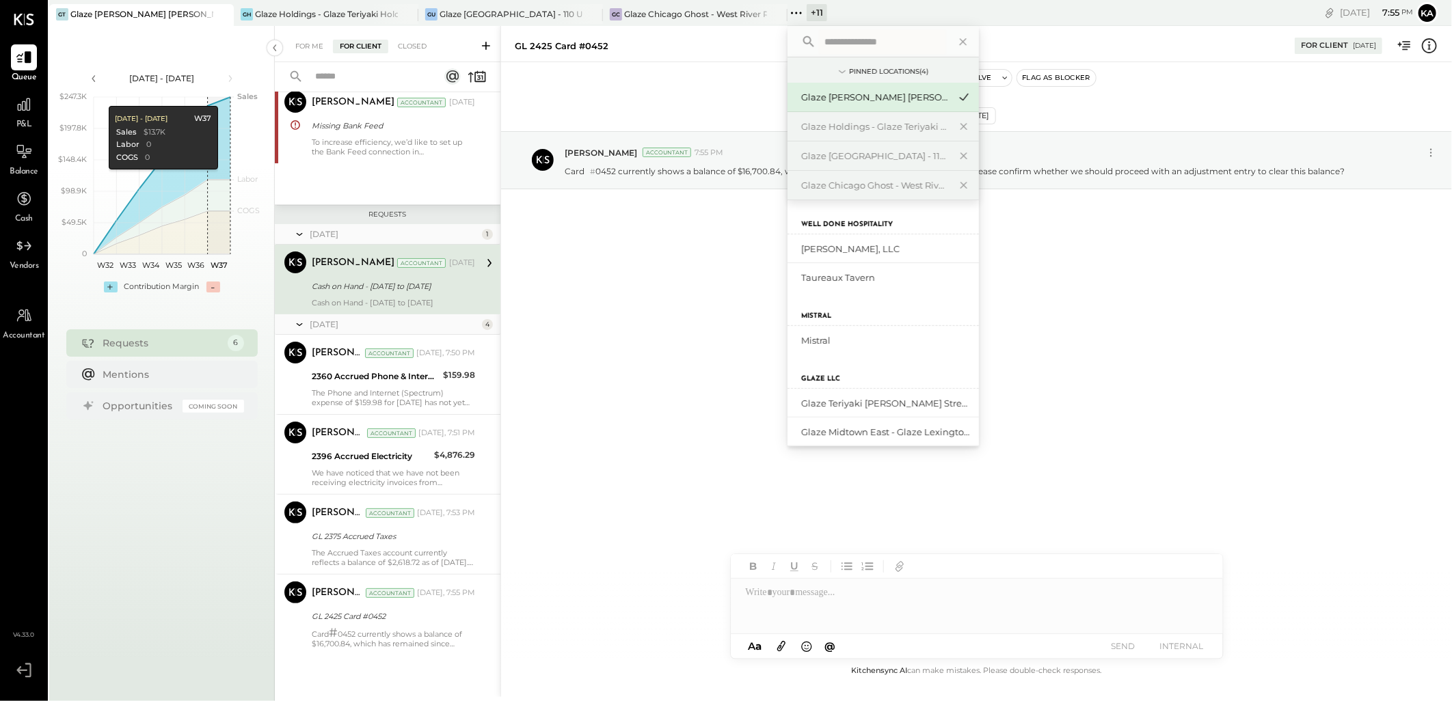
click at [837, 44] on input "text" at bounding box center [882, 41] width 127 height 25
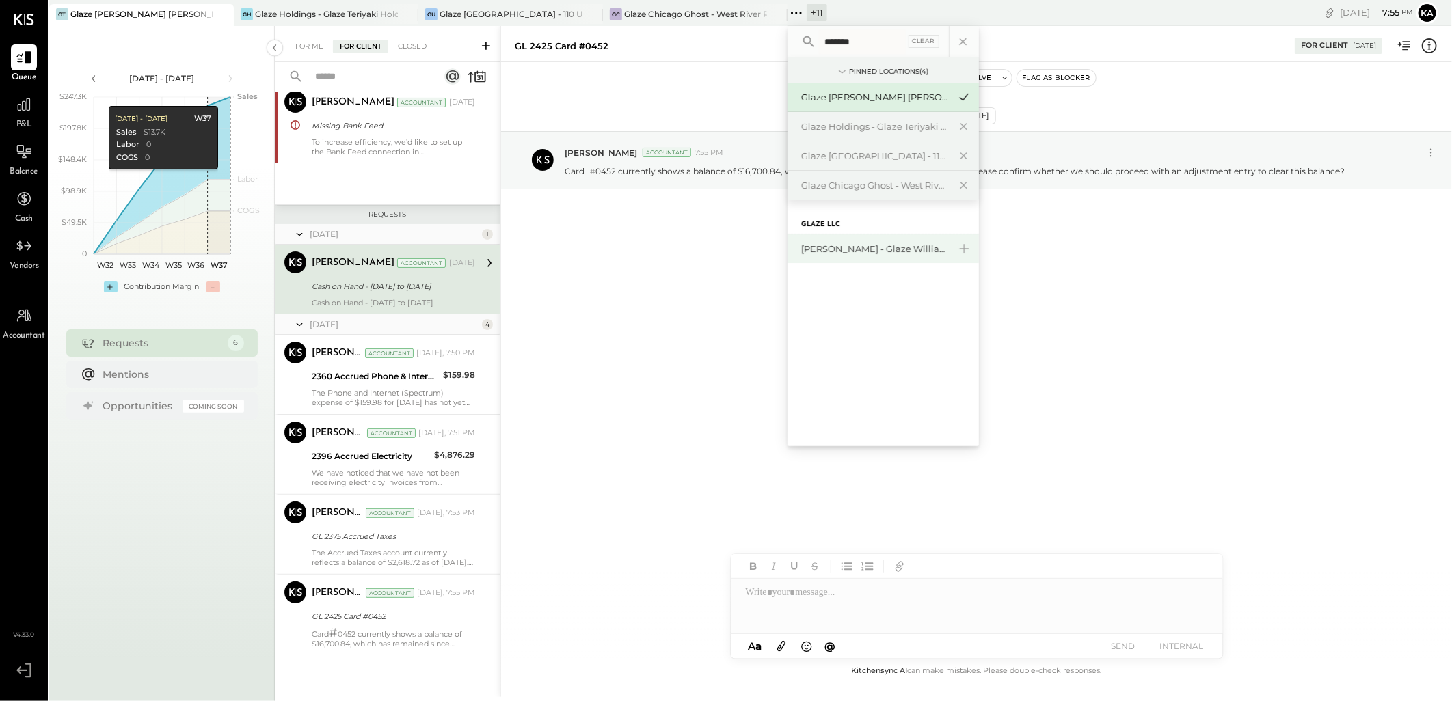
type input "*******"
click at [890, 250] on div "[PERSON_NAME] - Glaze Williamsburg One LLC" at bounding box center [875, 249] width 148 height 13
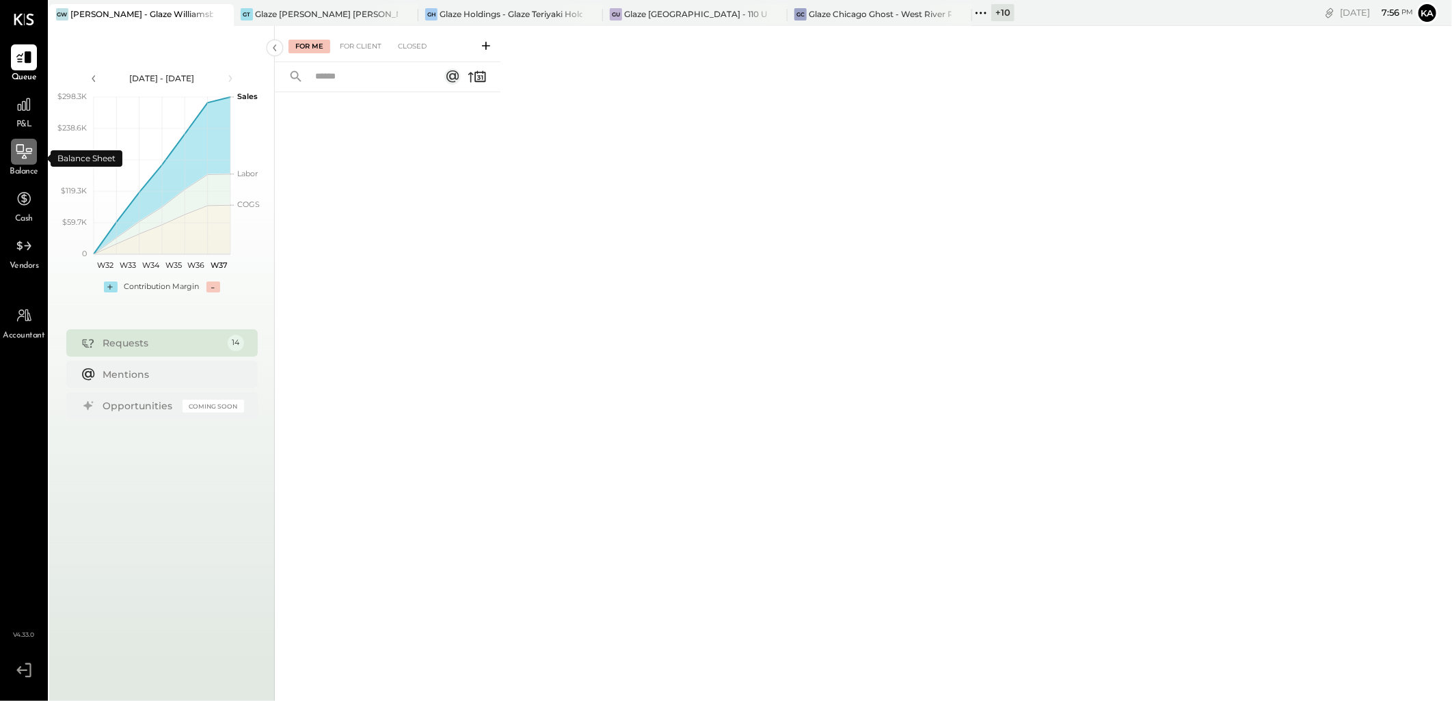
click at [30, 152] on icon at bounding box center [24, 151] width 16 height 14
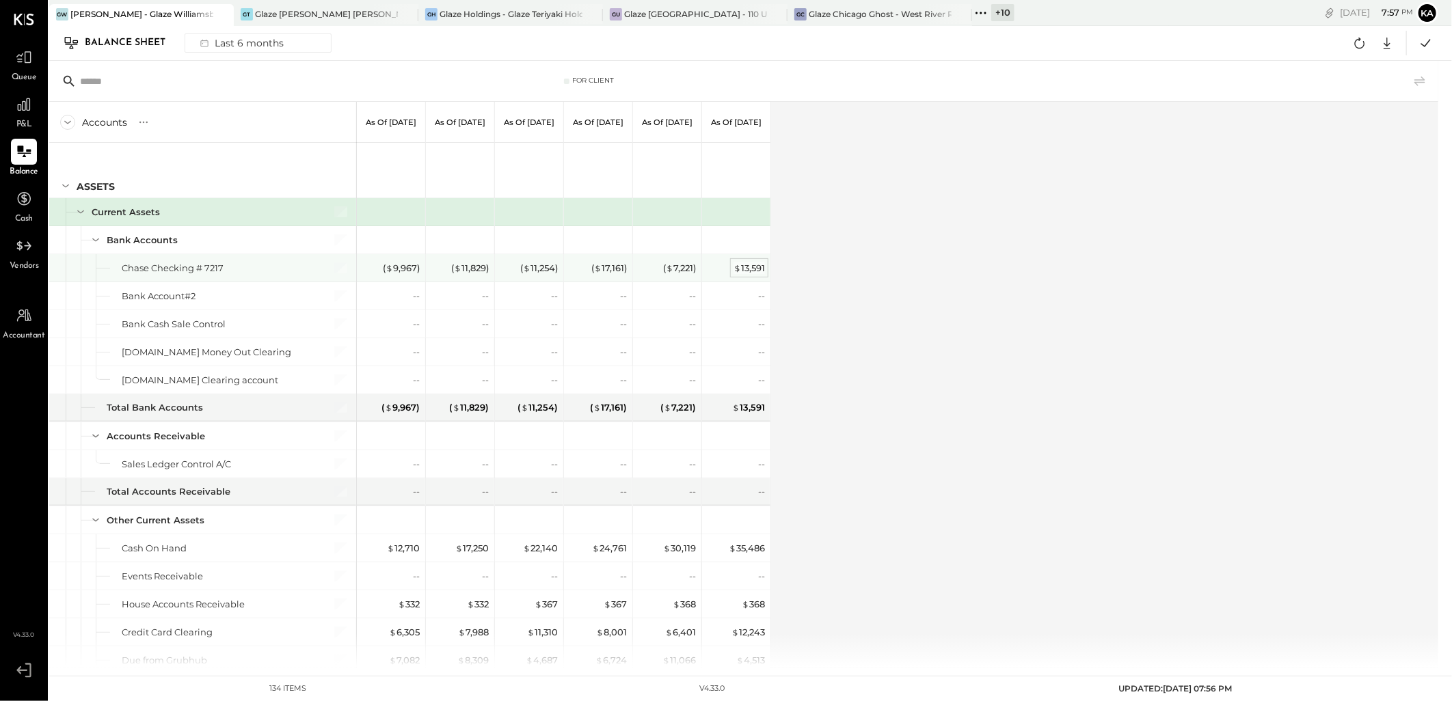
click at [743, 267] on div "$ 13,591" at bounding box center [748, 268] width 31 height 13
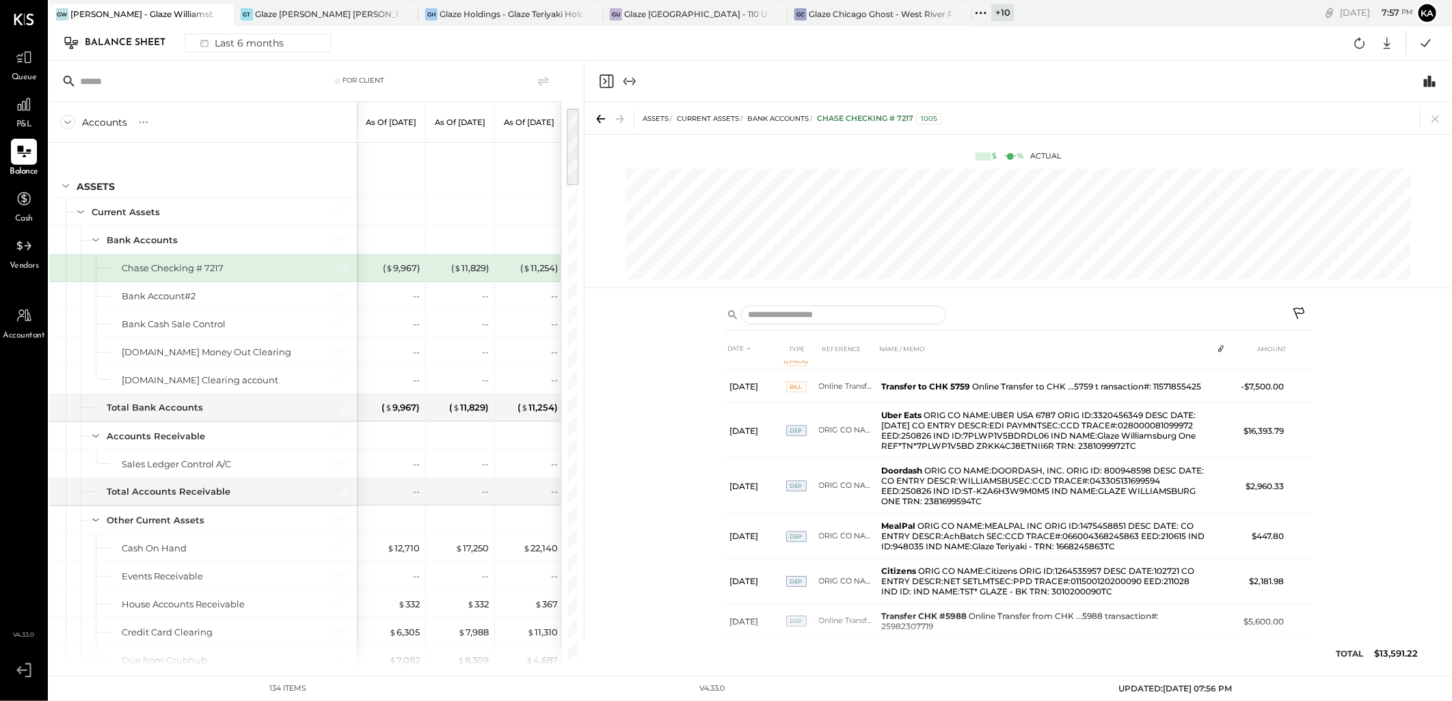
scroll to position [5871, 0]
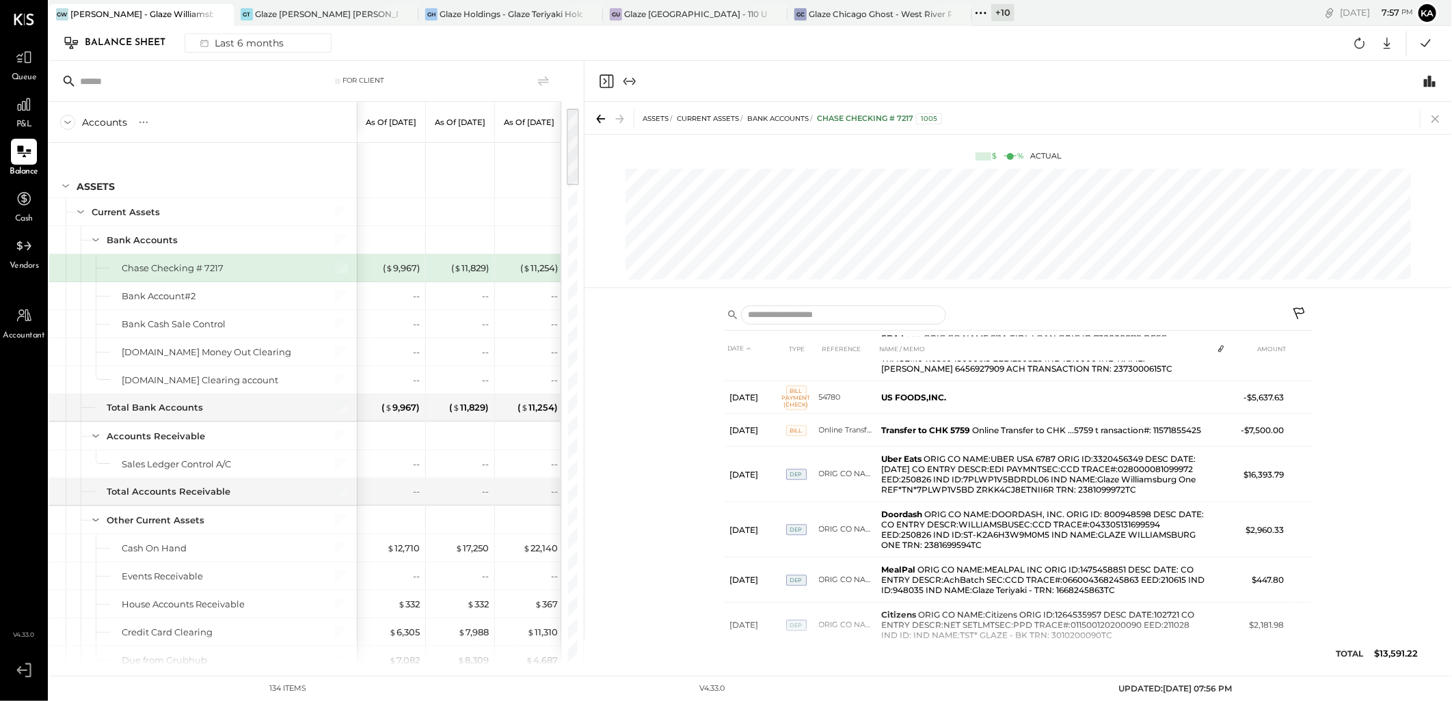
click at [1443, 124] on icon at bounding box center [1435, 118] width 19 height 19
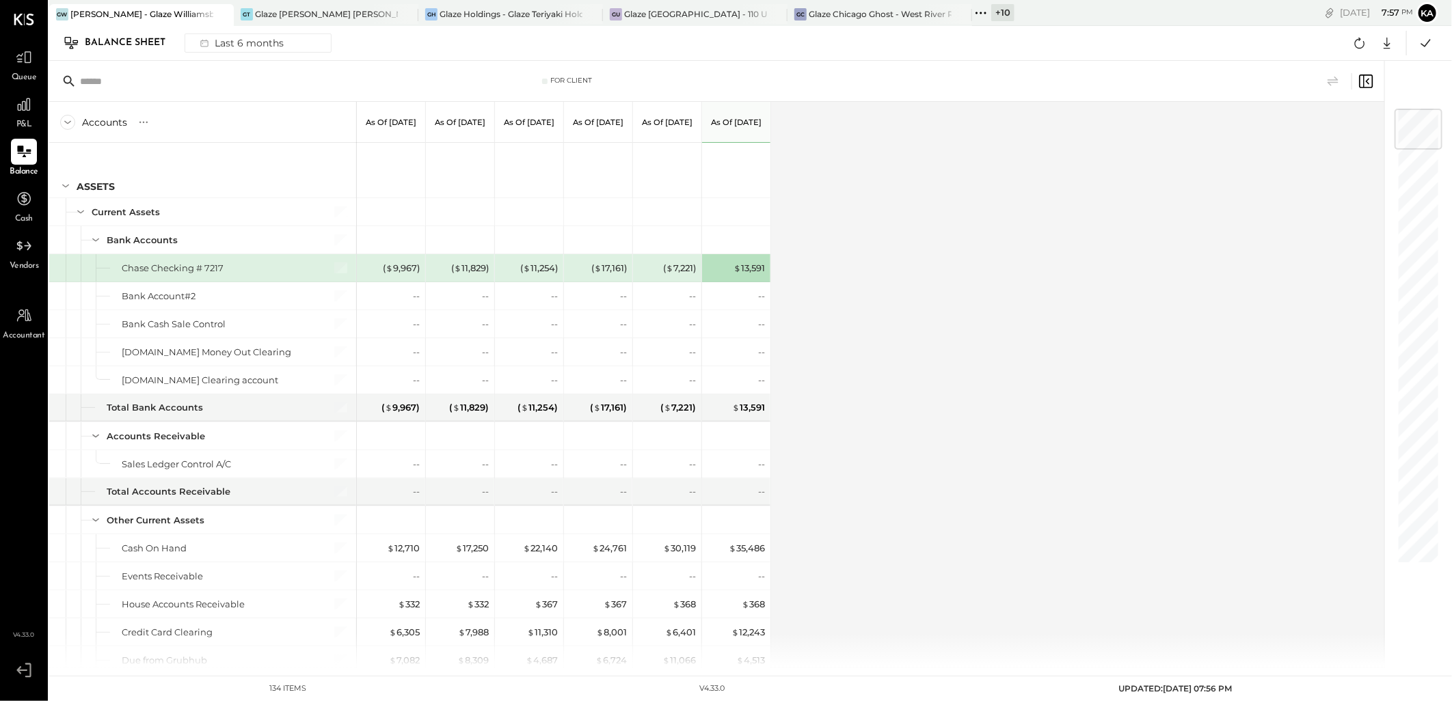
click at [921, 540] on div "Accounts S GL As of Mar 31st 2025 As of Apr 30th 2025 As of May 31st 2025 As of…" at bounding box center [717, 385] width 1337 height 566
click at [761, 608] on div "$ 368" at bounding box center [753, 604] width 23 height 13
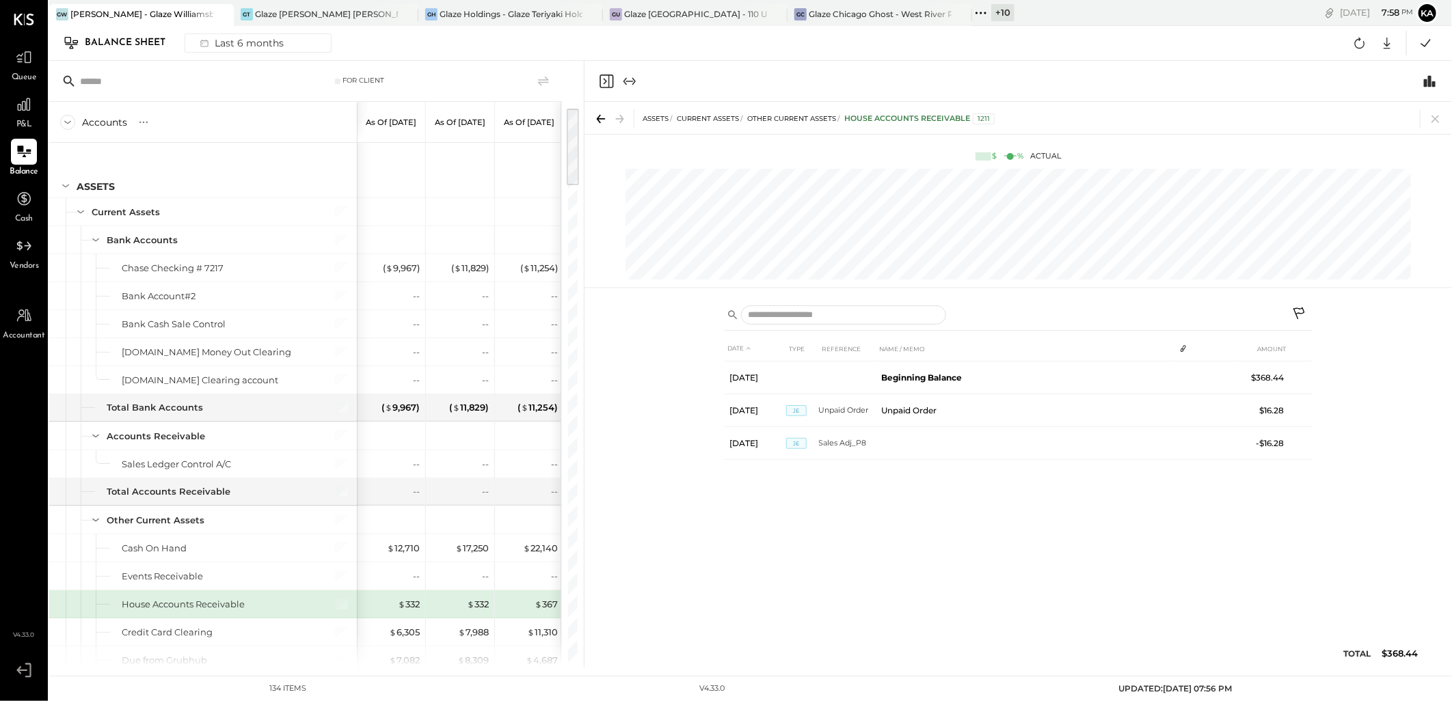
click at [454, 64] on div "For Client" at bounding box center [305, 81] width 513 height 41
click at [24, 62] on icon at bounding box center [24, 58] width 18 height 18
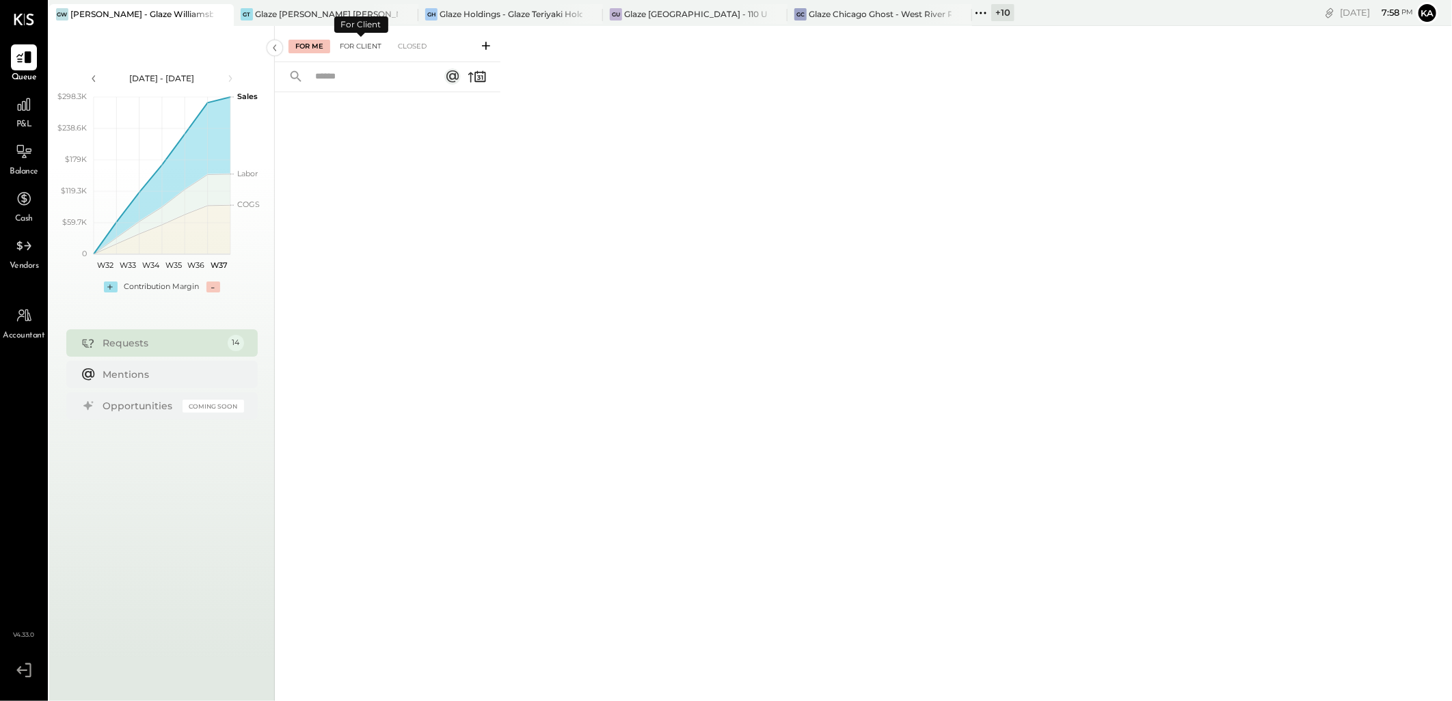
click at [346, 45] on div "For Client" at bounding box center [360, 47] width 55 height 14
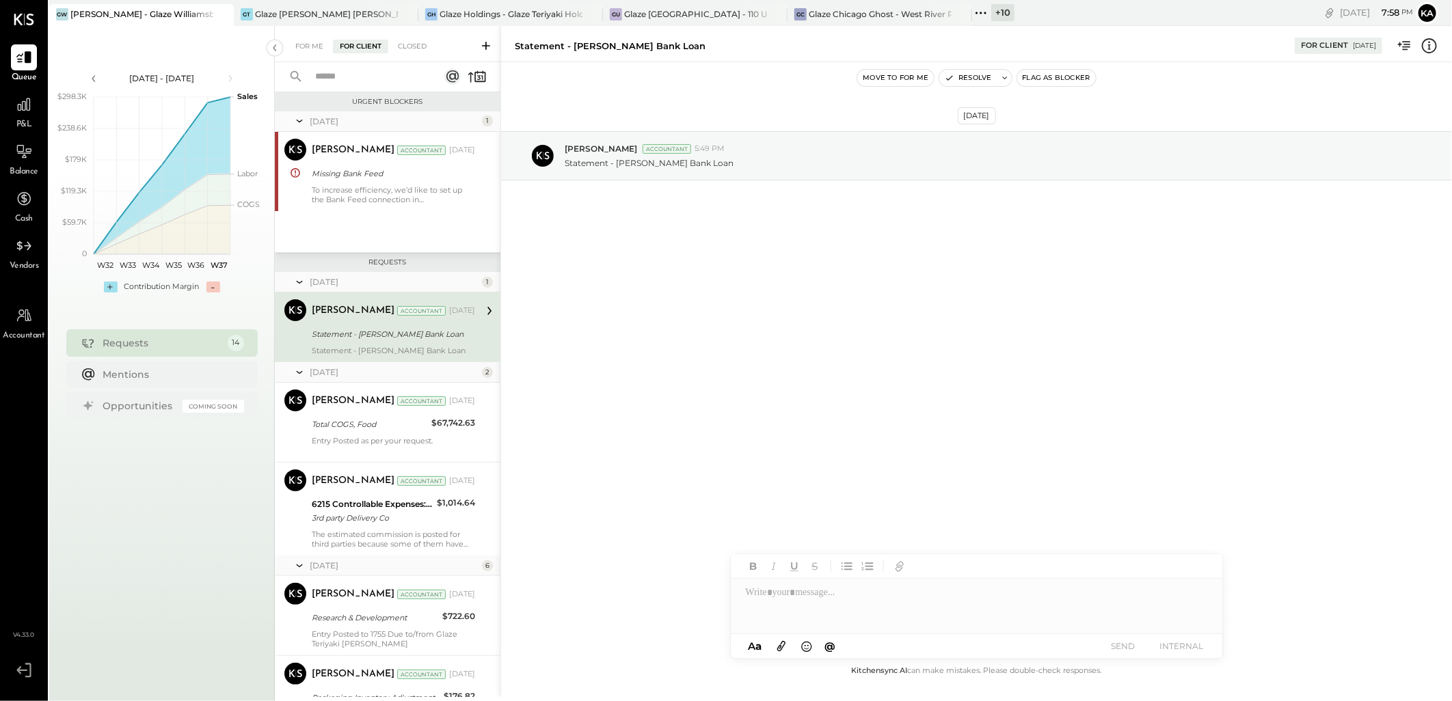
click at [482, 46] on icon at bounding box center [486, 46] width 14 height 14
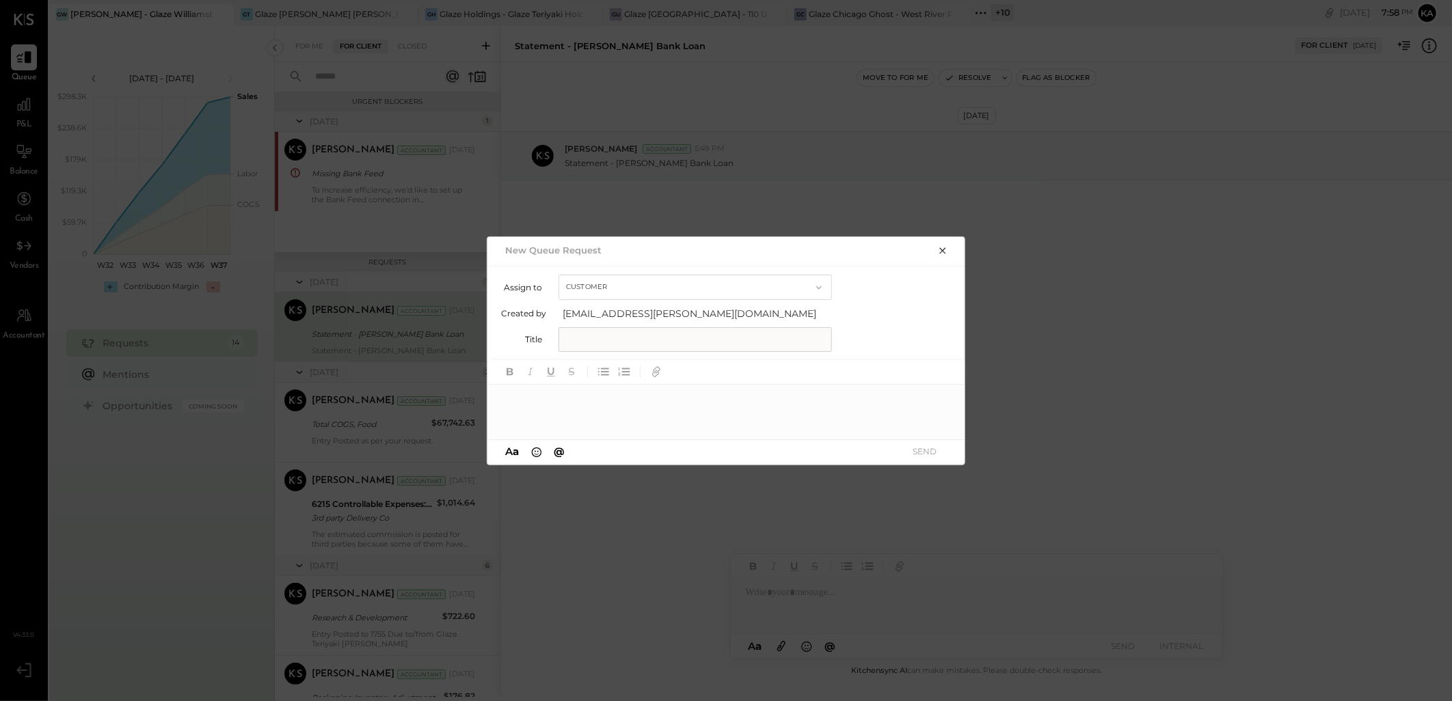
click at [636, 408] on div at bounding box center [726, 412] width 478 height 55
paste div
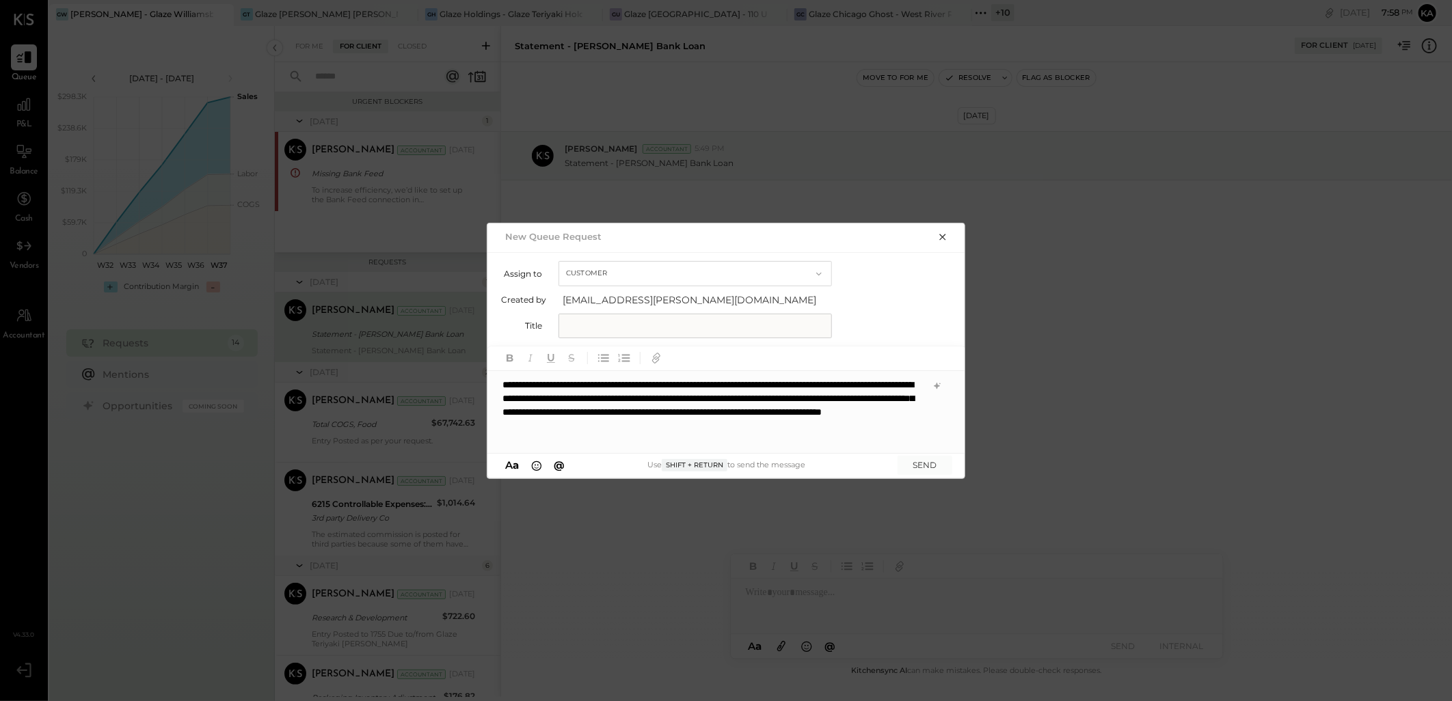
click at [623, 325] on input "text" at bounding box center [694, 326] width 273 height 25
click at [626, 328] on input "text" at bounding box center [694, 326] width 273 height 25
paste input "**********"
click at [571, 323] on input "**********" at bounding box center [694, 326] width 273 height 25
type input "**********"
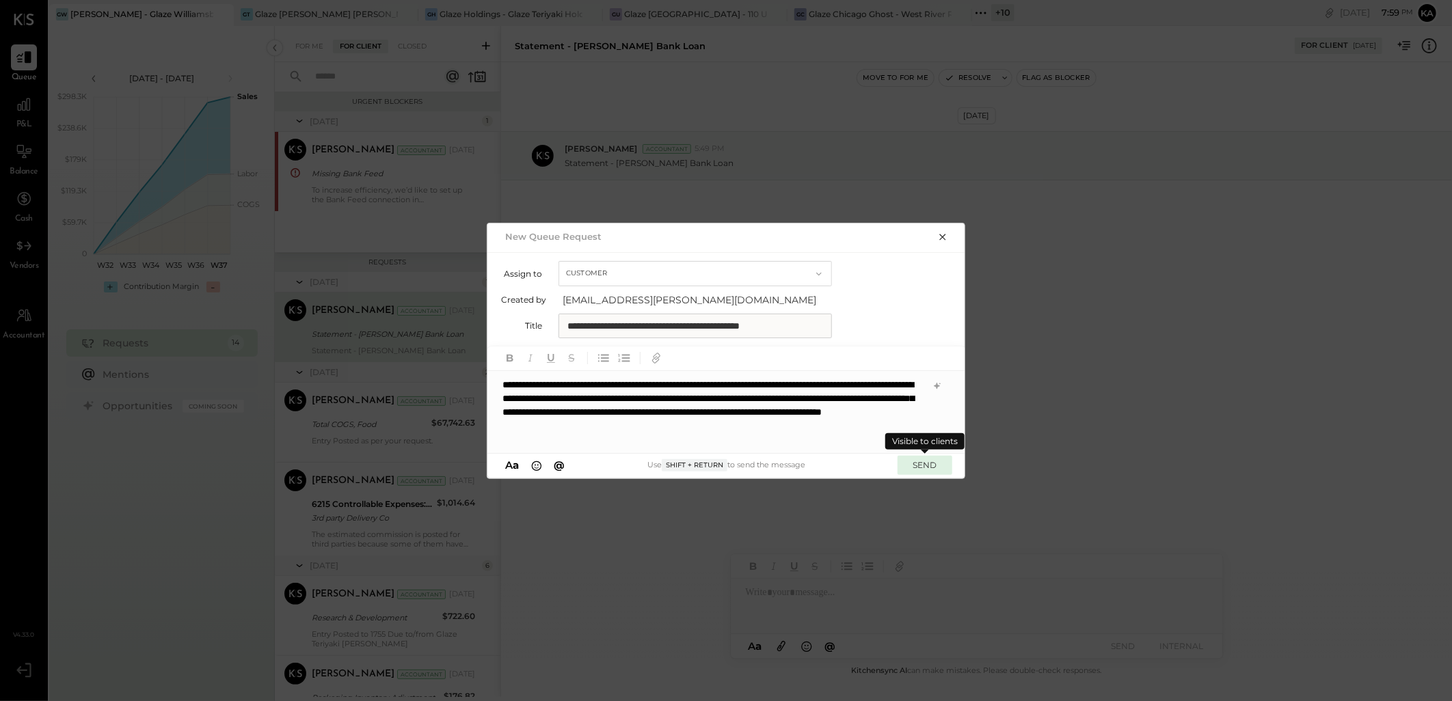
click at [919, 461] on button "SEND" at bounding box center [924, 465] width 55 height 18
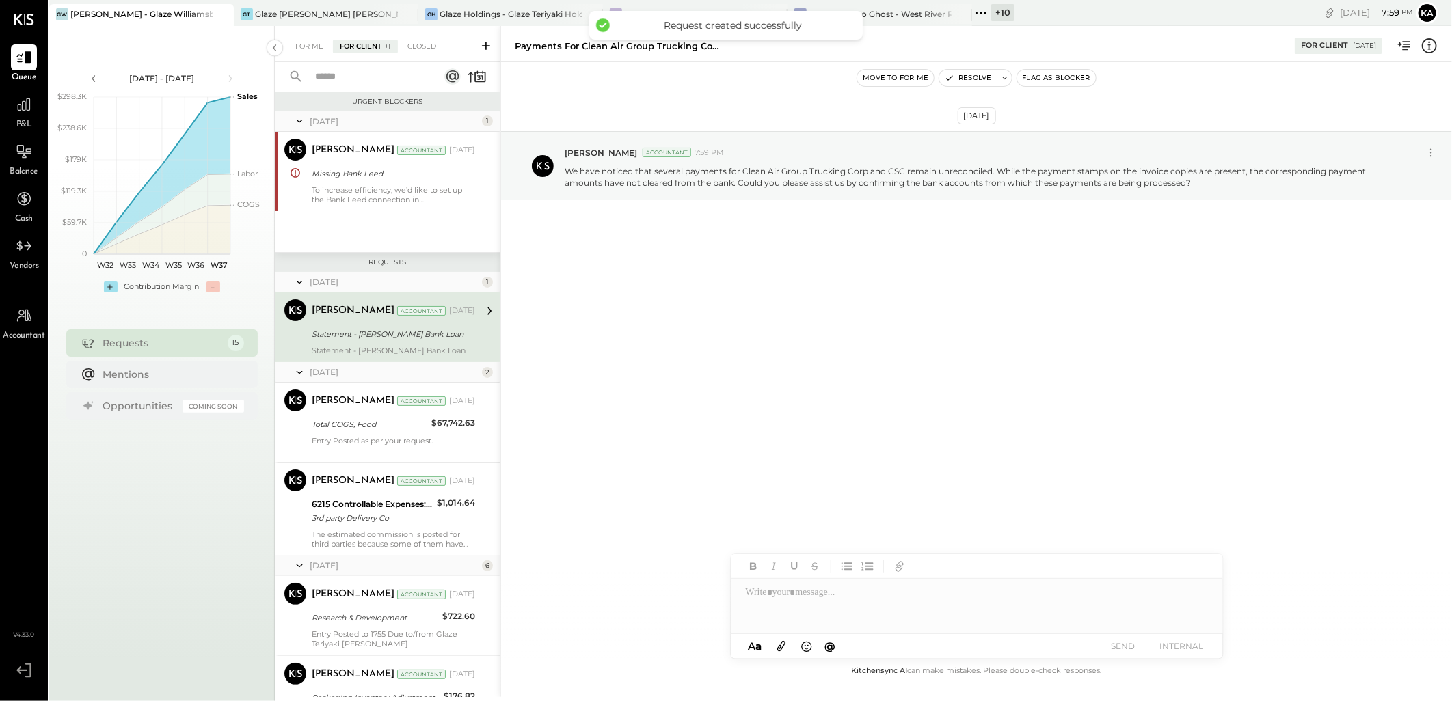
scroll to position [843, 0]
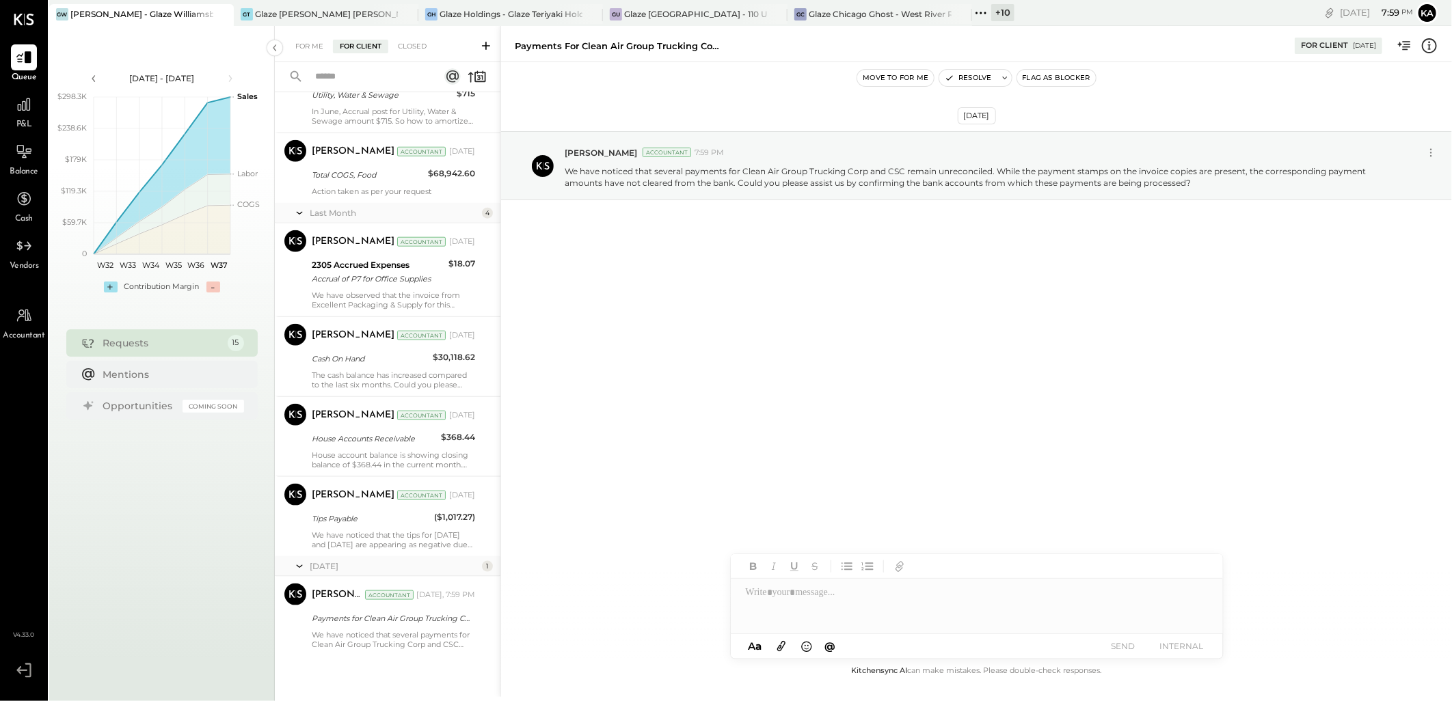
click at [485, 44] on icon at bounding box center [486, 46] width 14 height 14
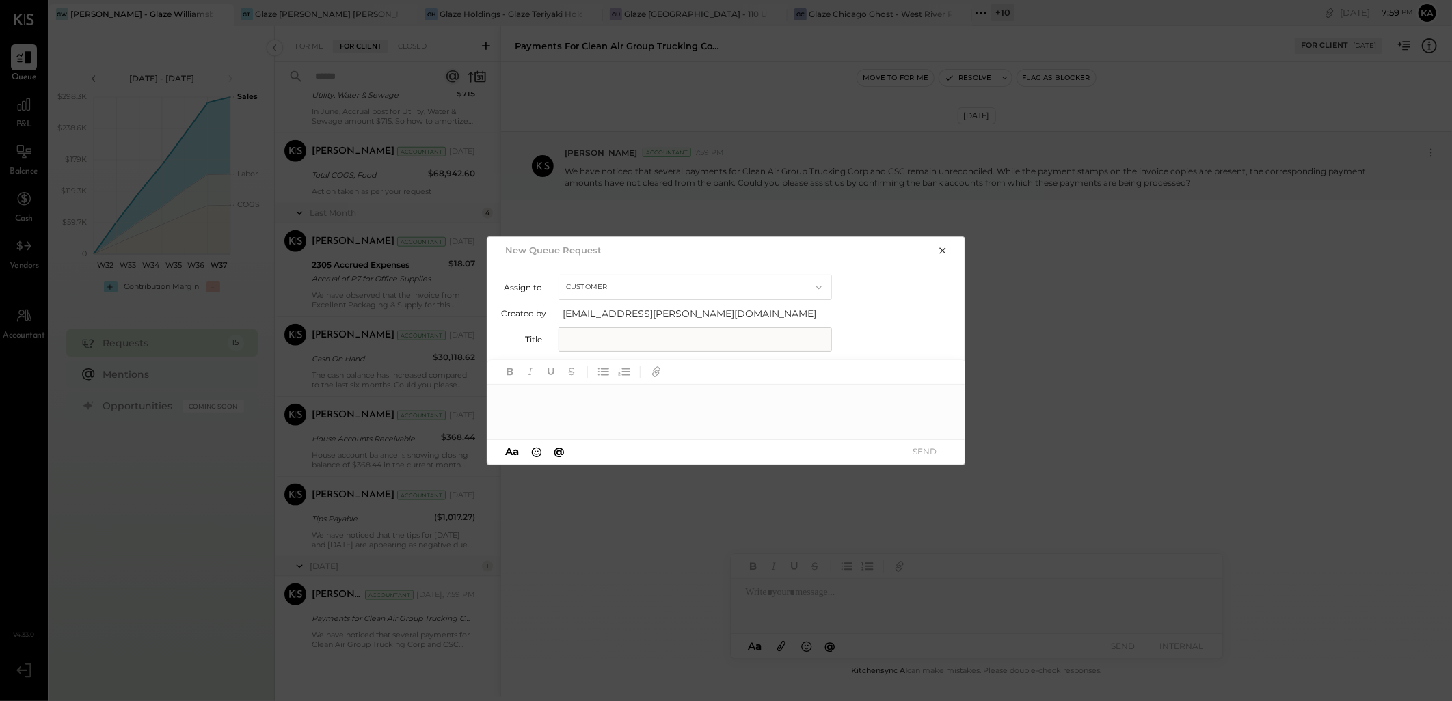
click at [701, 335] on input "text" at bounding box center [694, 339] width 273 height 25
click at [653, 336] on input "text" at bounding box center [694, 339] width 273 height 25
paste input "**********"
click at [586, 337] on input "**********" at bounding box center [694, 339] width 273 height 25
type input "**********"
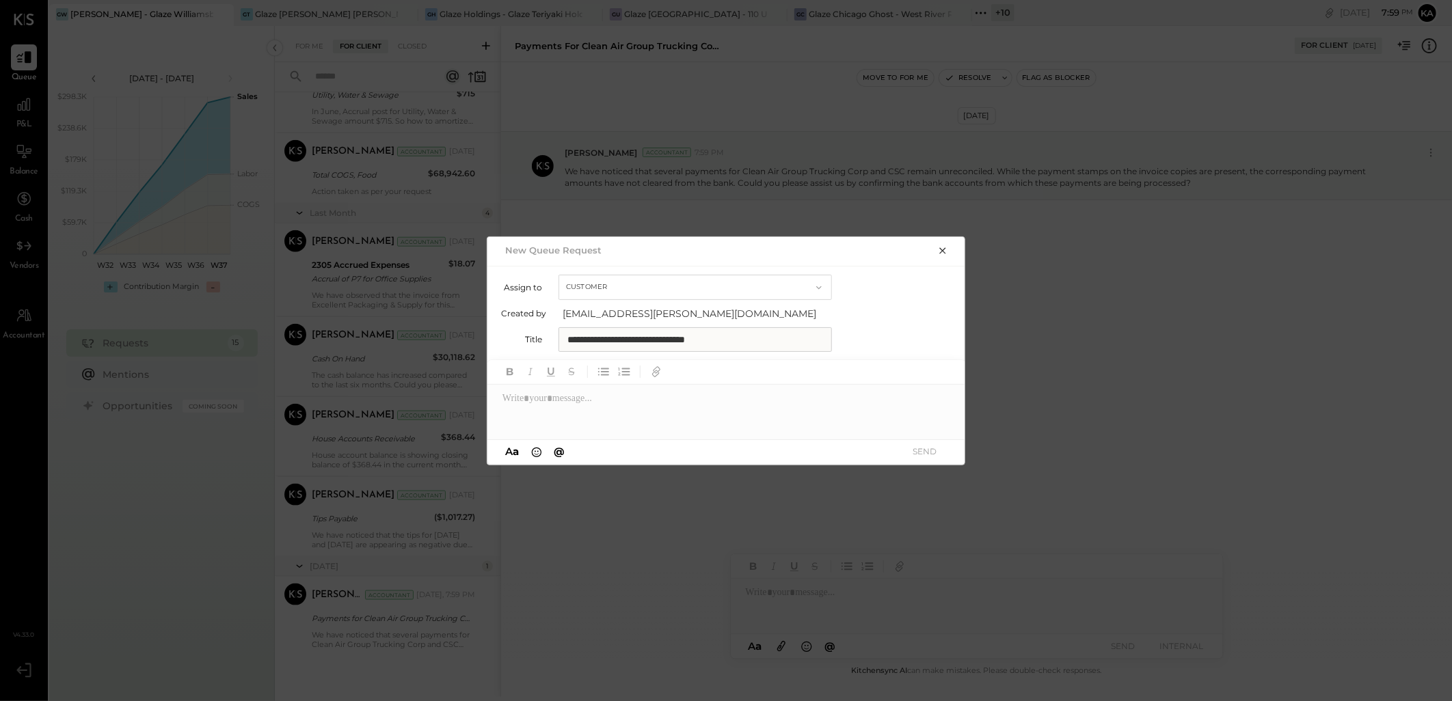
click at [617, 397] on div at bounding box center [726, 412] width 478 height 55
paste div
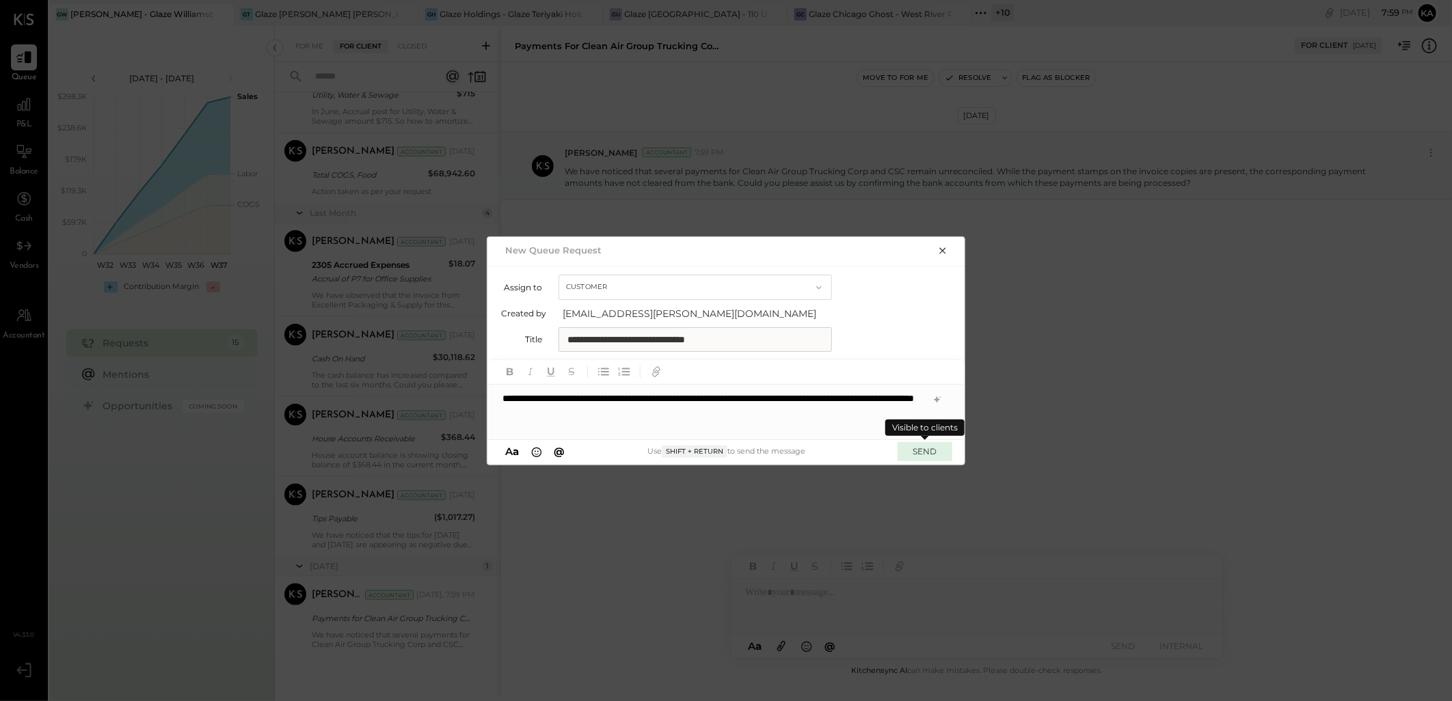
click at [923, 452] on button "SEND" at bounding box center [924, 451] width 55 height 18
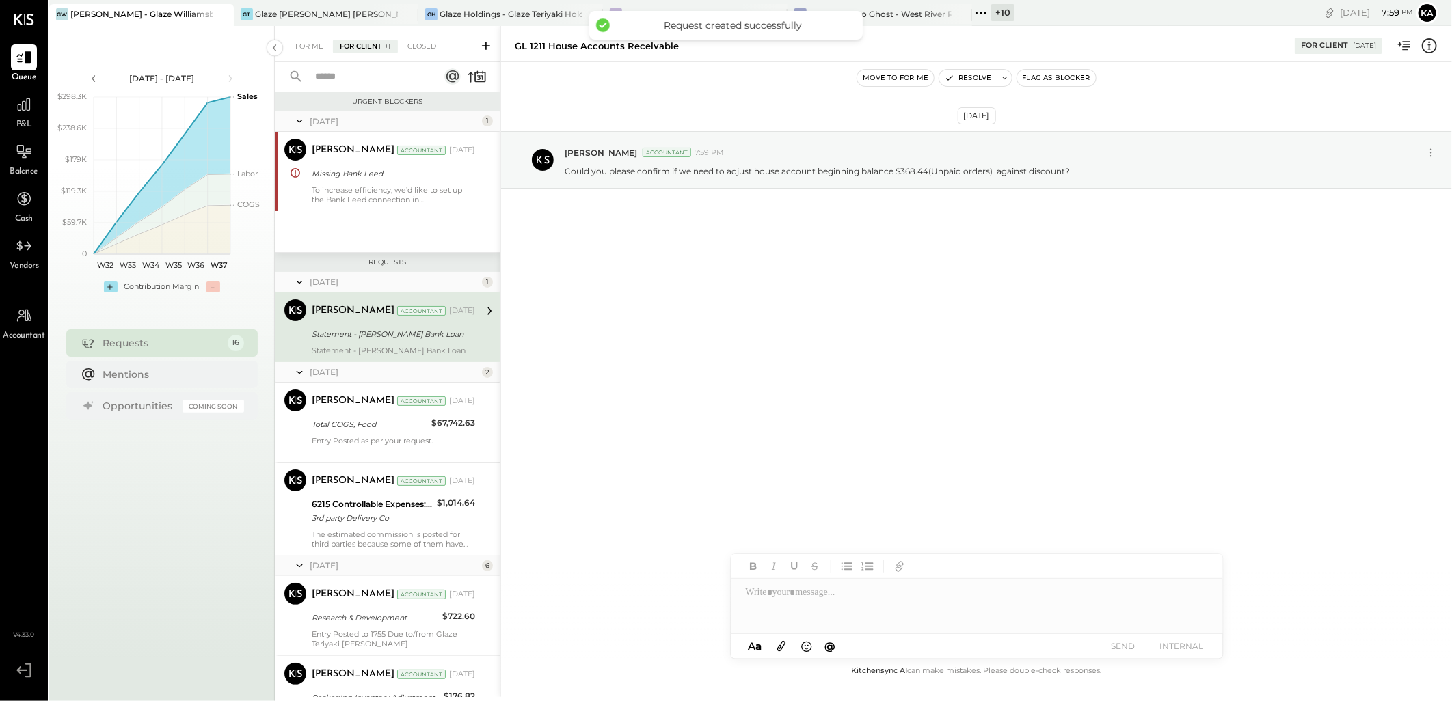
scroll to position [923, 0]
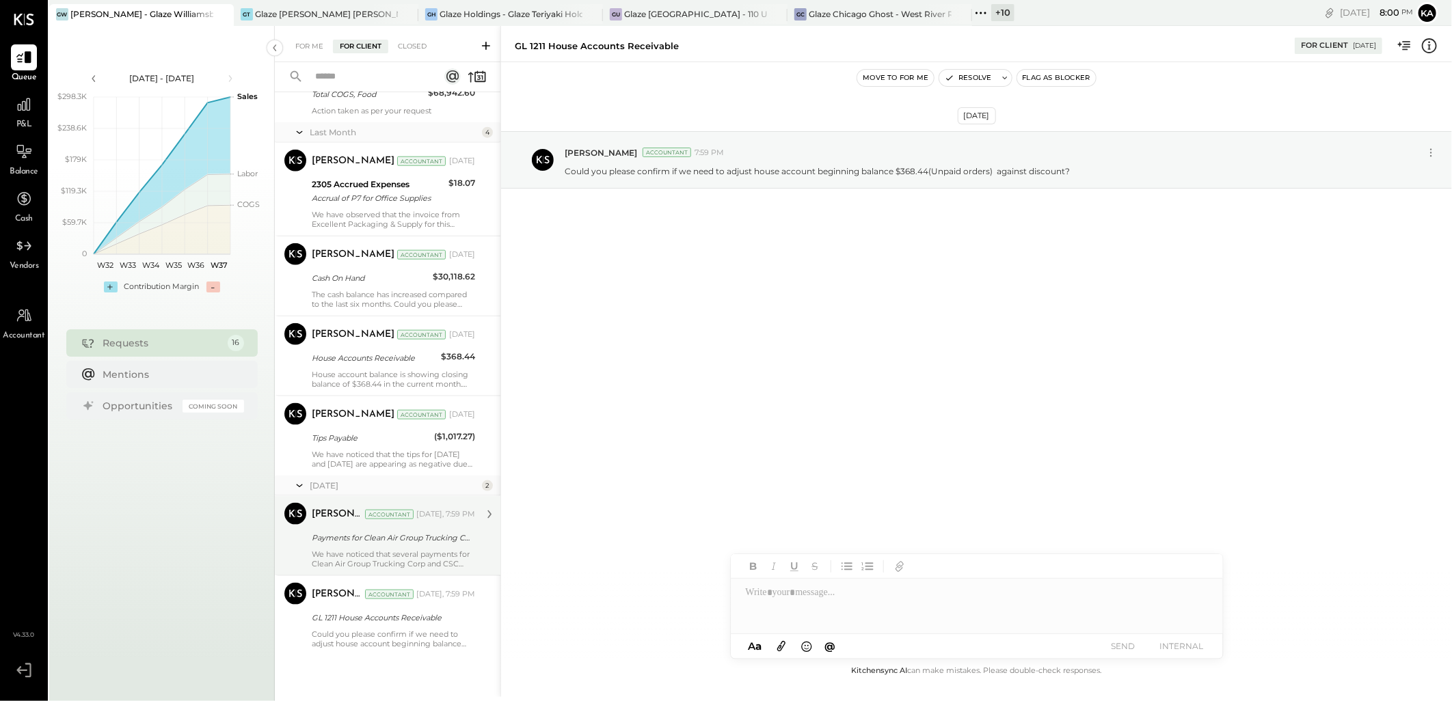
click at [385, 543] on div "Payments for Clean Air Group Trucking Corp and CSC" at bounding box center [391, 538] width 159 height 14
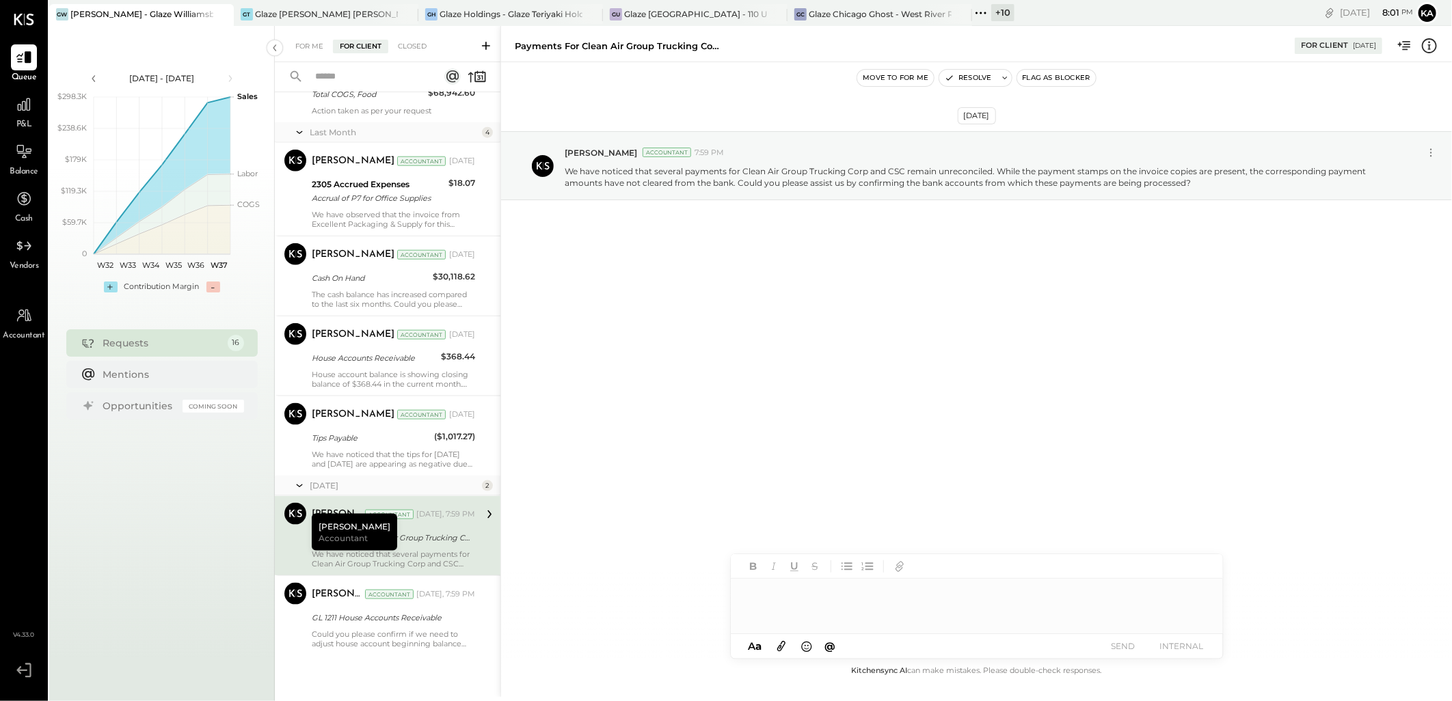
click at [800, 589] on div at bounding box center [977, 606] width 492 height 55
click at [782, 649] on icon at bounding box center [781, 647] width 8 height 10
click at [1114, 647] on button "SEND" at bounding box center [1123, 646] width 55 height 18
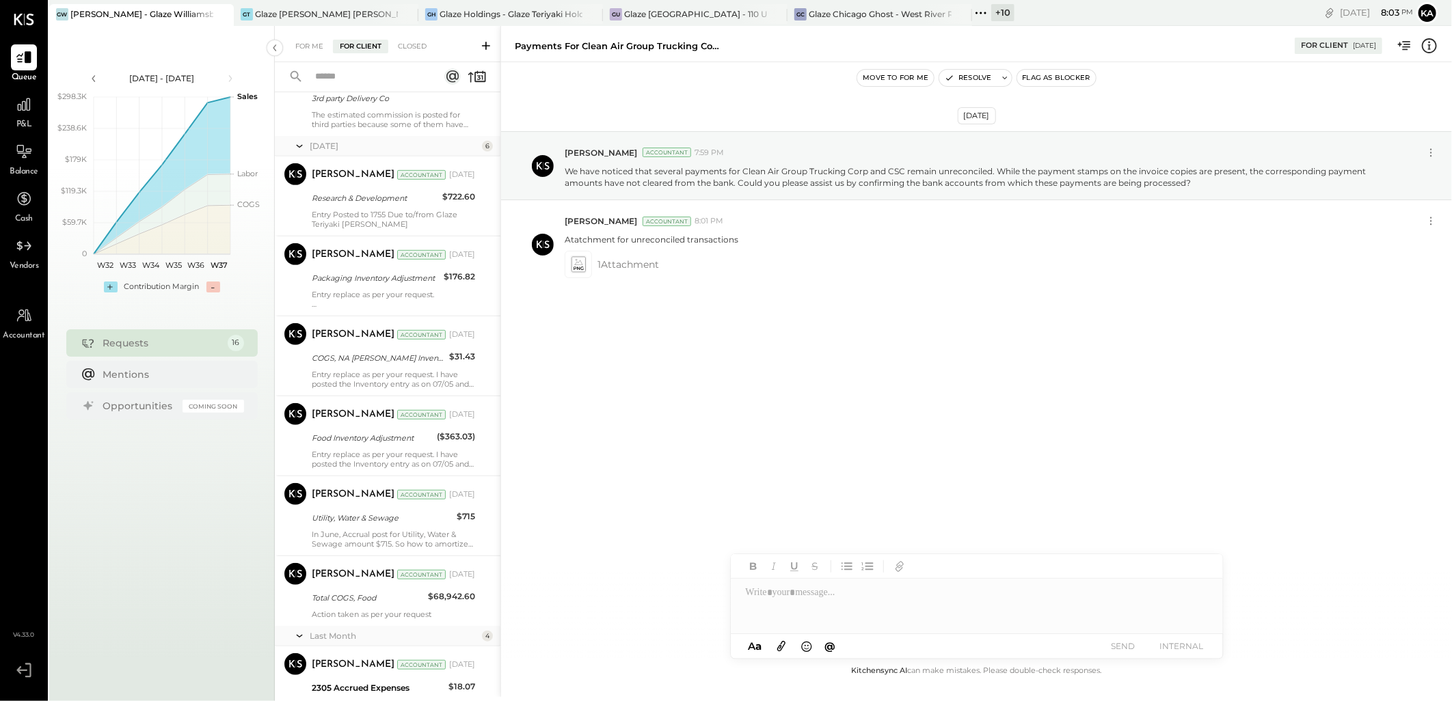
scroll to position [305, 0]
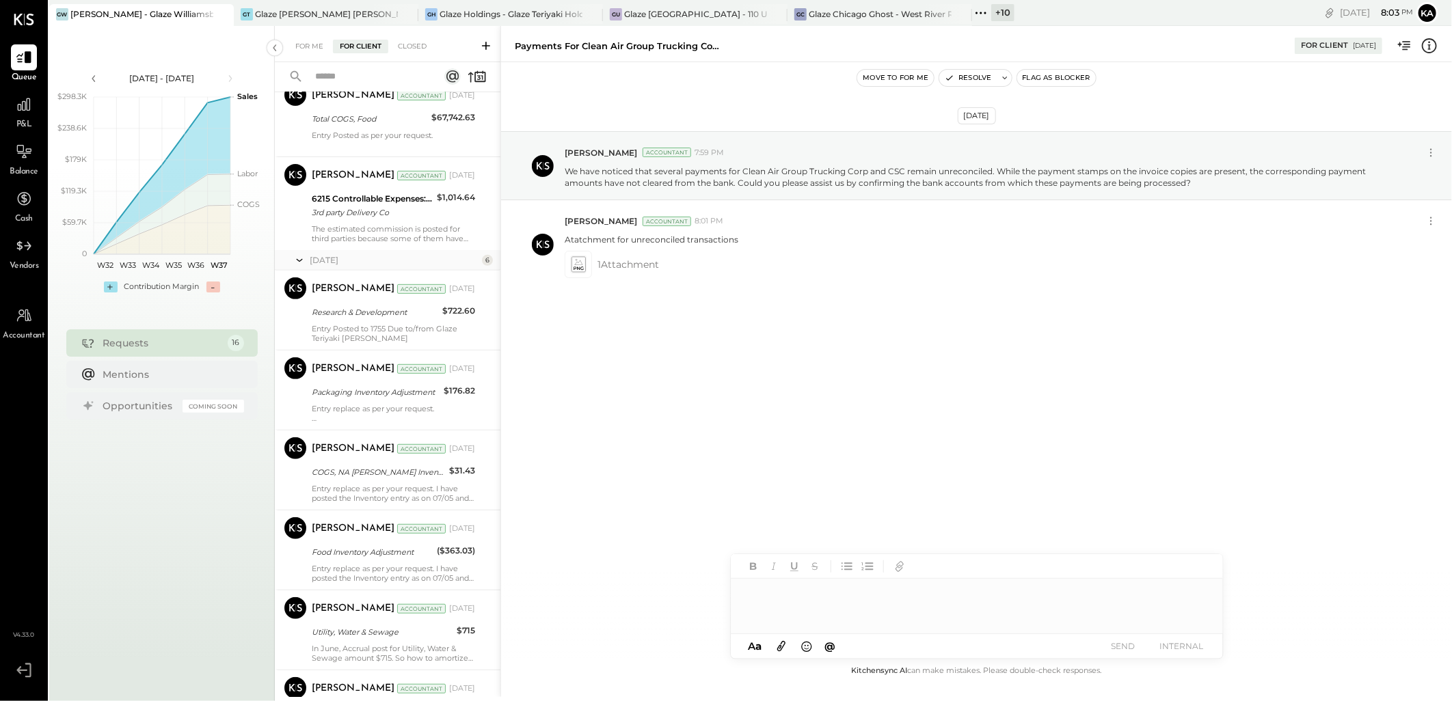
click at [980, 12] on icon at bounding box center [980, 13] width 2 height 2
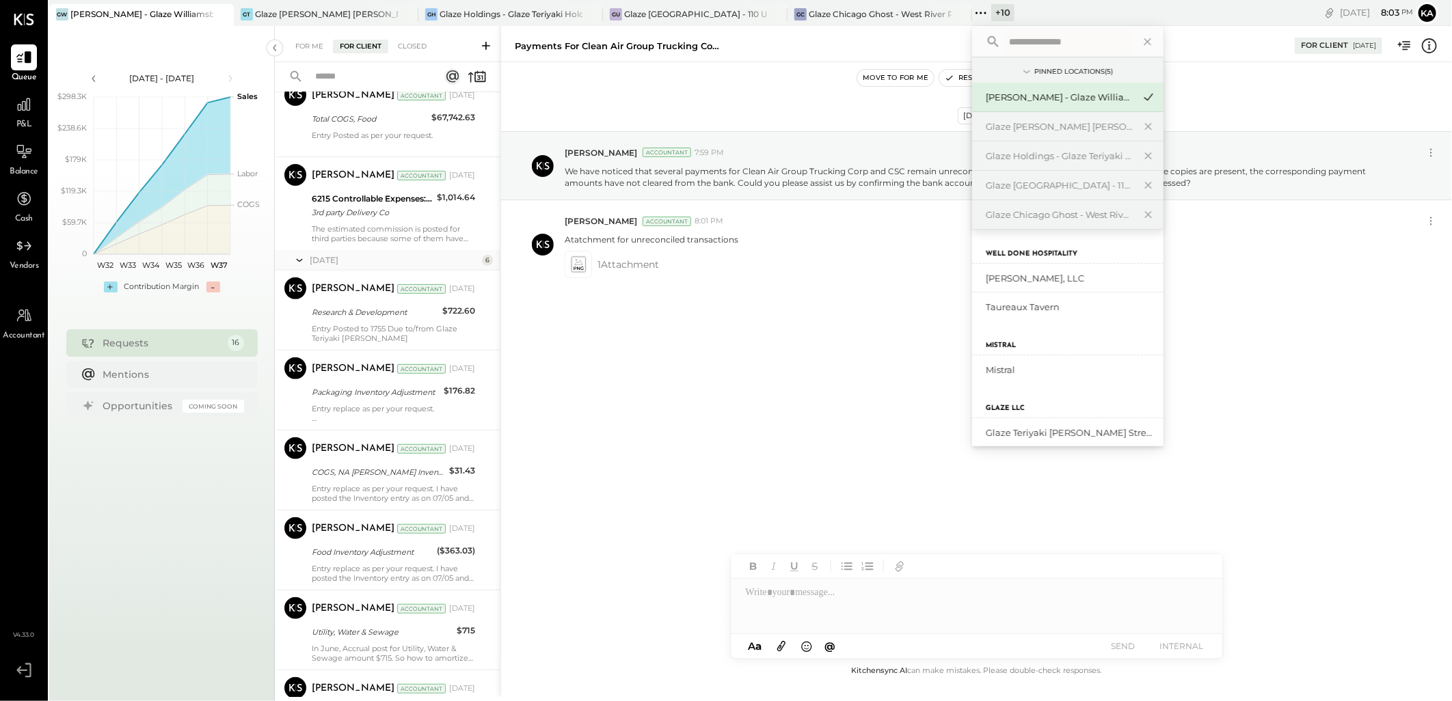
click at [1030, 39] on input "text" at bounding box center [1066, 41] width 127 height 25
type input "******"
click at [1073, 277] on div "Glaze Teriyaki [PERSON_NAME] Street - [PERSON_NAME] River [PERSON_NAME] LLC" at bounding box center [1059, 278] width 148 height 13
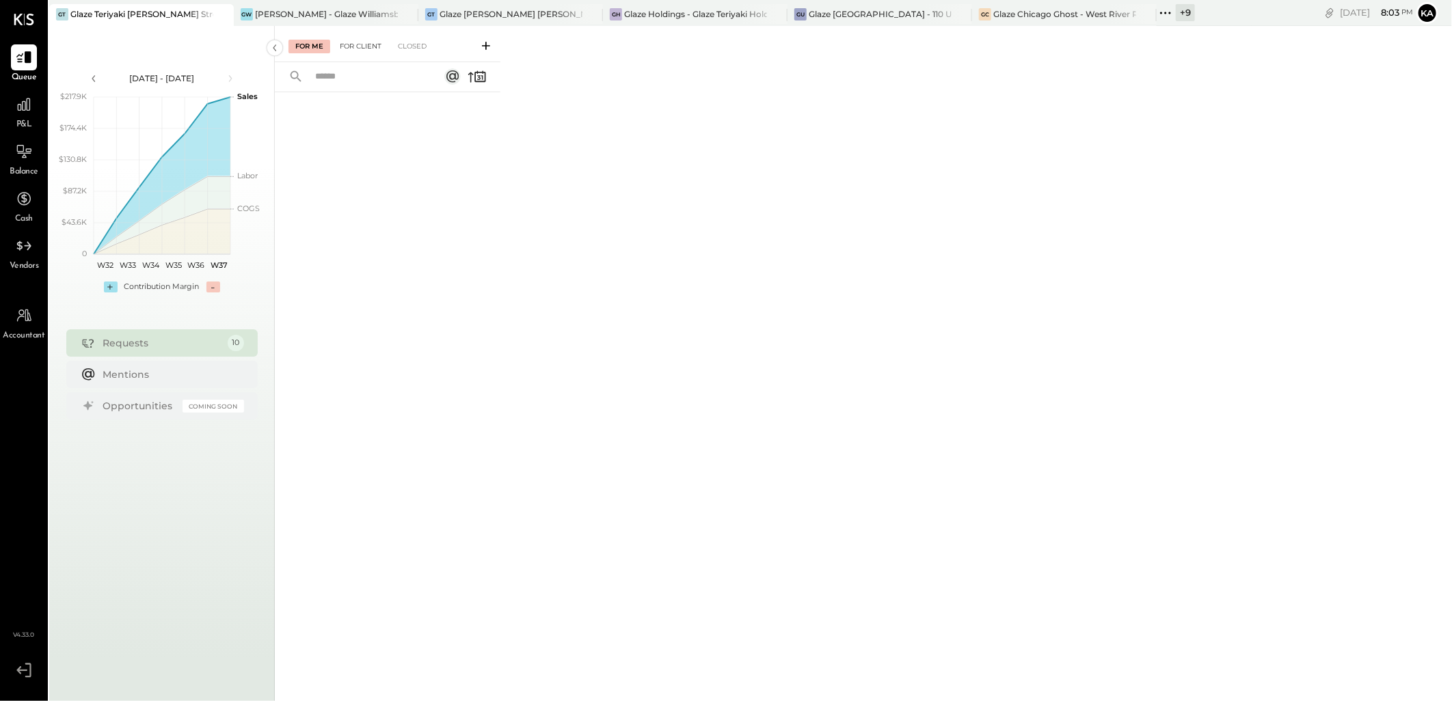
click at [366, 48] on div "For Client" at bounding box center [360, 47] width 55 height 14
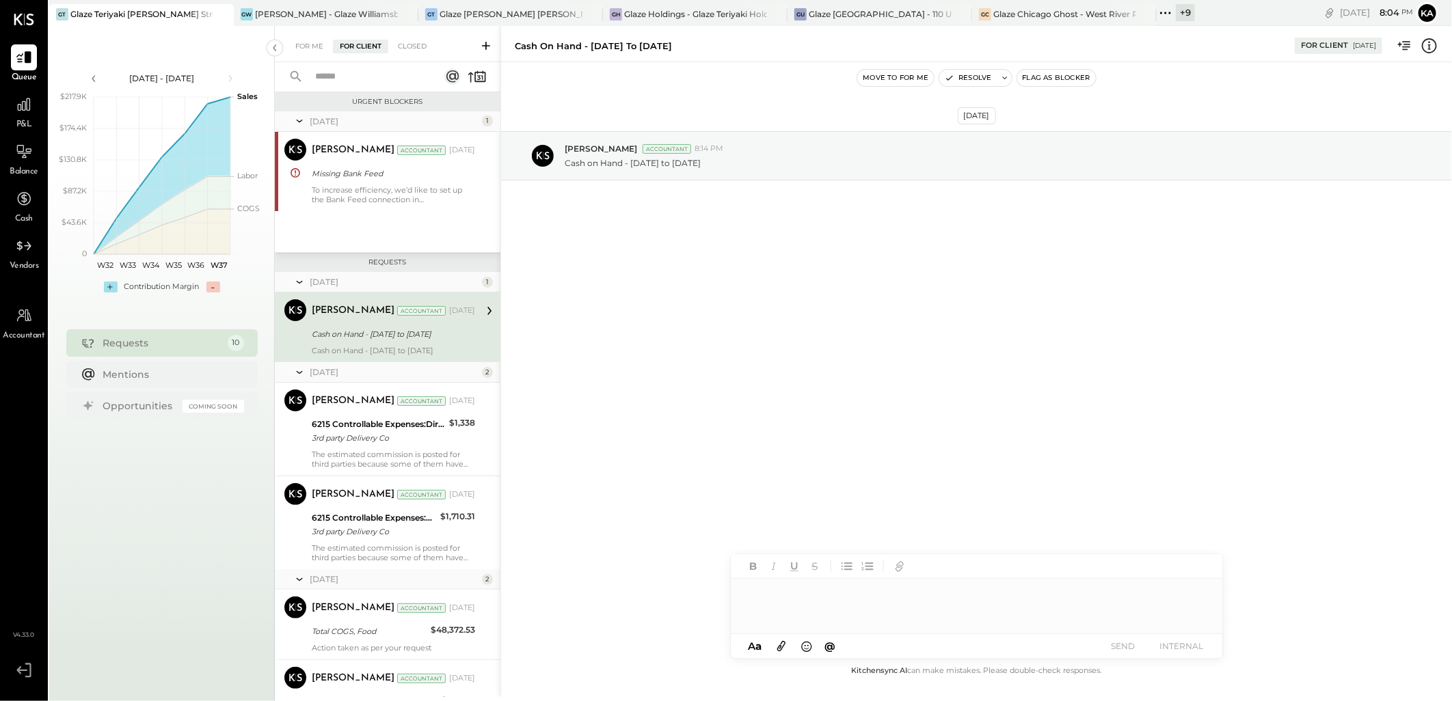
click at [486, 45] on icon at bounding box center [486, 46] width 8 height 8
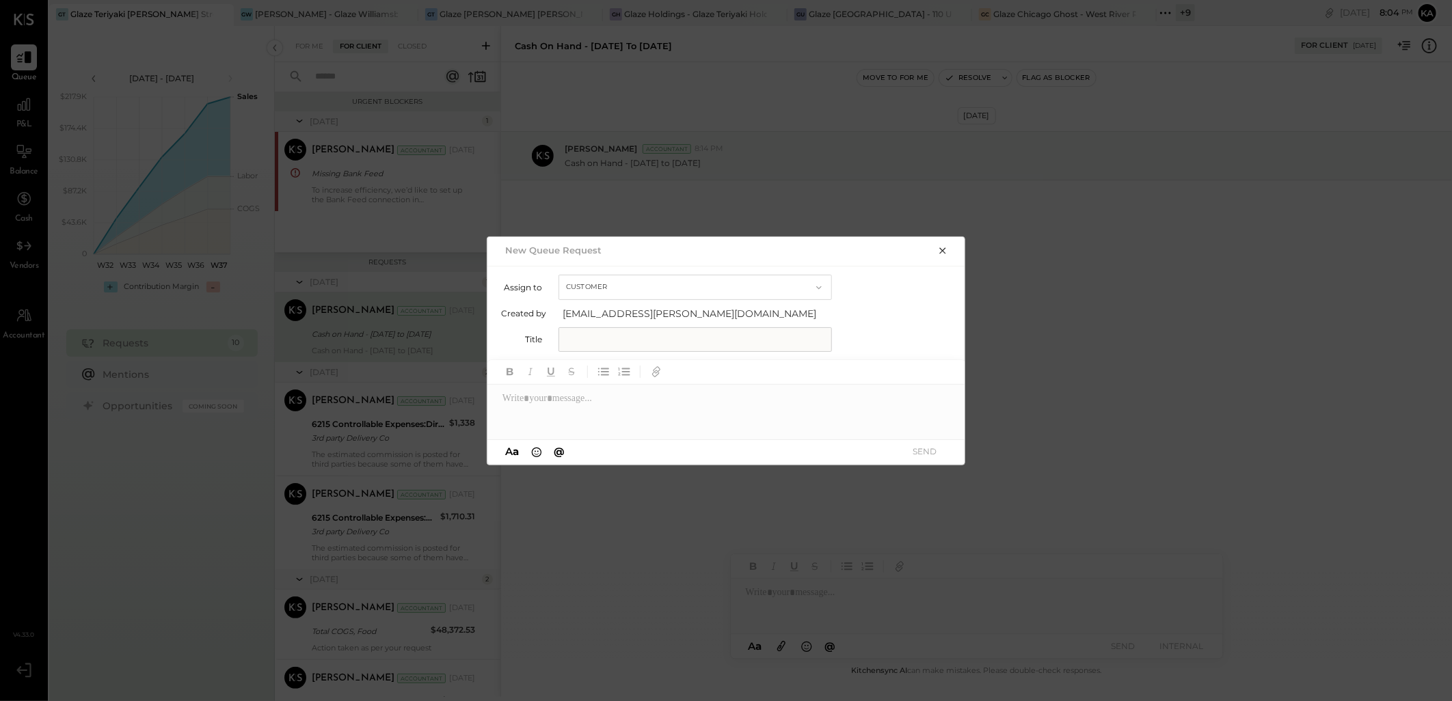
click at [605, 338] on input "text" at bounding box center [694, 339] width 273 height 25
paste input "**********"
click at [588, 336] on input "**********" at bounding box center [694, 339] width 273 height 25
type input "**********"
click at [606, 410] on div at bounding box center [726, 412] width 478 height 55
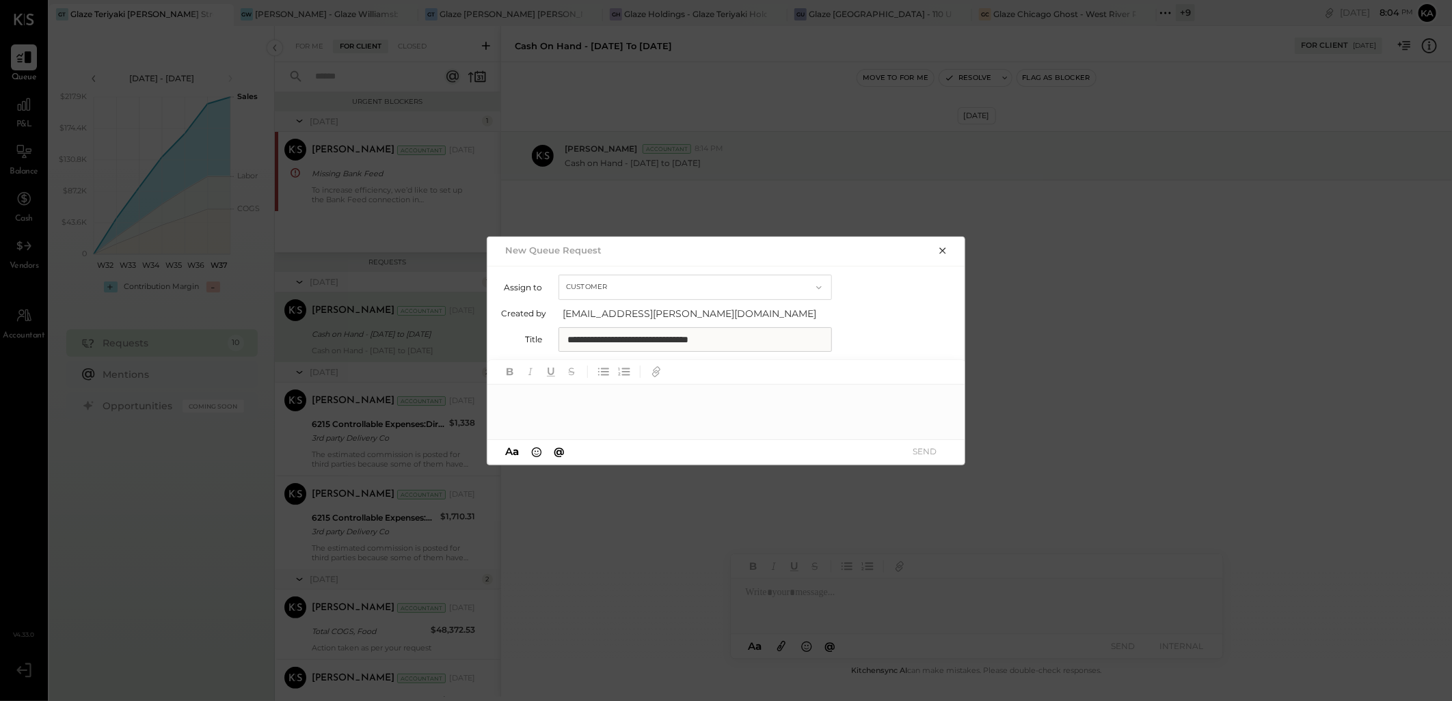
paste div
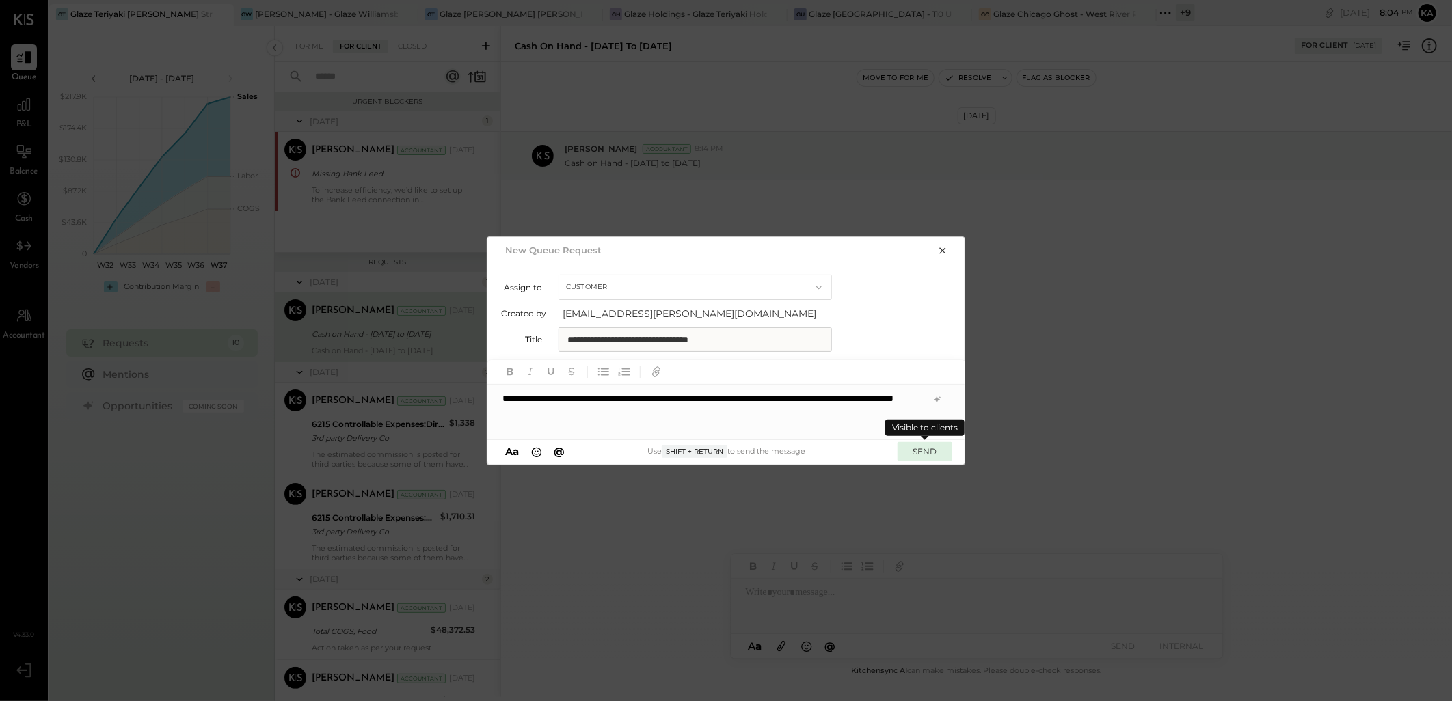
click at [921, 452] on button "SEND" at bounding box center [924, 451] width 55 height 18
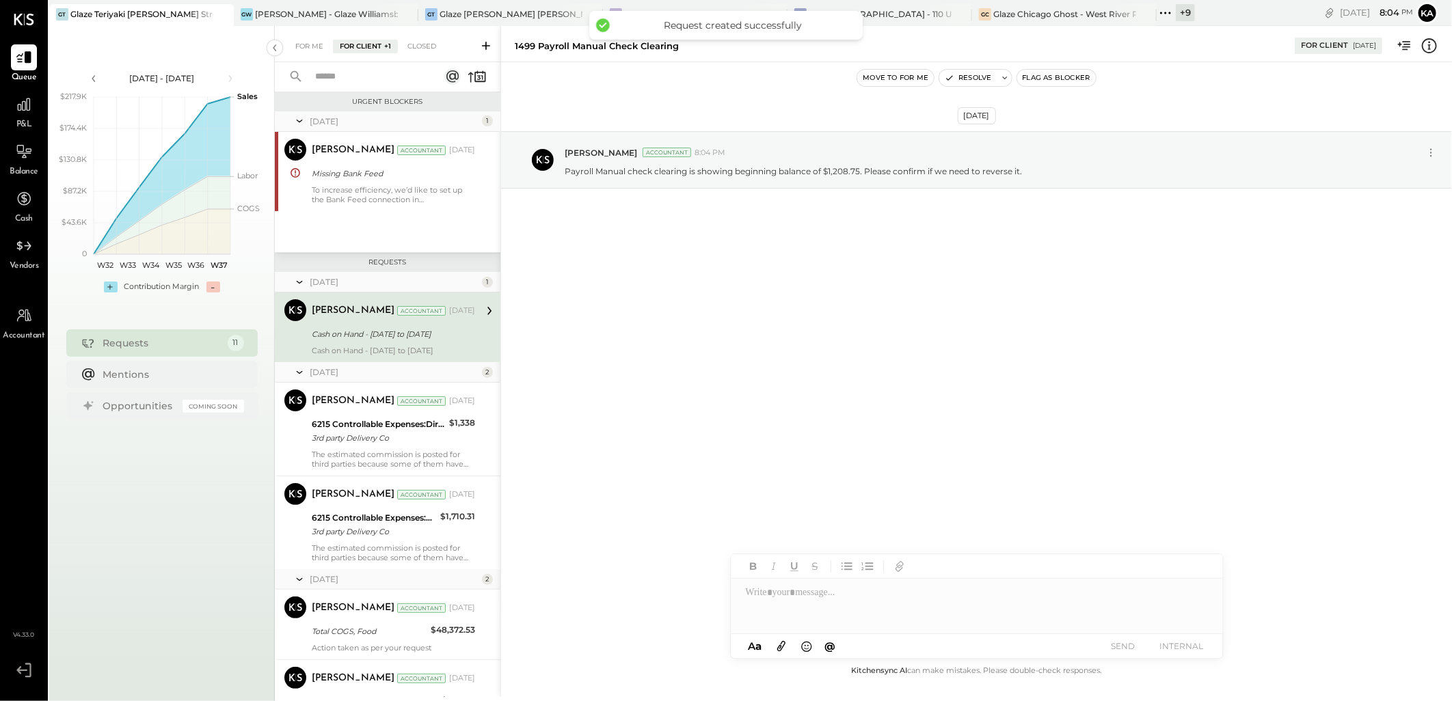
scroll to position [532, 0]
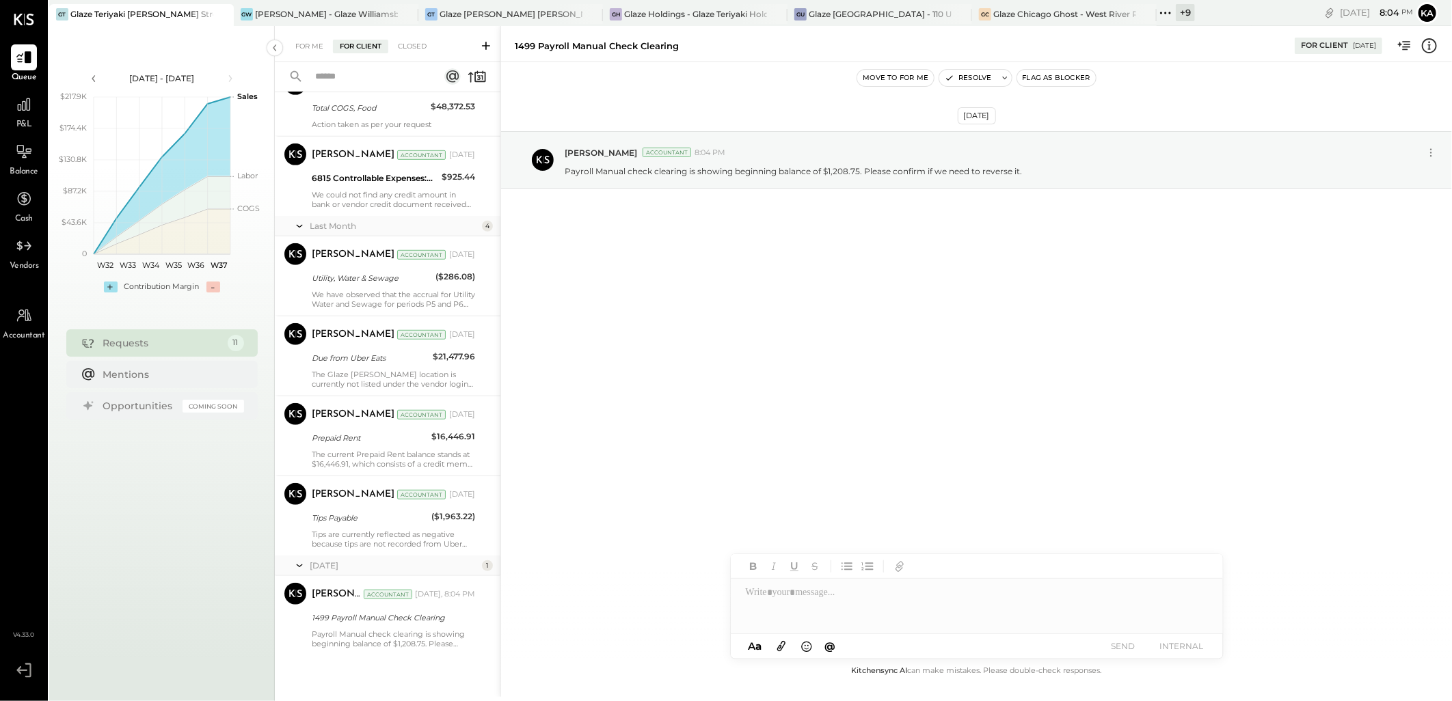
click at [482, 46] on icon at bounding box center [486, 46] width 14 height 14
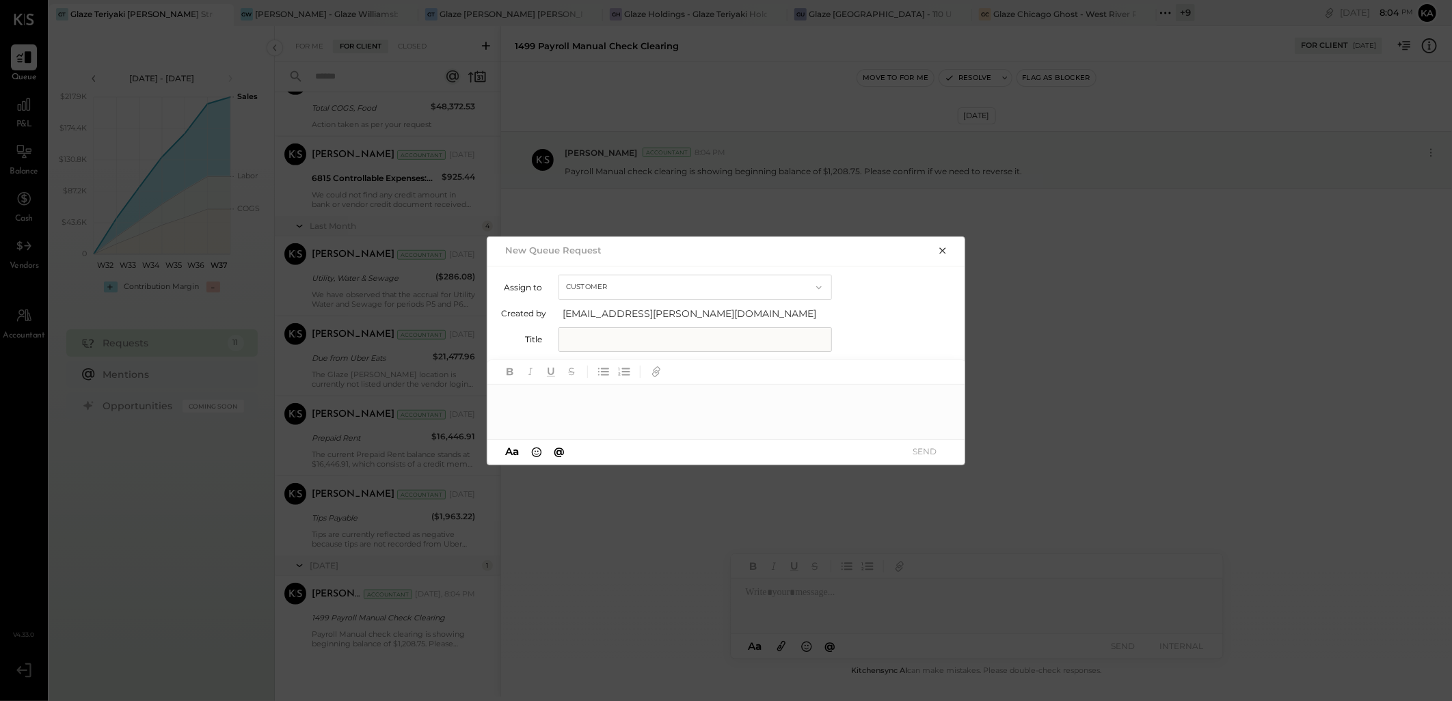
click at [583, 398] on div at bounding box center [726, 412] width 478 height 55
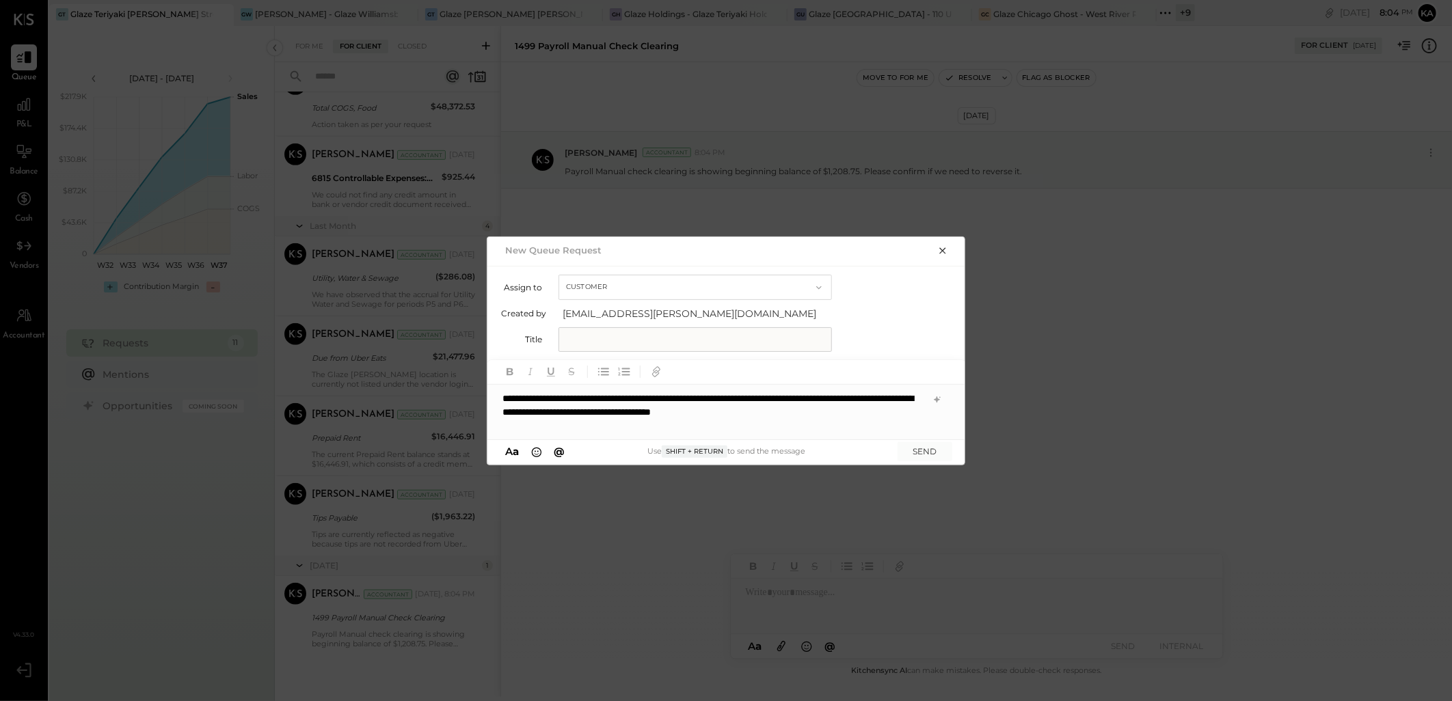
click at [618, 344] on input "text" at bounding box center [694, 339] width 273 height 25
paste input "**********"
click at [597, 336] on input "**********" at bounding box center [694, 339] width 273 height 25
type input "**********"
click at [921, 452] on button "SEND" at bounding box center [924, 451] width 55 height 18
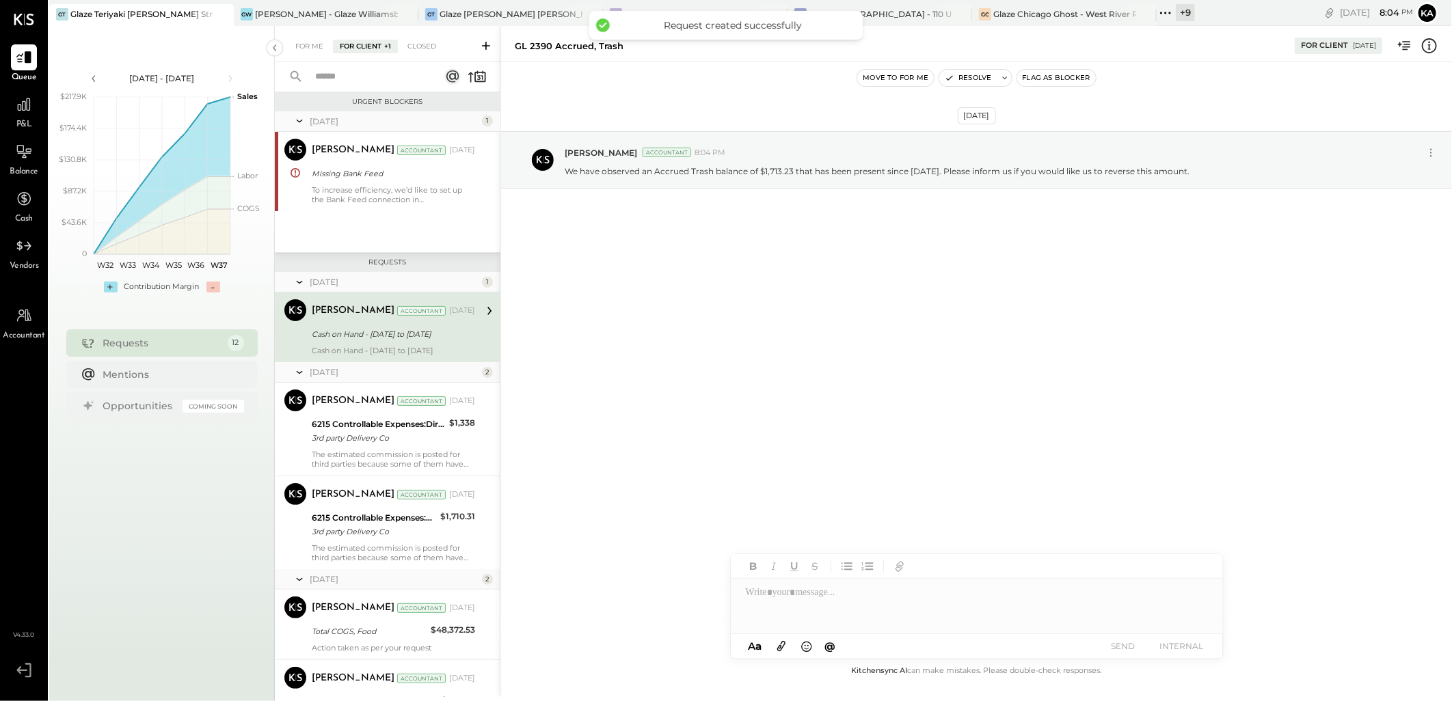
scroll to position [612, 0]
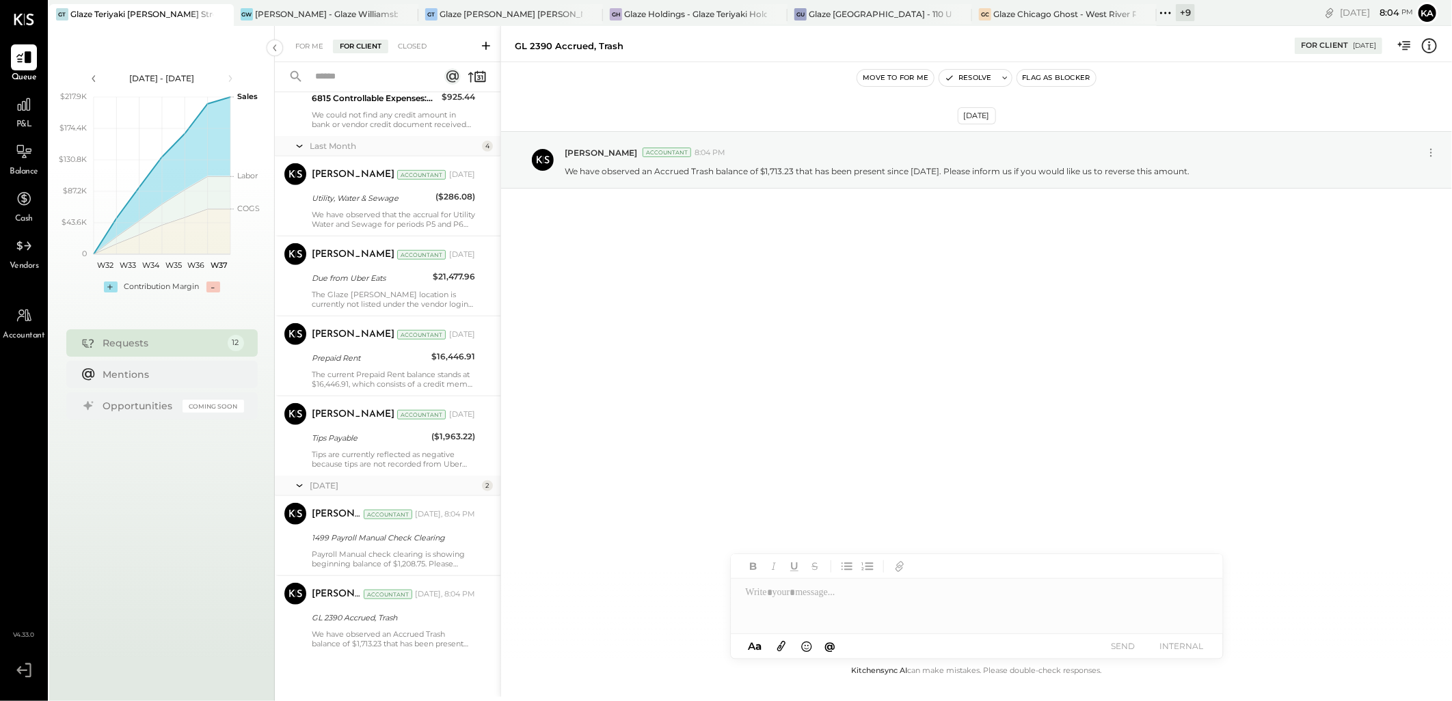
click at [485, 46] on icon at bounding box center [486, 46] width 14 height 14
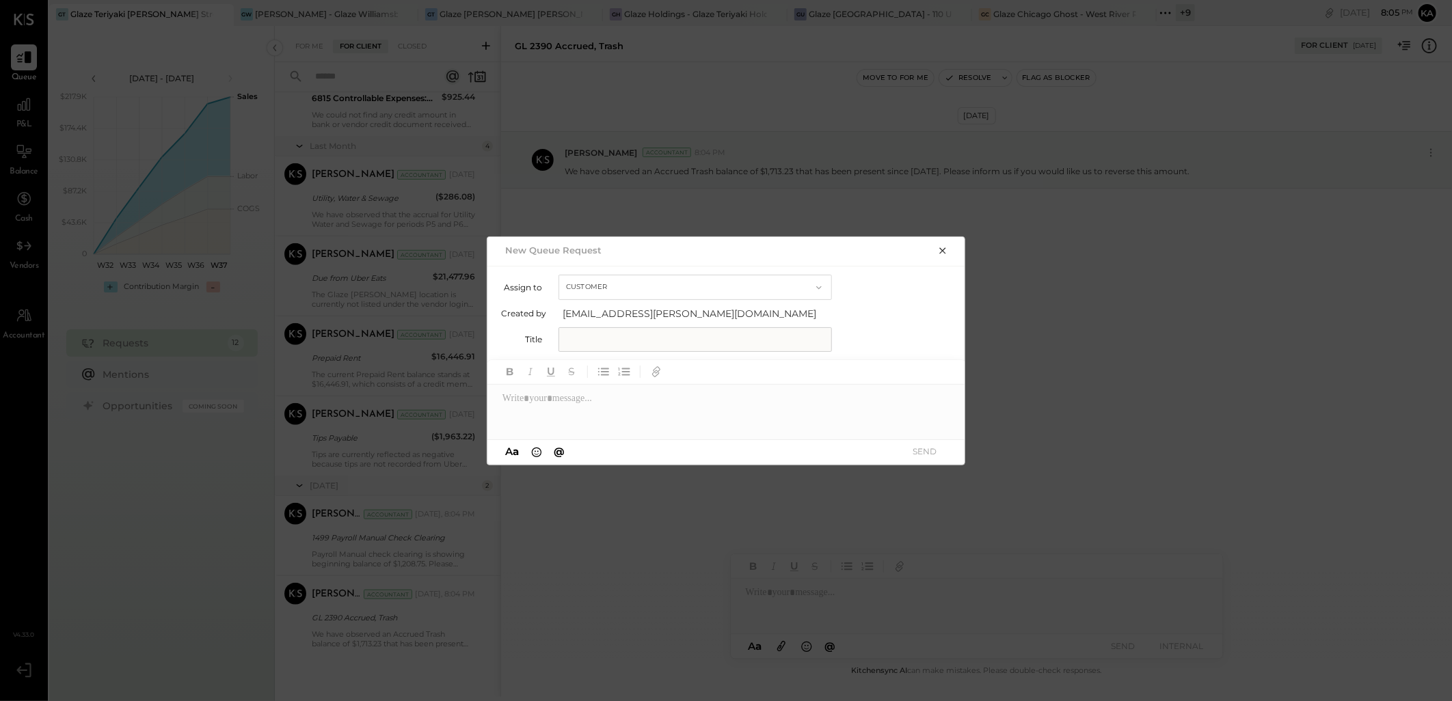
click at [603, 335] on input "text" at bounding box center [694, 339] width 273 height 25
paste input "**********"
click at [599, 338] on input "**********" at bounding box center [694, 339] width 273 height 25
type input "**********"
click at [630, 393] on div at bounding box center [726, 412] width 478 height 55
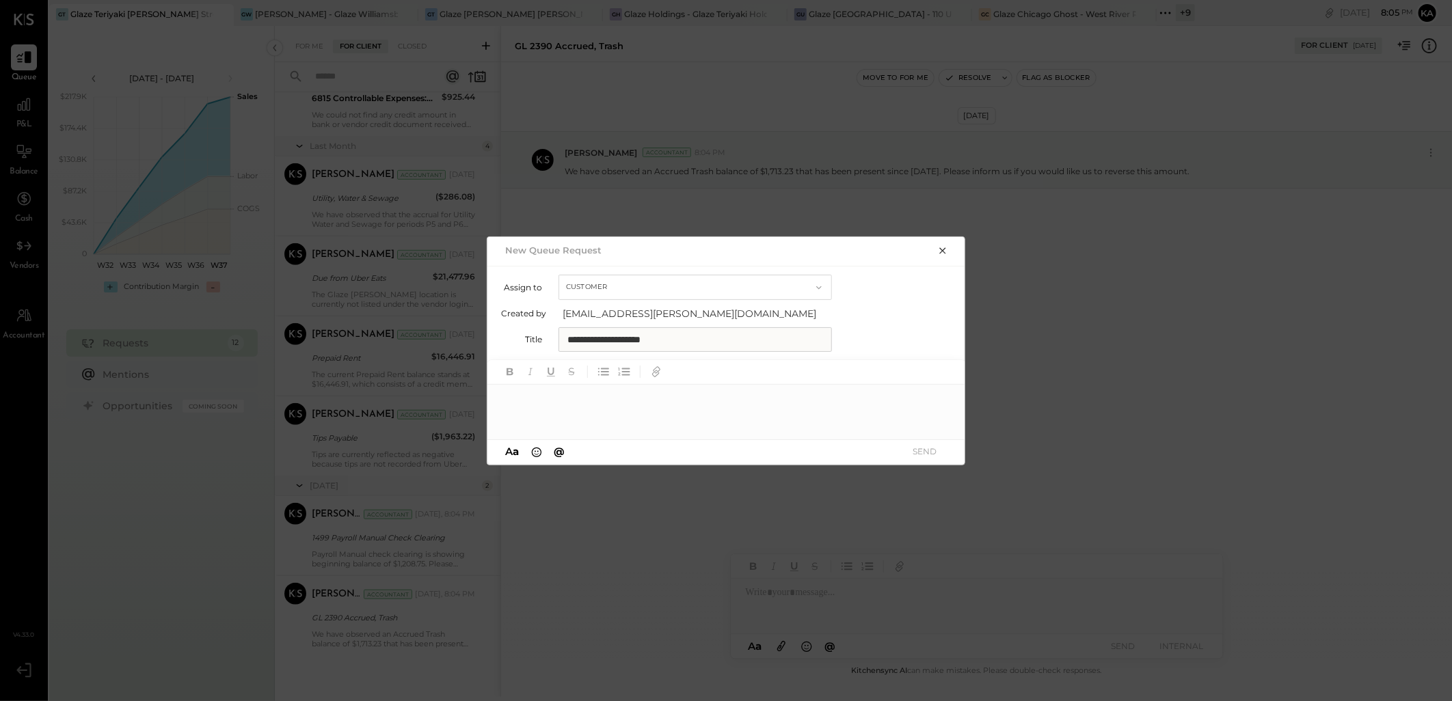
paste div
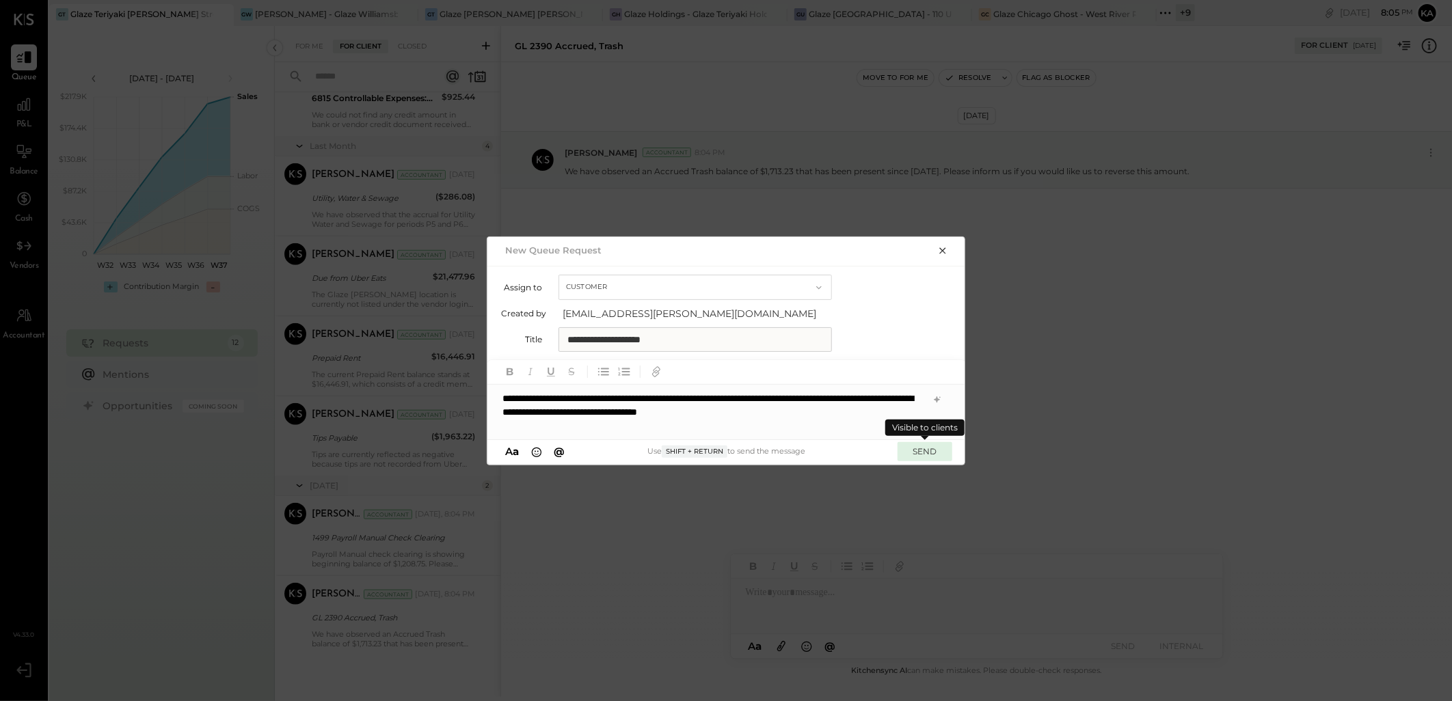
click at [925, 451] on button "SEND" at bounding box center [924, 451] width 55 height 18
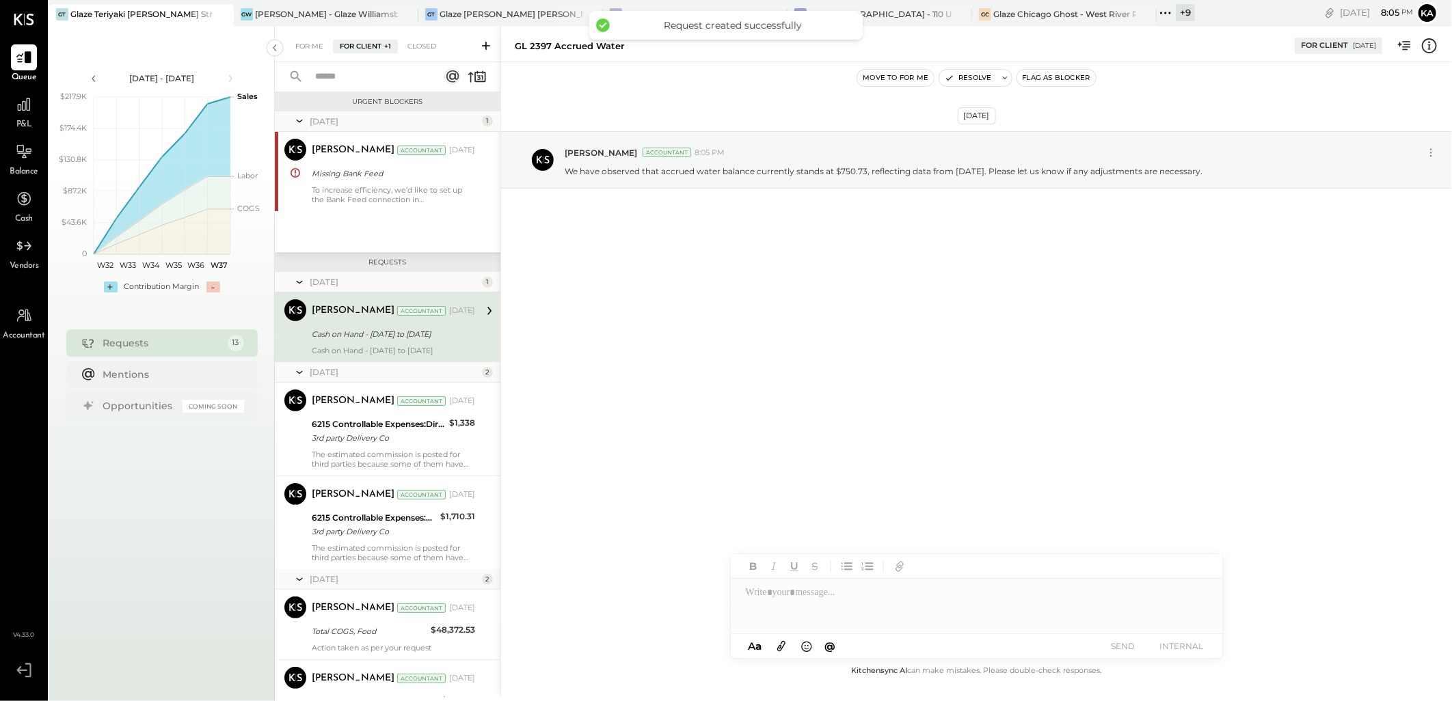
scroll to position [692, 0]
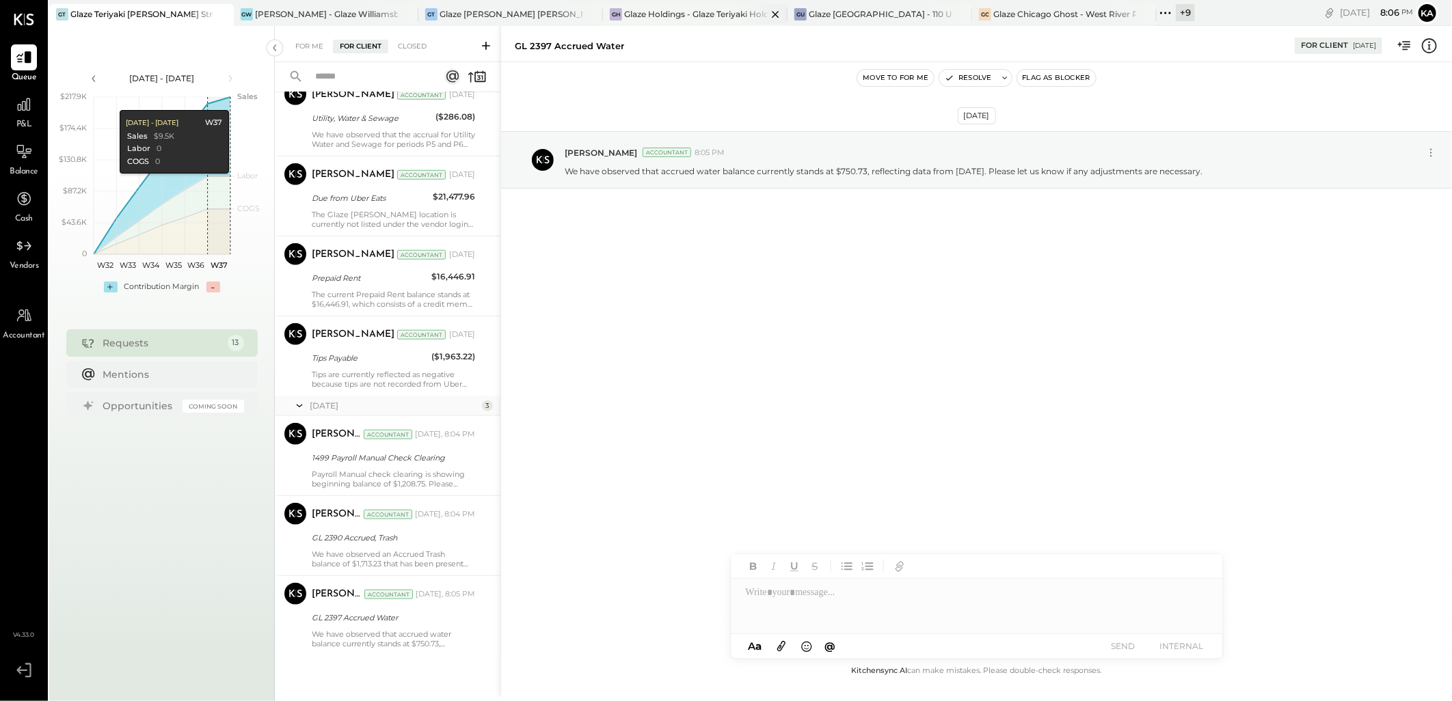
click at [692, 14] on div "Glaze Holdings - Glaze Teriyaki Holdings LLC" at bounding box center [695, 14] width 143 height 12
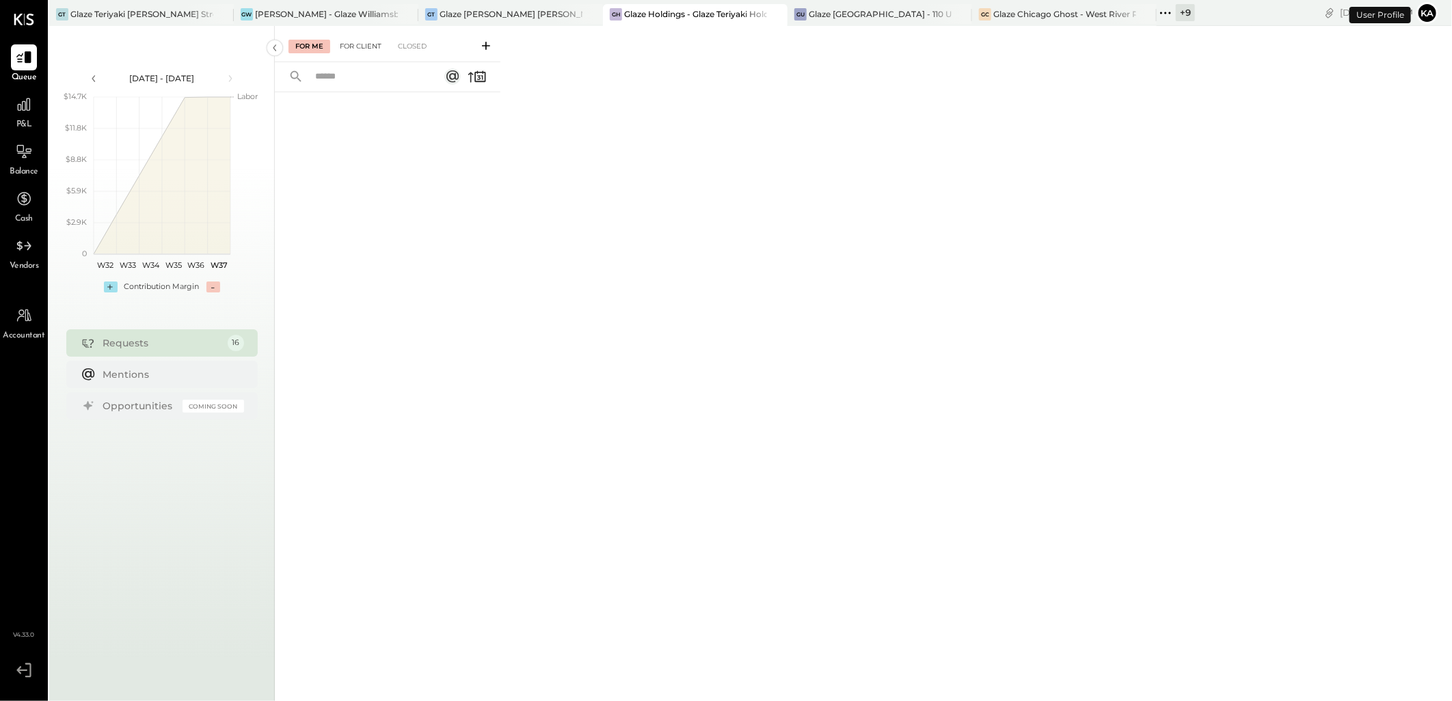
click at [370, 45] on div "For Client" at bounding box center [360, 47] width 55 height 14
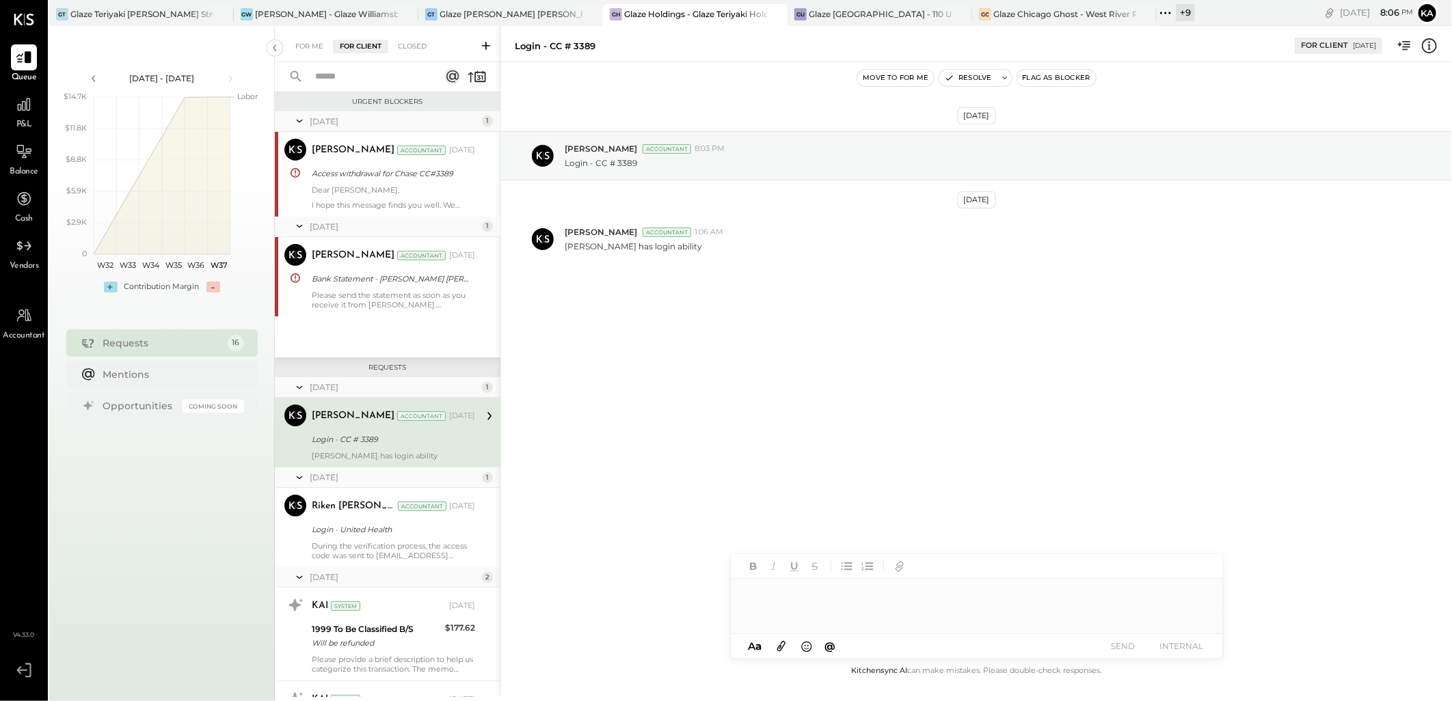
scroll to position [38, 0]
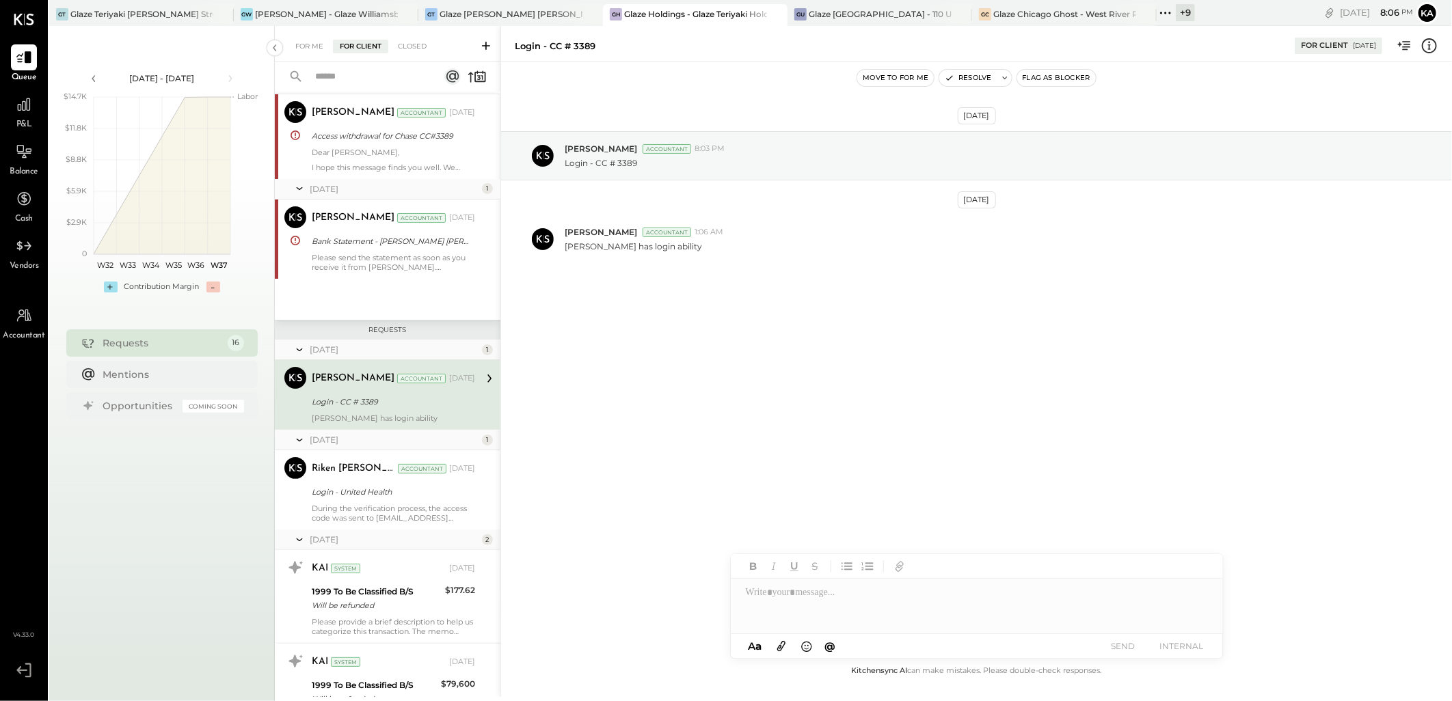
click at [484, 45] on icon at bounding box center [486, 46] width 8 height 8
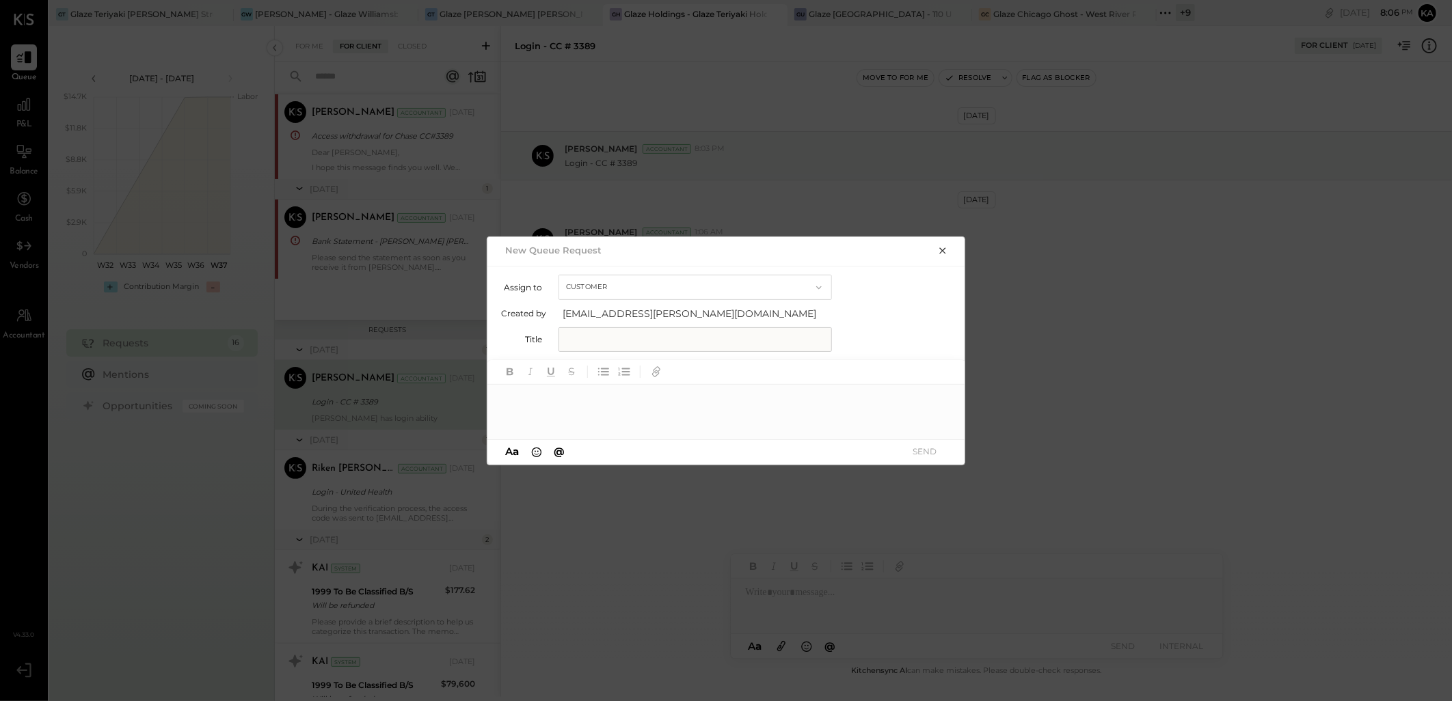
click at [640, 399] on div at bounding box center [726, 412] width 478 height 55
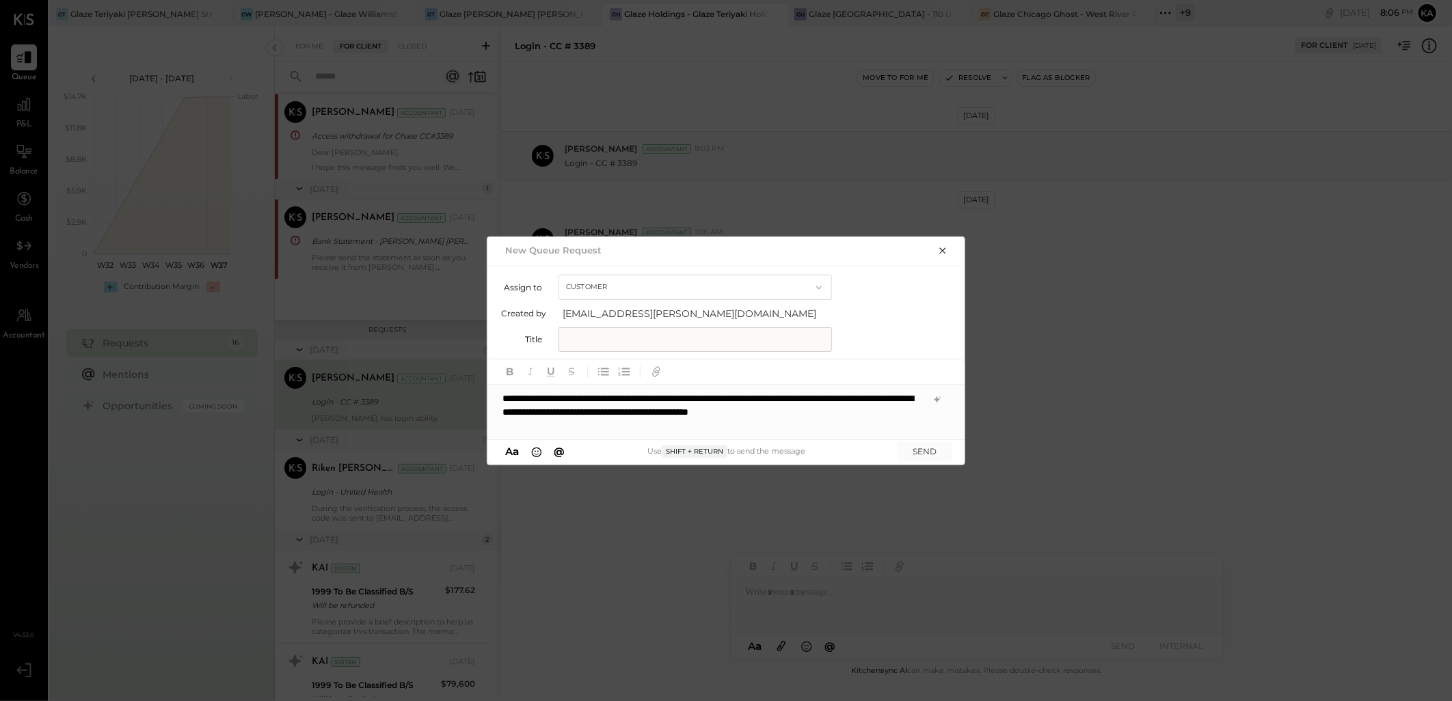
click at [592, 329] on input "text" at bounding box center [694, 339] width 273 height 25
paste input "**********"
click at [589, 334] on input "**********" at bounding box center [694, 339] width 273 height 25
type input "**********"
click at [921, 448] on button "SEND" at bounding box center [924, 451] width 55 height 18
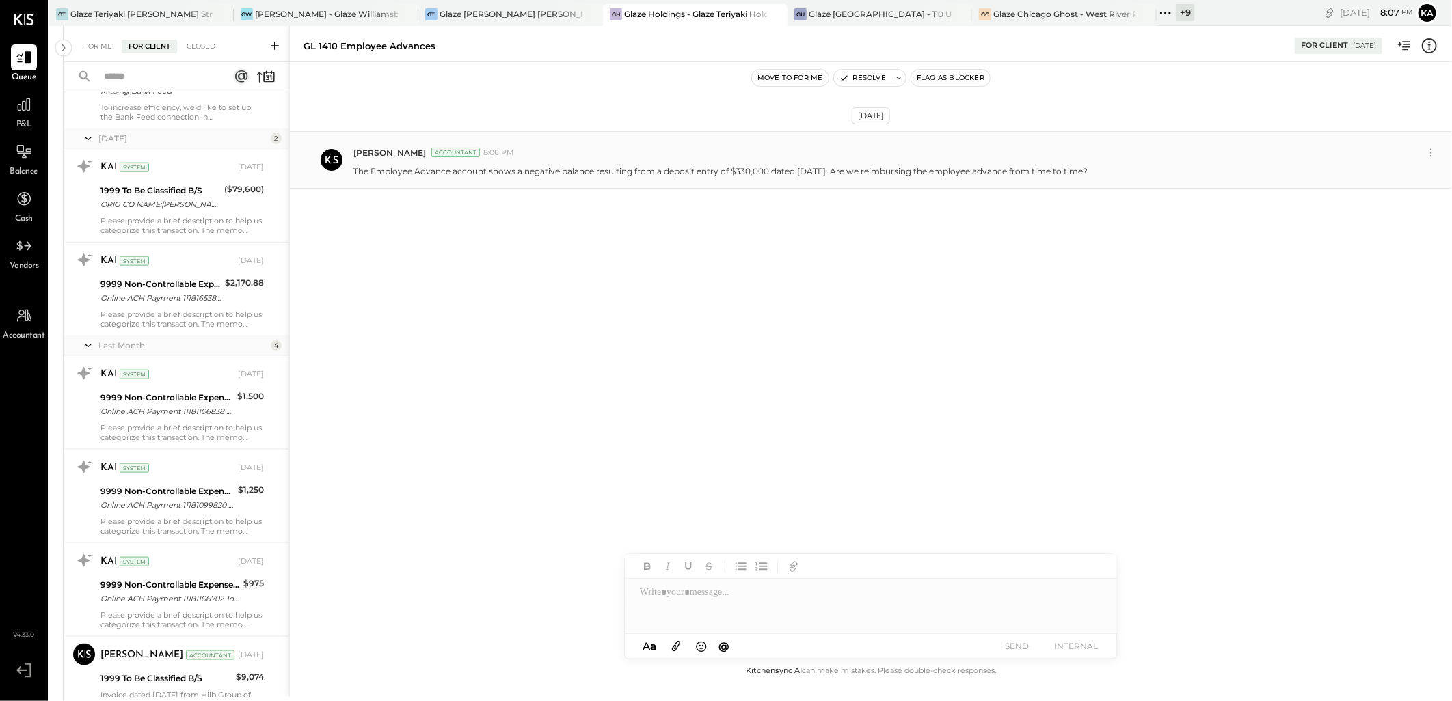
scroll to position [1177, 0]
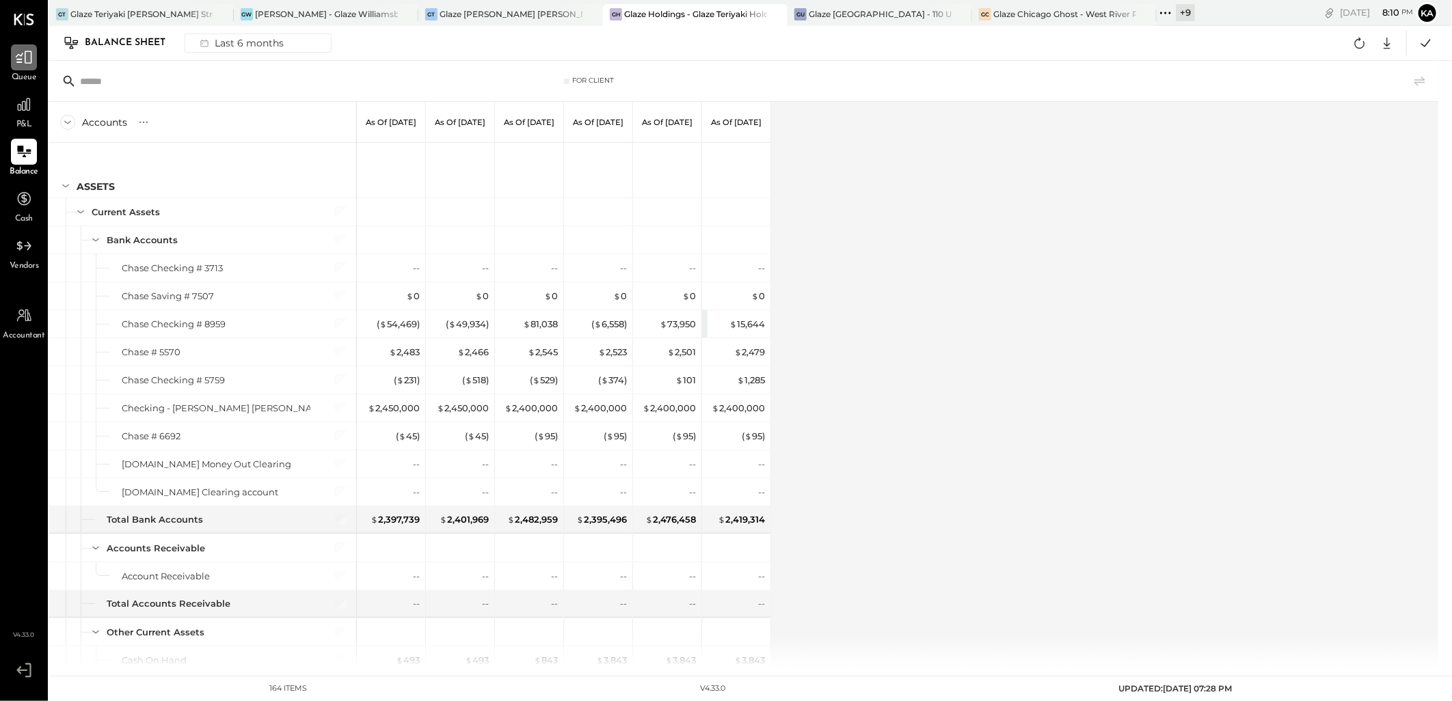
click at [25, 66] on icon at bounding box center [24, 58] width 18 height 18
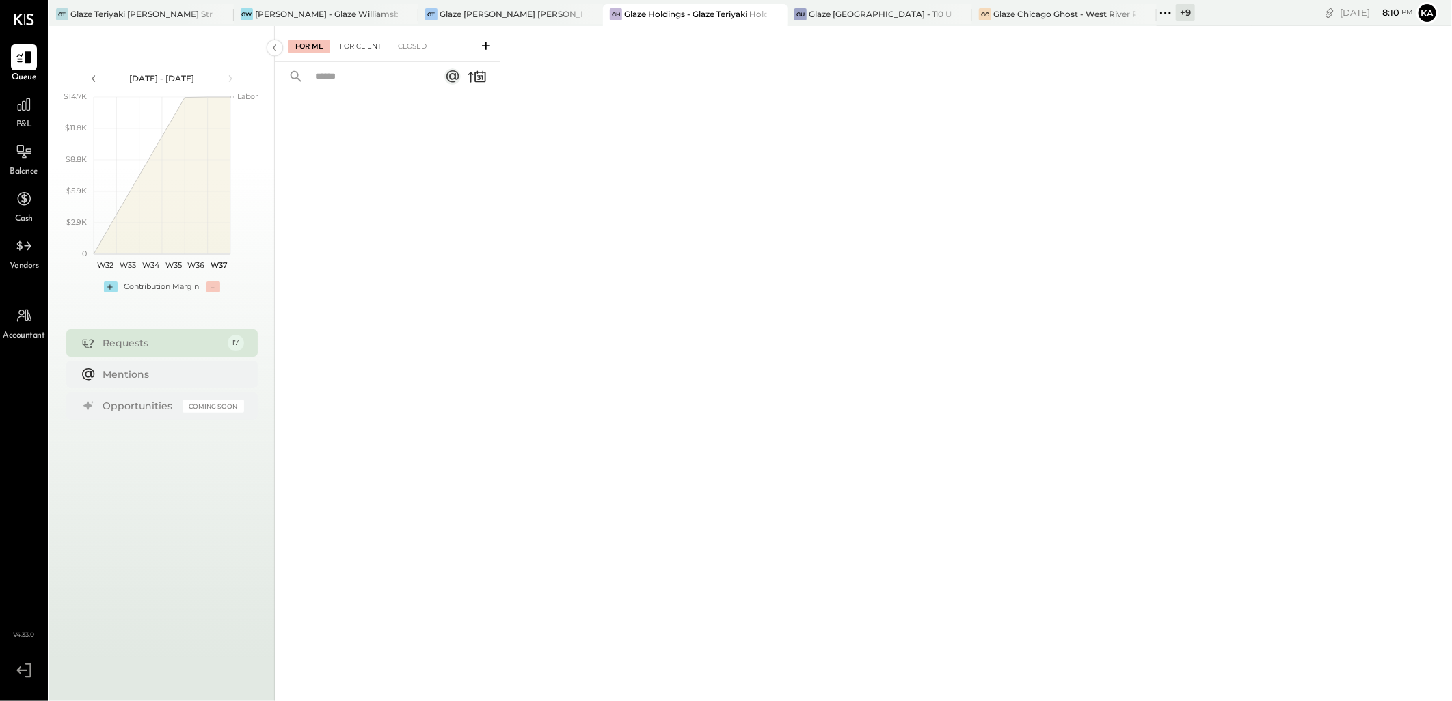
click at [375, 45] on div "For Client" at bounding box center [360, 47] width 55 height 14
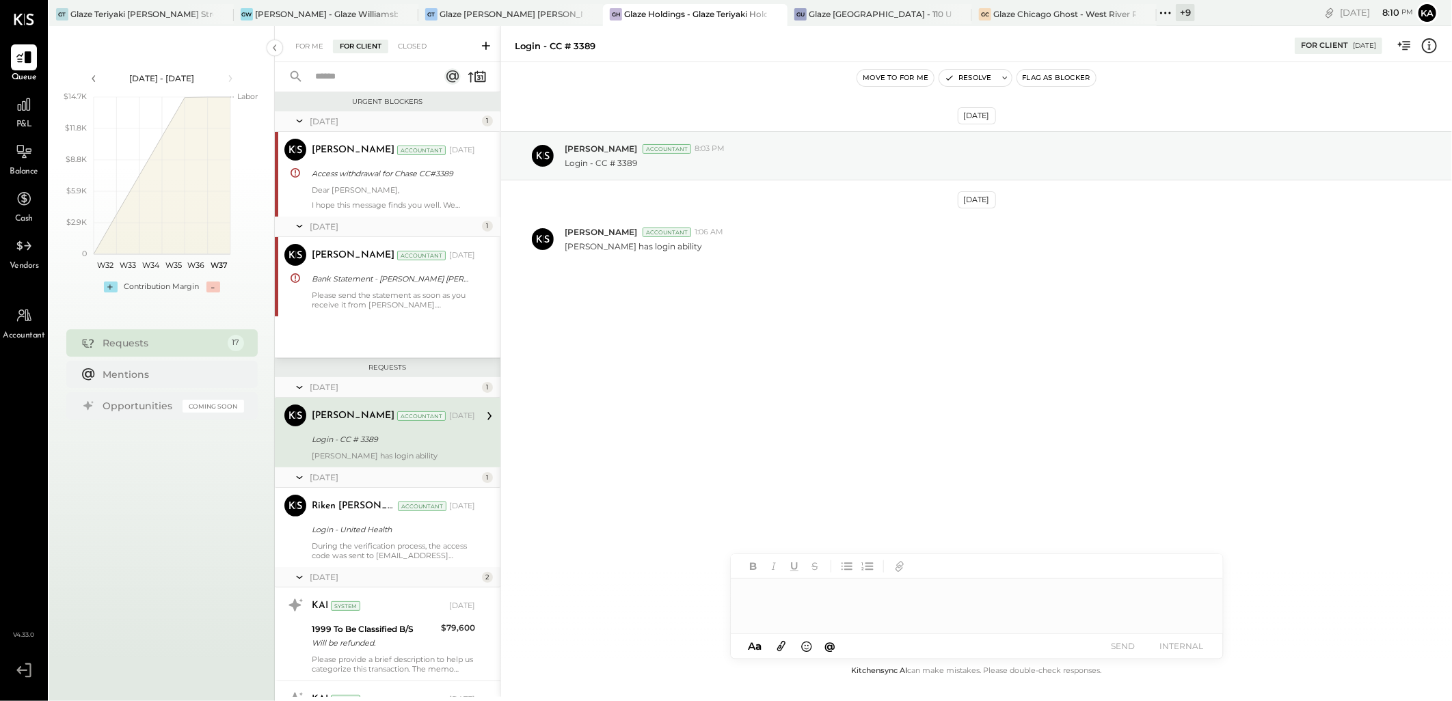
scroll to position [38, 0]
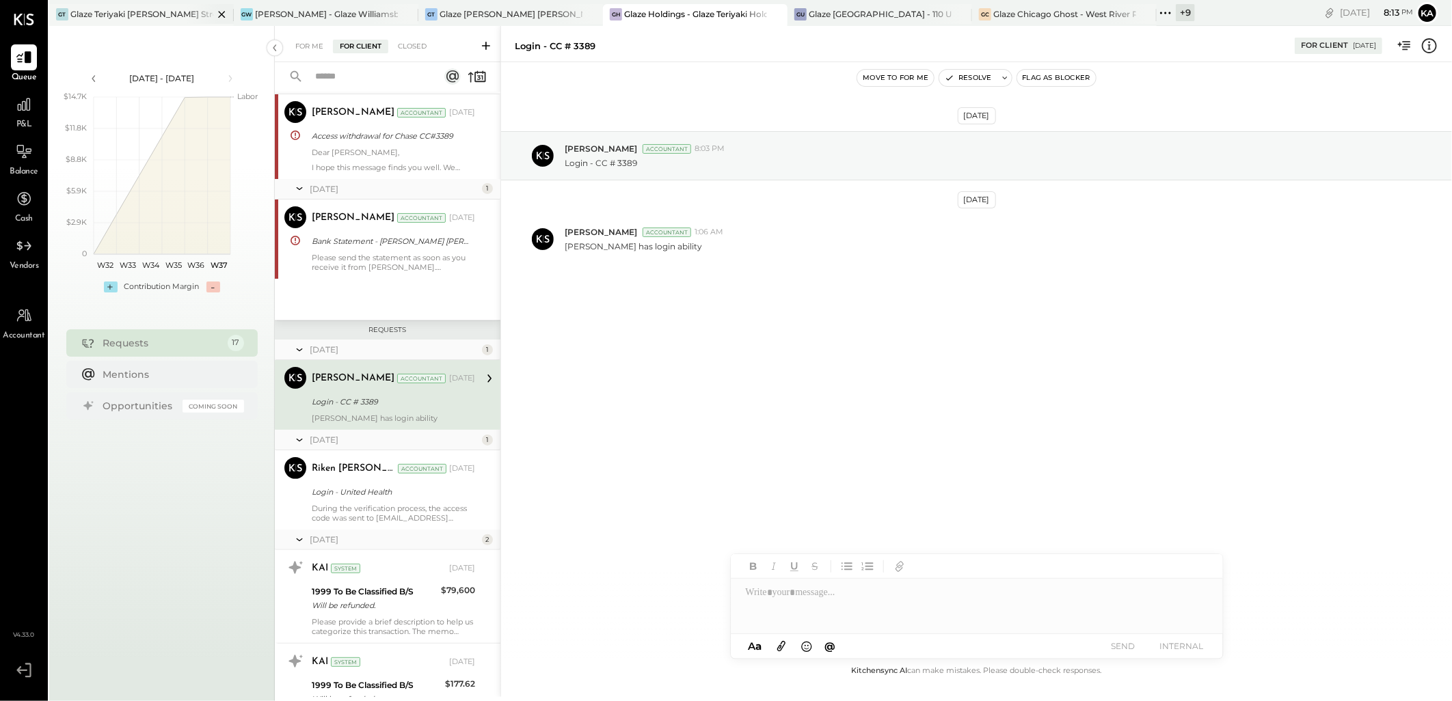
click at [222, 14] on icon at bounding box center [221, 14] width 7 height 7
click at [221, 14] on icon at bounding box center [221, 14] width 7 height 7
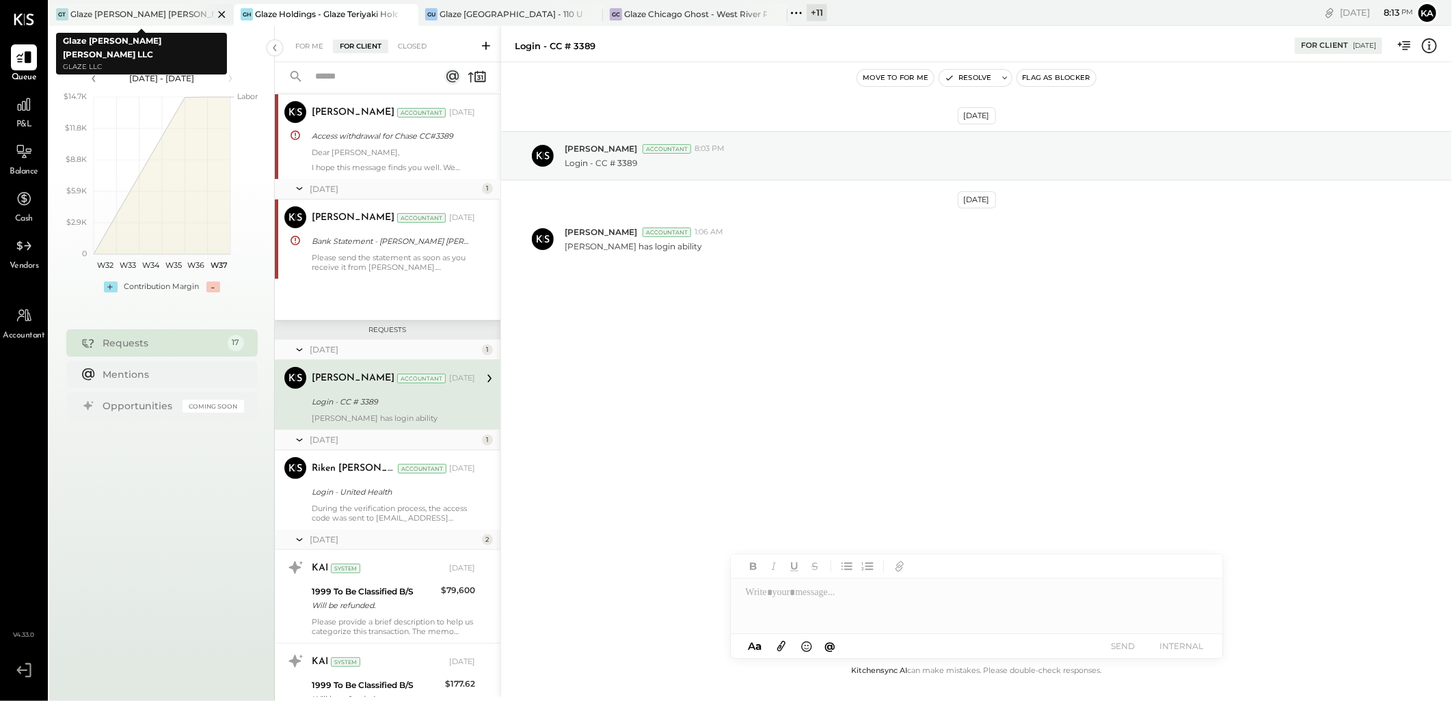
click at [221, 14] on icon at bounding box center [221, 14] width 7 height 7
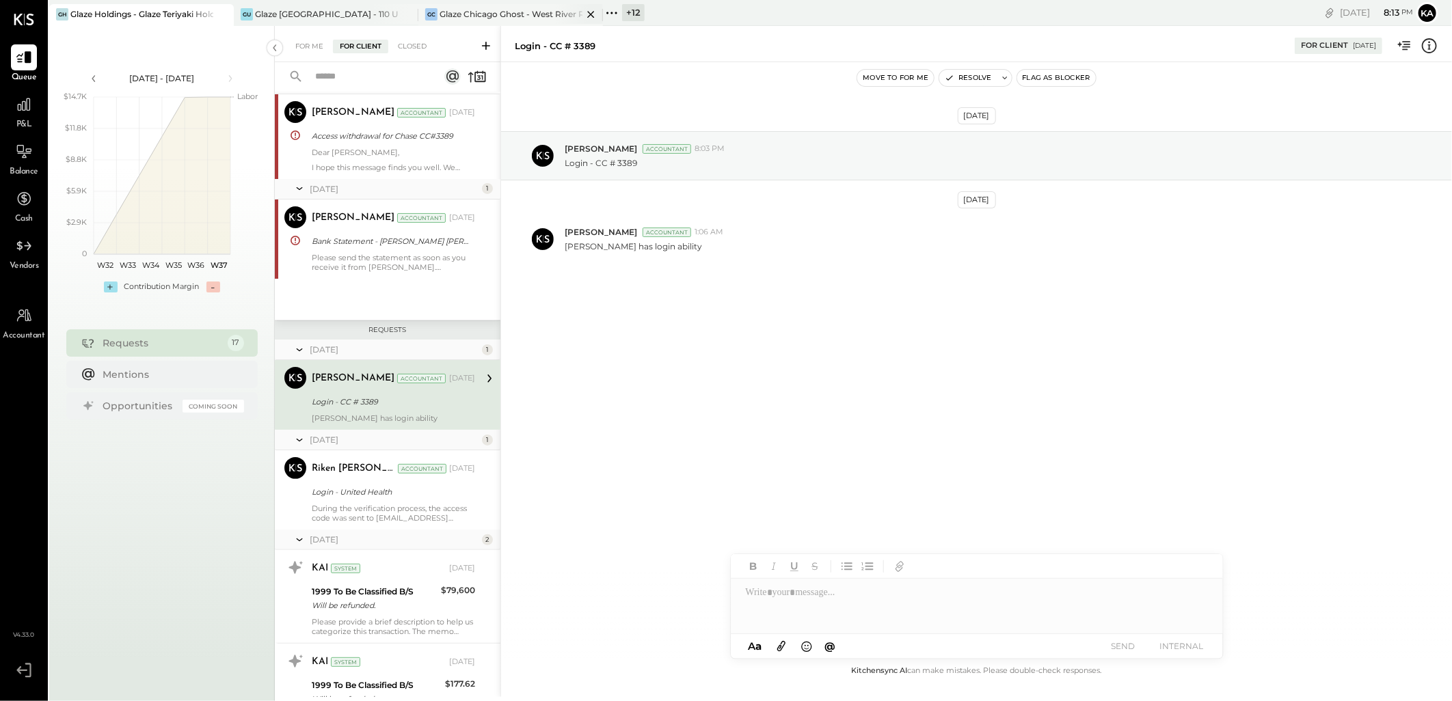
click at [590, 15] on icon at bounding box center [590, 14] width 7 height 7
click at [406, 12] on icon at bounding box center [406, 14] width 17 height 16
click at [243, 11] on icon at bounding box center [243, 13] width 18 height 18
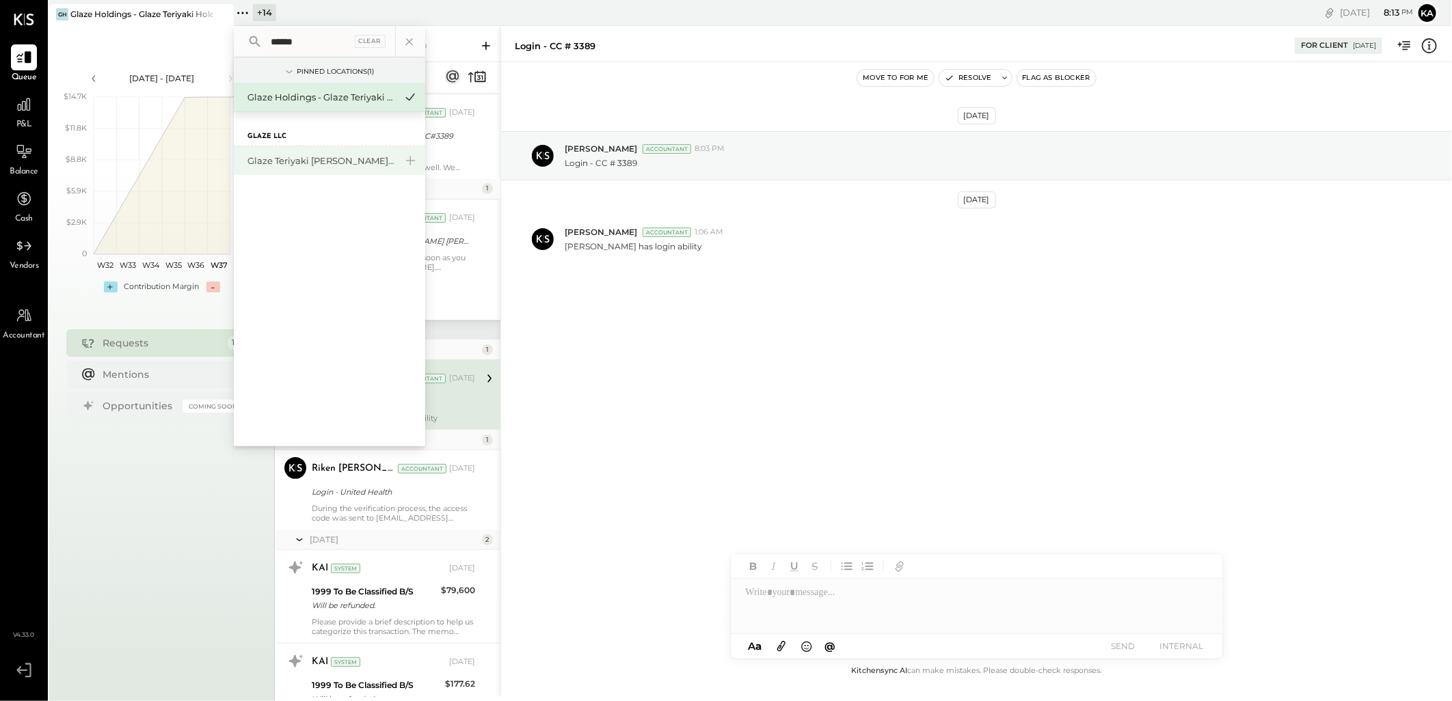
type input "******"
click at [332, 162] on div "Glaze Teriyaki [PERSON_NAME] Street - [PERSON_NAME] River [PERSON_NAME] LLC" at bounding box center [321, 160] width 148 height 13
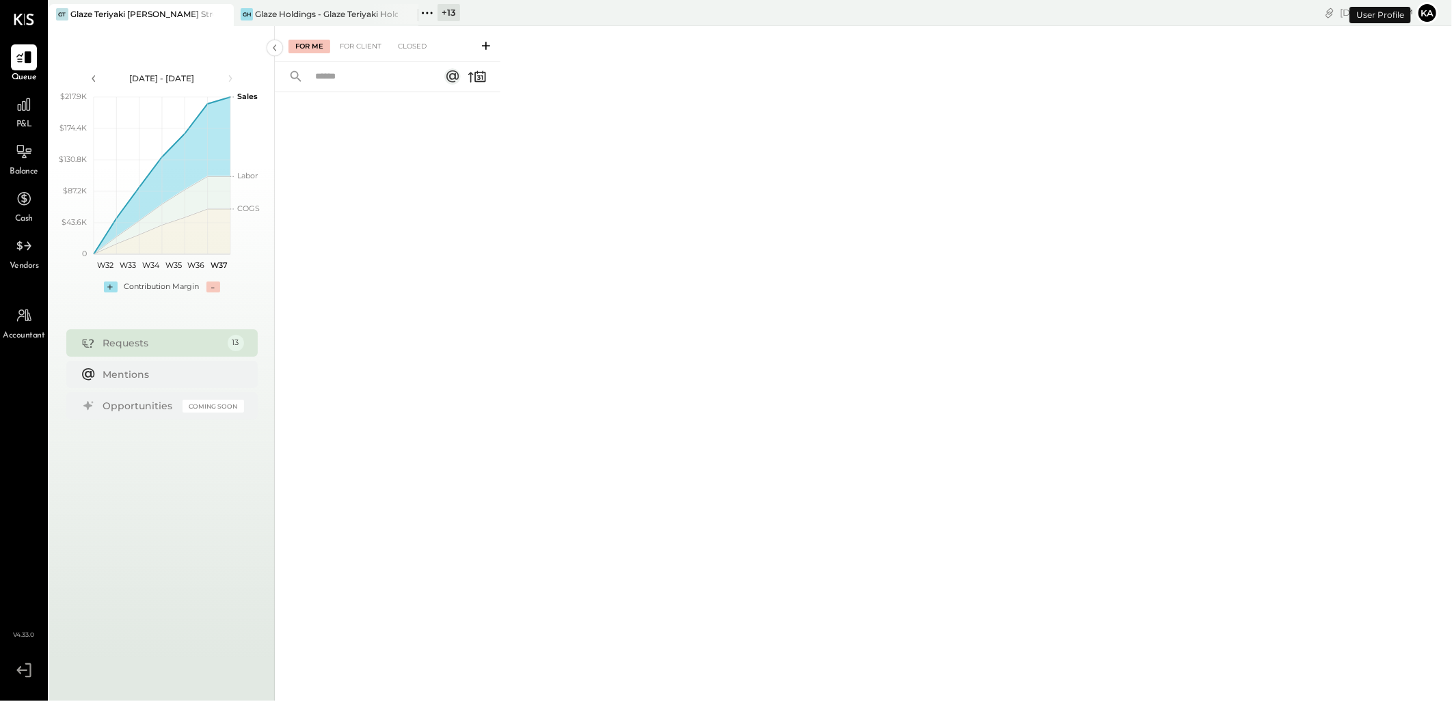
click at [428, 12] on icon at bounding box center [427, 13] width 18 height 18
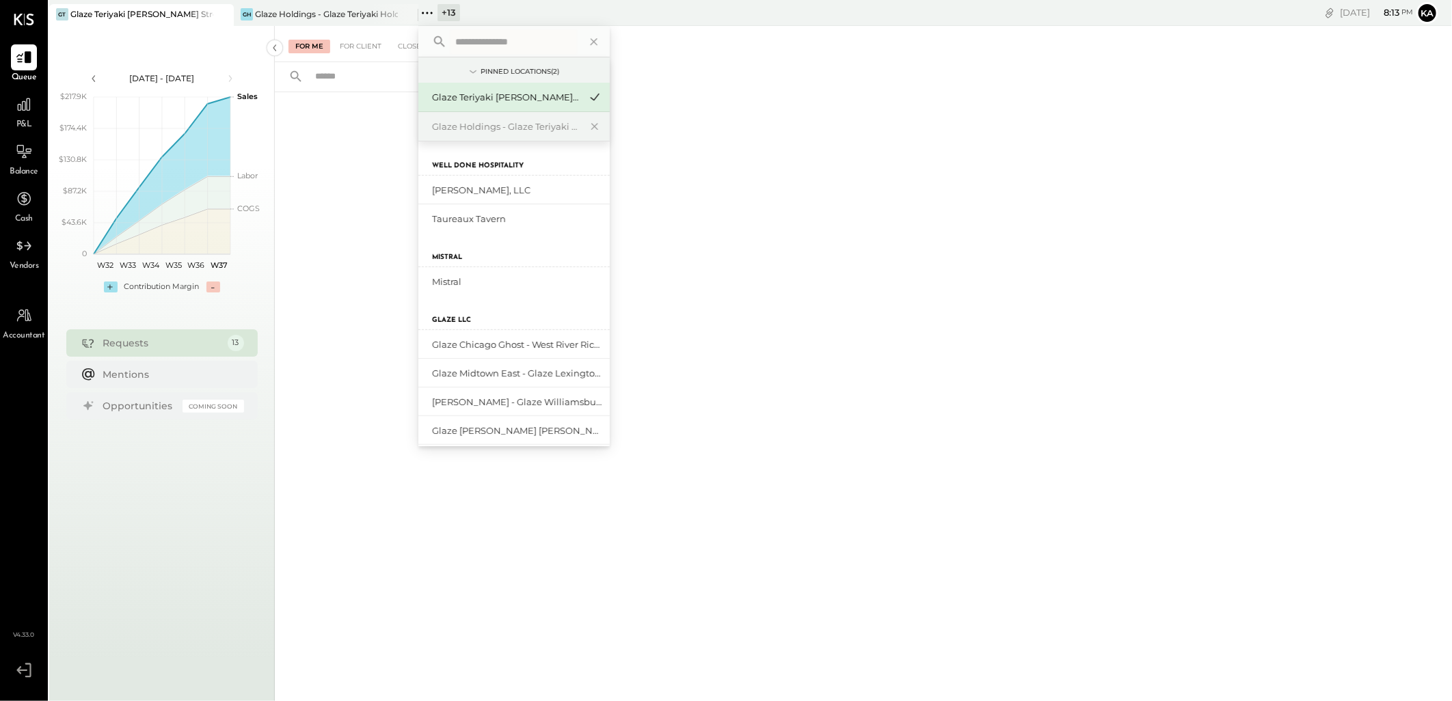
click at [460, 42] on input "text" at bounding box center [513, 41] width 127 height 25
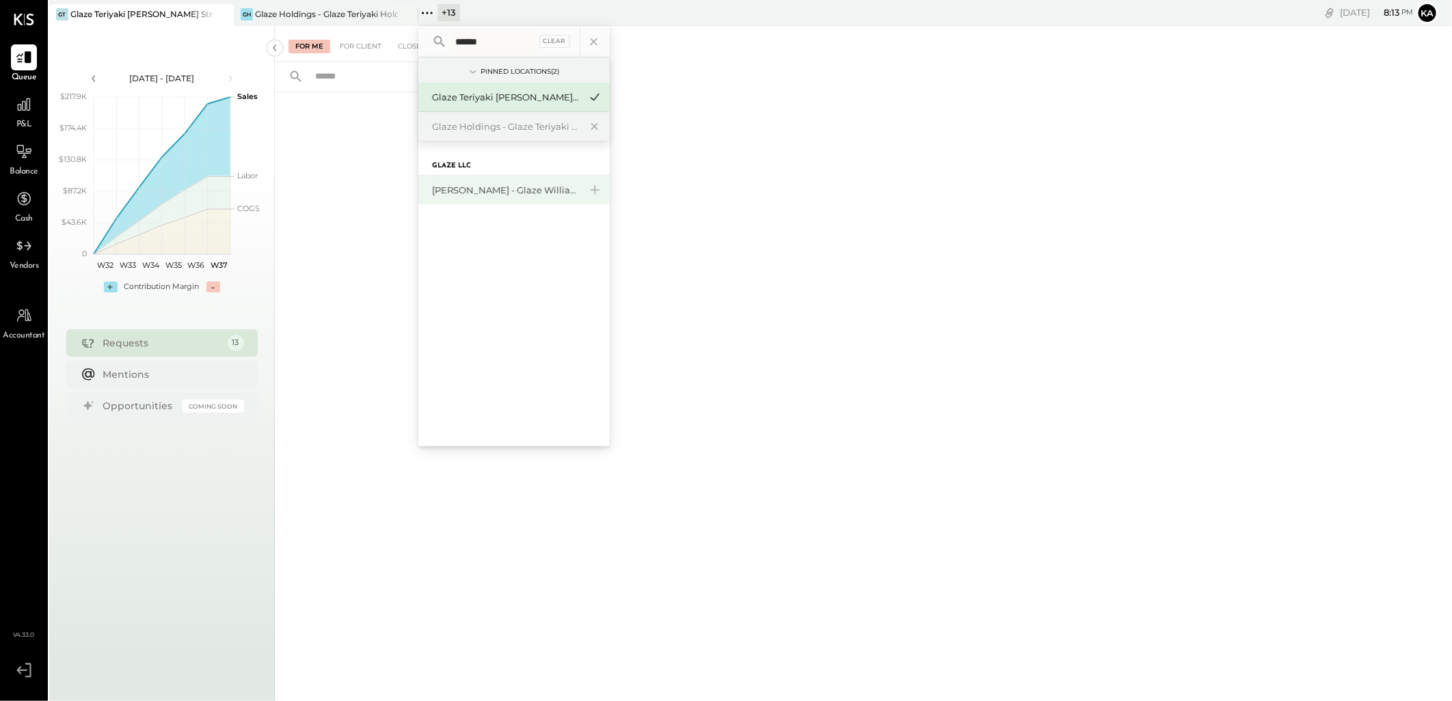
type input "******"
click at [502, 187] on div "[PERSON_NAME] - Glaze Williamsburg One LLC" at bounding box center [506, 190] width 148 height 13
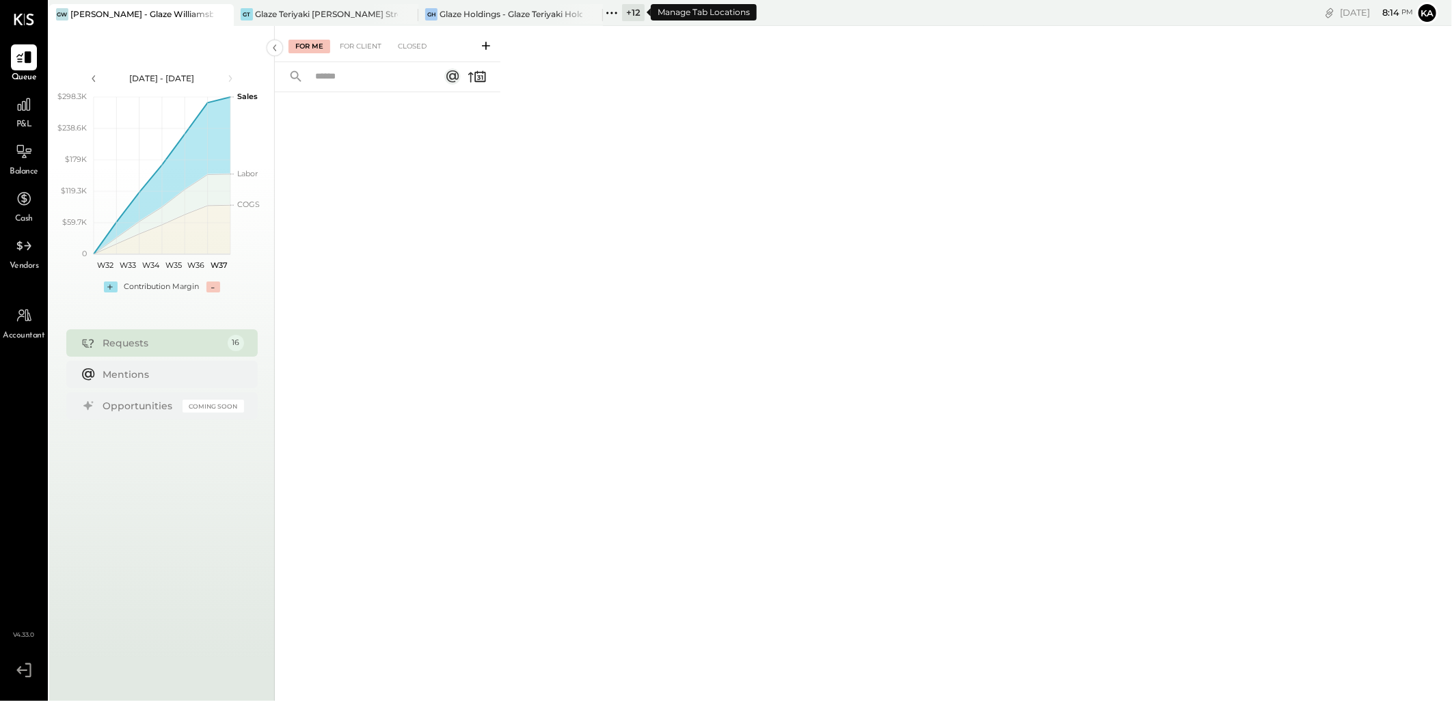
click at [613, 11] on icon at bounding box center [612, 13] width 18 height 18
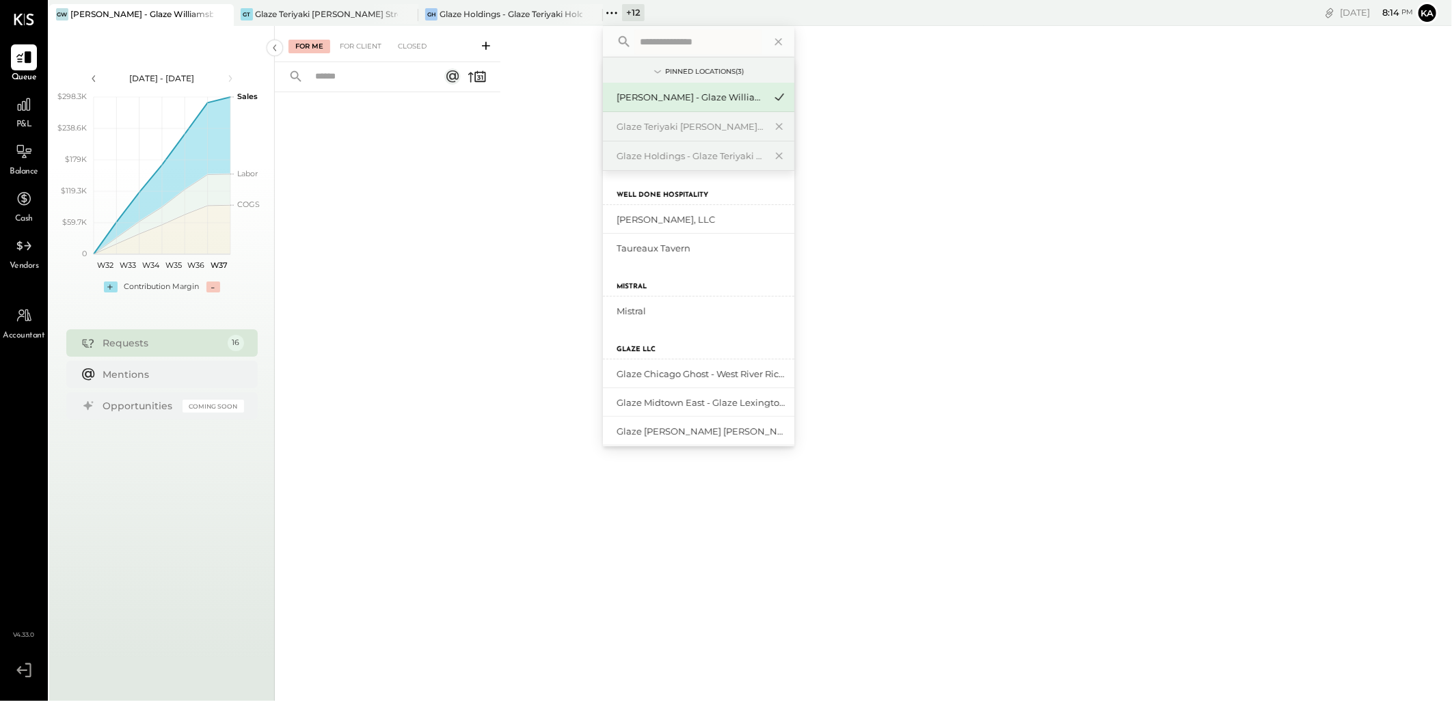
click at [675, 44] on input "text" at bounding box center [697, 41] width 127 height 25
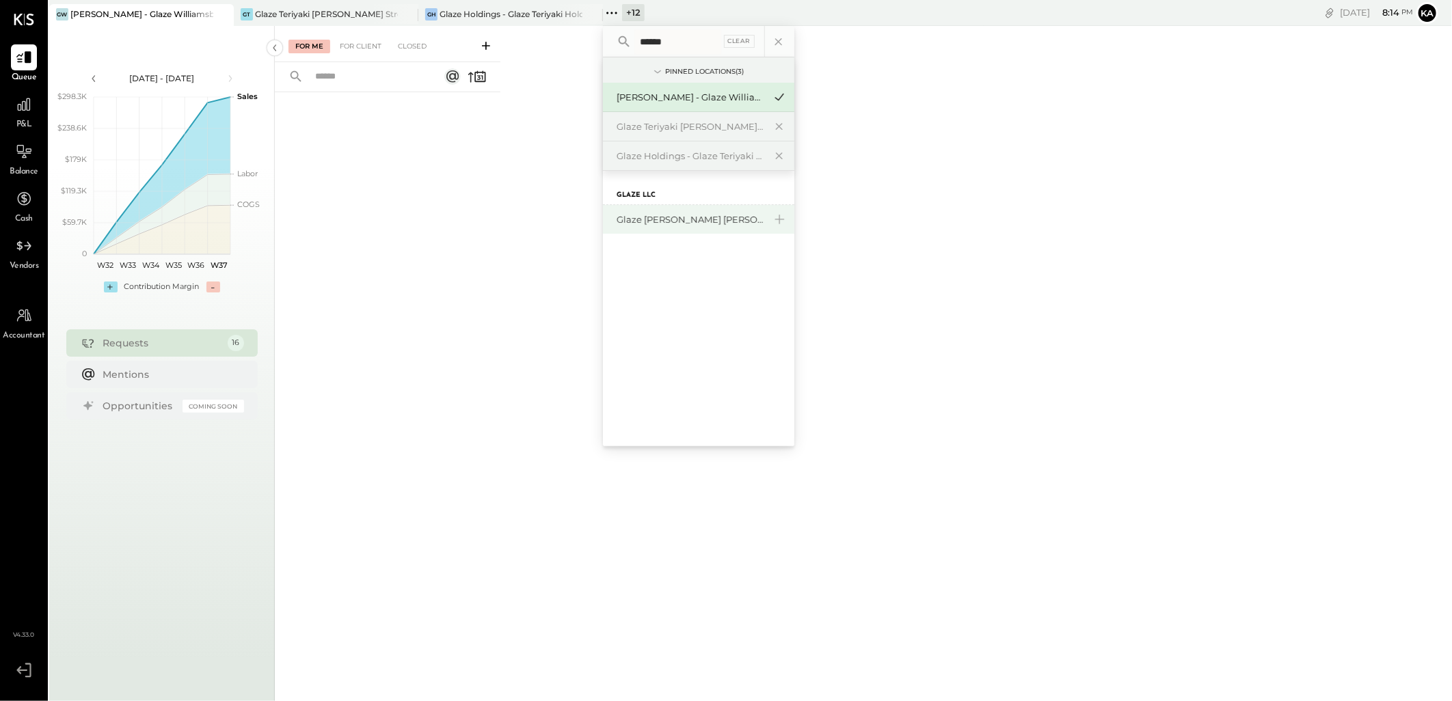
type input "******"
click at [747, 224] on div "Glaze [PERSON_NAME] [PERSON_NAME] LLC" at bounding box center [690, 219] width 148 height 13
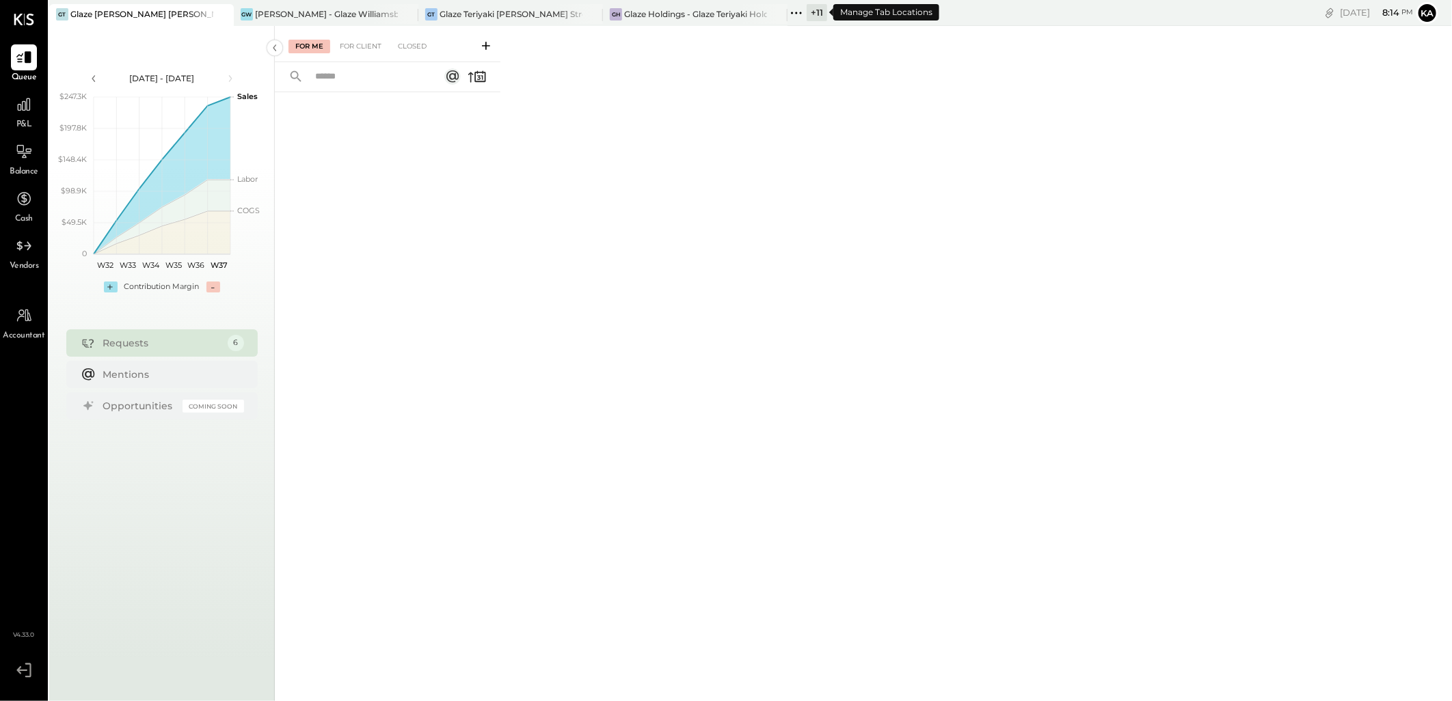
click at [793, 12] on icon at bounding box center [796, 13] width 18 height 18
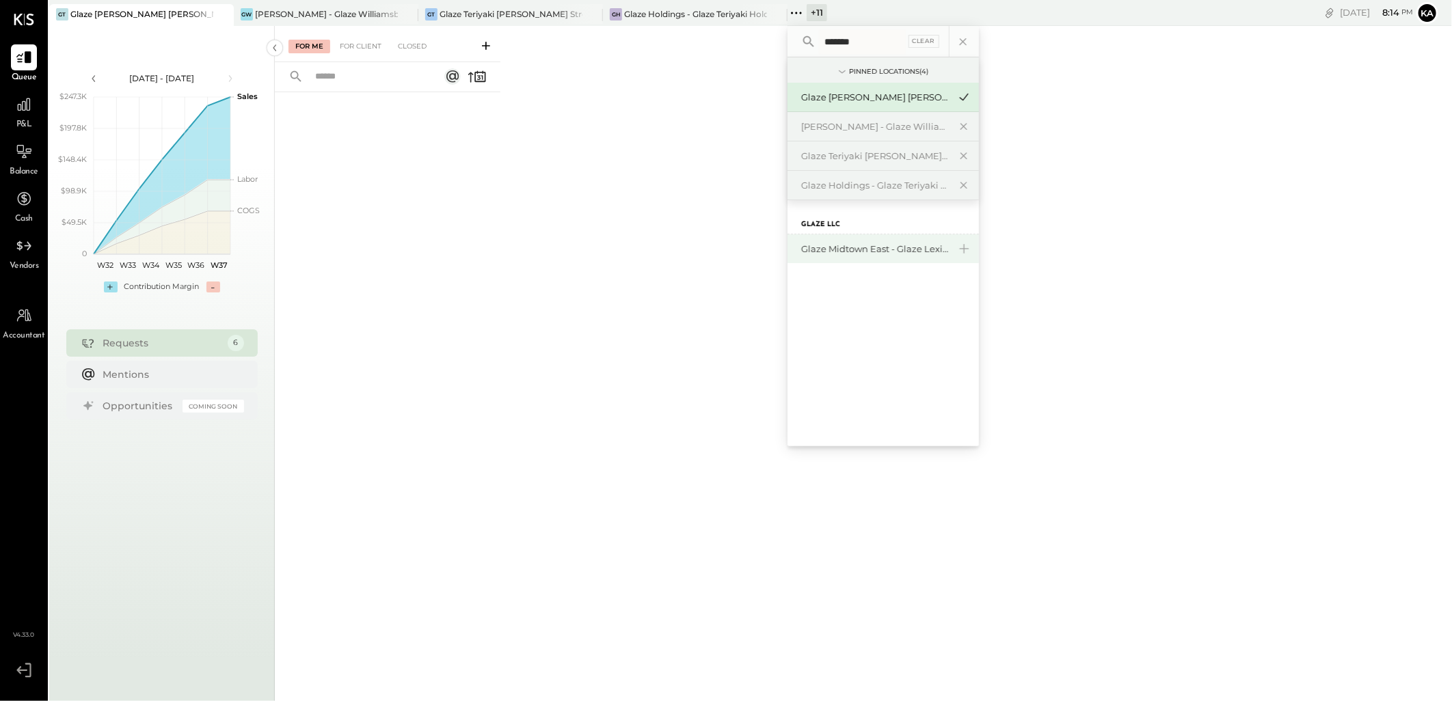
type input "*******"
click at [864, 248] on div "Glaze Midtown East - Glaze Lexington One LLC" at bounding box center [875, 249] width 148 height 13
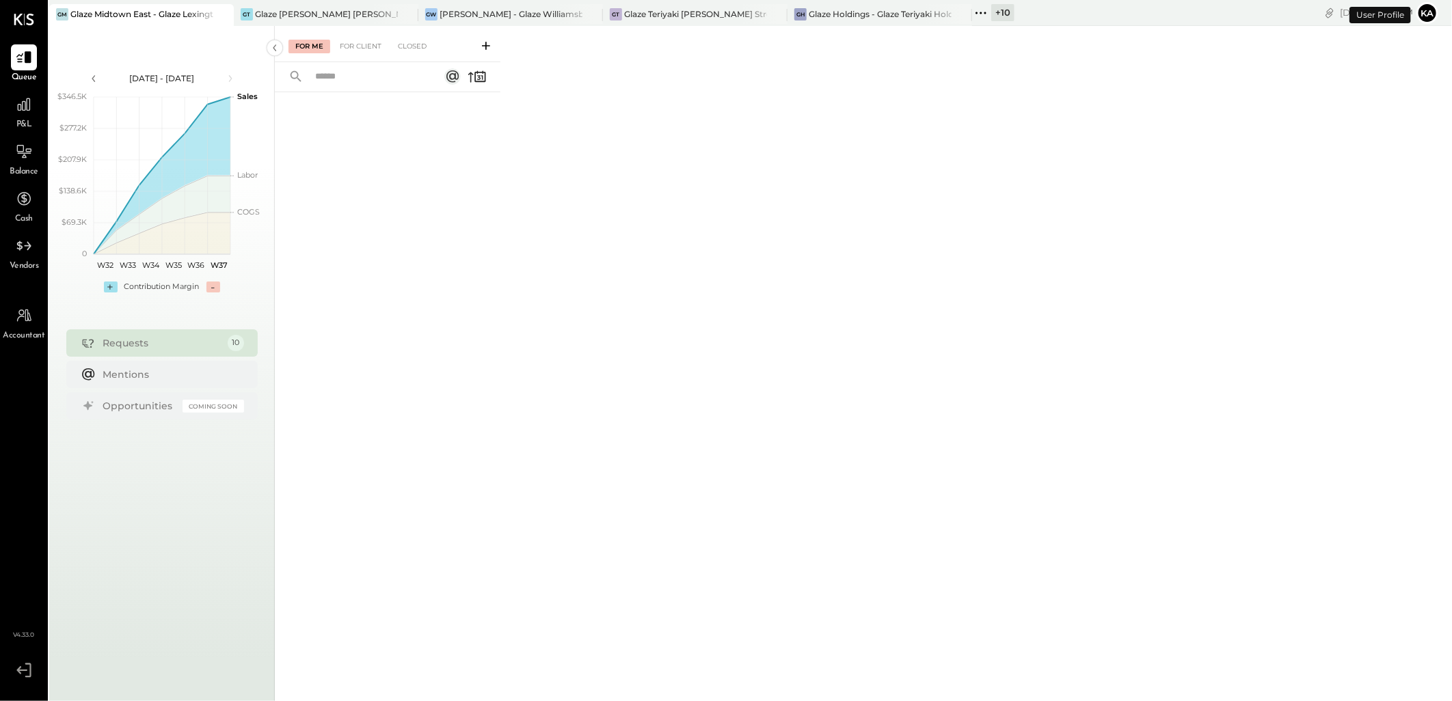
click at [979, 12] on icon at bounding box center [981, 13] width 18 height 18
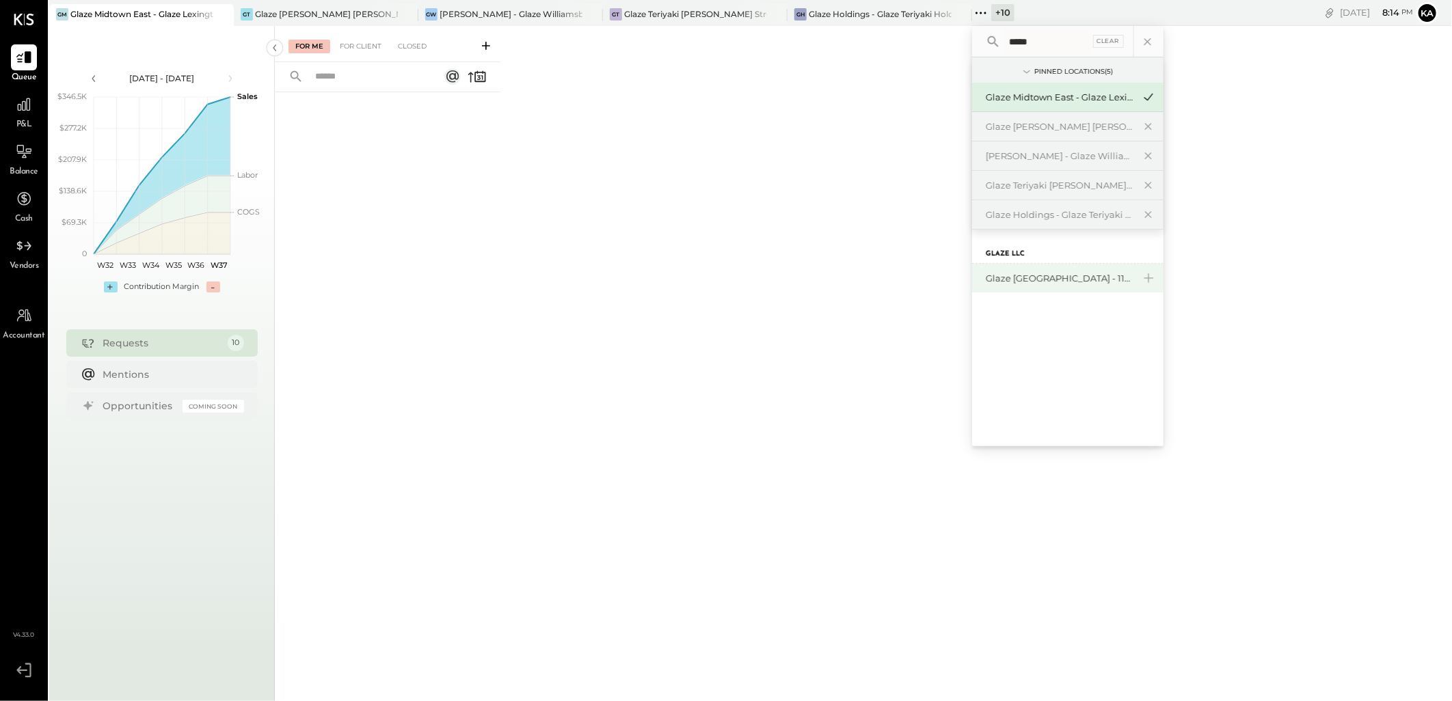
type input "*****"
click at [1046, 277] on div "Glaze [GEOGRAPHIC_DATA] - 110 Uni" at bounding box center [1059, 278] width 148 height 13
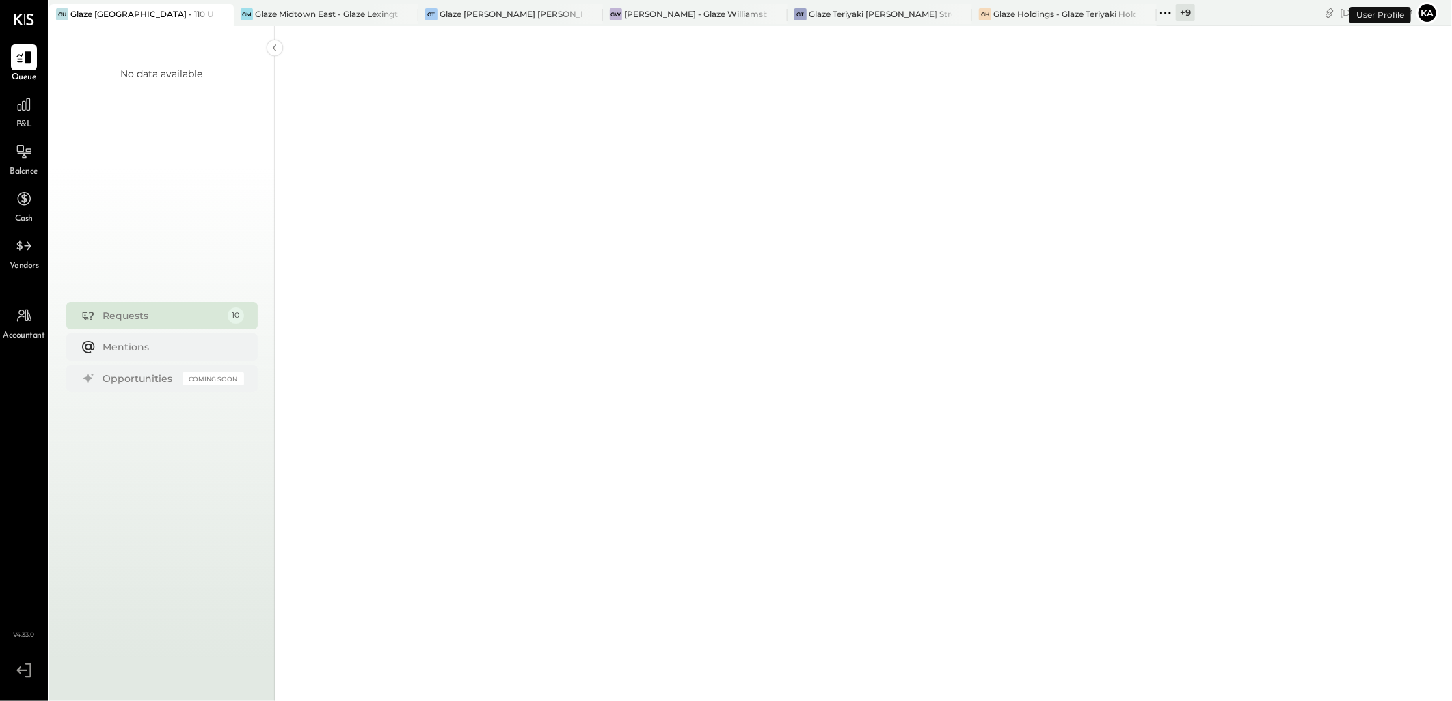
click at [1162, 11] on icon at bounding box center [1165, 13] width 18 height 18
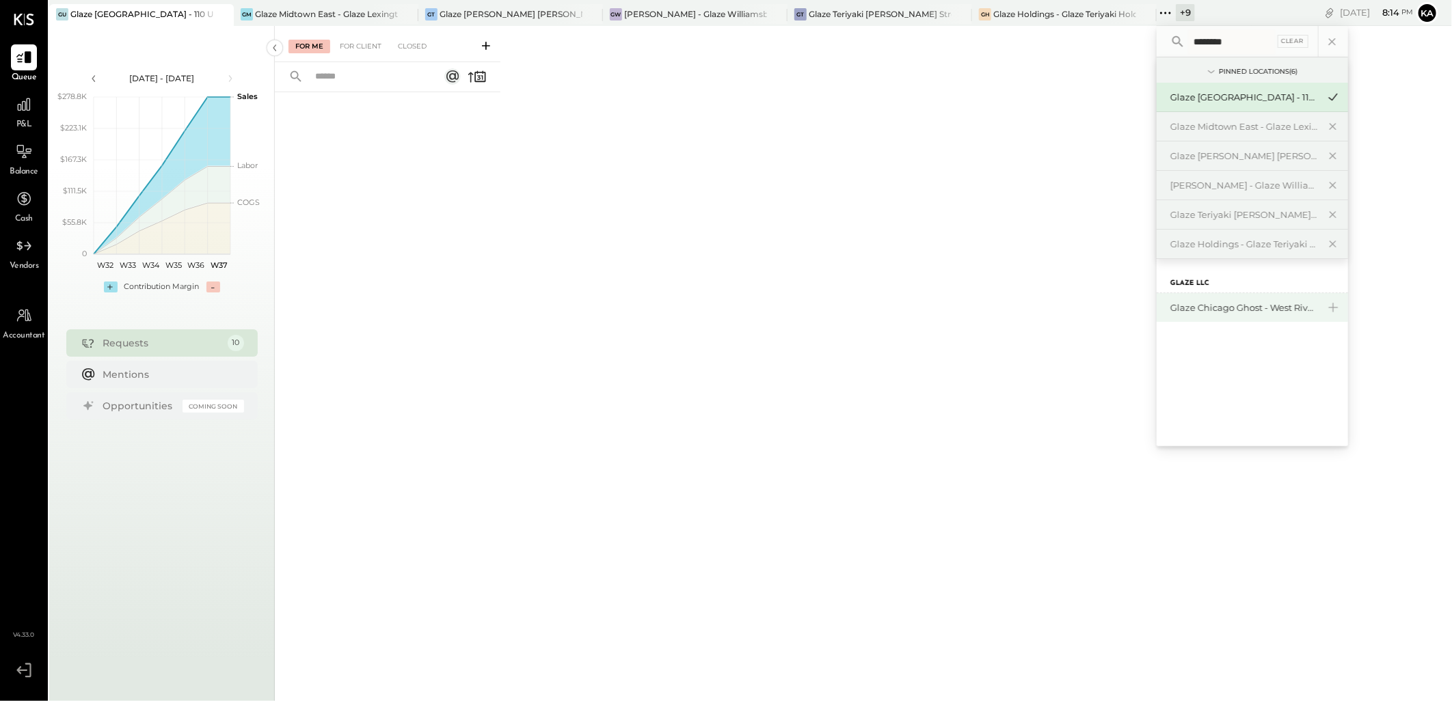
type input "********"
click at [1211, 310] on div "Glaze Chicago Ghost - West River Rice LLC" at bounding box center [1244, 307] width 148 height 13
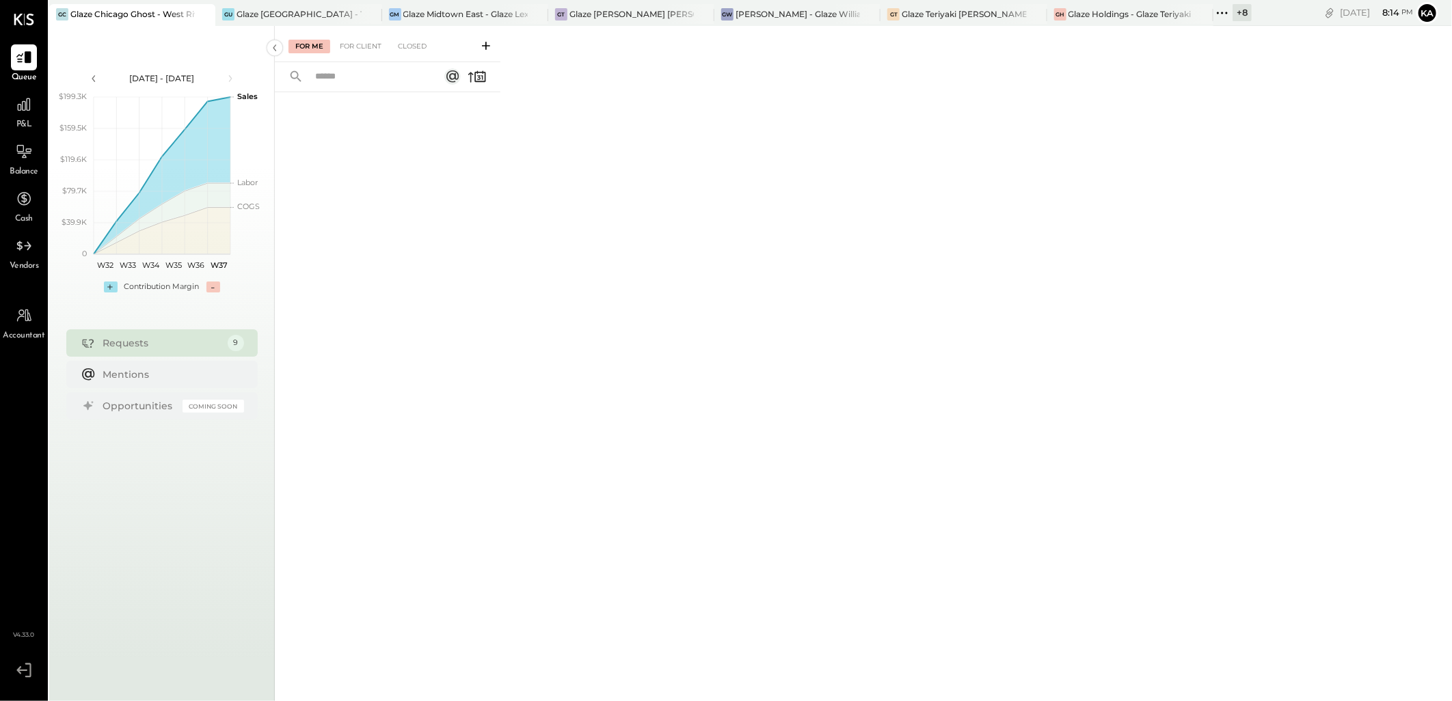
click at [1223, 10] on icon at bounding box center [1222, 13] width 18 height 18
click at [1164, 90] on div "For Me For Client Closed" at bounding box center [863, 361] width 1177 height 671
click at [23, 113] on div at bounding box center [24, 105] width 26 height 26
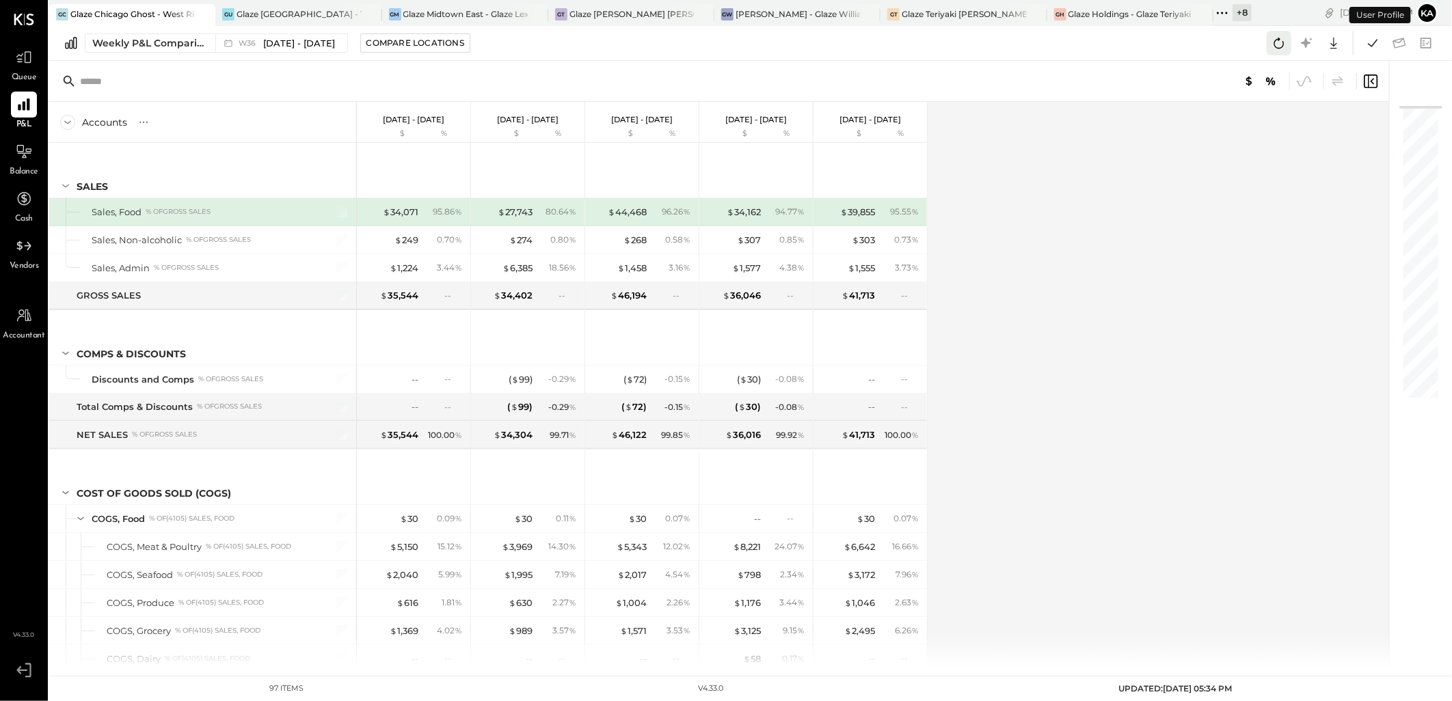
click at [1279, 44] on icon at bounding box center [1279, 43] width 18 height 18
click at [195, 41] on div "Weekly P&L Comparison" at bounding box center [149, 43] width 115 height 14
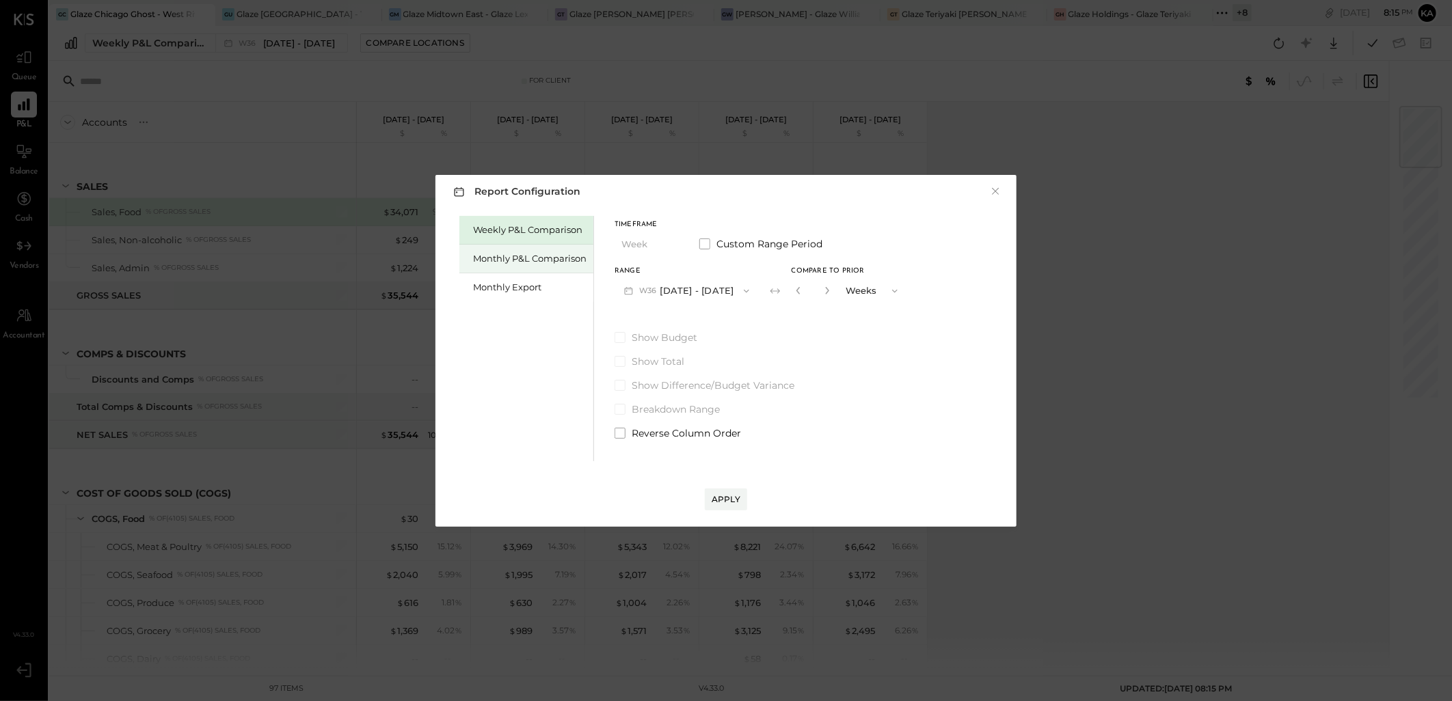
click at [543, 260] on div "Monthly P&L Comparison" at bounding box center [529, 258] width 113 height 13
click at [742, 289] on icon "button" at bounding box center [746, 291] width 11 height 11
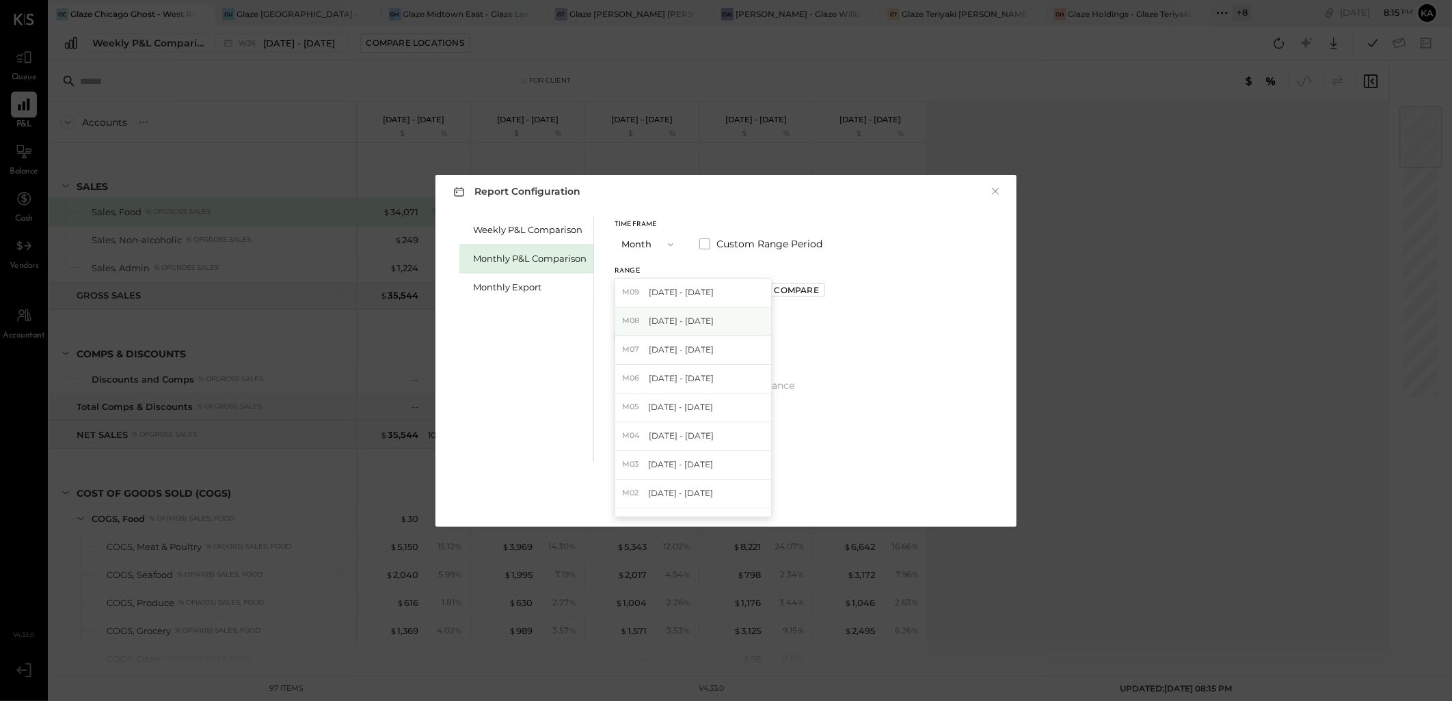
click at [705, 316] on span "[DATE] - [DATE]" at bounding box center [681, 321] width 65 height 12
click at [729, 497] on div "Apply" at bounding box center [725, 499] width 29 height 12
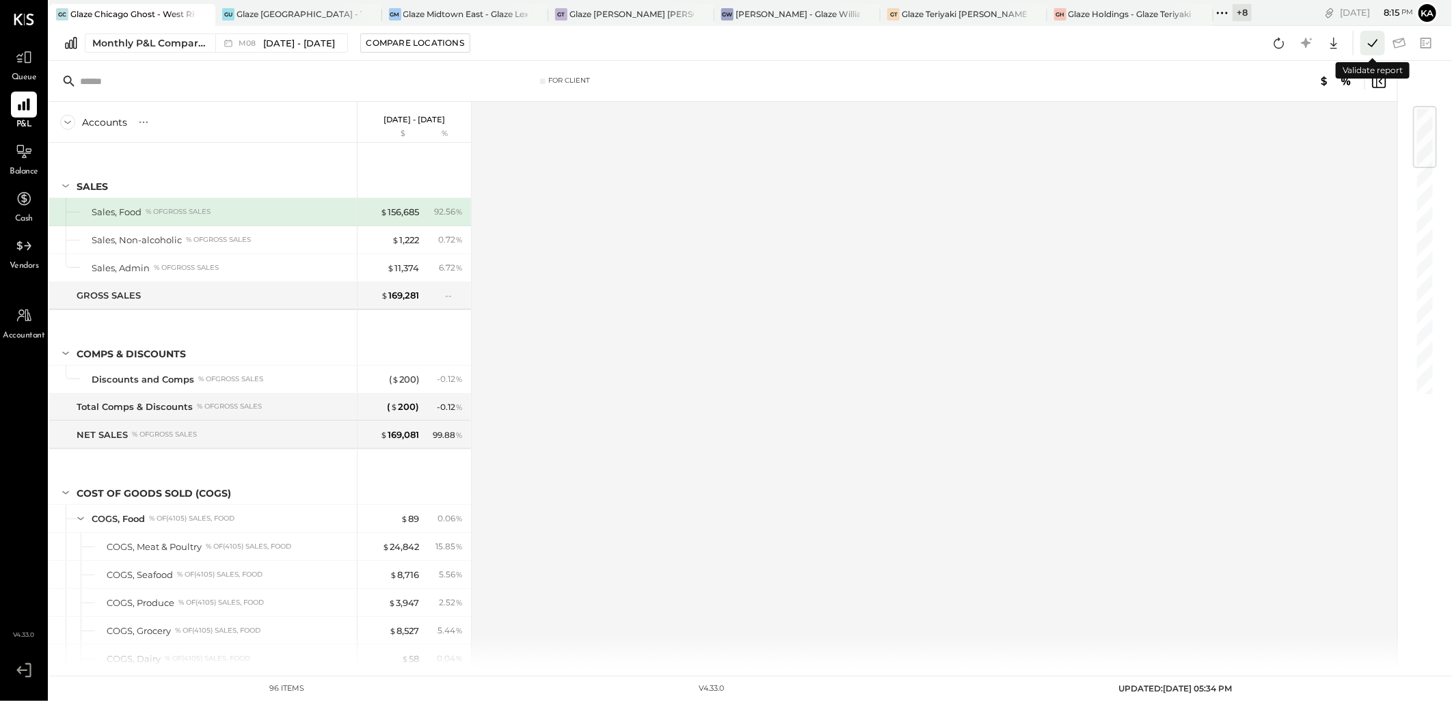
click at [1374, 41] on icon at bounding box center [1372, 43] width 18 height 18
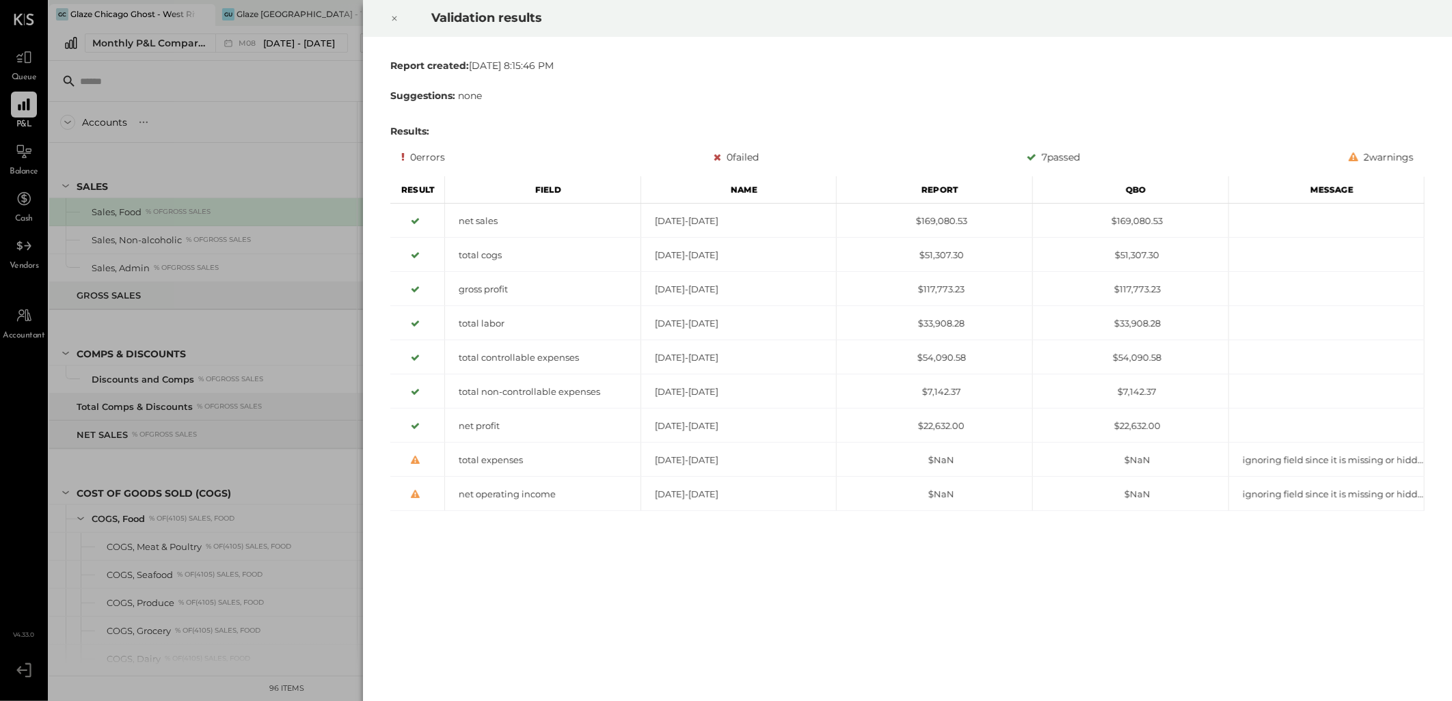
click at [390, 18] on icon at bounding box center [394, 18] width 8 height 16
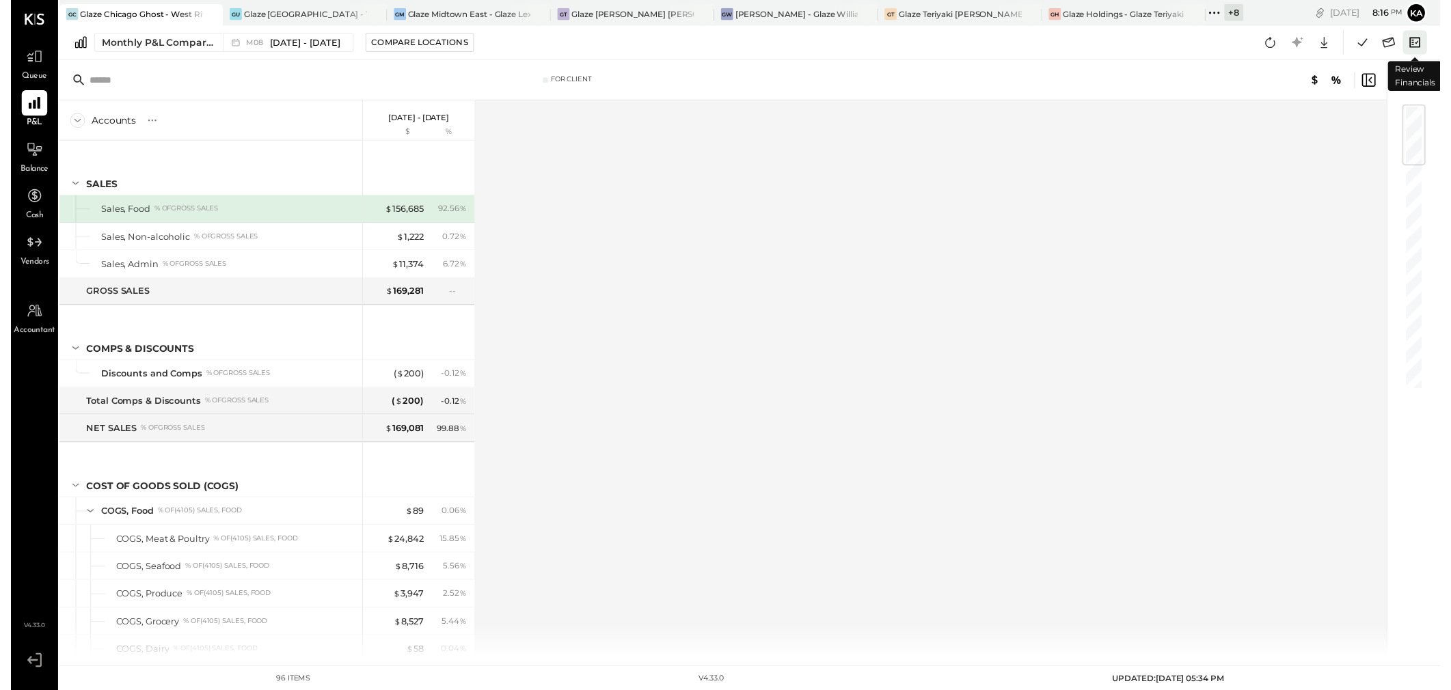
click at [1427, 40] on icon at bounding box center [1426, 43] width 18 height 18
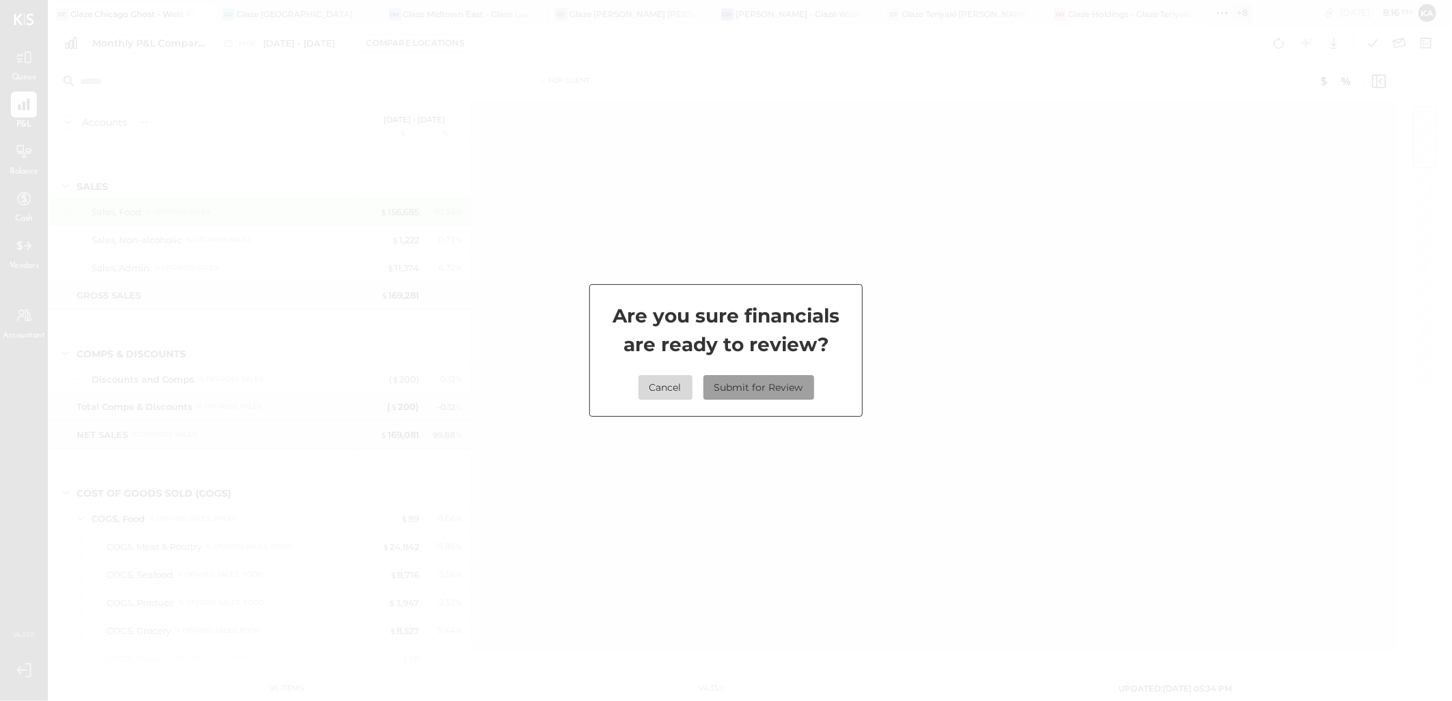
click at [775, 387] on button "Submit for Review" at bounding box center [758, 387] width 111 height 25
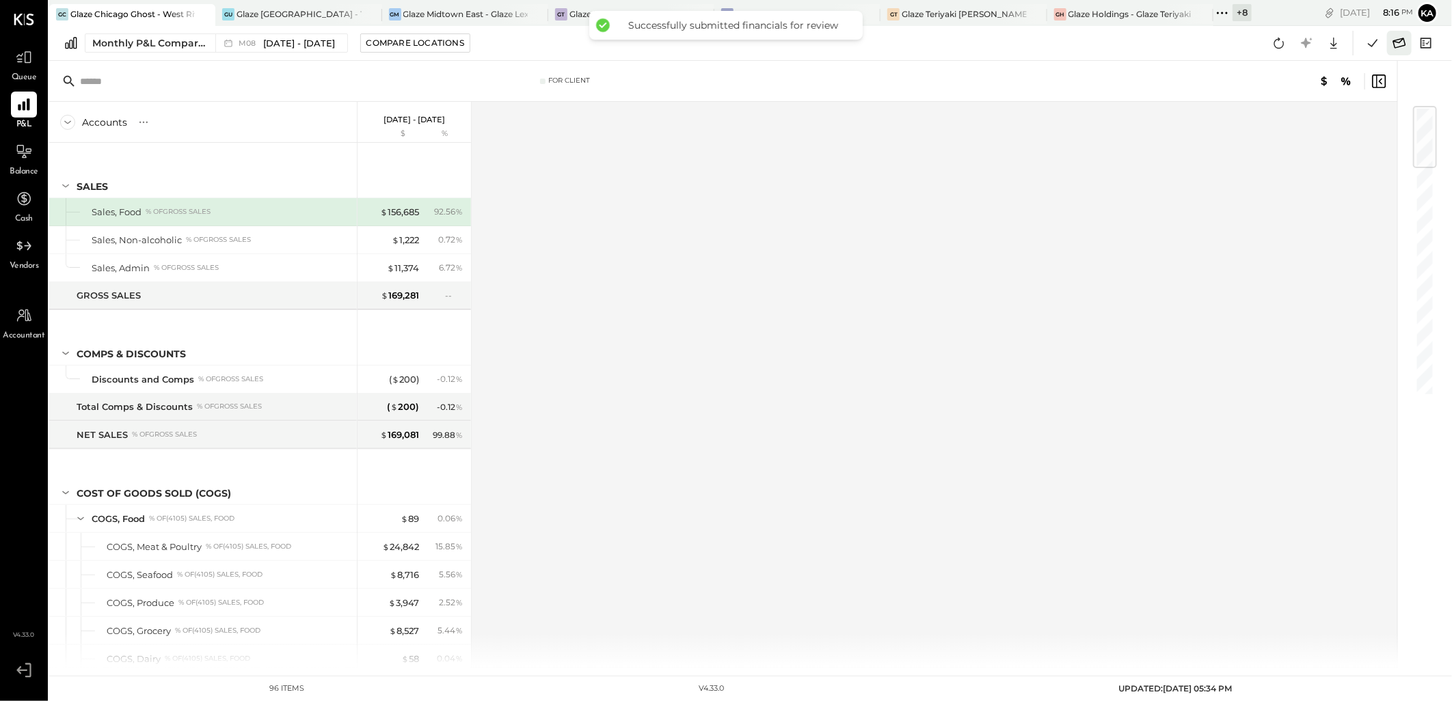
click at [1399, 43] on icon at bounding box center [1399, 43] width 18 height 18
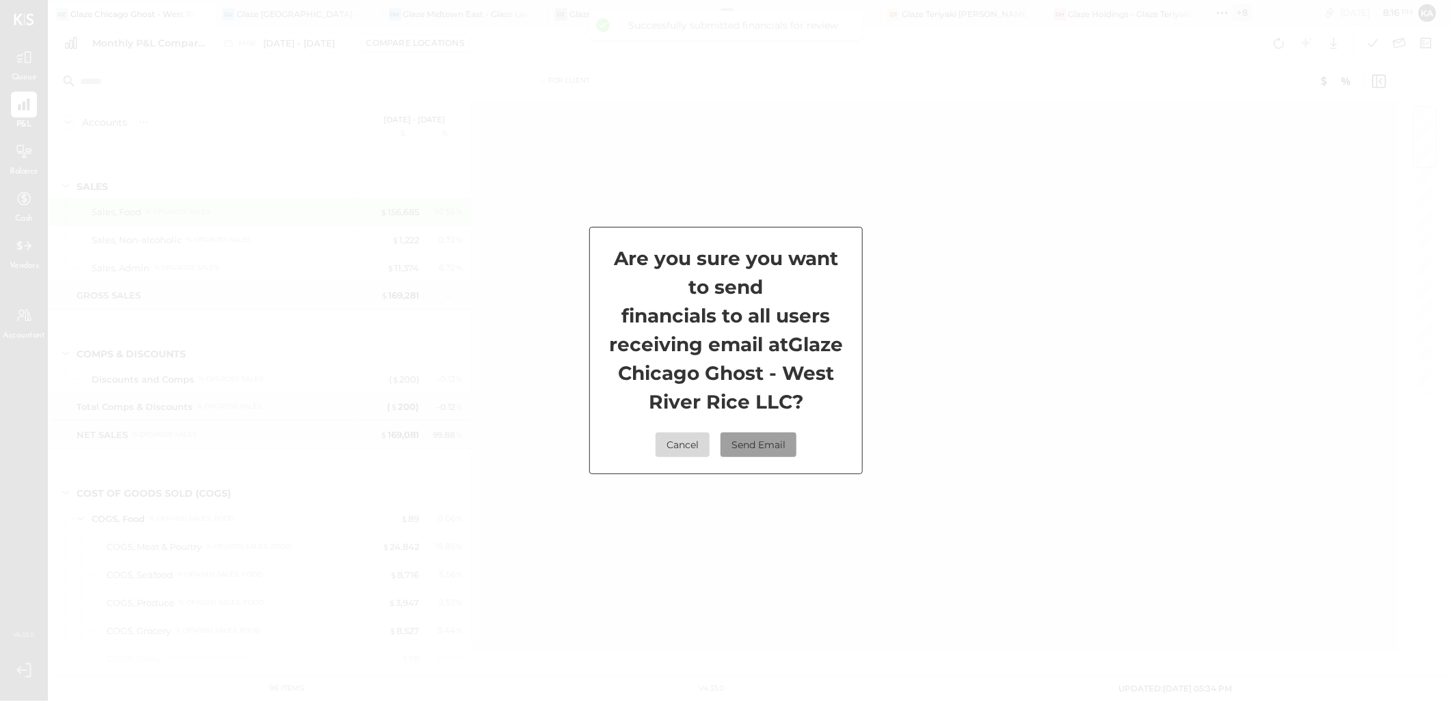
click at [779, 441] on button "Send Email" at bounding box center [758, 445] width 76 height 25
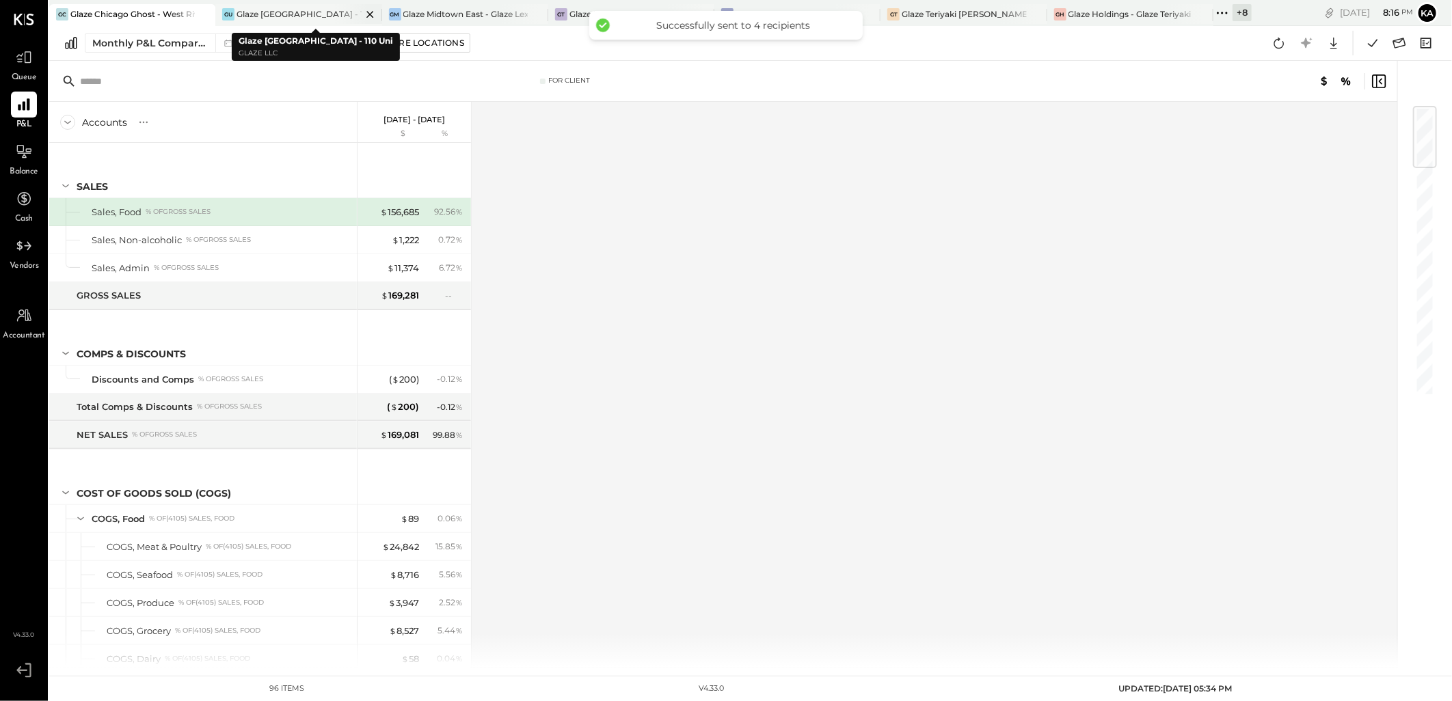
click at [288, 10] on div "Glaze [GEOGRAPHIC_DATA] - 110 Uni" at bounding box center [298, 14] width 124 height 12
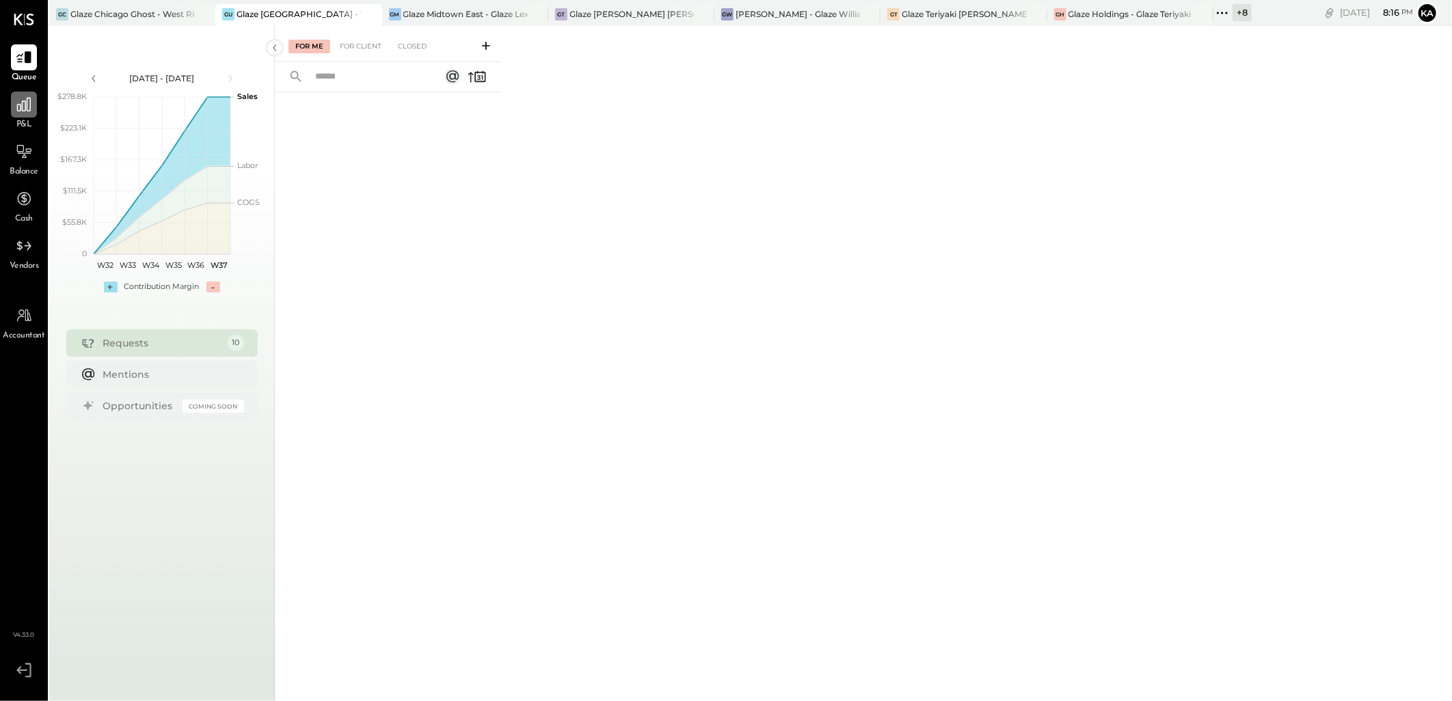
click at [25, 110] on icon at bounding box center [24, 105] width 14 height 14
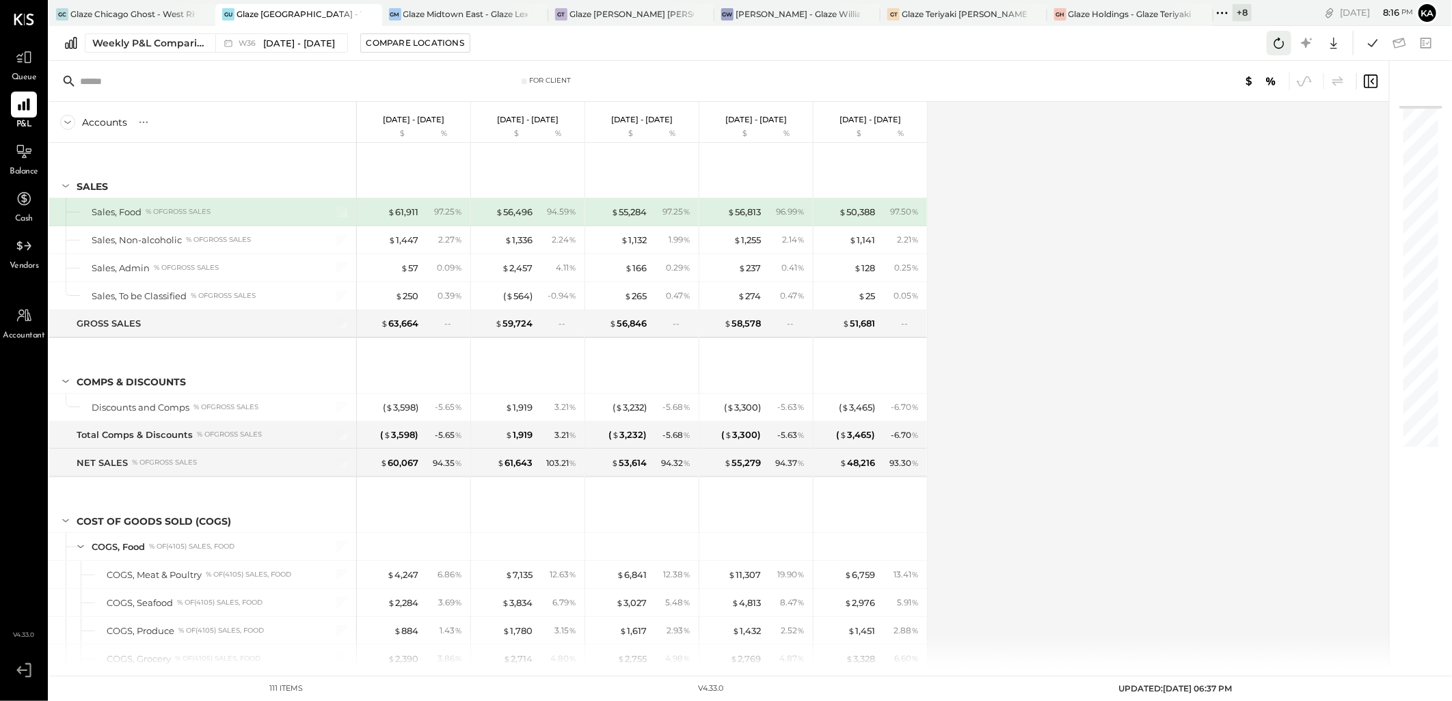
click at [1281, 41] on icon at bounding box center [1279, 43] width 18 height 18
click at [193, 40] on div "Weekly P&L Comparison" at bounding box center [149, 43] width 115 height 14
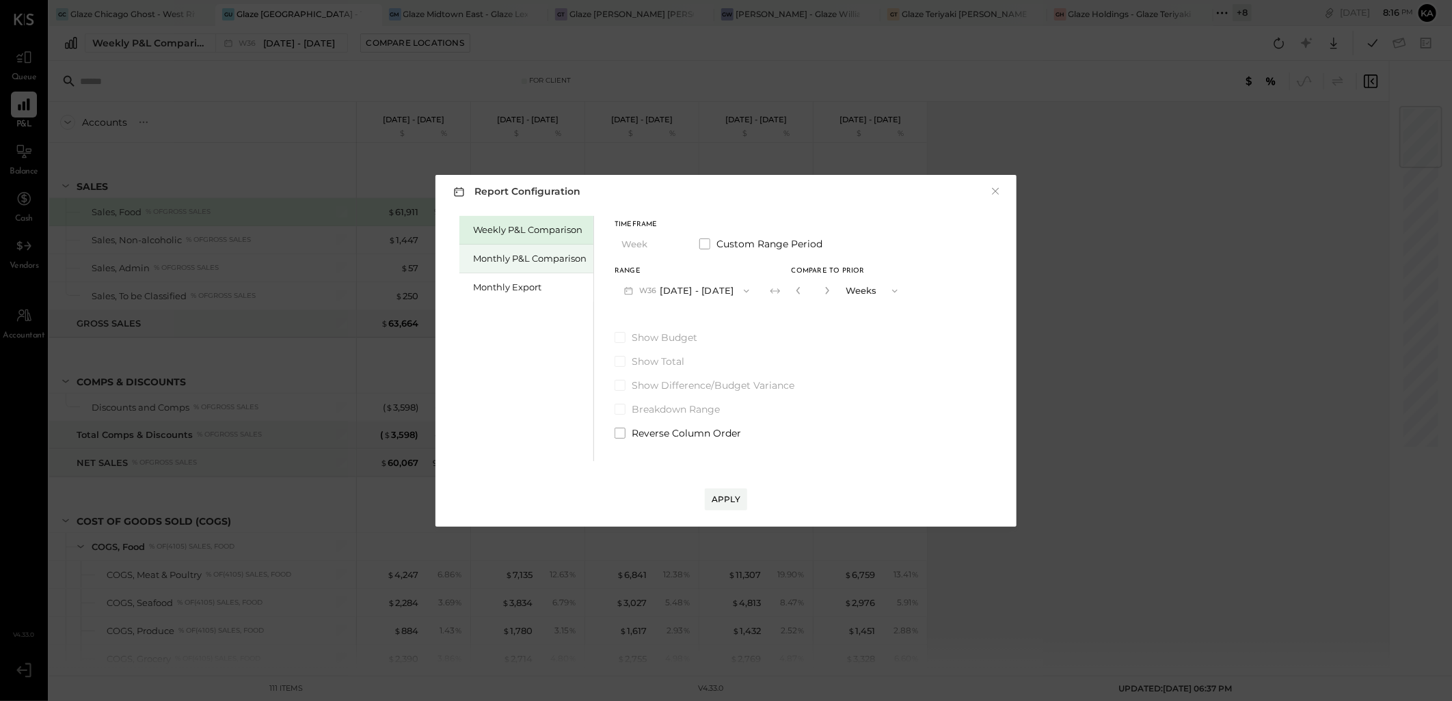
click at [550, 258] on div "Monthly P&L Comparison" at bounding box center [529, 258] width 113 height 13
click at [744, 290] on icon "button" at bounding box center [746, 290] width 5 height 3
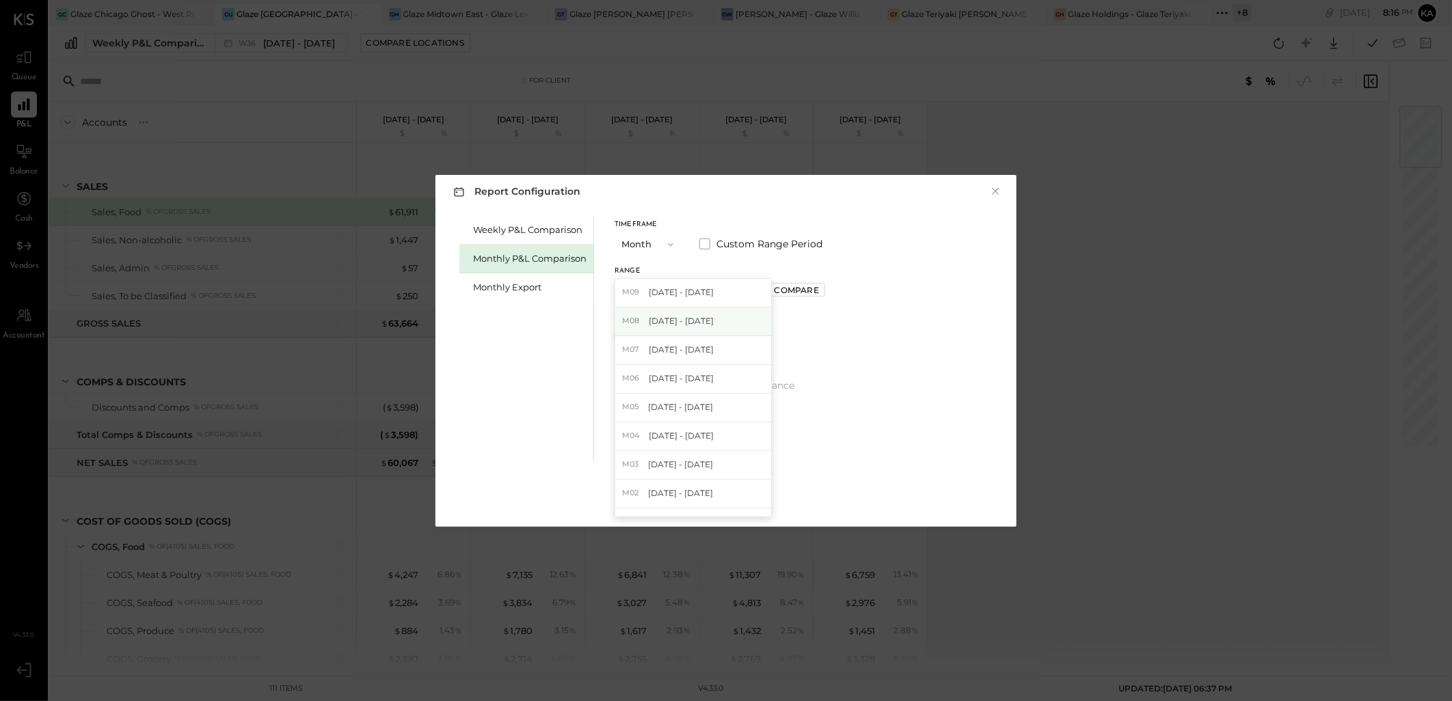
click at [719, 322] on div "M08 [DATE] - [DATE]" at bounding box center [693, 322] width 156 height 29
click at [731, 500] on div "Apply" at bounding box center [725, 499] width 29 height 12
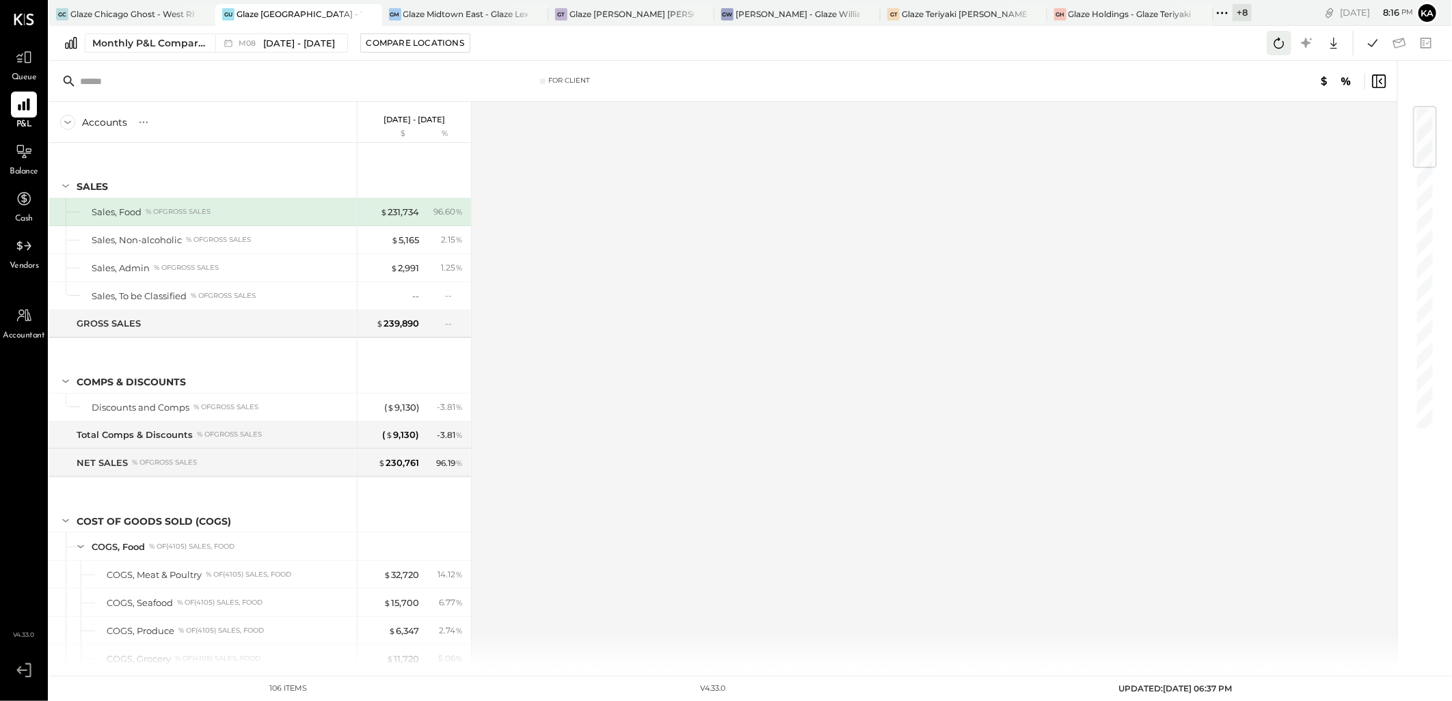
click at [1279, 38] on icon at bounding box center [1279, 43] width 10 height 11
click at [1372, 48] on icon at bounding box center [1372, 43] width 18 height 18
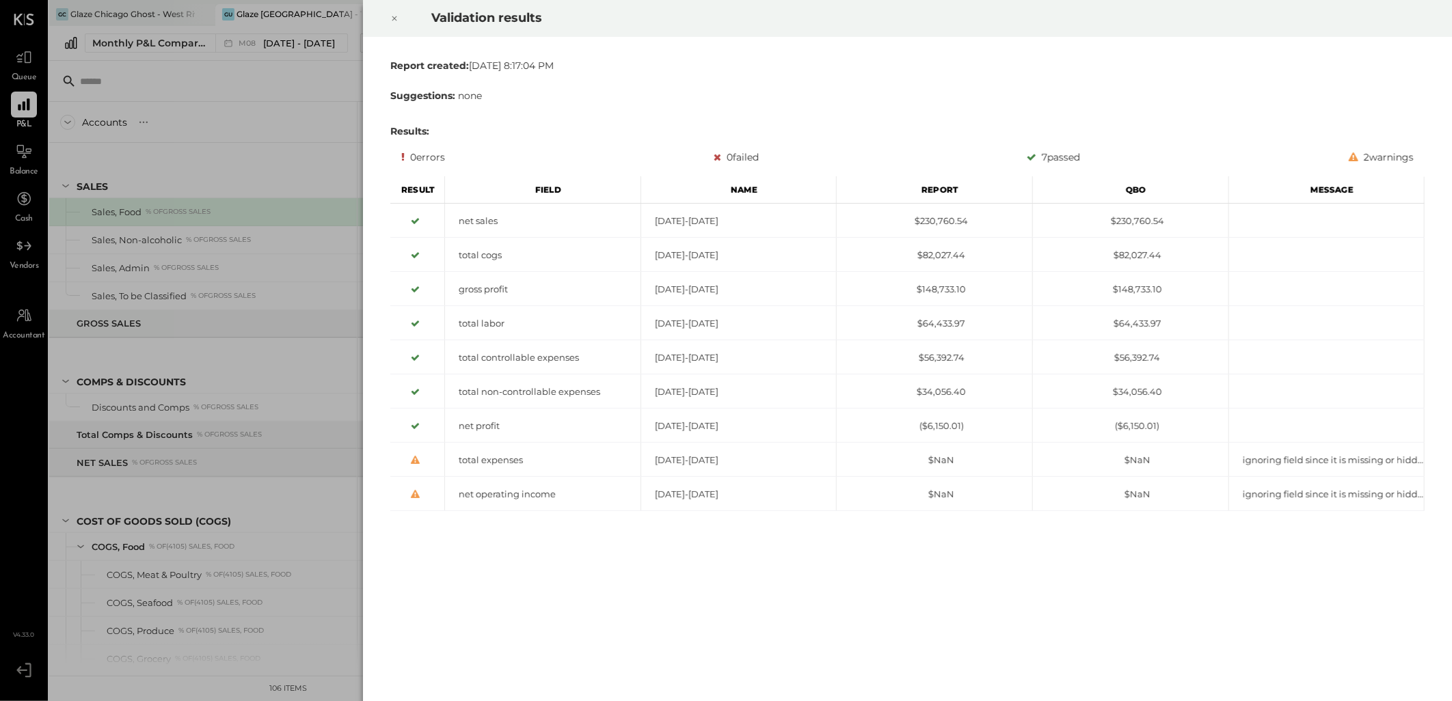
click at [395, 17] on icon at bounding box center [394, 18] width 5 height 5
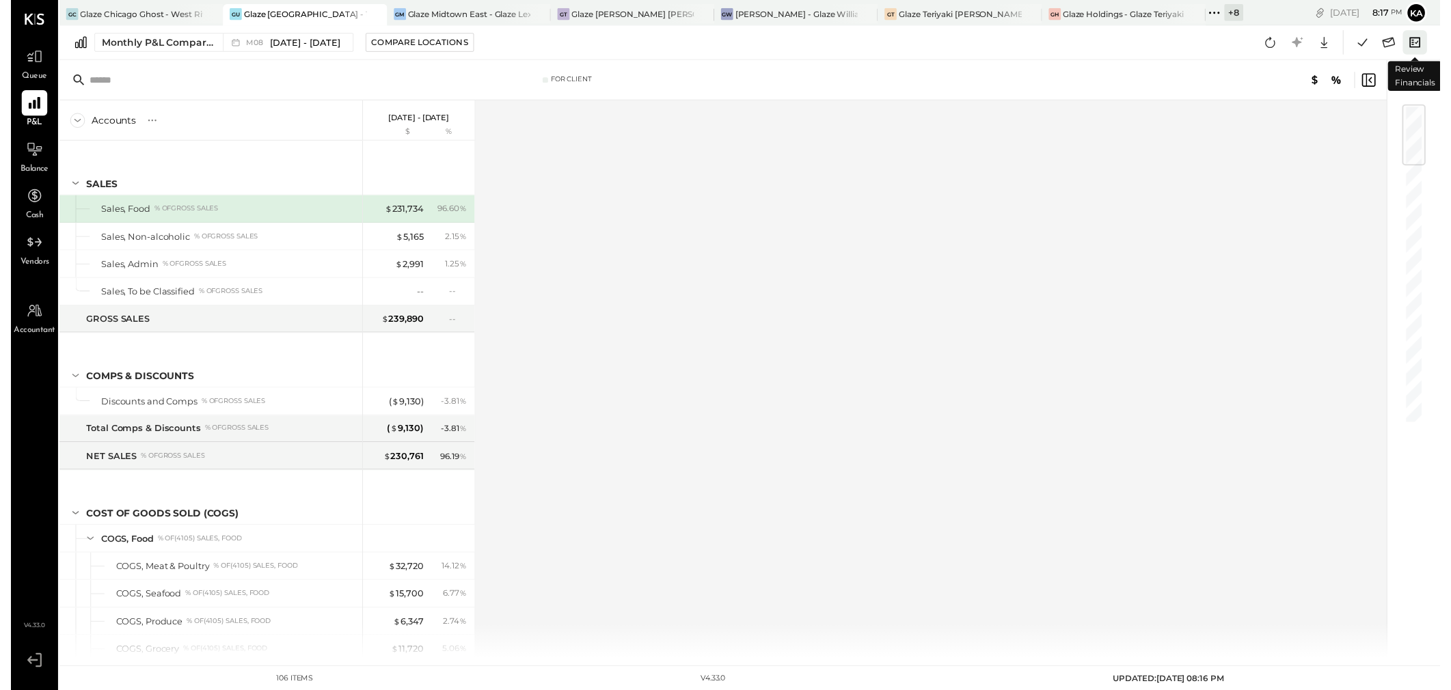
click at [1426, 42] on icon at bounding box center [1426, 43] width 18 height 18
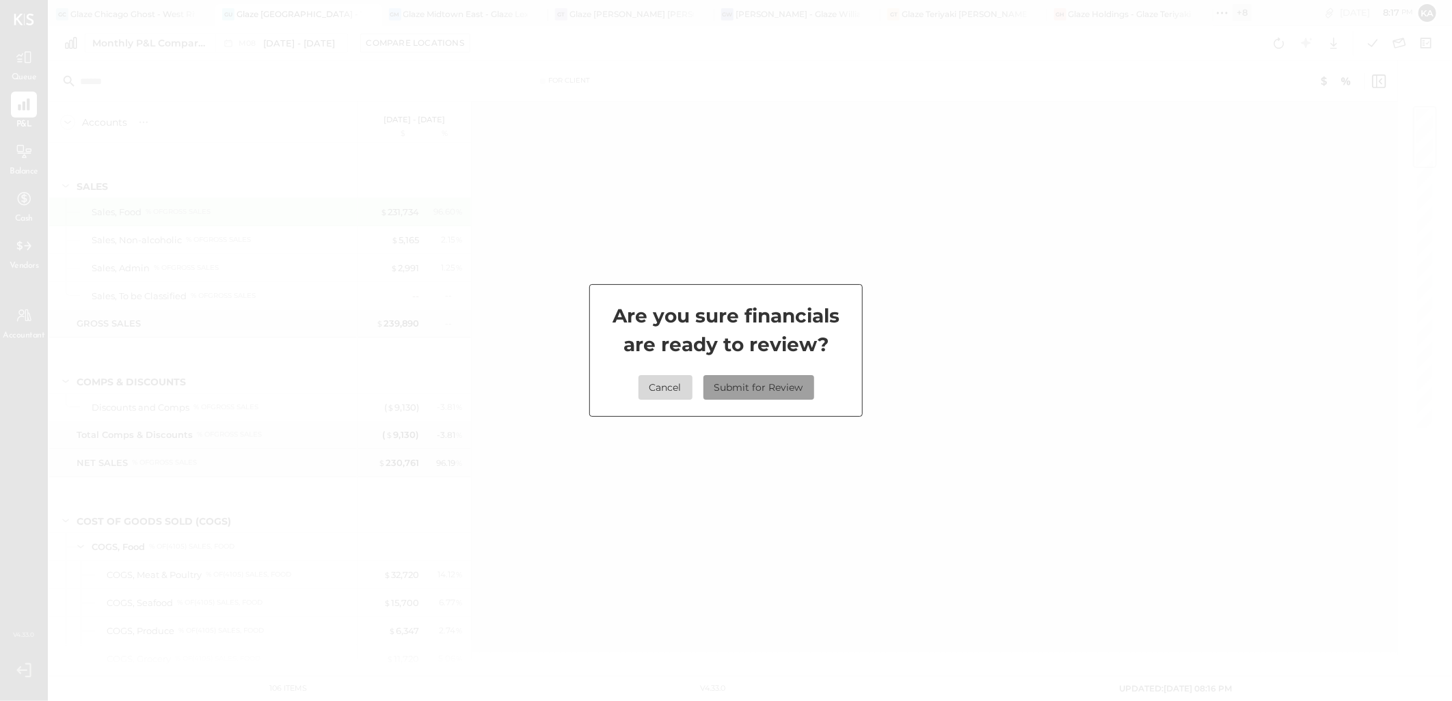
click at [782, 390] on button "Submit for Review" at bounding box center [758, 387] width 111 height 25
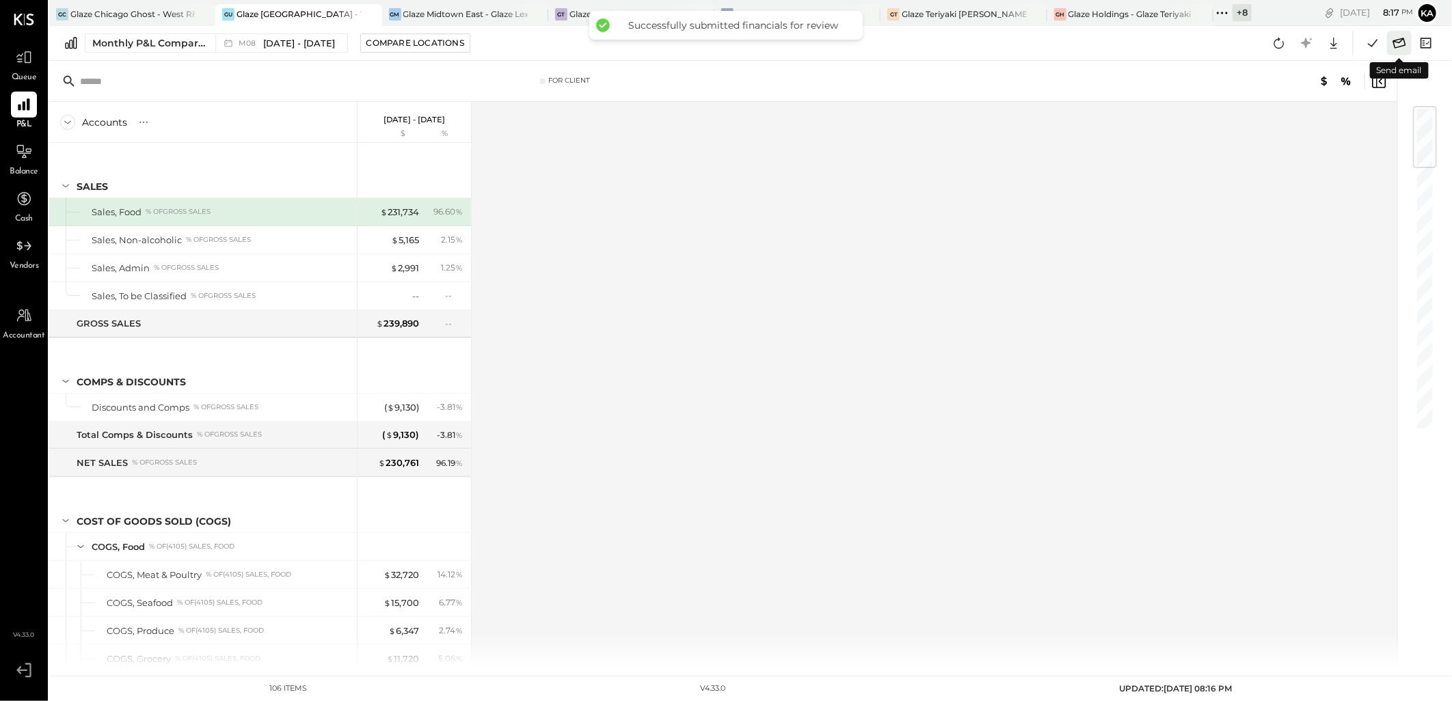
click at [1399, 43] on icon at bounding box center [1399, 43] width 18 height 18
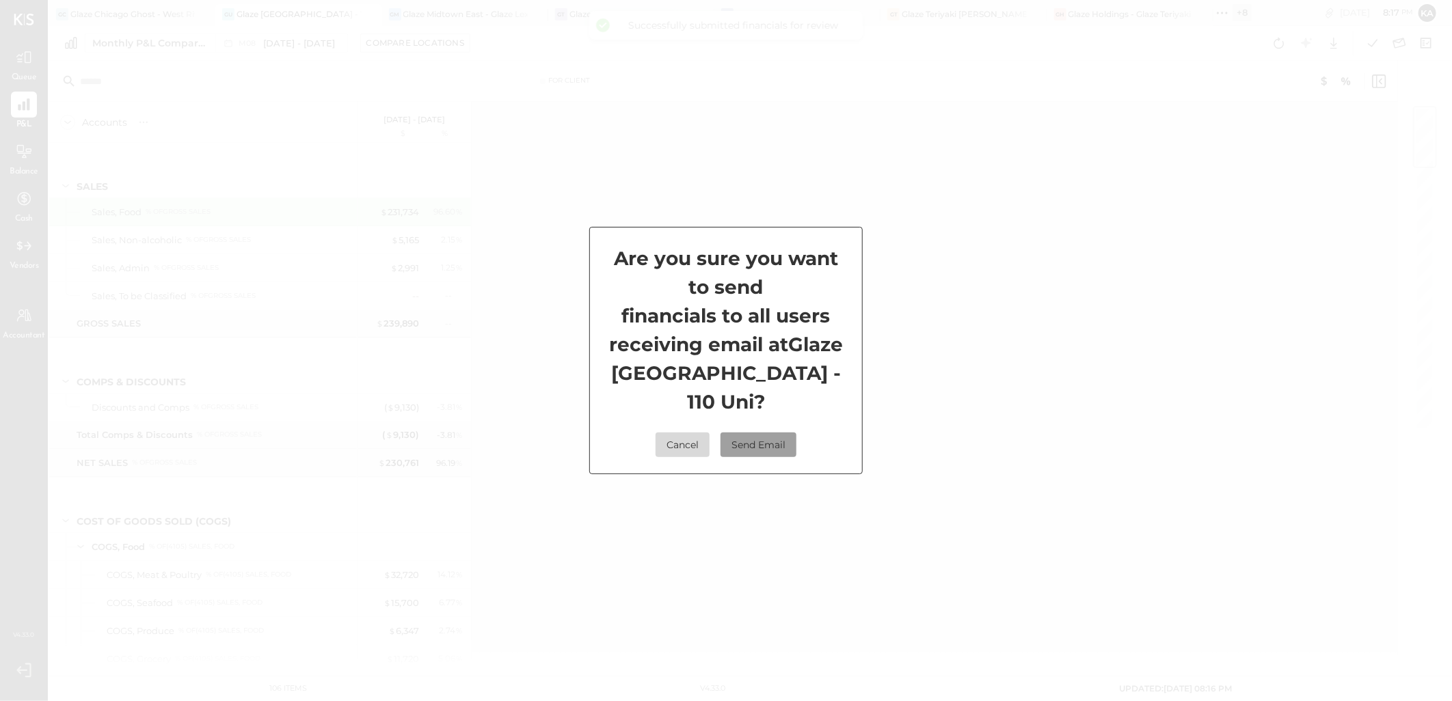
click at [764, 438] on button "Send Email" at bounding box center [758, 445] width 76 height 25
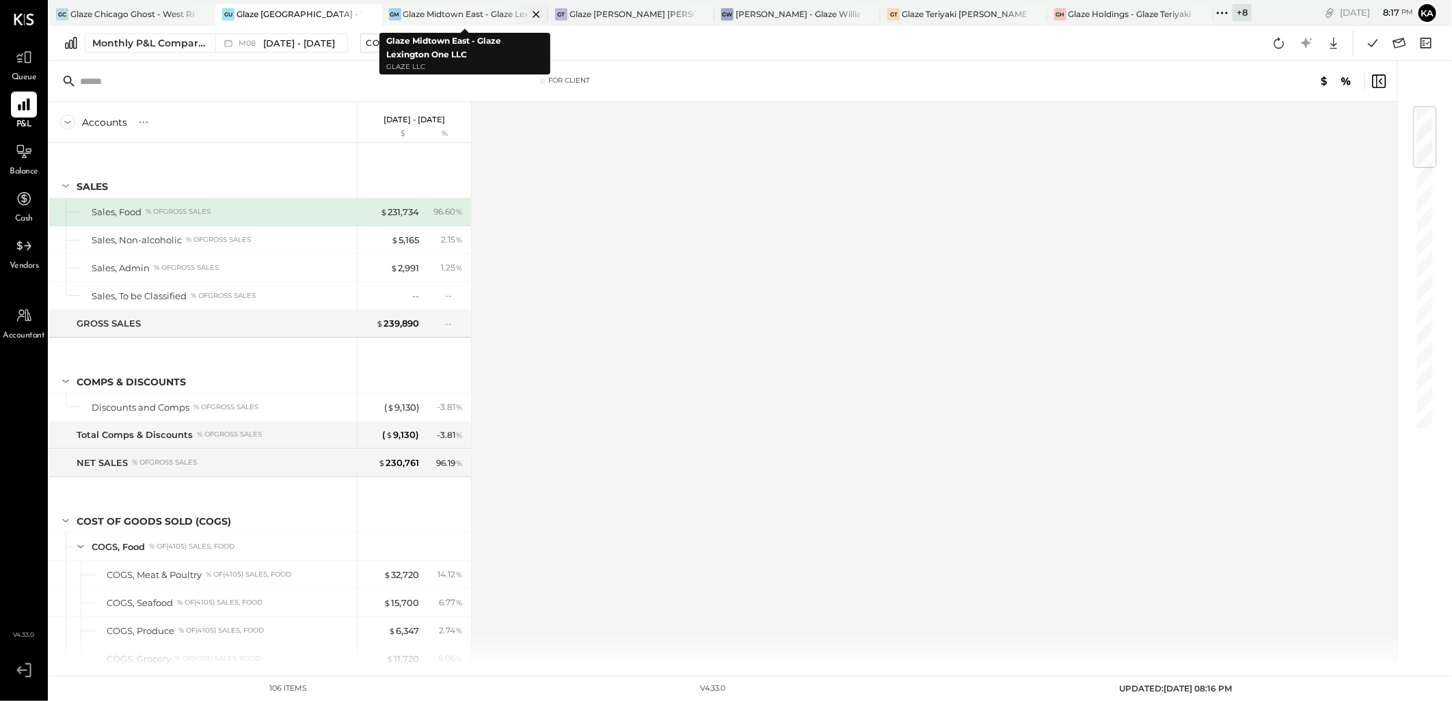
click at [472, 12] on div "Glaze Midtown East - Glaze Lexington One LLC" at bounding box center [465, 14] width 124 height 12
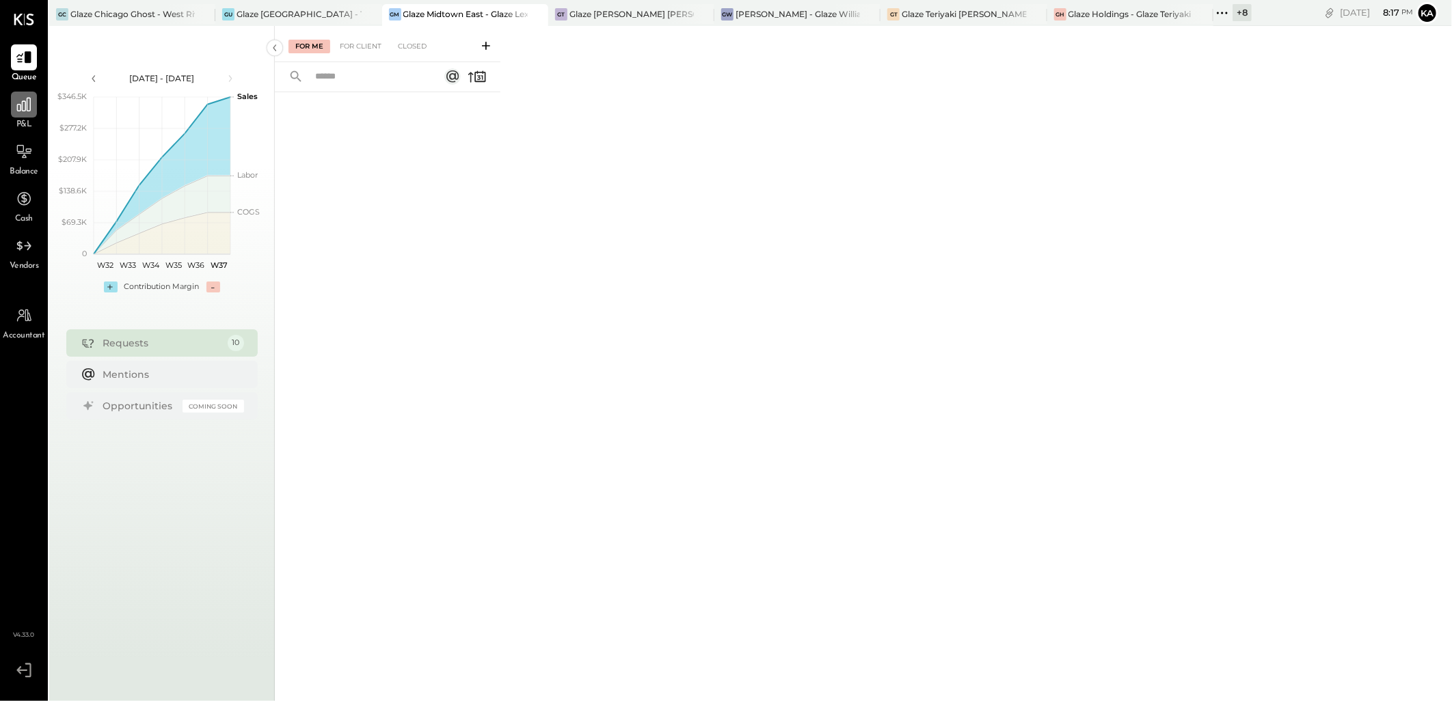
click at [25, 112] on icon at bounding box center [24, 105] width 18 height 18
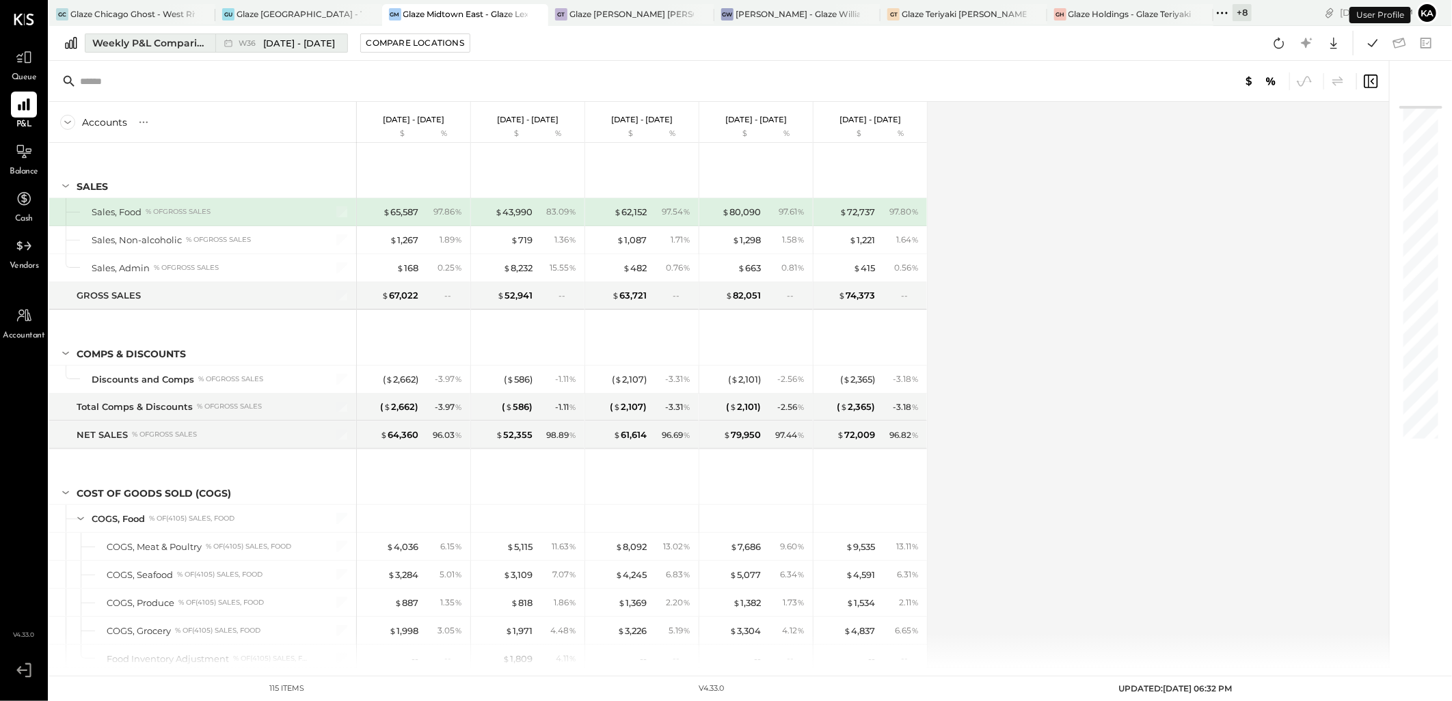
click at [316, 39] on span "[DATE] - [DATE]" at bounding box center [299, 43] width 72 height 13
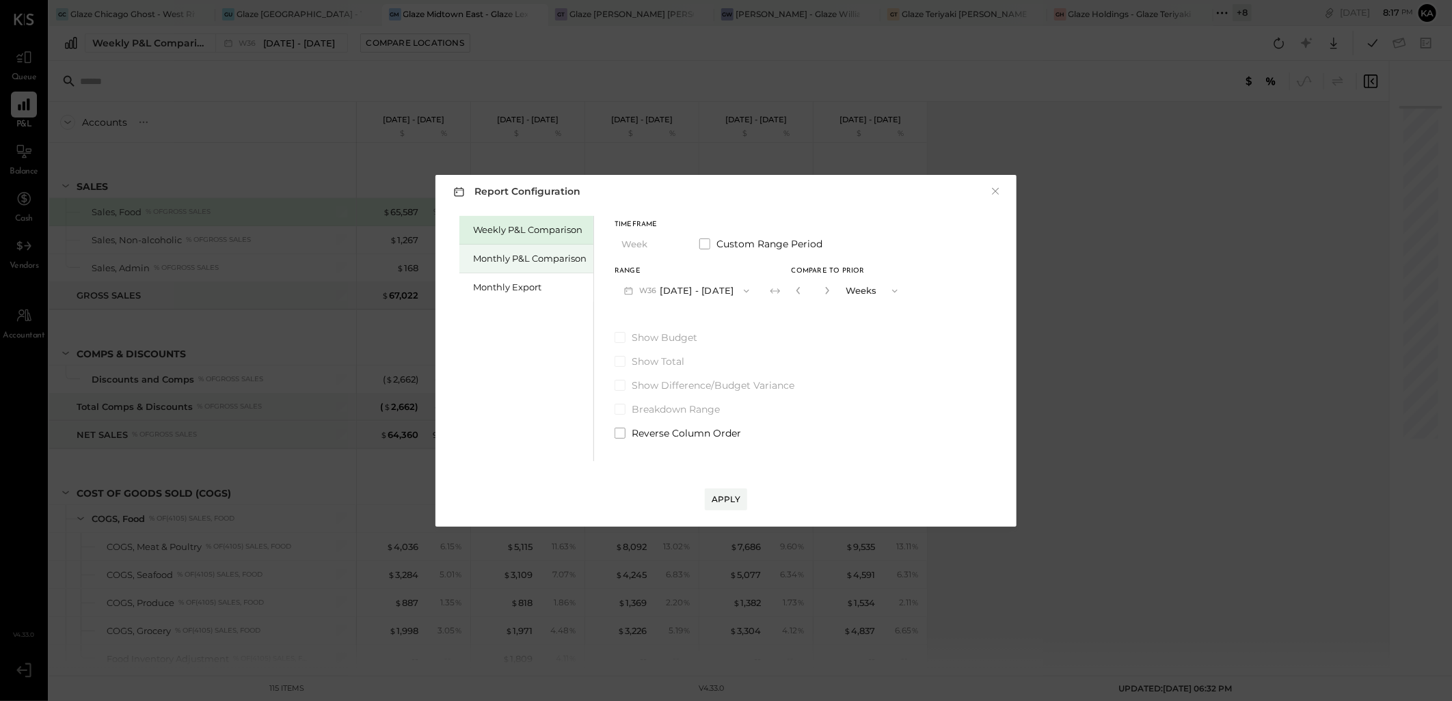
click at [562, 253] on div "Monthly P&L Comparison" at bounding box center [529, 258] width 113 height 13
click at [742, 289] on icon "button" at bounding box center [746, 291] width 11 height 11
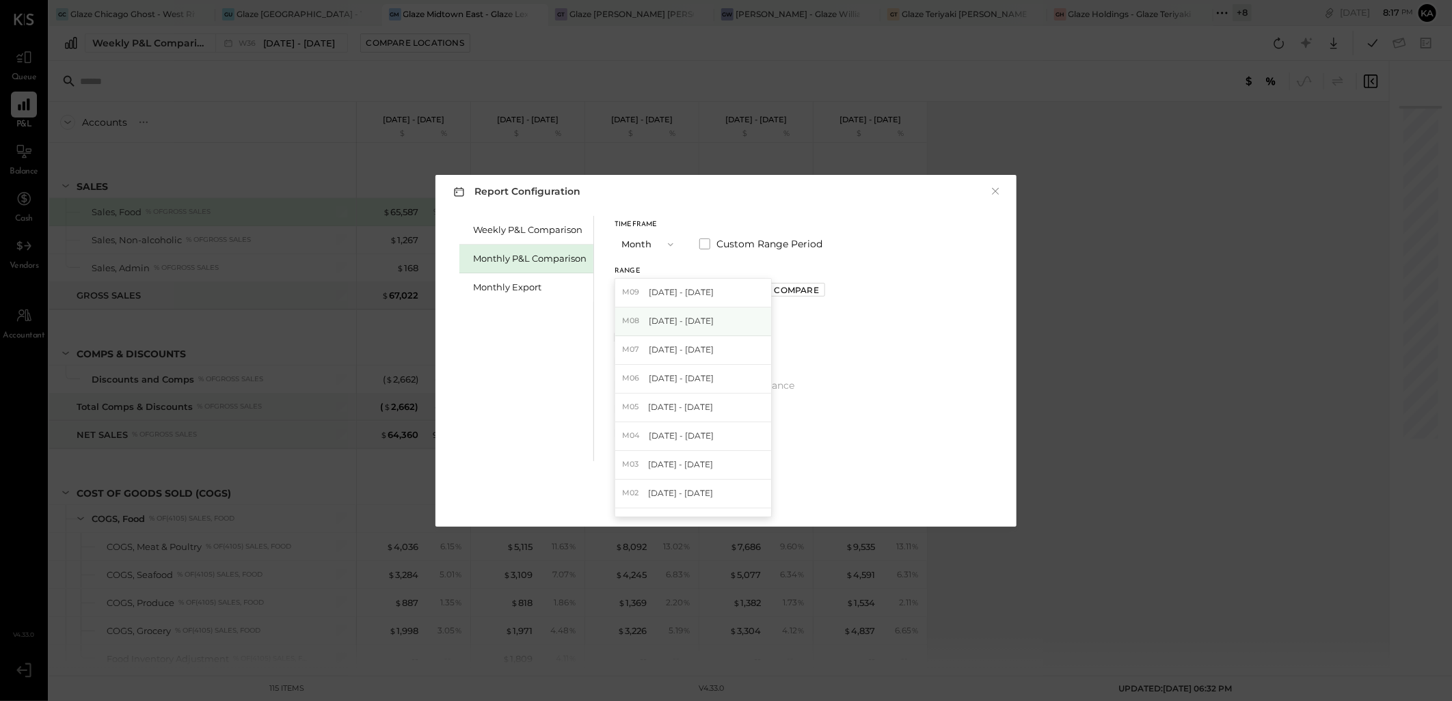
click at [711, 318] on div "M08 [DATE] - [DATE]" at bounding box center [693, 322] width 156 height 29
click at [727, 499] on div "Apply" at bounding box center [725, 499] width 29 height 12
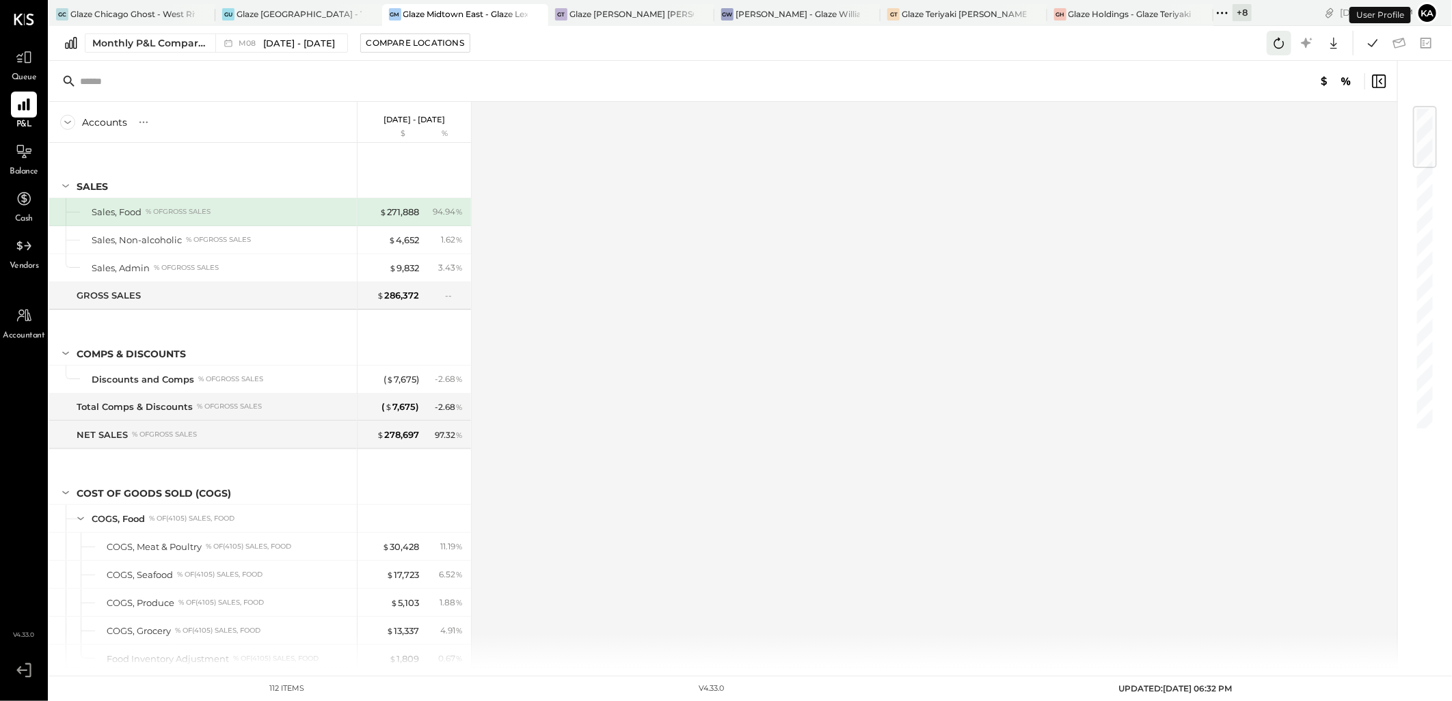
click at [1277, 42] on icon at bounding box center [1279, 43] width 18 height 18
click at [1374, 41] on icon at bounding box center [1372, 43] width 18 height 18
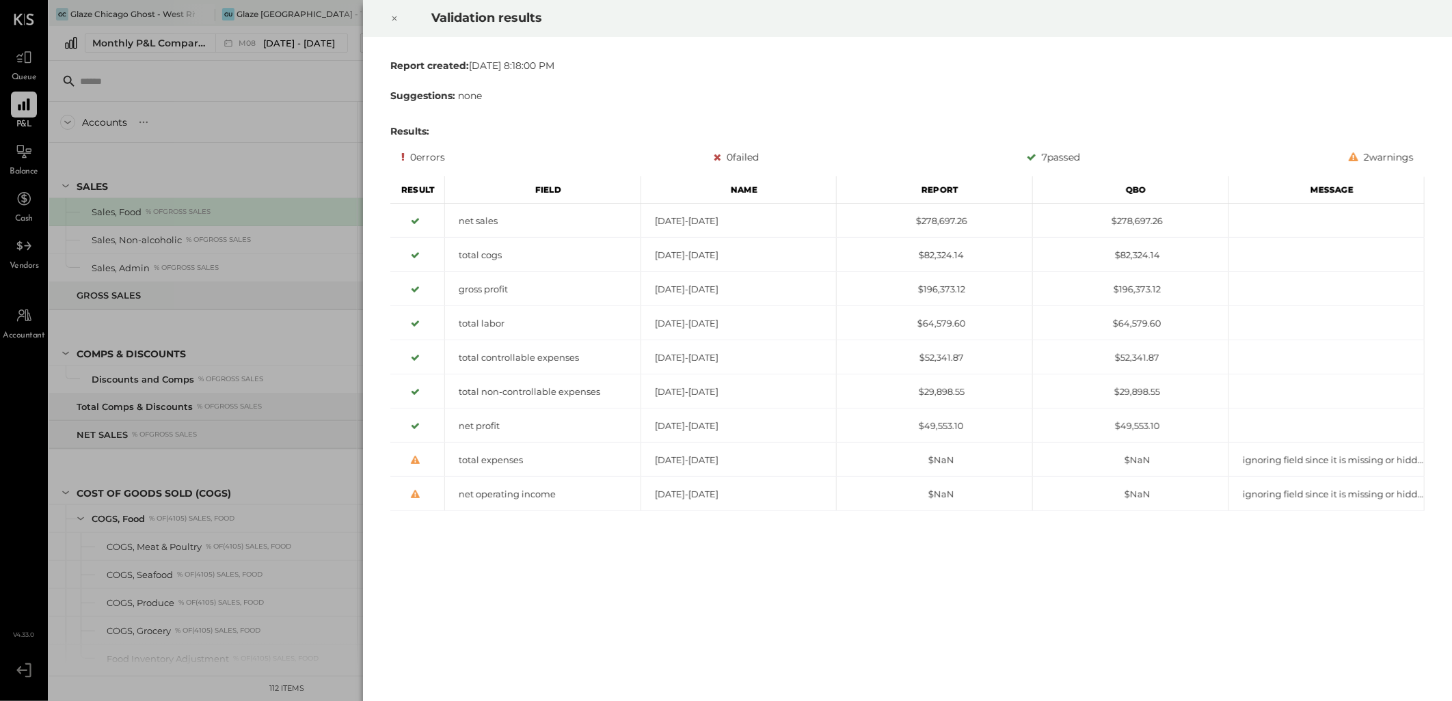
click at [396, 17] on icon at bounding box center [394, 18] width 8 height 16
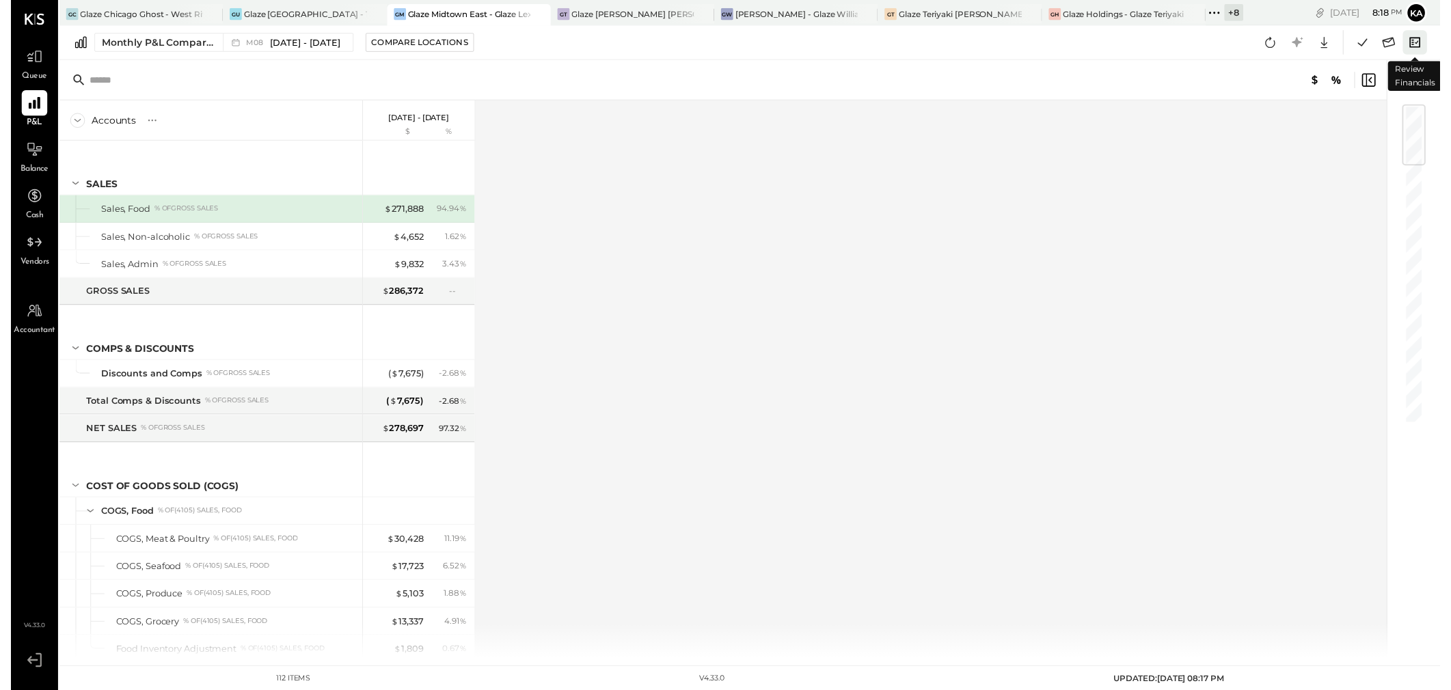
click at [1424, 42] on icon at bounding box center [1426, 43] width 18 height 18
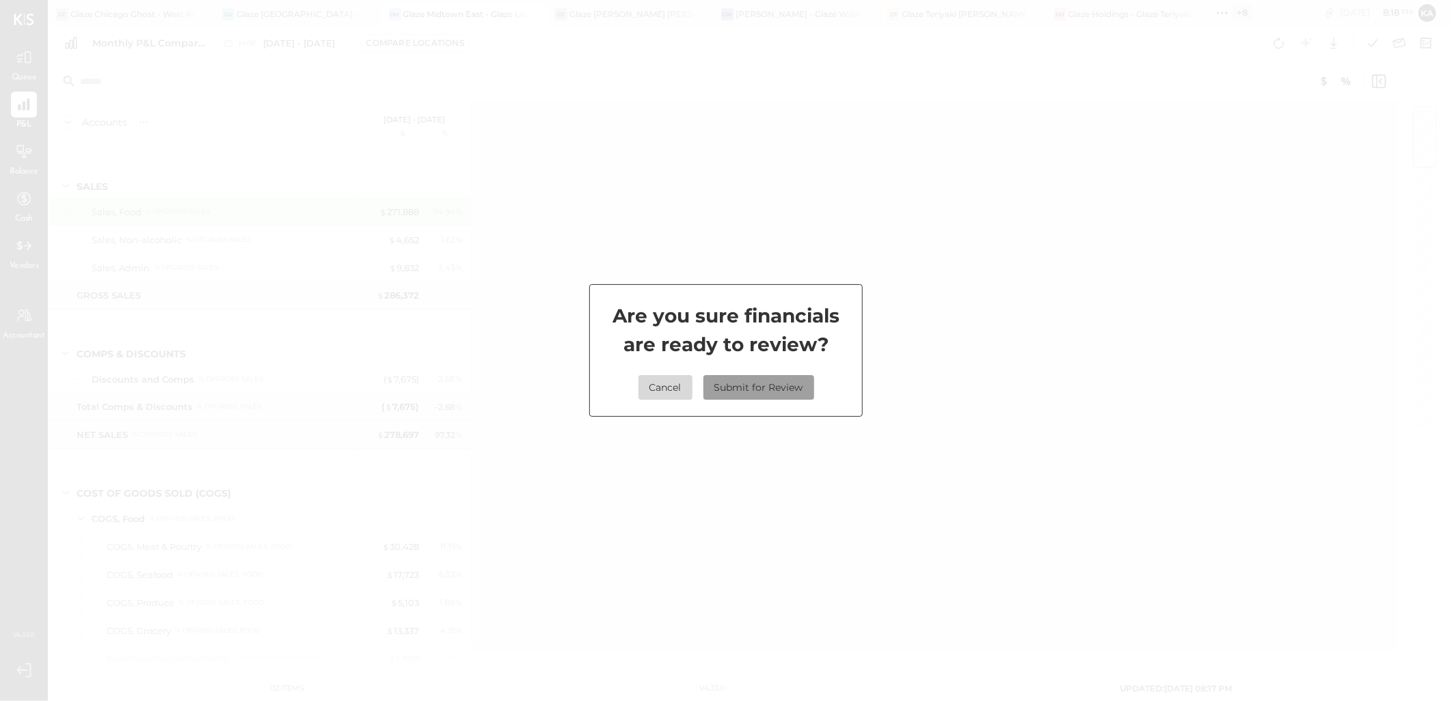
click at [795, 390] on button "Submit for Review" at bounding box center [758, 387] width 111 height 25
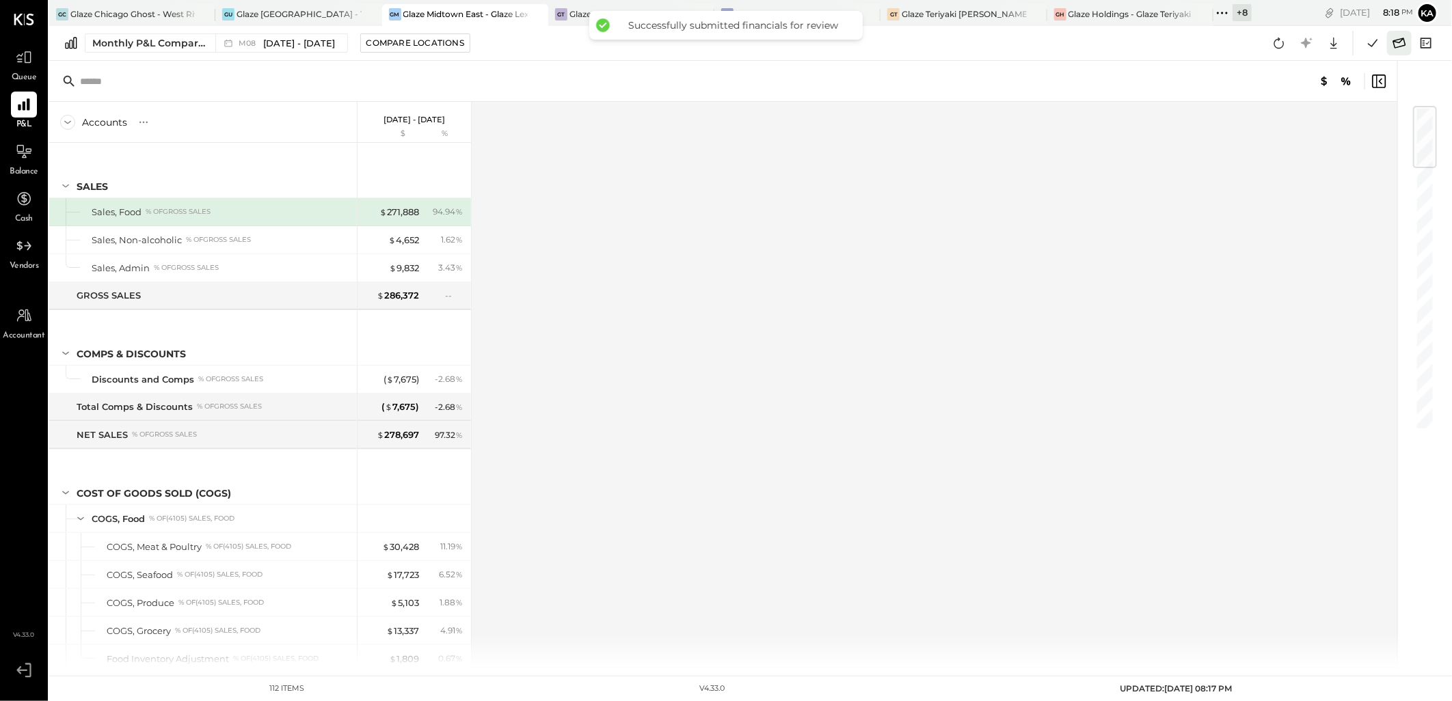
click at [1398, 42] on icon at bounding box center [1399, 43] width 18 height 18
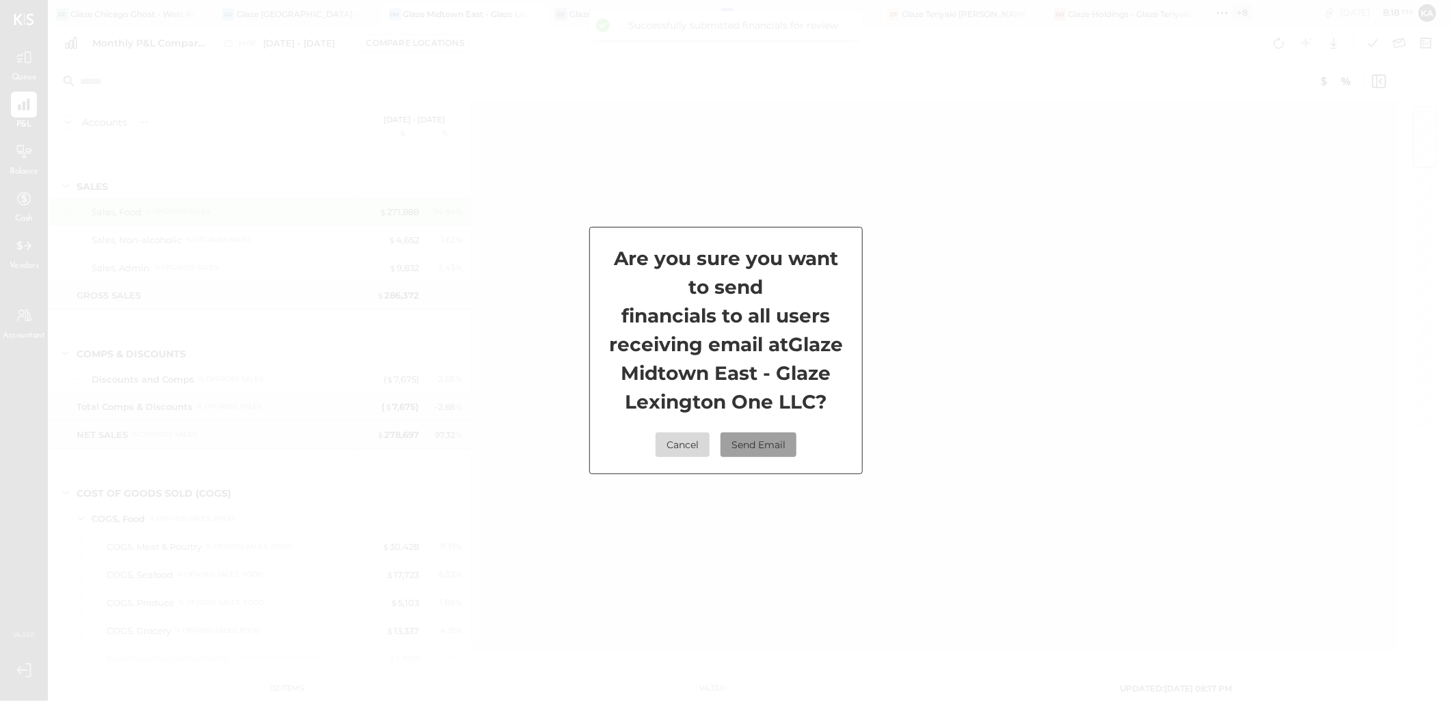
click at [780, 457] on button "Send Email" at bounding box center [758, 445] width 76 height 25
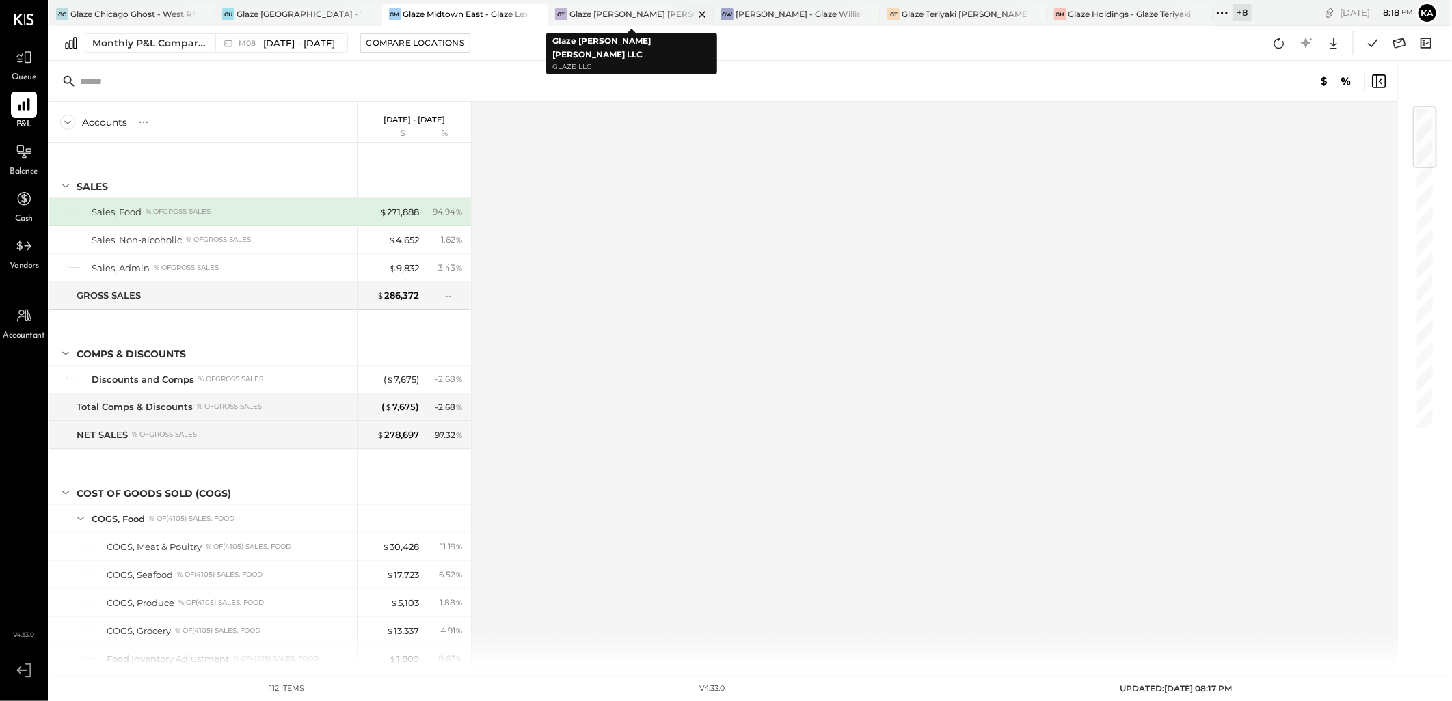
click at [612, 12] on div "Glaze [PERSON_NAME] [PERSON_NAME] LLC" at bounding box center [631, 14] width 124 height 12
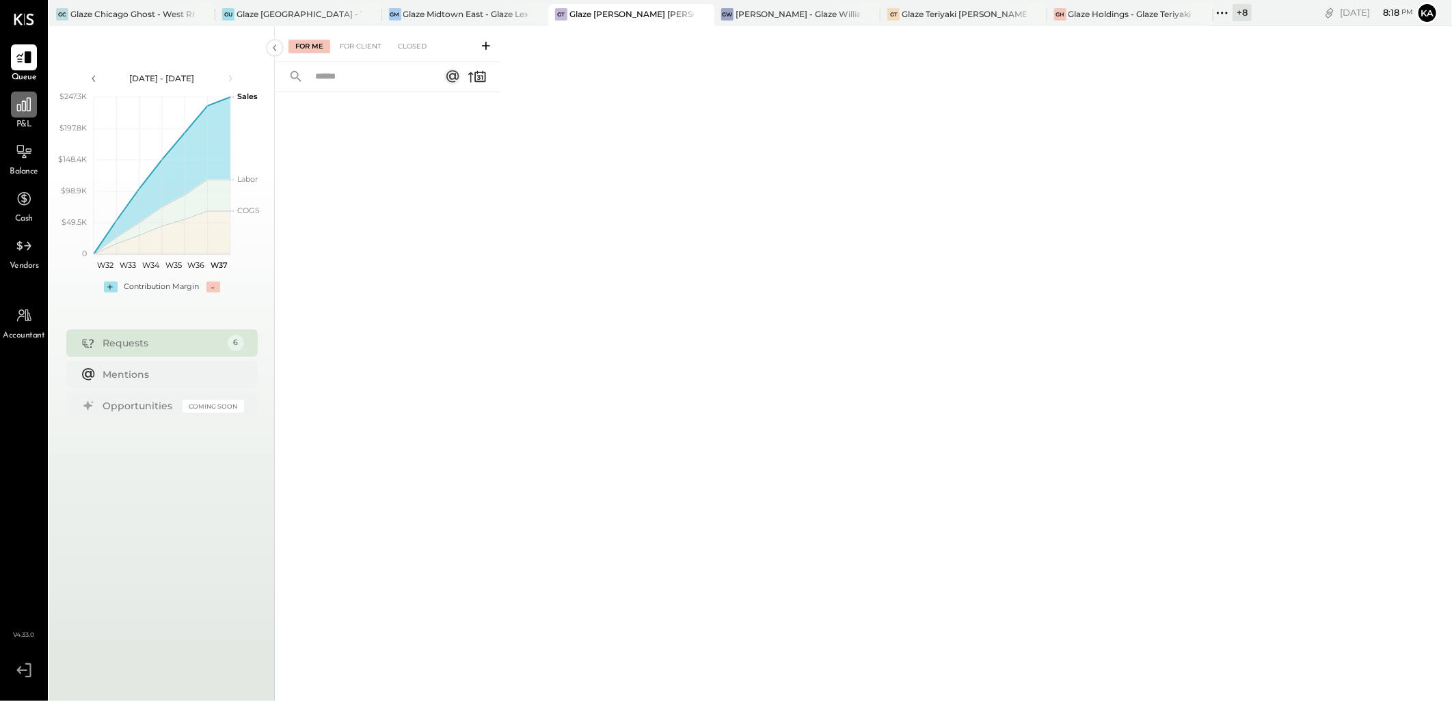
click at [17, 111] on icon at bounding box center [24, 105] width 18 height 18
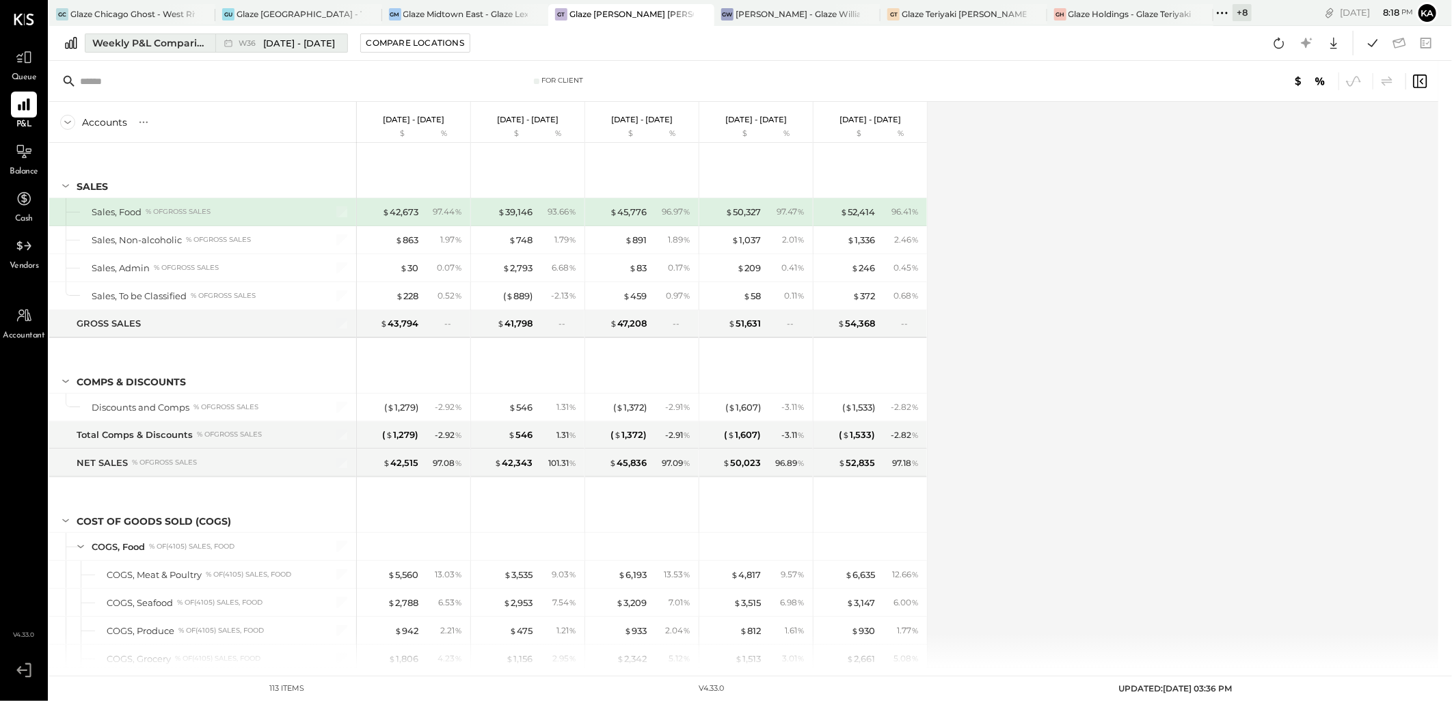
click at [193, 38] on div "Weekly P&L Comparison" at bounding box center [149, 43] width 115 height 14
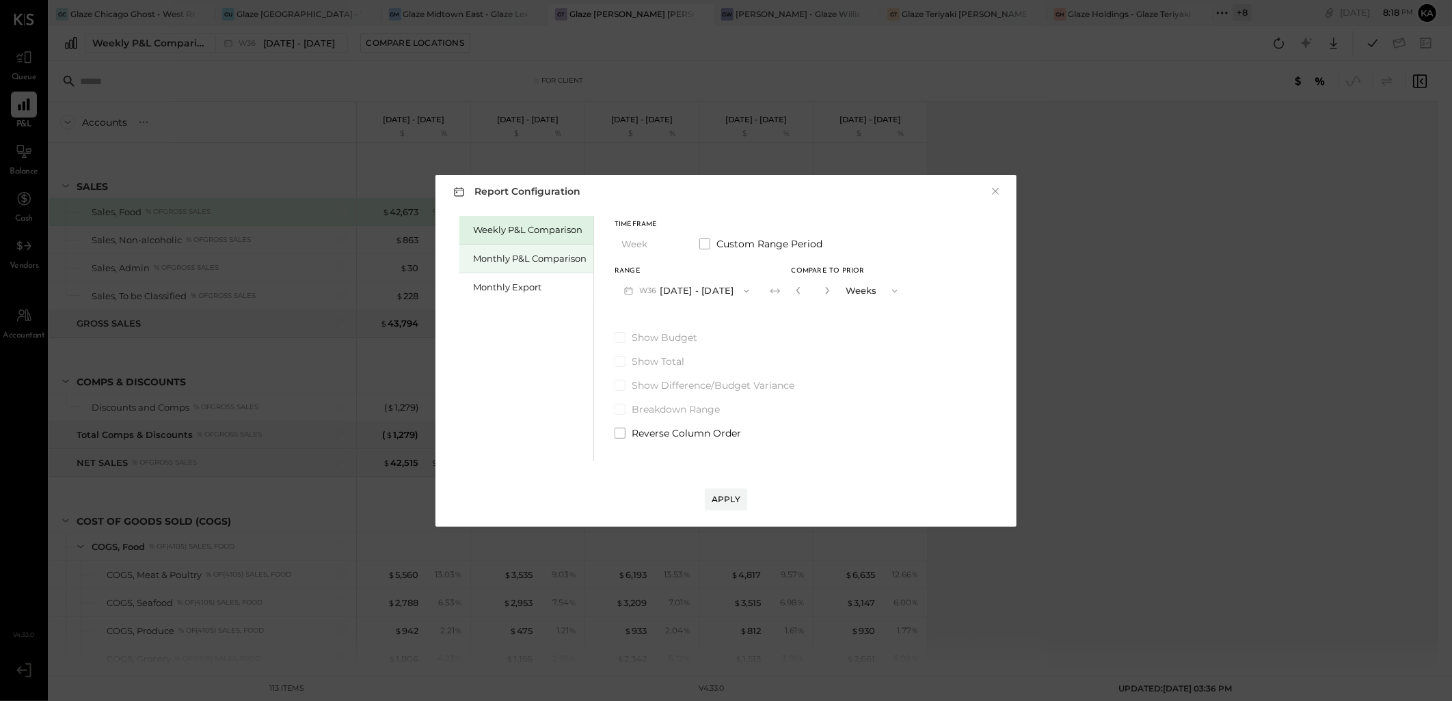
click at [565, 260] on div "Monthly P&L Comparison" at bounding box center [529, 258] width 113 height 13
click at [741, 288] on icon "button" at bounding box center [746, 291] width 11 height 11
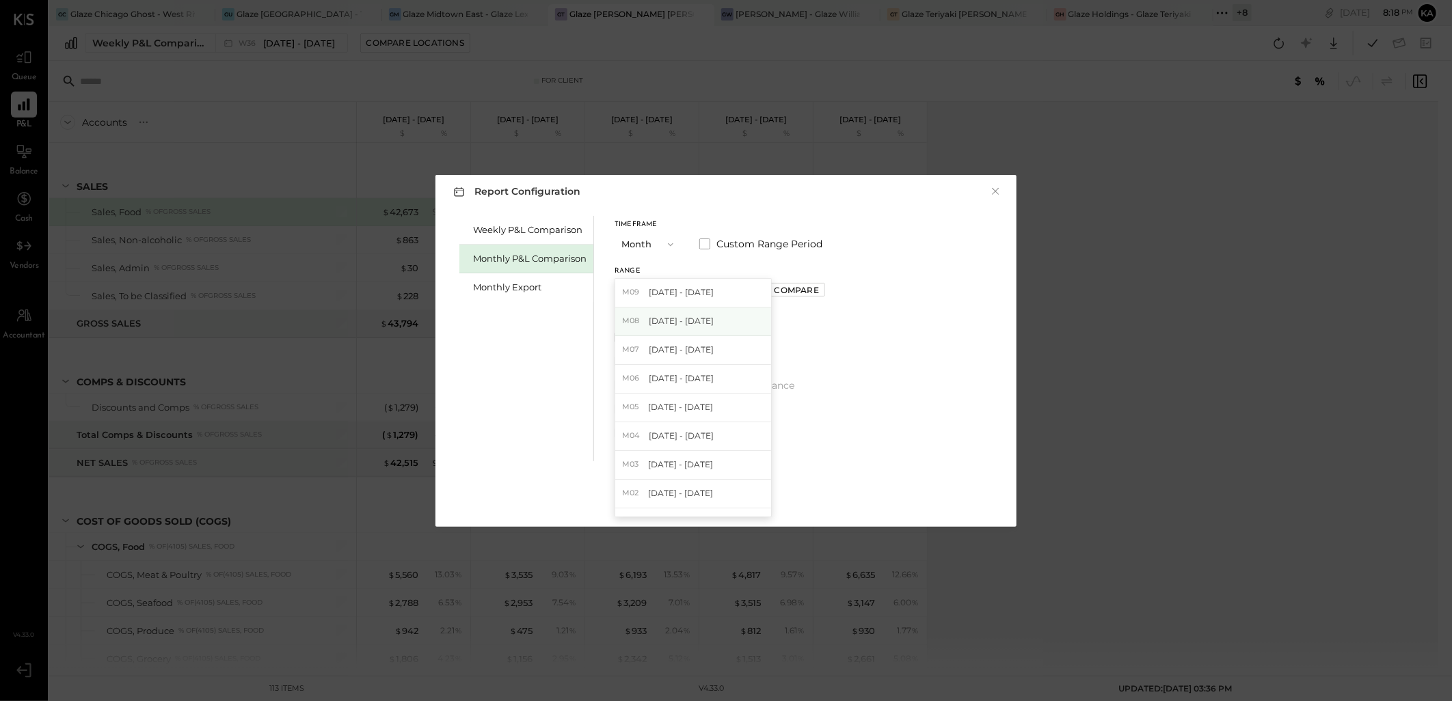
click at [716, 318] on div "M08 Aug 1 - 31, 2025" at bounding box center [693, 322] width 156 height 29
click at [729, 498] on div "Apply" at bounding box center [725, 499] width 29 height 12
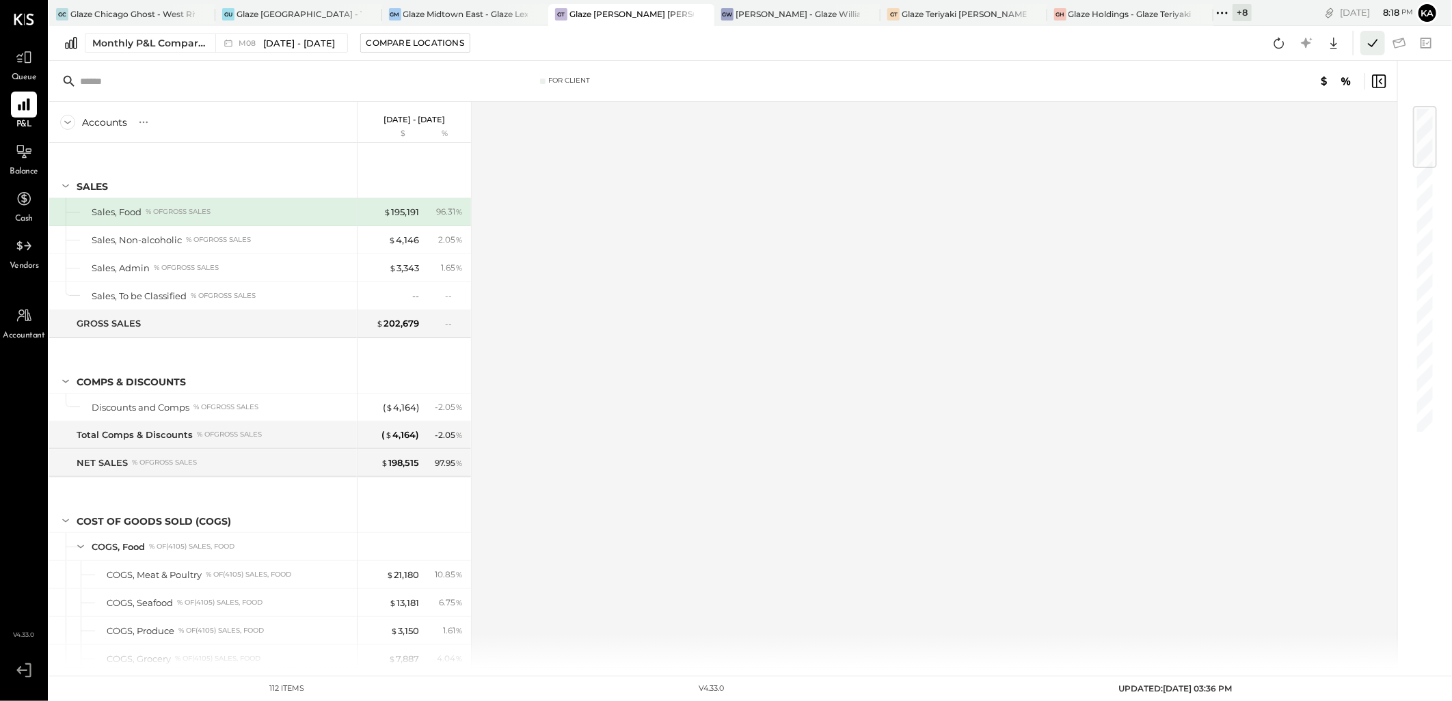
click at [1374, 46] on icon at bounding box center [1372, 43] width 18 height 18
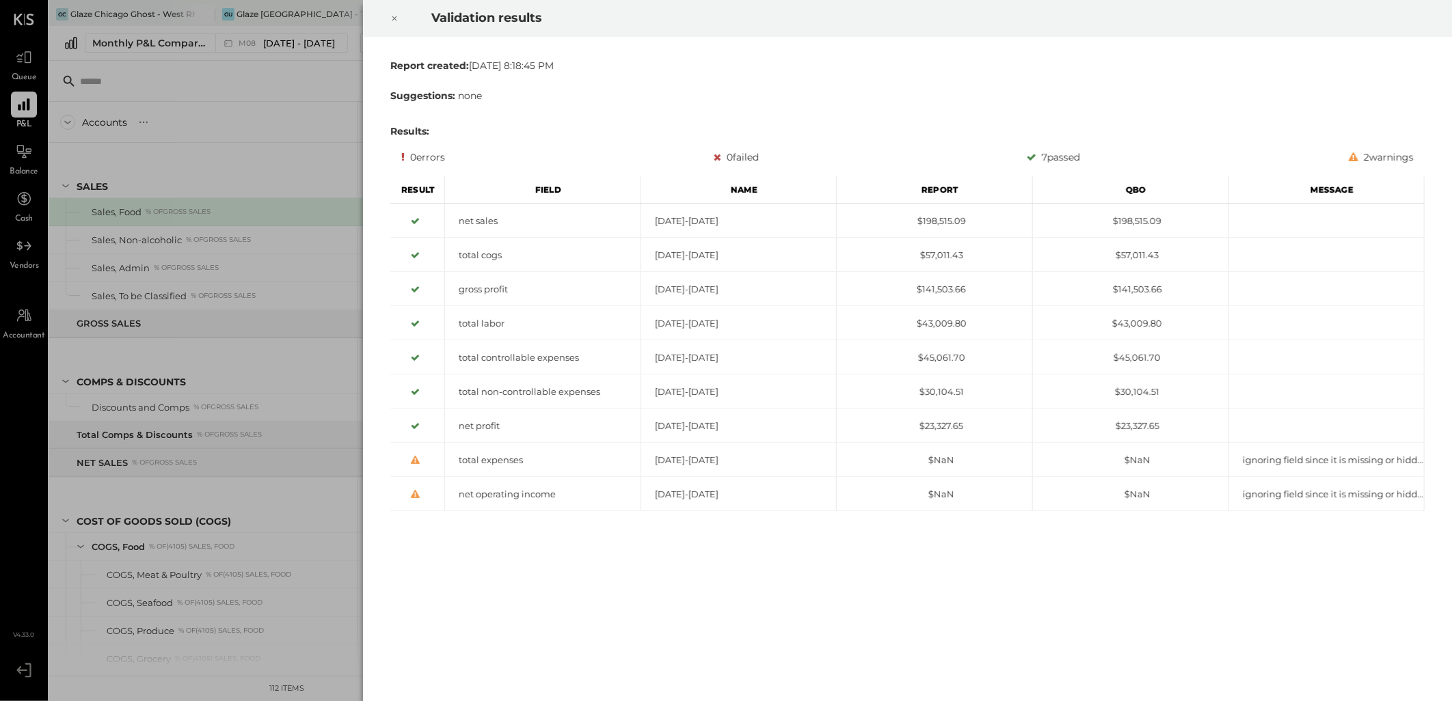
click at [395, 18] on icon at bounding box center [394, 18] width 8 height 16
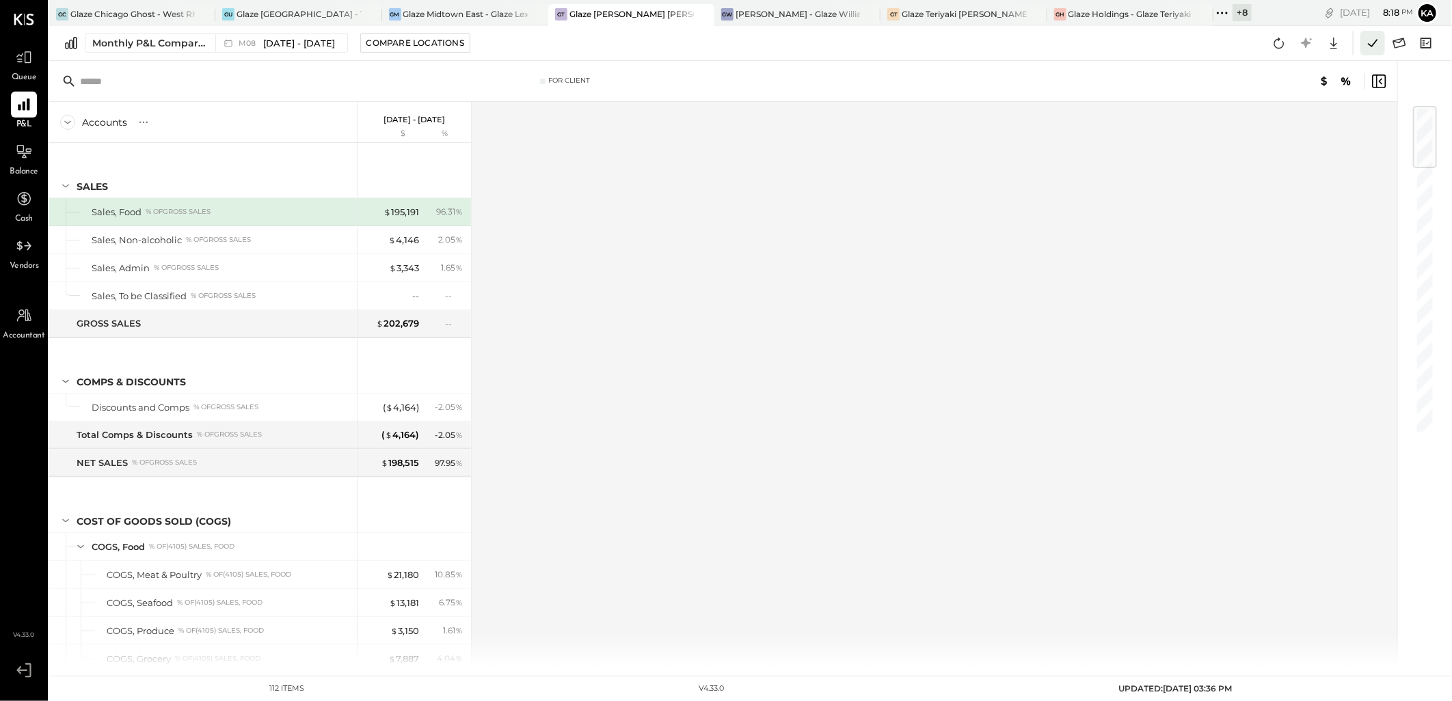
click at [1372, 42] on icon at bounding box center [1372, 43] width 18 height 18
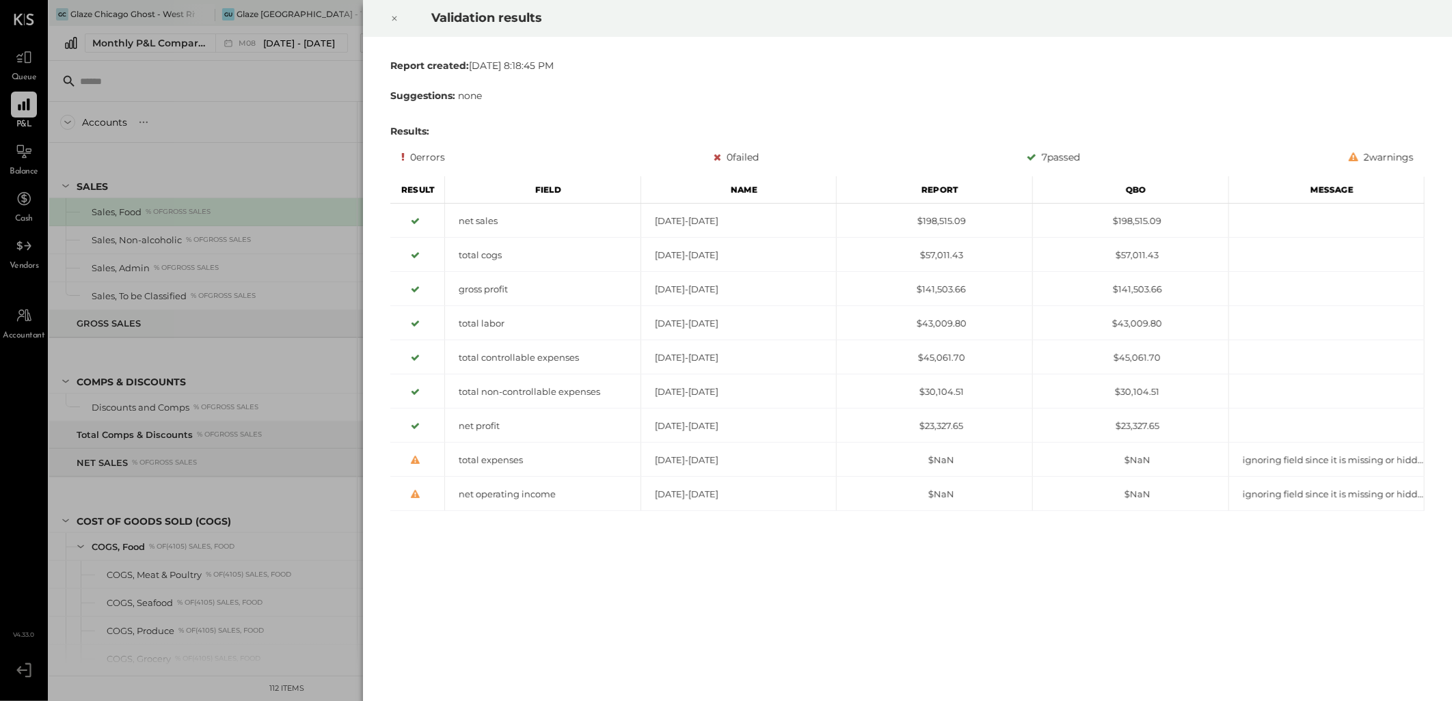
click at [393, 16] on icon at bounding box center [394, 18] width 8 height 16
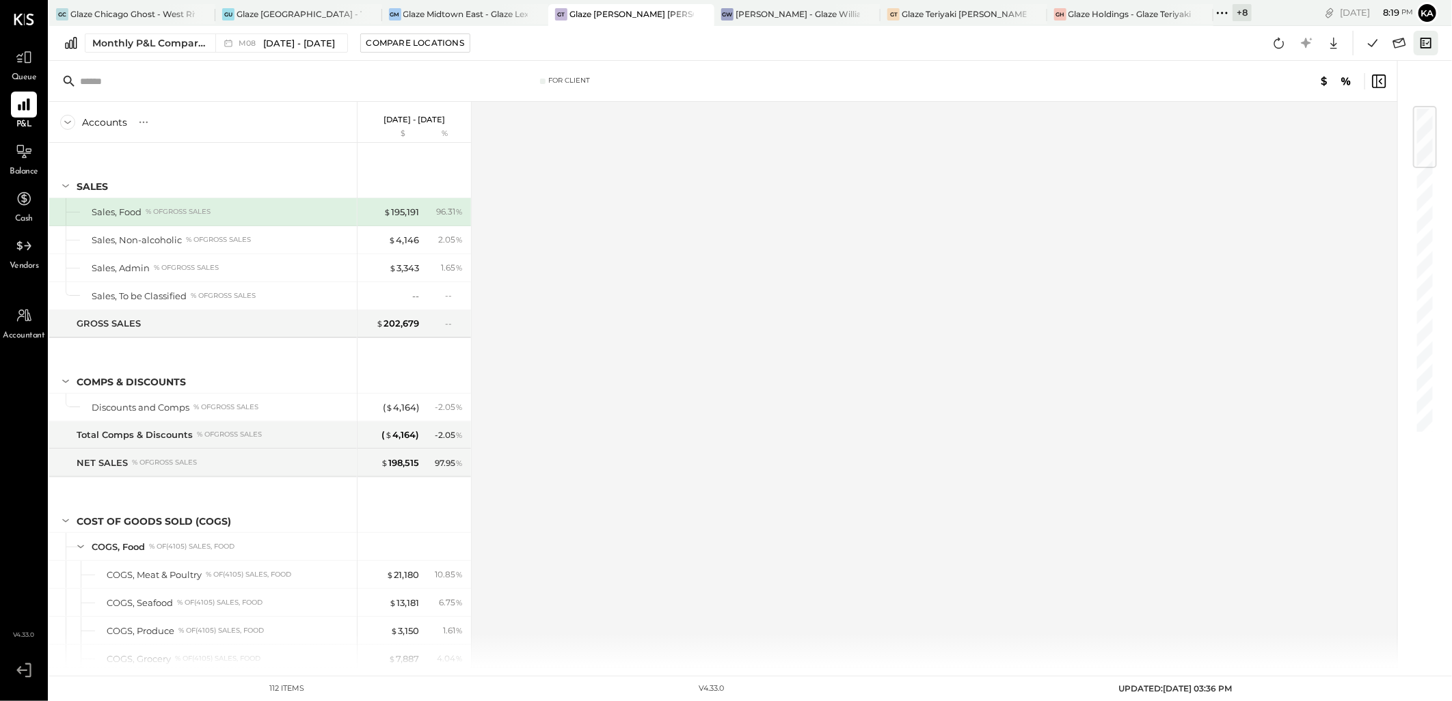
click at [1426, 44] on icon at bounding box center [1426, 43] width 18 height 18
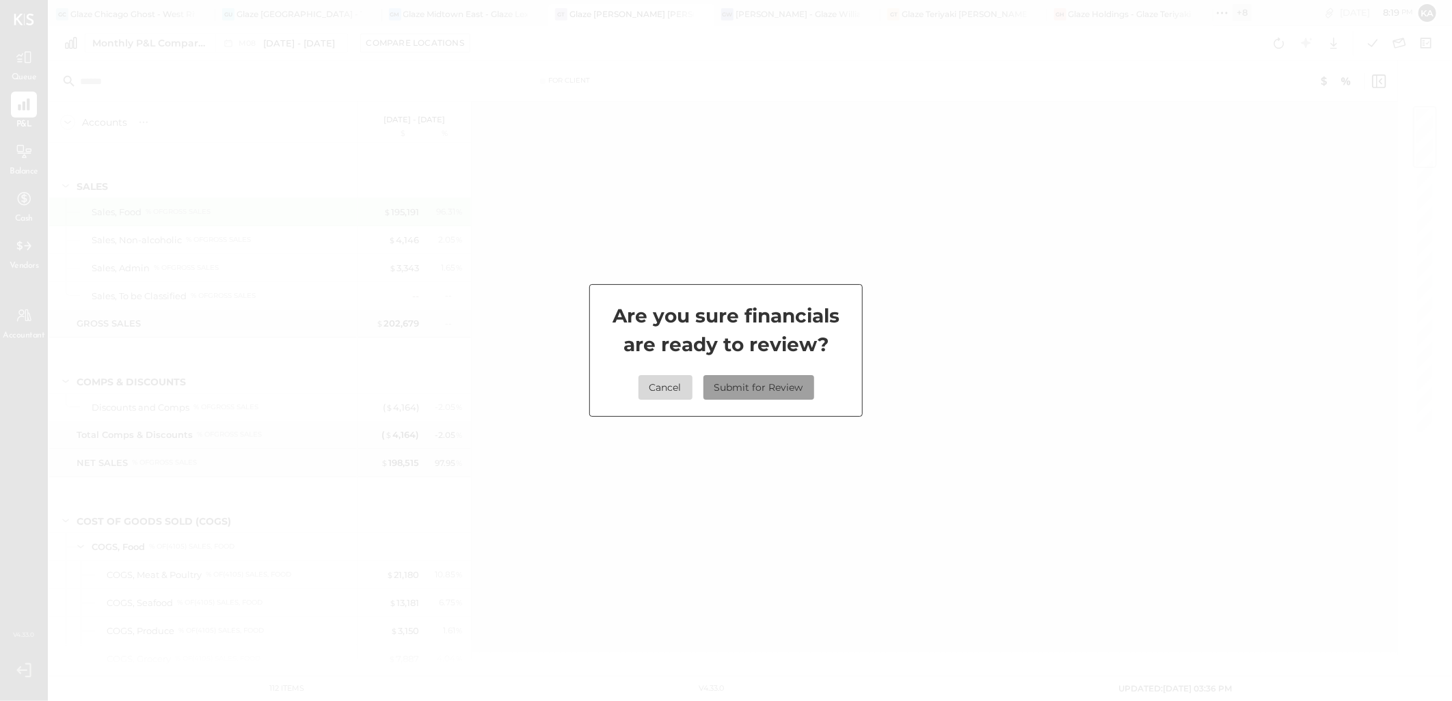
click at [744, 381] on button "Submit for Review" at bounding box center [758, 387] width 111 height 25
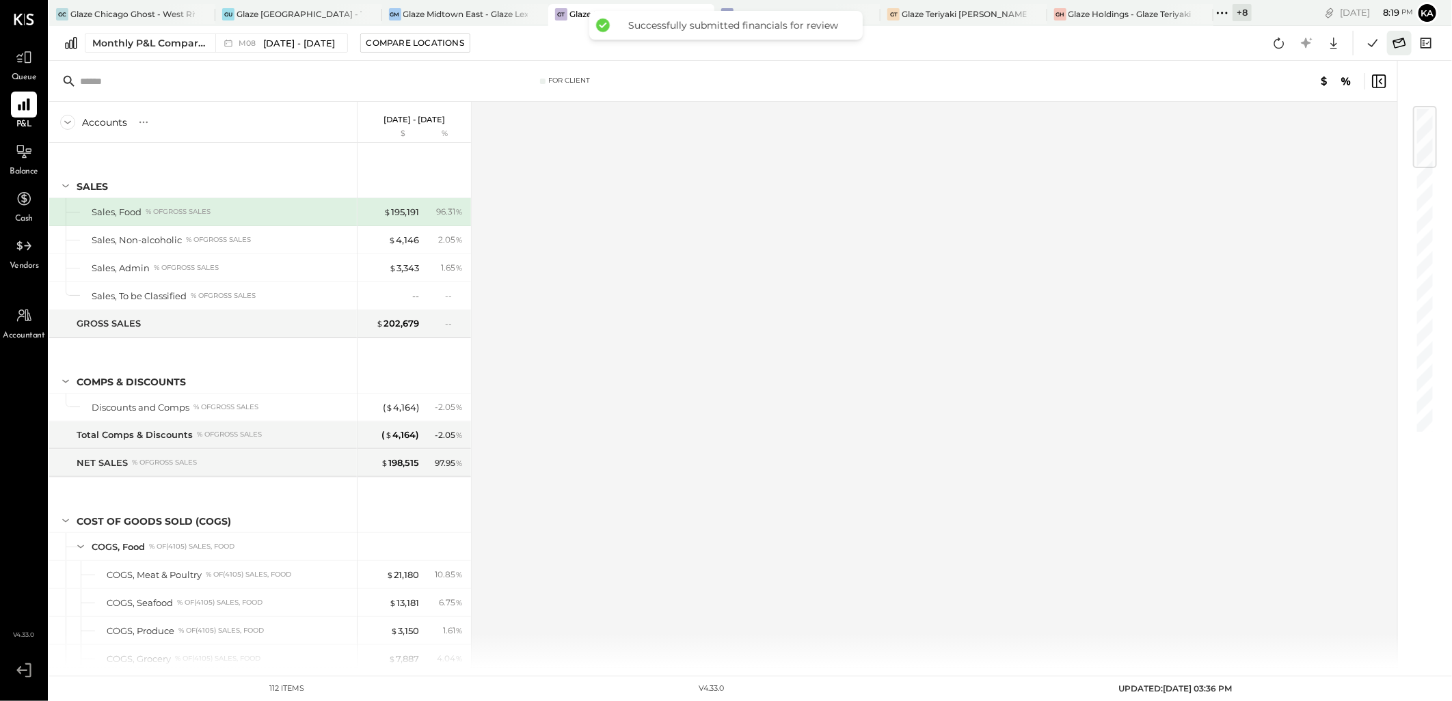
click at [1399, 41] on icon at bounding box center [1399, 43] width 18 height 18
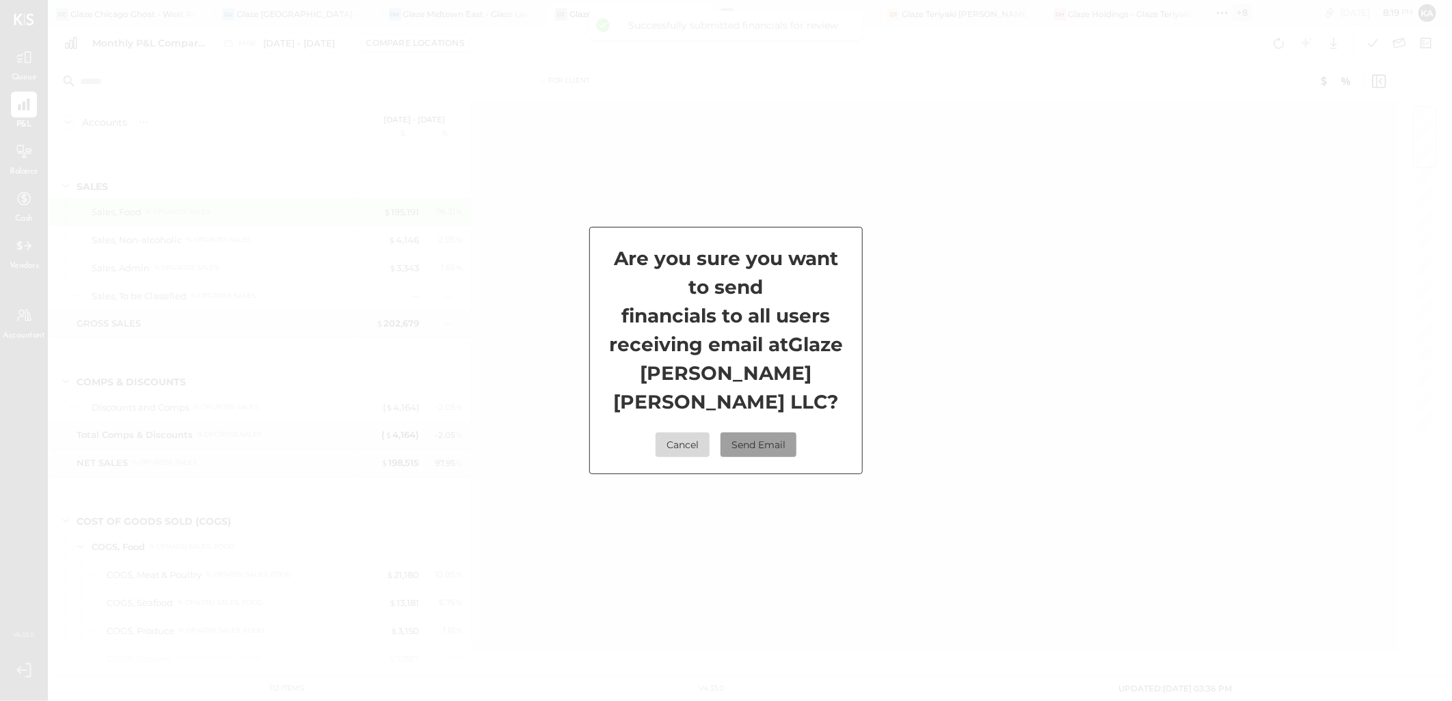
click at [761, 456] on button "Send Email" at bounding box center [758, 445] width 76 height 25
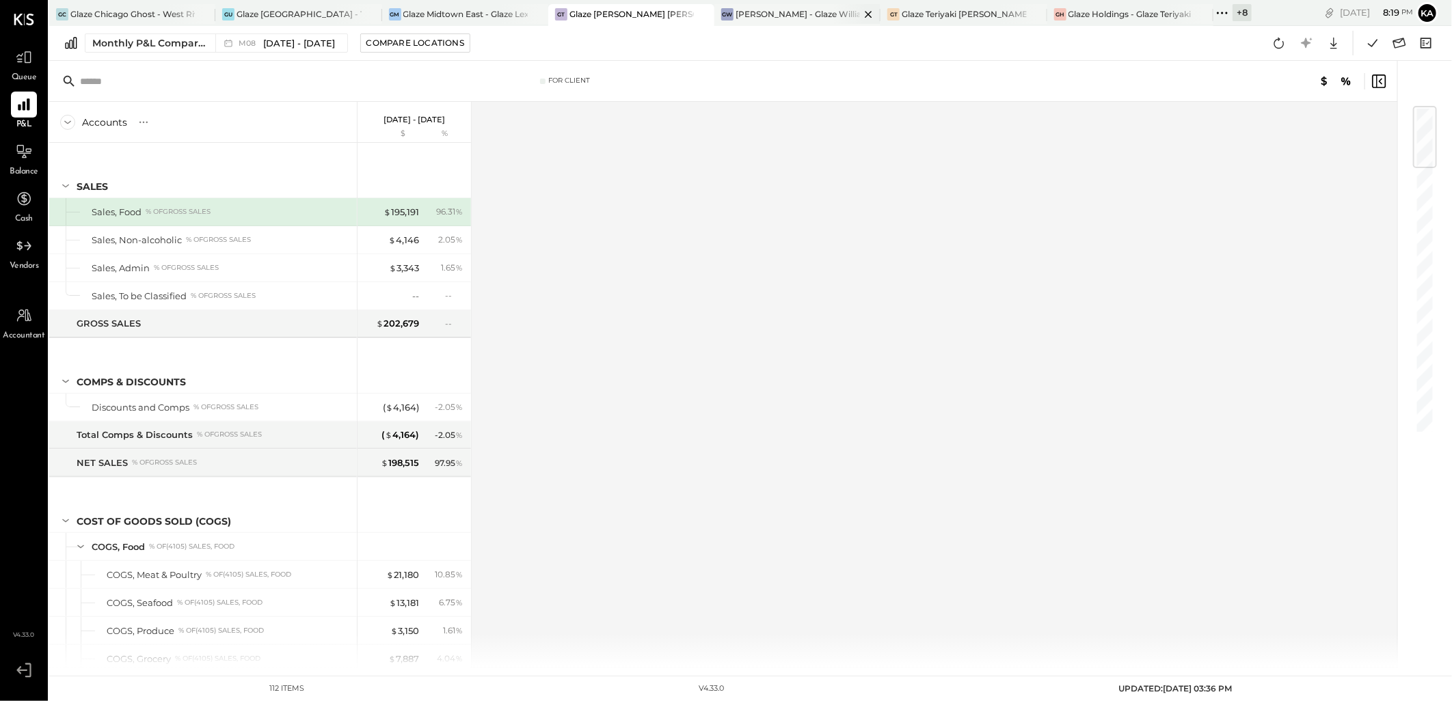
click at [786, 12] on div "[PERSON_NAME] - Glaze Williamsburg One LLC" at bounding box center [797, 14] width 124 height 12
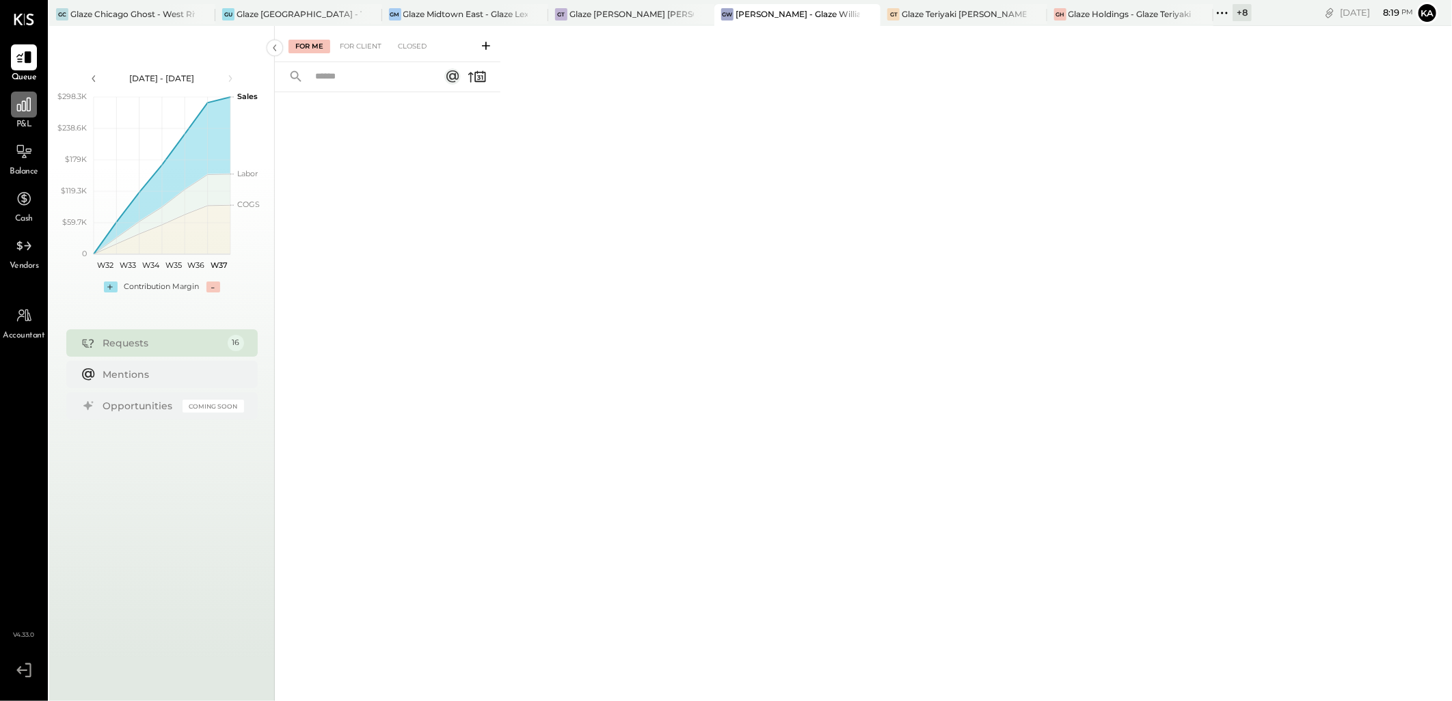
click at [24, 107] on icon at bounding box center [24, 105] width 18 height 18
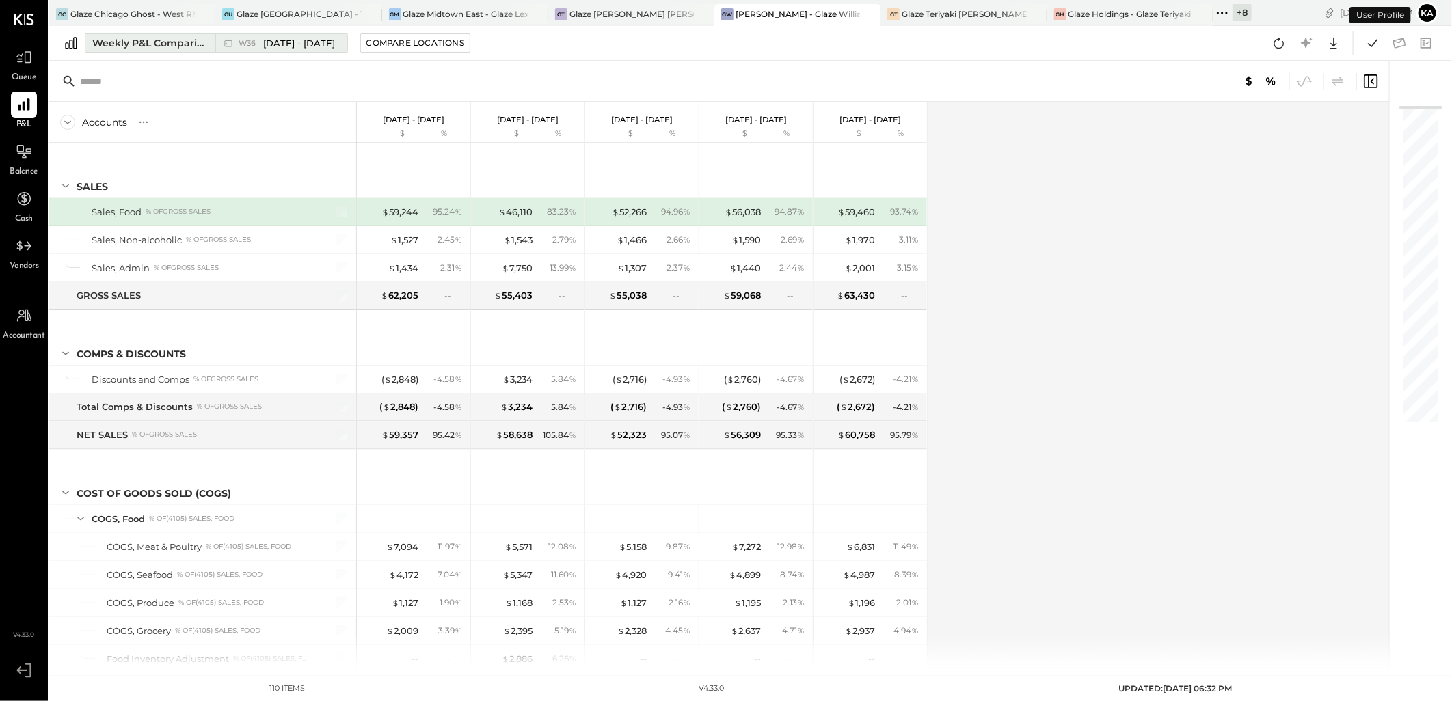
click at [187, 43] on div "Weekly P&L Comparison" at bounding box center [149, 43] width 115 height 14
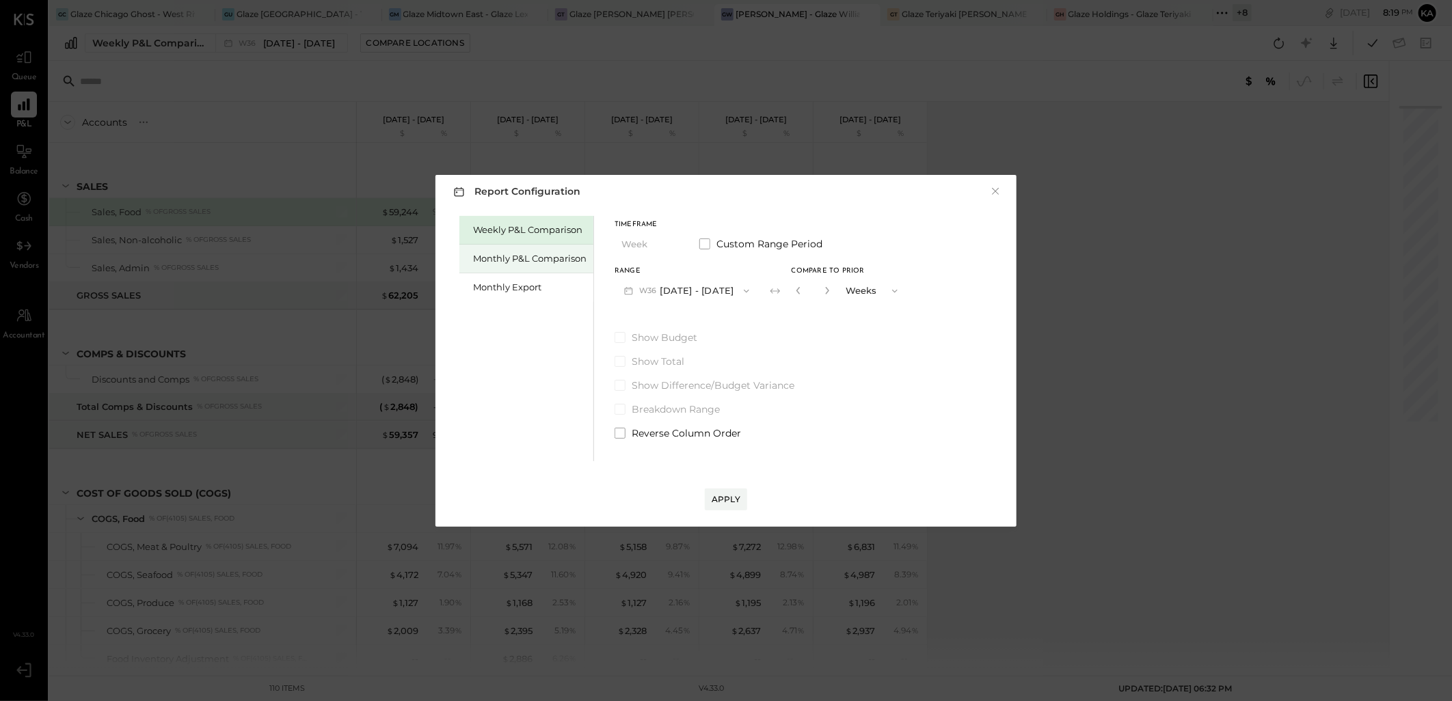
click at [537, 261] on div "Monthly P&L Comparison" at bounding box center [529, 258] width 113 height 13
click at [741, 286] on icon "button" at bounding box center [746, 291] width 11 height 11
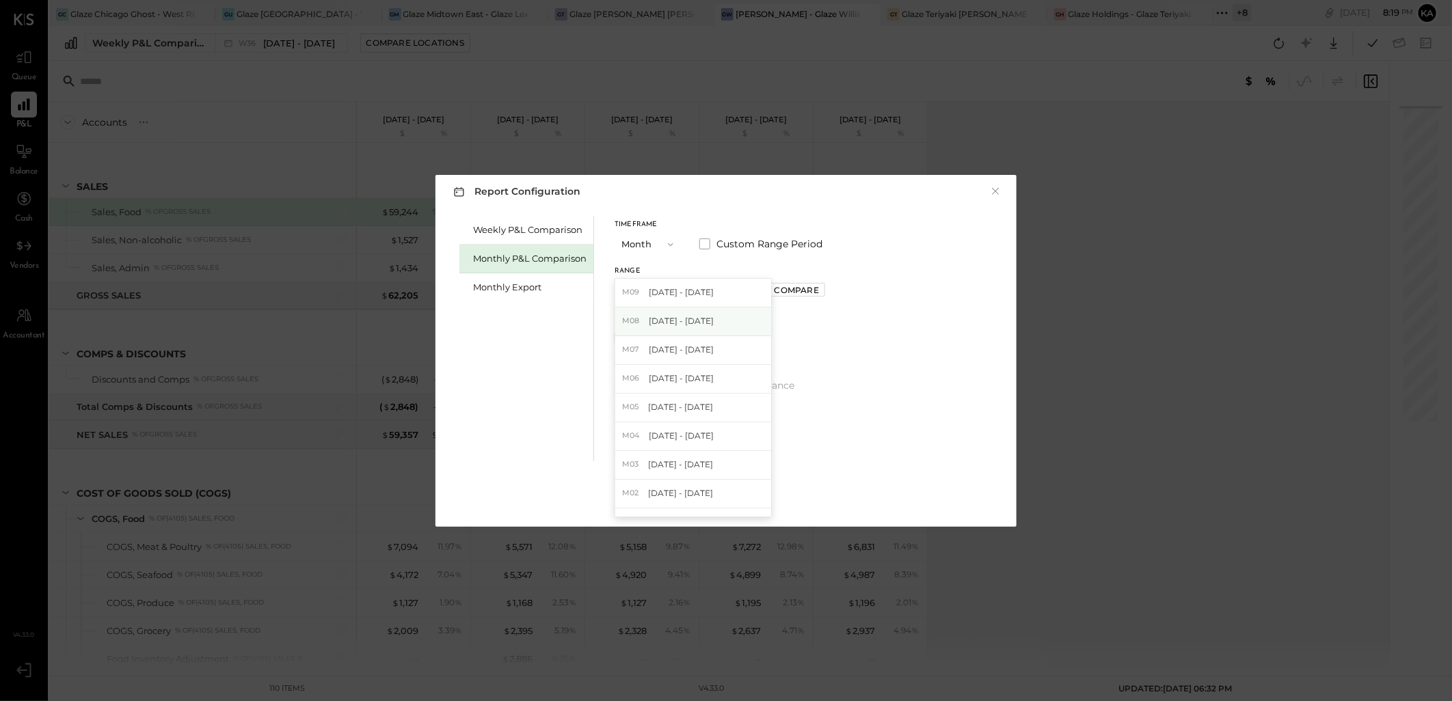
click at [707, 318] on span "[DATE] - [DATE]" at bounding box center [681, 321] width 65 height 12
click at [729, 502] on div "Apply" at bounding box center [725, 499] width 29 height 12
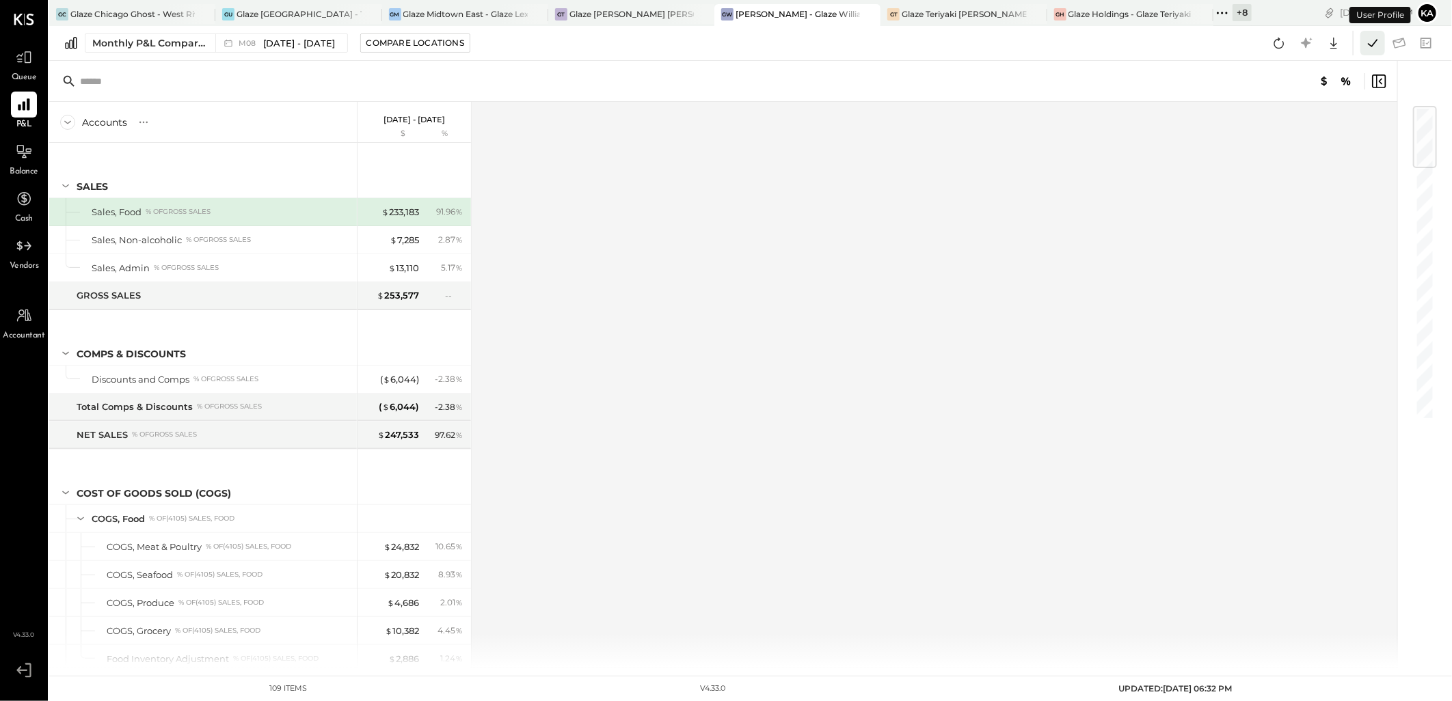
click at [1371, 42] on icon at bounding box center [1372, 43] width 18 height 18
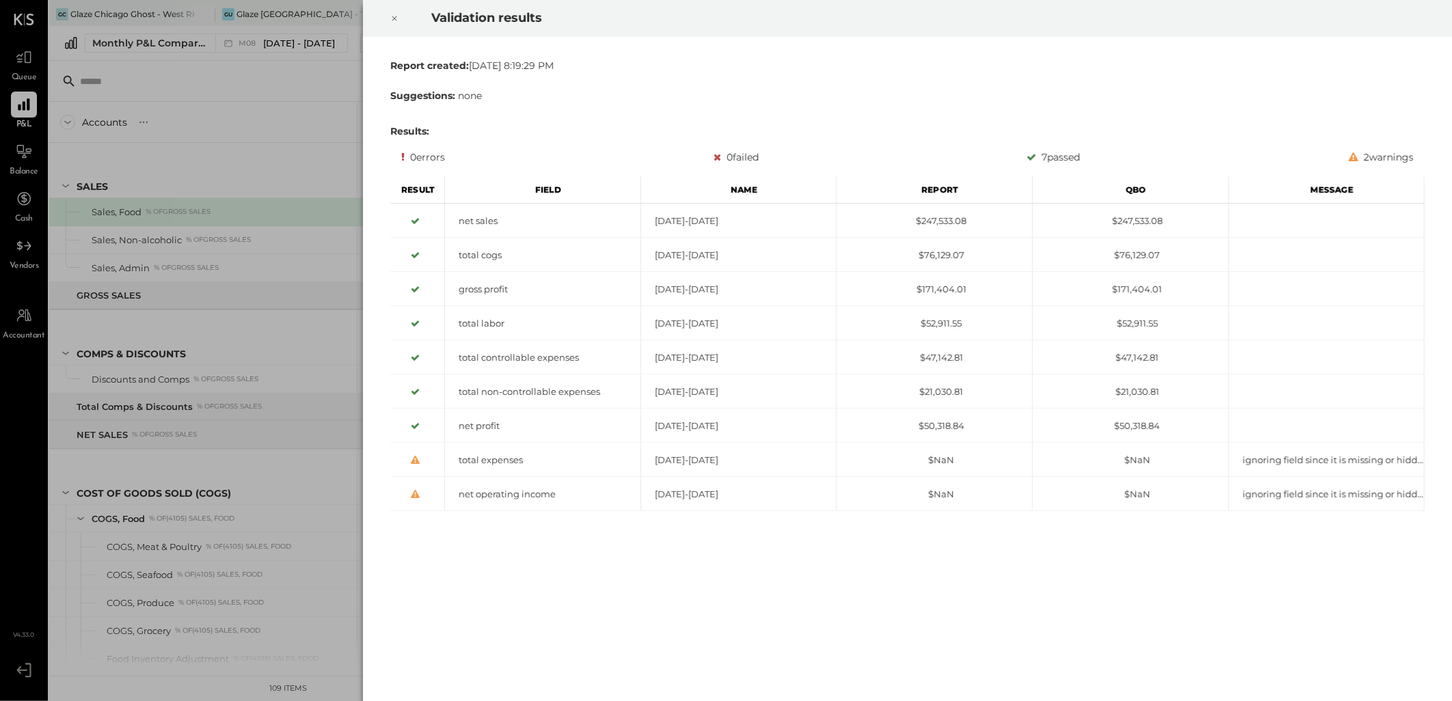
click at [392, 18] on icon at bounding box center [394, 18] width 8 height 16
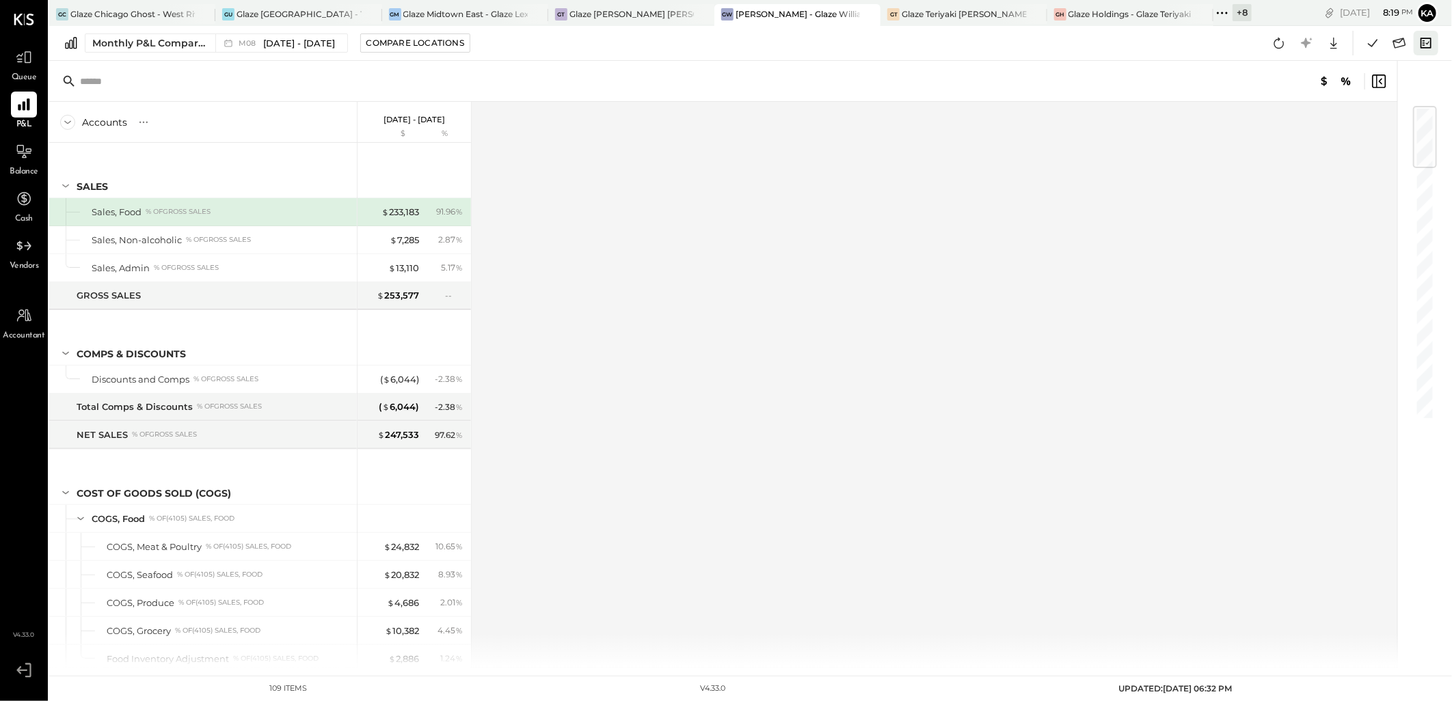
click at [1425, 42] on icon at bounding box center [1426, 43] width 18 height 18
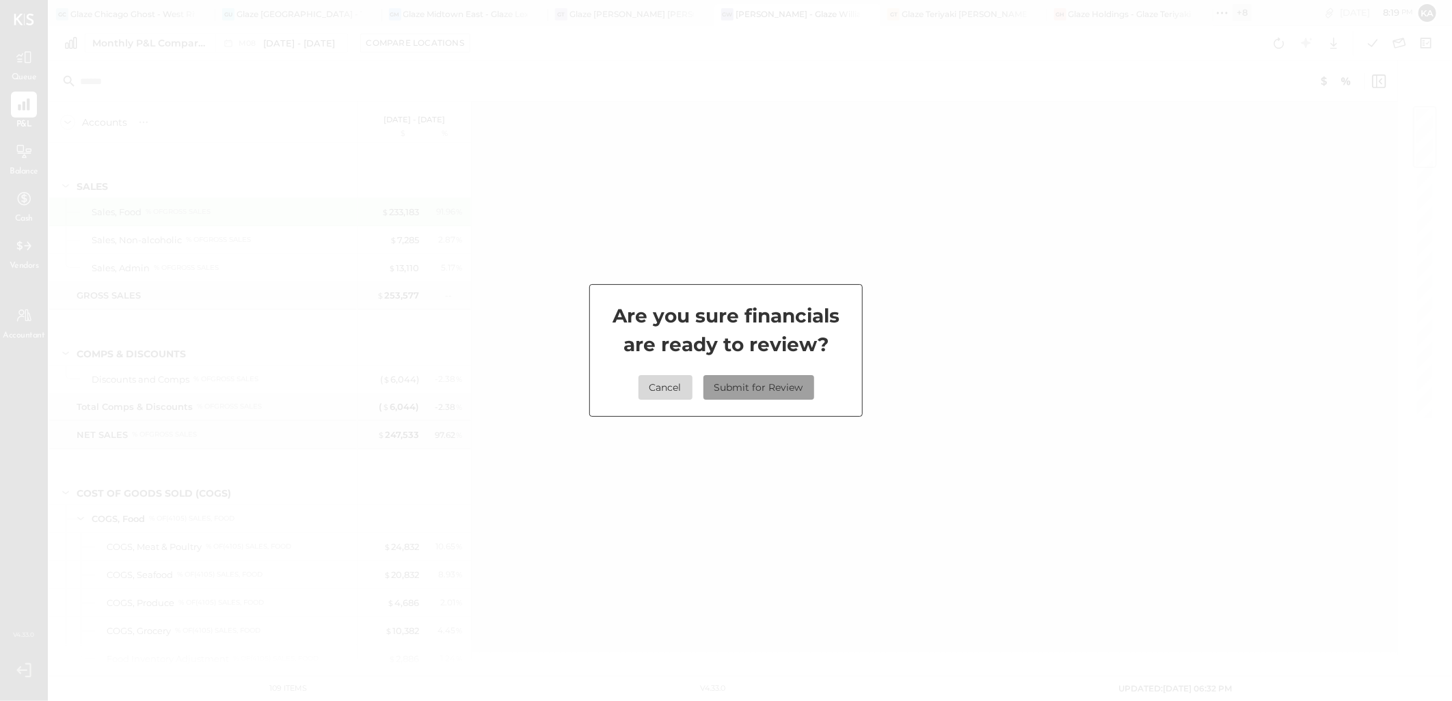
click at [775, 383] on button "Submit for Review" at bounding box center [758, 387] width 111 height 25
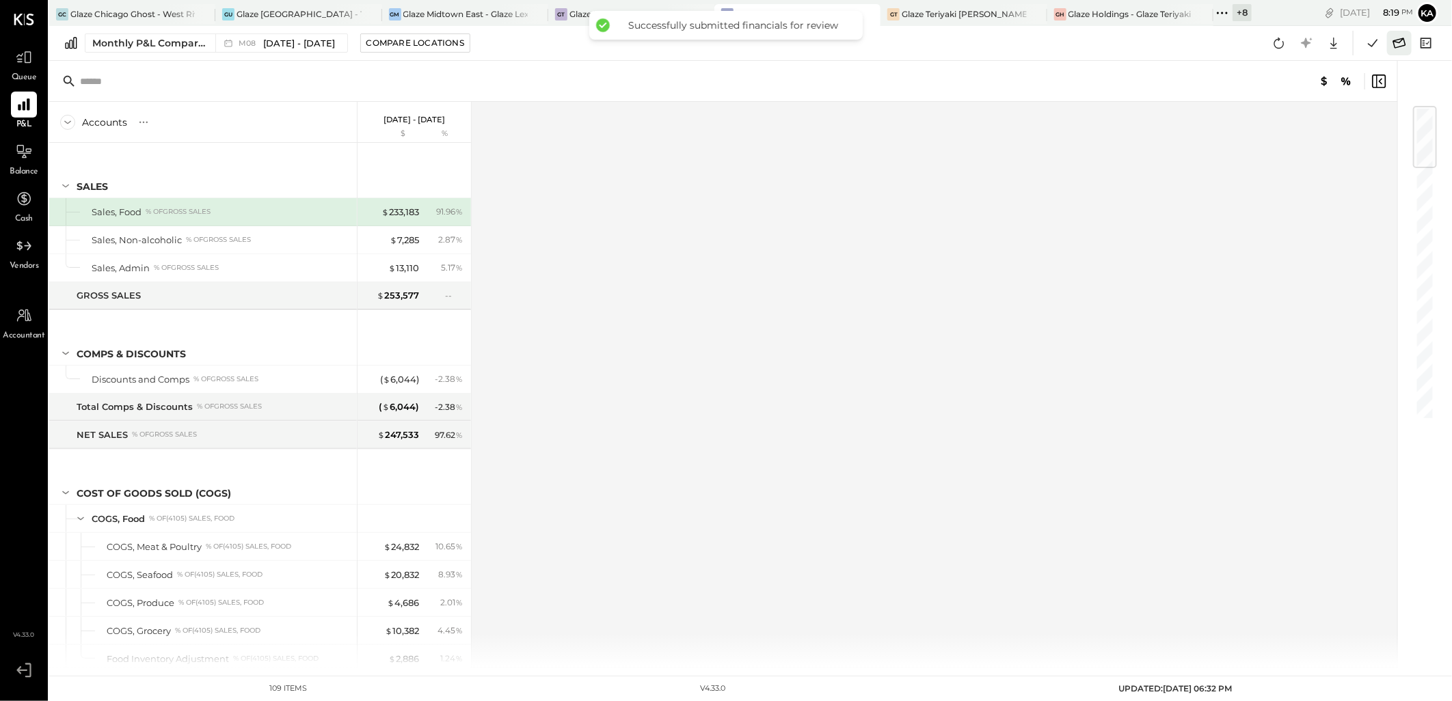
click at [1403, 40] on icon at bounding box center [1399, 43] width 18 height 18
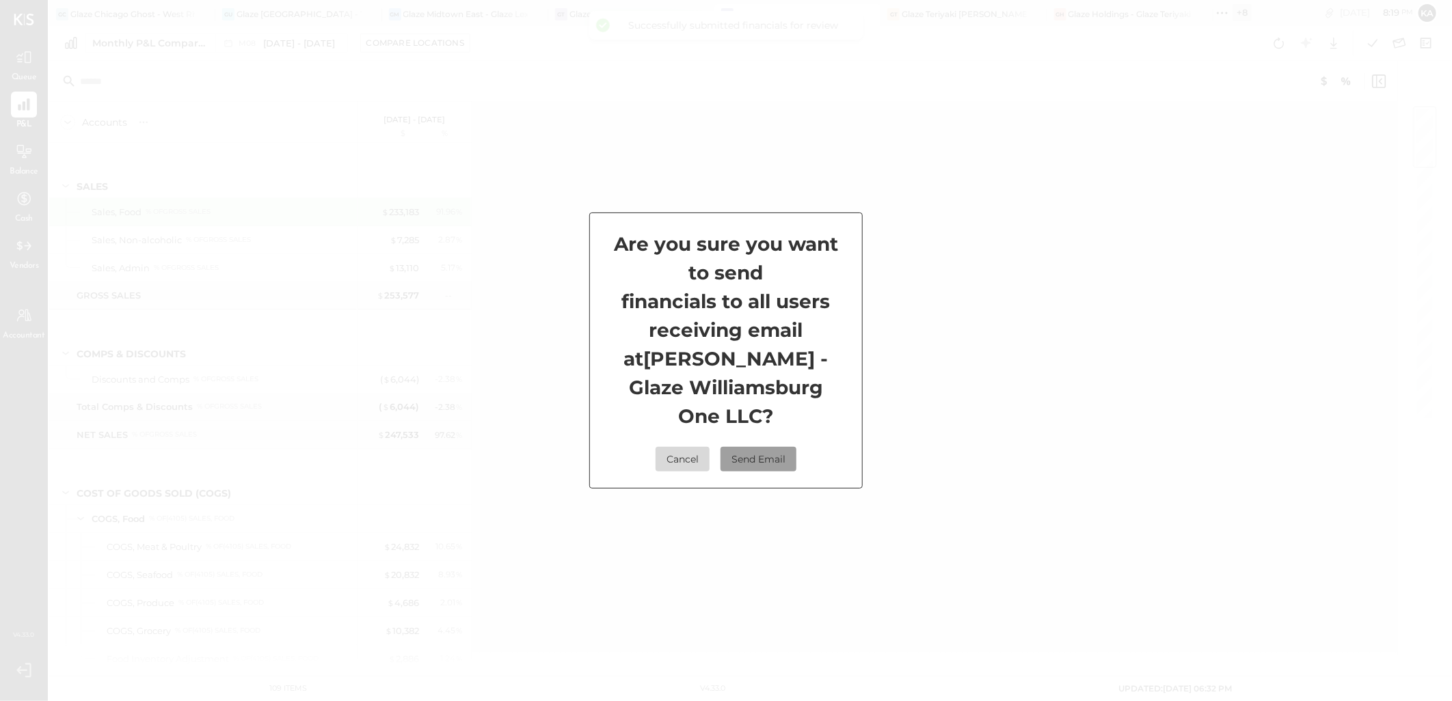
click at [776, 453] on button "Send Email" at bounding box center [758, 459] width 76 height 25
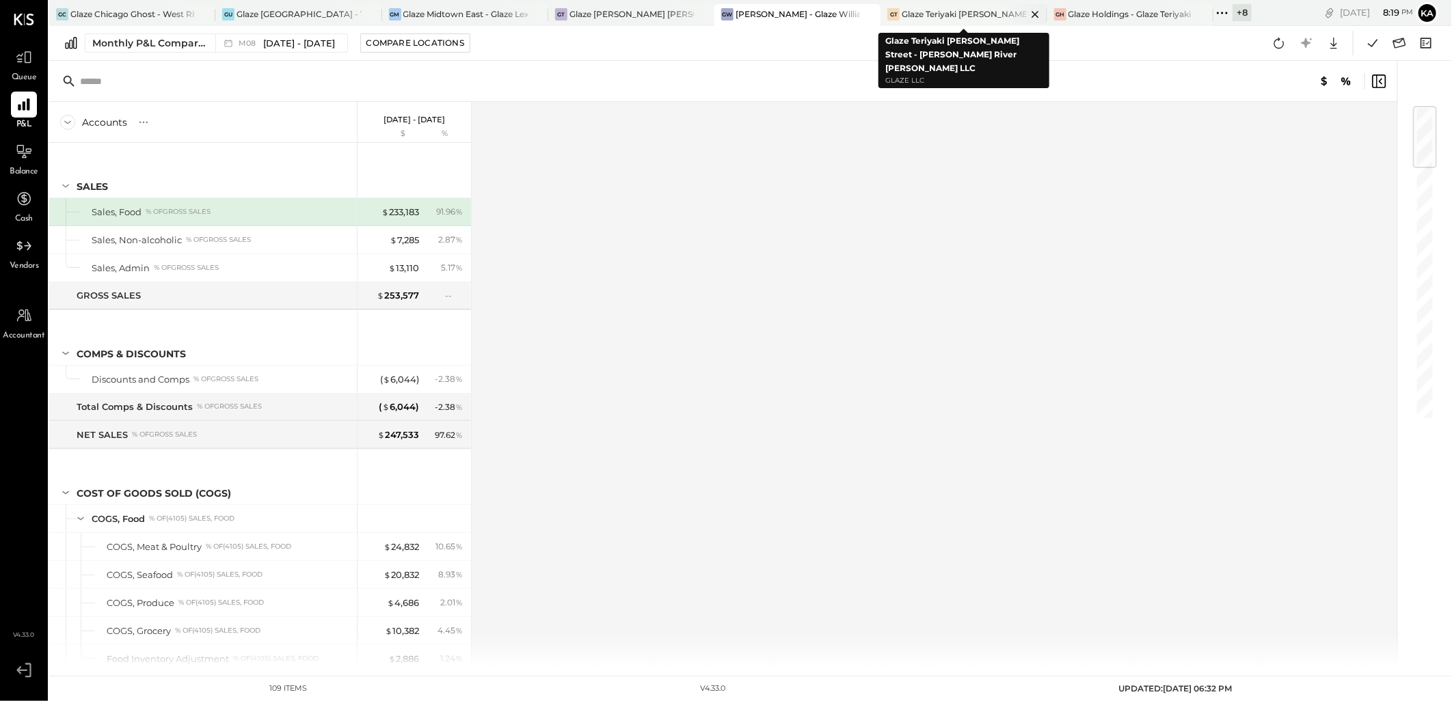
click at [965, 15] on div "Glaze Teriyaki [PERSON_NAME] Street - [PERSON_NAME] River [PERSON_NAME] LLC" at bounding box center [963, 14] width 124 height 12
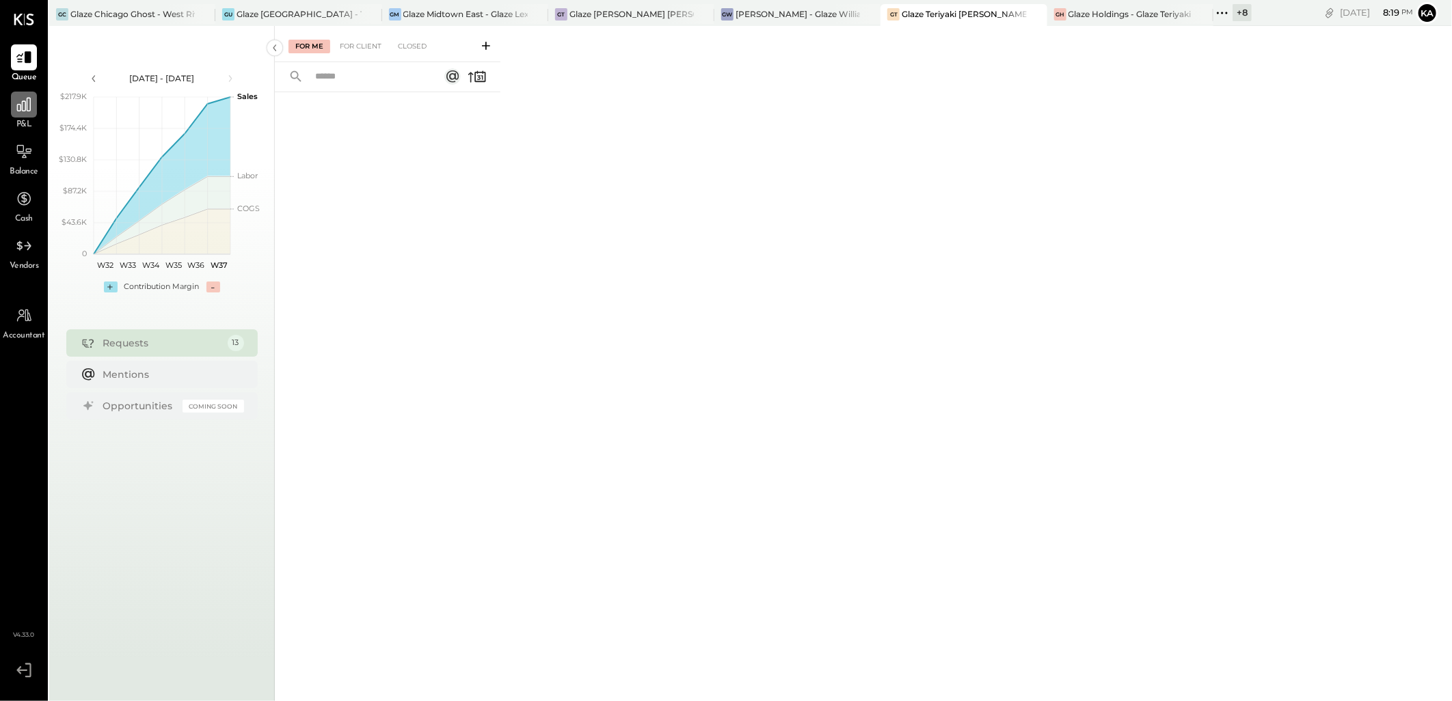
click at [25, 110] on icon at bounding box center [24, 105] width 14 height 14
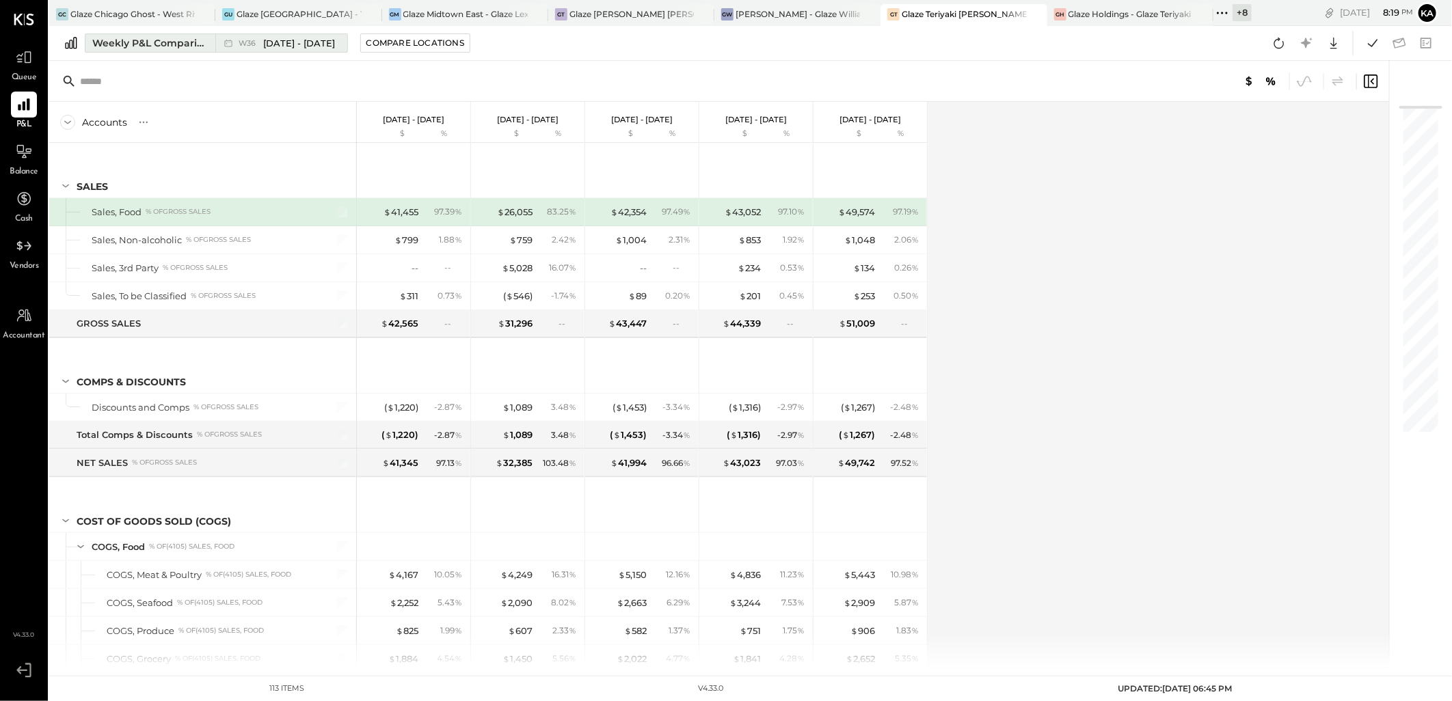
click at [230, 36] on icon at bounding box center [228, 43] width 14 height 14
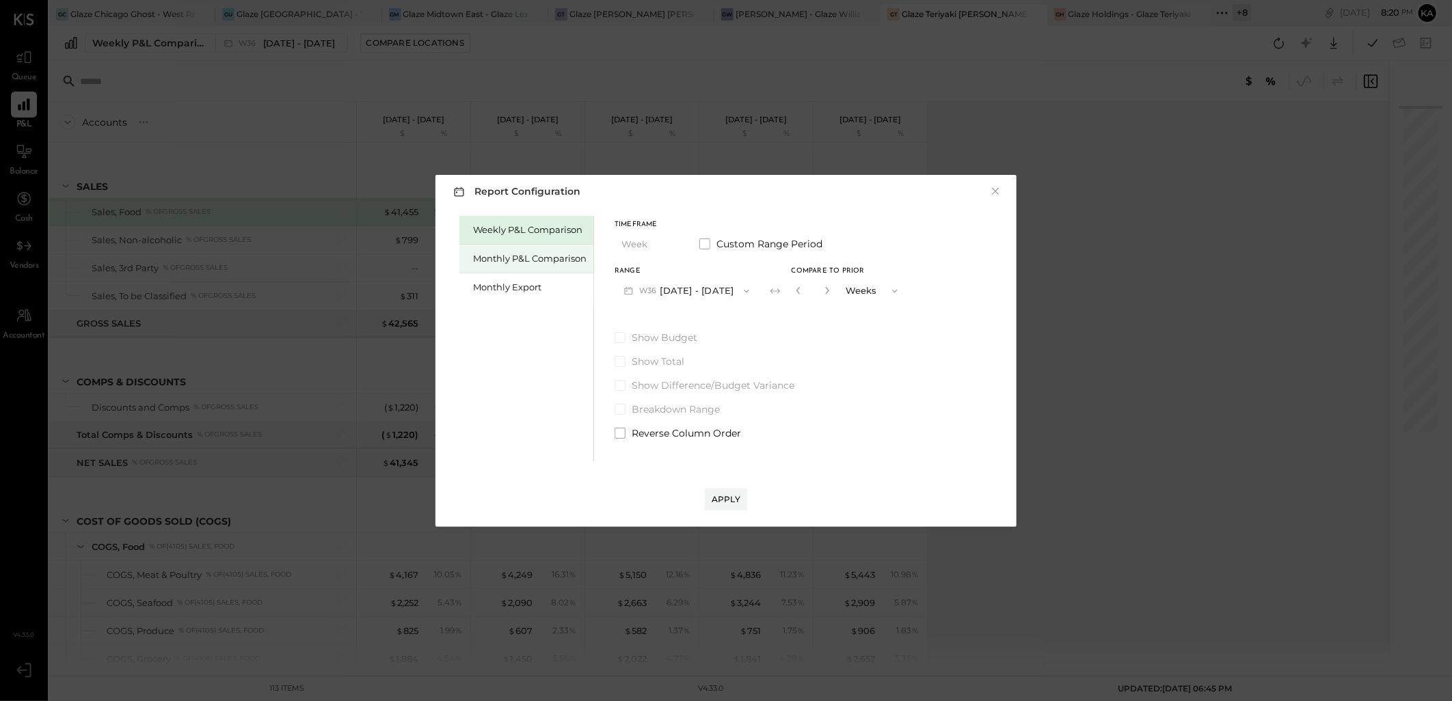
click at [549, 262] on div "Monthly P&L Comparison" at bounding box center [529, 258] width 113 height 13
click at [745, 287] on icon "button" at bounding box center [746, 291] width 11 height 11
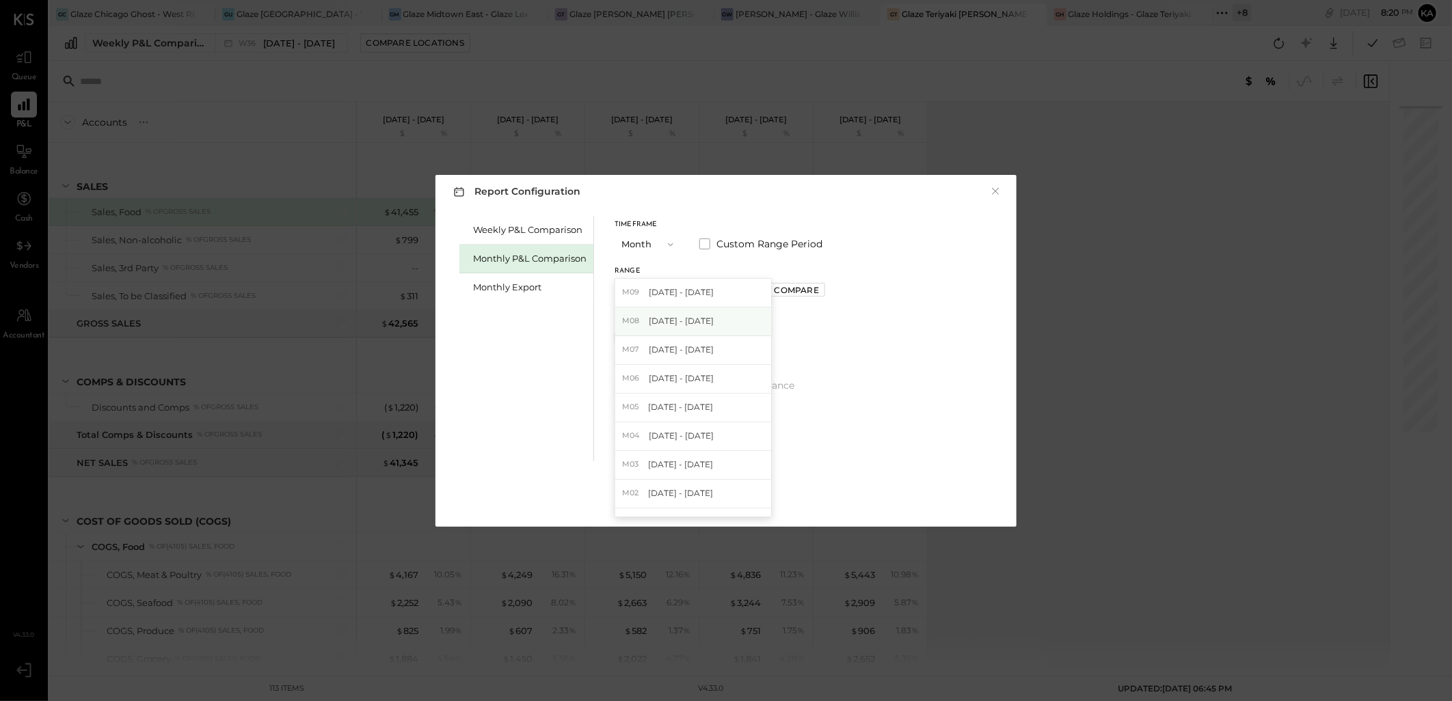
click at [712, 323] on div "M08 Aug 1 - 31, 2025" at bounding box center [693, 322] width 156 height 29
click at [720, 502] on div "Apply" at bounding box center [725, 499] width 29 height 12
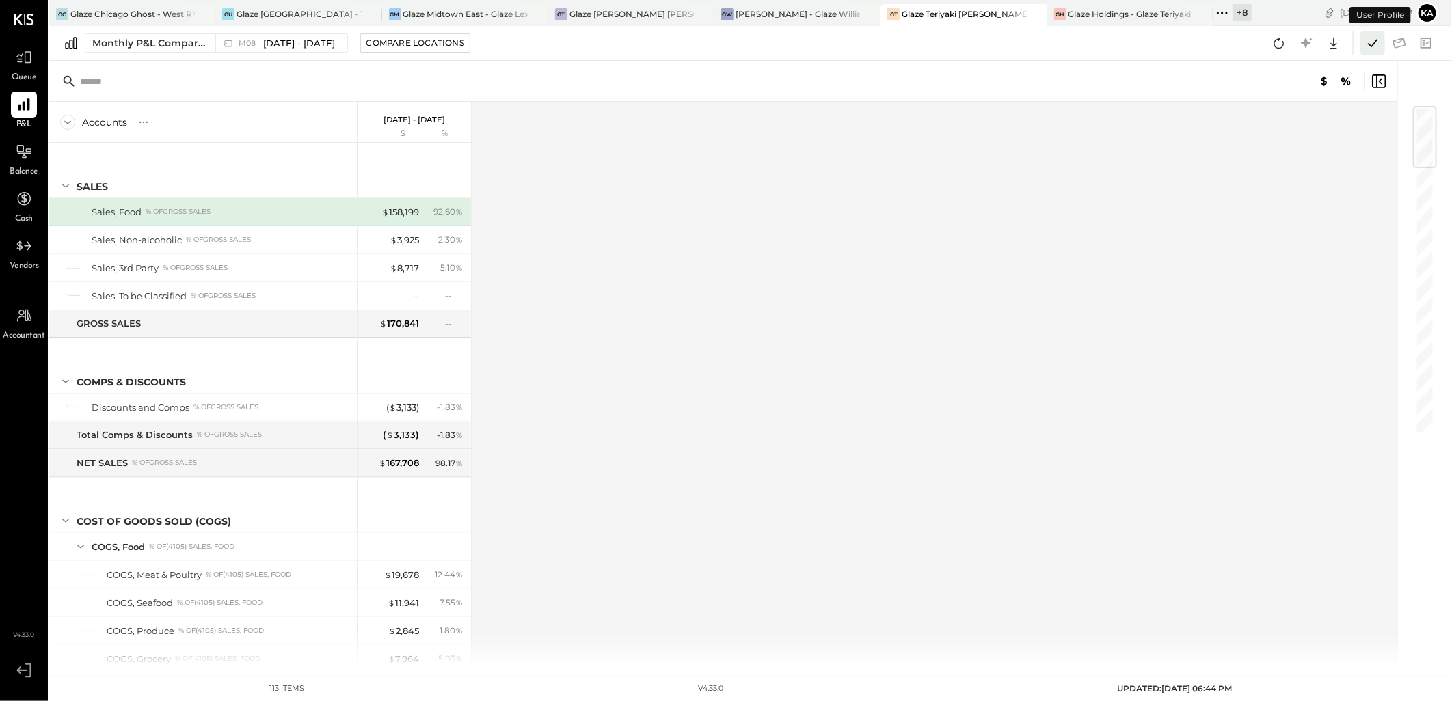
click at [1370, 39] on icon at bounding box center [1372, 43] width 18 height 18
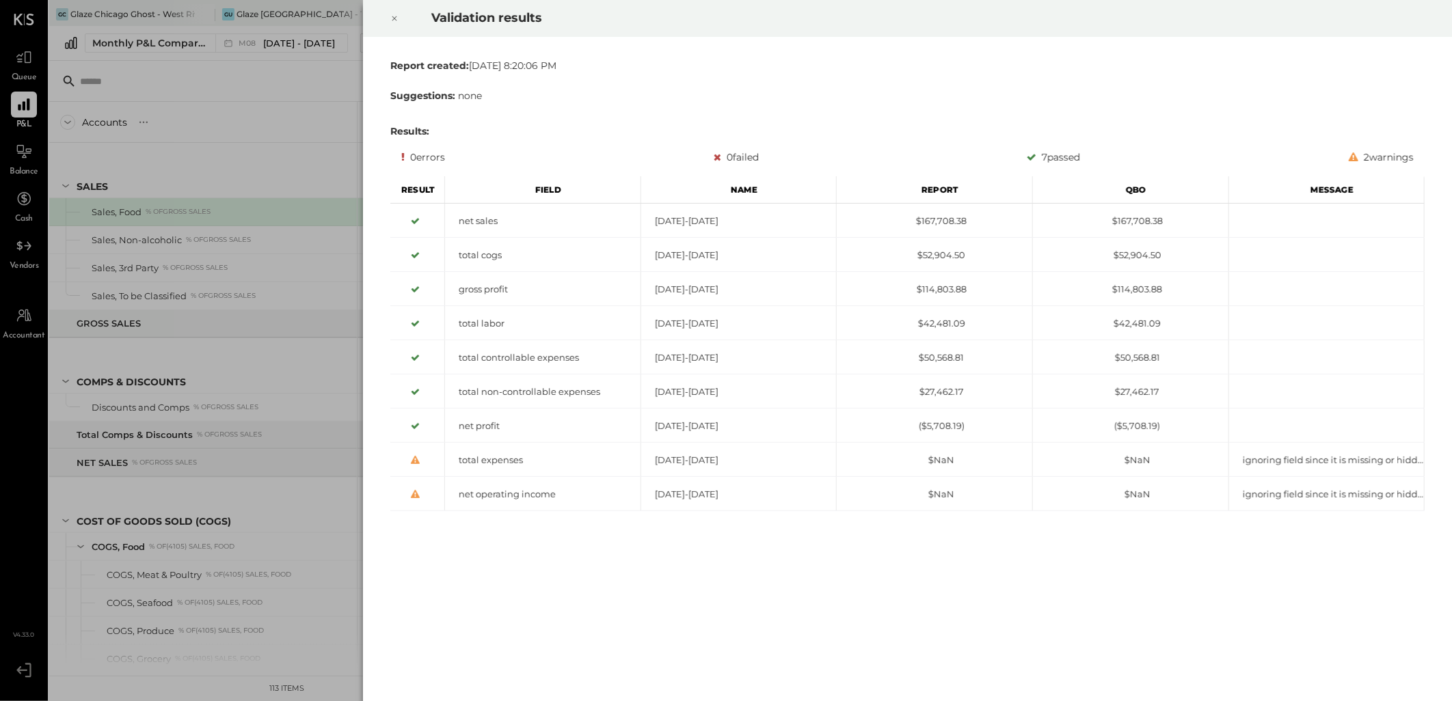
click at [392, 18] on icon at bounding box center [394, 18] width 8 height 16
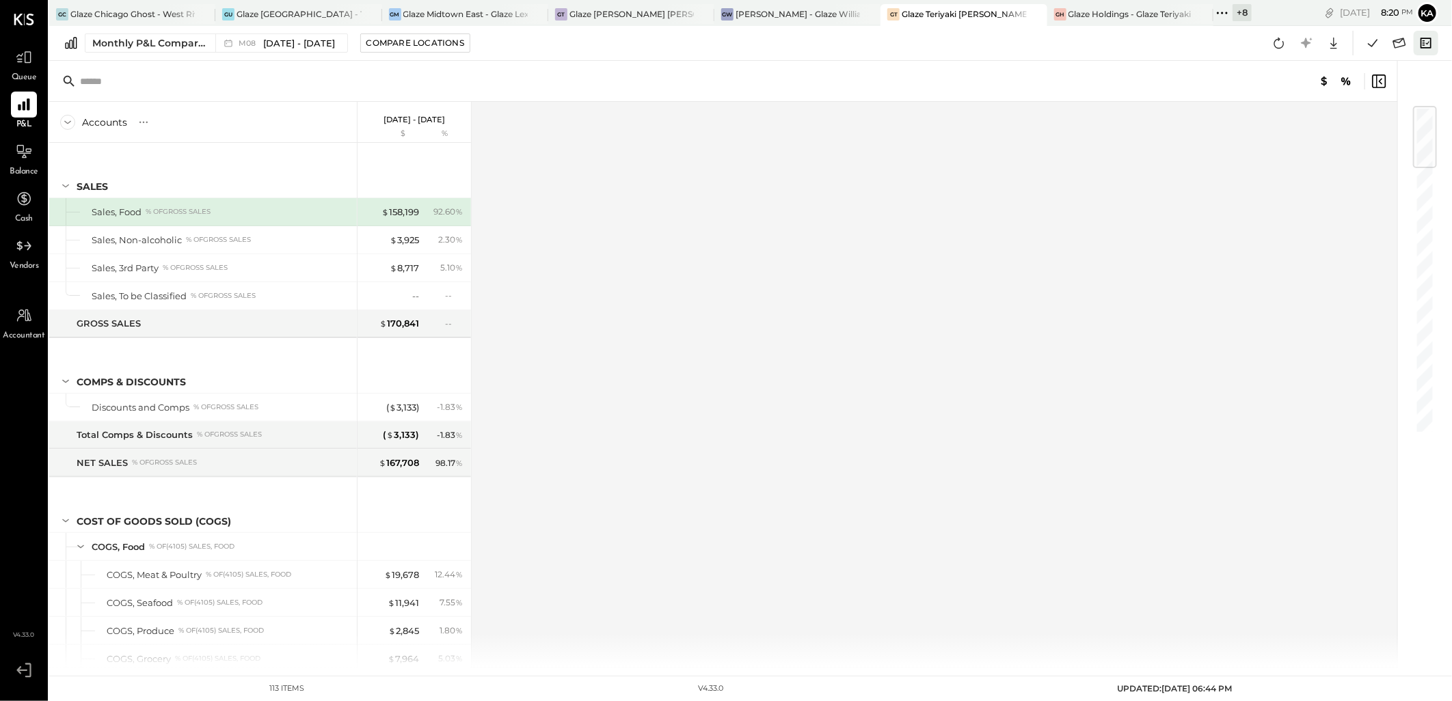
click at [1422, 41] on icon at bounding box center [1426, 43] width 18 height 18
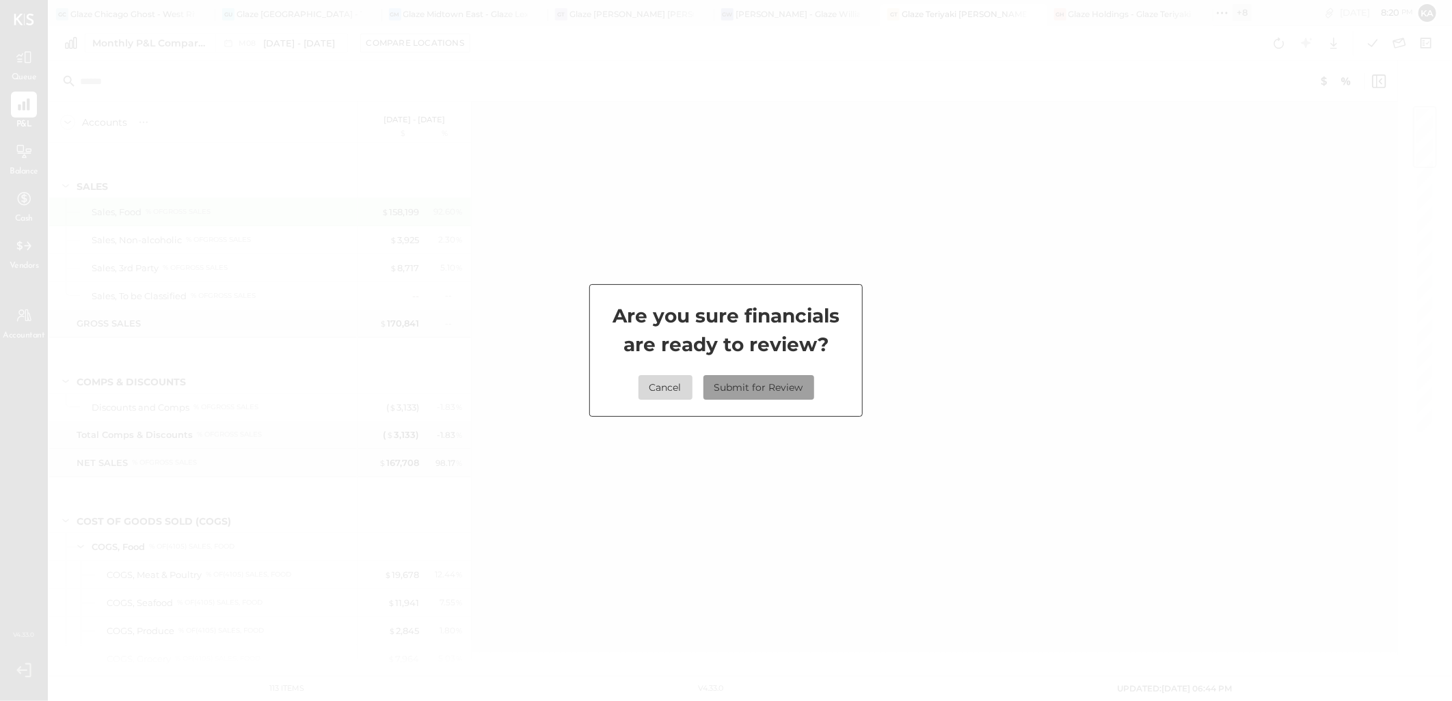
click at [788, 387] on button "Submit for Review" at bounding box center [758, 387] width 111 height 25
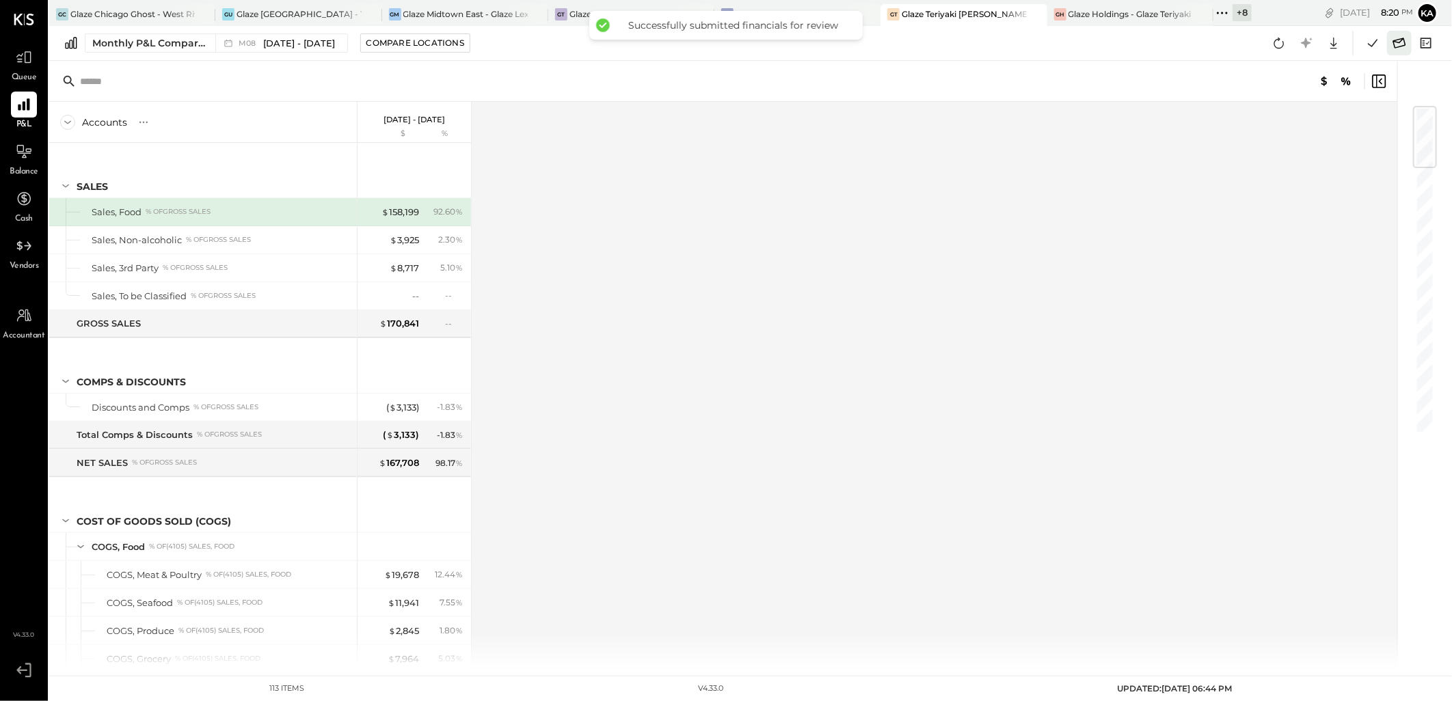
click at [1400, 39] on icon at bounding box center [1399, 43] width 13 height 10
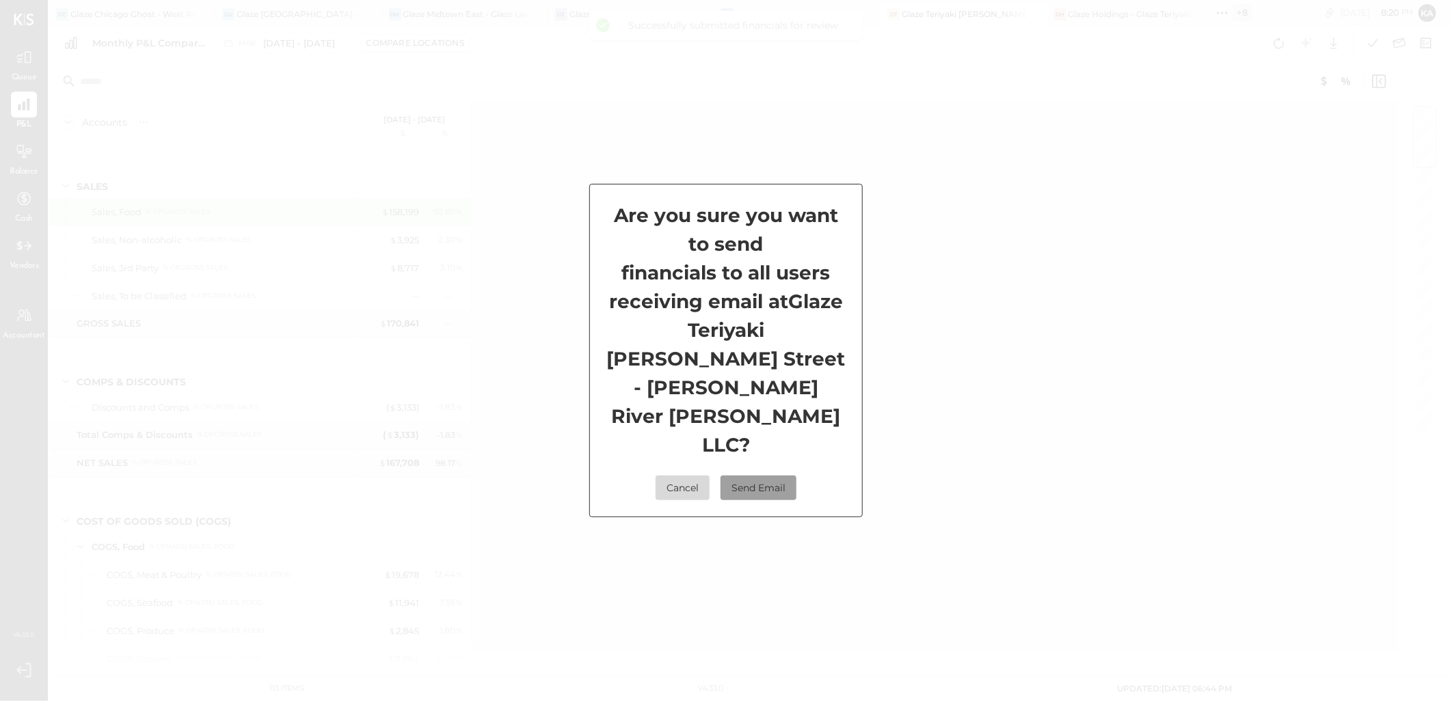
click at [776, 476] on button "Send Email" at bounding box center [758, 488] width 76 height 25
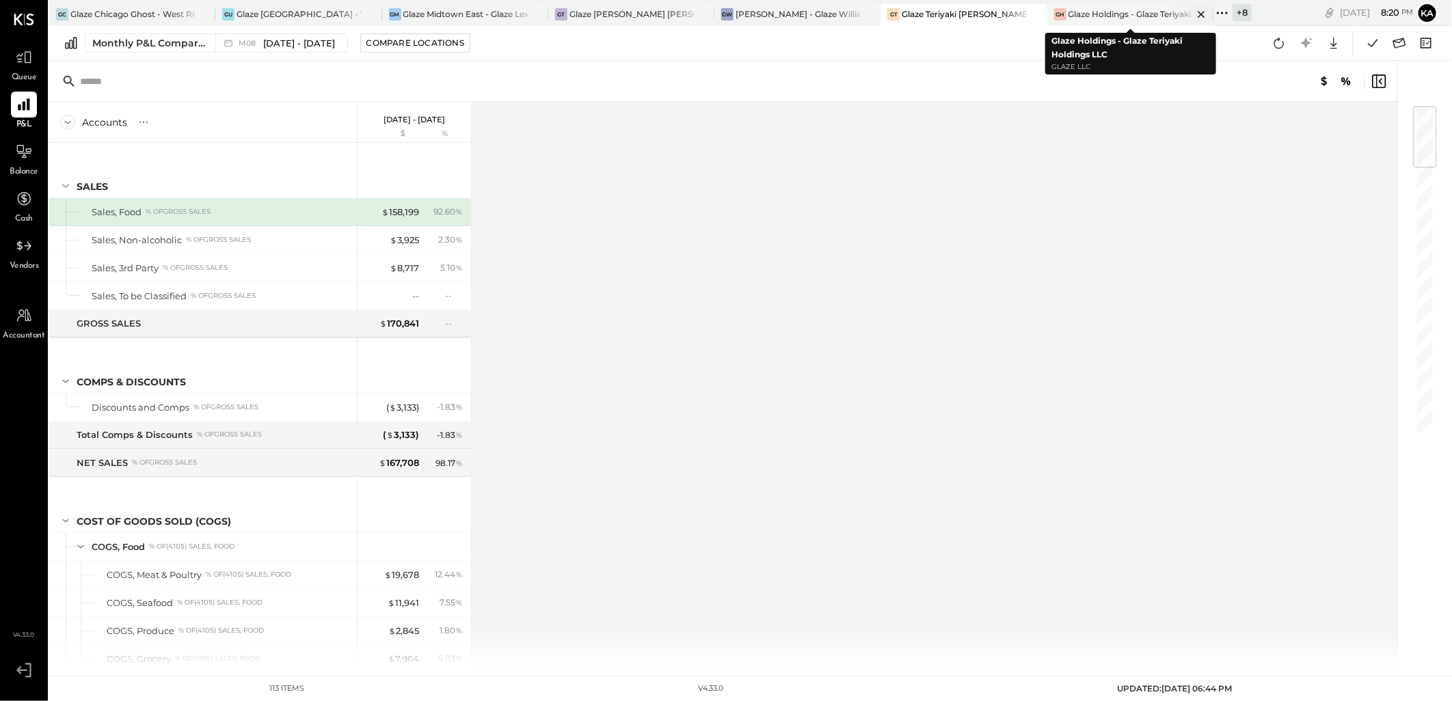
click at [1110, 14] on div "Glaze Holdings - Glaze Teriyaki Holdings LLC" at bounding box center [1130, 14] width 124 height 12
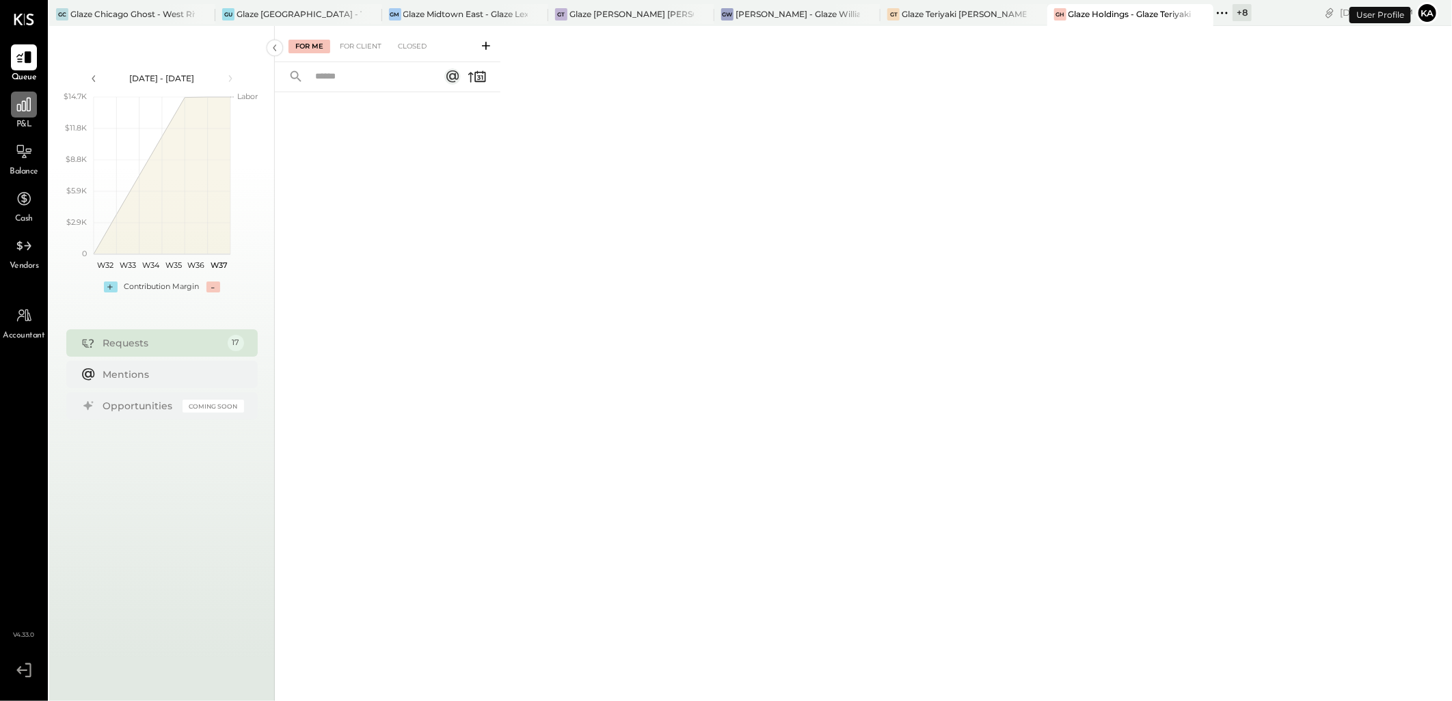
click at [27, 109] on icon at bounding box center [24, 105] width 14 height 14
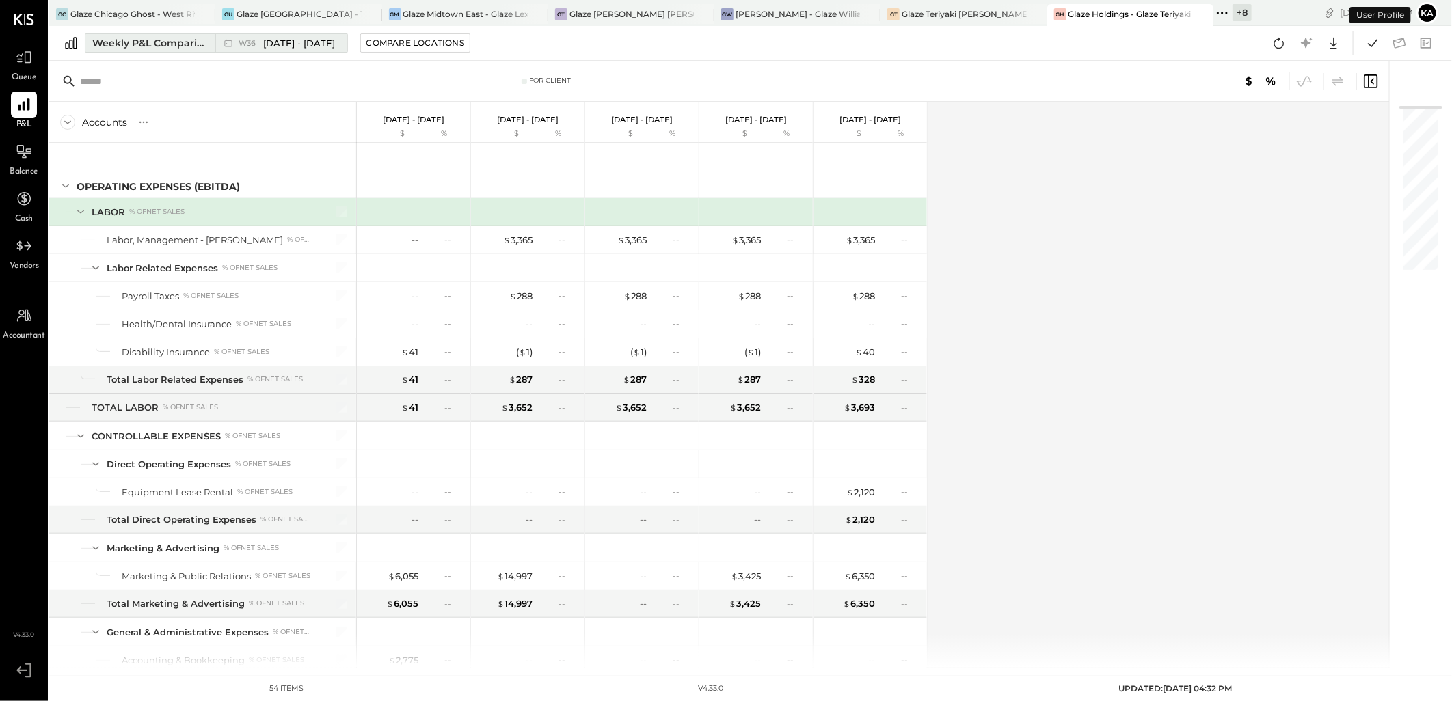
click at [316, 39] on span "Sep 1 - 7, 2025" at bounding box center [299, 43] width 72 height 13
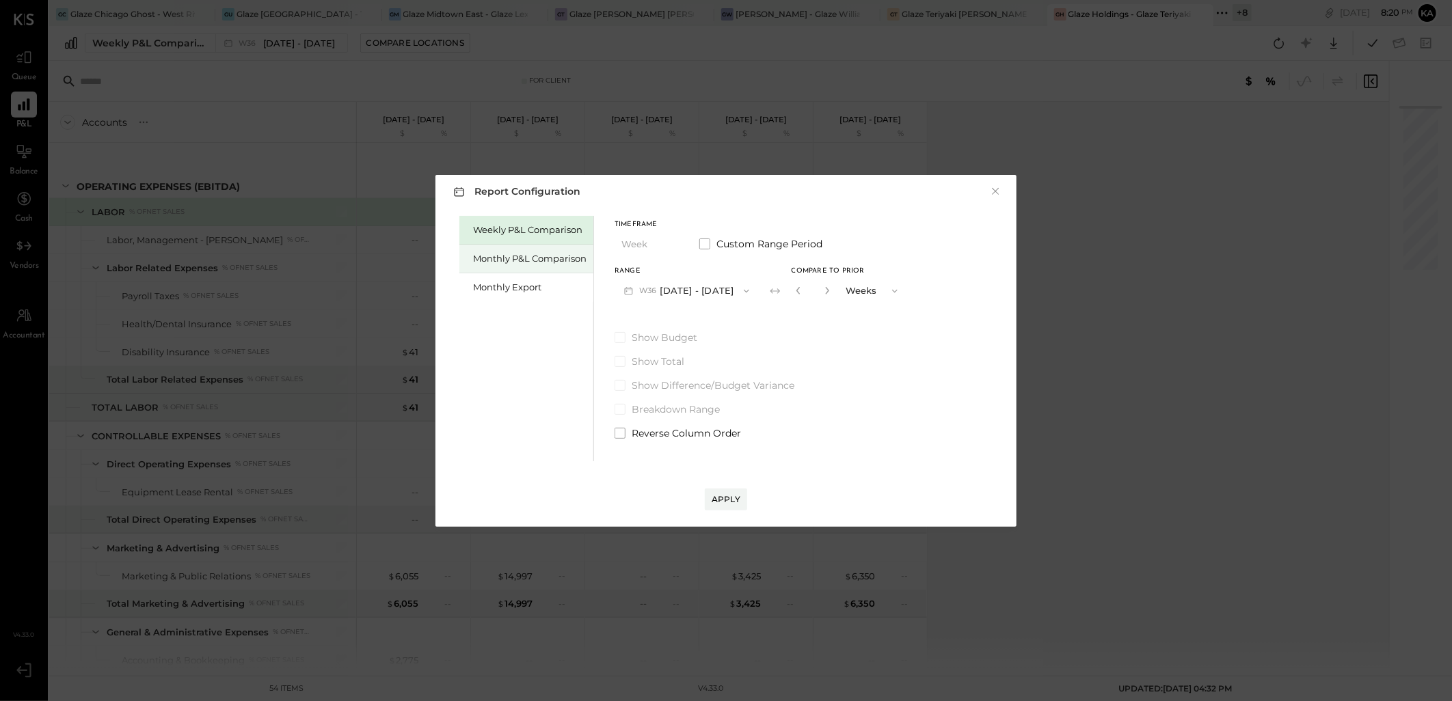
click at [545, 254] on div "Monthly P&L Comparison" at bounding box center [529, 258] width 113 height 13
click at [741, 288] on icon "button" at bounding box center [746, 291] width 11 height 11
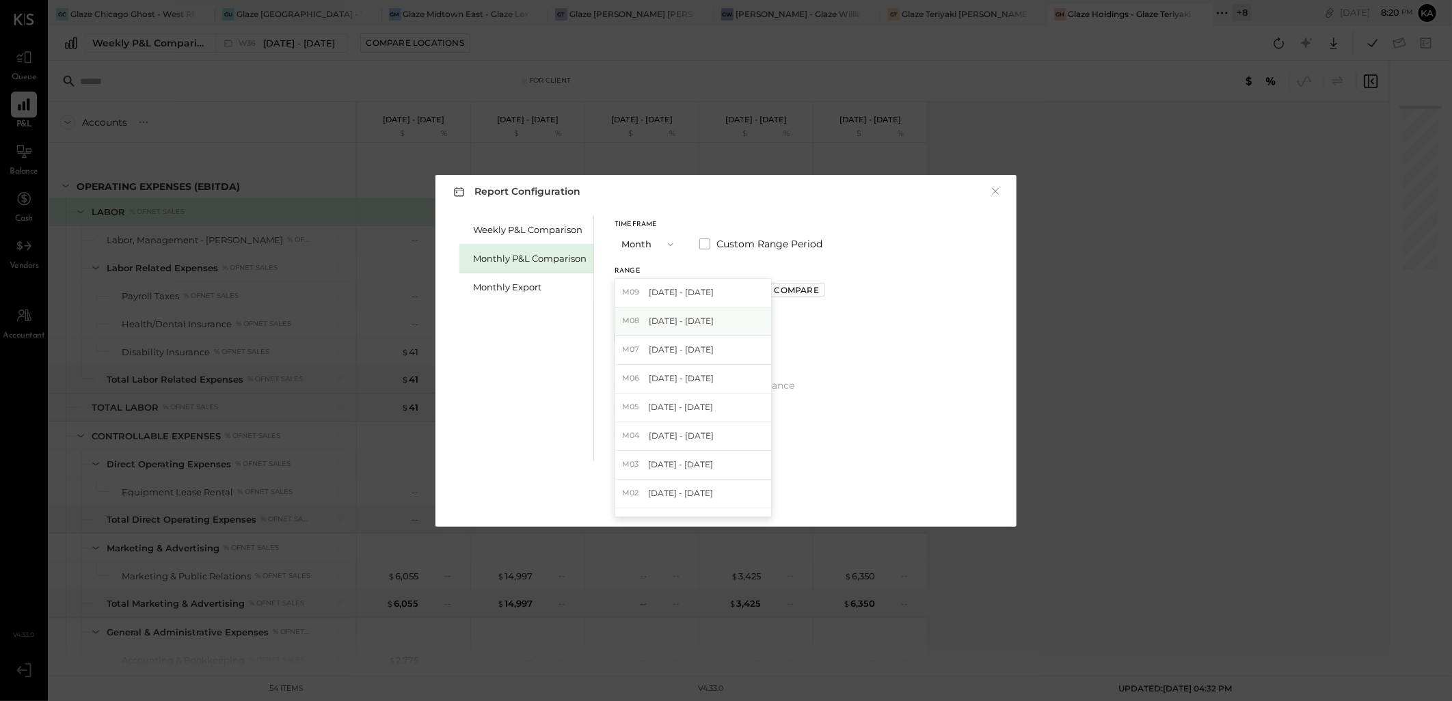
click at [716, 316] on div "M08 Aug 1 - 31, 2025" at bounding box center [693, 322] width 156 height 29
click at [731, 501] on div "Apply" at bounding box center [725, 499] width 29 height 12
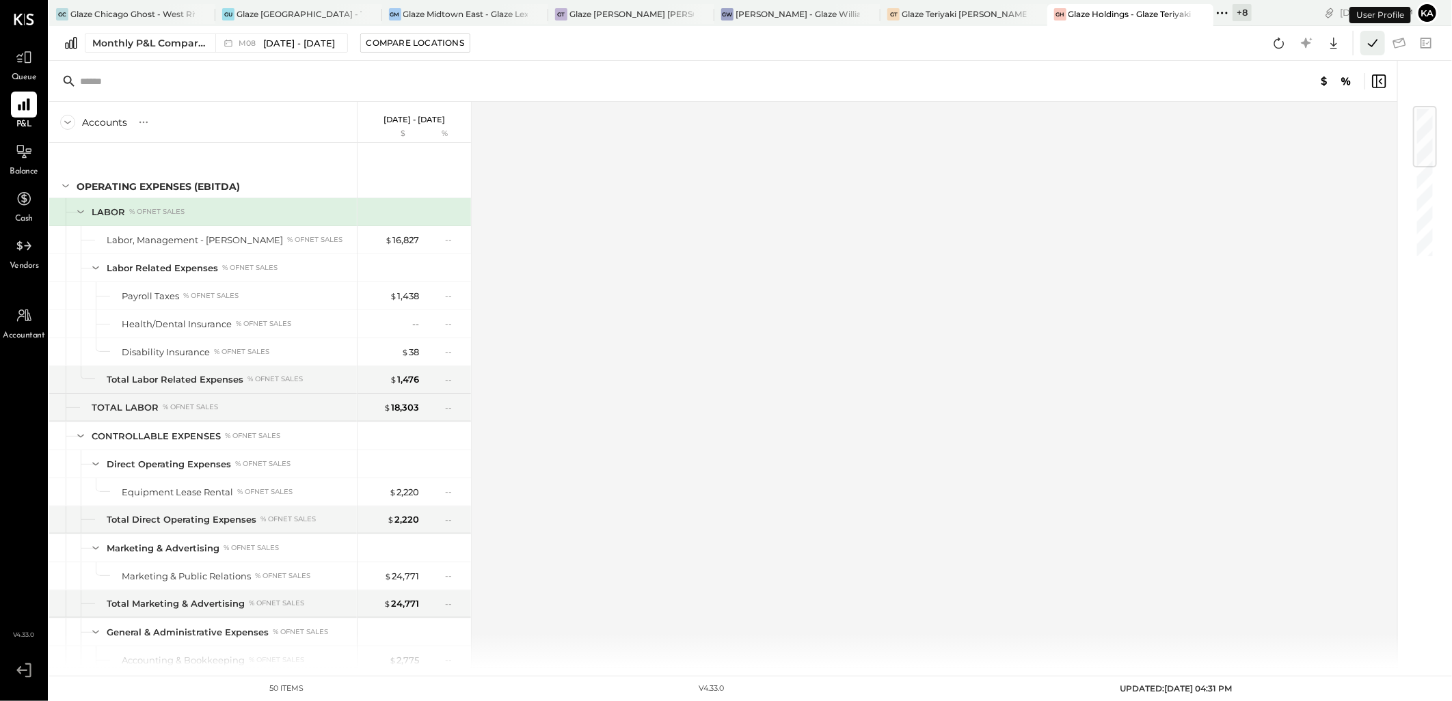
click at [1368, 43] on icon at bounding box center [1373, 43] width 10 height 8
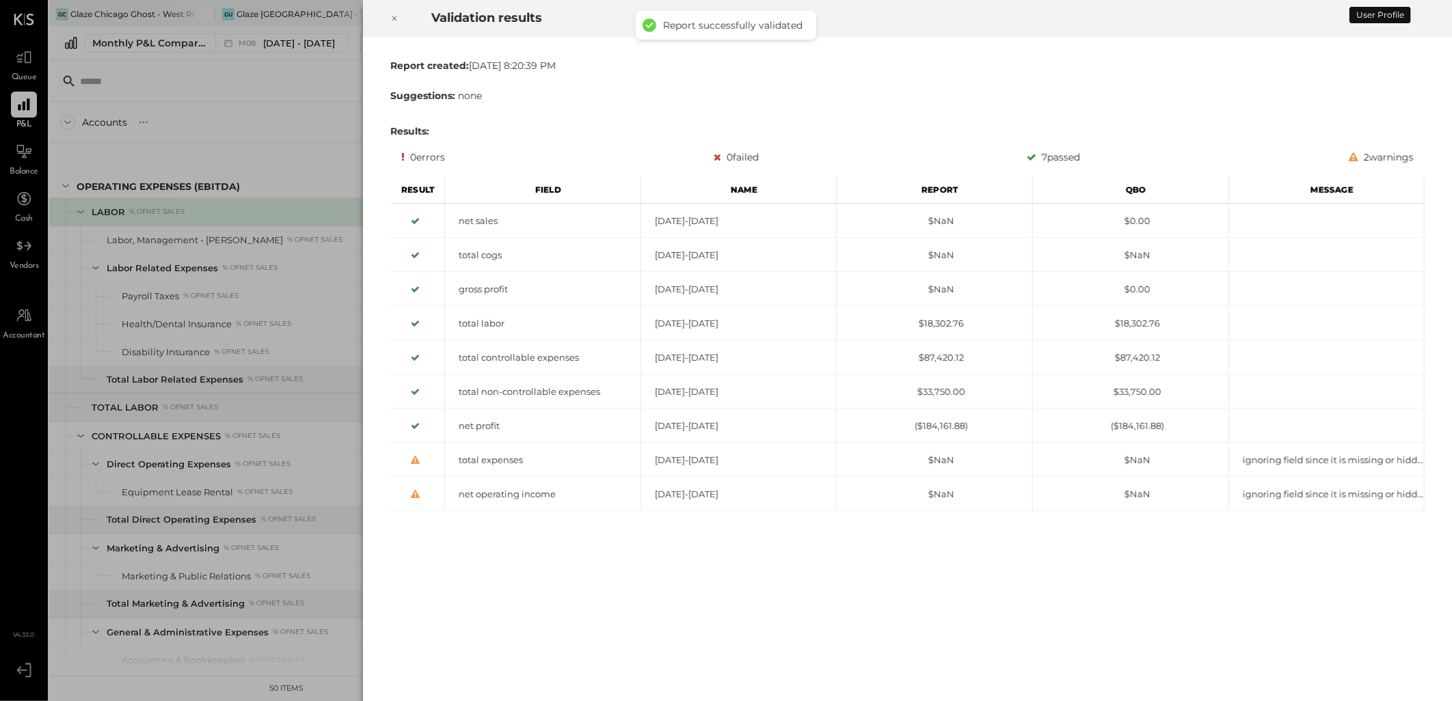
click at [393, 21] on icon at bounding box center [394, 18] width 8 height 16
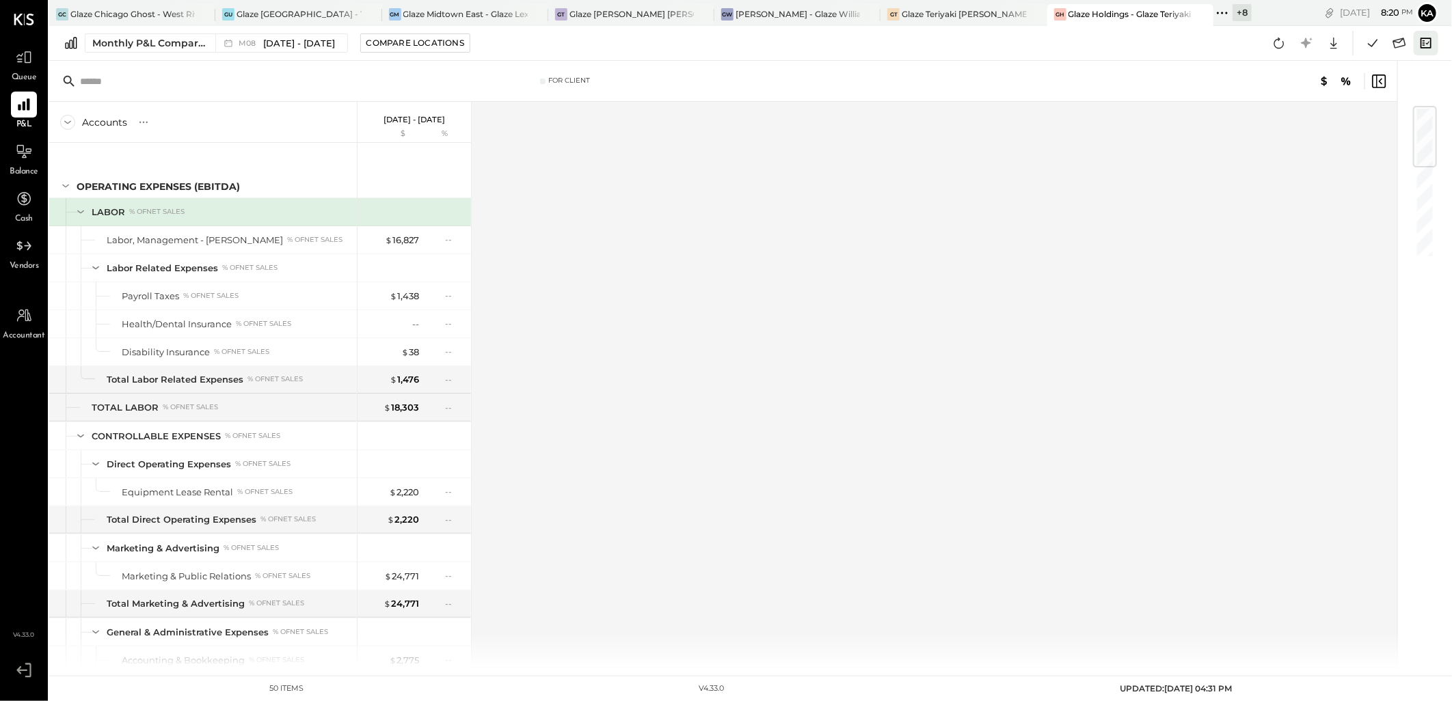
click at [1423, 42] on icon at bounding box center [1426, 43] width 18 height 18
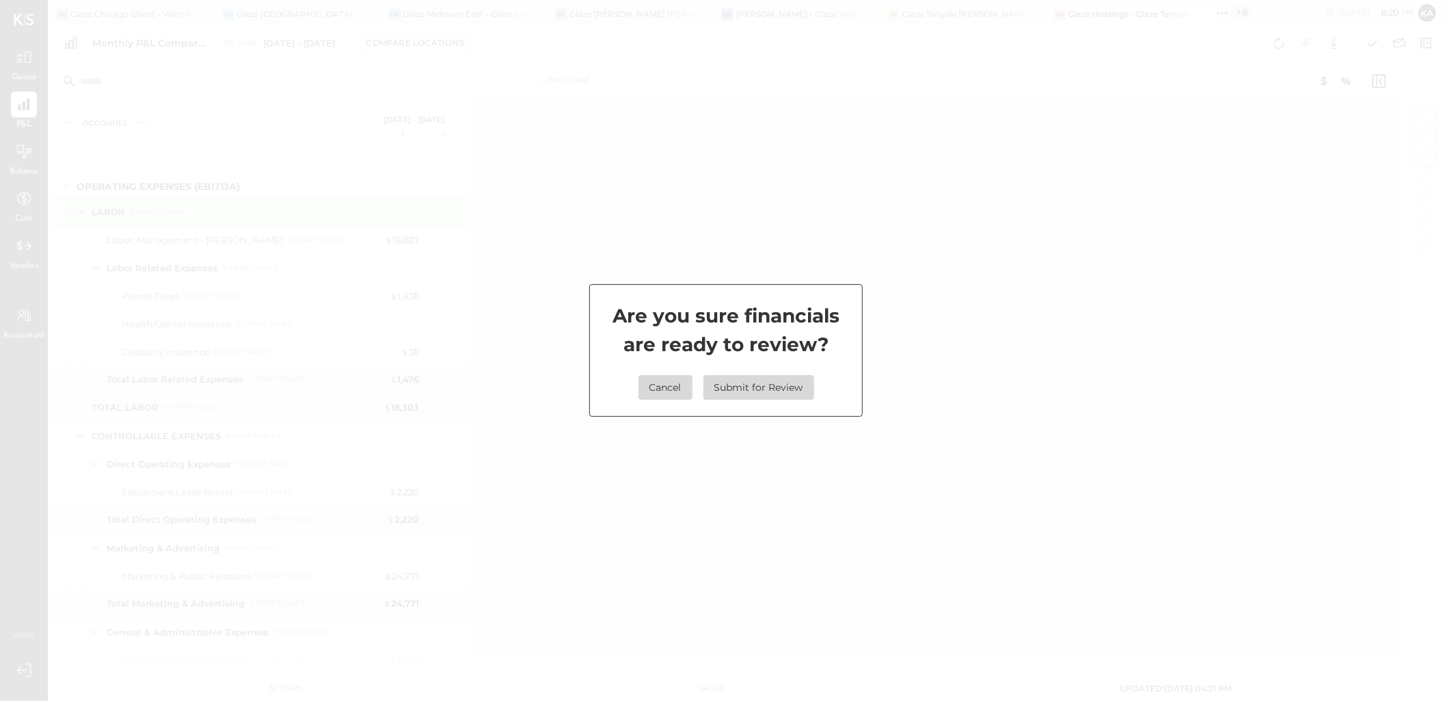
click at [735, 388] on button "Submit for Review" at bounding box center [758, 387] width 111 height 25
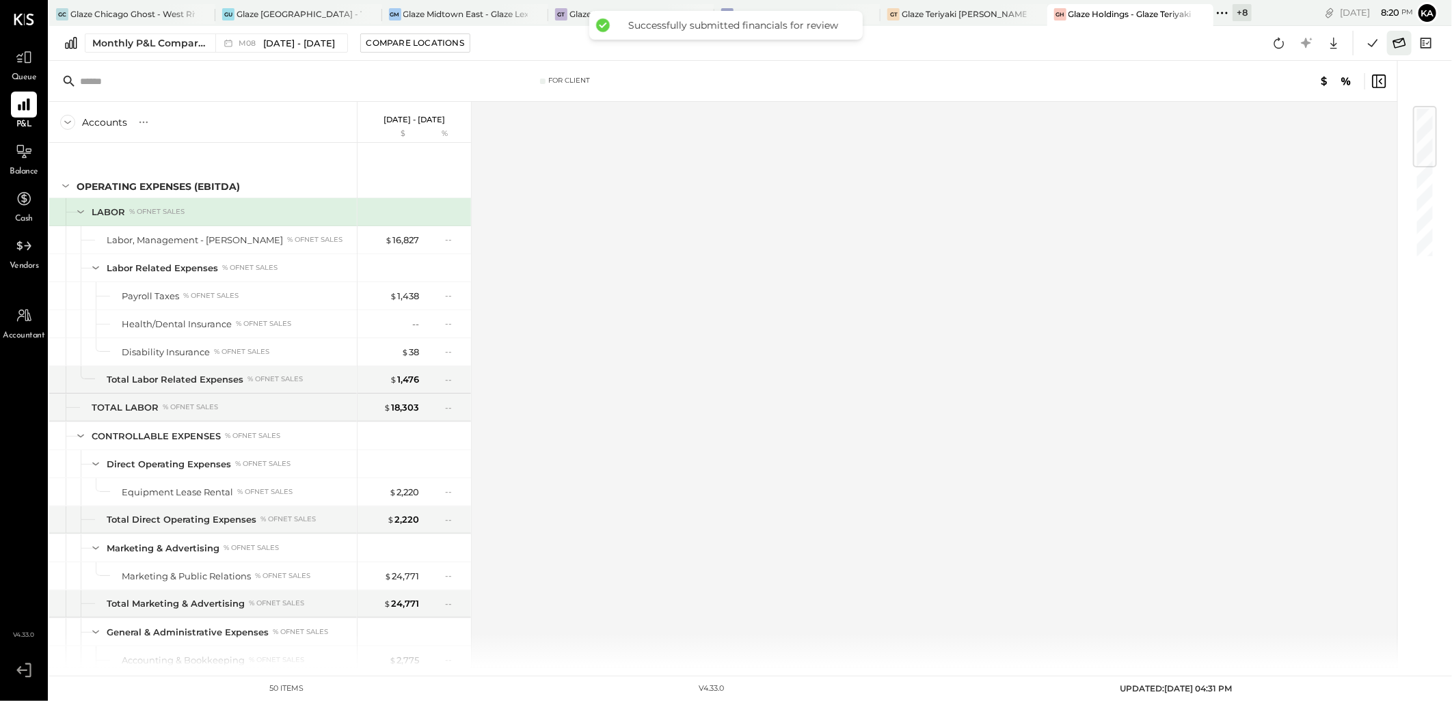
click at [1401, 40] on icon at bounding box center [1399, 43] width 13 height 10
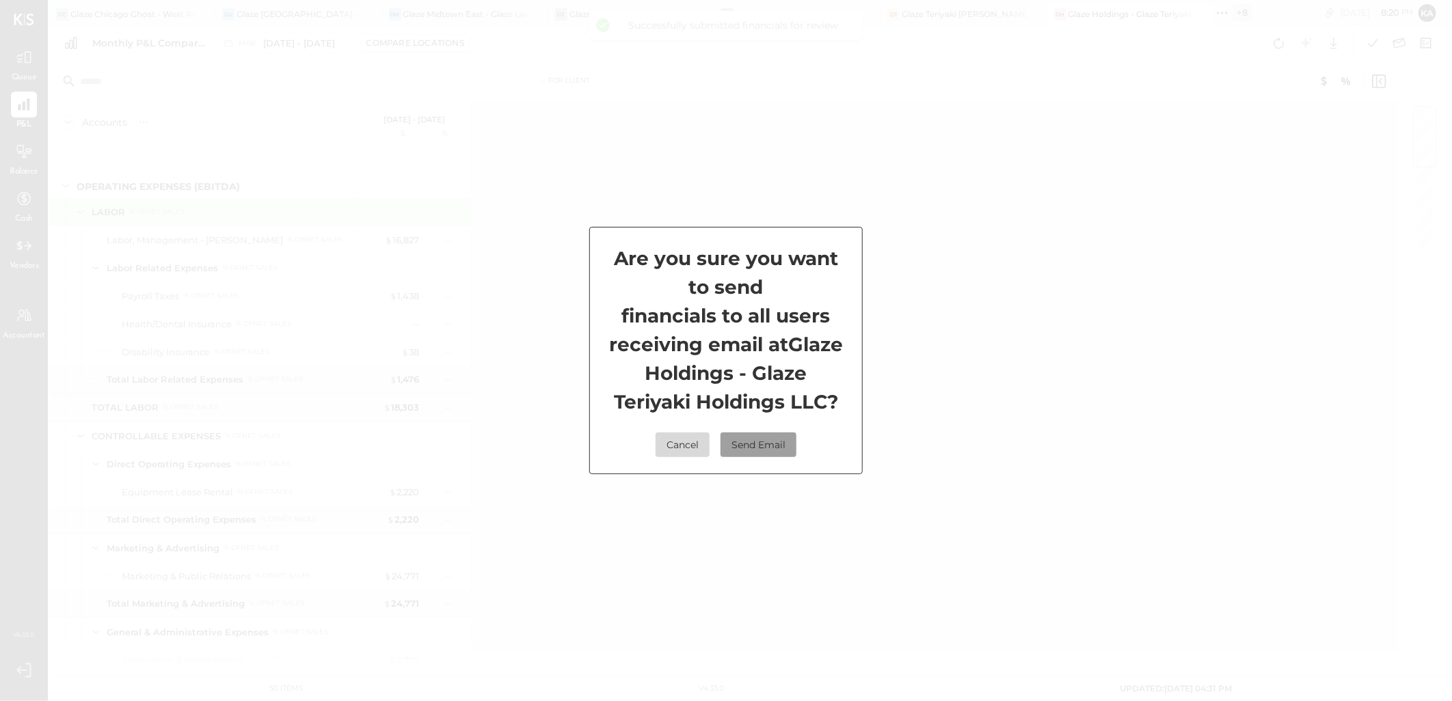
click at [767, 439] on button "Send Email" at bounding box center [758, 445] width 76 height 25
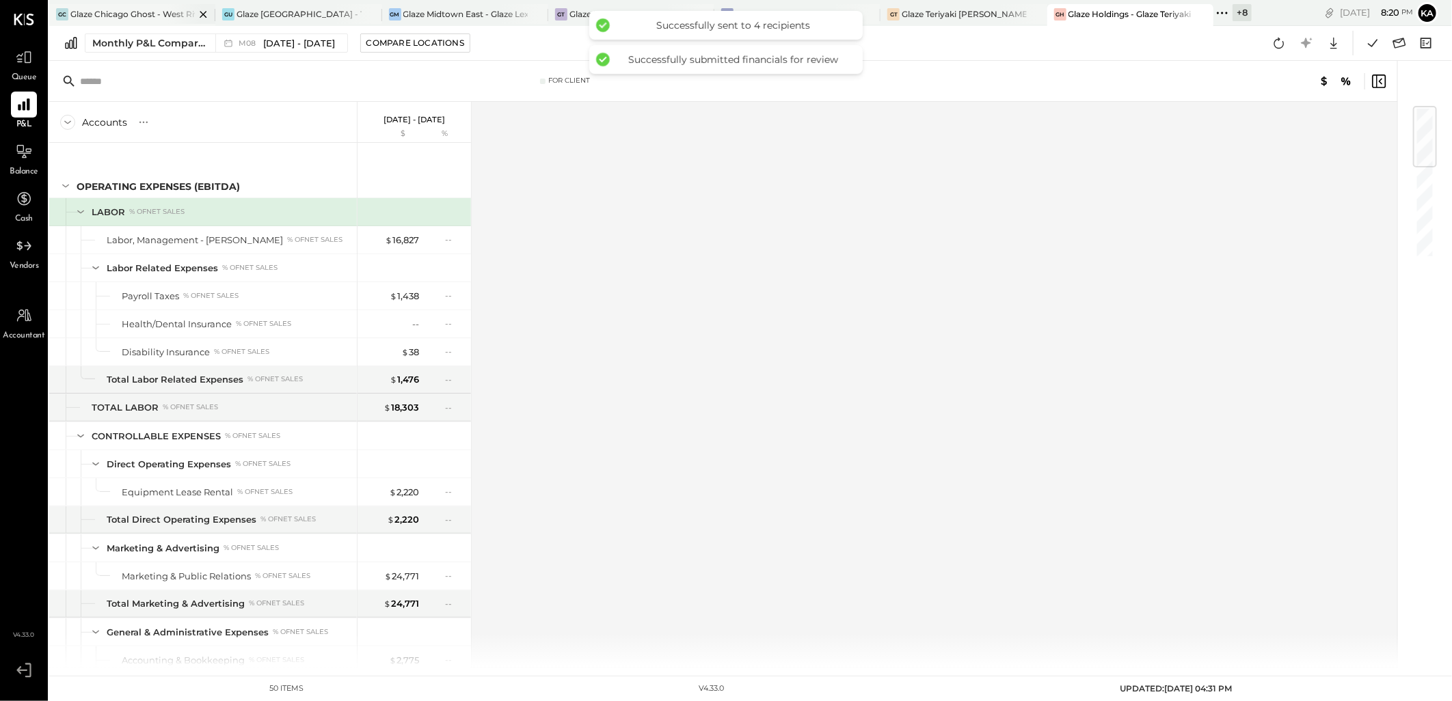
click at [116, 11] on div "Glaze Chicago Ghost - West River Rice LLC" at bounding box center [132, 14] width 124 height 12
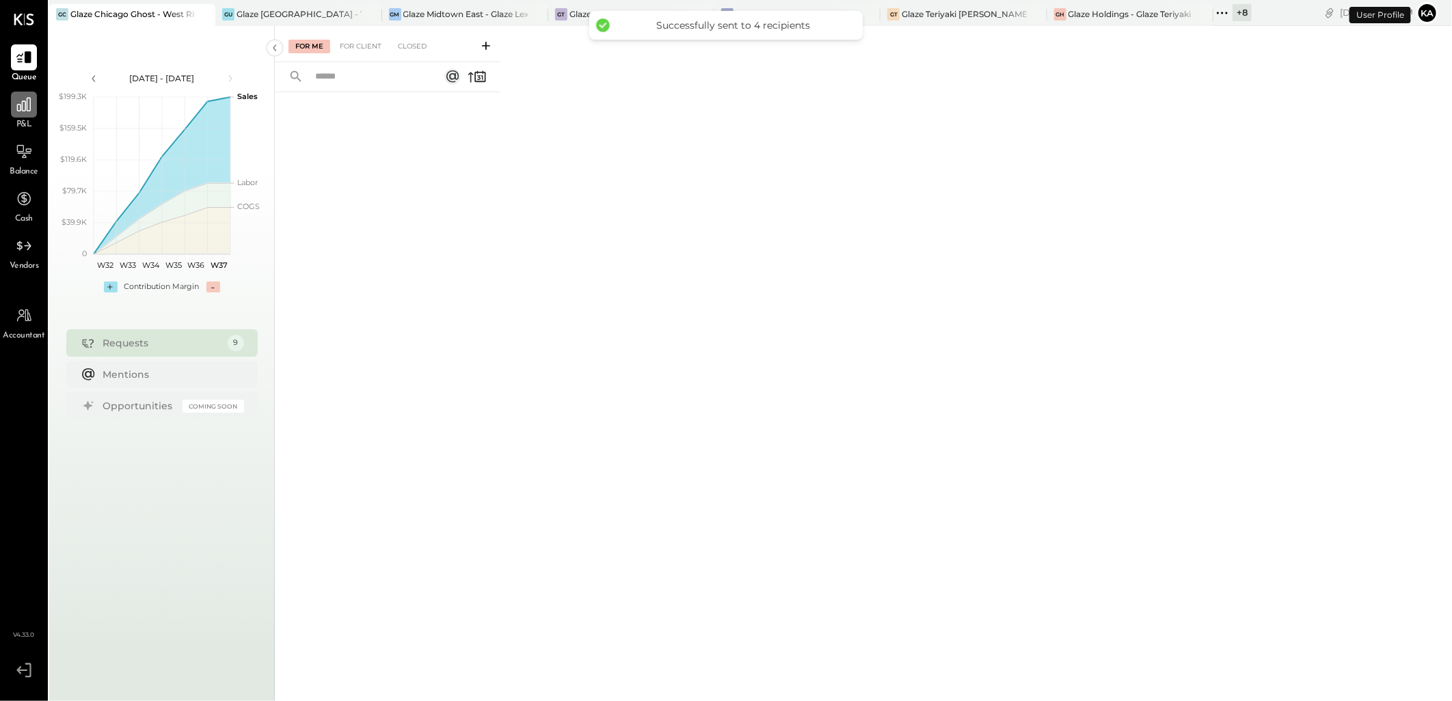
click at [26, 107] on icon at bounding box center [24, 105] width 18 height 18
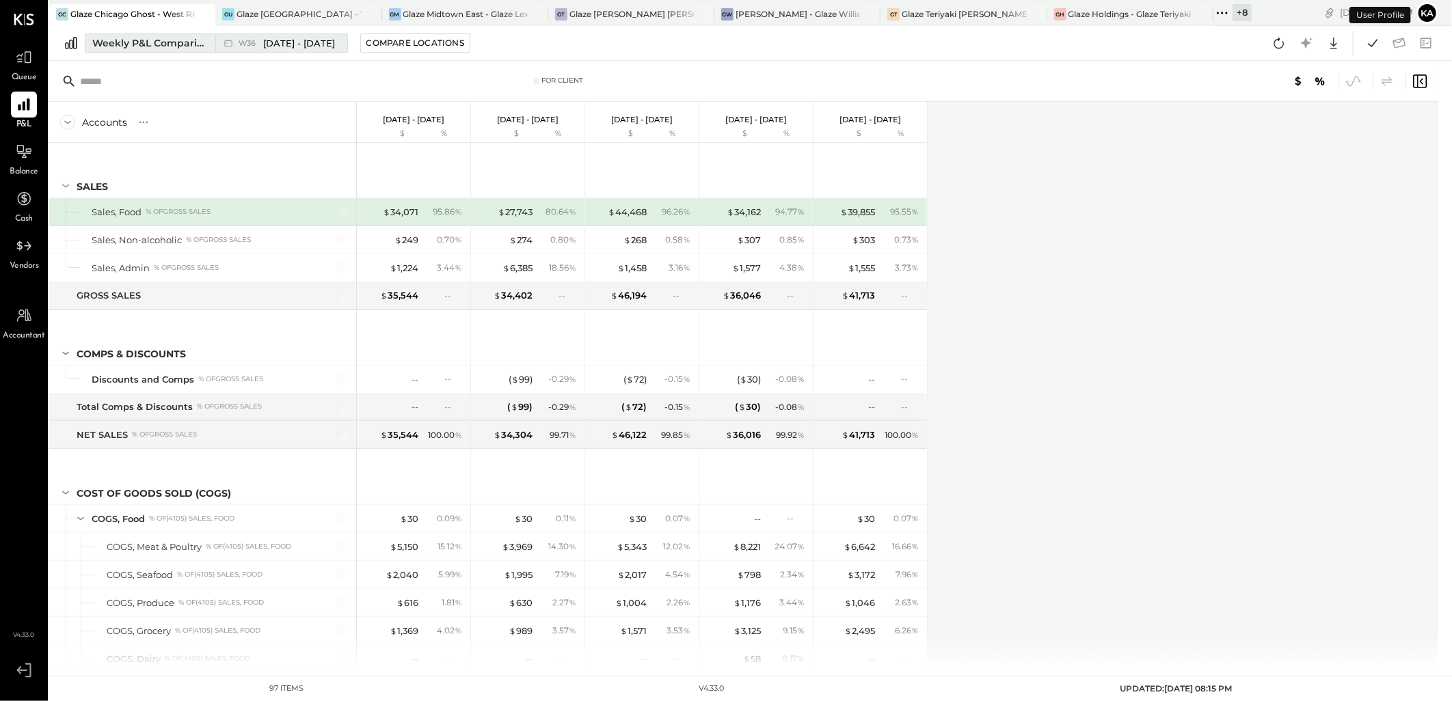
click at [277, 38] on span "Sep 1 - 7, 2025" at bounding box center [299, 43] width 72 height 13
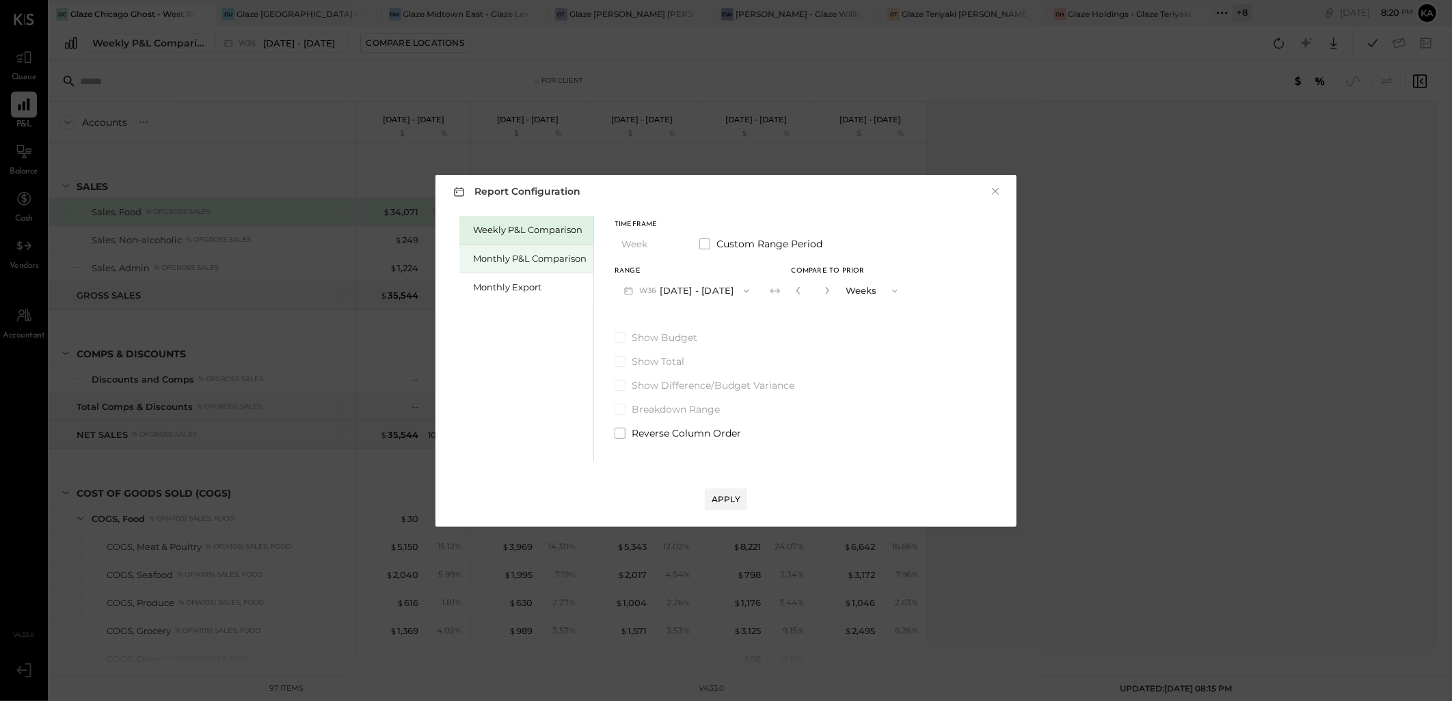
click at [532, 257] on div "Monthly P&L Comparison" at bounding box center [529, 258] width 113 height 13
click at [734, 292] on span "button" at bounding box center [743, 291] width 18 height 11
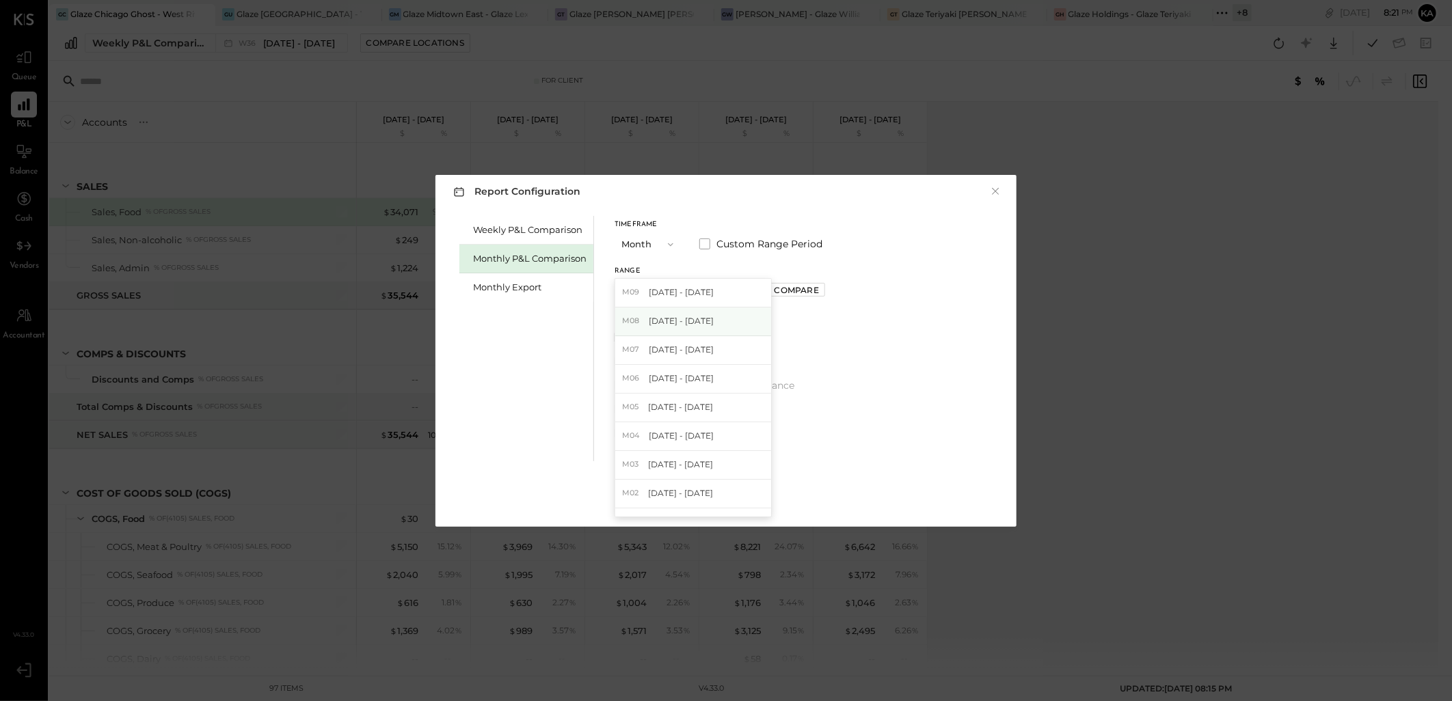
click at [711, 323] on div "M08 Aug 1 - 31, 2025" at bounding box center [693, 322] width 156 height 29
click at [718, 497] on div "Apply" at bounding box center [725, 499] width 29 height 12
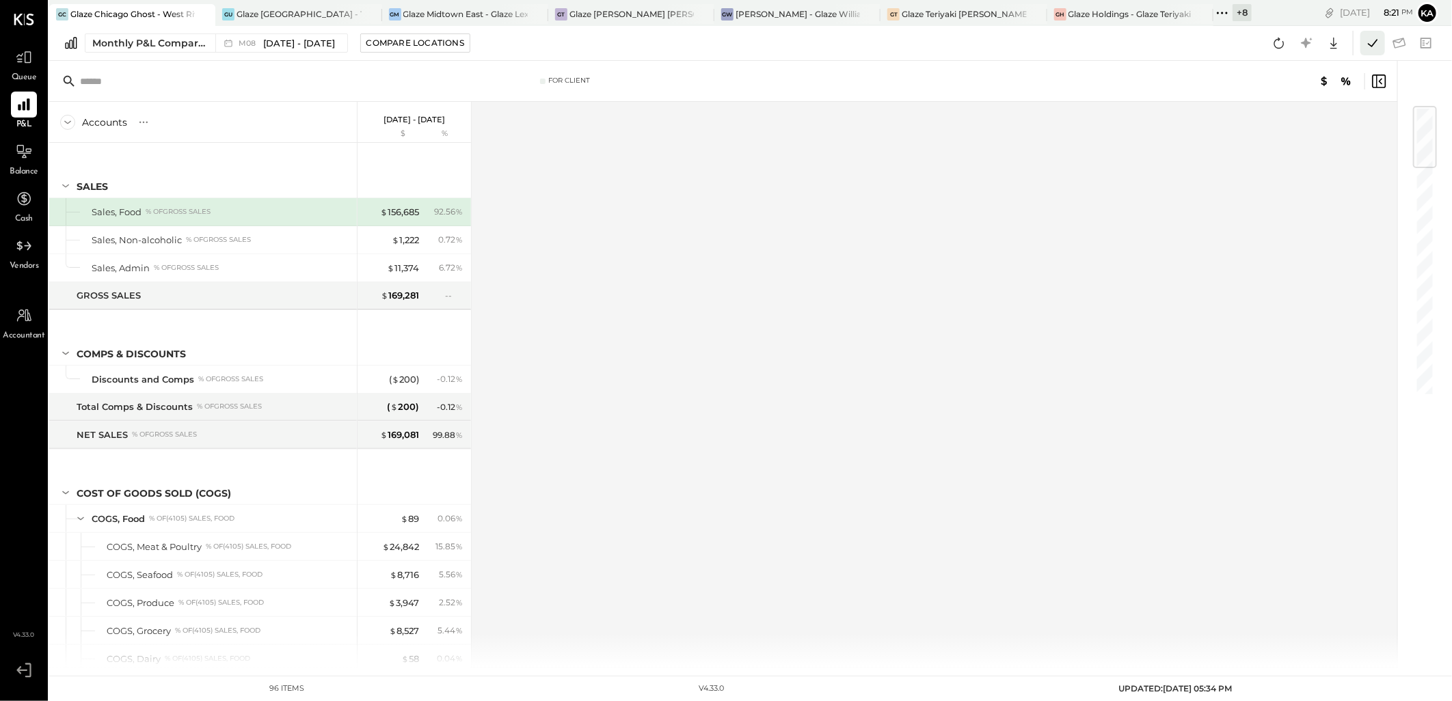
click at [1374, 41] on icon at bounding box center [1372, 43] width 18 height 18
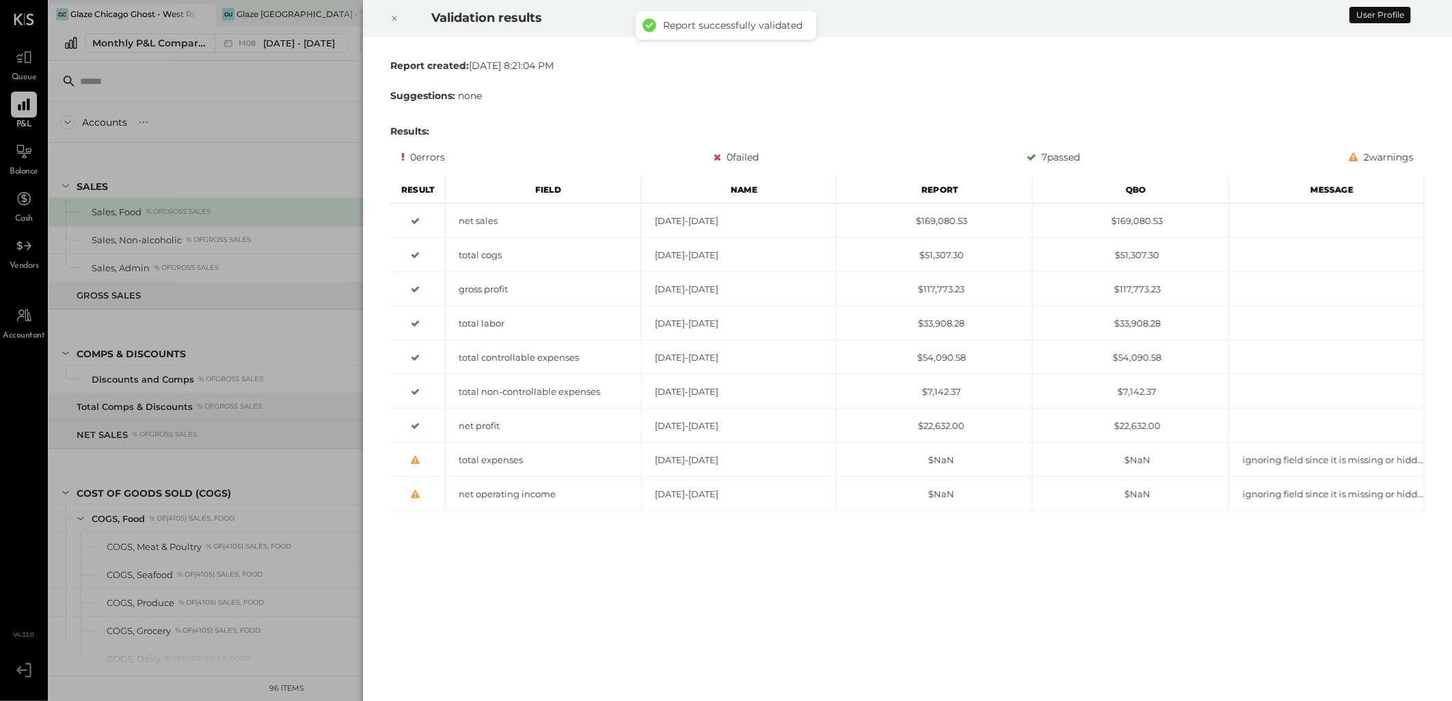
click at [393, 17] on icon at bounding box center [394, 18] width 5 height 5
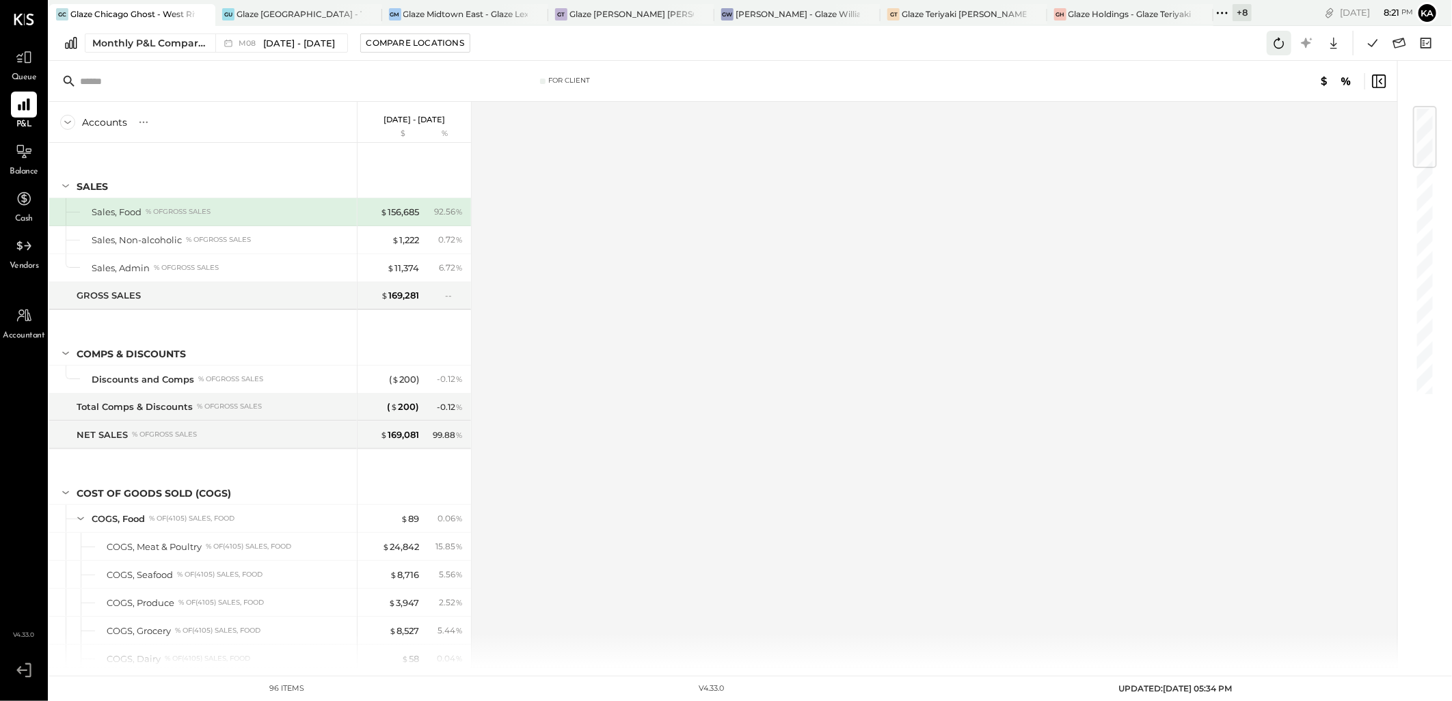
click at [1279, 41] on icon at bounding box center [1279, 43] width 18 height 18
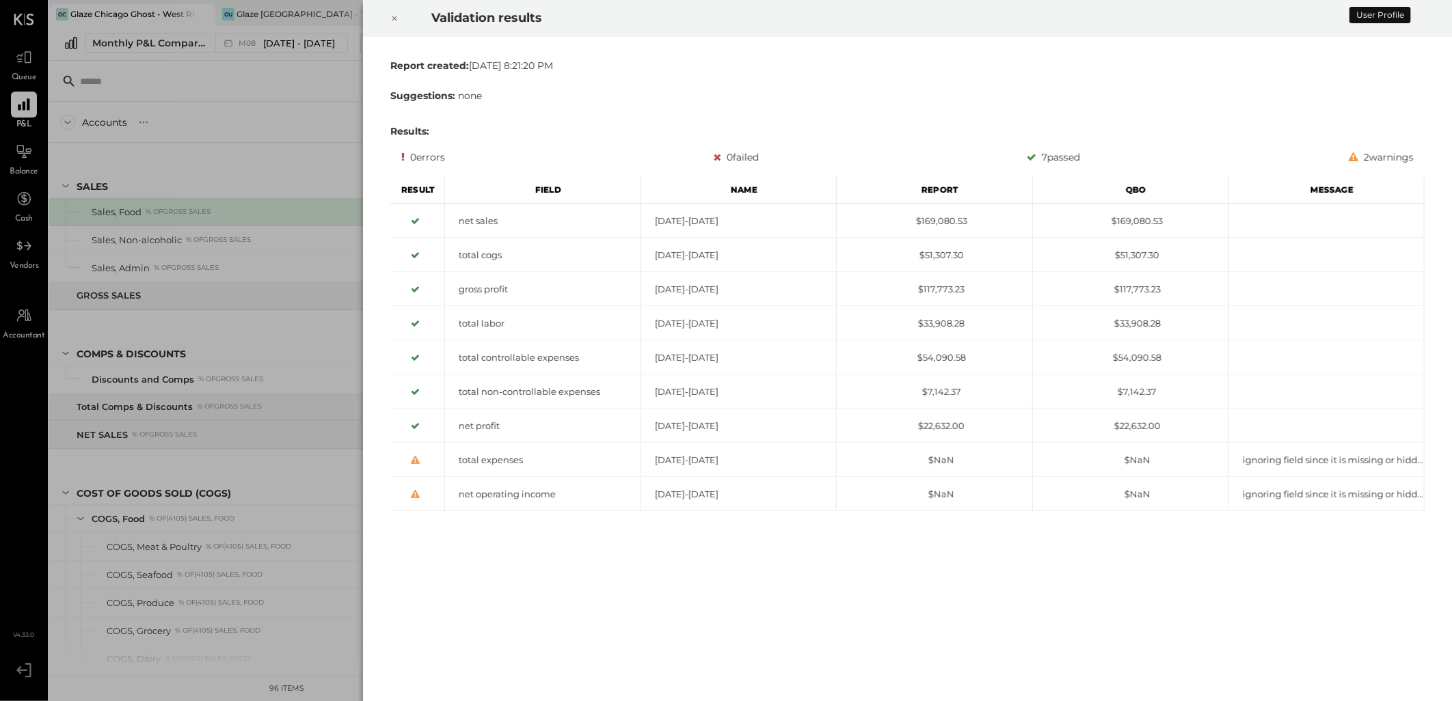
click at [395, 18] on icon at bounding box center [394, 18] width 8 height 16
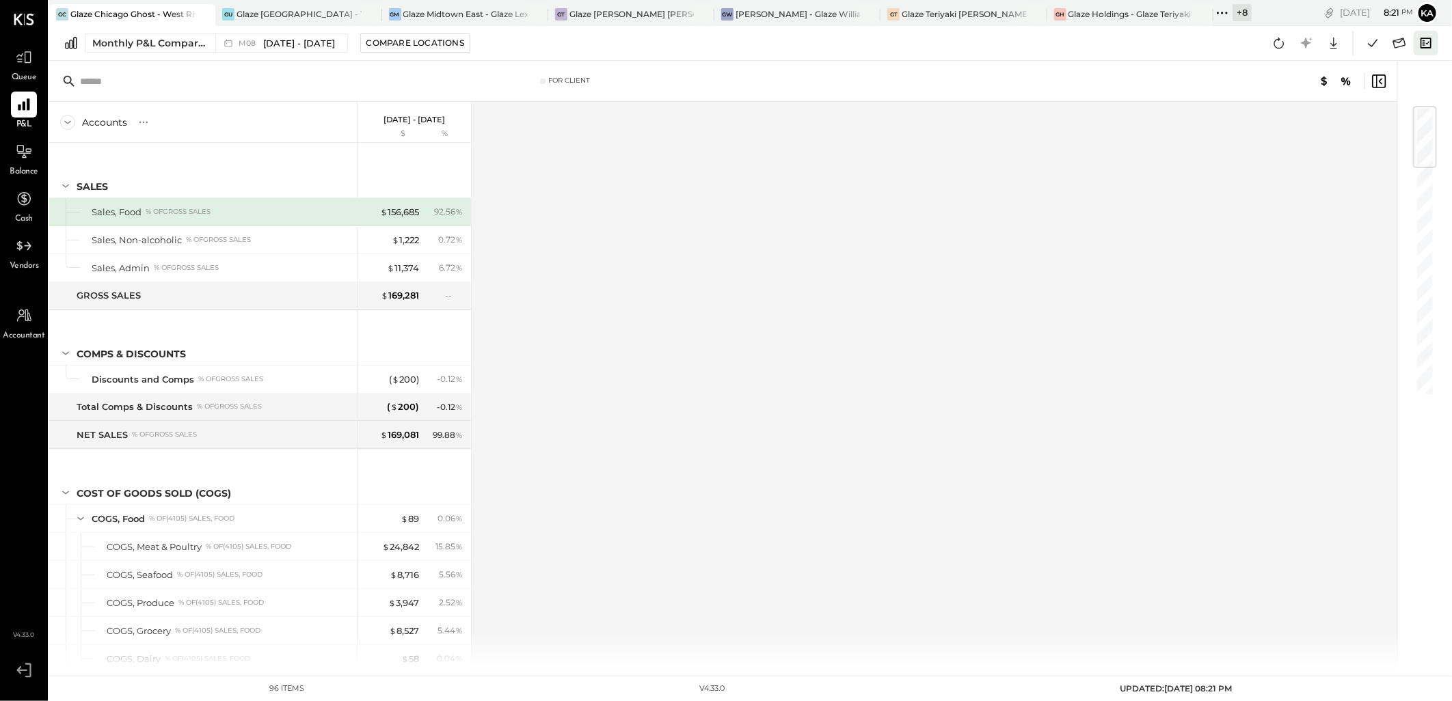
click at [1426, 41] on icon at bounding box center [1426, 43] width 18 height 18
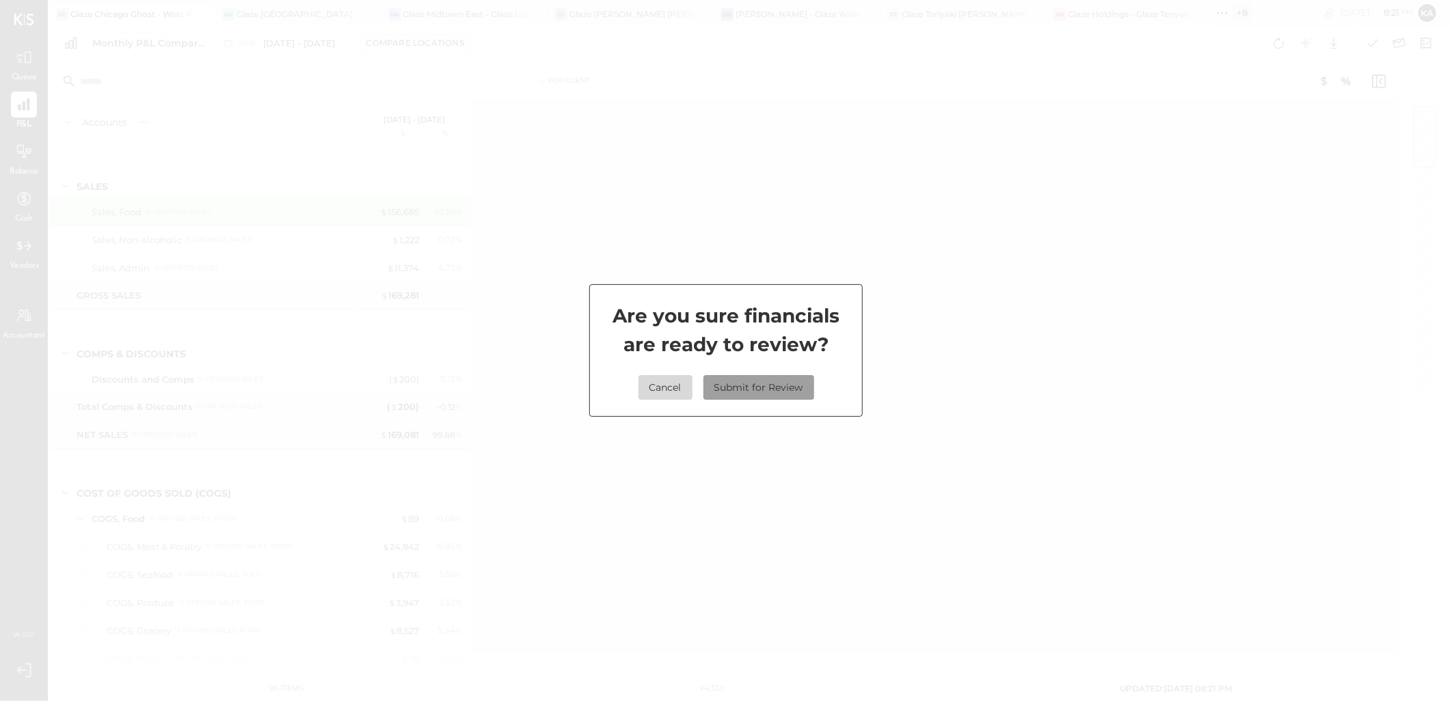
click at [787, 384] on button "Submit for Review" at bounding box center [758, 387] width 111 height 25
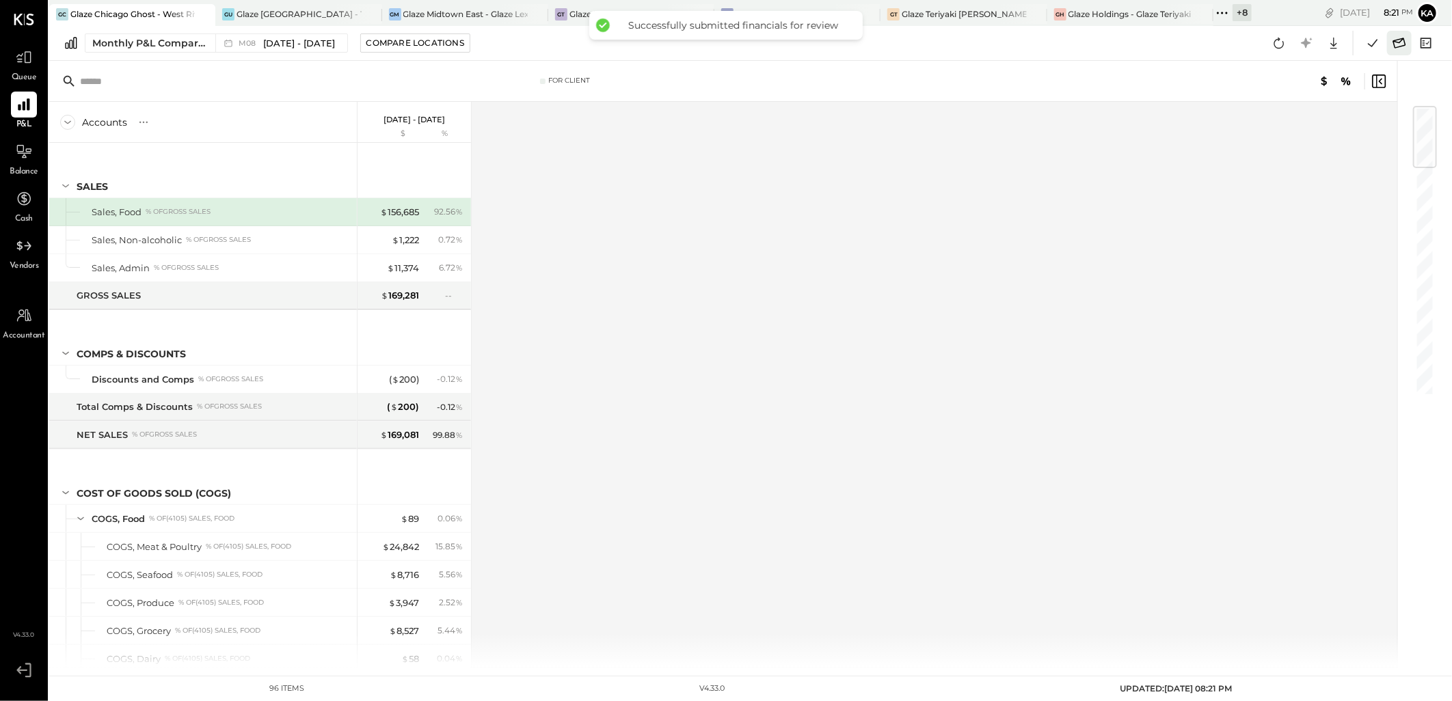
click at [1402, 41] on icon at bounding box center [1399, 43] width 18 height 18
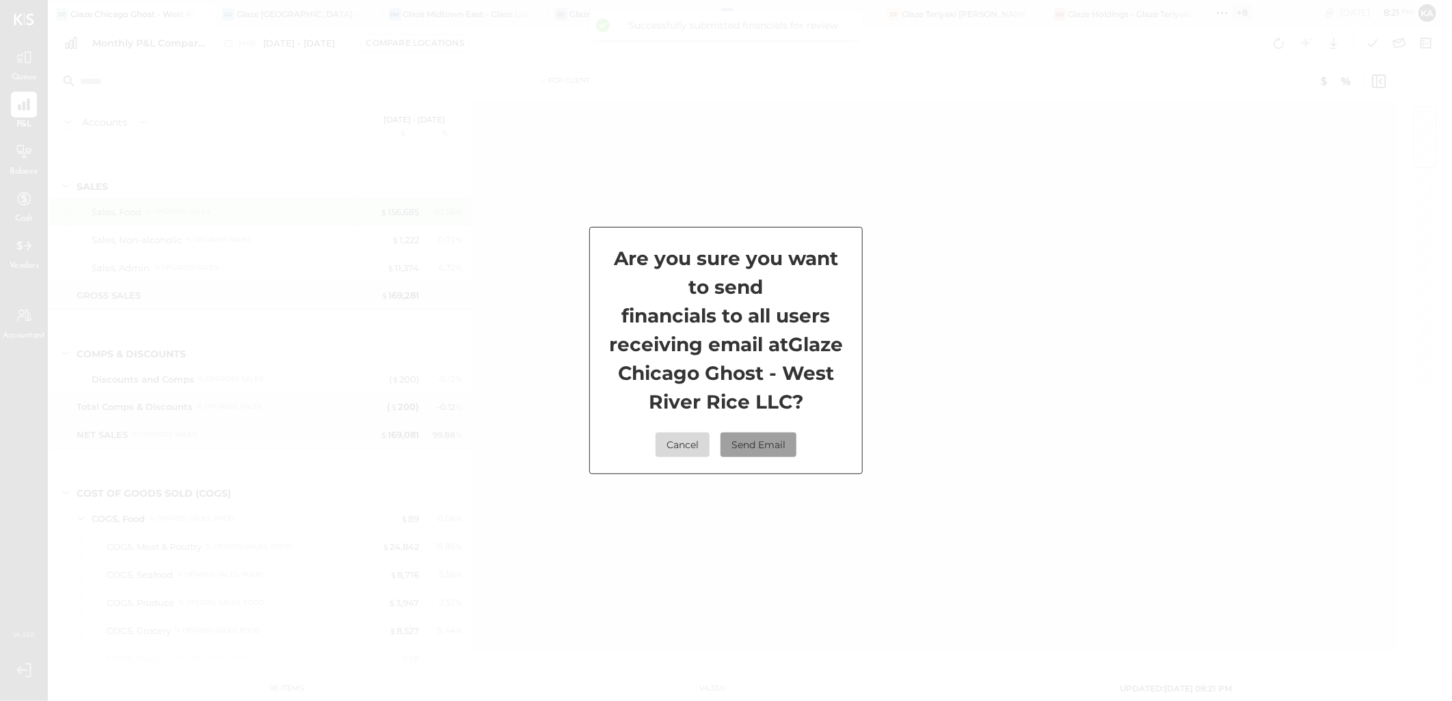
click at [780, 442] on button "Send Email" at bounding box center [758, 445] width 76 height 25
